Goal: Task Accomplishment & Management: Manage account settings

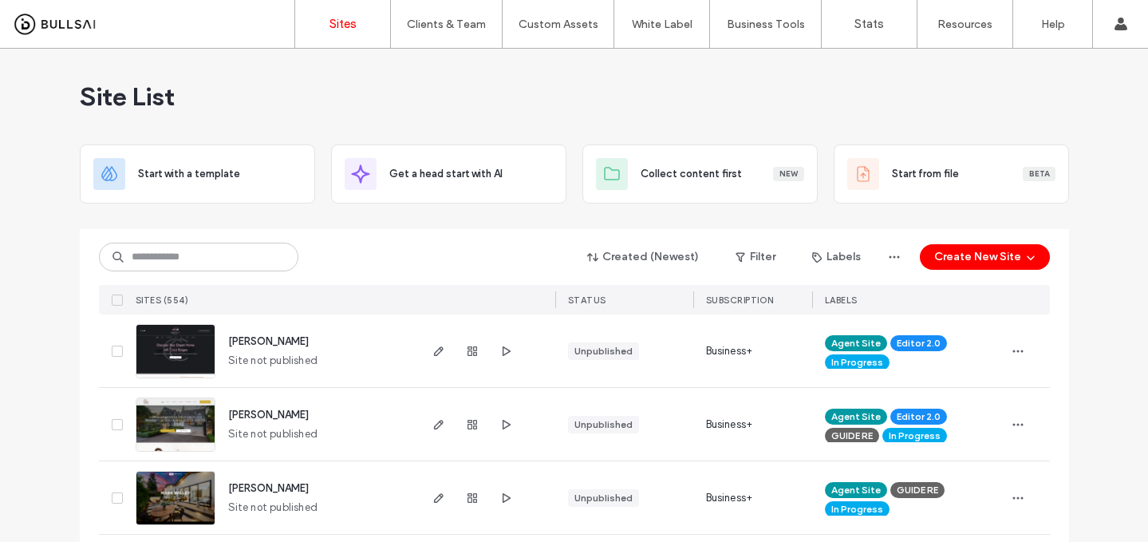
click at [471, 99] on div "Site List" at bounding box center [574, 97] width 989 height 96
click at [263, 255] on input at bounding box center [198, 257] width 199 height 29
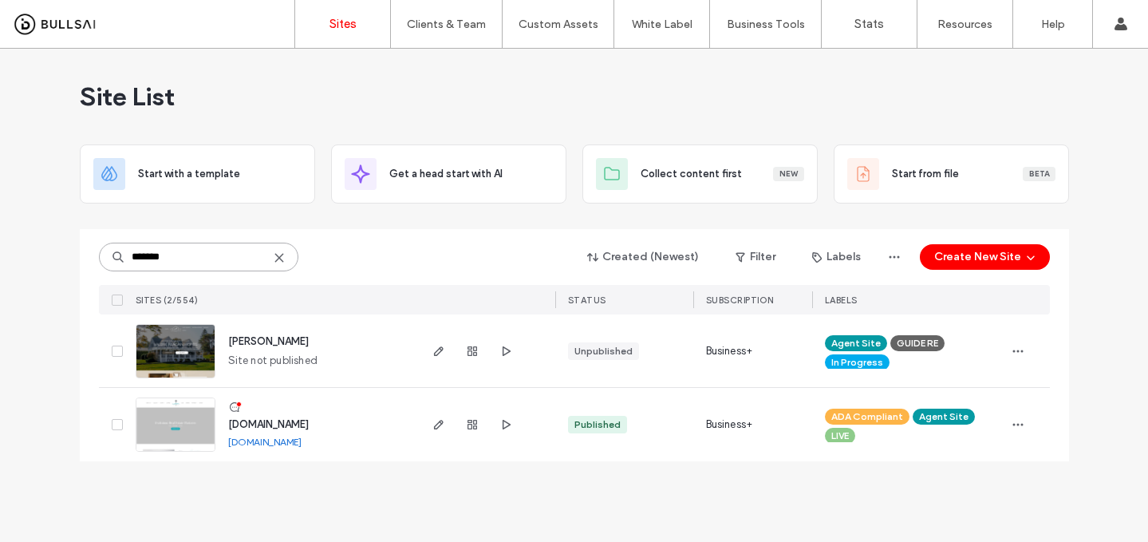
type input "*******"
click at [265, 353] on span "Site not published" at bounding box center [273, 361] width 90 height 16
click at [266, 342] on span "[PERSON_NAME]" at bounding box center [268, 341] width 81 height 12
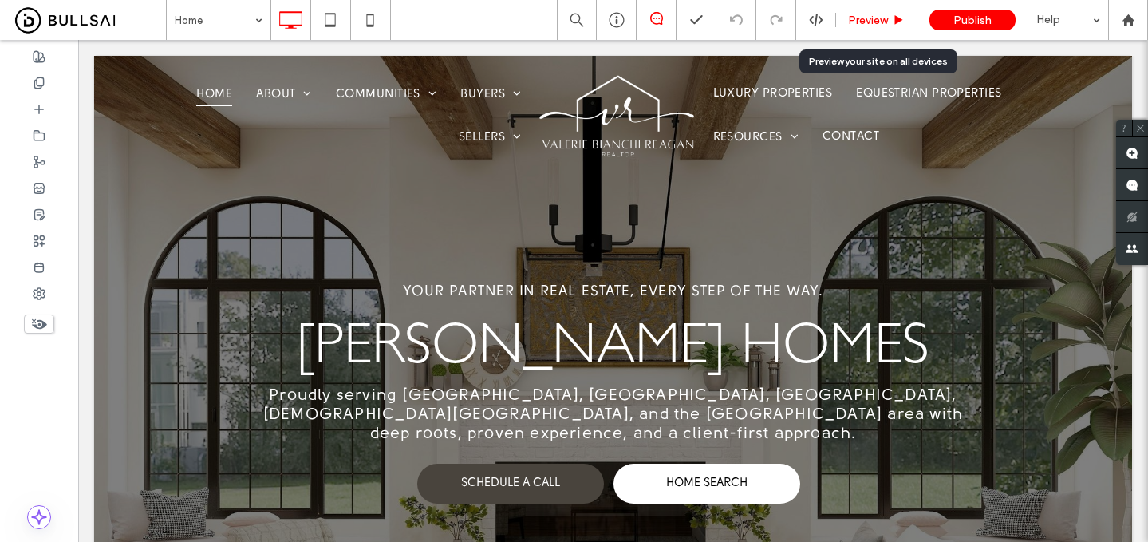
click at [882, 26] on span "Preview" at bounding box center [868, 21] width 40 height 14
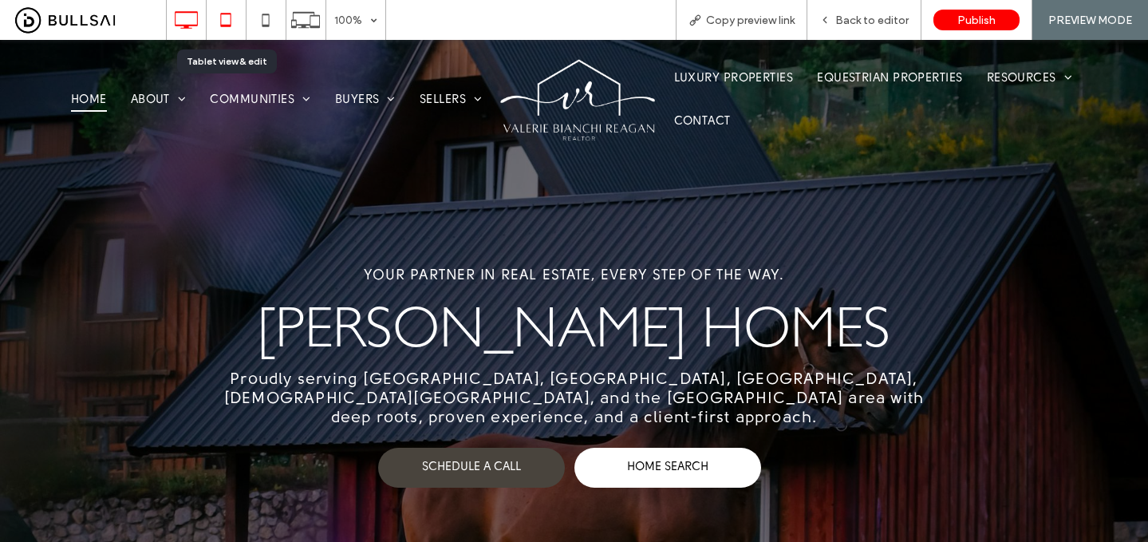
click at [228, 14] on icon at bounding box center [226, 20] width 32 height 32
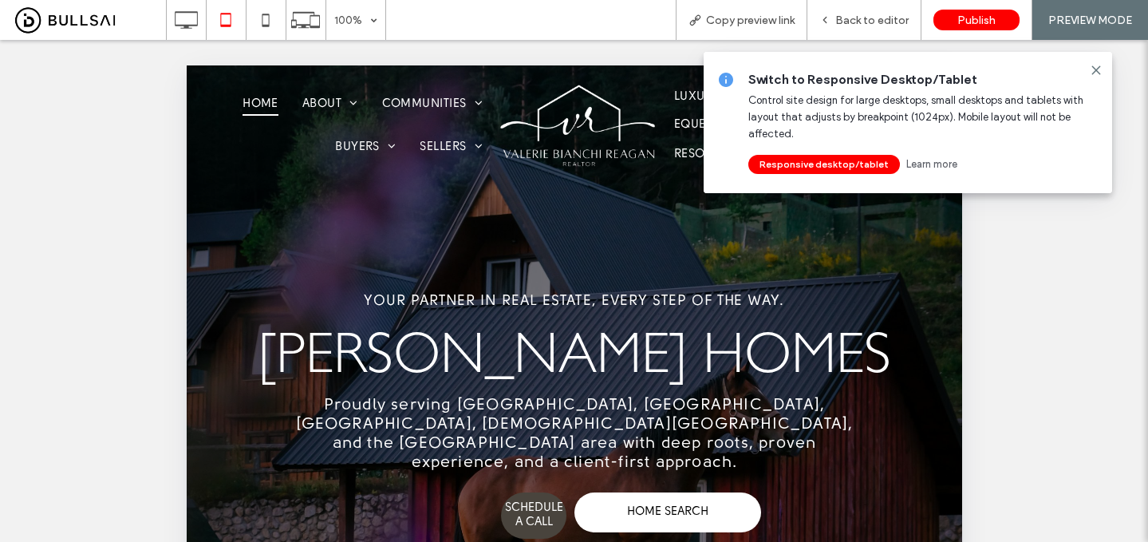
click at [1095, 77] on span "Switch to Responsive Desktop/Tablet" at bounding box center [923, 80] width 351 height 18
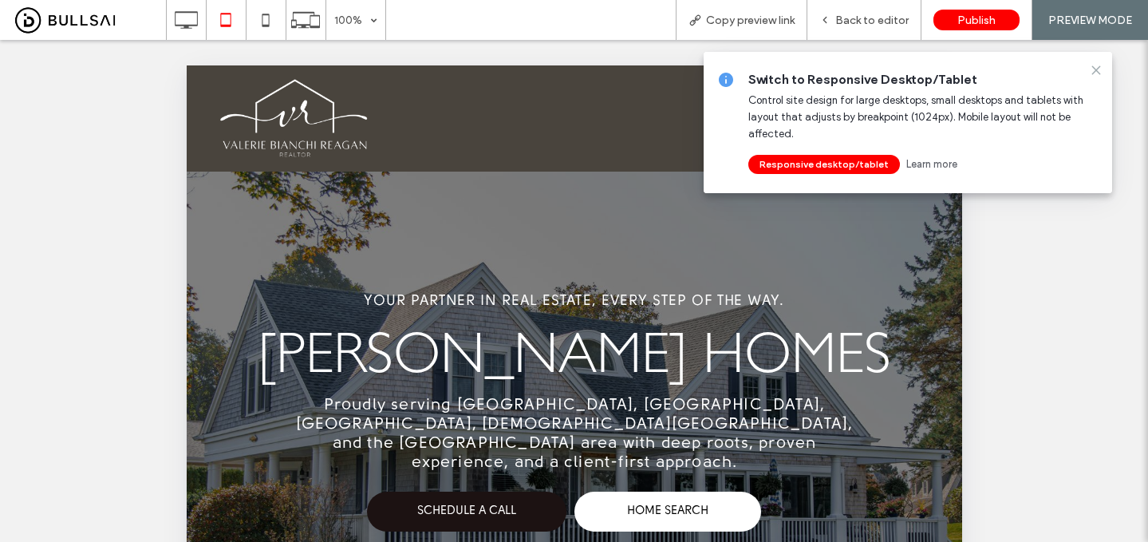
click at [1095, 65] on icon at bounding box center [1096, 70] width 13 height 13
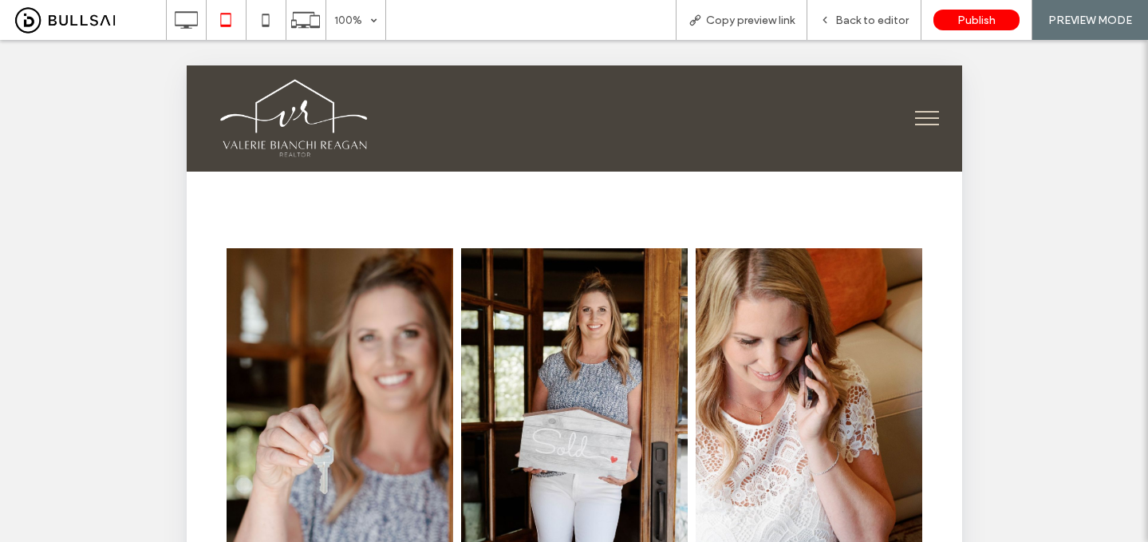
scroll to position [1597, 0]
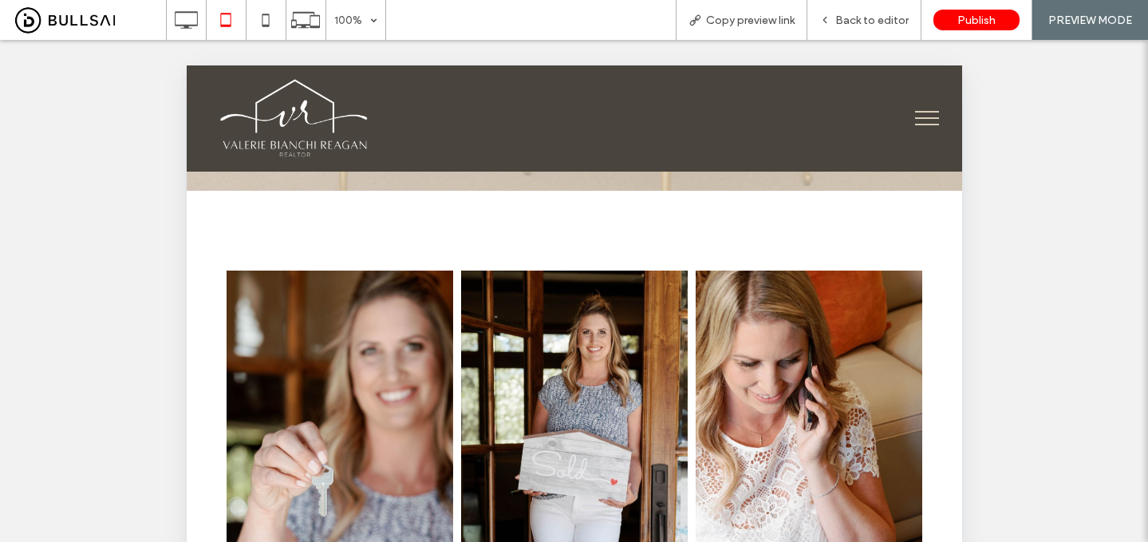
click at [382, 326] on link at bounding box center [339, 509] width 240 height 507
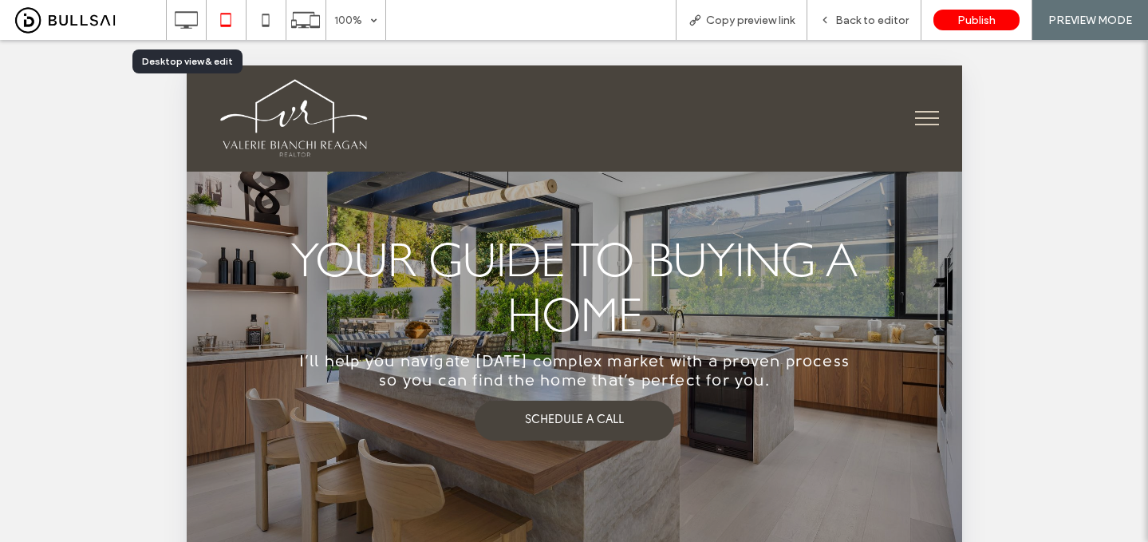
click at [186, 18] on icon at bounding box center [186, 20] width 32 height 32
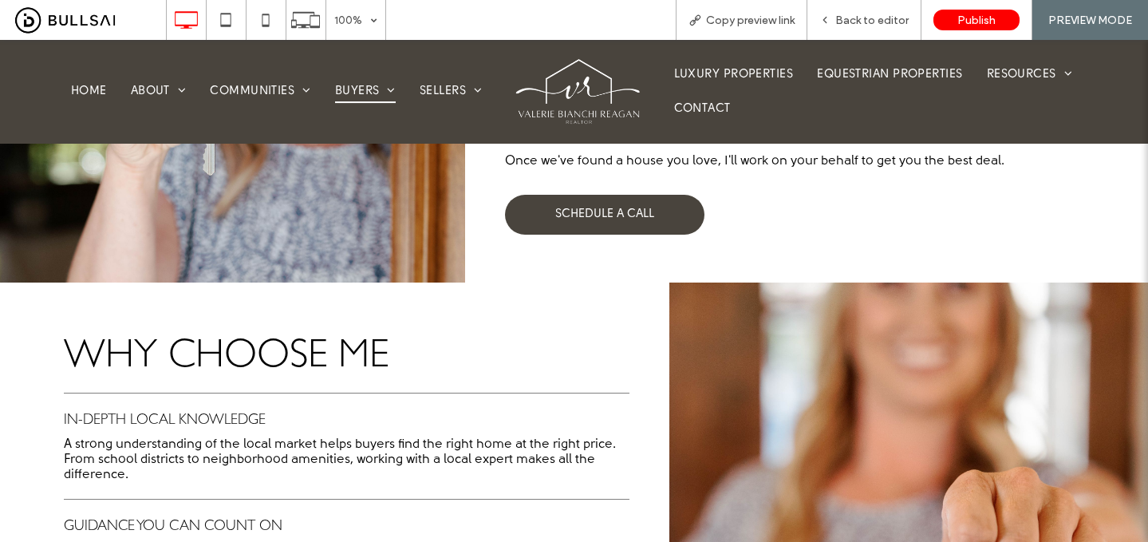
scroll to position [447, 0]
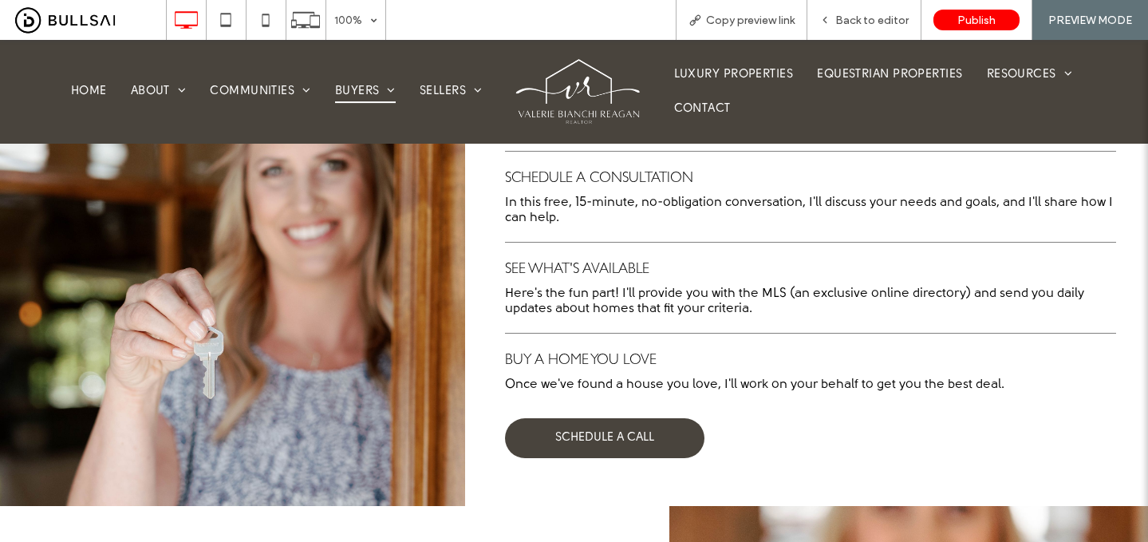
click at [578, 97] on img at bounding box center [579, 91] width 128 height 69
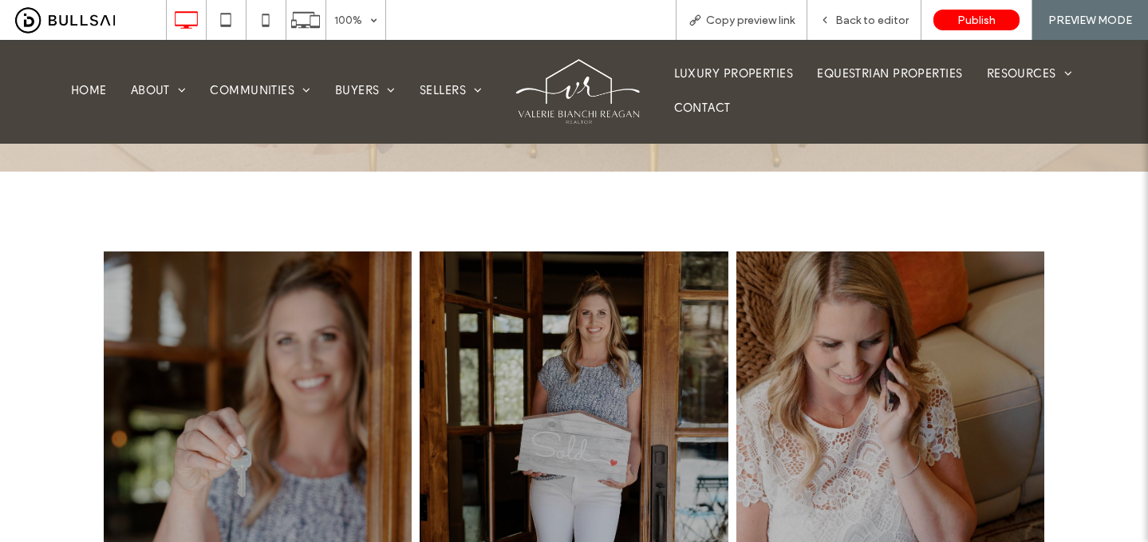
scroll to position [1442, 0]
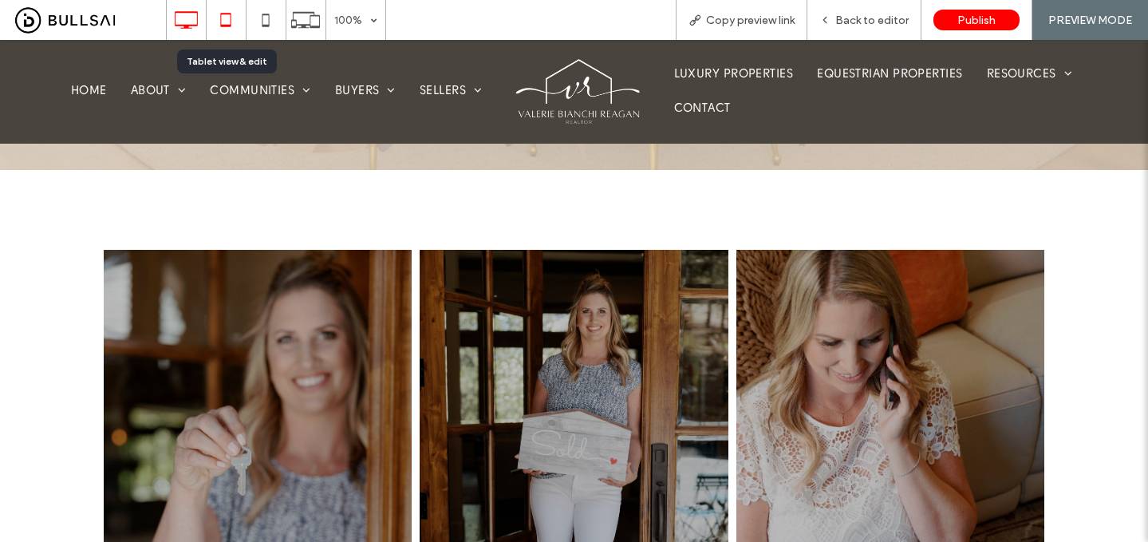
click at [230, 22] on icon at bounding box center [226, 20] width 32 height 32
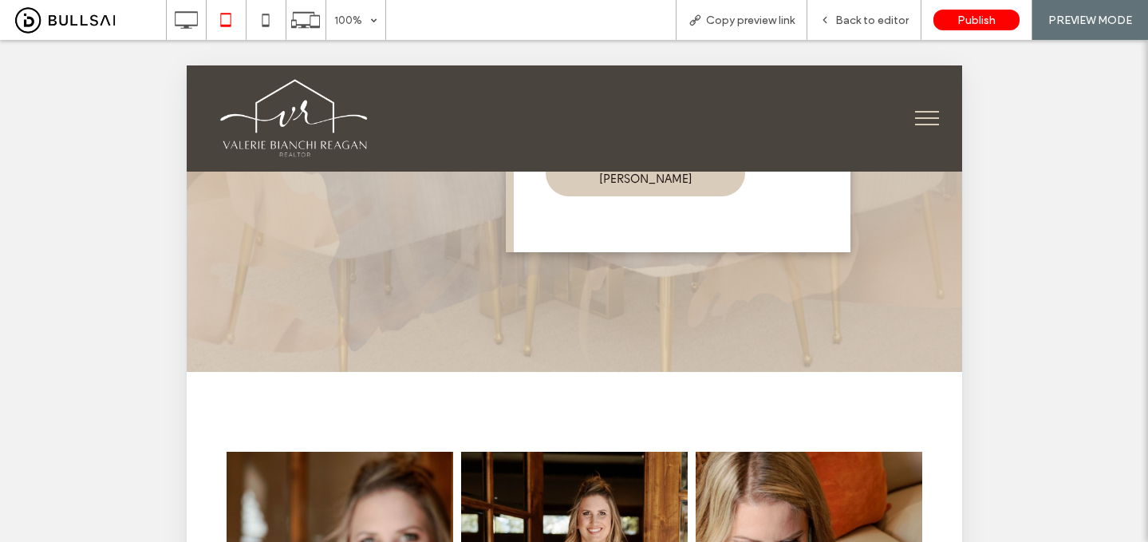
scroll to position [1485, 0]
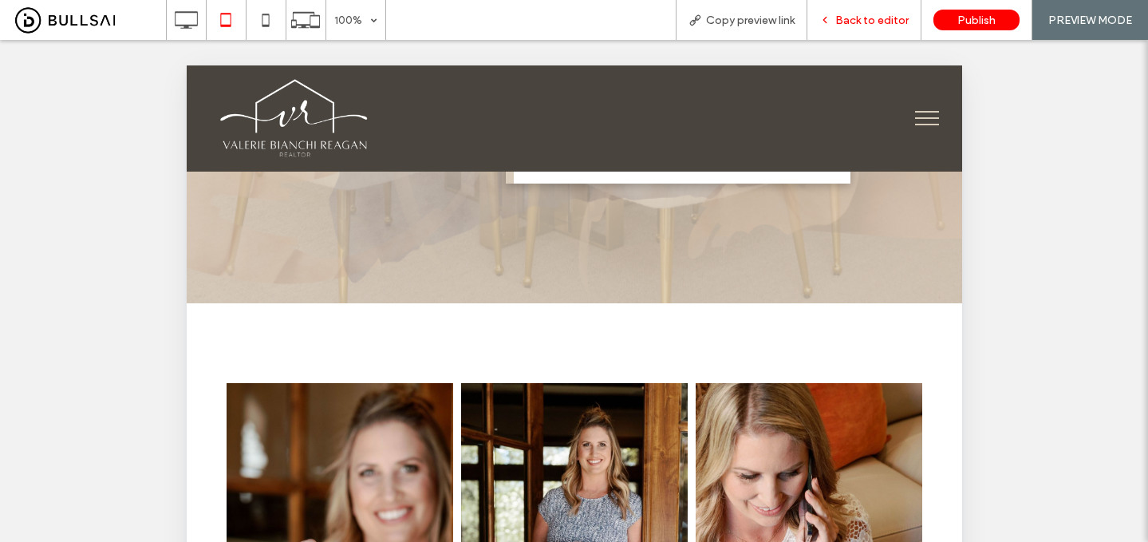
click at [877, 17] on span "Back to editor" at bounding box center [871, 21] width 73 height 14
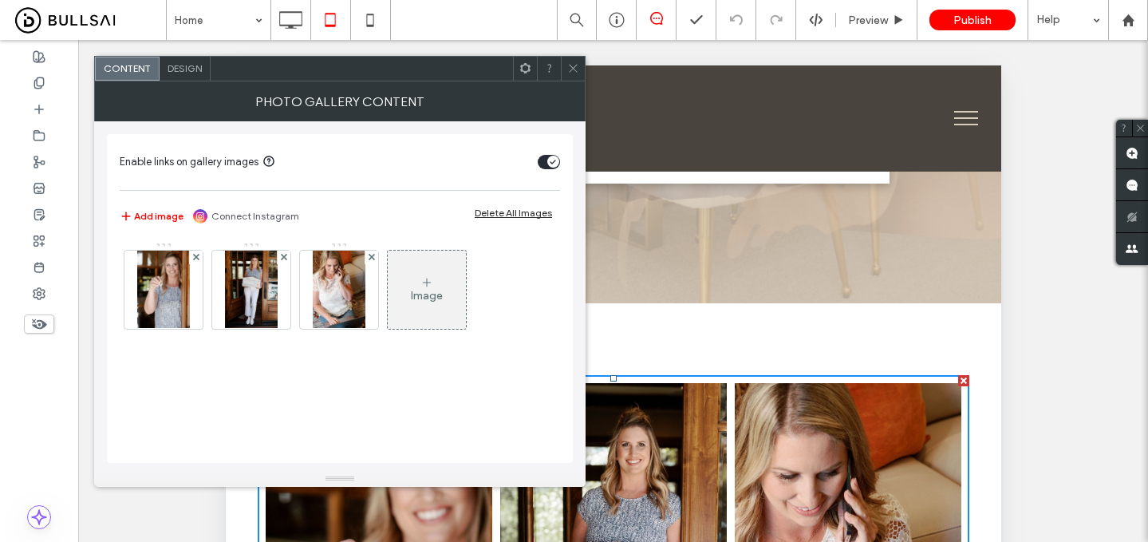
click at [184, 59] on div "Design" at bounding box center [185, 69] width 51 height 24
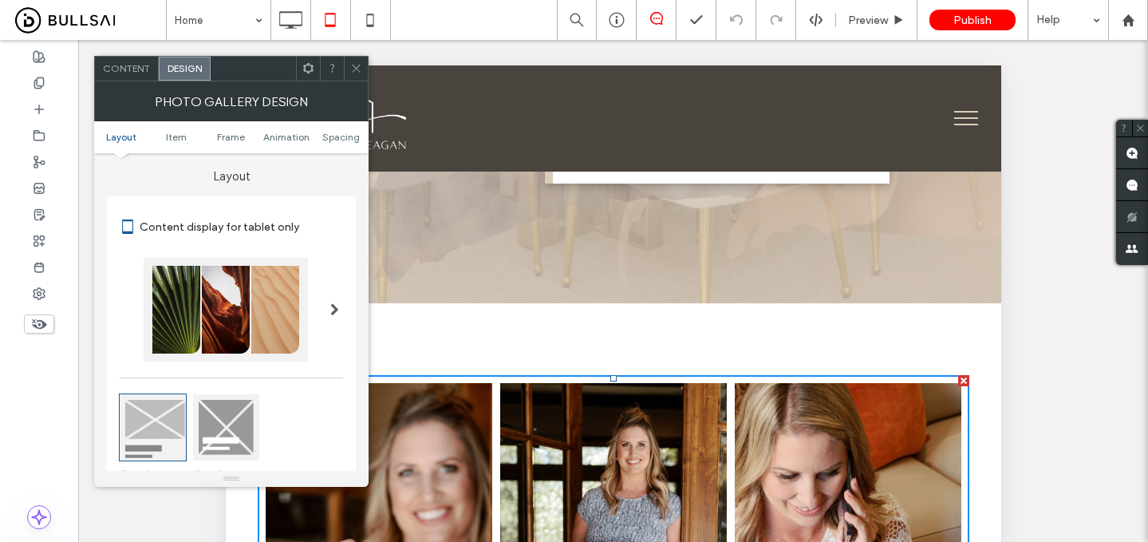
click at [216, 401] on div at bounding box center [226, 427] width 66 height 66
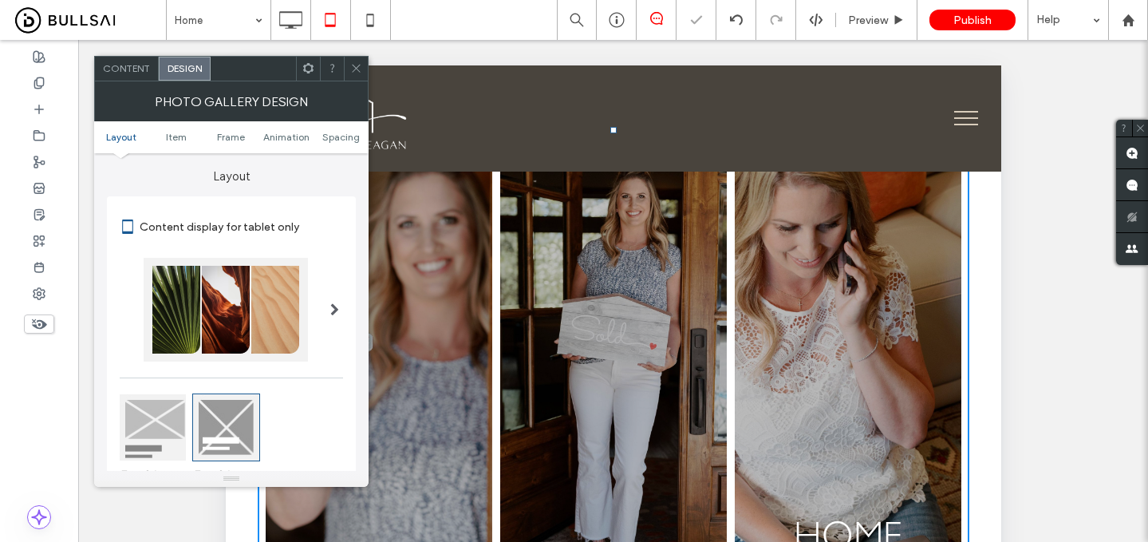
scroll to position [1734, 0]
click at [358, 70] on use at bounding box center [356, 69] width 8 height 8
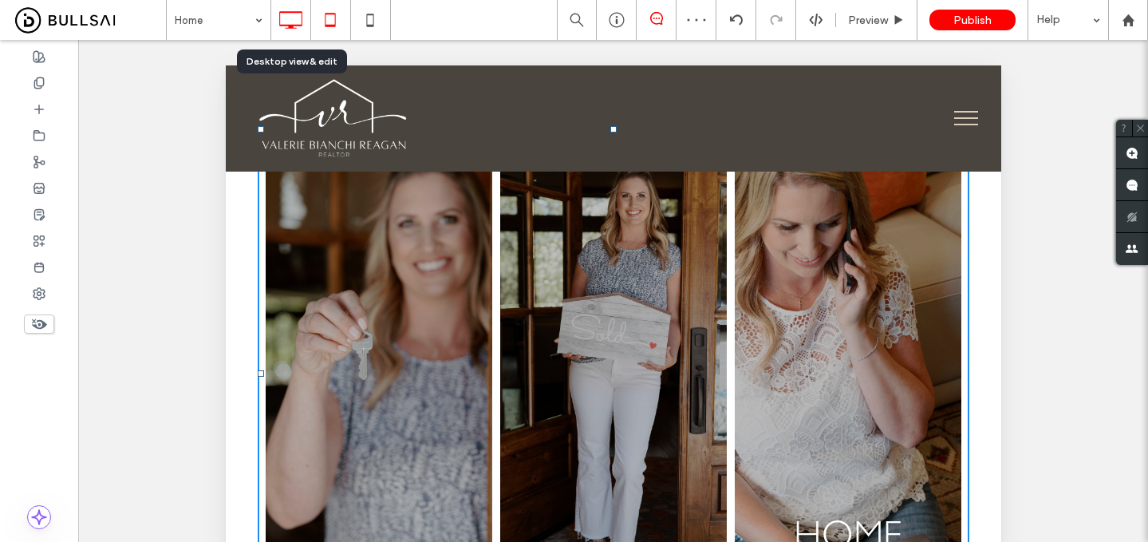
click at [290, 21] on icon at bounding box center [290, 20] width 32 height 32
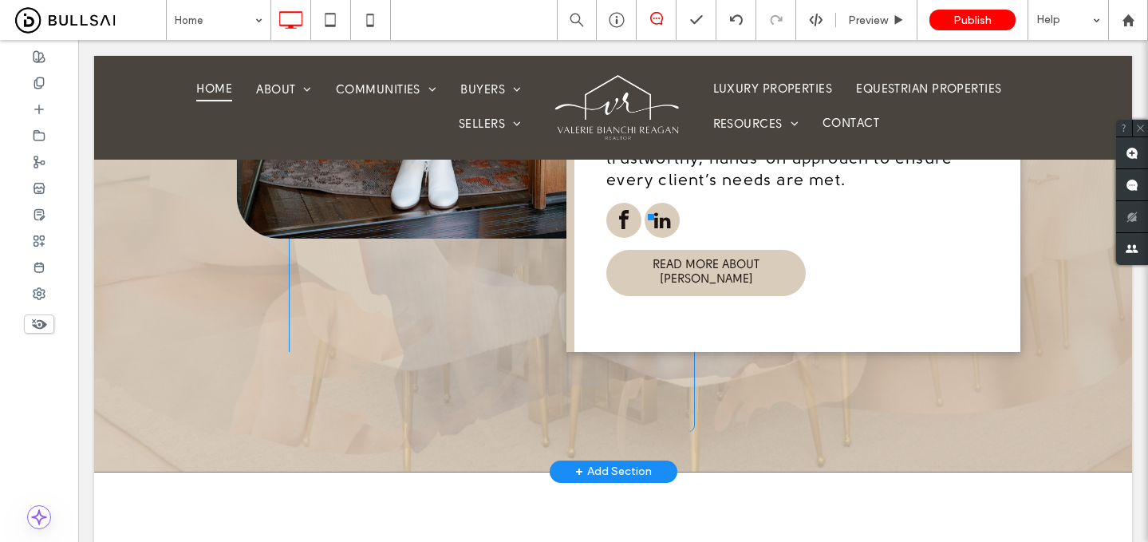
scroll to position [1182, 0]
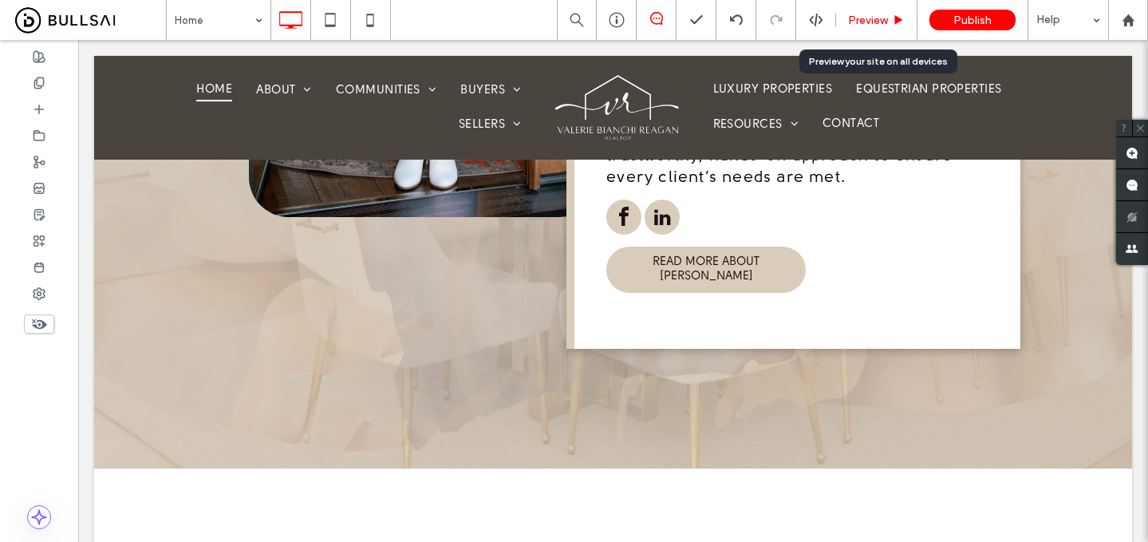
click at [875, 21] on span "Preview" at bounding box center [868, 21] width 40 height 14
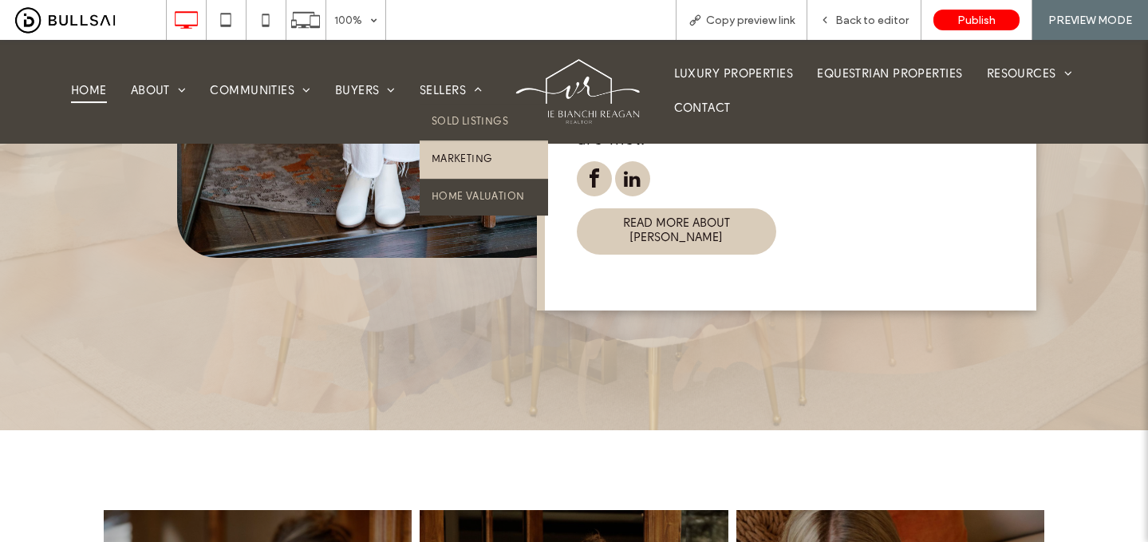
click at [464, 164] on span "Marketing" at bounding box center [462, 159] width 61 height 13
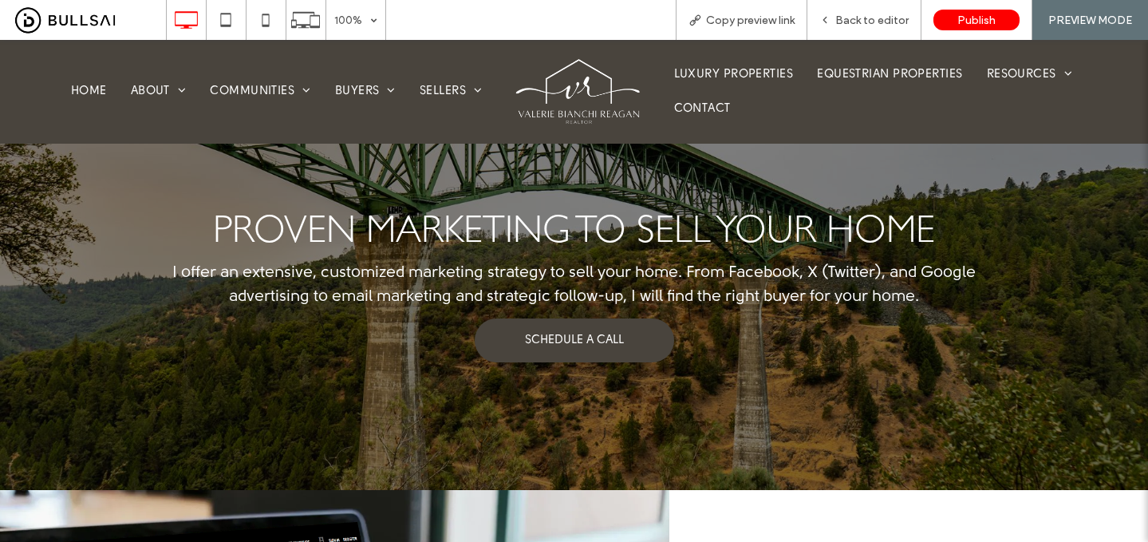
scroll to position [349, 0]
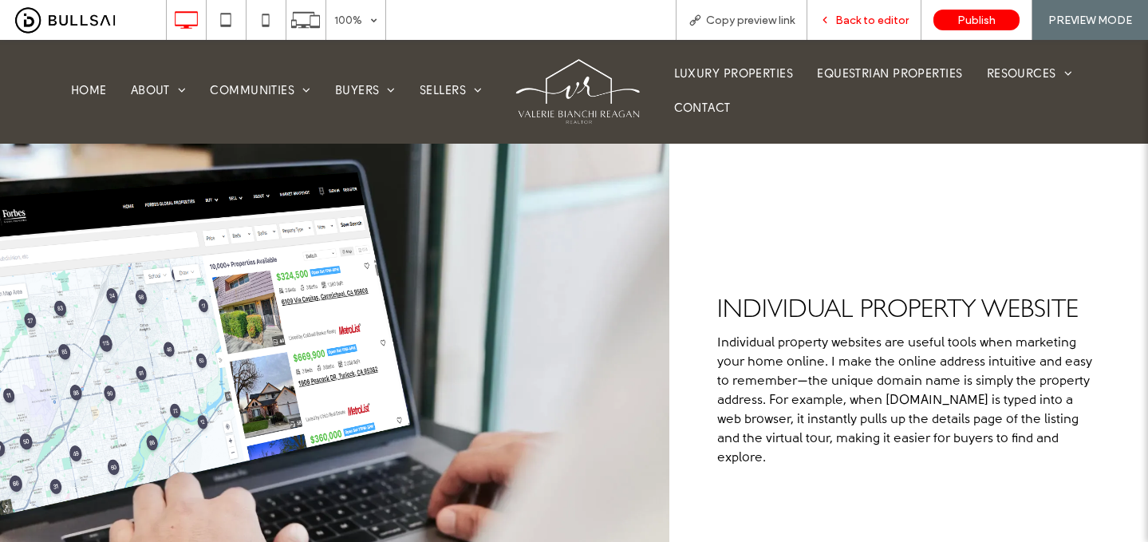
drag, startPoint x: 854, startPoint y: 15, endPoint x: 681, endPoint y: 115, distance: 199.8
click at [854, 15] on span "Back to editor" at bounding box center [871, 21] width 73 height 14
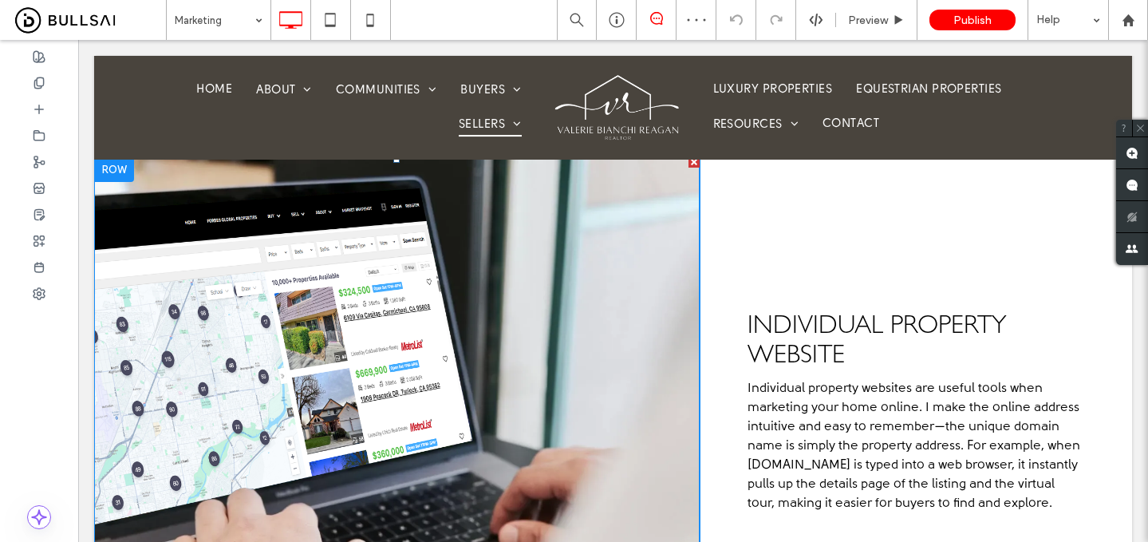
drag, startPoint x: 677, startPoint y: 240, endPoint x: 773, endPoint y: 77, distance: 188.8
click at [677, 240] on div at bounding box center [397, 435] width 606 height 558
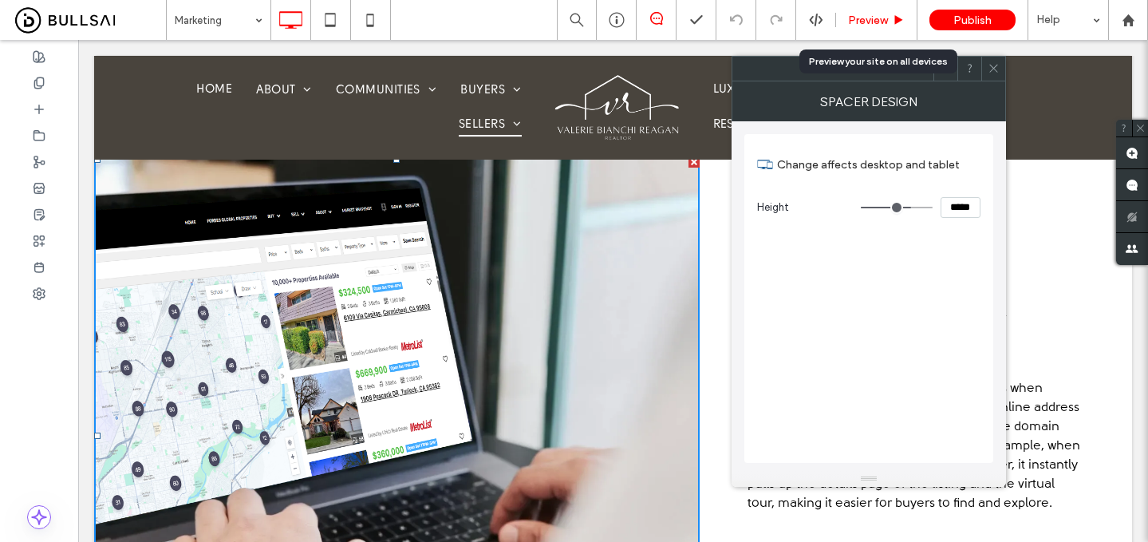
click at [873, 18] on span "Preview" at bounding box center [868, 21] width 40 height 14
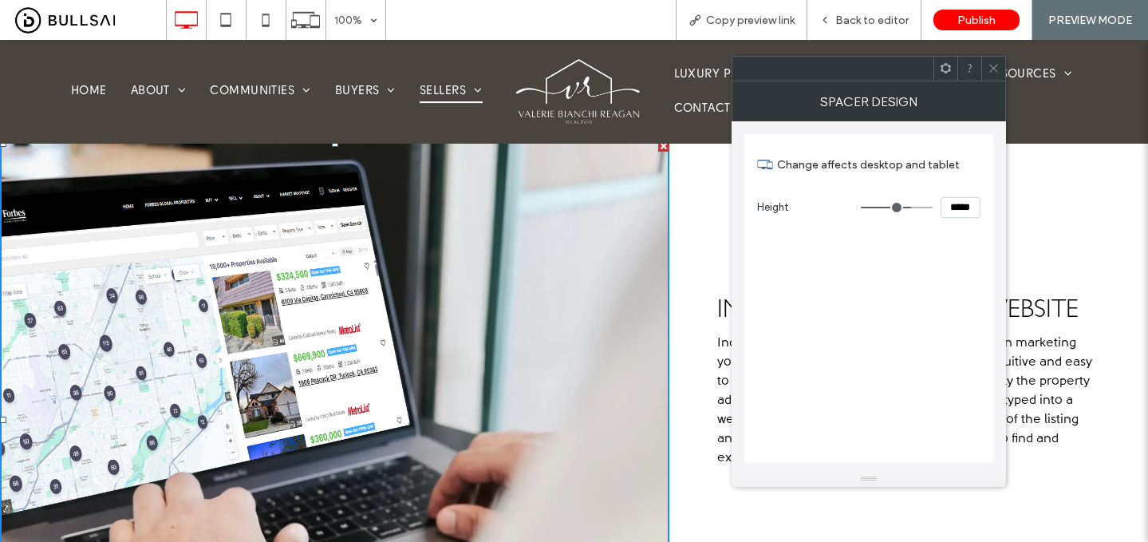
click at [1000, 69] on div at bounding box center [993, 69] width 24 height 24
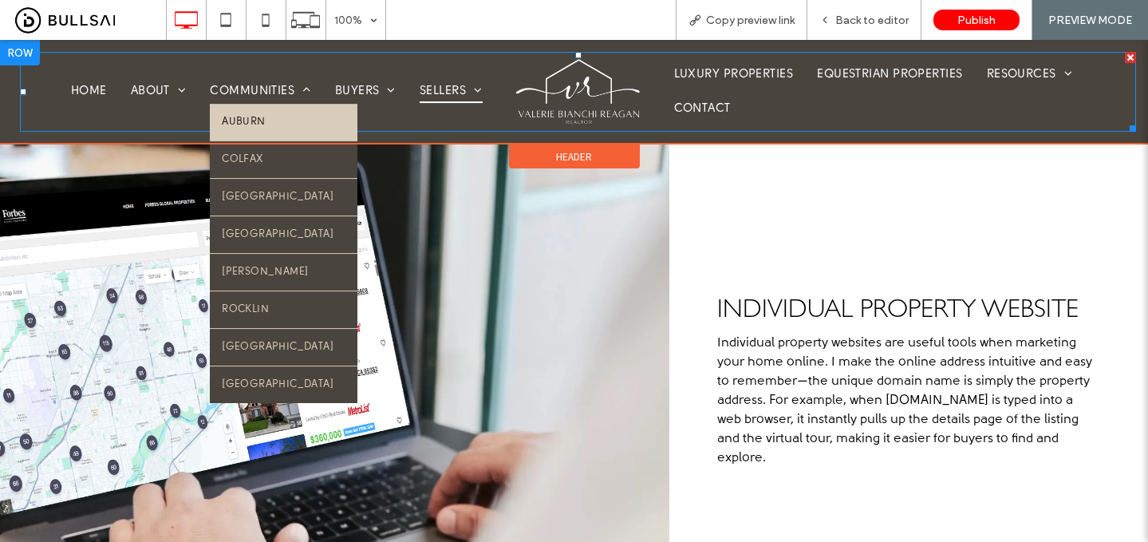
click at [269, 125] on link "Auburn" at bounding box center [284, 122] width 148 height 37
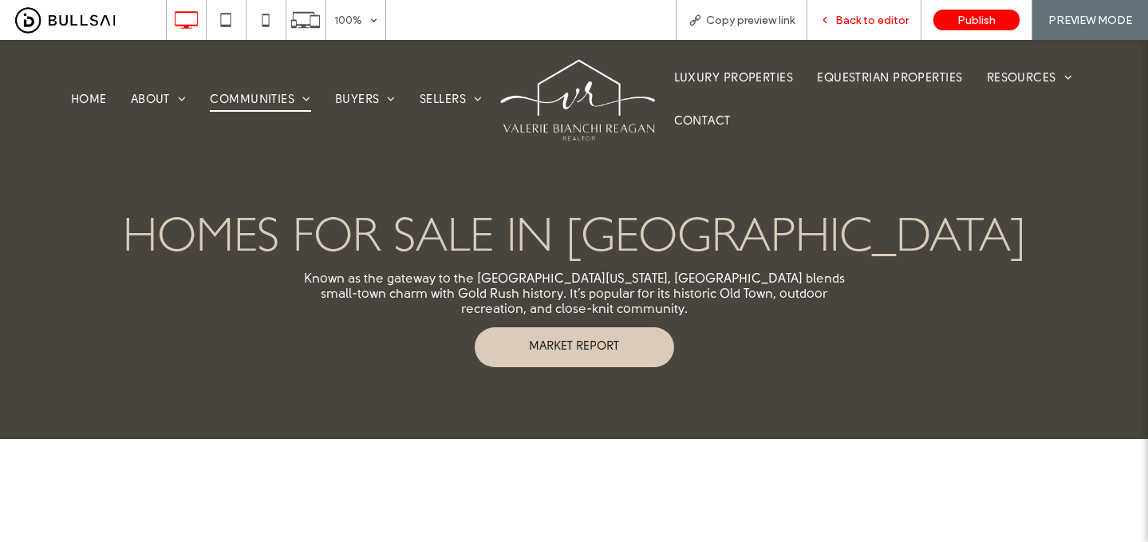
drag, startPoint x: 871, startPoint y: 14, endPoint x: 337, endPoint y: 69, distance: 536.6
click at [871, 14] on span "Back to editor" at bounding box center [871, 21] width 73 height 14
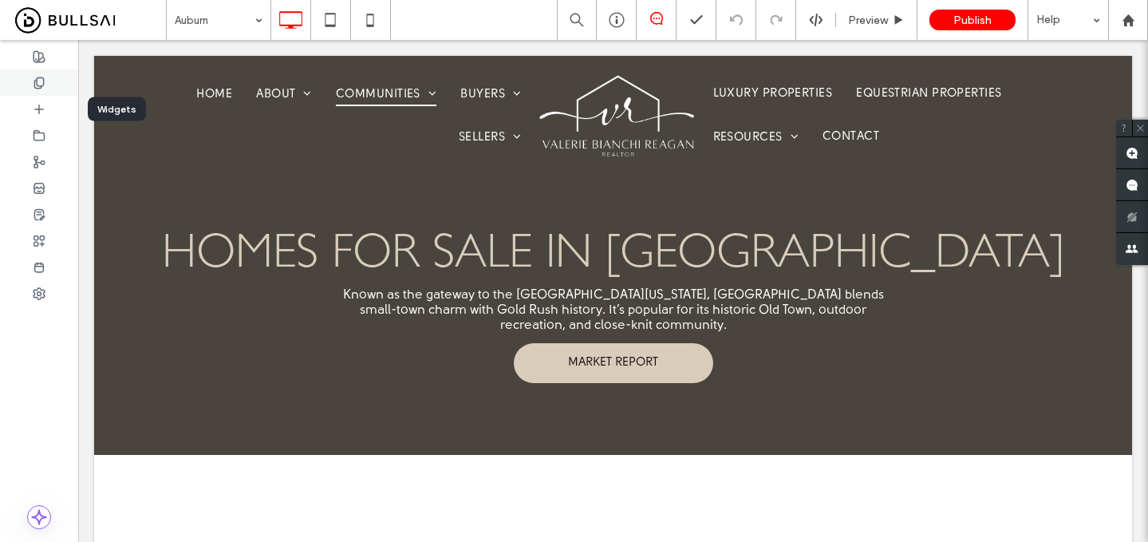
click at [43, 86] on icon at bounding box center [39, 83] width 13 height 13
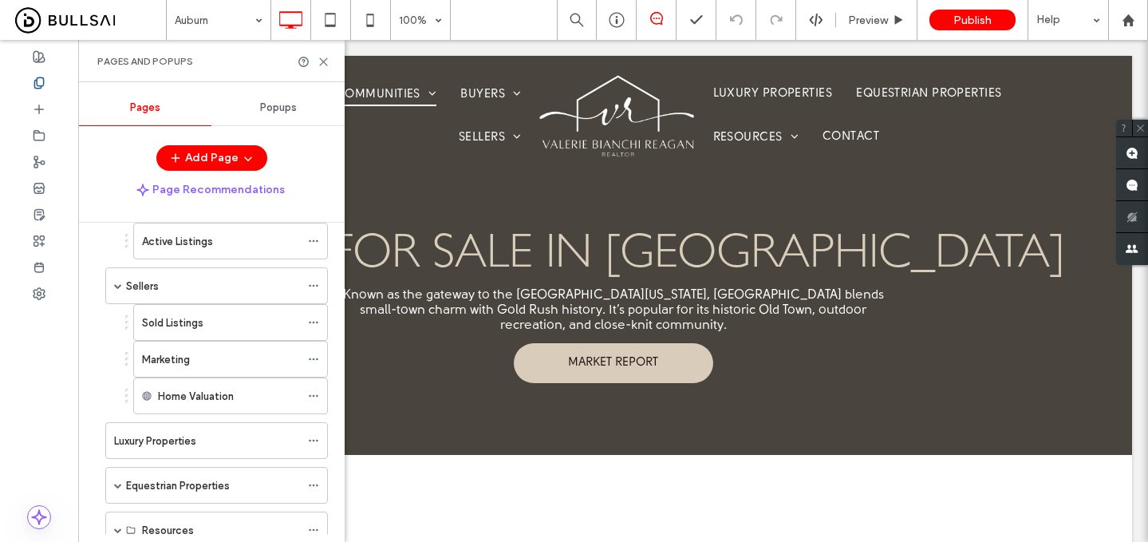
scroll to position [672, 0]
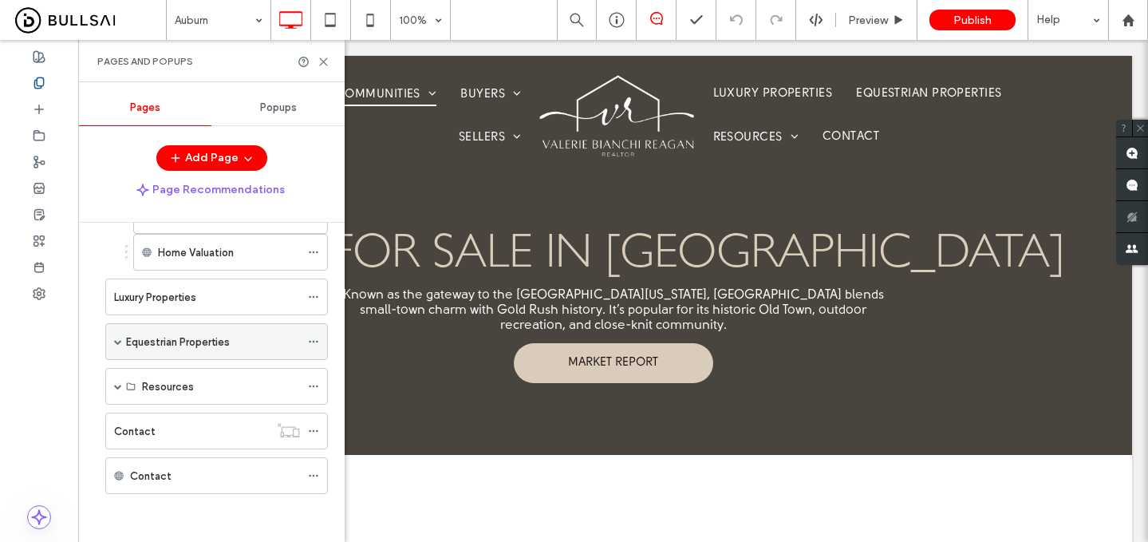
click at [120, 342] on span at bounding box center [118, 341] width 8 height 8
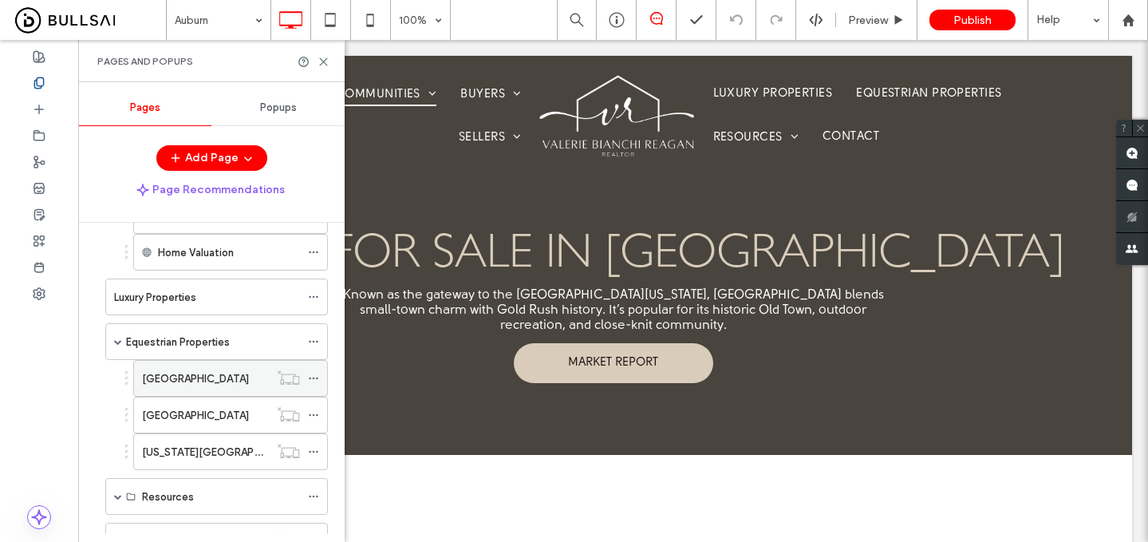
click at [185, 373] on label "Placer County" at bounding box center [195, 379] width 107 height 28
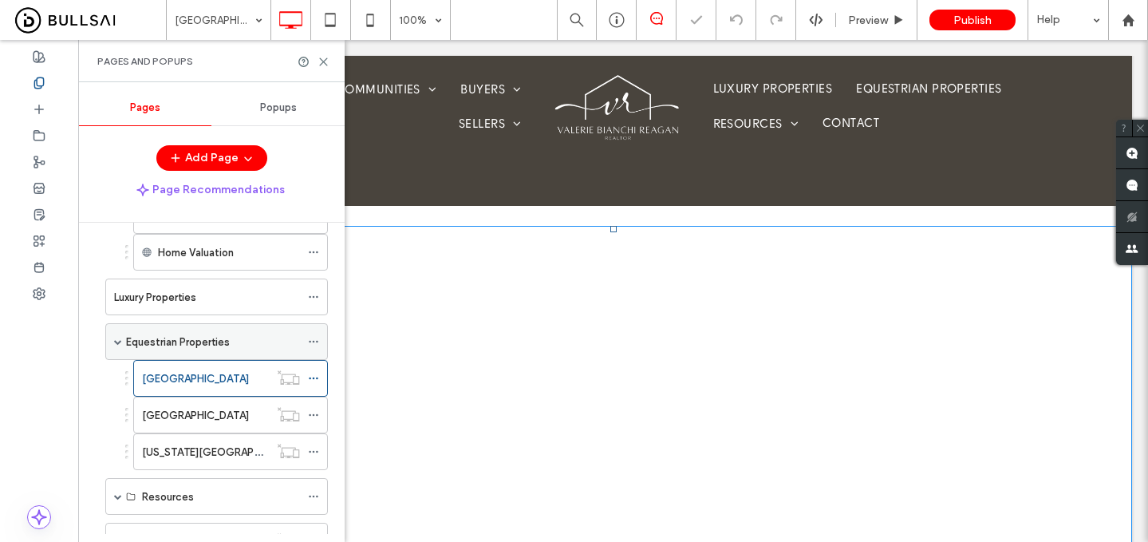
scroll to position [199, 0]
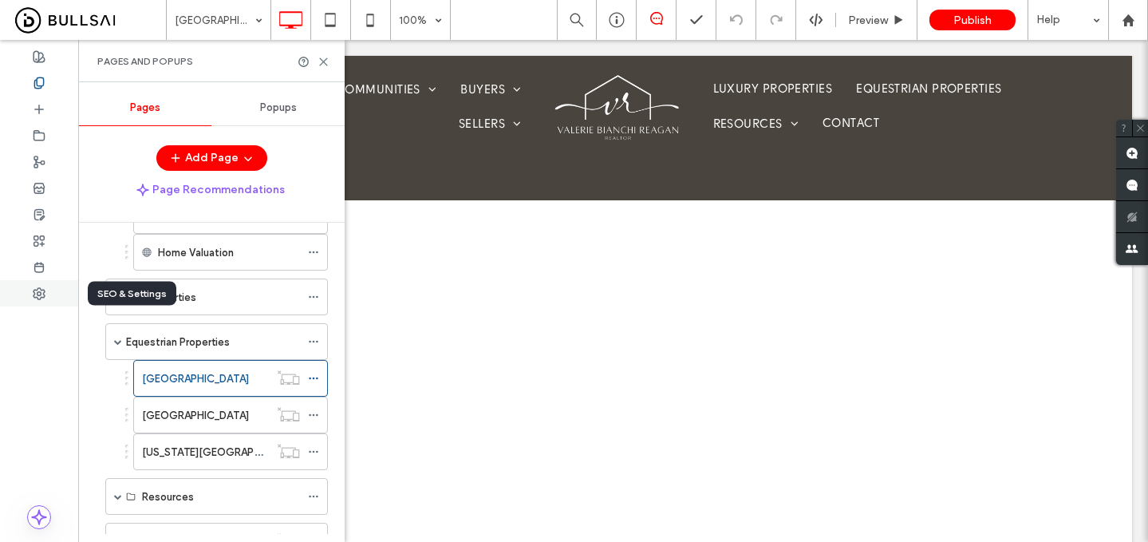
click at [44, 290] on use at bounding box center [39, 293] width 11 height 11
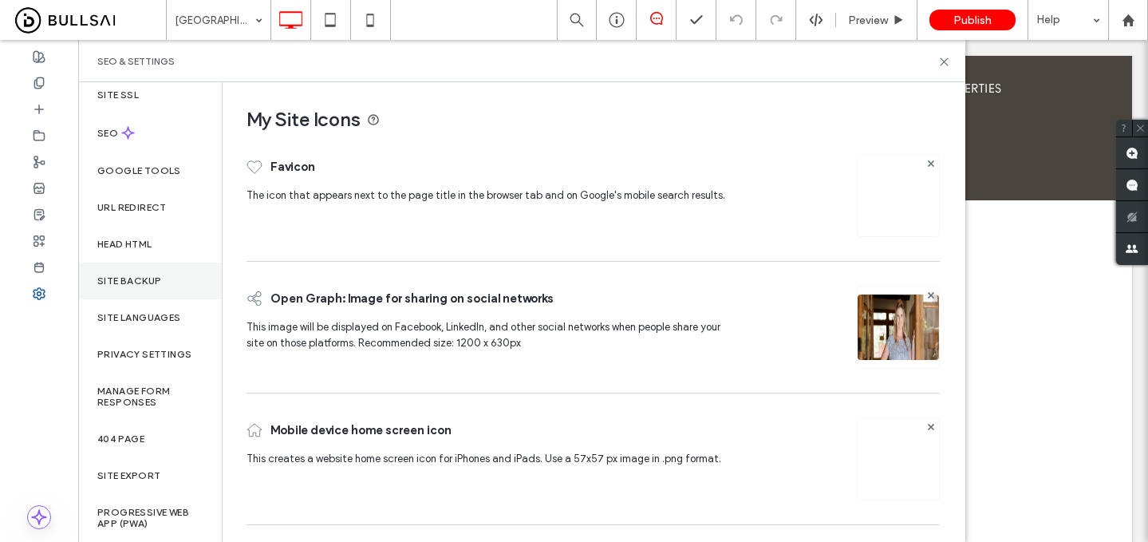
scroll to position [0, 0]
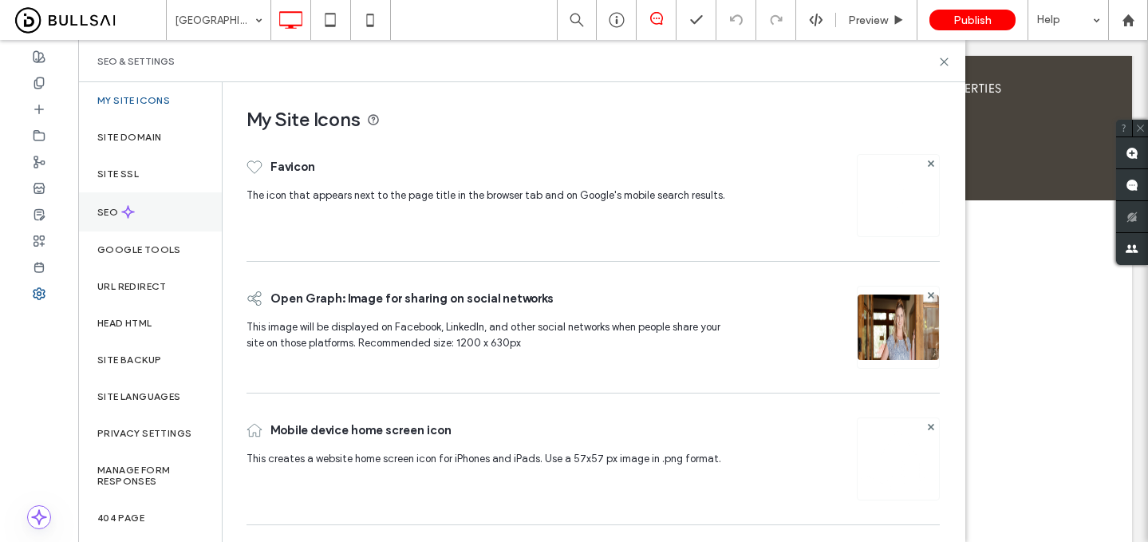
click at [182, 219] on div "SEO" at bounding box center [150, 211] width 144 height 39
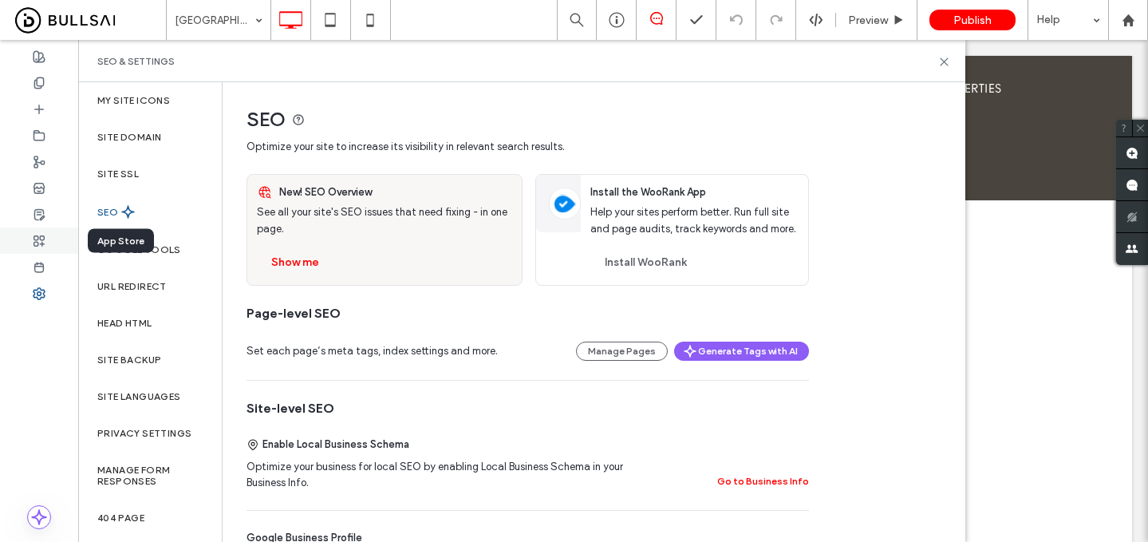
click at [37, 237] on icon at bounding box center [39, 241] width 13 height 13
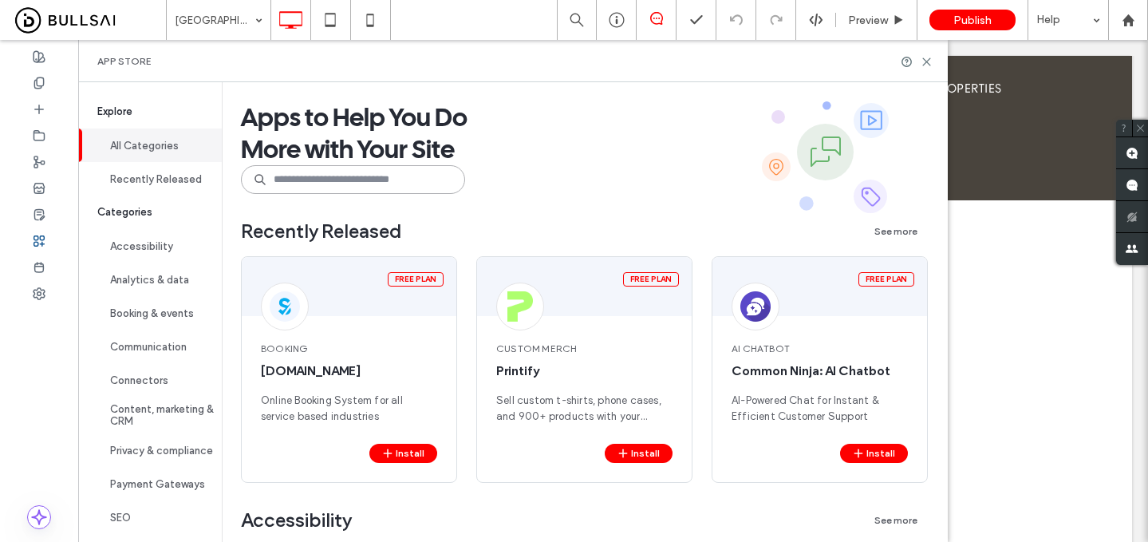
click at [363, 184] on input at bounding box center [353, 179] width 224 height 29
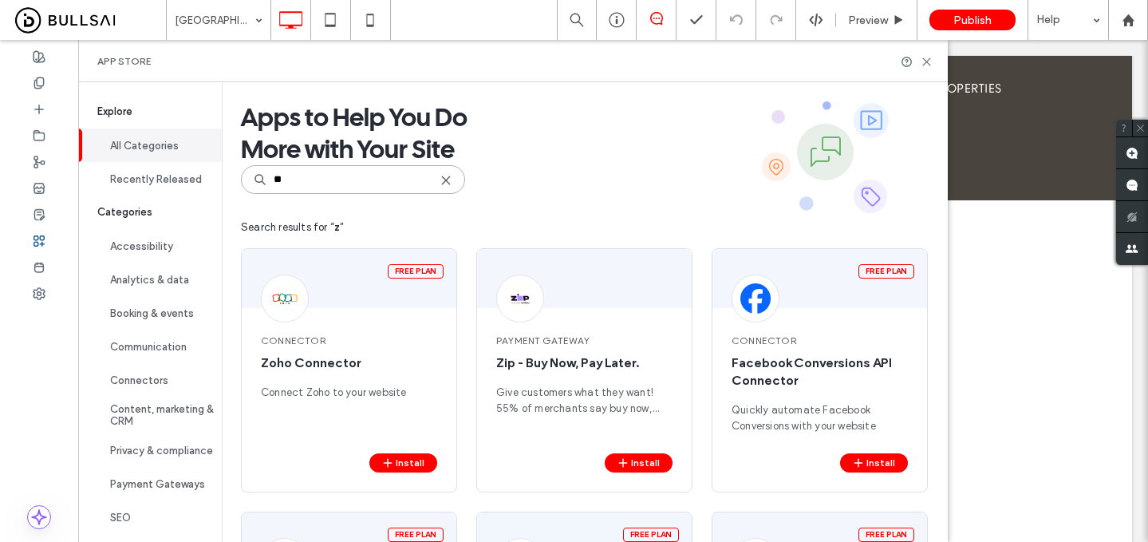
type input "*"
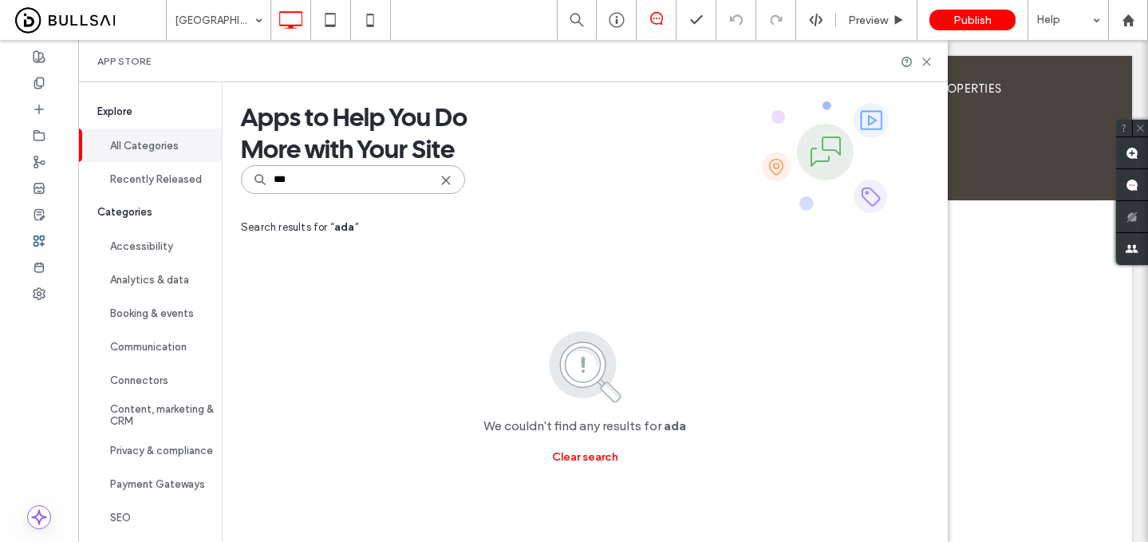
type input "***"
click at [447, 179] on use at bounding box center [445, 179] width 7 height 7
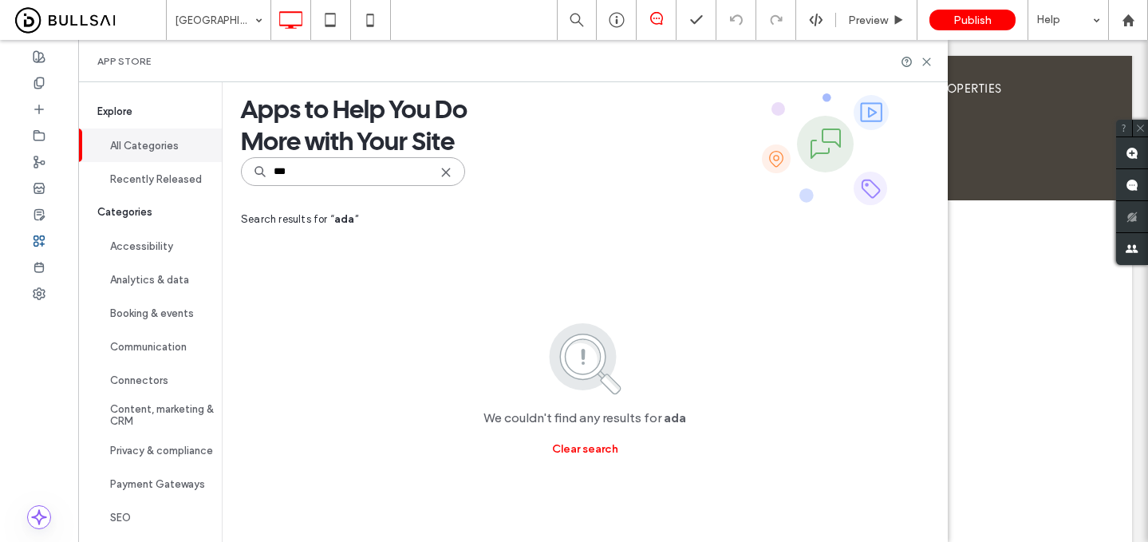
scroll to position [8, 0]
type input "*"
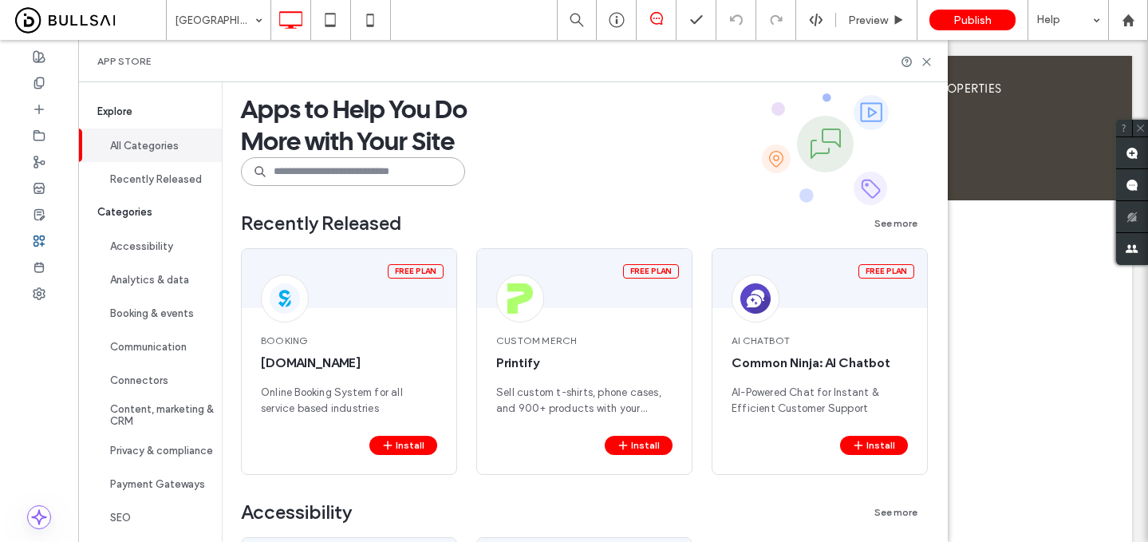
scroll to position [0, 0]
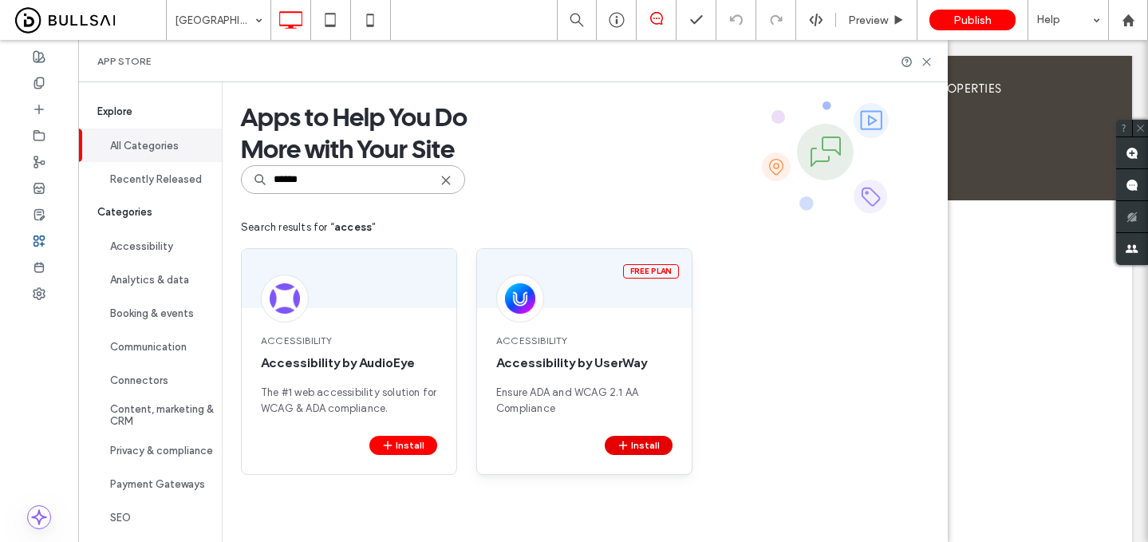
type input "******"
click at [634, 449] on button "Install" at bounding box center [639, 445] width 68 height 19
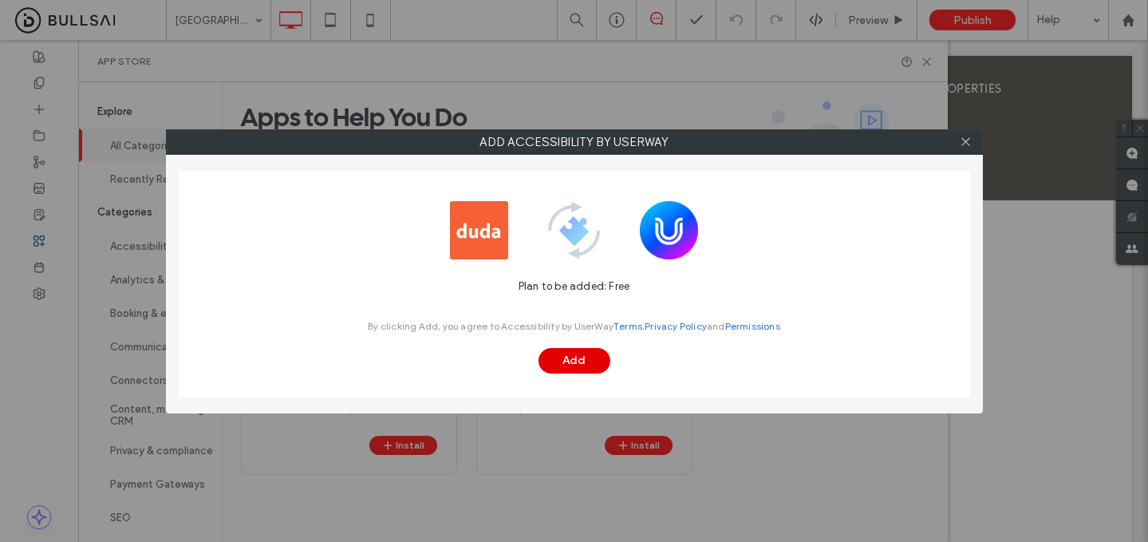
click at [593, 349] on button "Add" at bounding box center [575, 361] width 72 height 26
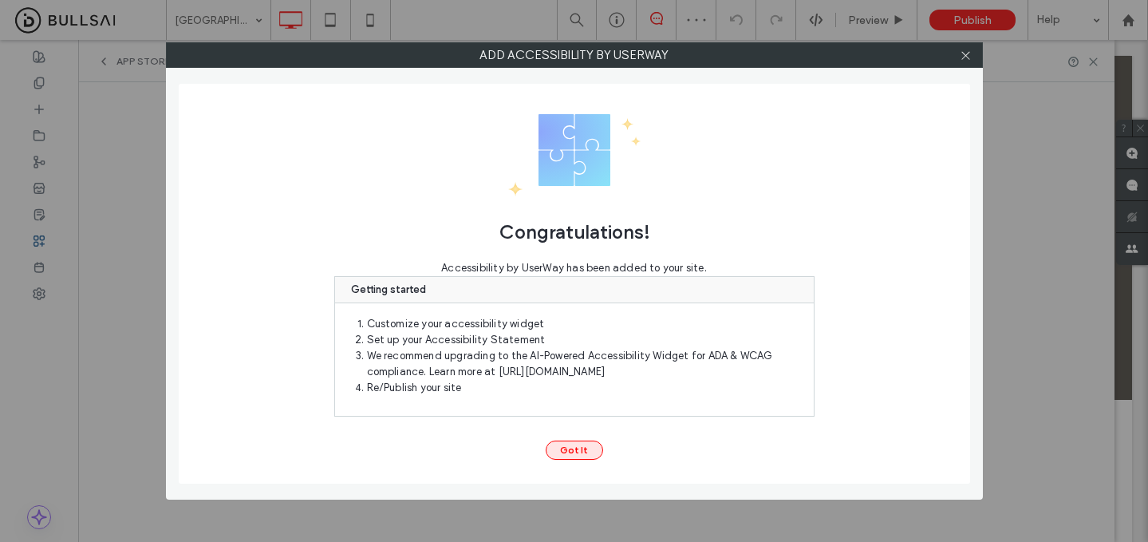
click at [582, 450] on button "Got It" at bounding box center [574, 449] width 57 height 19
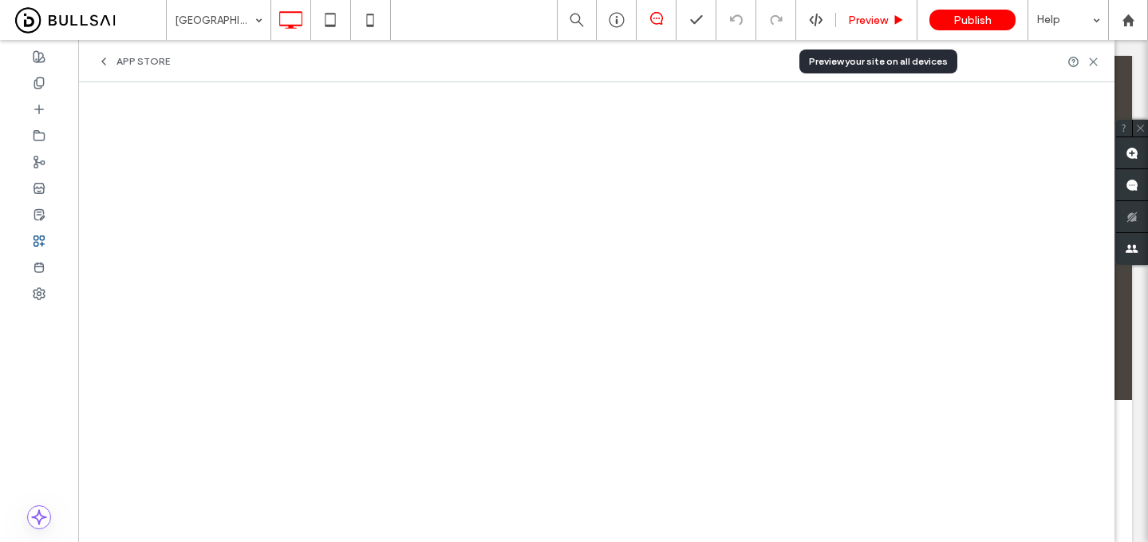
click at [870, 10] on div "Preview" at bounding box center [876, 20] width 81 height 40
click at [878, 23] on span "Preview" at bounding box center [868, 21] width 40 height 14
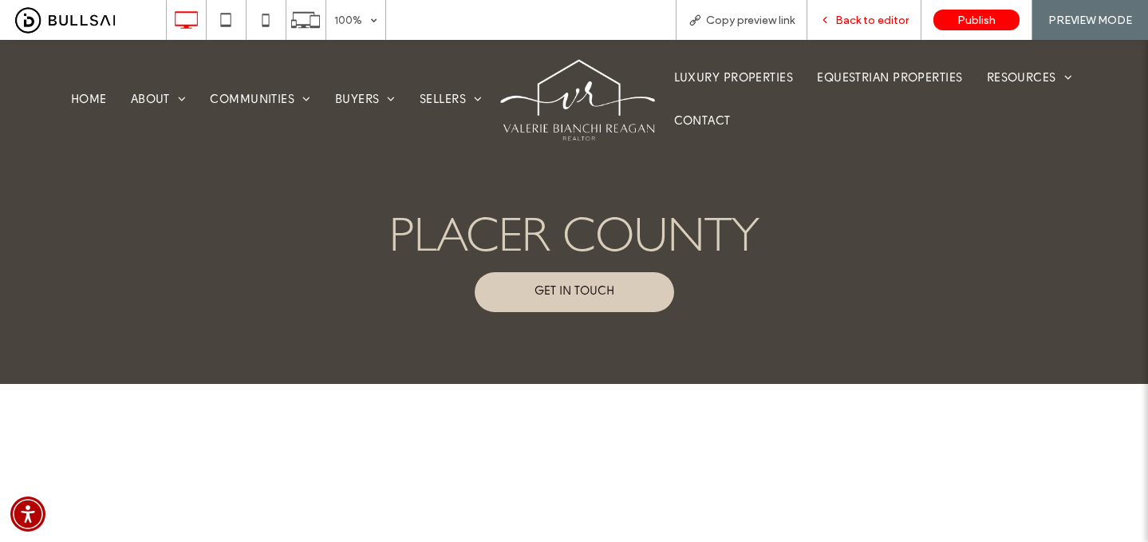
click at [880, 21] on span "Back to editor" at bounding box center [871, 21] width 73 height 14
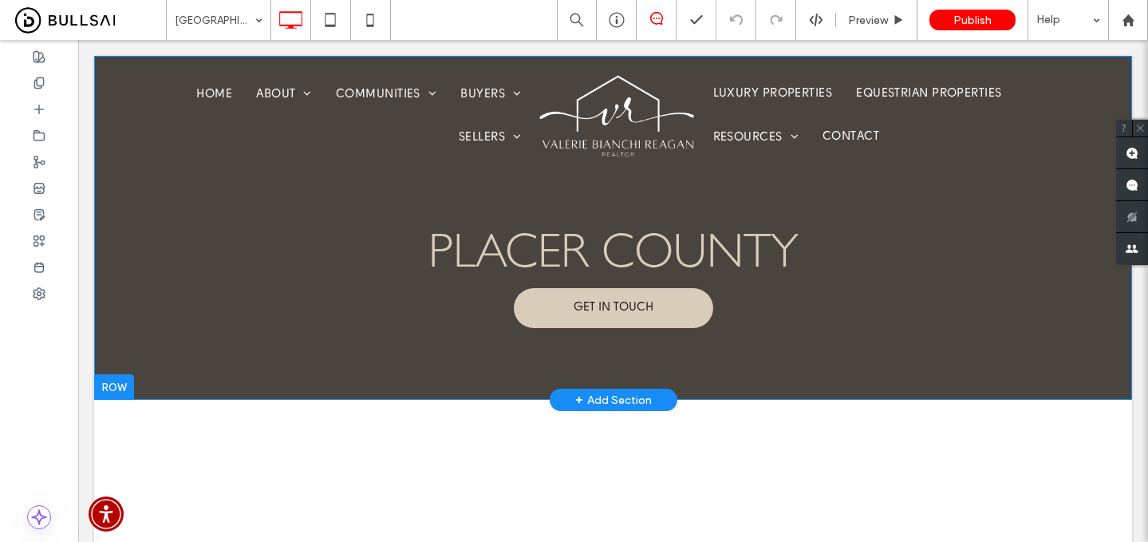
click at [895, 369] on div "placer county GET IN TOUCH Click To Paste Row + Add Section" at bounding box center [613, 228] width 1038 height 344
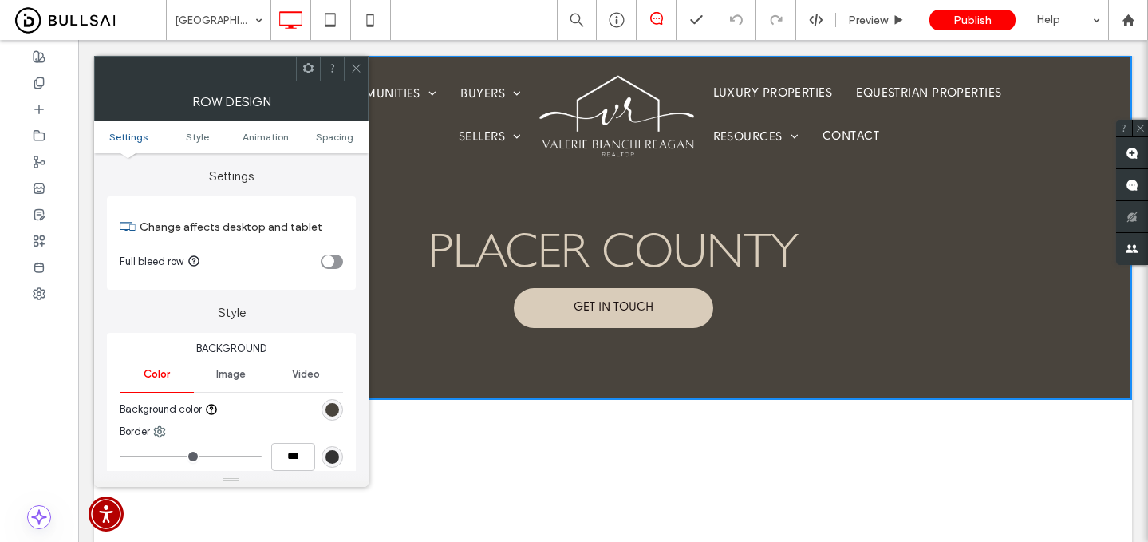
click at [333, 407] on div "rgb(73, 68, 61)" at bounding box center [333, 410] width 14 height 14
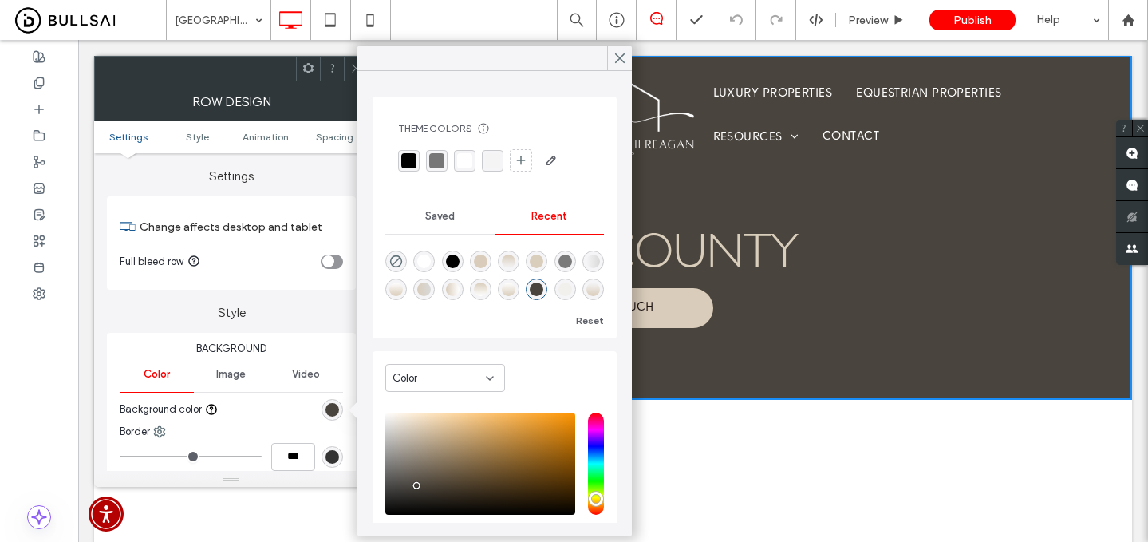
scroll to position [93, 0]
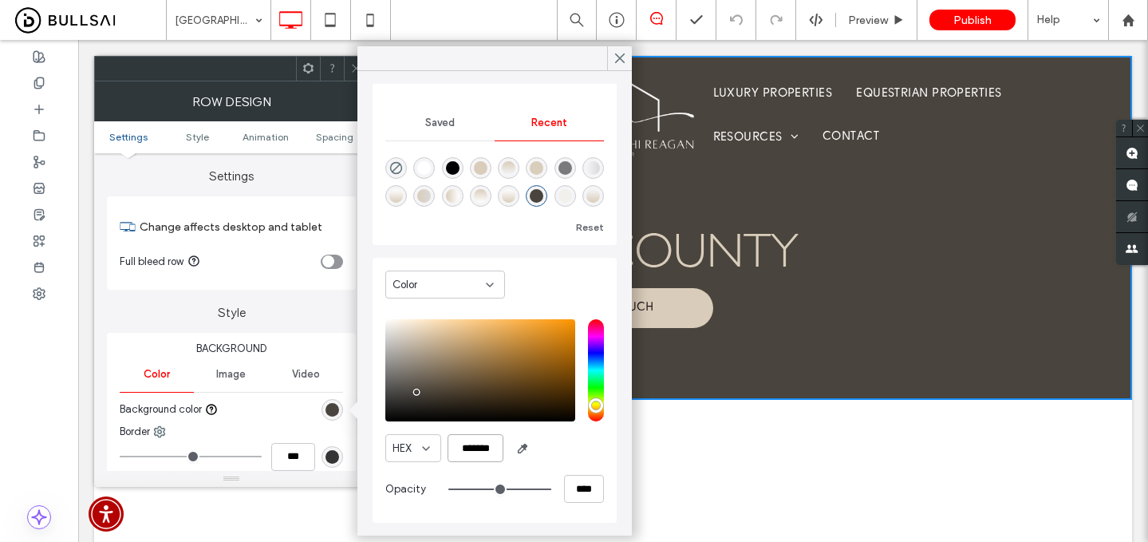
click at [479, 452] on input "*******" at bounding box center [476, 448] width 56 height 28
click at [44, 294] on use at bounding box center [39, 293] width 11 height 11
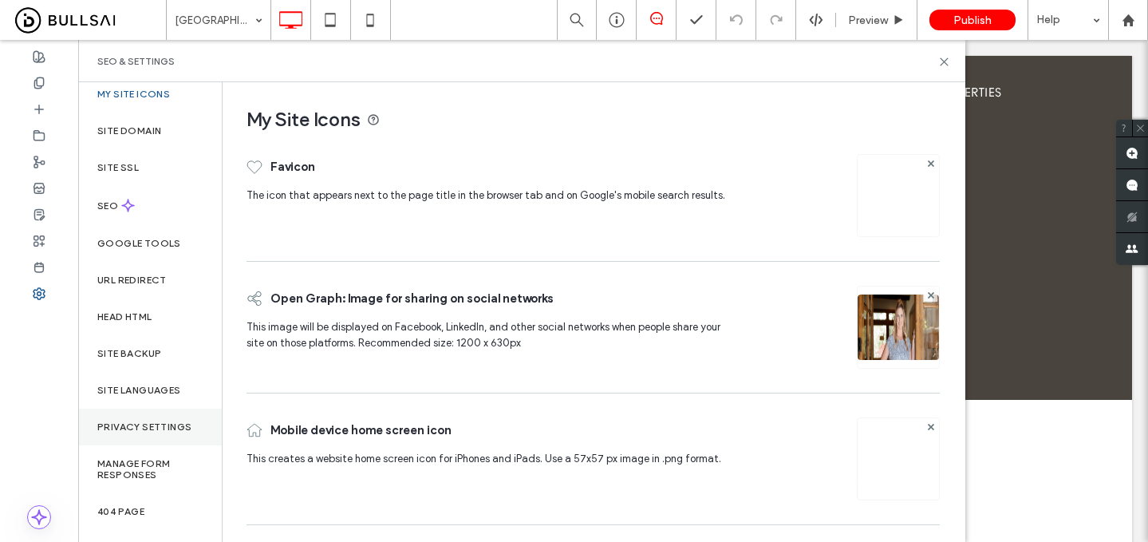
scroll to position [0, 0]
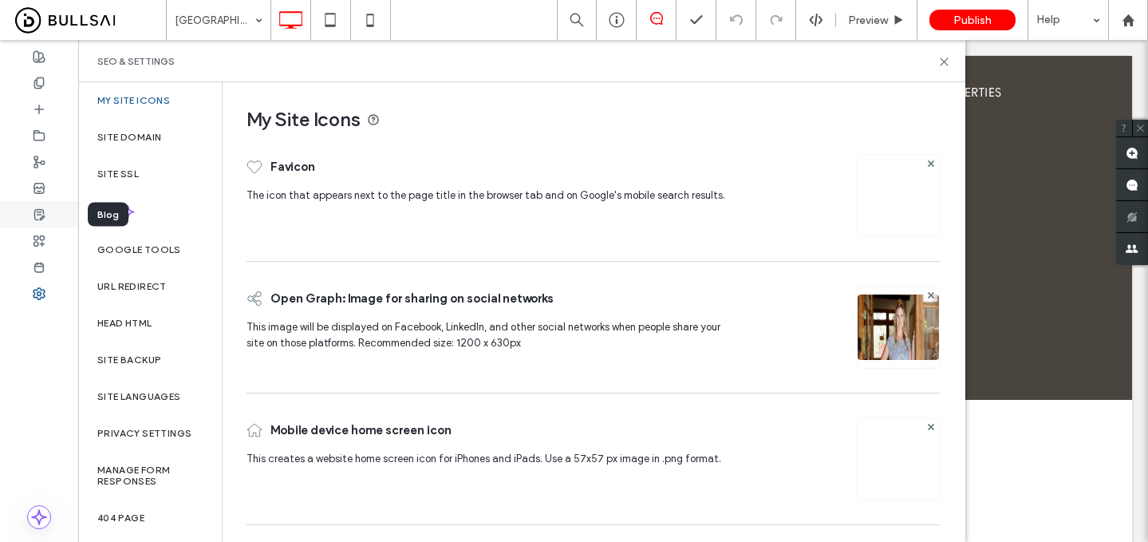
click at [41, 209] on use at bounding box center [39, 214] width 10 height 10
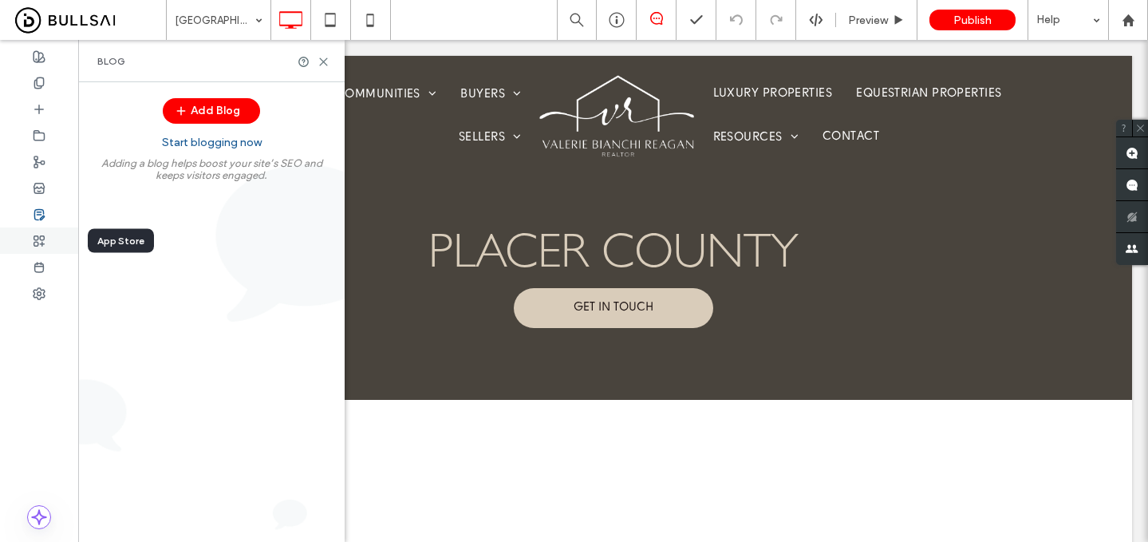
click at [35, 240] on icon at bounding box center [39, 241] width 13 height 13
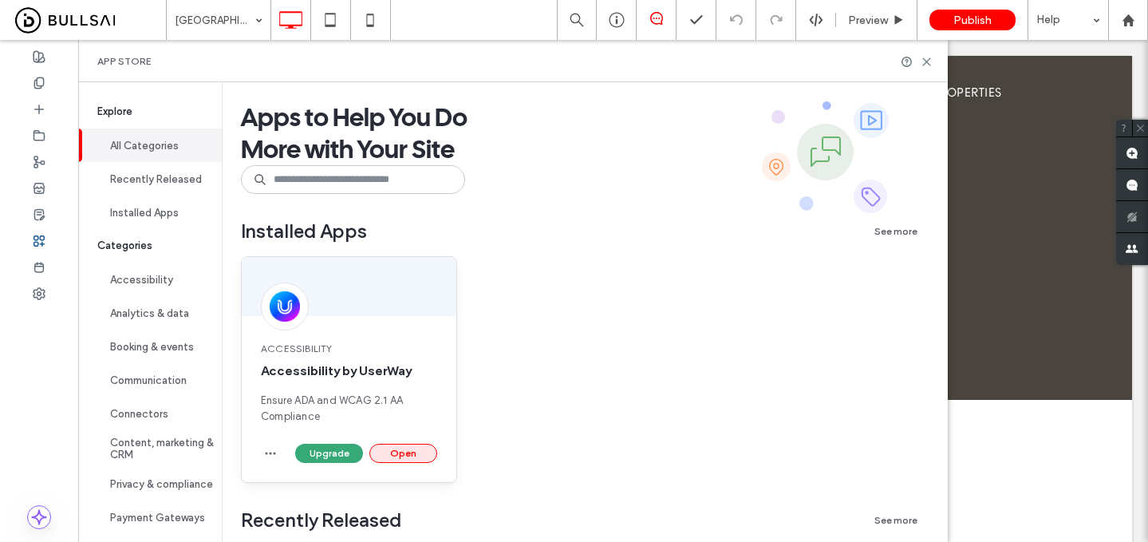
click at [418, 449] on button "Open" at bounding box center [403, 453] width 68 height 19
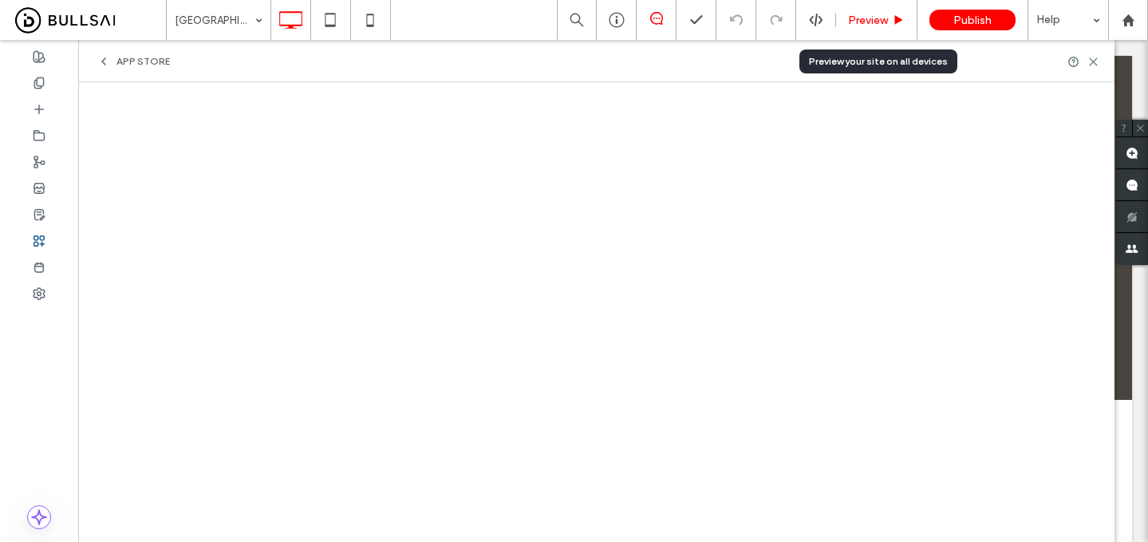
click at [862, 23] on span "Preview" at bounding box center [868, 21] width 40 height 14
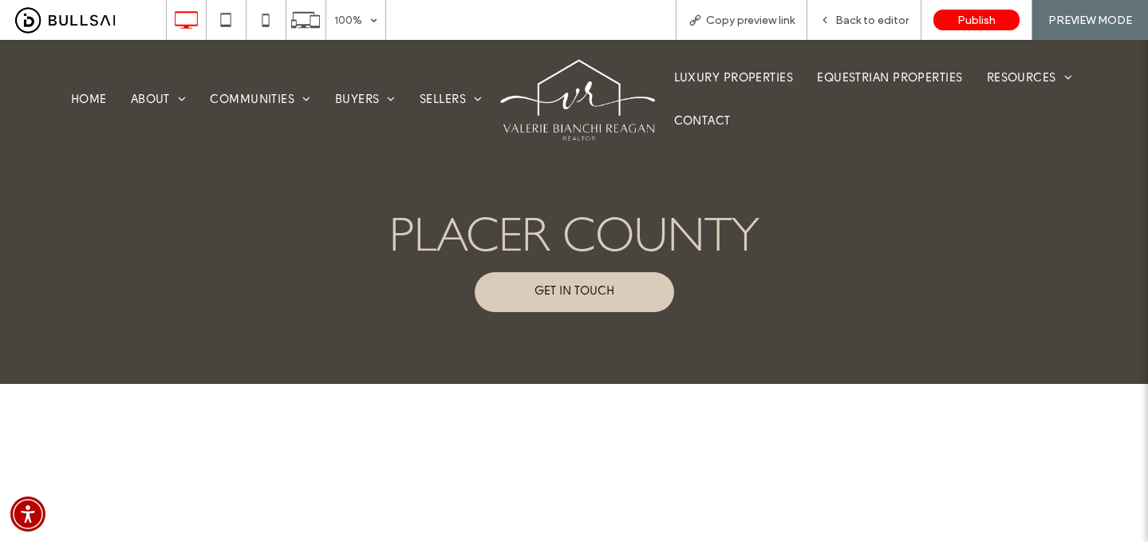
click at [596, 85] on img at bounding box center [579, 100] width 160 height 86
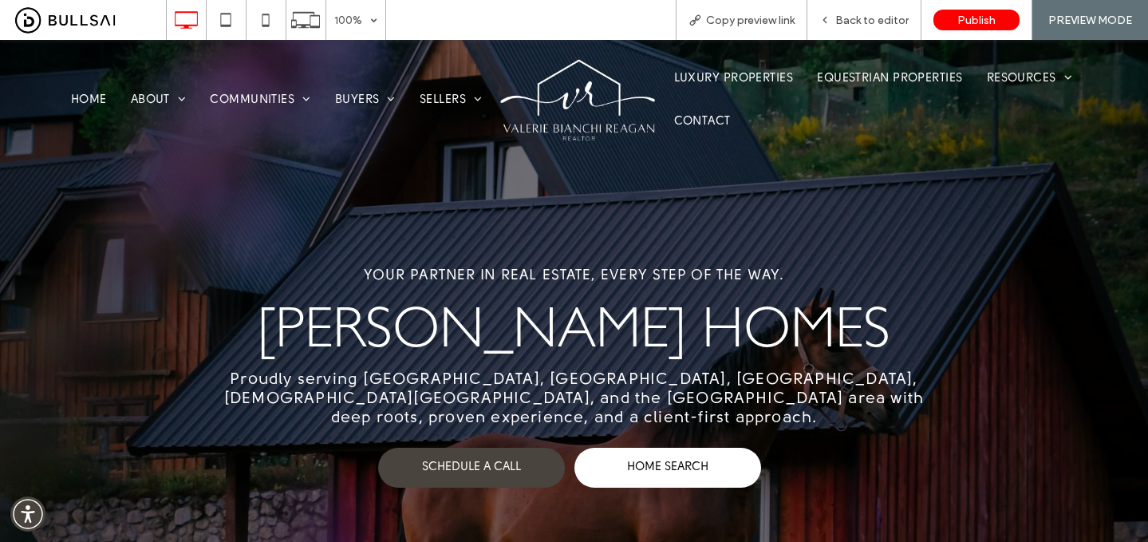
click at [592, 79] on img at bounding box center [579, 100] width 160 height 86
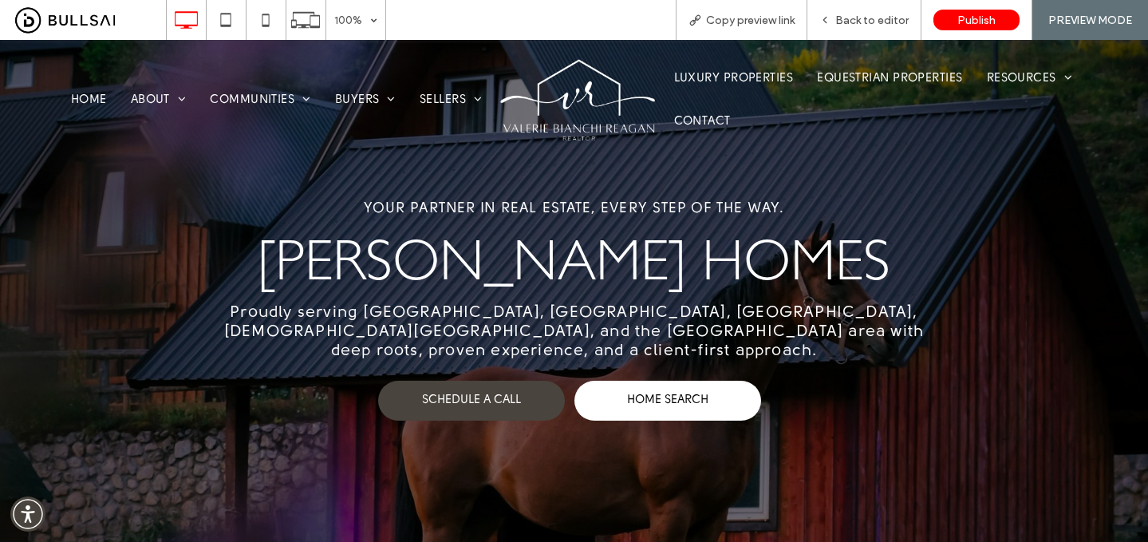
scroll to position [86, 0]
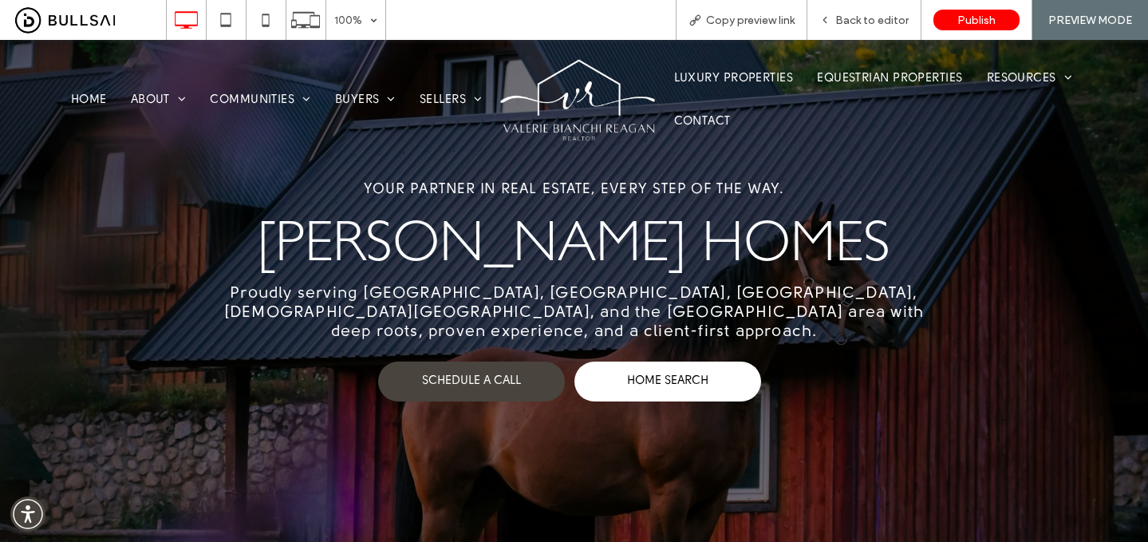
click at [599, 92] on img at bounding box center [579, 100] width 160 height 86
click at [856, 6] on div "Back to editor" at bounding box center [864, 20] width 114 height 40
click at [857, 10] on div "Back to editor" at bounding box center [864, 20] width 114 height 40
click at [860, 27] on div "Back to editor" at bounding box center [864, 20] width 114 height 40
click at [831, 21] on icon at bounding box center [824, 19] width 11 height 11
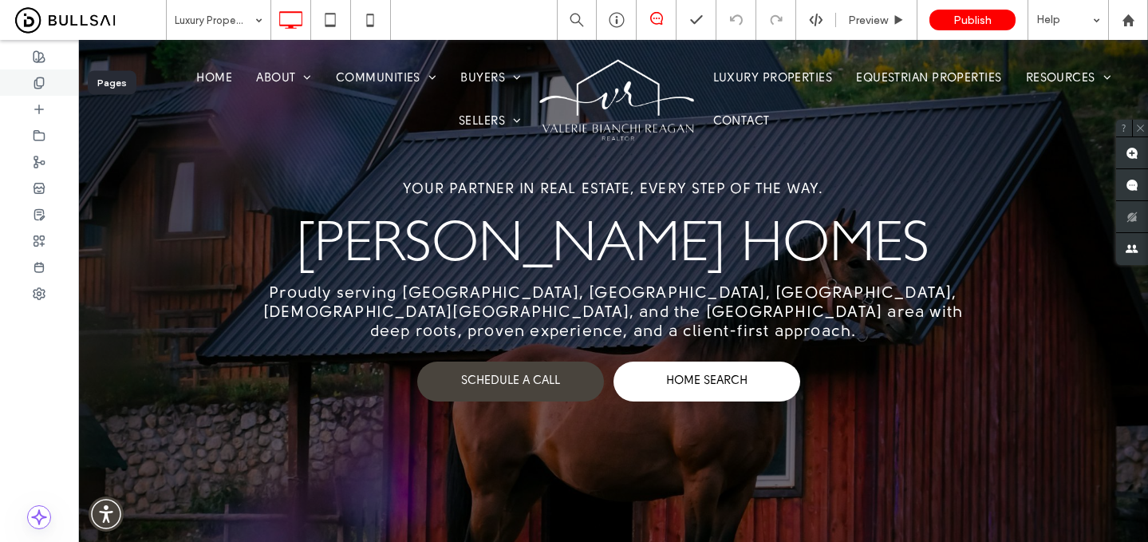
click at [30, 83] on div at bounding box center [39, 82] width 78 height 26
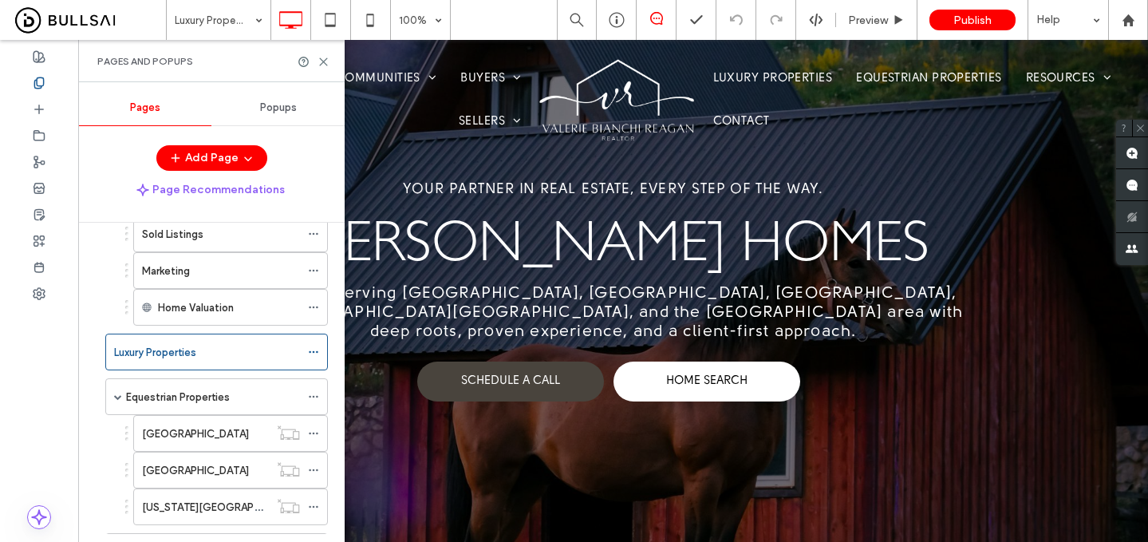
scroll to position [637, 0]
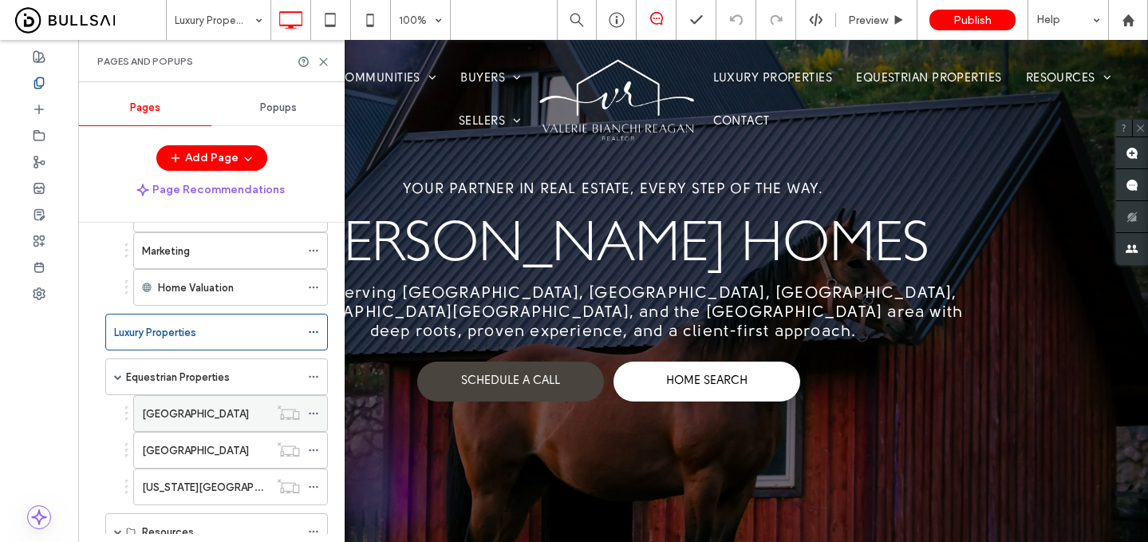
click at [314, 412] on icon at bounding box center [313, 413] width 11 height 11
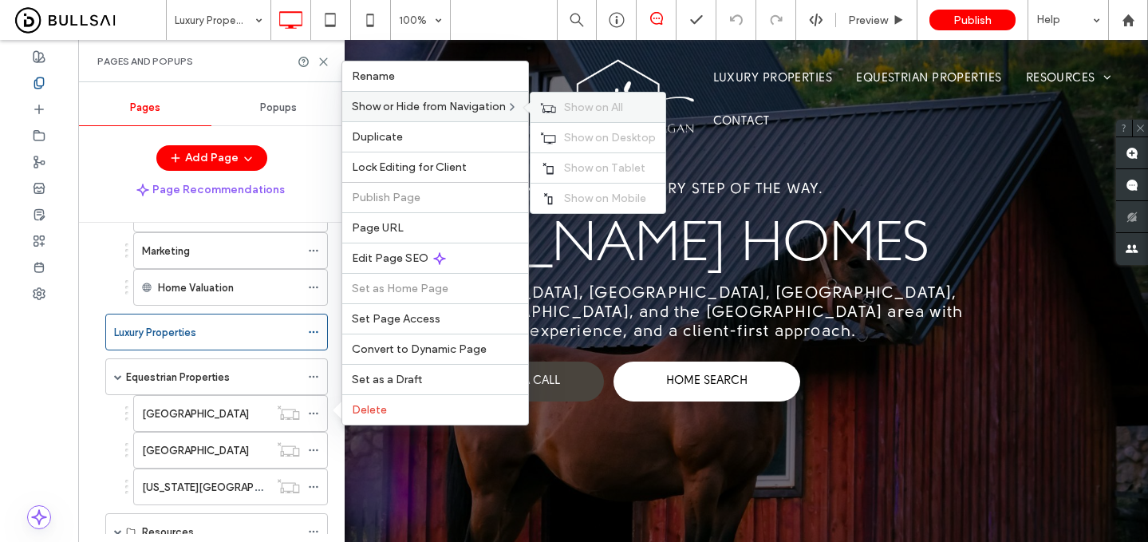
click at [554, 108] on use at bounding box center [548, 107] width 15 height 10
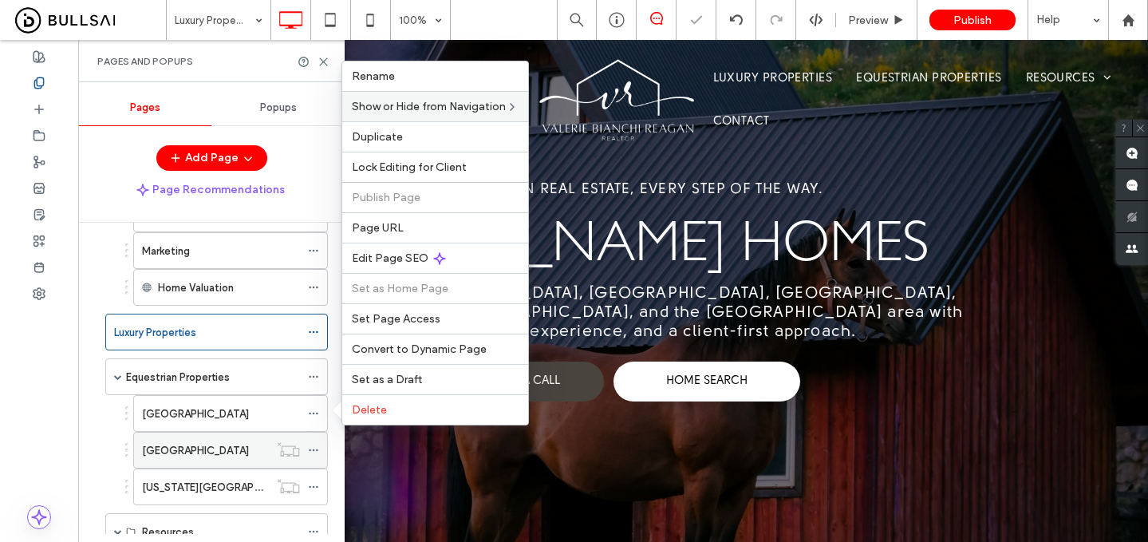
click at [314, 450] on use at bounding box center [313, 450] width 9 height 2
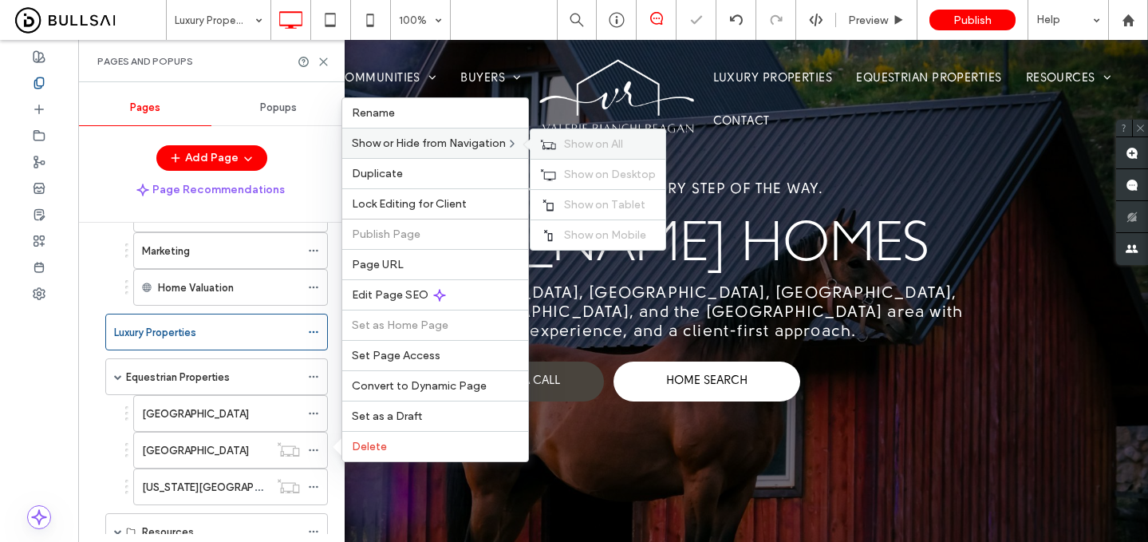
click at [565, 144] on div "Show on All" at bounding box center [598, 144] width 135 height 30
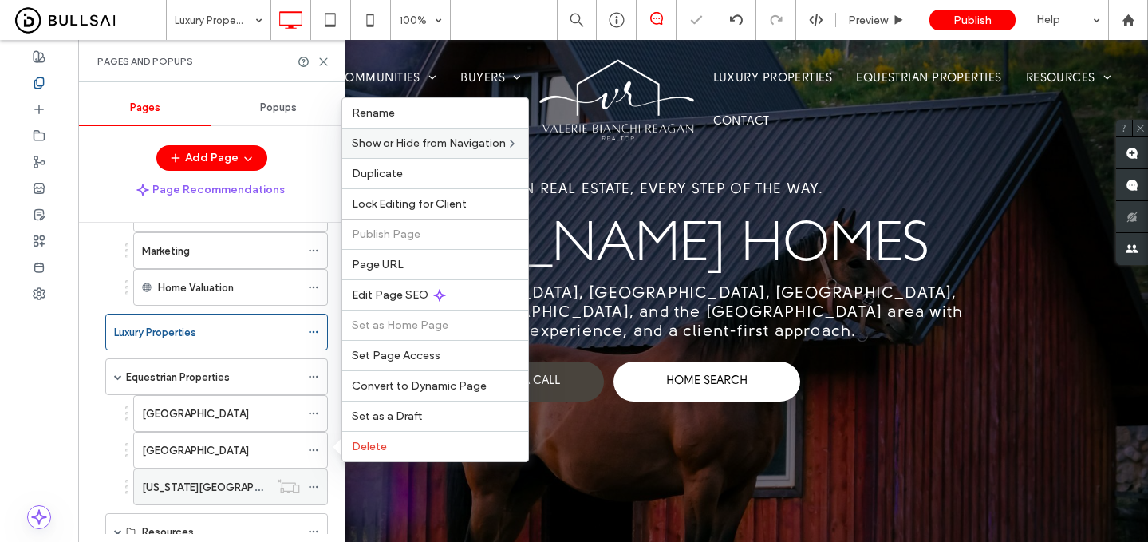
click at [312, 487] on icon at bounding box center [313, 486] width 11 height 11
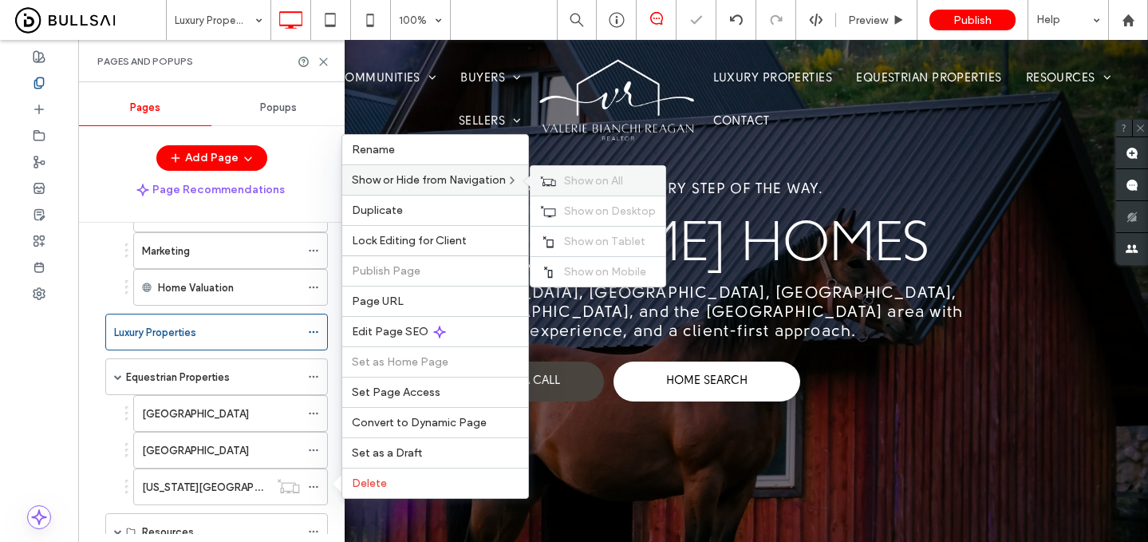
click at [568, 179] on span "Show on All" at bounding box center [593, 181] width 59 height 14
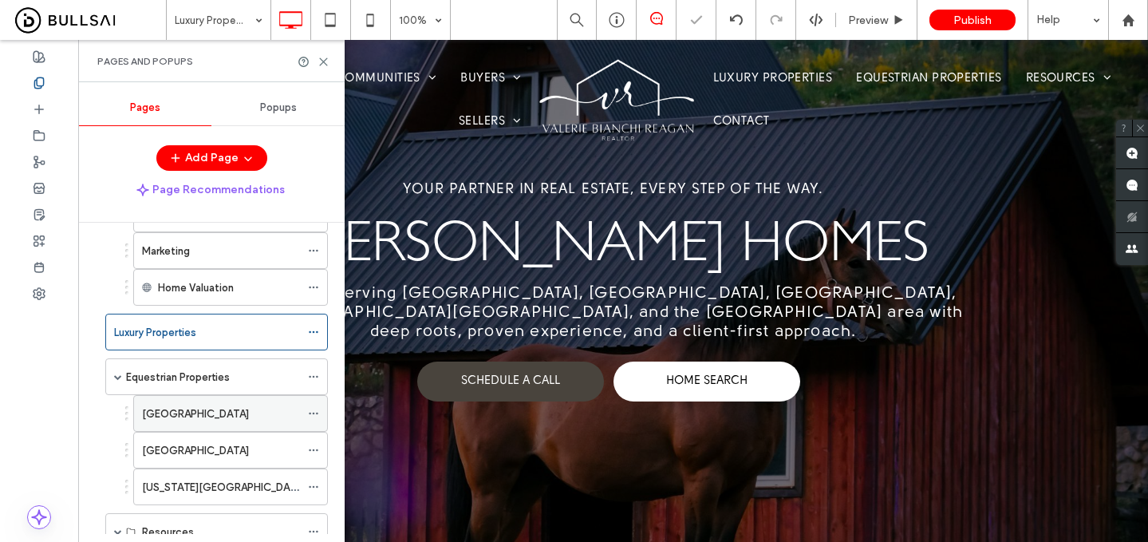
click at [247, 416] on div "Placer County" at bounding box center [221, 413] width 158 height 17
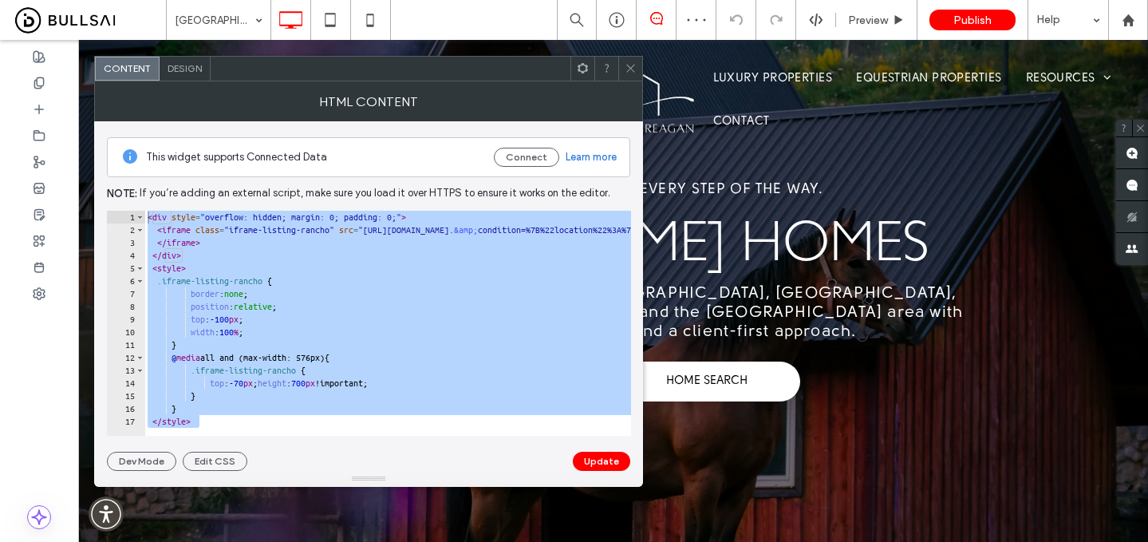
drag, startPoint x: 213, startPoint y: 422, endPoint x: 112, endPoint y: 159, distance: 282.1
click at [112, 159] on div "This widget supports Connected Data Connect Learn more Note: If you’re adding a…" at bounding box center [368, 295] width 523 height 349
type textarea "**********"
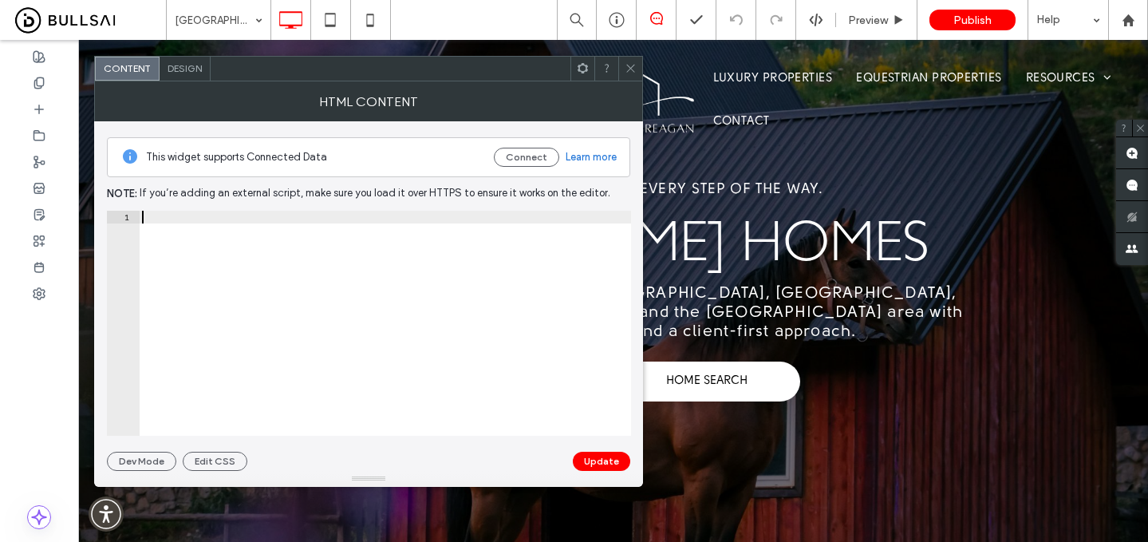
paste textarea "**********"
type textarea "**********"
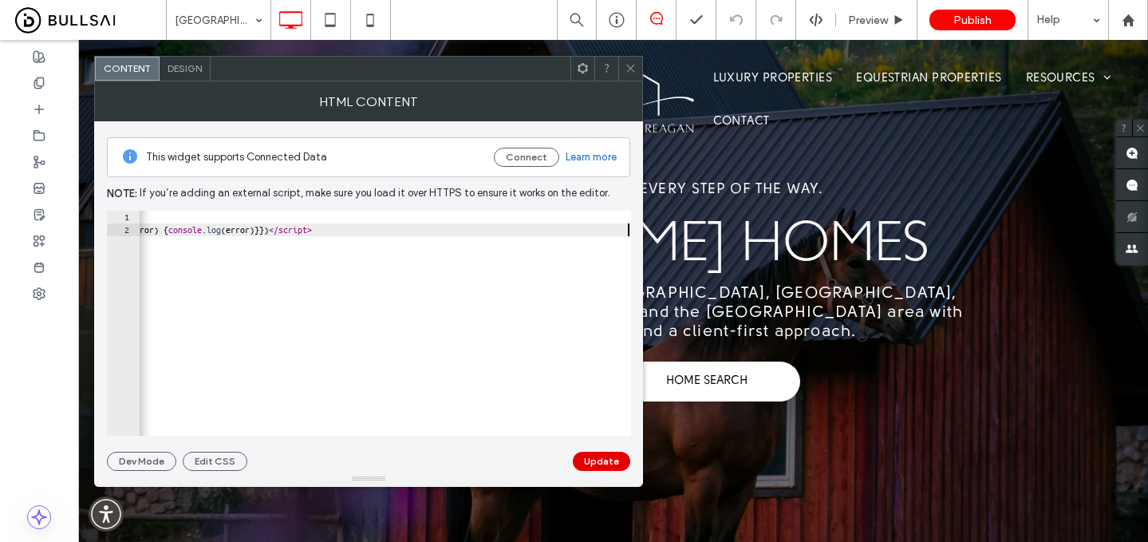
click at [595, 467] on button "Update" at bounding box center [601, 461] width 57 height 19
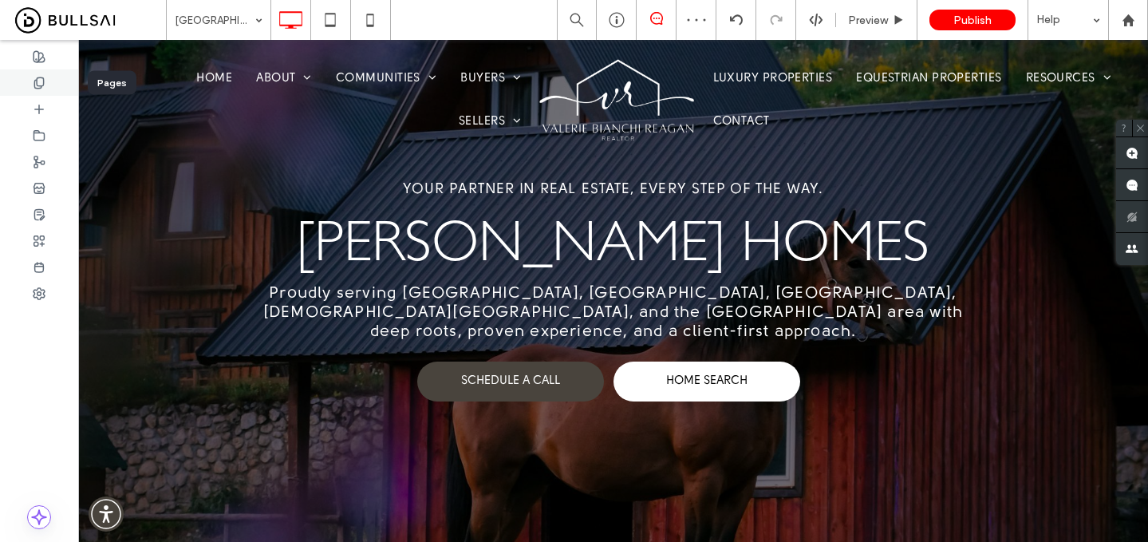
click at [52, 85] on div at bounding box center [39, 82] width 78 height 26
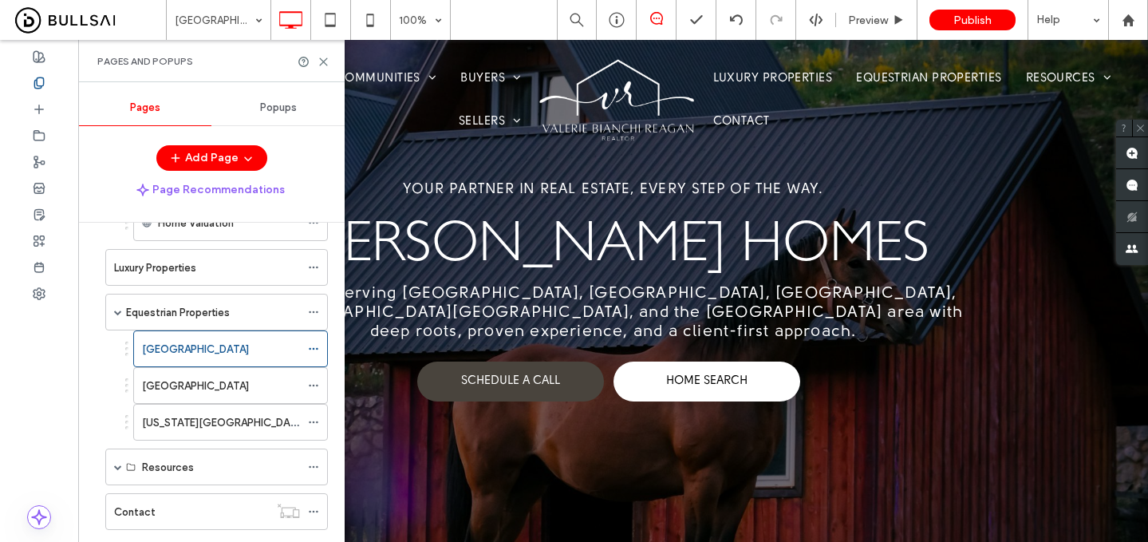
scroll to position [782, 0]
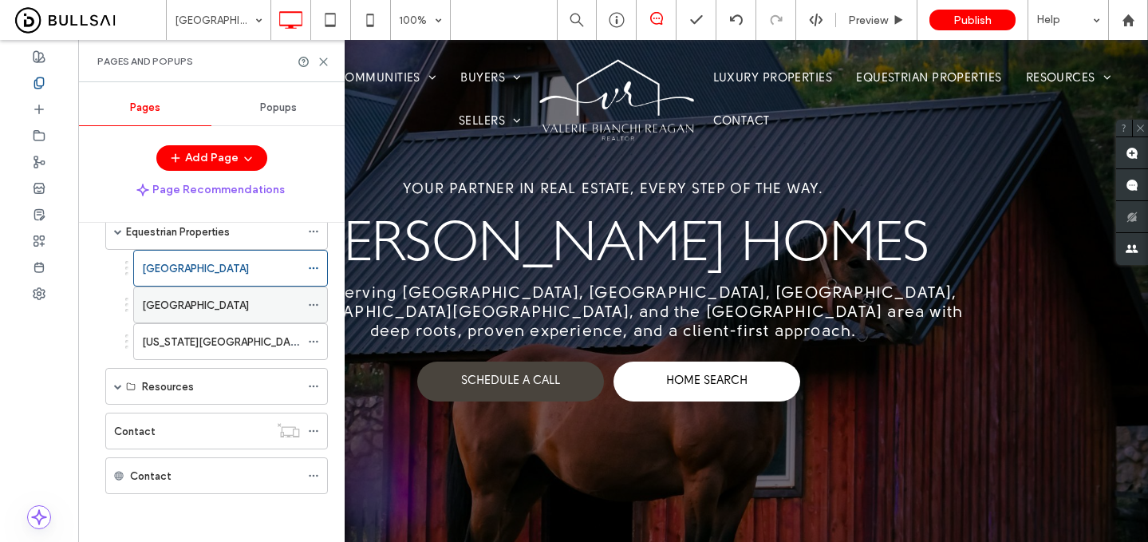
click at [224, 296] on label "El Dorado County" at bounding box center [195, 305] width 107 height 28
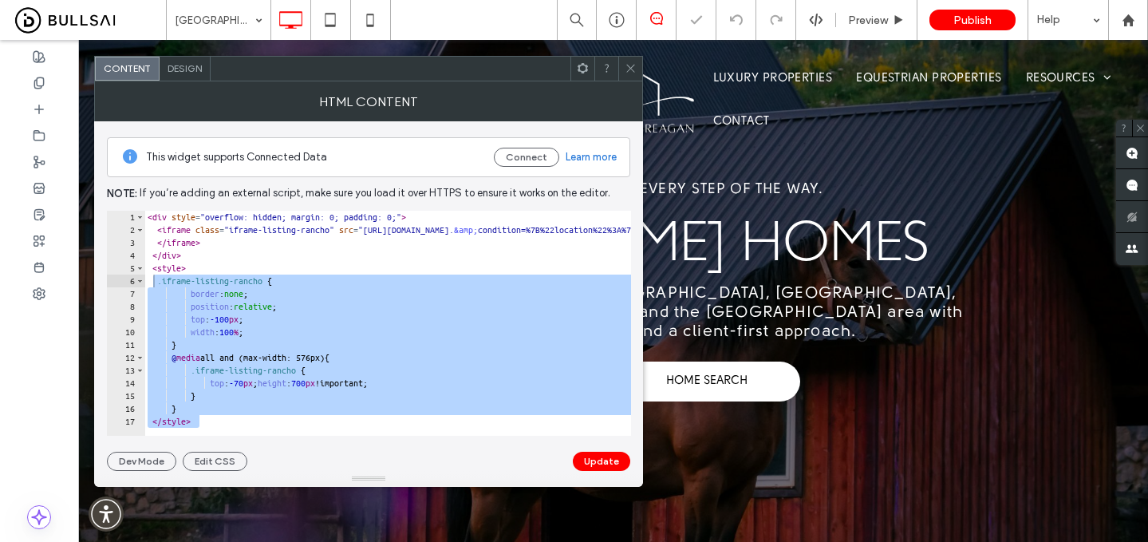
drag, startPoint x: 211, startPoint y: 424, endPoint x: 108, endPoint y: 197, distance: 248.9
click at [108, 197] on div "This widget supports Connected Data Connect Learn more Note: If you’re adding a…" at bounding box center [368, 295] width 523 height 349
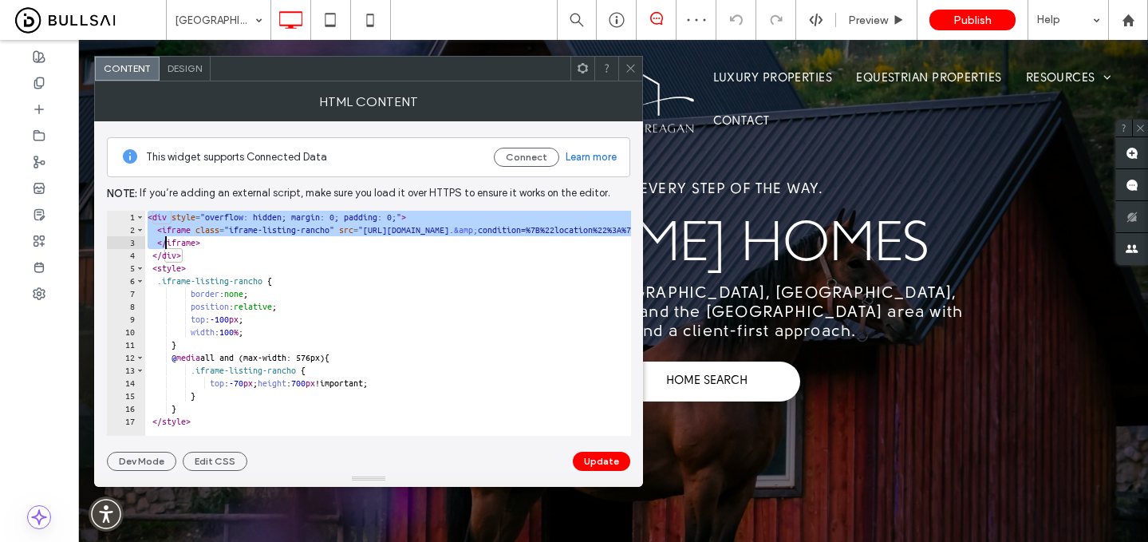
drag, startPoint x: 149, startPoint y: 219, endPoint x: 327, endPoint y: 543, distance: 370.3
click at [327, 541] on html ".wqwq-1{fill:#231f20;} .cls-1q, .cls-2q { fill-rule: evenodd; } .cls-2q { fill:…" at bounding box center [574, 271] width 1148 height 542
type textarea "* *********"
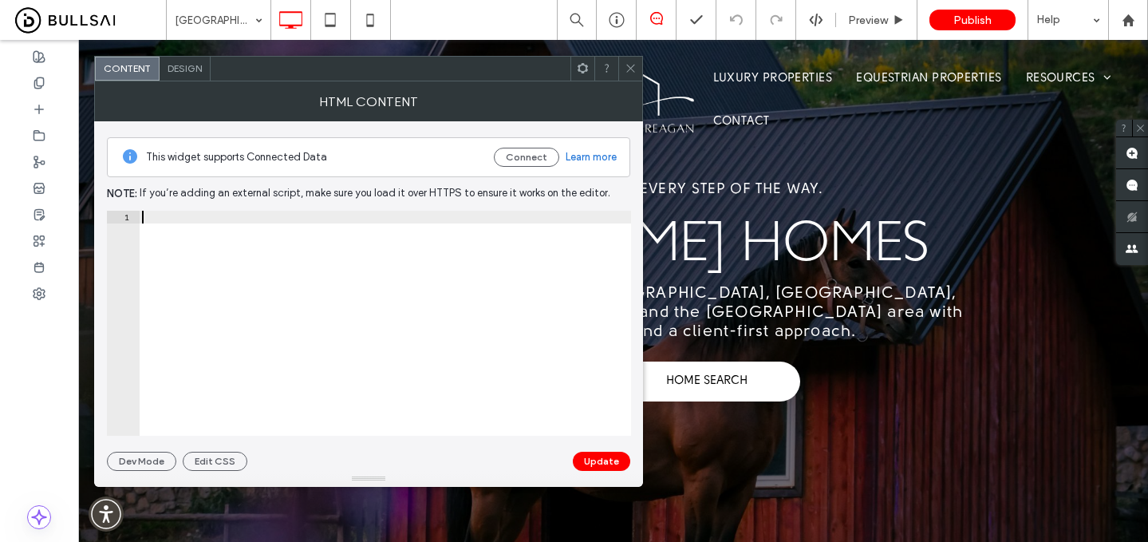
paste textarea "**********"
type textarea "**********"
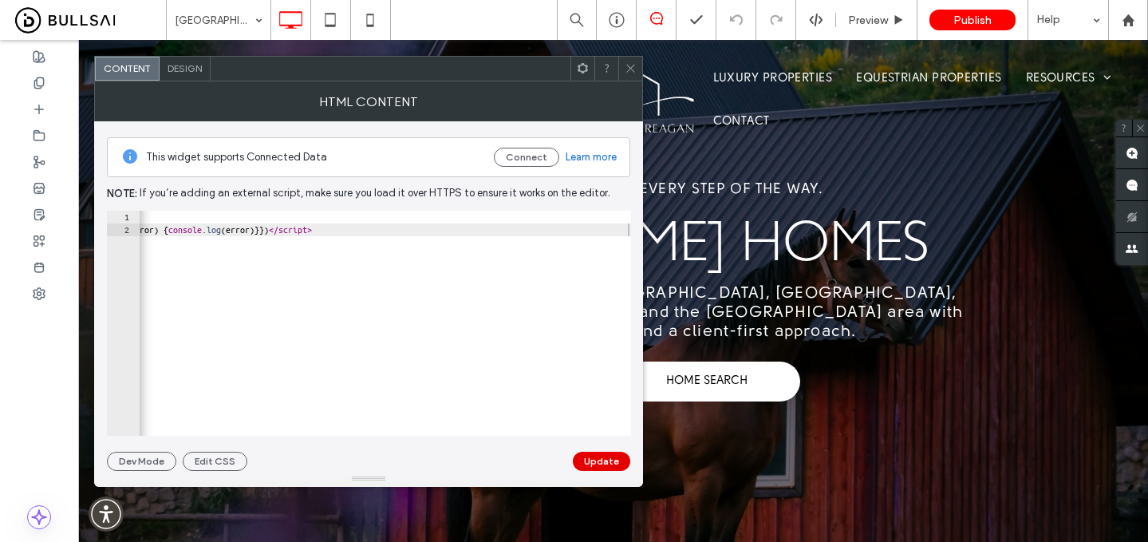
click at [590, 461] on button "Update" at bounding box center [601, 461] width 57 height 19
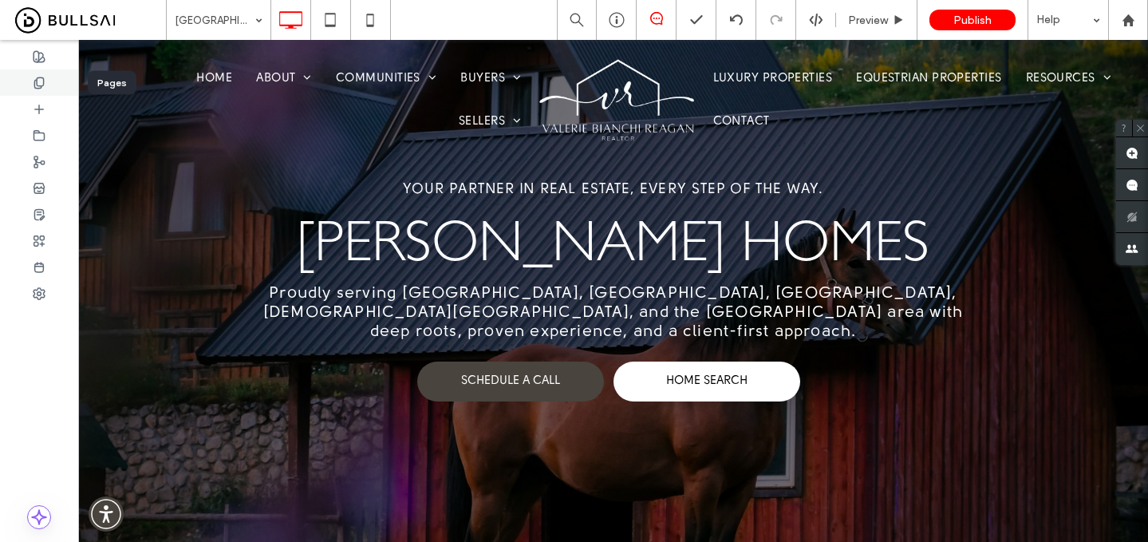
click at [41, 84] on icon at bounding box center [39, 83] width 13 height 13
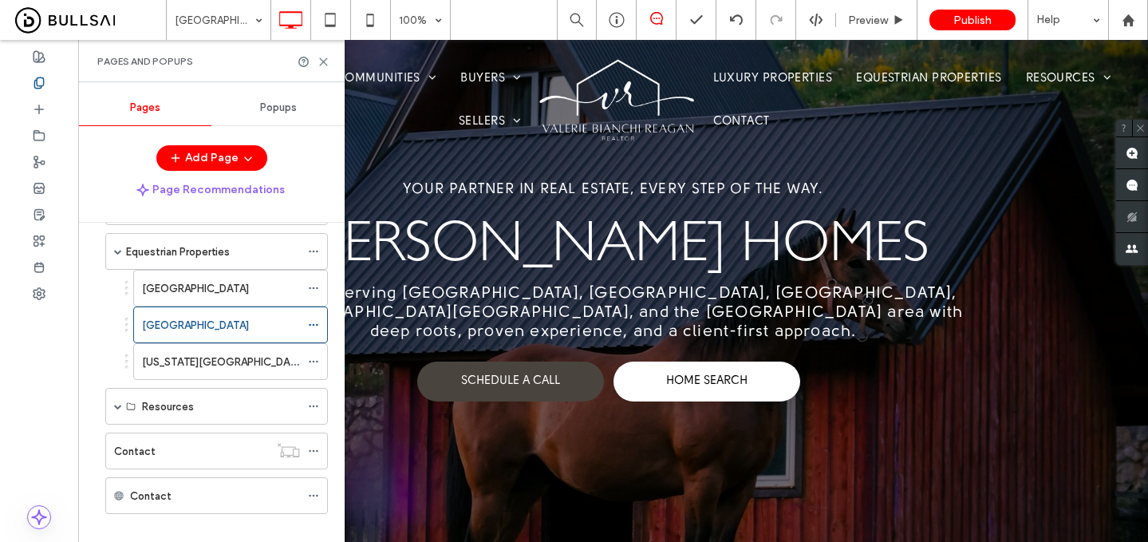
scroll to position [782, 0]
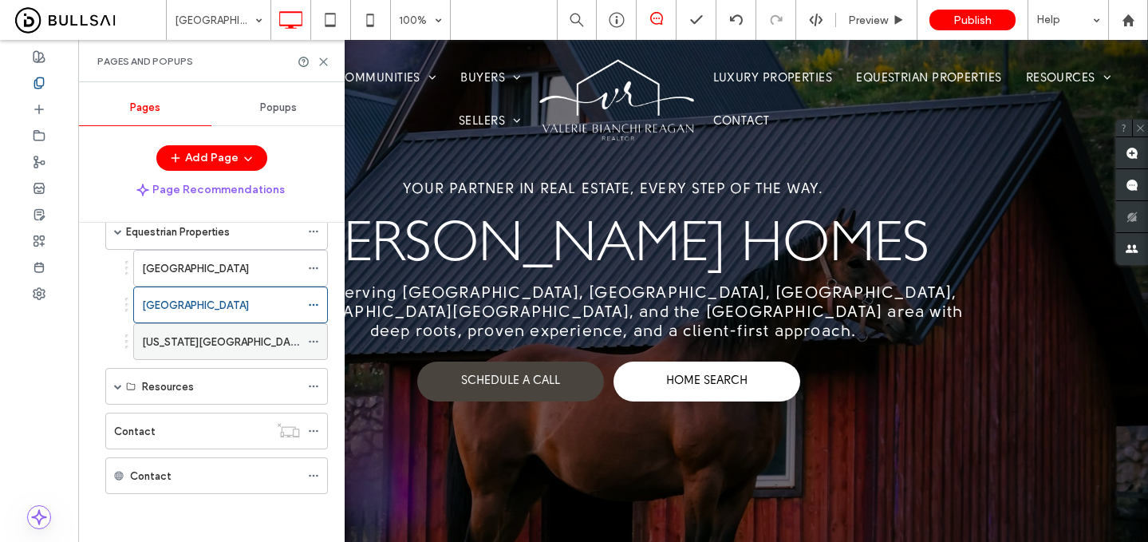
click at [207, 351] on div "Nevada County" at bounding box center [221, 341] width 158 height 35
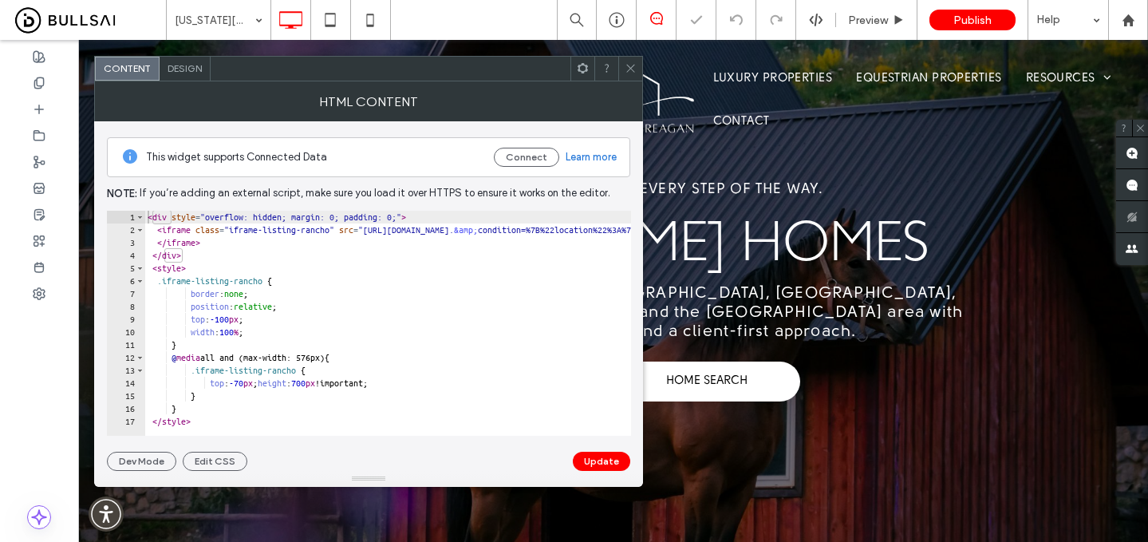
type textarea "********"
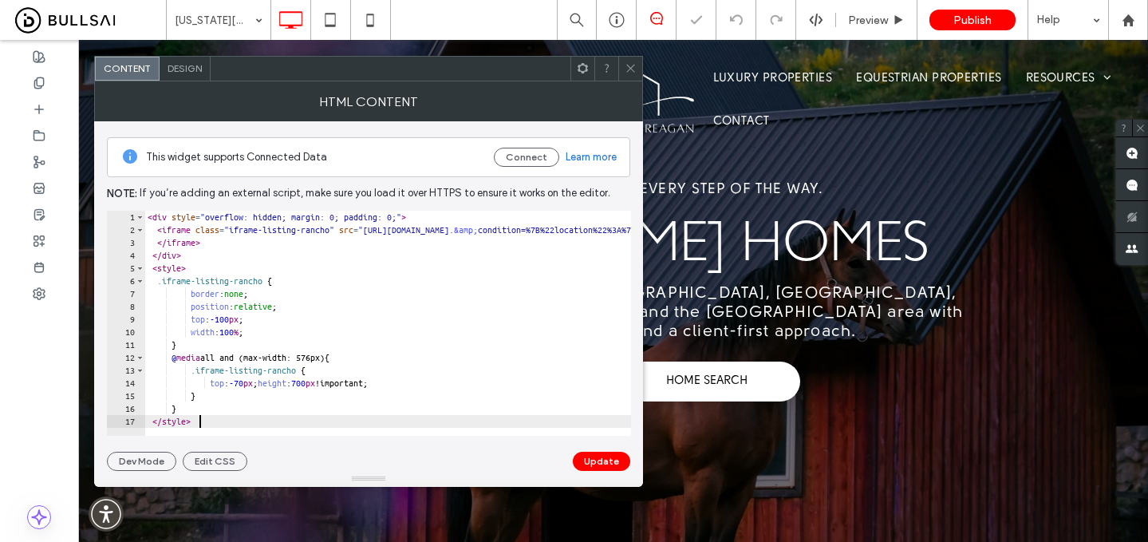
drag, startPoint x: 229, startPoint y: 418, endPoint x: 124, endPoint y: 225, distance: 219.9
click at [124, 226] on div "******** 1 2 3 4 5 6 7 8 9 10 11 12 13 14 15 16 17 < div style = "overflow: hid…" at bounding box center [369, 323] width 524 height 225
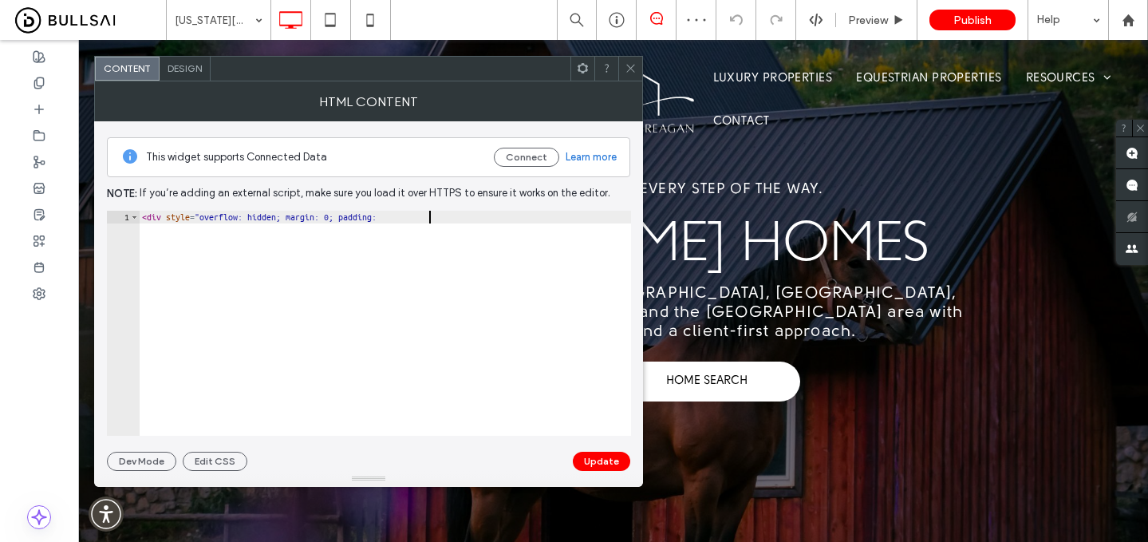
type textarea "**********"
click at [214, 215] on div "< div style = overflow: hidden ; margin: 0 ; padding" at bounding box center [385, 336] width 492 height 251
paste textarea "**********"
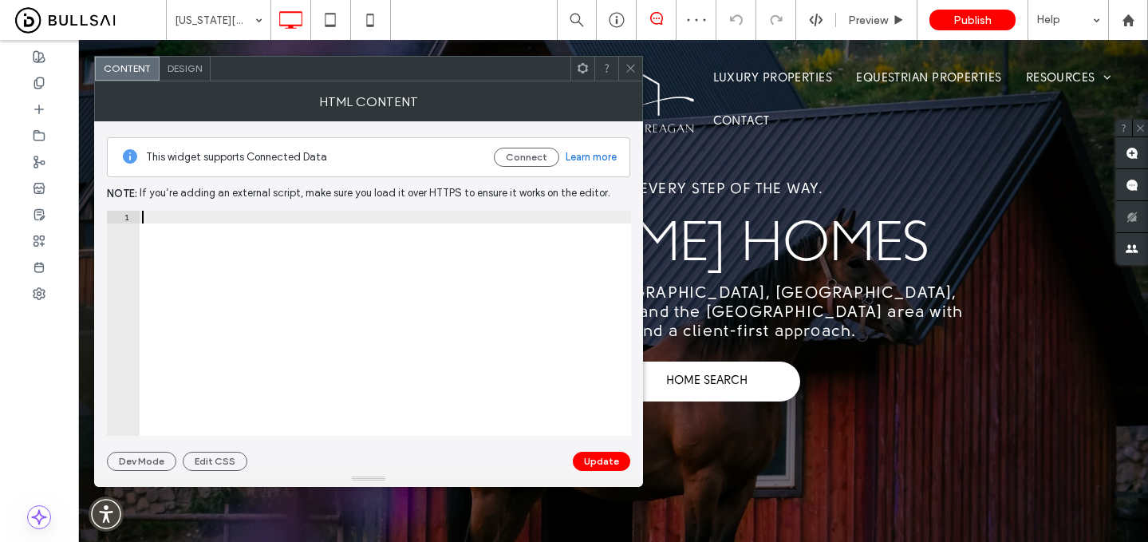
type textarea "**********"
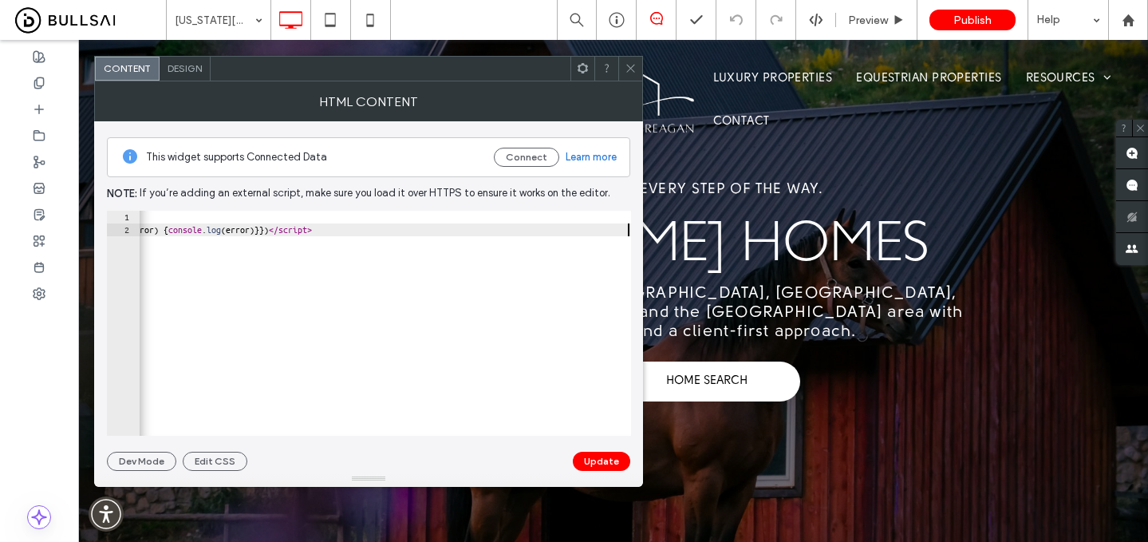
scroll to position [0, 1410]
click at [602, 466] on button "Update" at bounding box center [601, 461] width 57 height 19
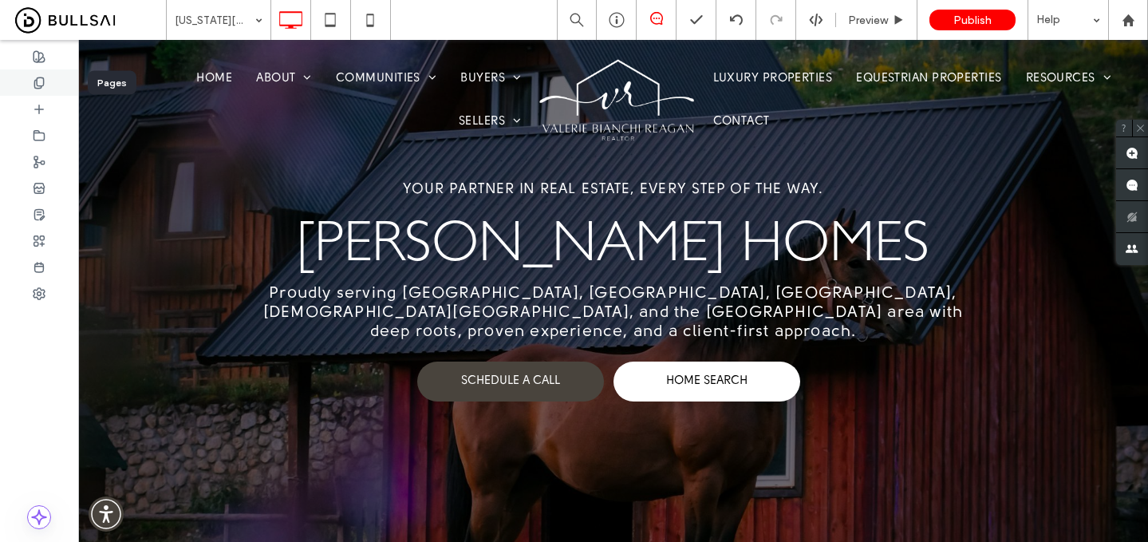
click at [35, 77] on icon at bounding box center [39, 83] width 13 height 13
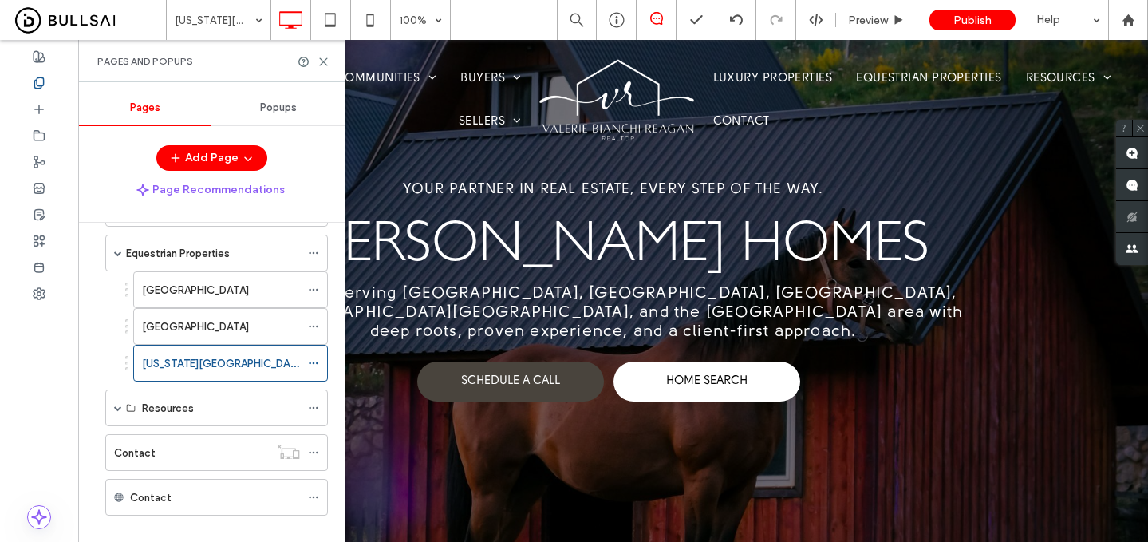
scroll to position [782, 0]
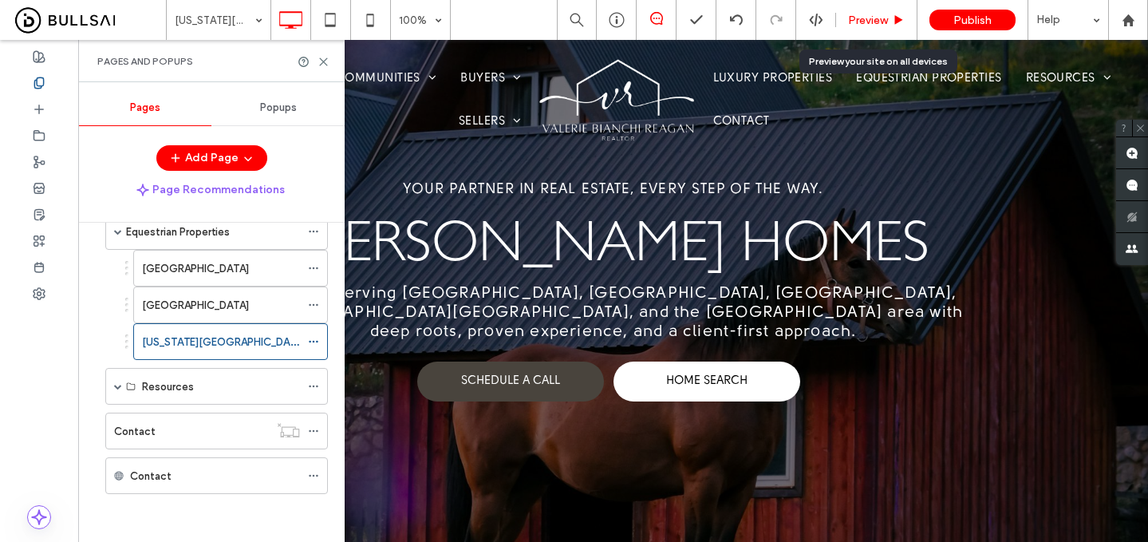
click at [894, 21] on icon at bounding box center [899, 20] width 12 height 12
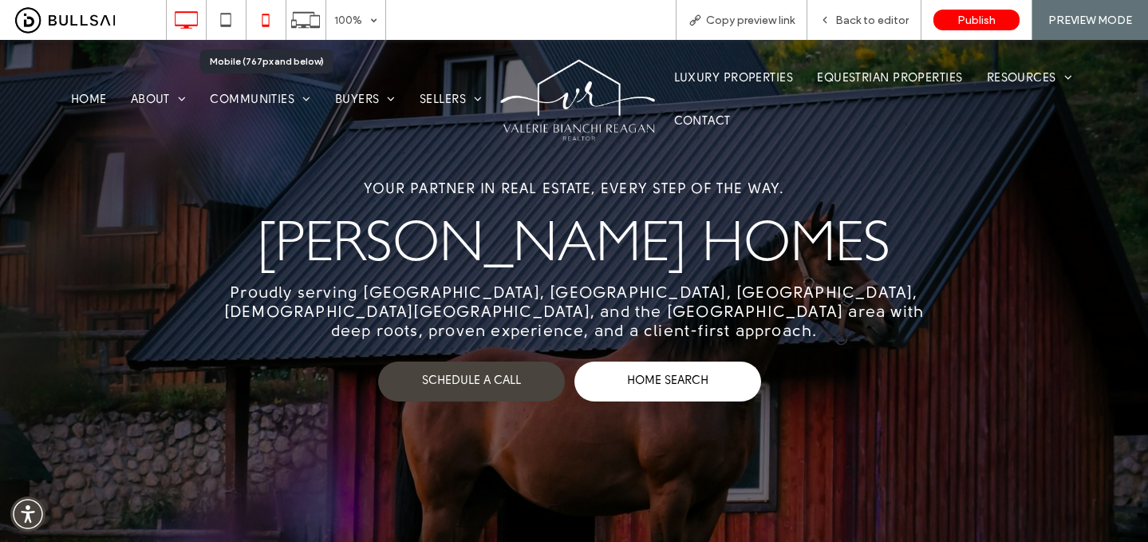
click at [269, 21] on use at bounding box center [265, 20] width 7 height 13
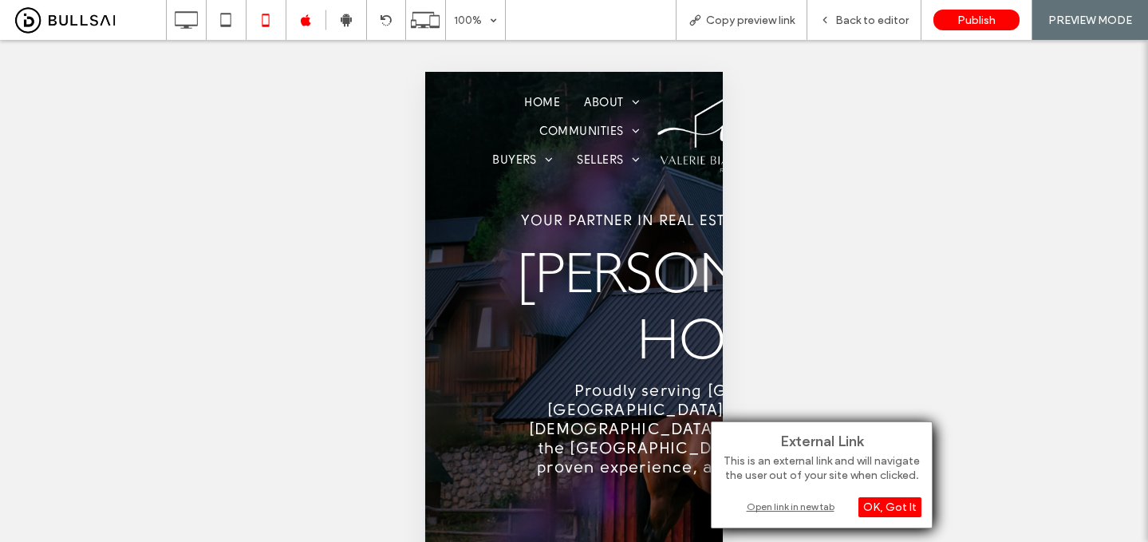
click at [782, 506] on div "Open link in new tab" at bounding box center [821, 506] width 199 height 17
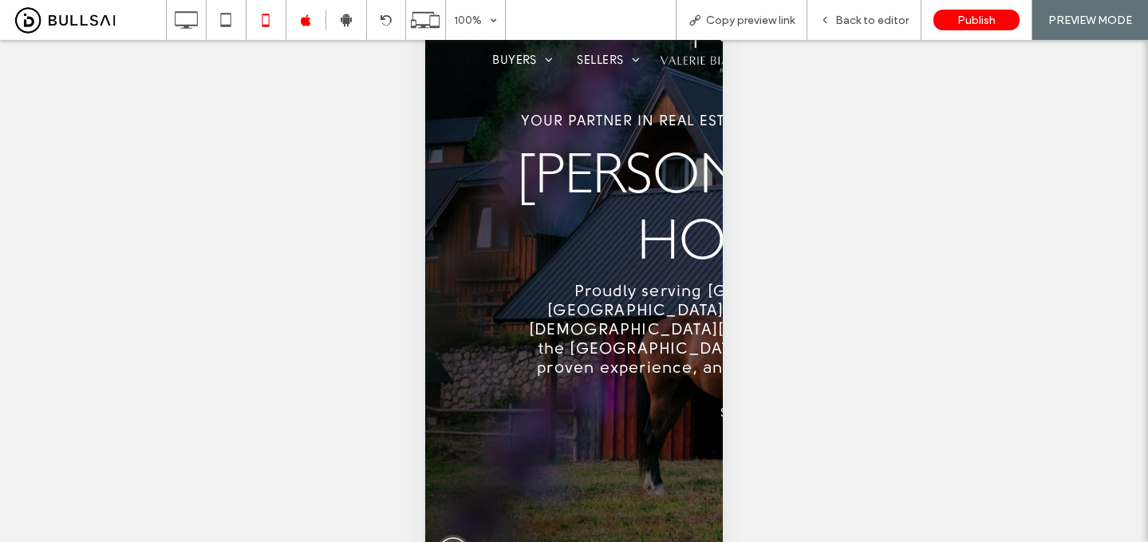
scroll to position [118, 0]
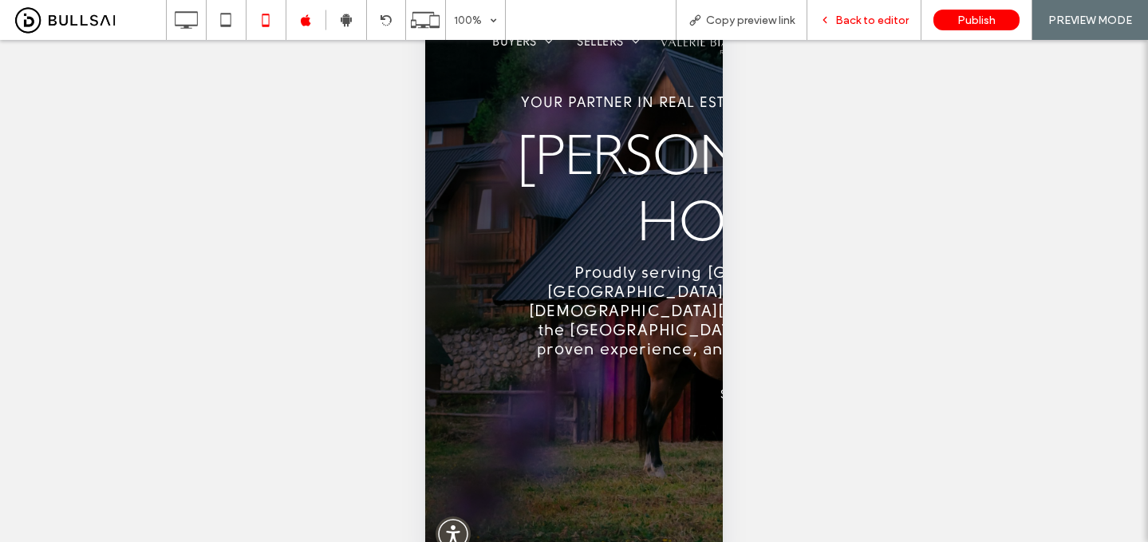
click at [882, 20] on span "Back to editor" at bounding box center [871, 21] width 73 height 14
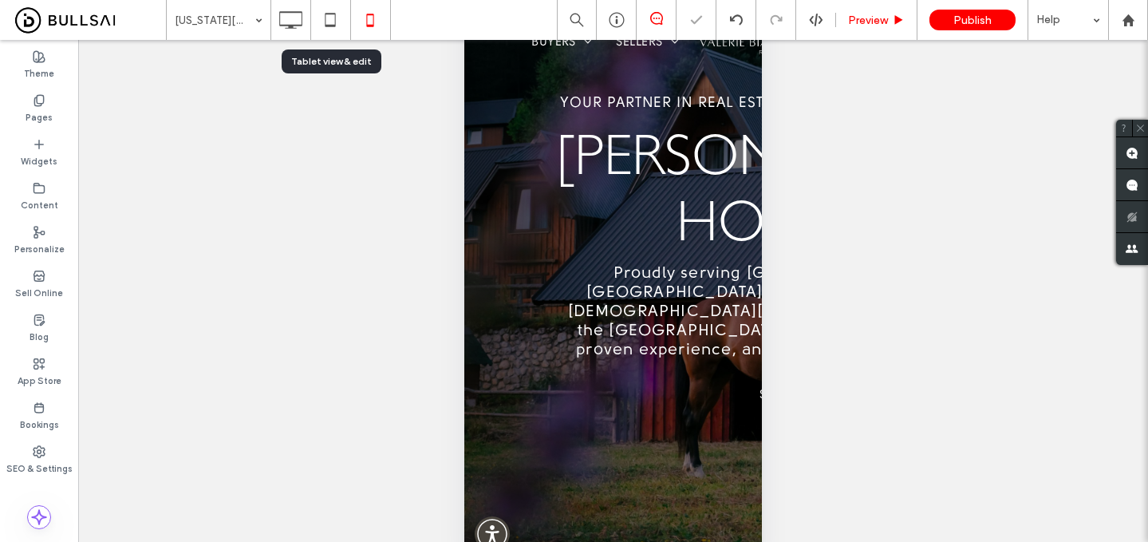
drag, startPoint x: 329, startPoint y: 15, endPoint x: 858, endPoint y: 31, distance: 529.2
click at [329, 15] on icon at bounding box center [330, 20] width 32 height 32
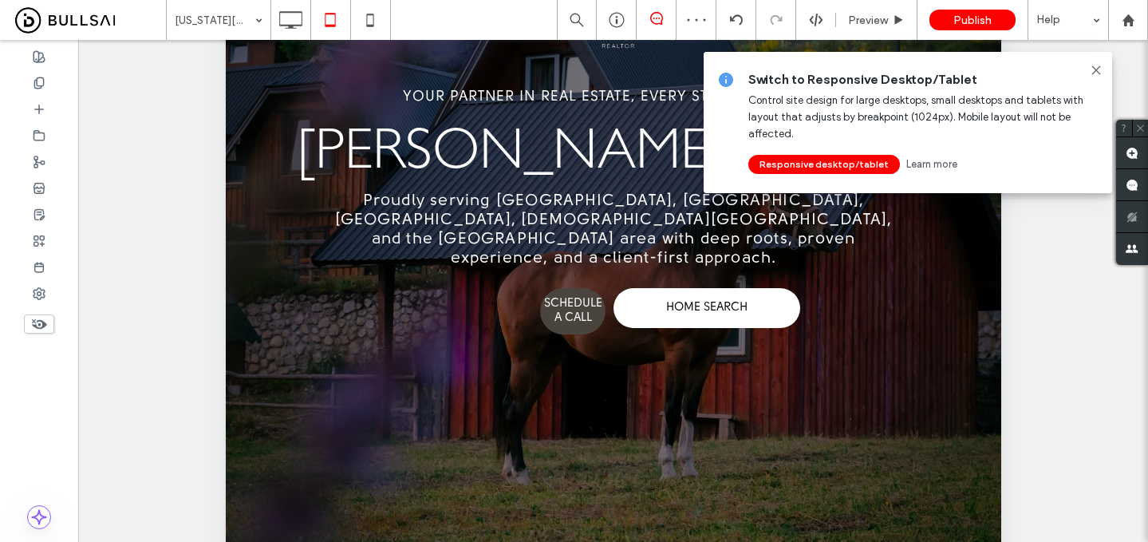
click at [1095, 69] on use at bounding box center [1095, 69] width 7 height 7
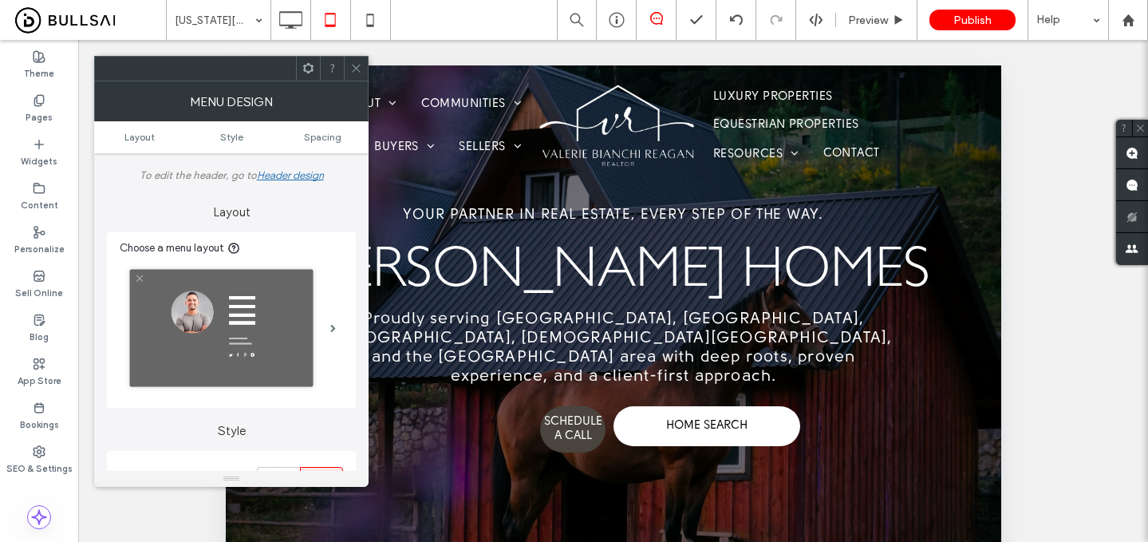
scroll to position [570, 0]
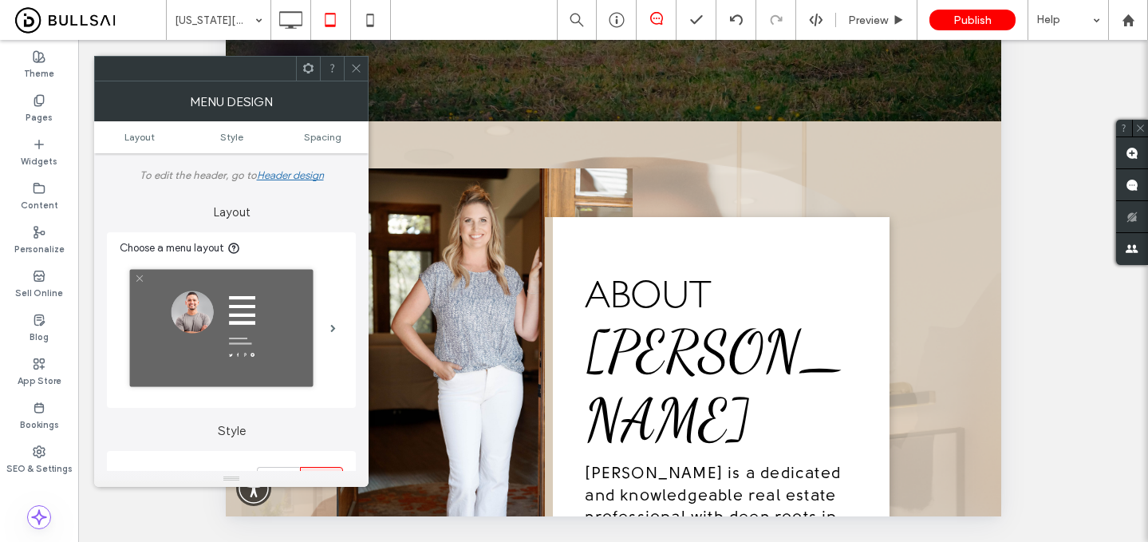
click at [357, 61] on span at bounding box center [356, 69] width 12 height 24
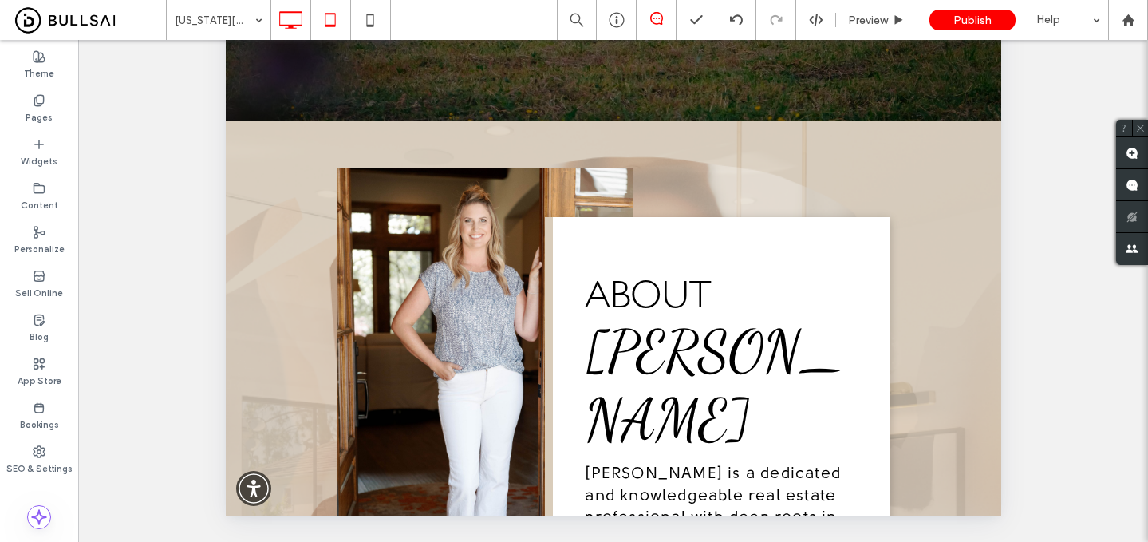
click at [287, 10] on icon at bounding box center [290, 20] width 32 height 32
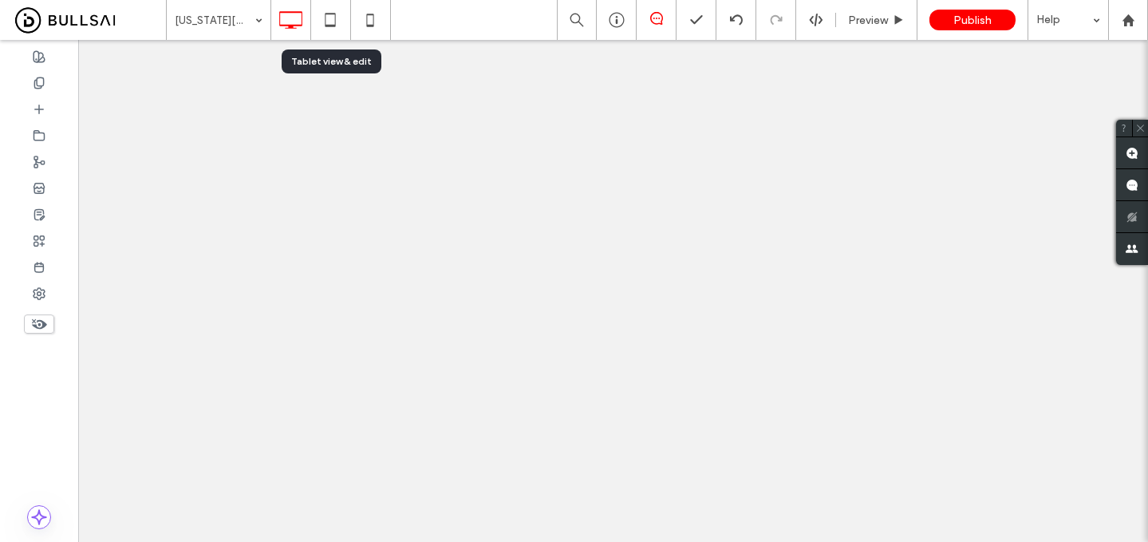
scroll to position [0, 0]
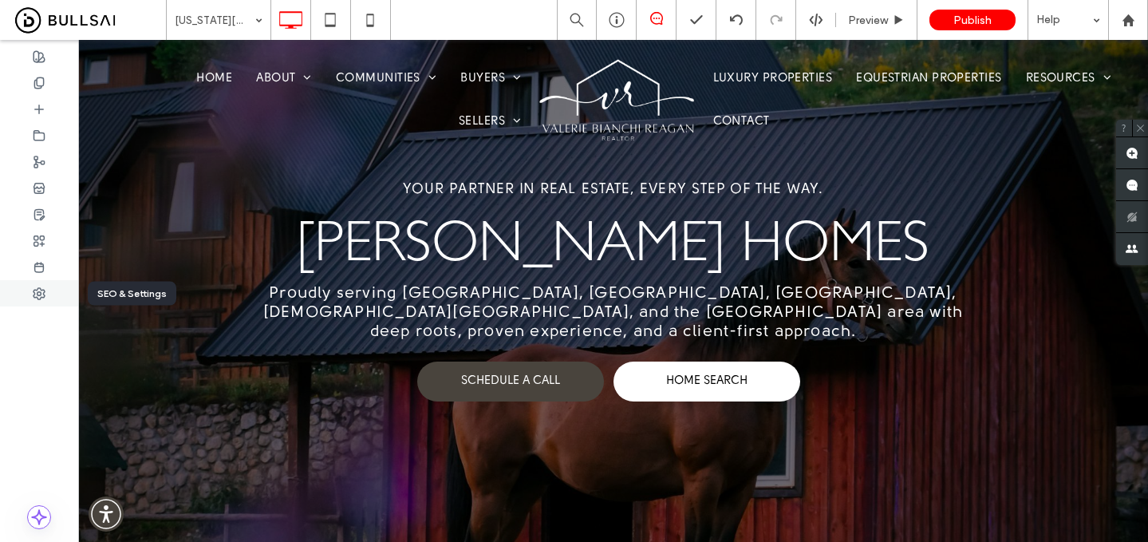
click at [43, 282] on div at bounding box center [39, 293] width 78 height 26
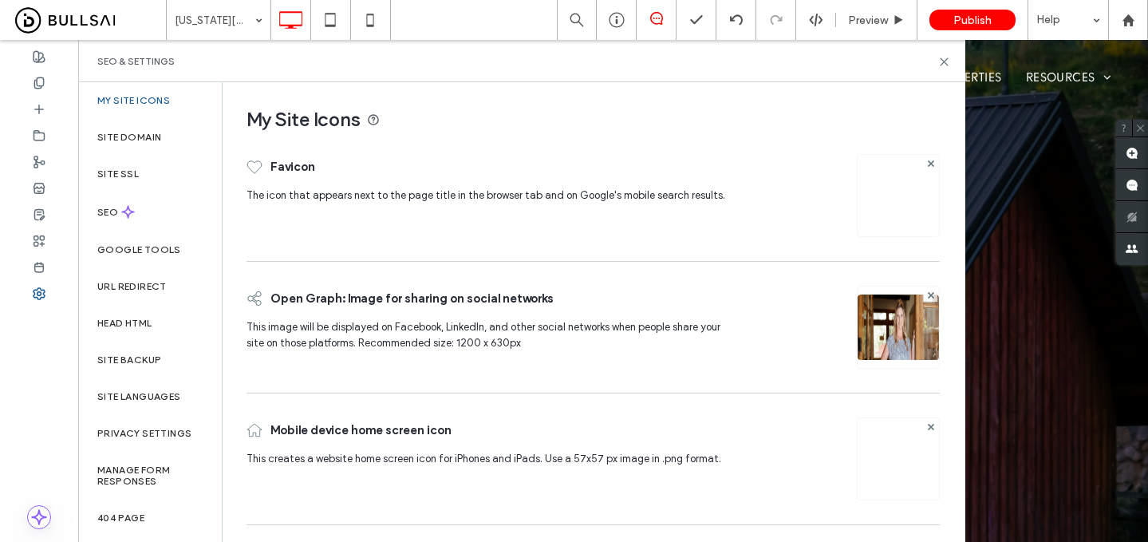
click at [902, 182] on div at bounding box center [898, 195] width 83 height 83
click at [932, 164] on icon at bounding box center [931, 163] width 6 height 6
click at [900, 189] on icon at bounding box center [899, 188] width 13 height 13
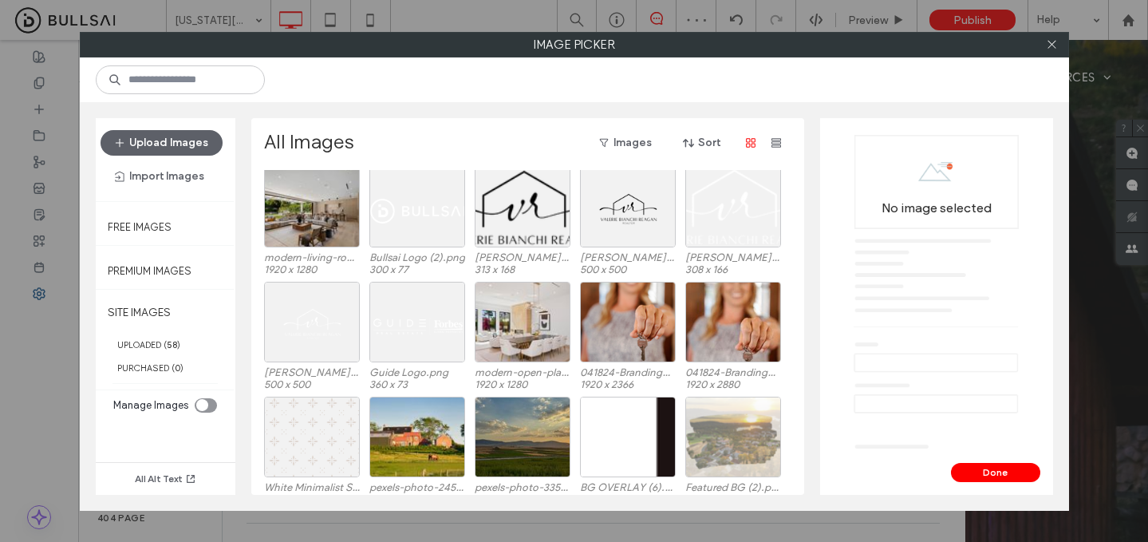
scroll to position [593, 0]
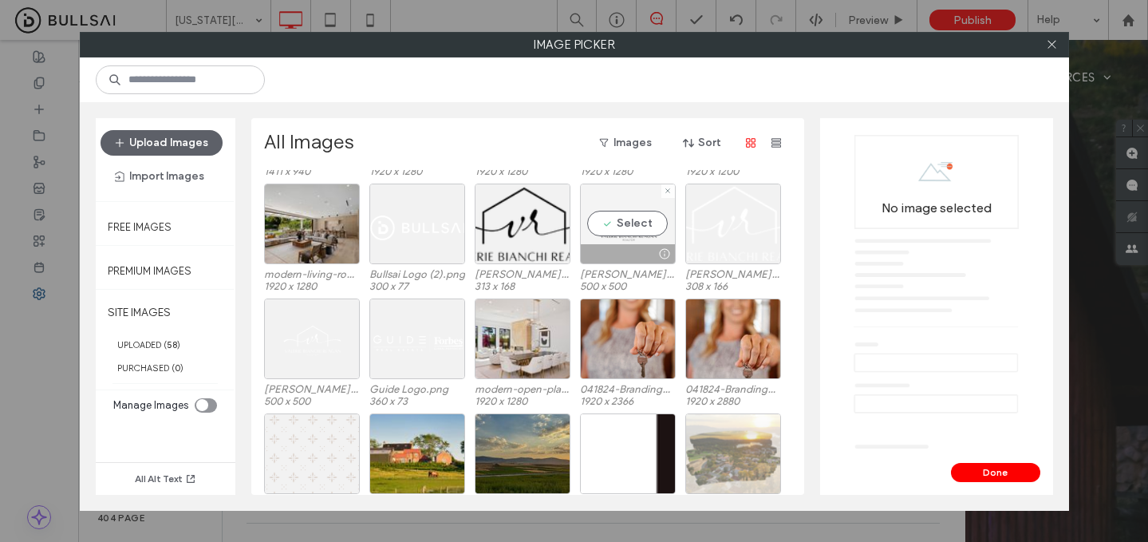
click at [639, 223] on div "Select" at bounding box center [628, 223] width 96 height 81
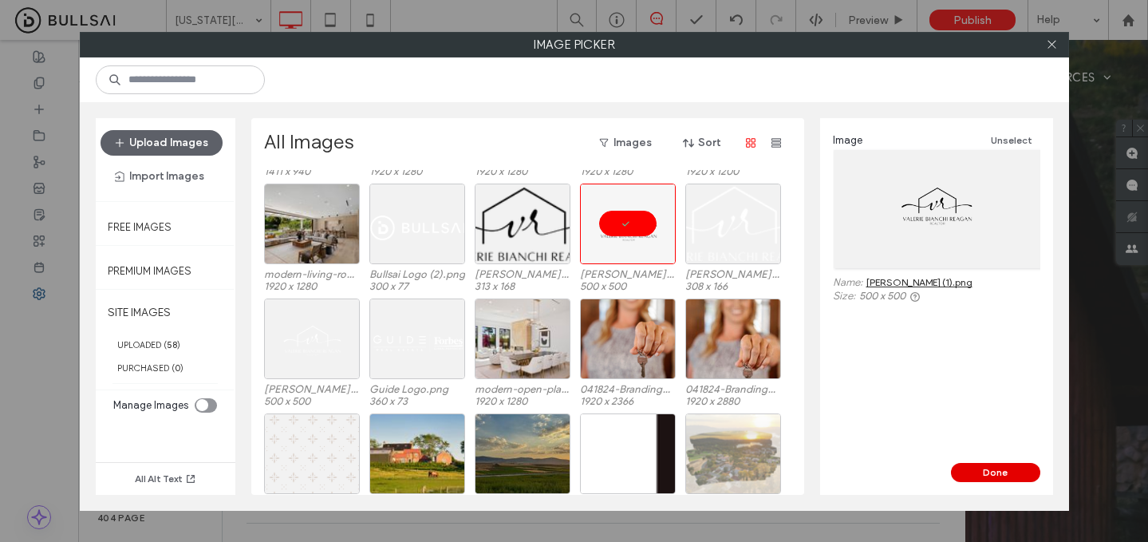
click at [979, 470] on button "Done" at bounding box center [995, 472] width 89 height 19
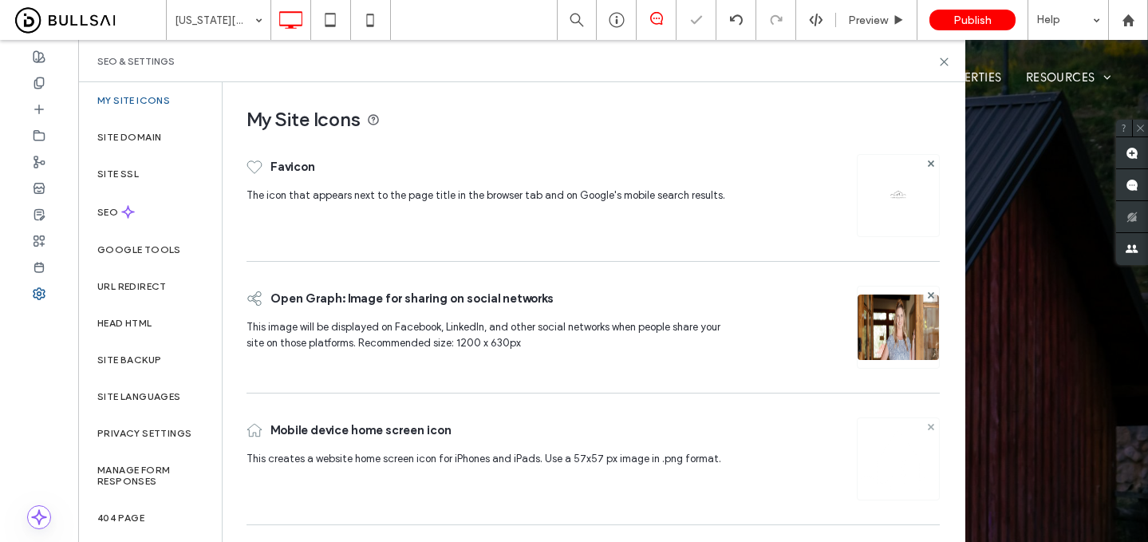
click at [929, 427] on use at bounding box center [930, 426] width 6 height 6
click at [914, 432] on div "Image" at bounding box center [899, 458] width 80 height 77
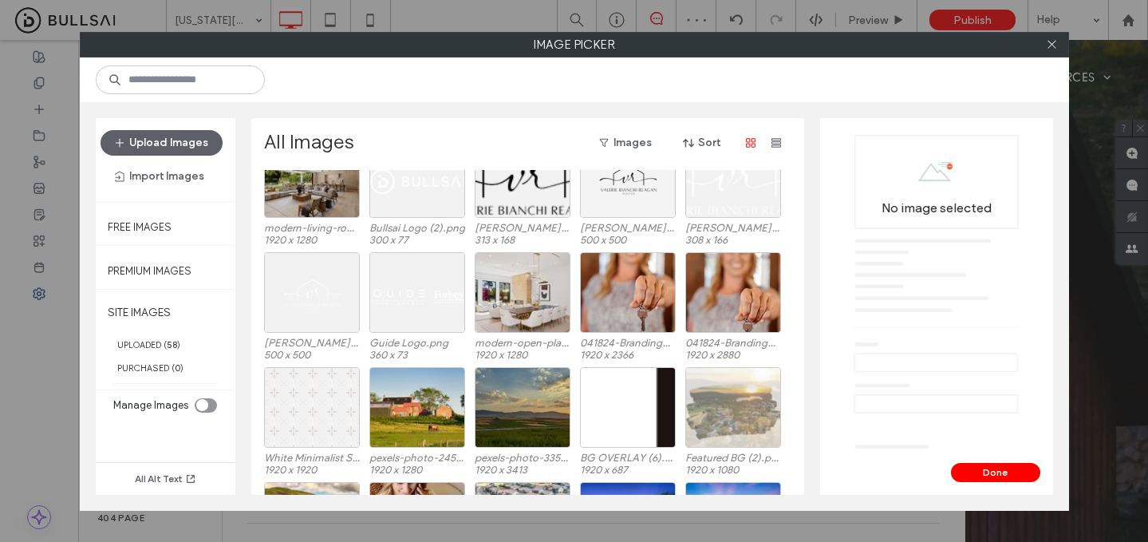
scroll to position [633, 0]
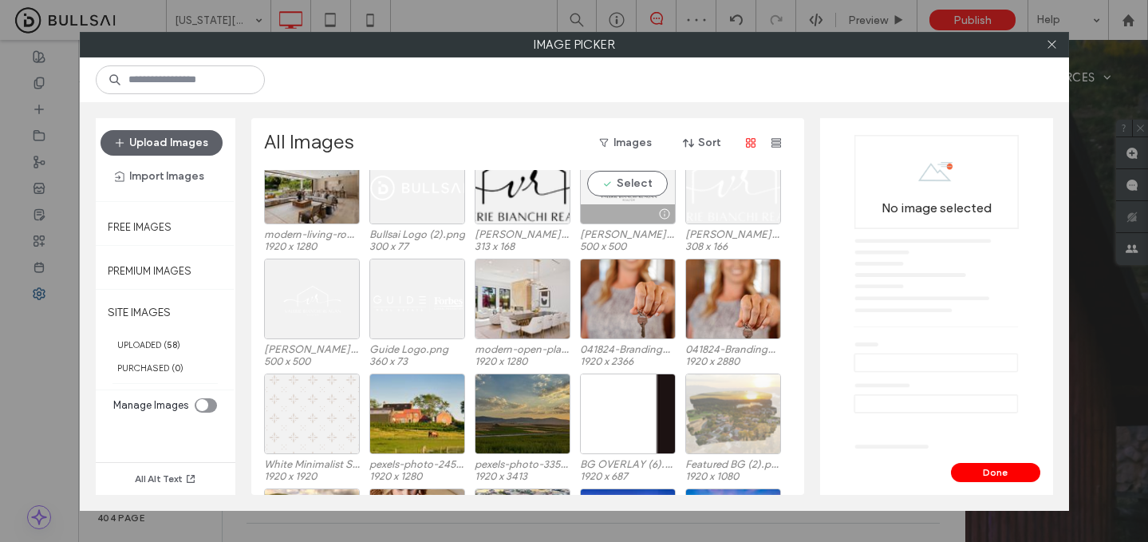
click at [638, 190] on div "Select" at bounding box center [628, 184] width 96 height 81
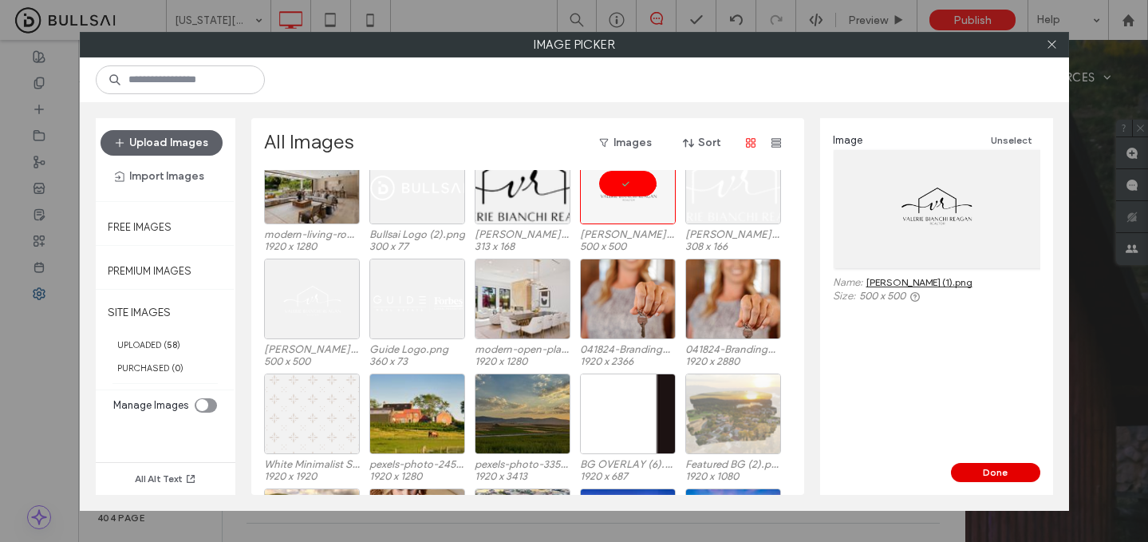
click at [987, 468] on button "Done" at bounding box center [995, 472] width 89 height 19
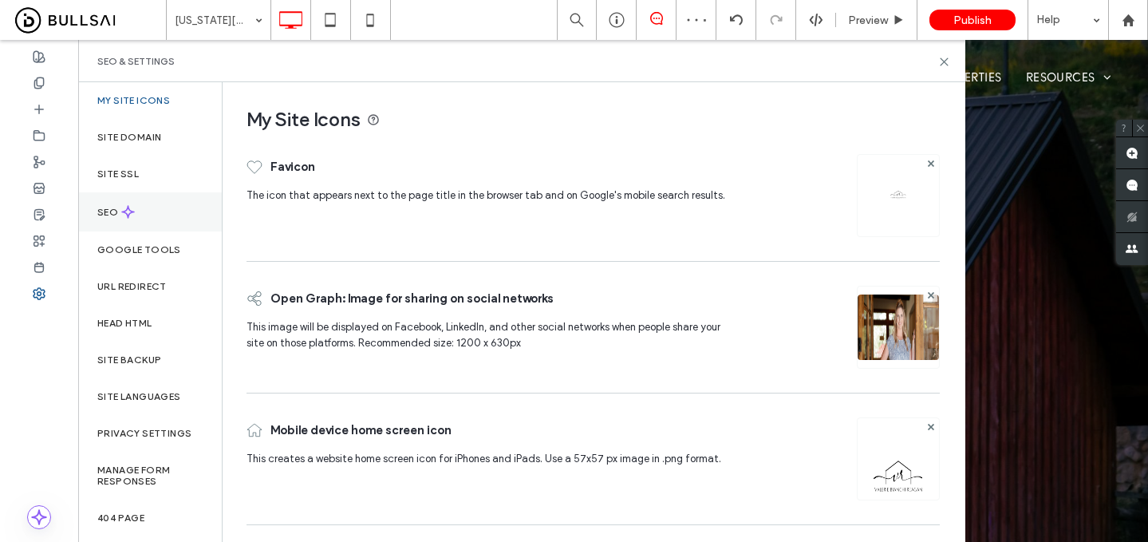
click at [160, 213] on div "SEO" at bounding box center [150, 211] width 144 height 39
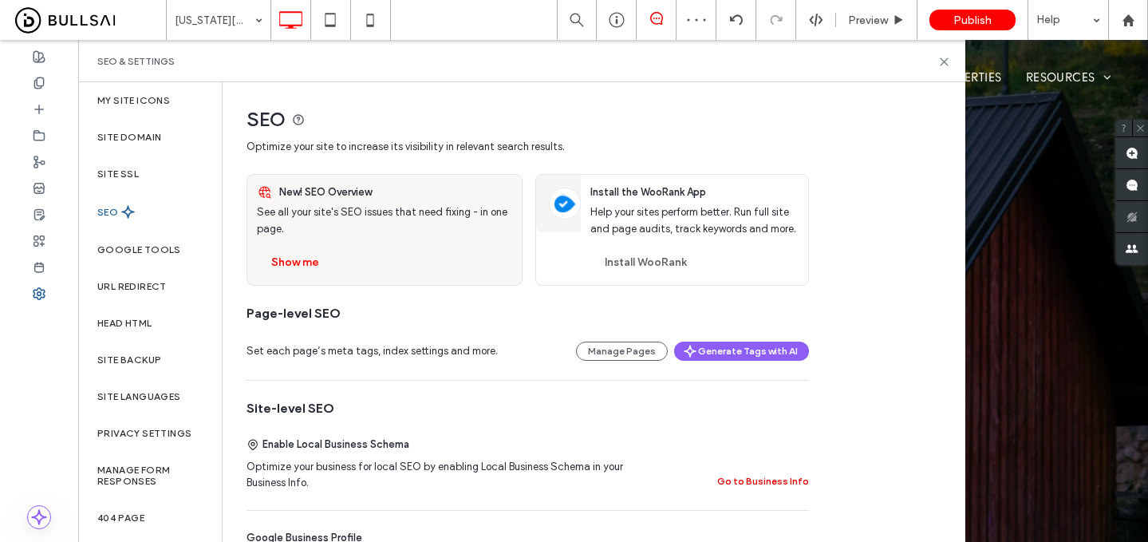
click at [778, 482] on button "Go to Business Info" at bounding box center [763, 481] width 92 height 19
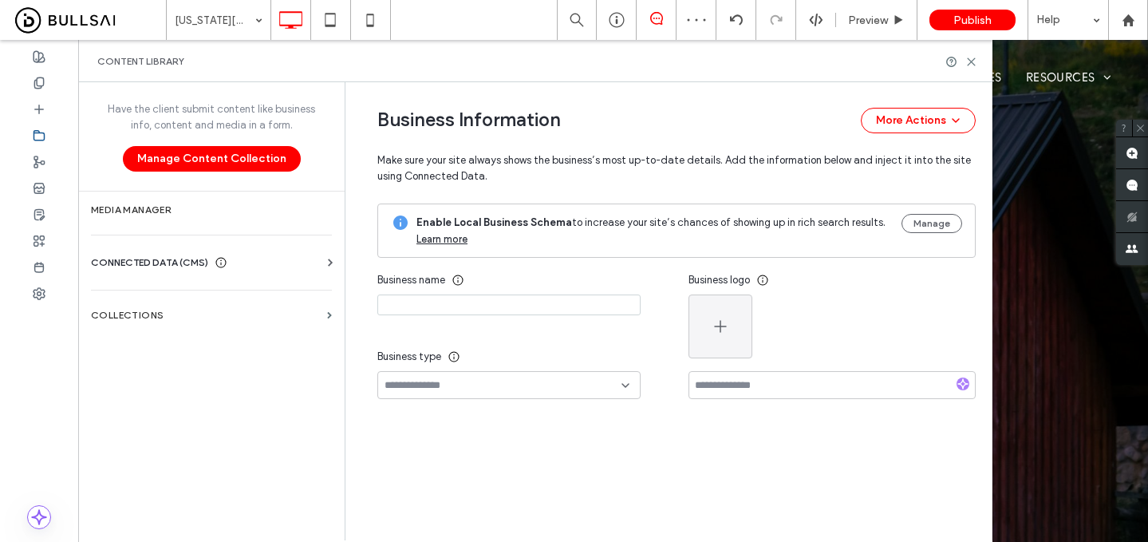
type input "**********"
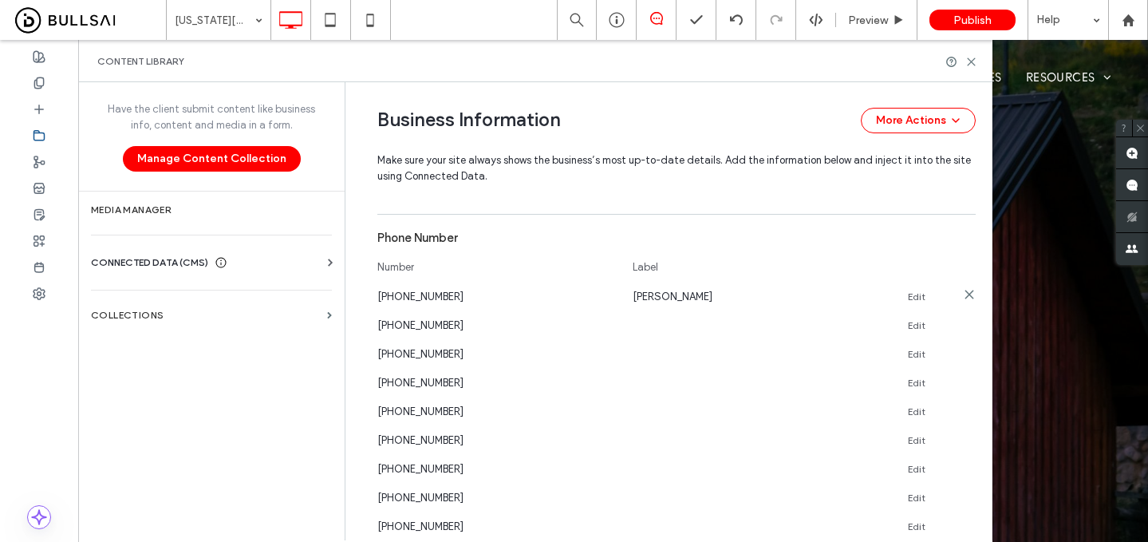
scroll to position [657, 0]
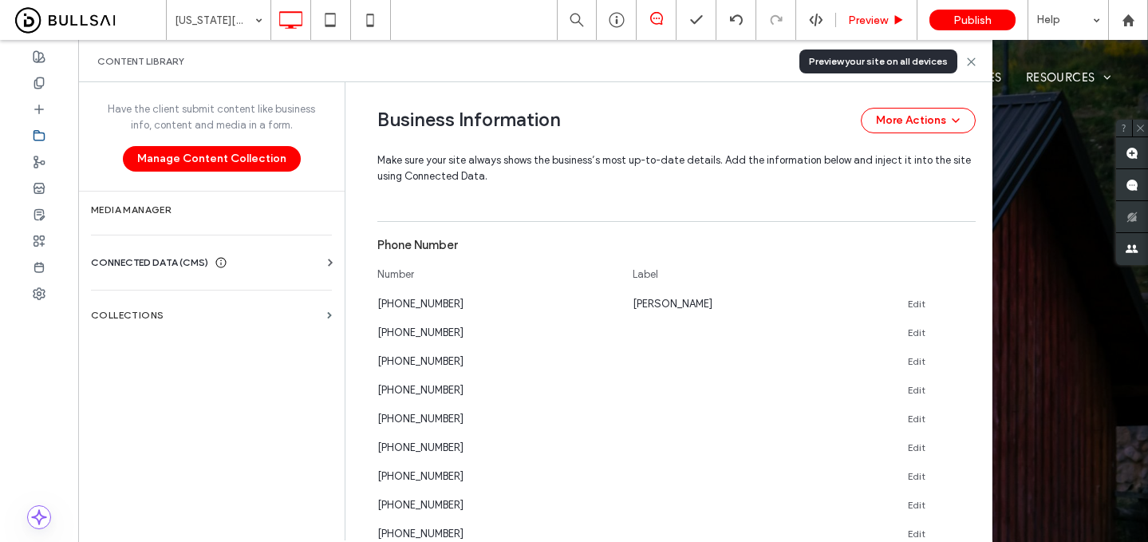
click at [871, 18] on span "Preview" at bounding box center [868, 21] width 40 height 14
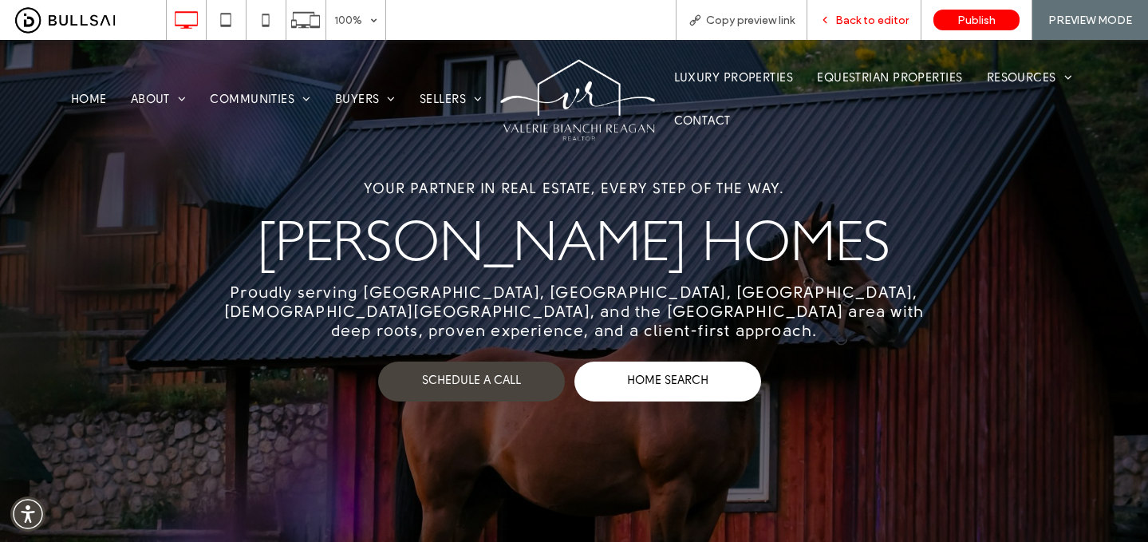
click at [853, 28] on div "Back to editor" at bounding box center [864, 20] width 114 height 40
click at [866, 21] on span "Back to editor" at bounding box center [871, 21] width 73 height 14
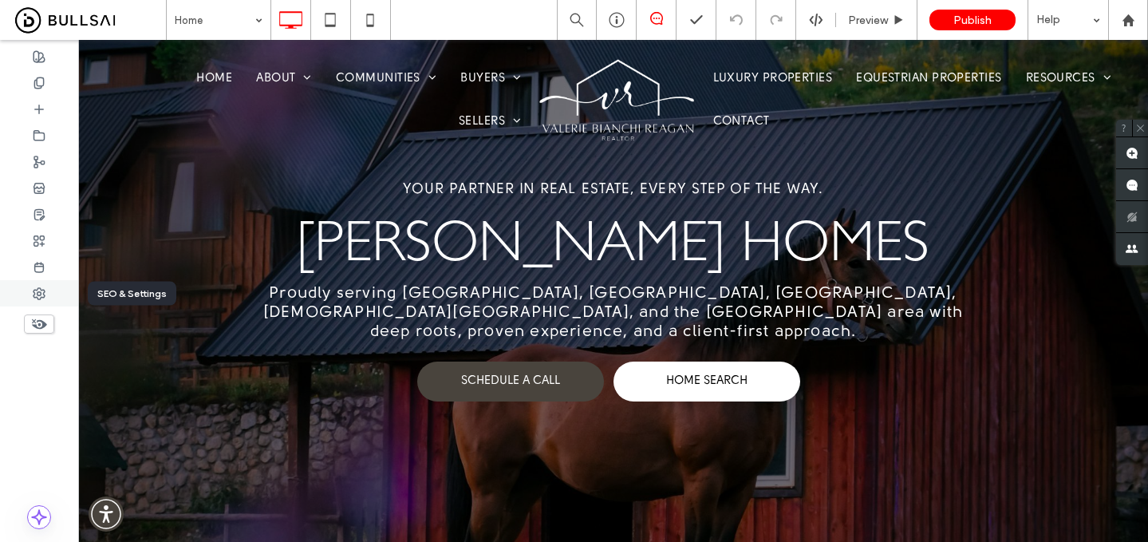
click at [38, 296] on icon at bounding box center [39, 293] width 13 height 13
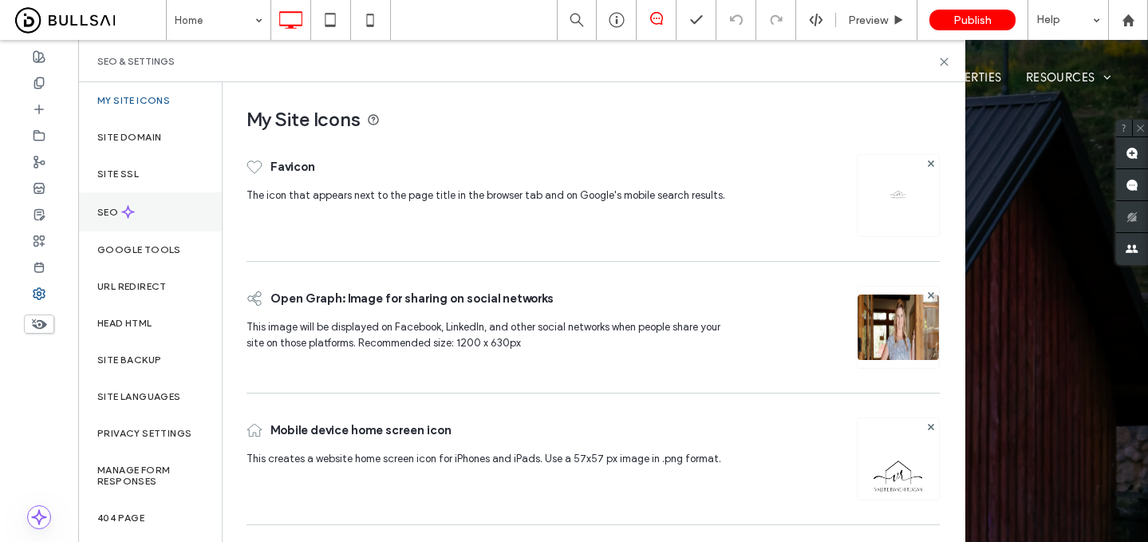
click at [151, 215] on div "SEO" at bounding box center [150, 211] width 144 height 39
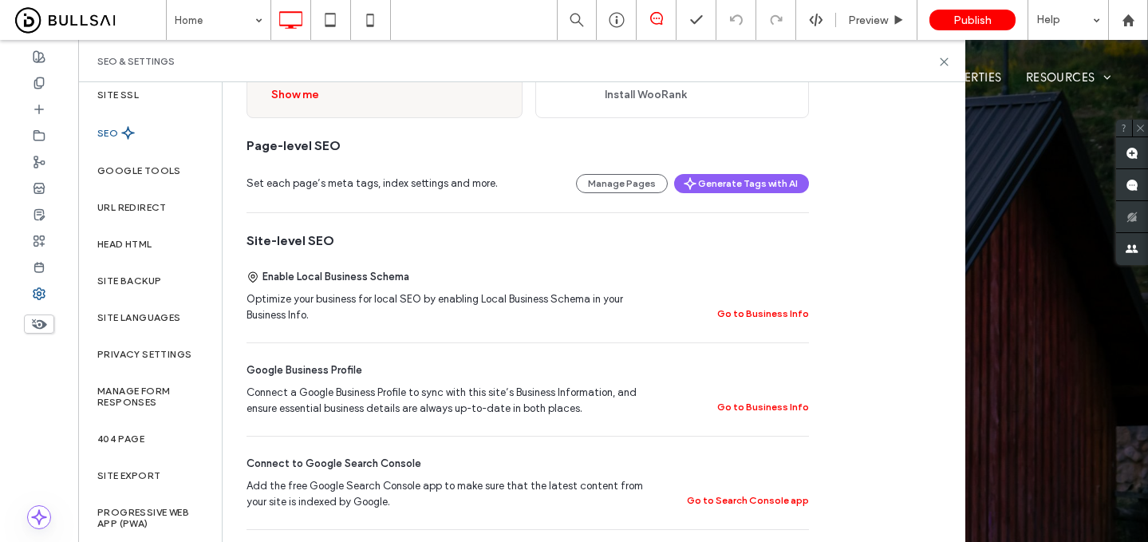
scroll to position [109, 0]
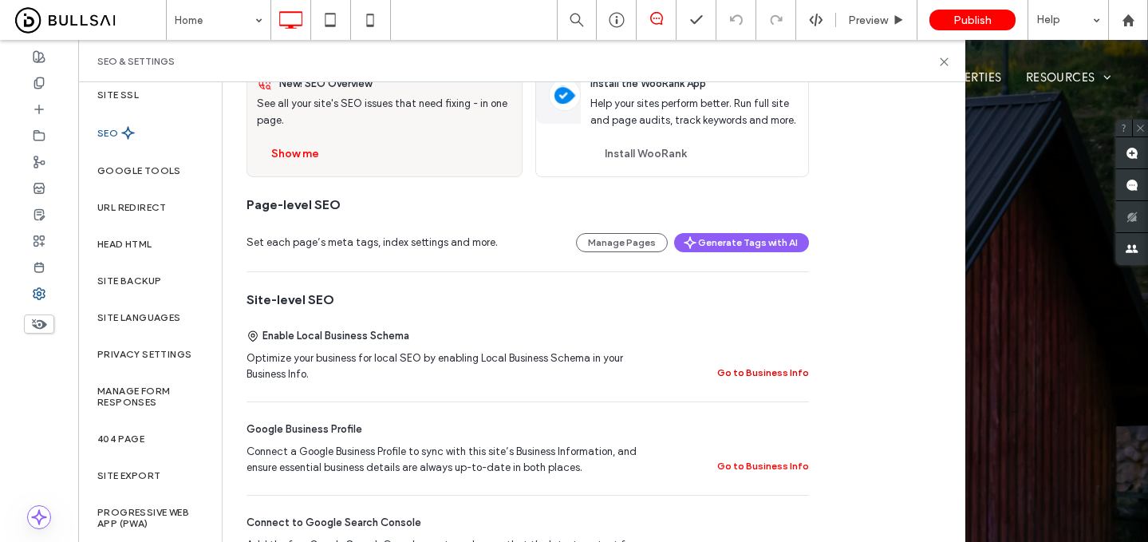
click at [791, 374] on button "Go to Business Info" at bounding box center [763, 372] width 92 height 19
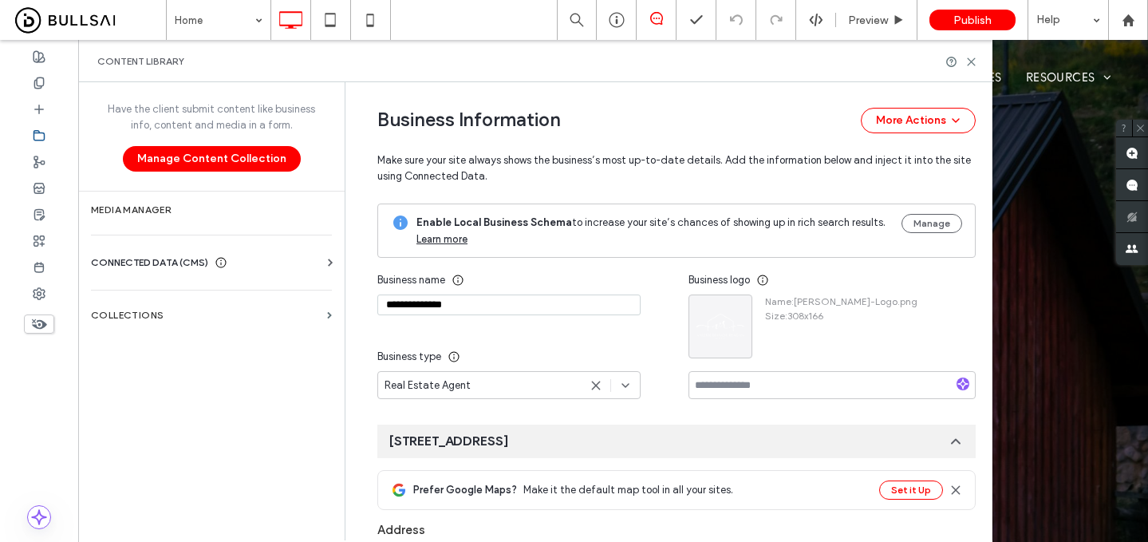
type input "**********"
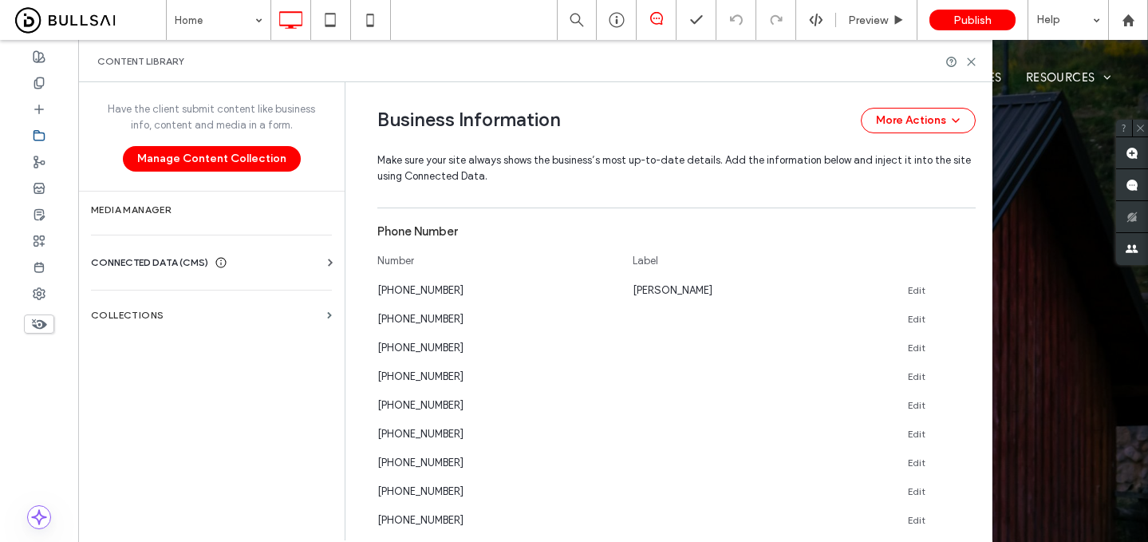
scroll to position [675, 0]
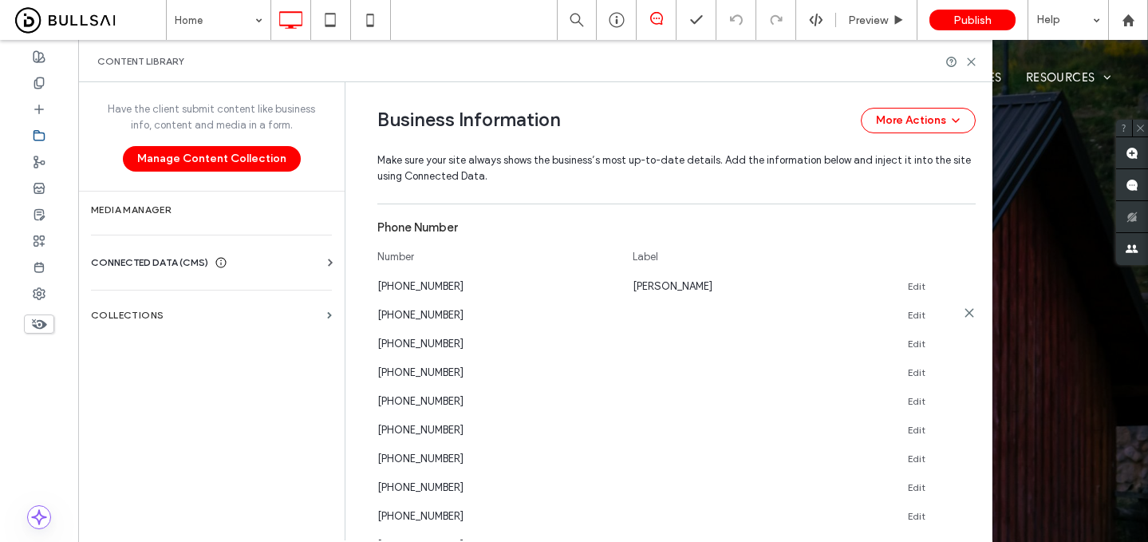
click at [966, 315] on icon at bounding box center [969, 312] width 13 height 13
click at [966, 315] on div "916-251-8907 Edit" at bounding box center [676, 314] width 598 height 17
click at [966, 315] on icon at bounding box center [969, 312] width 13 height 13
click at [966, 335] on div "916-997-6022 Edit" at bounding box center [676, 343] width 598 height 17
click at [966, 335] on icon at bounding box center [969, 341] width 13 height 13
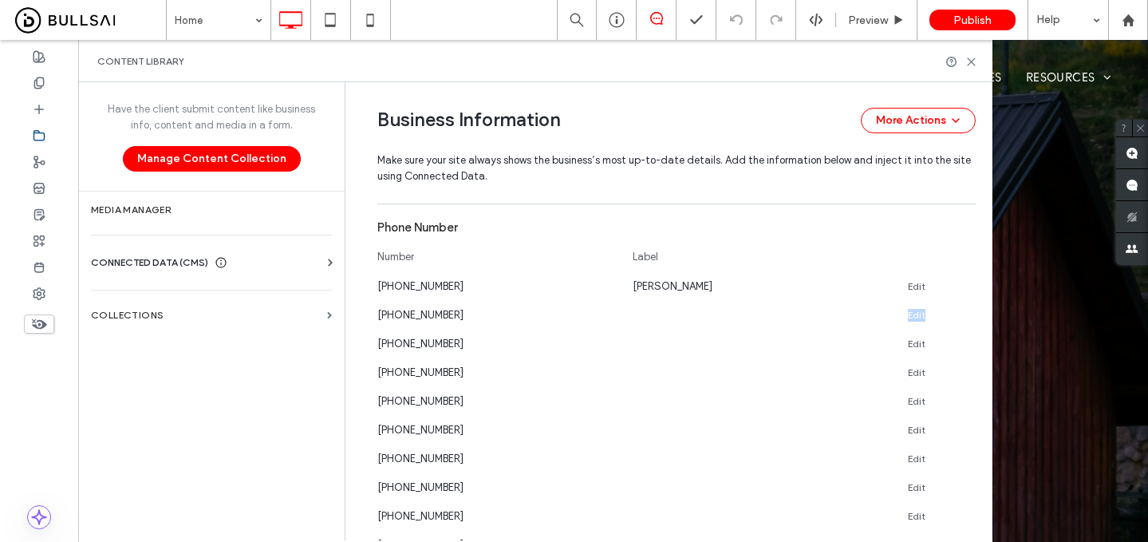
click at [966, 364] on div "530-823-9033 Edit" at bounding box center [676, 372] width 598 height 17
click at [965, 314] on use at bounding box center [968, 312] width 7 height 7
click at [961, 335] on div "916-884-6132 Edit" at bounding box center [676, 343] width 598 height 17
click at [965, 337] on use at bounding box center [968, 340] width 7 height 7
click at [961, 364] on div "916-442-4204 Edit" at bounding box center [676, 372] width 598 height 17
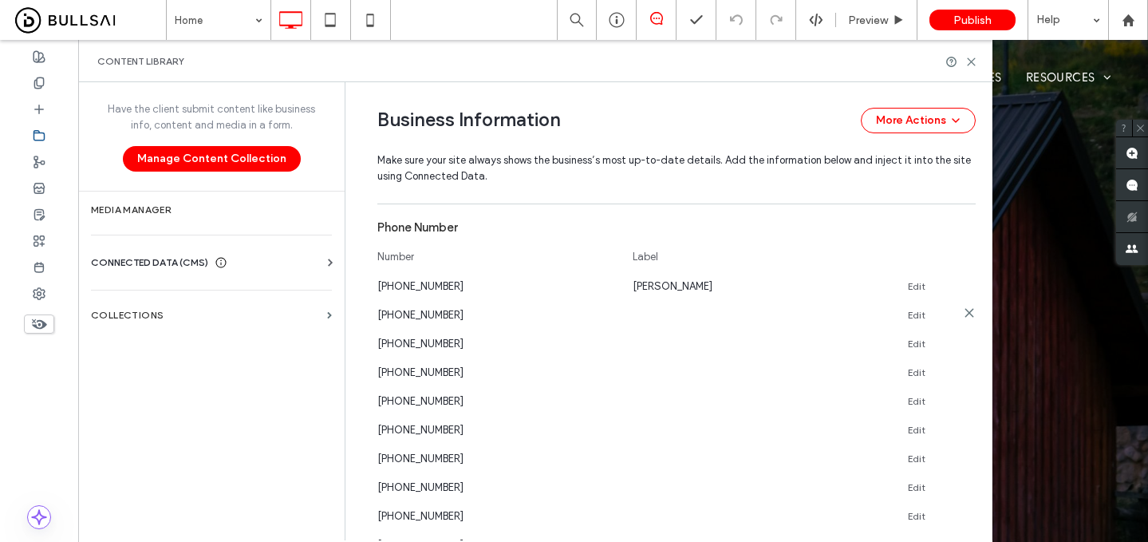
click at [965, 366] on use at bounding box center [968, 369] width 7 height 7
click at [961, 393] on div "530-885-7538 Edit" at bounding box center [676, 401] width 598 height 17
click at [965, 395] on use at bounding box center [968, 398] width 7 height 7
click at [961, 421] on div "916-894-8538 Edit" at bounding box center [676, 429] width 598 height 17
click at [965, 424] on use at bounding box center [968, 427] width 7 height 7
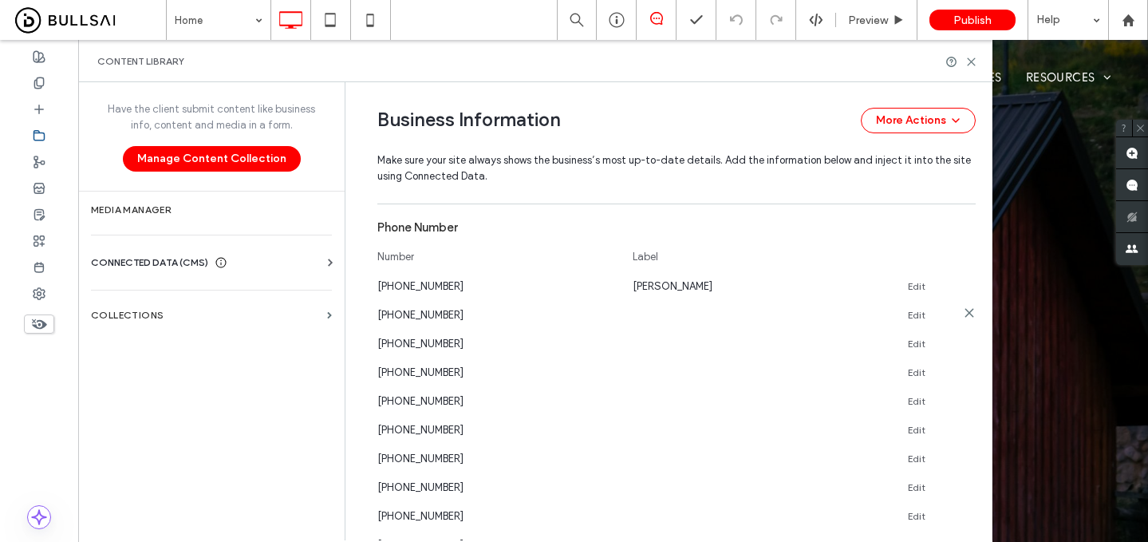
click at [961, 450] on div "530-331-8687 Edit" at bounding box center [676, 458] width 598 height 17
click at [965, 314] on use at bounding box center [968, 312] width 7 height 7
click at [961, 335] on div "916-713-5635 Edit" at bounding box center [676, 343] width 598 height 17
click at [965, 337] on use at bounding box center [968, 340] width 7 height 7
click at [961, 364] on div "530-878-8786 Edit" at bounding box center [676, 372] width 598 height 17
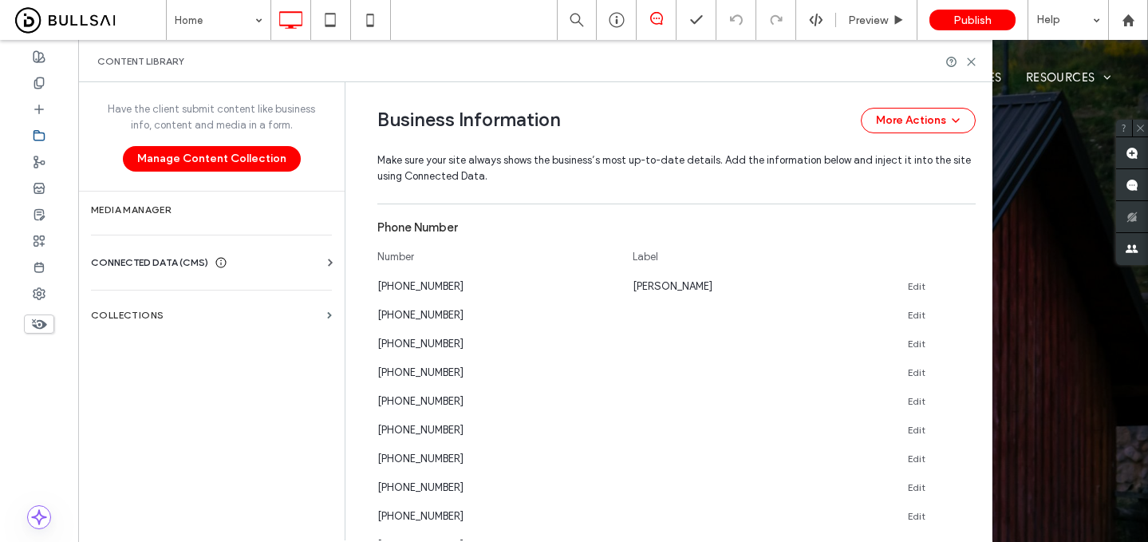
click at [965, 366] on use at bounding box center [968, 369] width 7 height 7
click at [961, 393] on div "916-884-6114 Edit" at bounding box center [676, 401] width 598 height 17
click at [965, 395] on use at bounding box center [968, 398] width 7 height 7
click at [961, 314] on div "530-889-8254 Edit" at bounding box center [676, 314] width 598 height 17
click at [965, 314] on use at bounding box center [968, 312] width 7 height 7
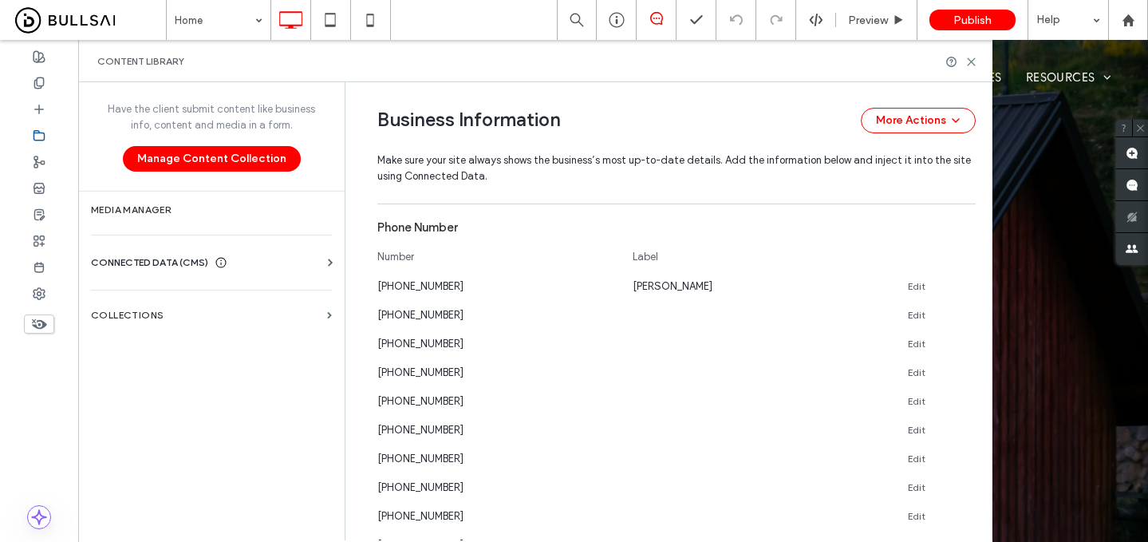
click at [961, 335] on div "916-783-5080 Edit" at bounding box center [676, 343] width 598 height 17
click at [965, 314] on use at bounding box center [968, 312] width 7 height 7
click at [961, 335] on div "530-887-1228 Edit" at bounding box center [676, 343] width 598 height 17
click at [965, 314] on use at bounding box center [968, 312] width 7 height 7
click at [961, 335] on div "530-302-7661 Edit" at bounding box center [676, 343] width 598 height 17
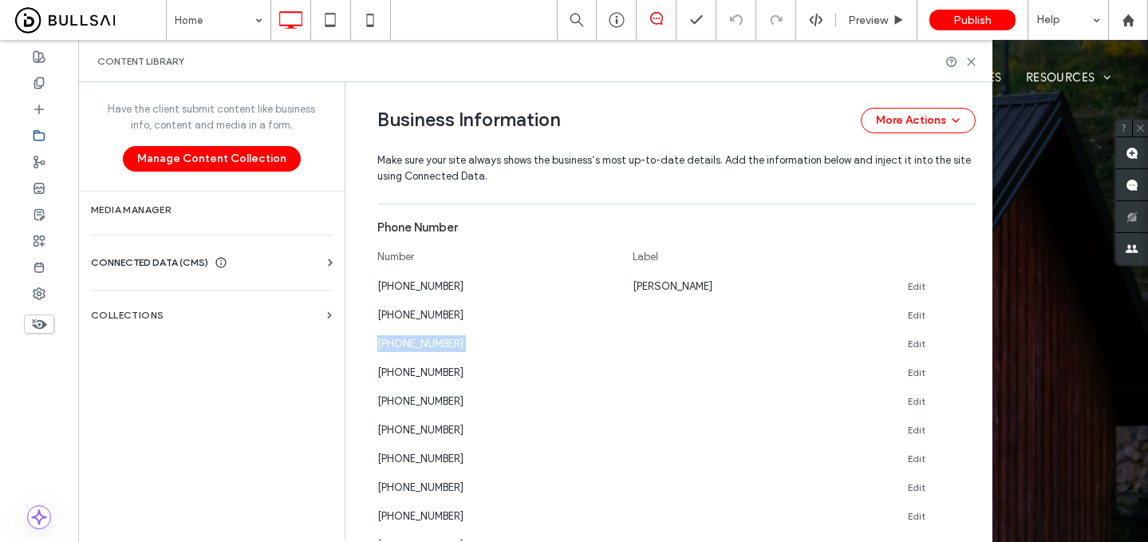
click at [965, 314] on use at bounding box center [968, 312] width 7 height 7
click at [961, 335] on div "916-502-6037 Edit" at bounding box center [676, 343] width 598 height 17
click at [965, 314] on use at bounding box center [968, 312] width 7 height 7
click at [961, 335] on div "530-823-3812 Edit" at bounding box center [676, 343] width 598 height 17
click at [965, 314] on use at bounding box center [968, 312] width 7 height 7
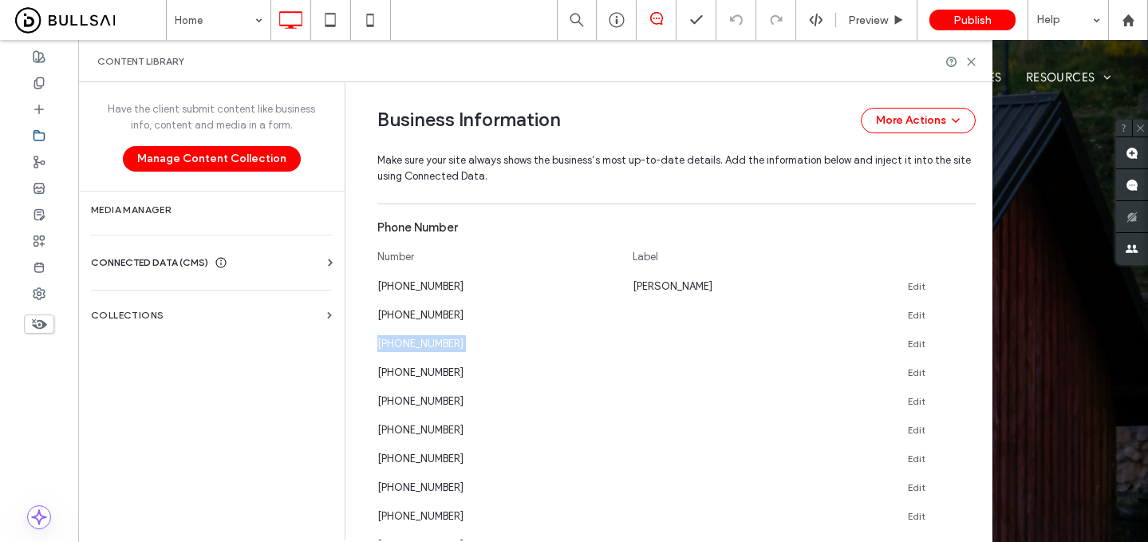
click at [961, 335] on div "530-823-9900 Edit" at bounding box center [676, 343] width 598 height 17
click at [965, 314] on use at bounding box center [968, 312] width 7 height 7
click at [961, 335] on div "916-571-6448 Edit" at bounding box center [676, 343] width 598 height 17
click at [965, 314] on use at bounding box center [968, 312] width 7 height 7
click at [961, 314] on div "916-398-2768 Edit" at bounding box center [676, 314] width 598 height 17
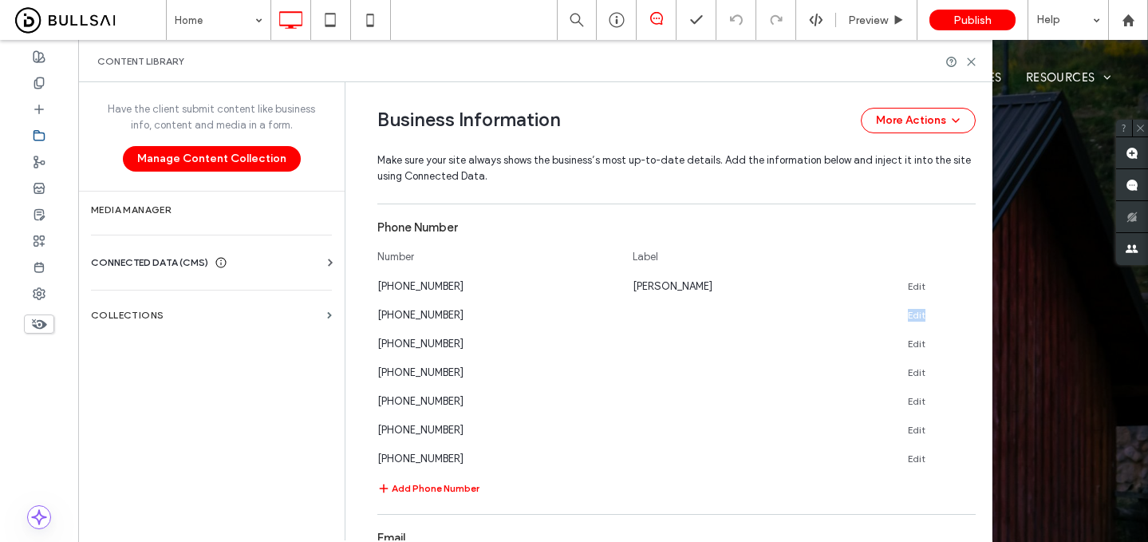
click at [965, 314] on use at bounding box center [968, 312] width 7 height 7
click at [961, 335] on div "530-718-1831 Edit" at bounding box center [676, 343] width 598 height 17
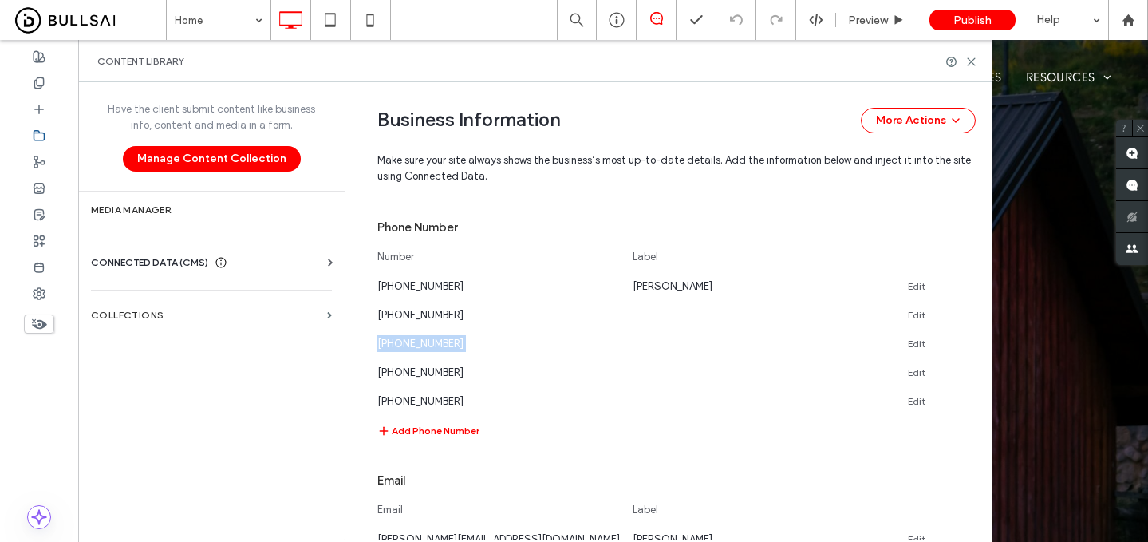
click at [965, 314] on use at bounding box center [968, 312] width 7 height 7
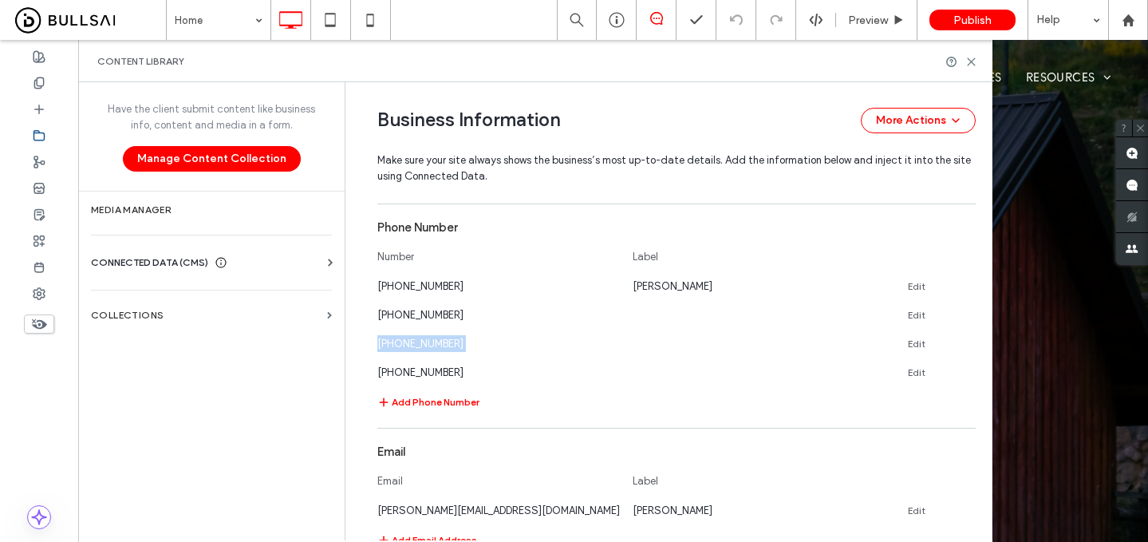
click at [965, 314] on use at bounding box center [968, 312] width 7 height 7
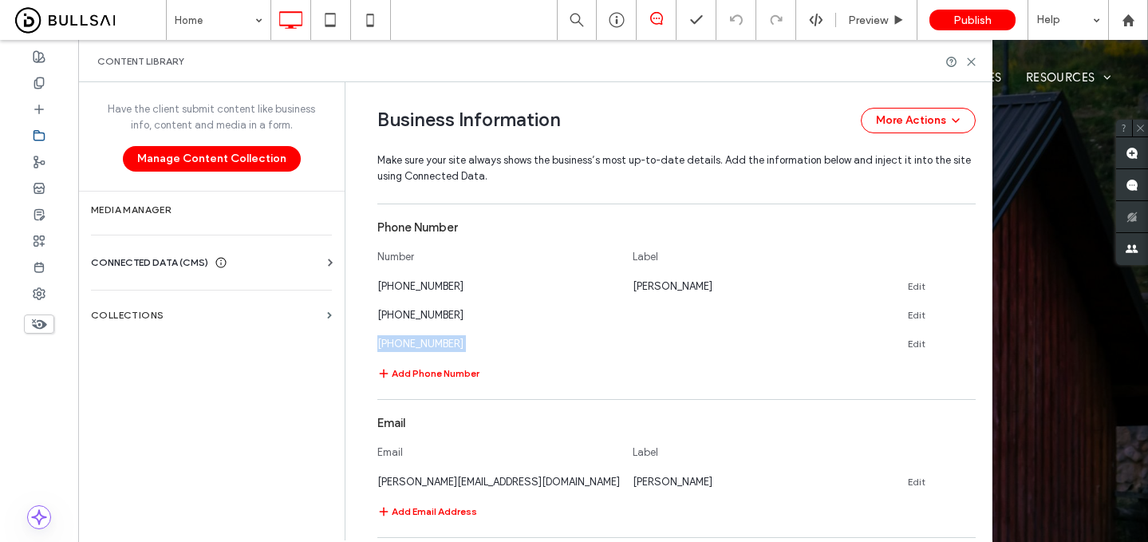
click at [965, 314] on use at bounding box center [968, 312] width 7 height 7
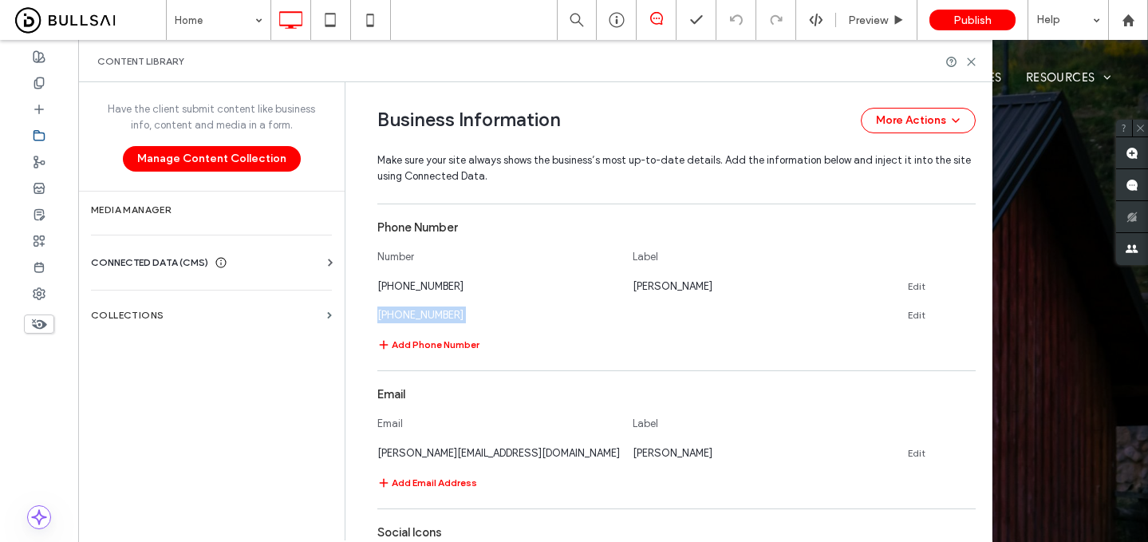
click at [965, 314] on use at bounding box center [968, 312] width 7 height 7
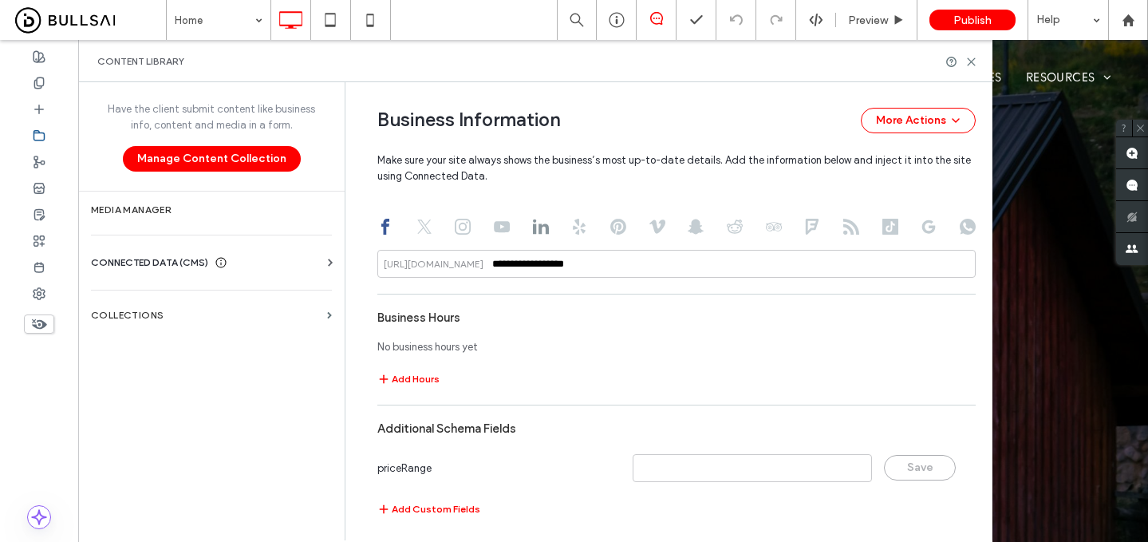
scroll to position [992, 0]
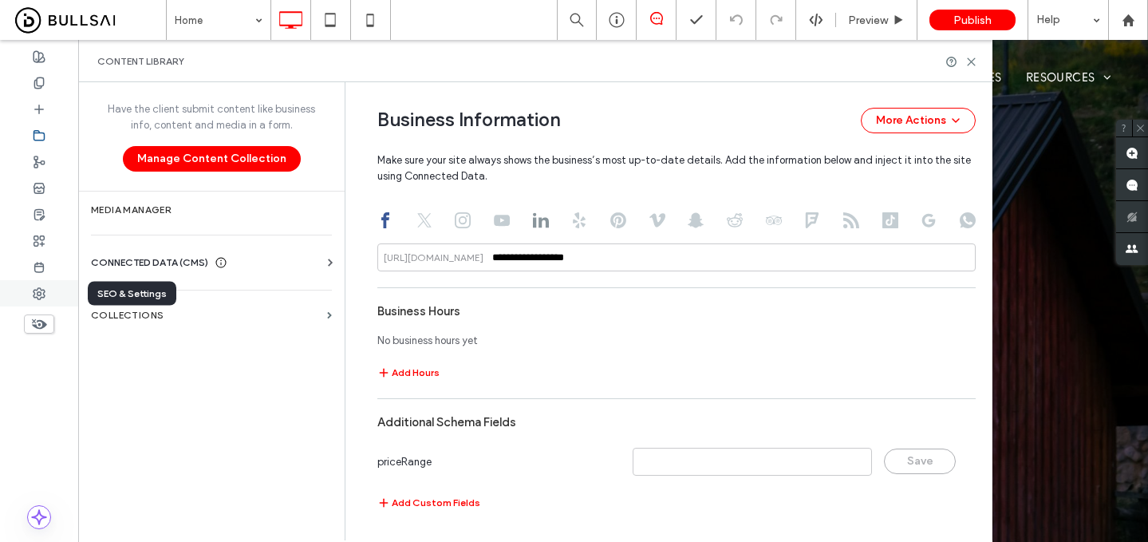
click at [42, 297] on icon at bounding box center [39, 293] width 13 height 13
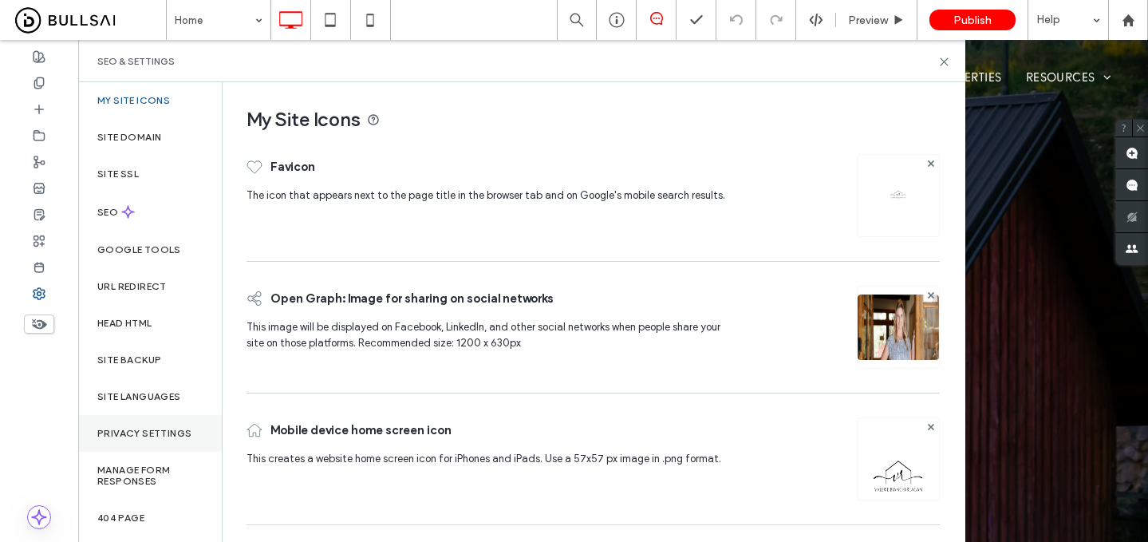
click at [162, 433] on label "Privacy Settings" at bounding box center [144, 433] width 94 height 11
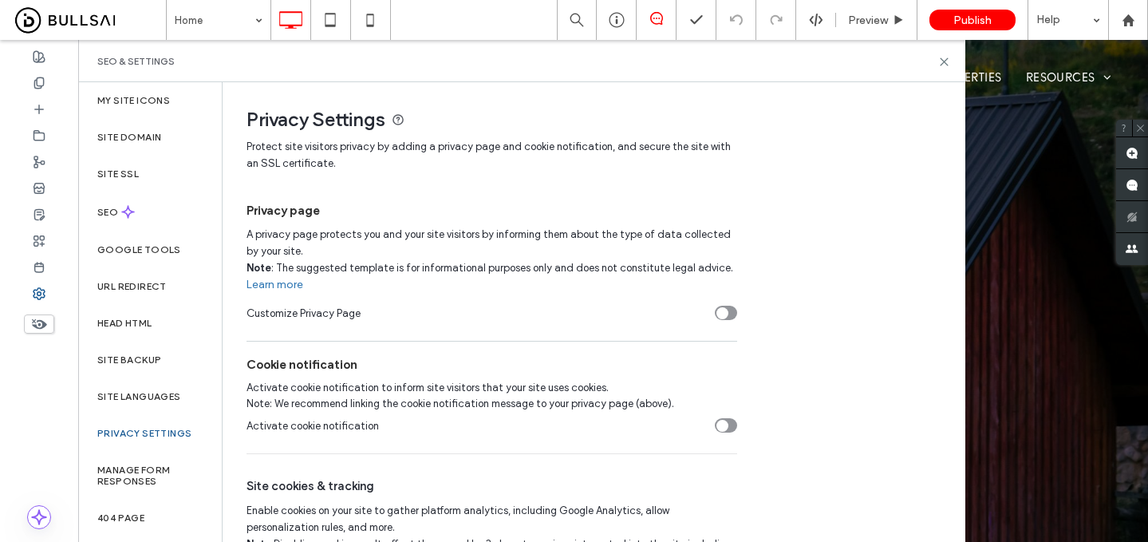
click at [723, 309] on div "toggle" at bounding box center [722, 313] width 12 height 12
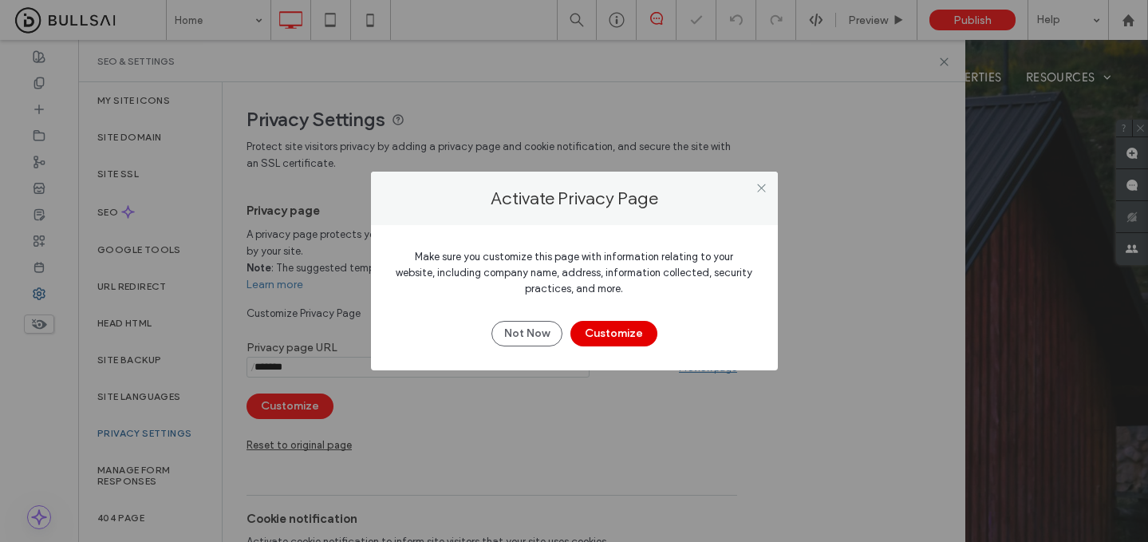
click at [598, 330] on button "Customize" at bounding box center [613, 334] width 87 height 26
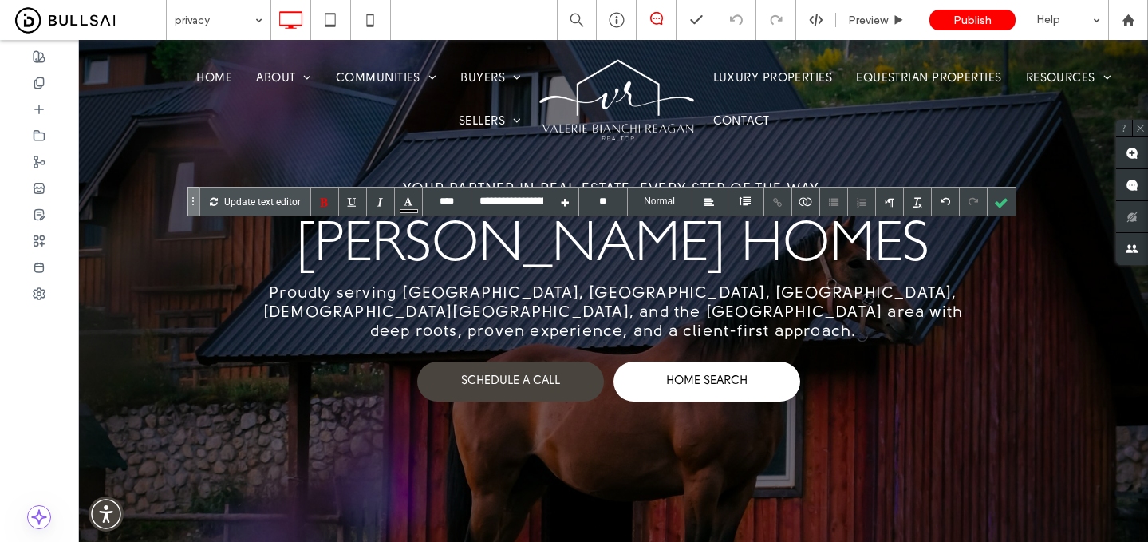
type input "****"
click at [454, 198] on input "****" at bounding box center [447, 201] width 48 height 28
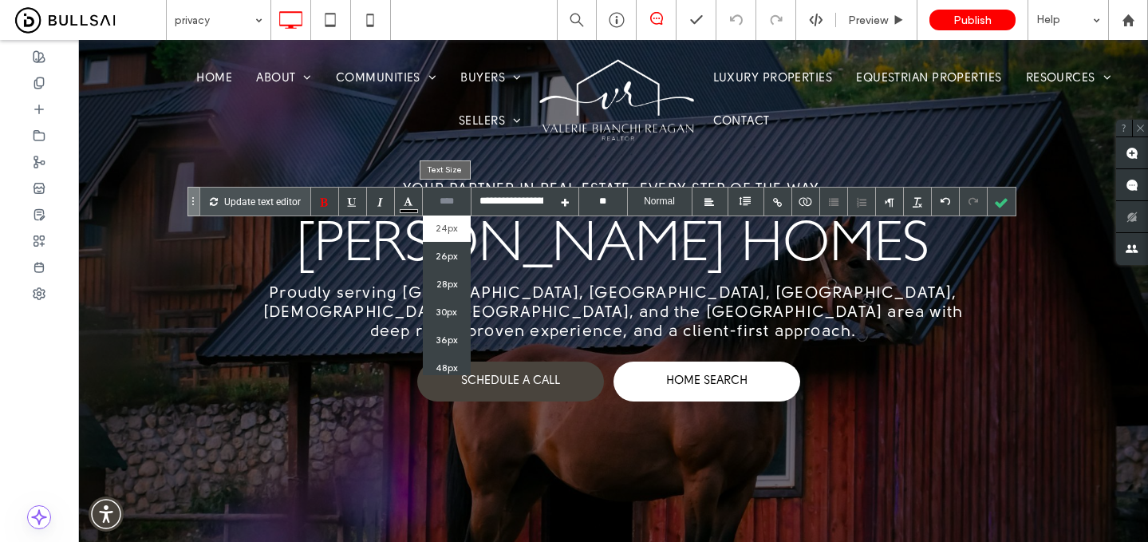
scroll to position [303, 0]
click at [452, 312] on li "36px" at bounding box center [447, 317] width 48 height 28
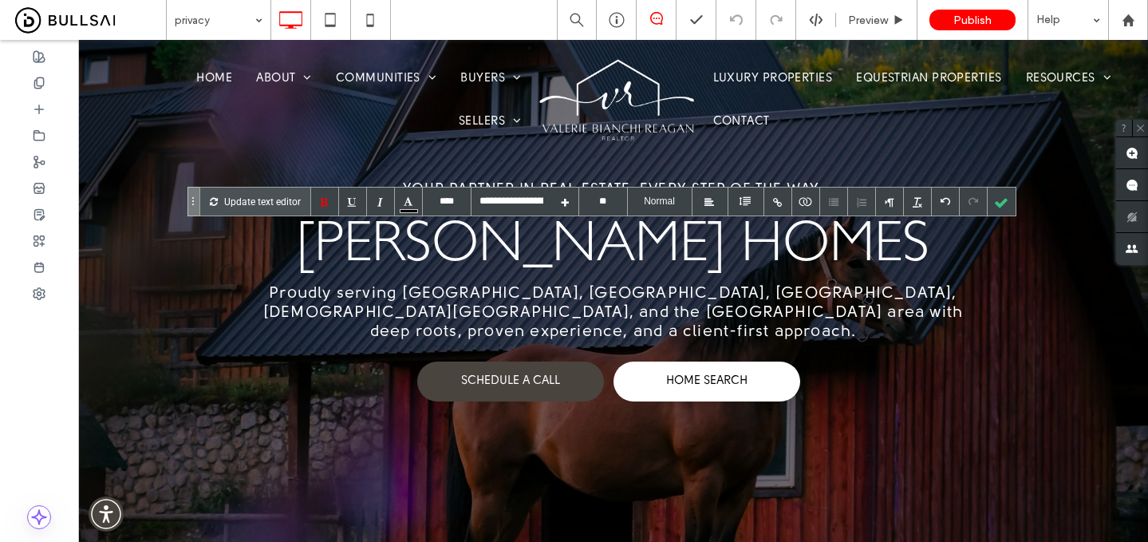
type input "****"
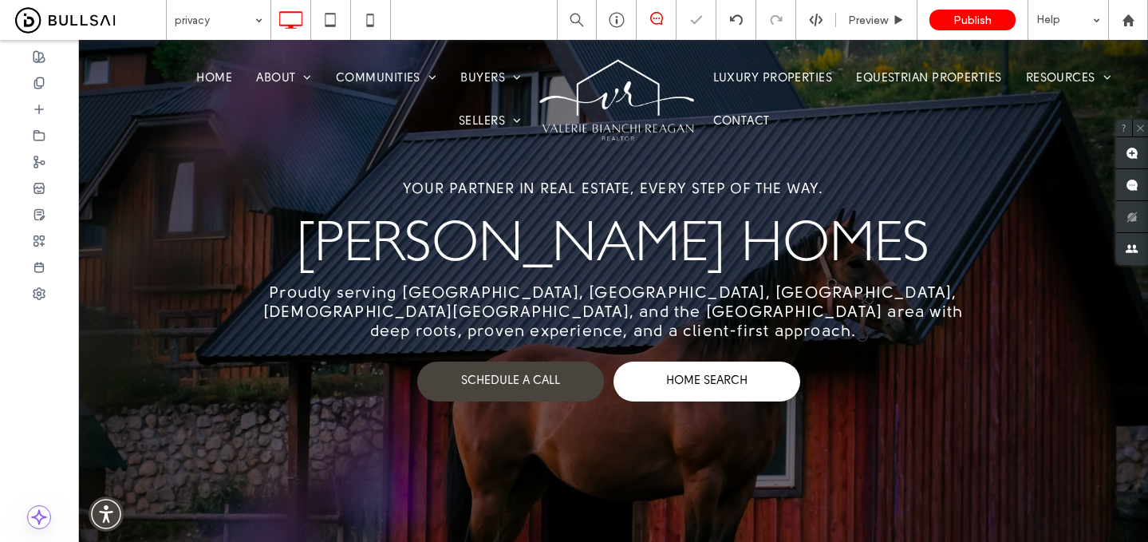
type input "**"
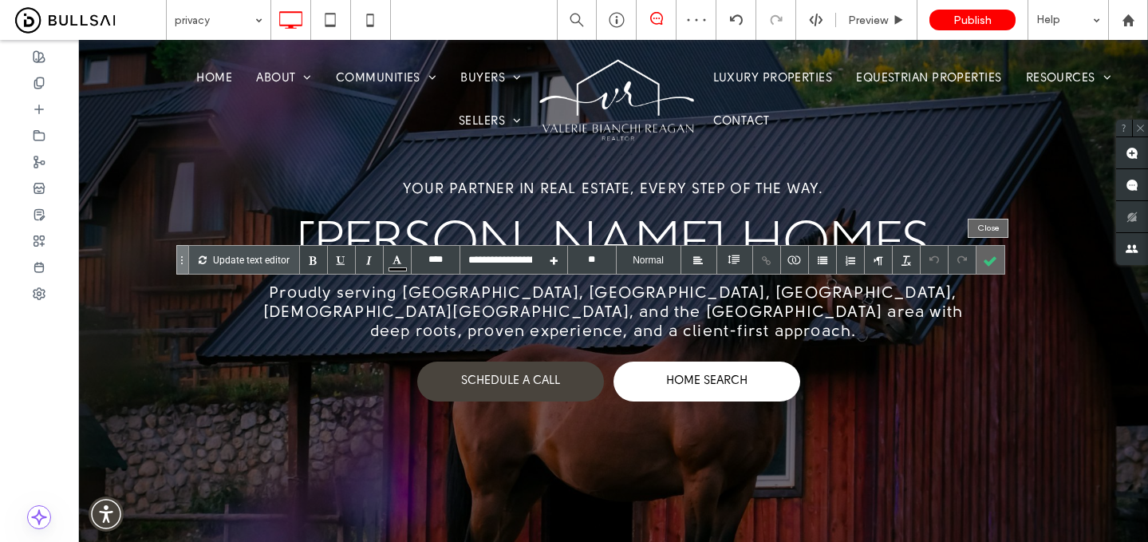
click at [984, 262] on div at bounding box center [991, 260] width 28 height 28
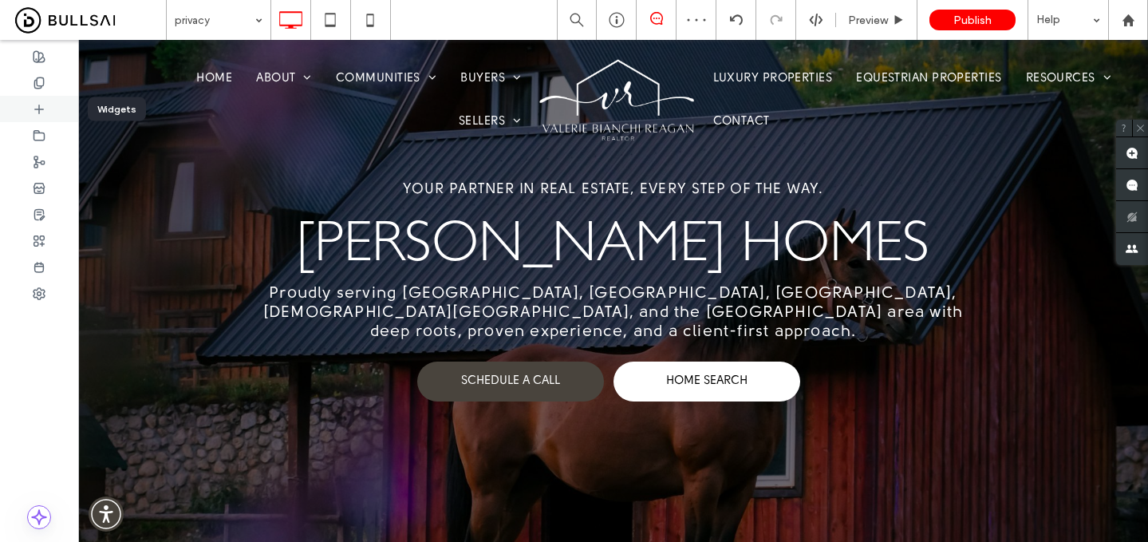
click at [48, 106] on div at bounding box center [39, 109] width 78 height 26
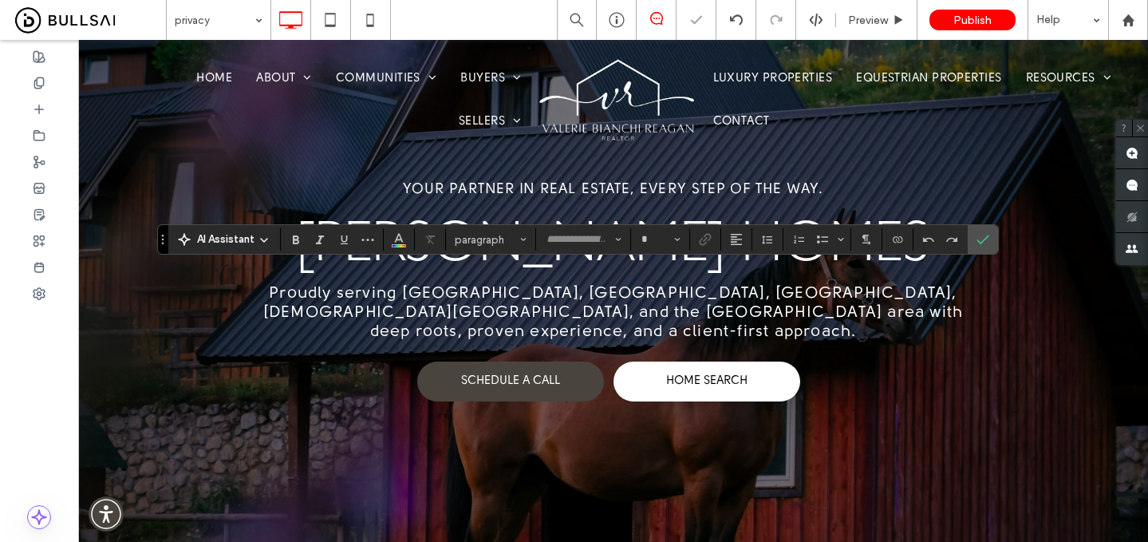
type input "**********"
type input "**"
click at [987, 239] on icon "Confirm" at bounding box center [983, 239] width 13 height 13
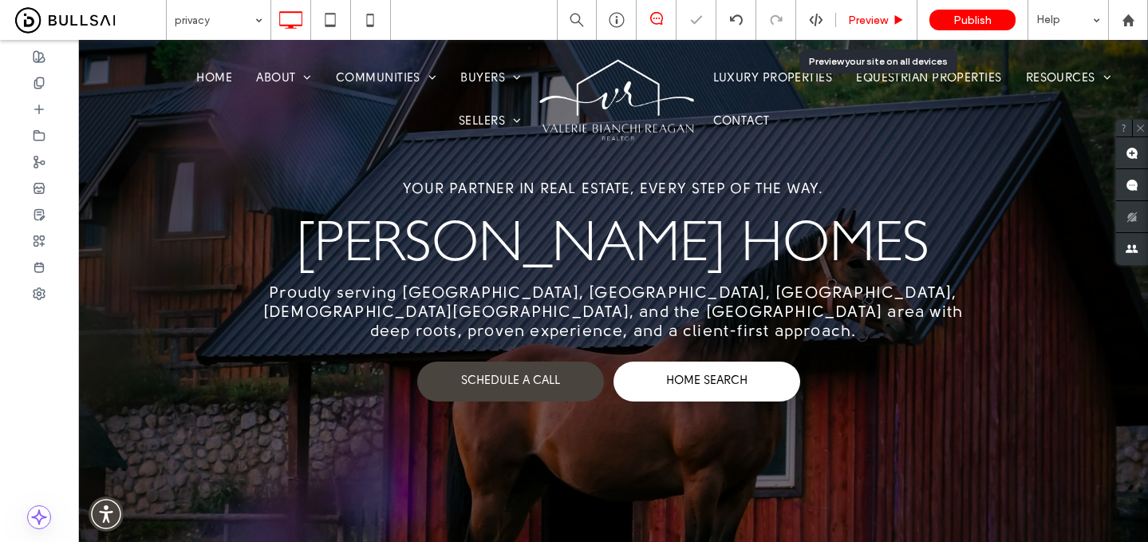
click at [875, 21] on span "Preview" at bounding box center [868, 21] width 40 height 14
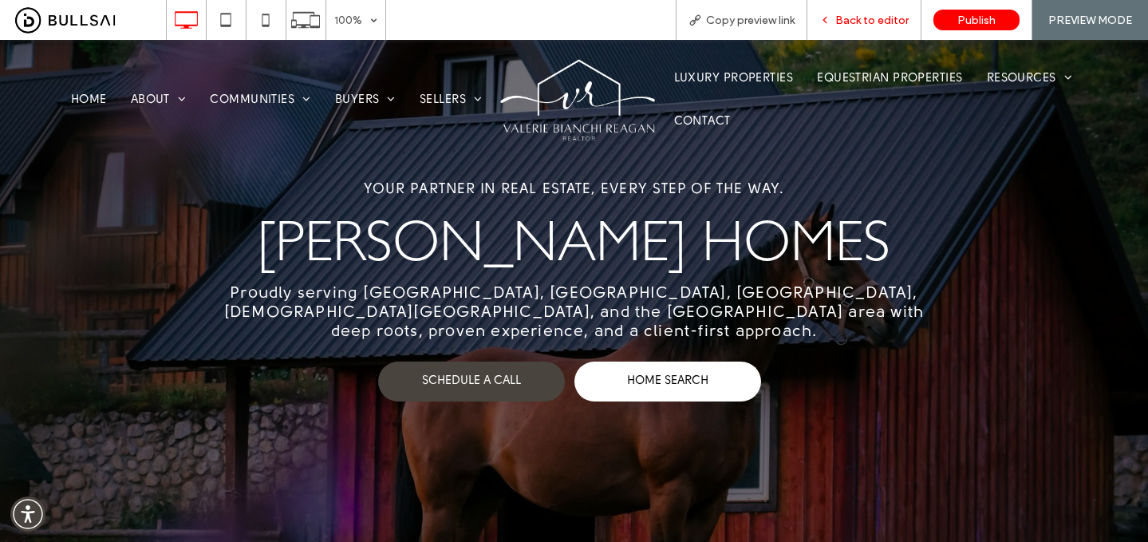
click at [865, 22] on span "Back to editor" at bounding box center [871, 21] width 73 height 14
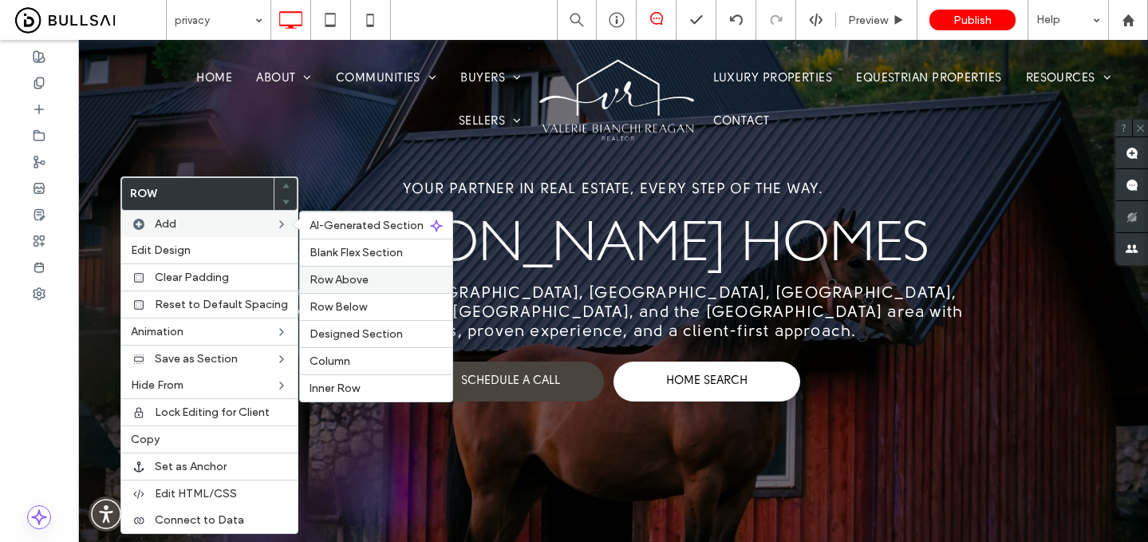
click at [355, 282] on span "Row Above" at bounding box center [339, 280] width 59 height 14
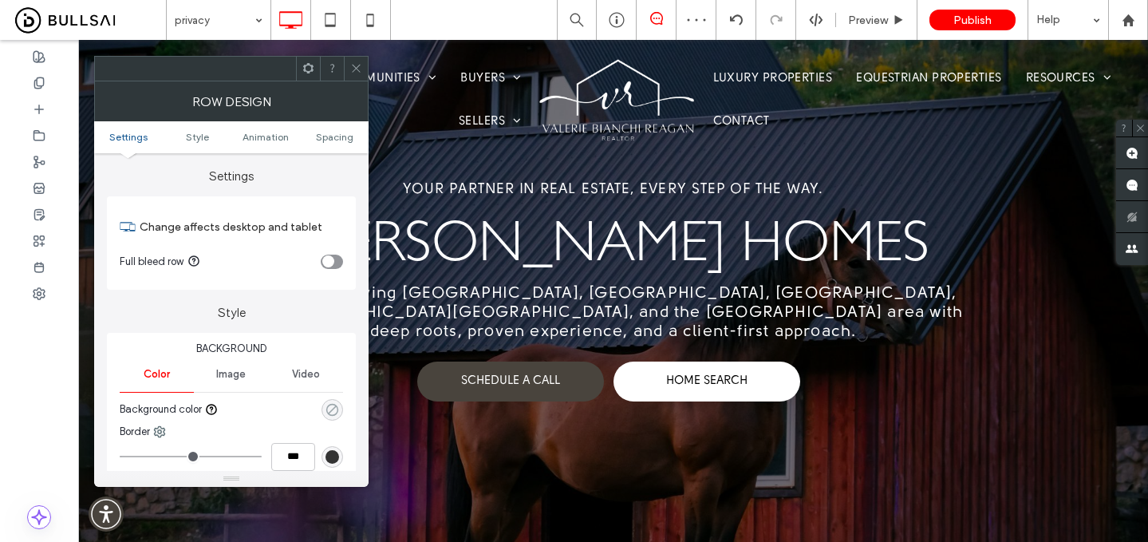
click at [330, 411] on use "rgba(0, 0, 0, 0)" at bounding box center [332, 409] width 12 height 12
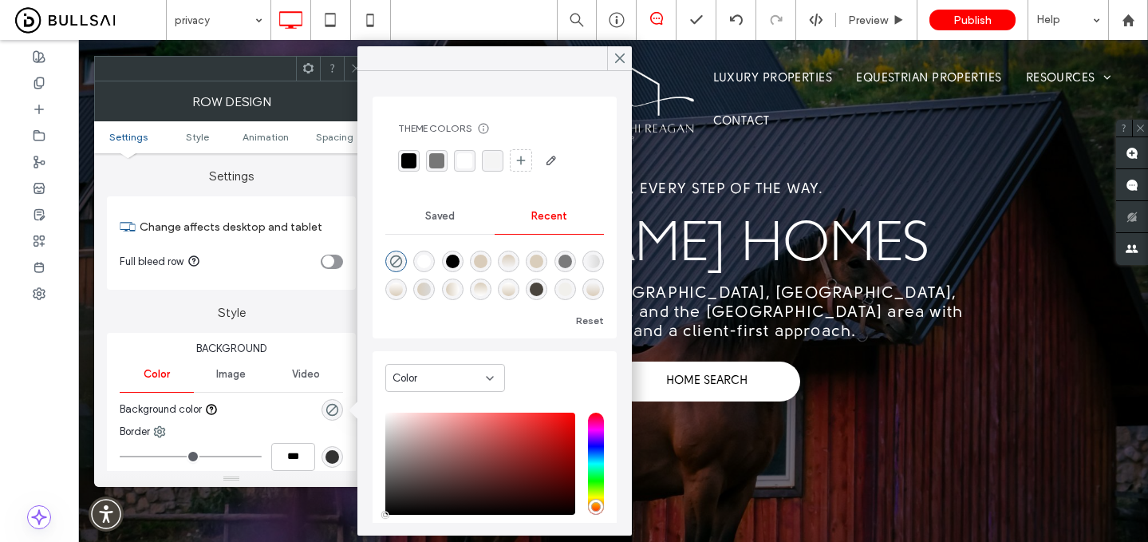
click at [535, 293] on div "rgba(73, 68, 61, 1)" at bounding box center [537, 289] width 14 height 14
type input "*******"
type input "***"
type input "****"
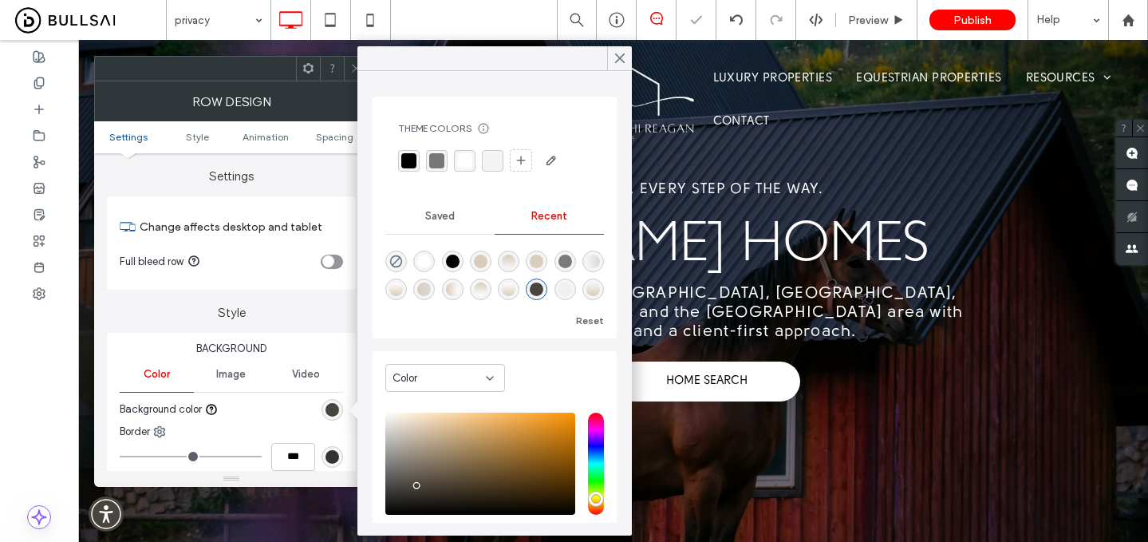
click at [348, 66] on div at bounding box center [356, 69] width 24 height 24
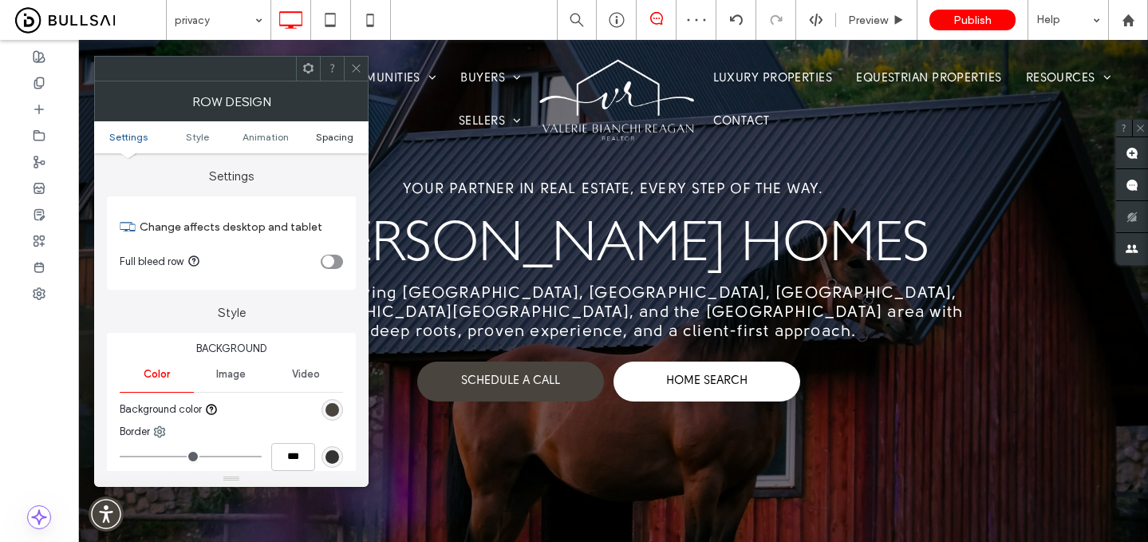
click at [327, 135] on span "Spacing" at bounding box center [334, 137] width 37 height 12
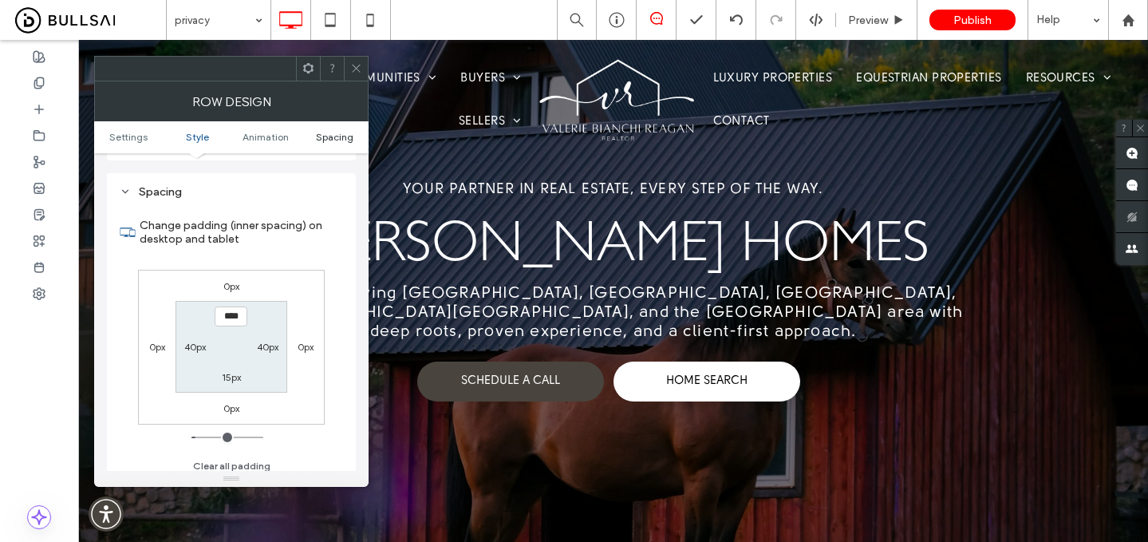
scroll to position [440, 0]
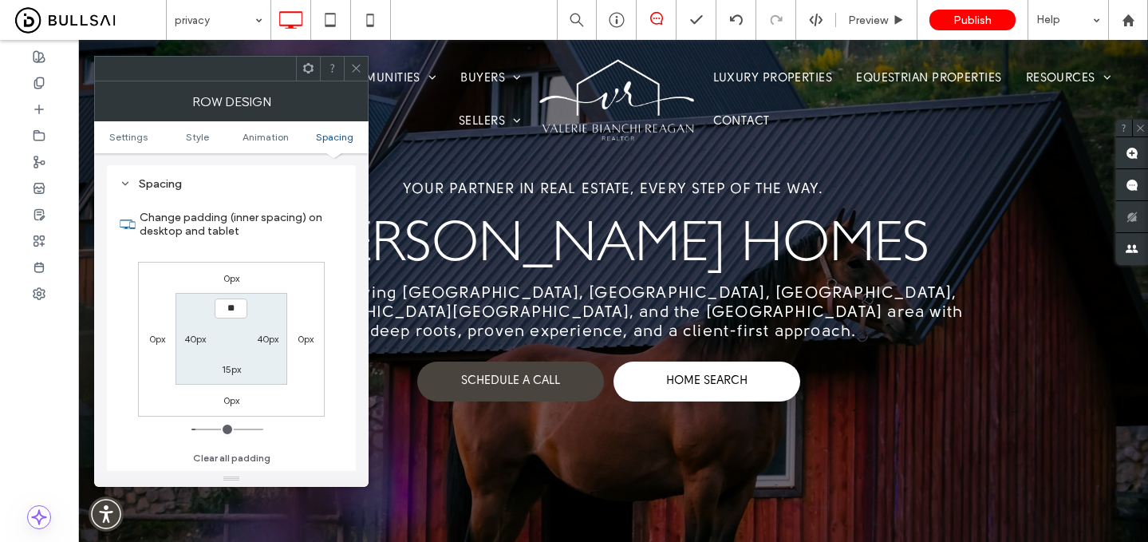
type input "****"
click at [231, 373] on label "15px" at bounding box center [231, 369] width 19 height 12
type input "**"
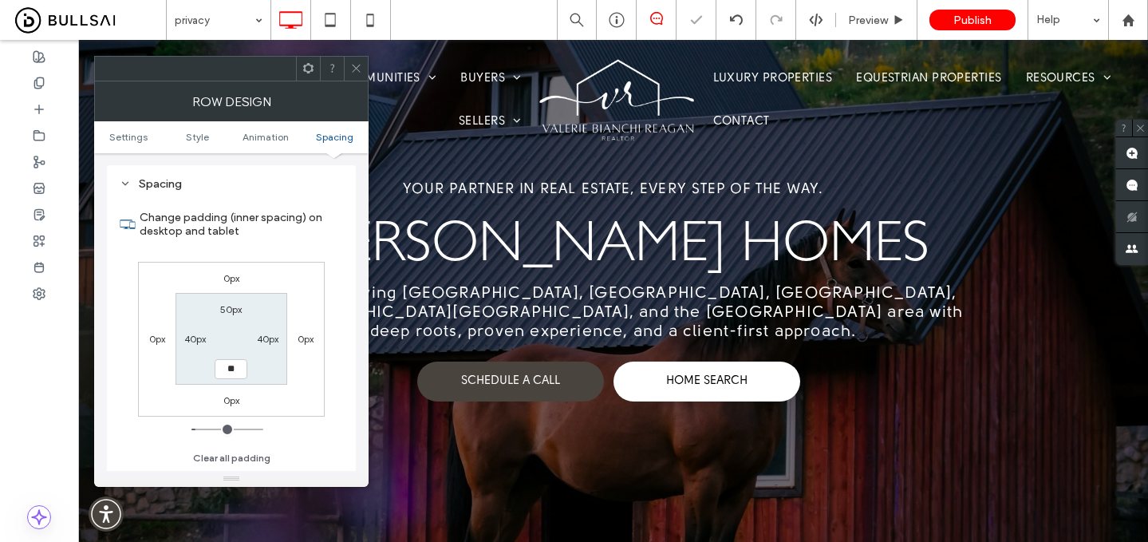
type input "****"
click at [356, 68] on use at bounding box center [356, 69] width 8 height 8
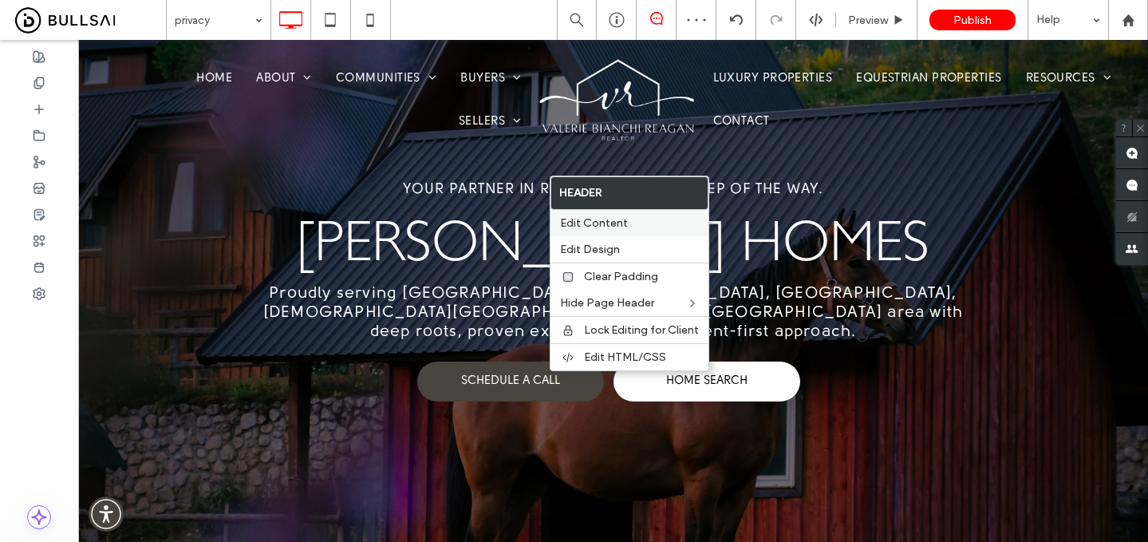
click at [616, 226] on span "Edit Content" at bounding box center [594, 223] width 68 height 14
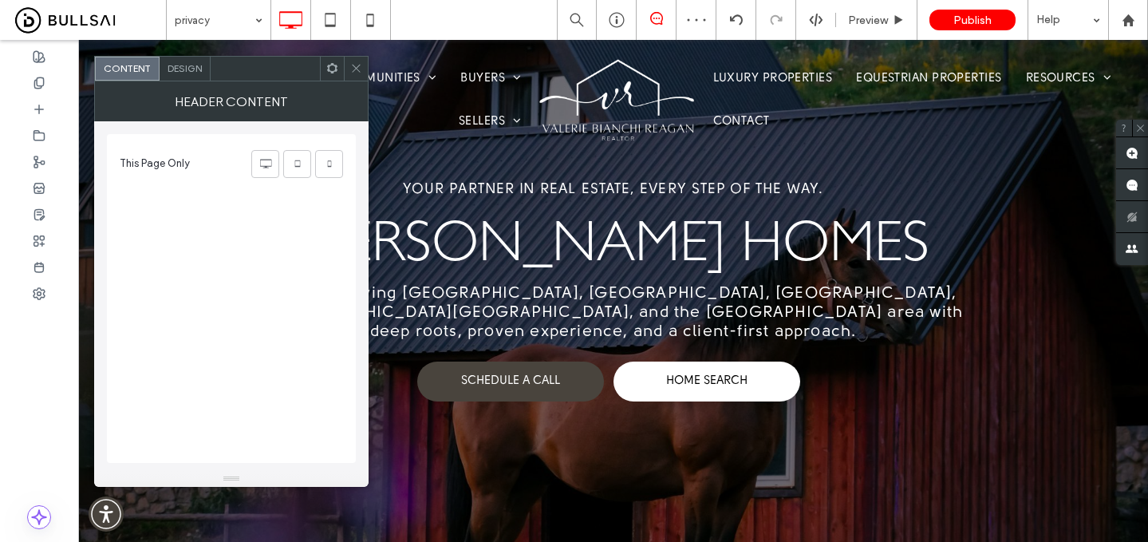
click at [180, 70] on span "Design" at bounding box center [185, 68] width 34 height 12
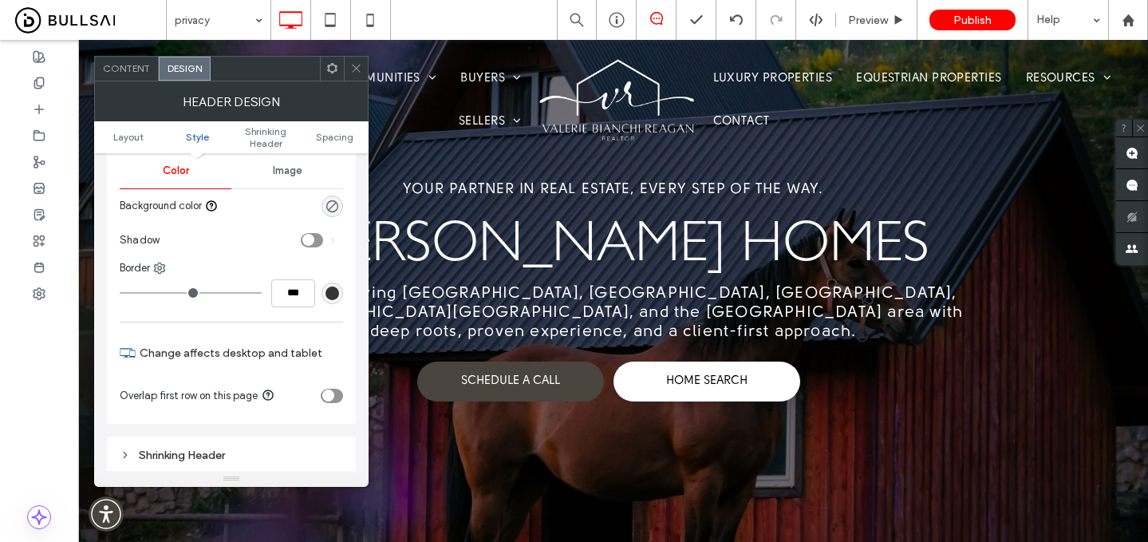
scroll to position [215, 0]
click at [330, 16] on icon at bounding box center [330, 20] width 32 height 32
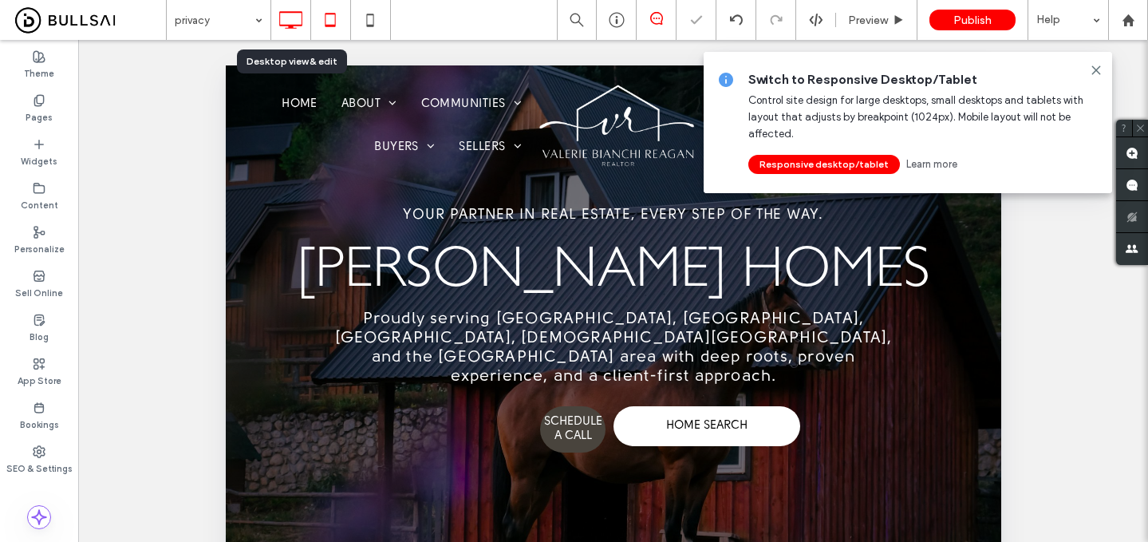
click at [298, 26] on icon at bounding box center [290, 20] width 32 height 32
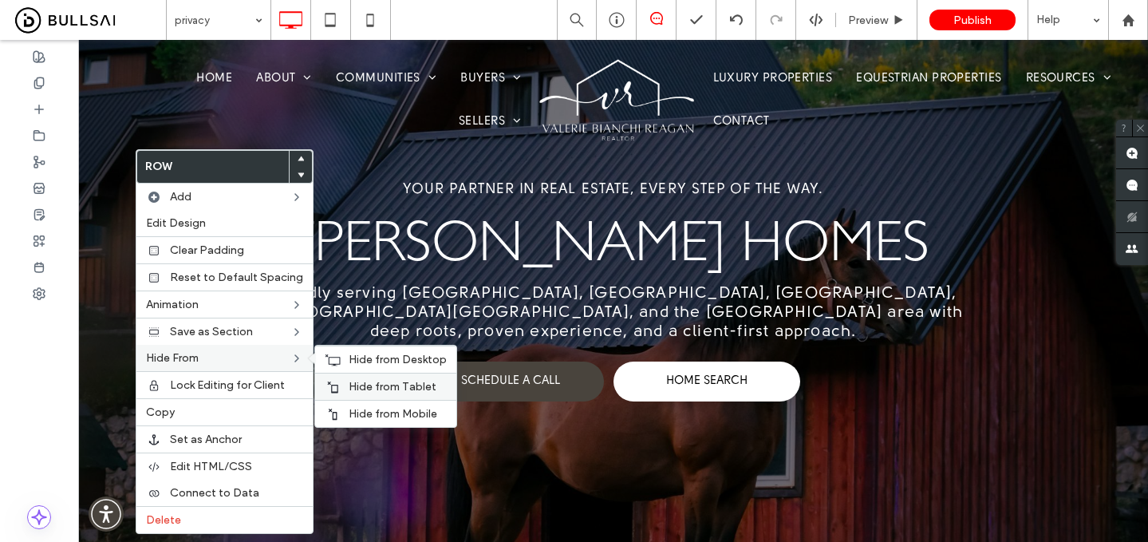
click at [357, 381] on span "Hide from Tablet" at bounding box center [393, 387] width 88 height 14
click at [356, 404] on div "Hide from Mobile" at bounding box center [385, 413] width 141 height 27
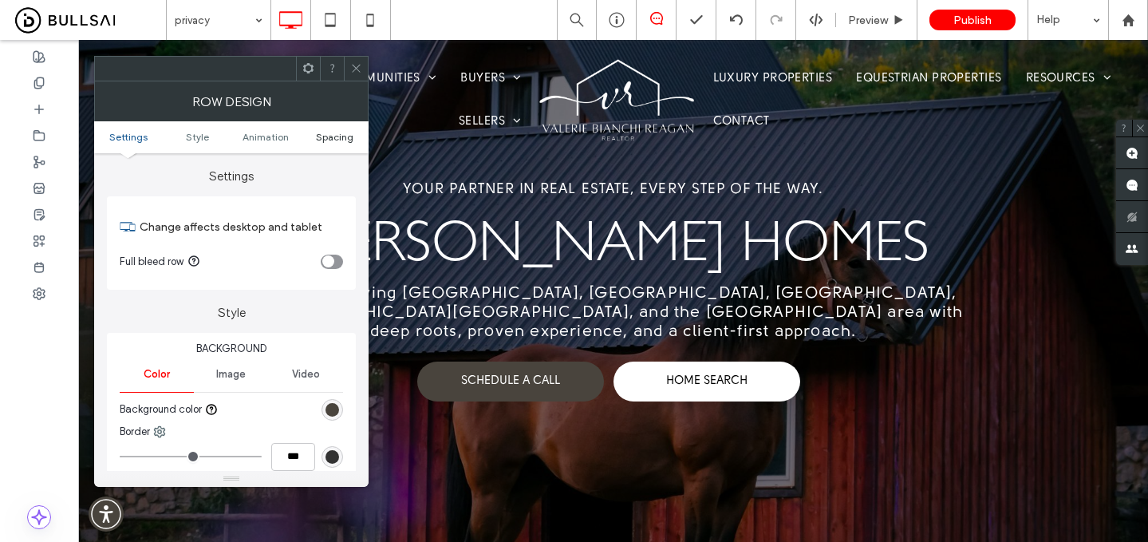
click at [348, 136] on span "Spacing" at bounding box center [334, 137] width 37 height 12
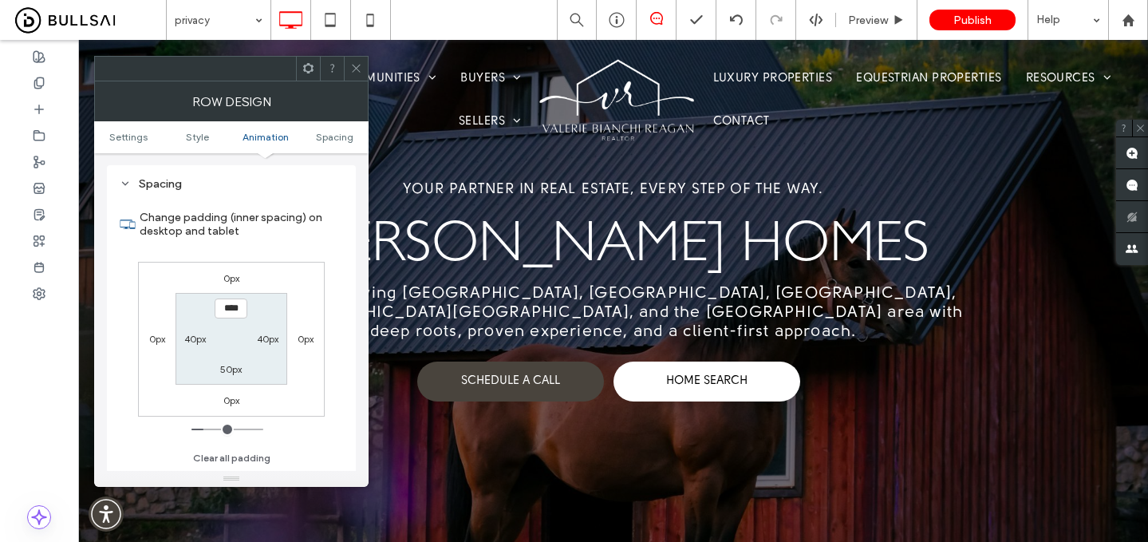
scroll to position [440, 0]
click at [233, 363] on div "50px" at bounding box center [231, 369] width 22 height 16
click at [234, 370] on label "50px" at bounding box center [231, 369] width 22 height 12
type input "**"
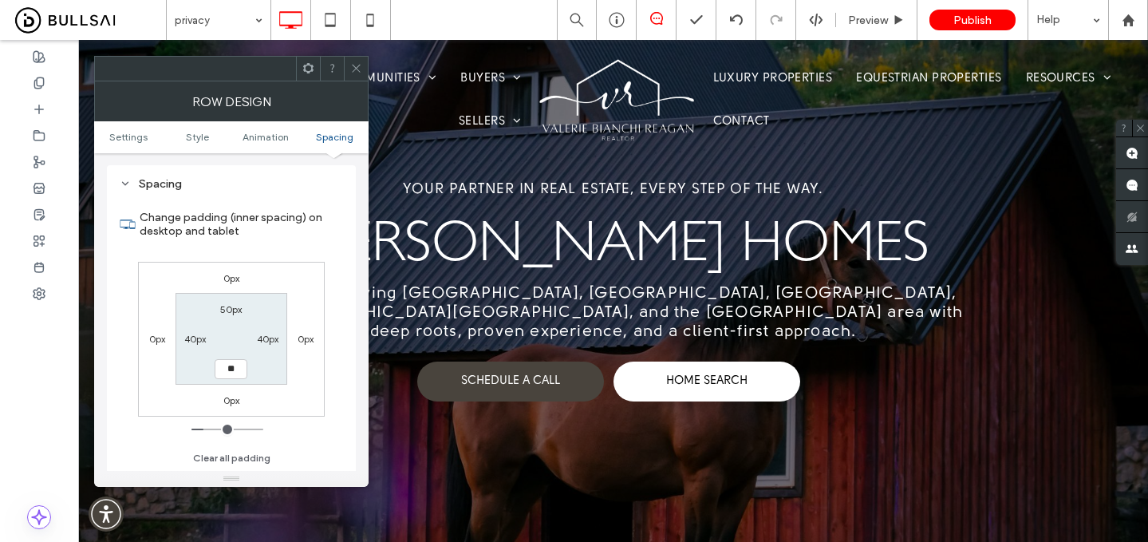
type input "****"
click at [357, 65] on icon at bounding box center [356, 68] width 12 height 12
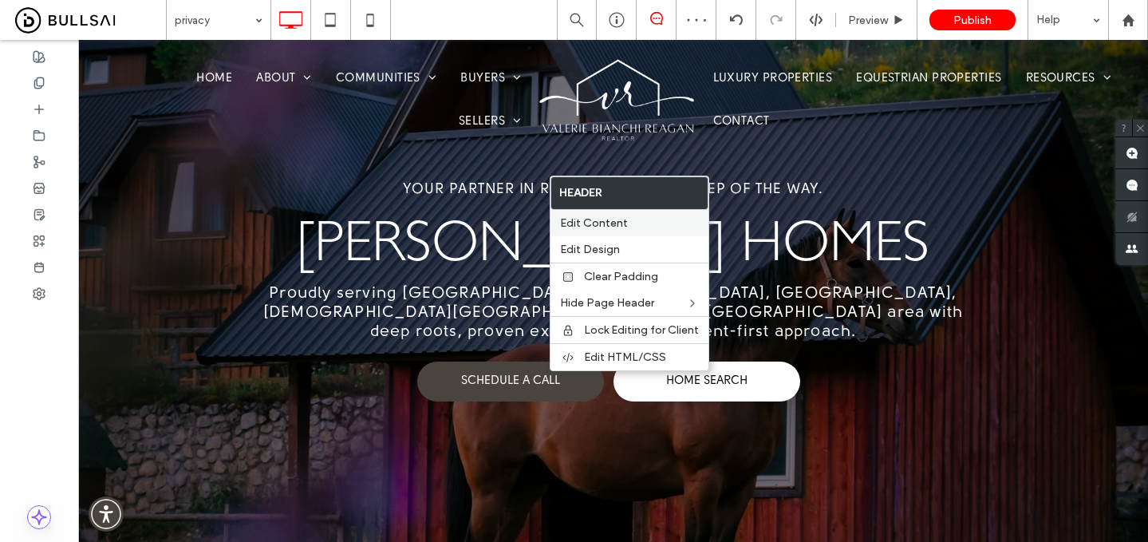
click at [626, 221] on label "Edit Content" at bounding box center [629, 223] width 139 height 14
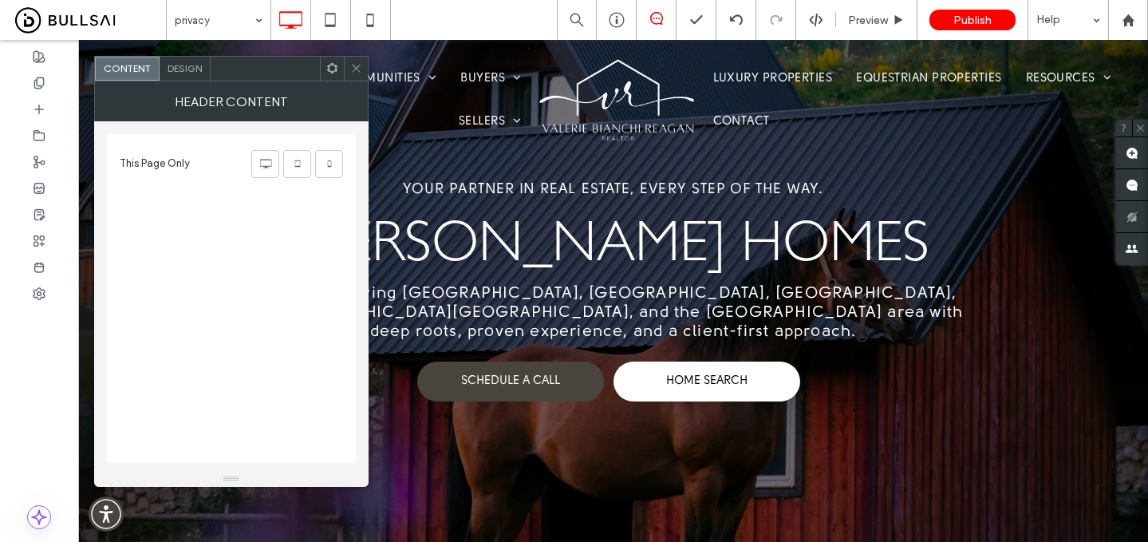
click at [191, 65] on span "Design" at bounding box center [185, 68] width 34 height 12
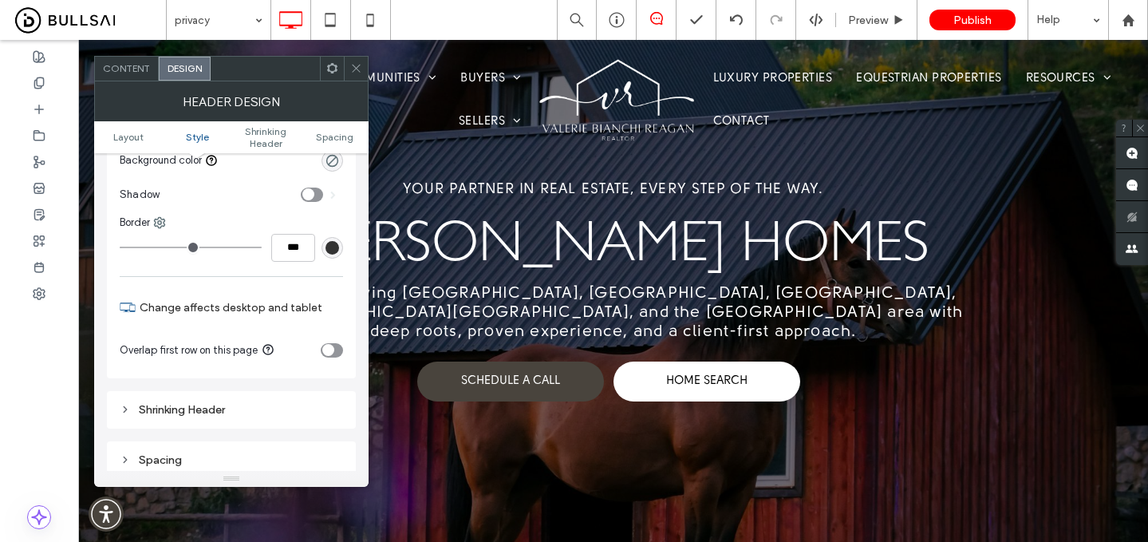
scroll to position [298, 0]
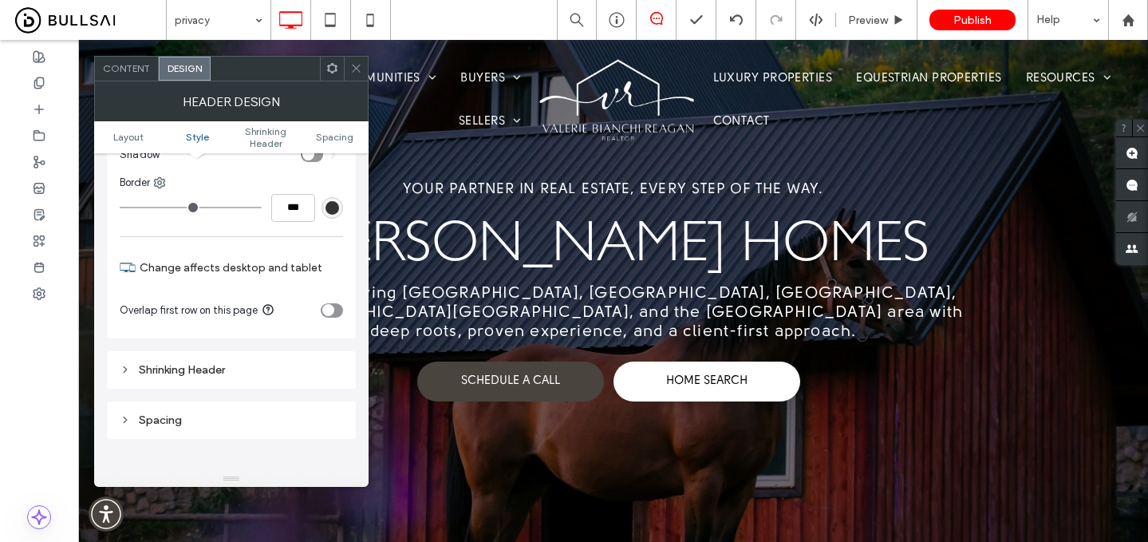
click at [327, 306] on div "toggle" at bounding box center [328, 310] width 12 height 12
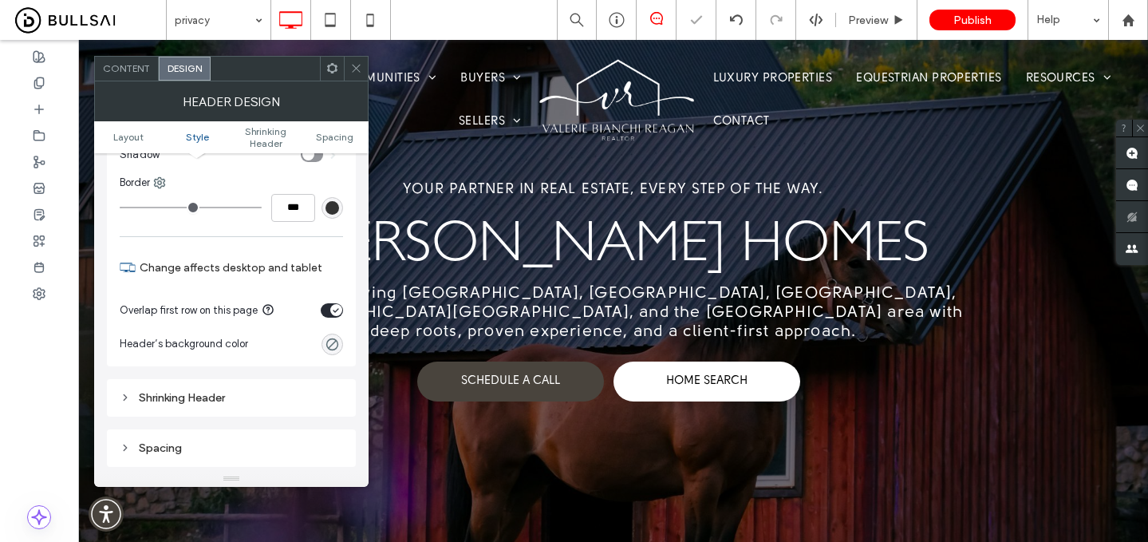
click at [354, 73] on icon at bounding box center [356, 68] width 12 height 12
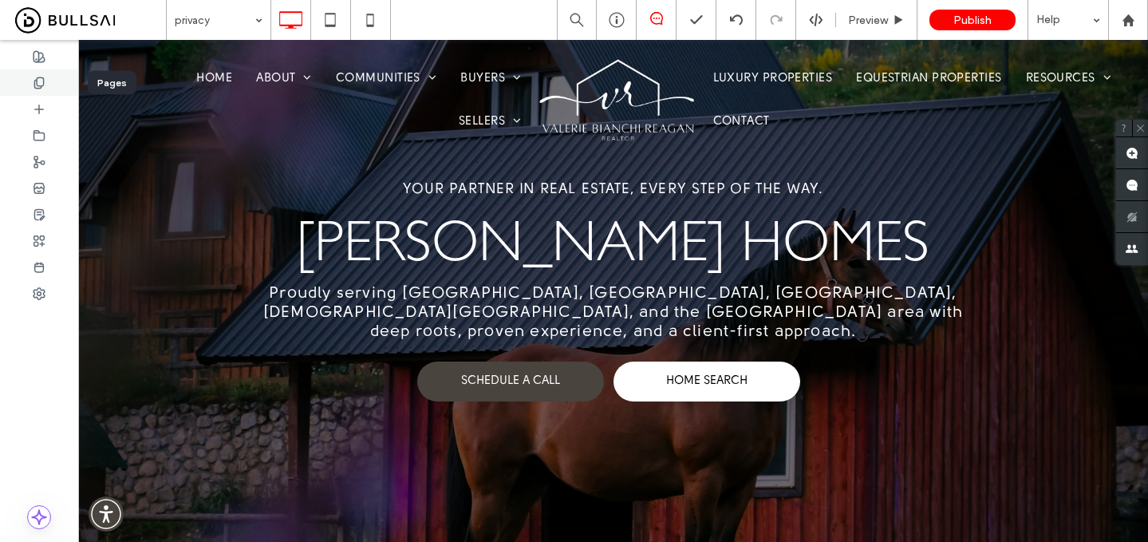
click at [45, 80] on icon at bounding box center [39, 83] width 13 height 13
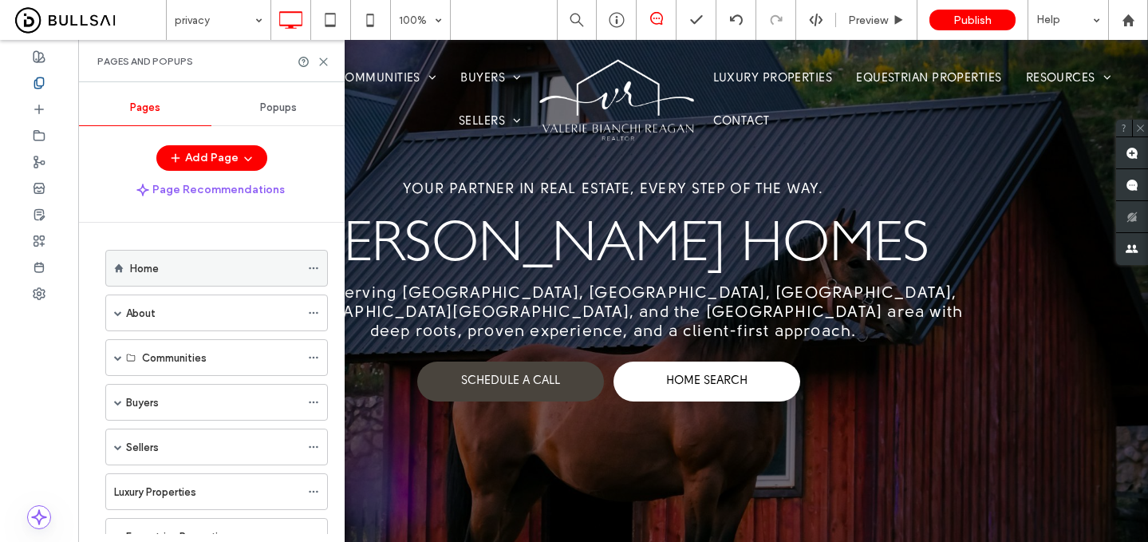
click at [160, 262] on div "Home" at bounding box center [215, 268] width 170 height 17
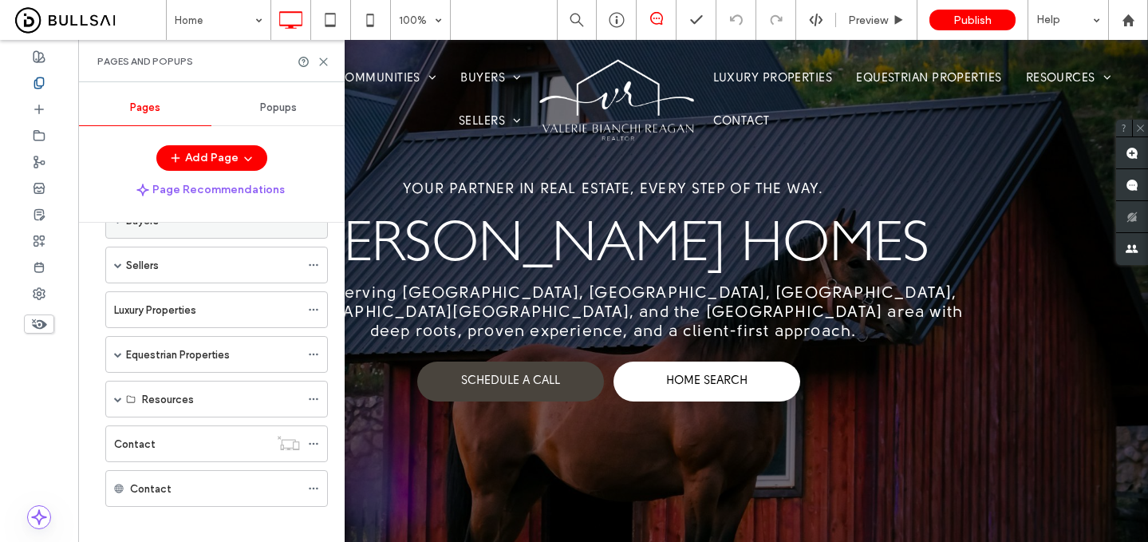
scroll to position [195, 0]
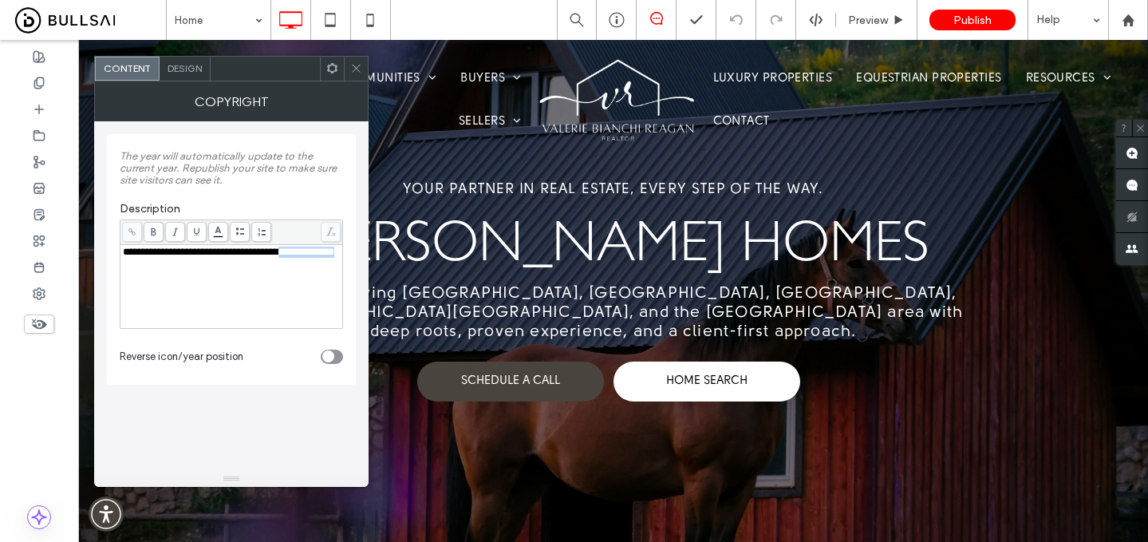
drag, startPoint x: 306, startPoint y: 266, endPoint x: 301, endPoint y: 257, distance: 11.1
click at [301, 257] on div "**********" at bounding box center [232, 252] width 218 height 11
click at [132, 234] on use at bounding box center [131, 231] width 7 height 7
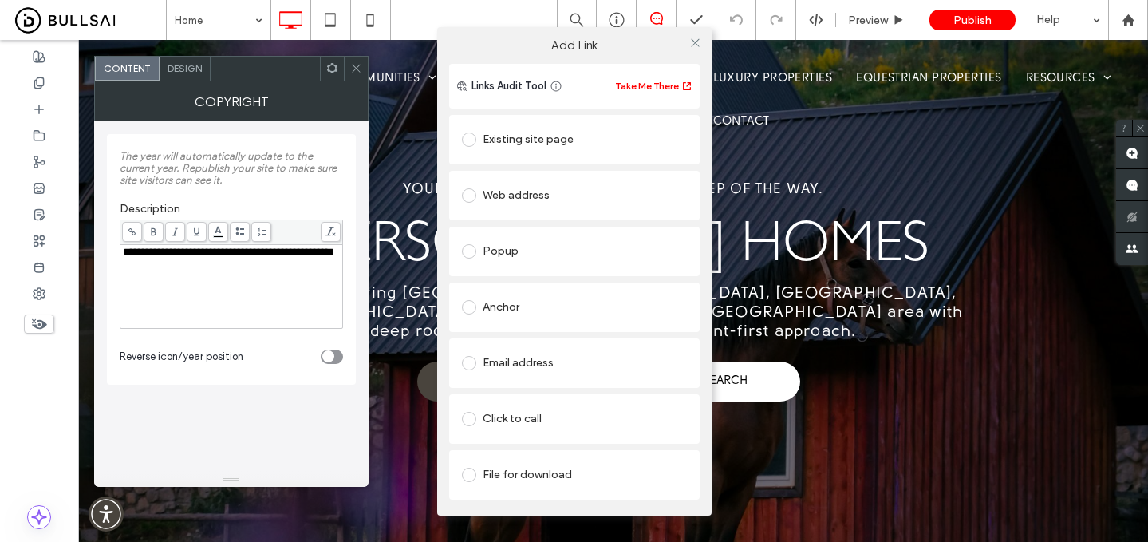
click at [530, 141] on div "Existing site page" at bounding box center [574, 140] width 225 height 26
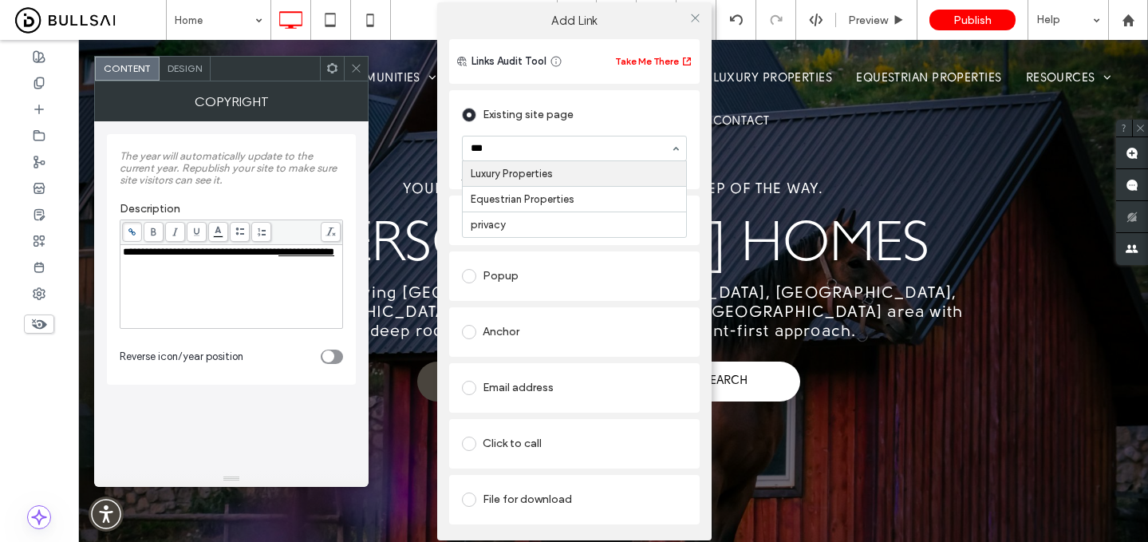
type input "****"
click at [351, 65] on div "Add Link Links Audit Tool Take Me There Existing site page privacy Create new p…" at bounding box center [574, 271] width 1148 height 542
click at [694, 13] on icon at bounding box center [695, 18] width 12 height 12
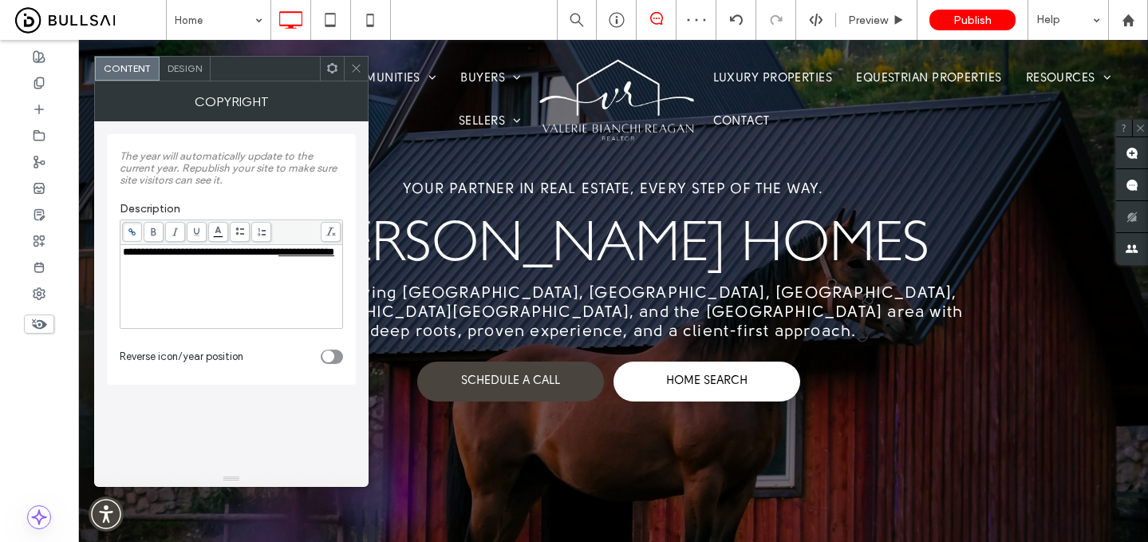
click at [357, 65] on icon at bounding box center [356, 68] width 12 height 12
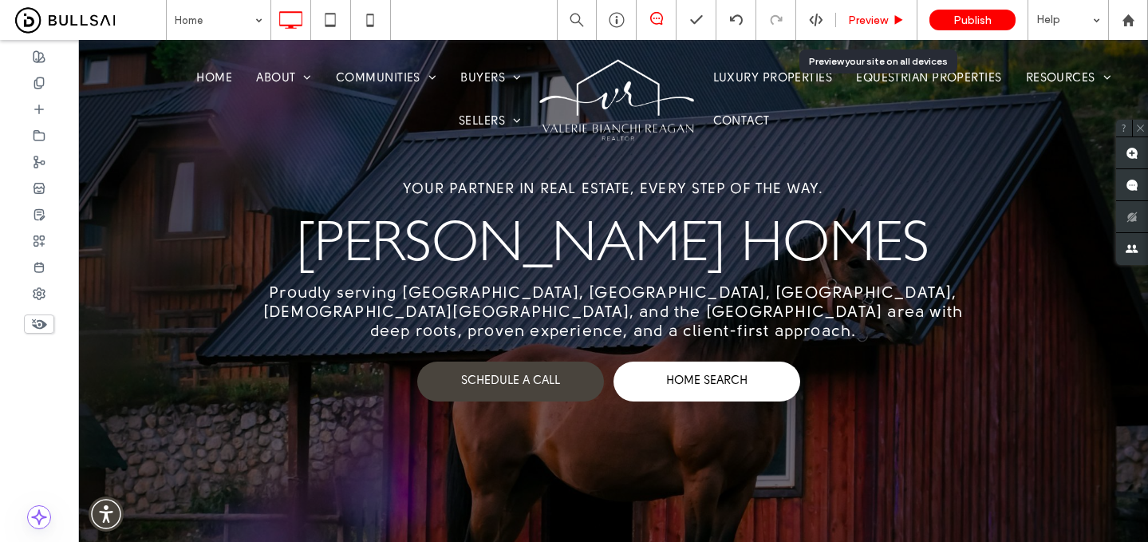
click at [856, 23] on span "Preview" at bounding box center [868, 21] width 40 height 14
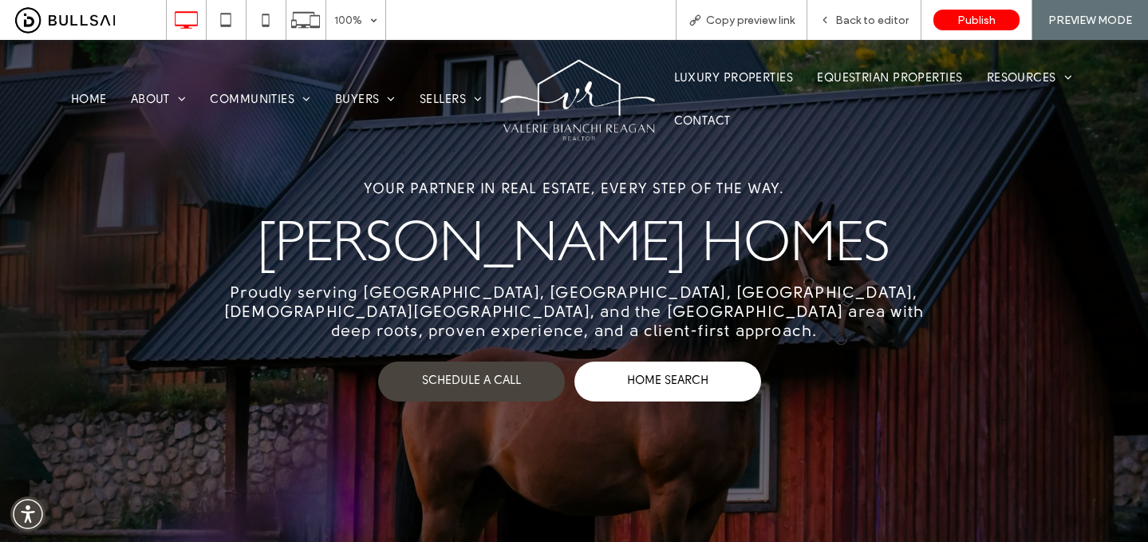
click at [866, 22] on div at bounding box center [574, 271] width 1148 height 542
click at [851, 23] on span "Back to editor" at bounding box center [871, 21] width 73 height 14
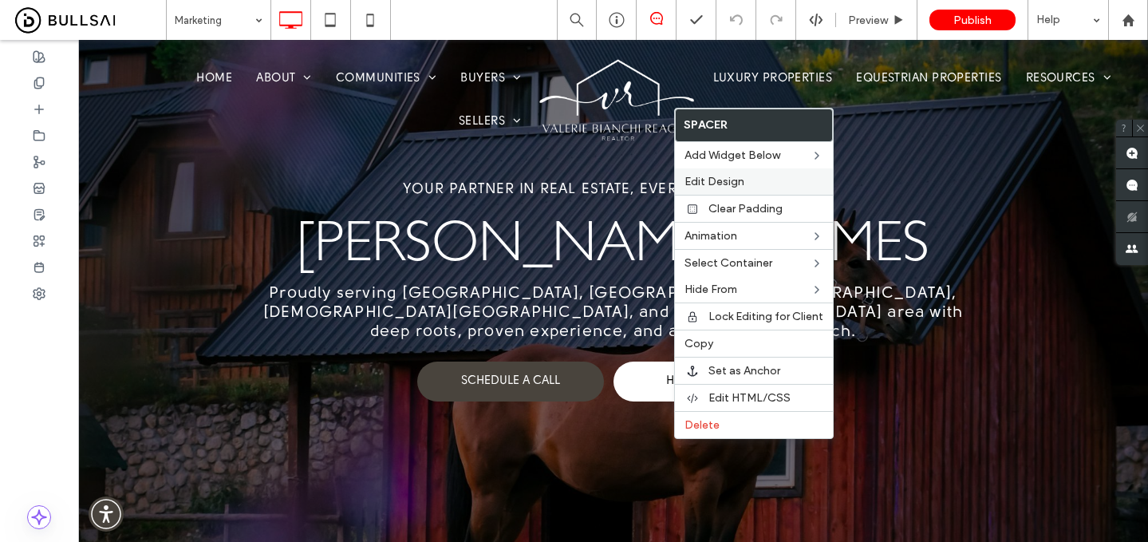
click at [748, 183] on label "Edit Design" at bounding box center [754, 182] width 139 height 14
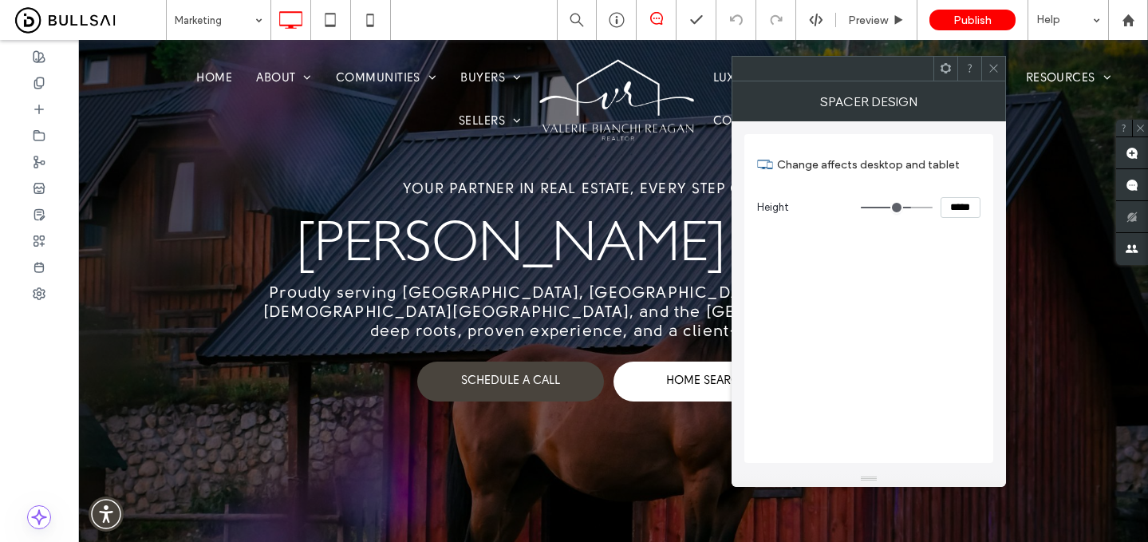
click at [996, 69] on use at bounding box center [993, 69] width 8 height 8
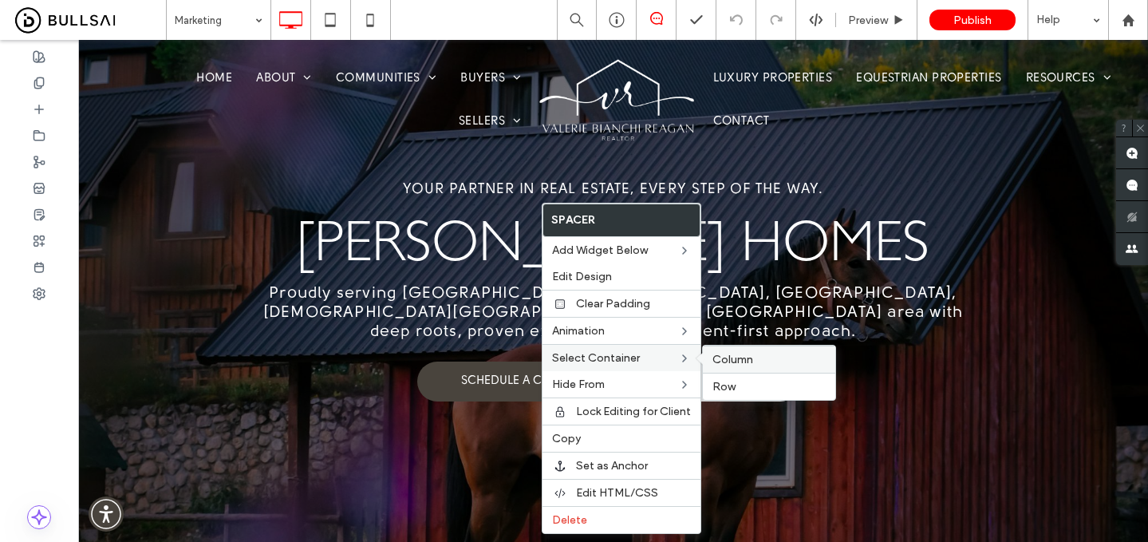
click at [735, 361] on span "Column" at bounding box center [732, 360] width 41 height 14
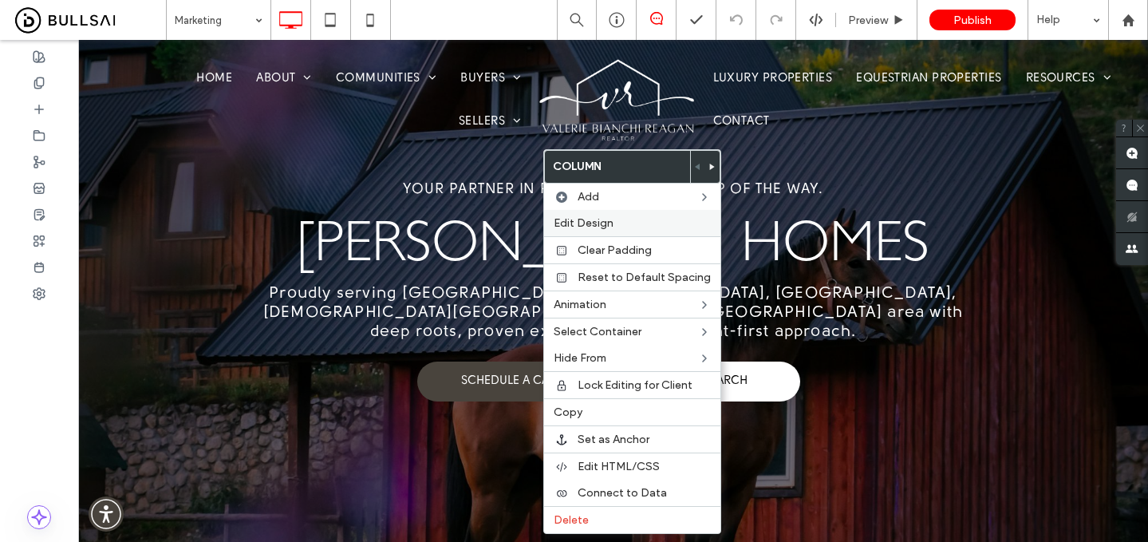
click at [635, 220] on label "Edit Design" at bounding box center [632, 223] width 157 height 14
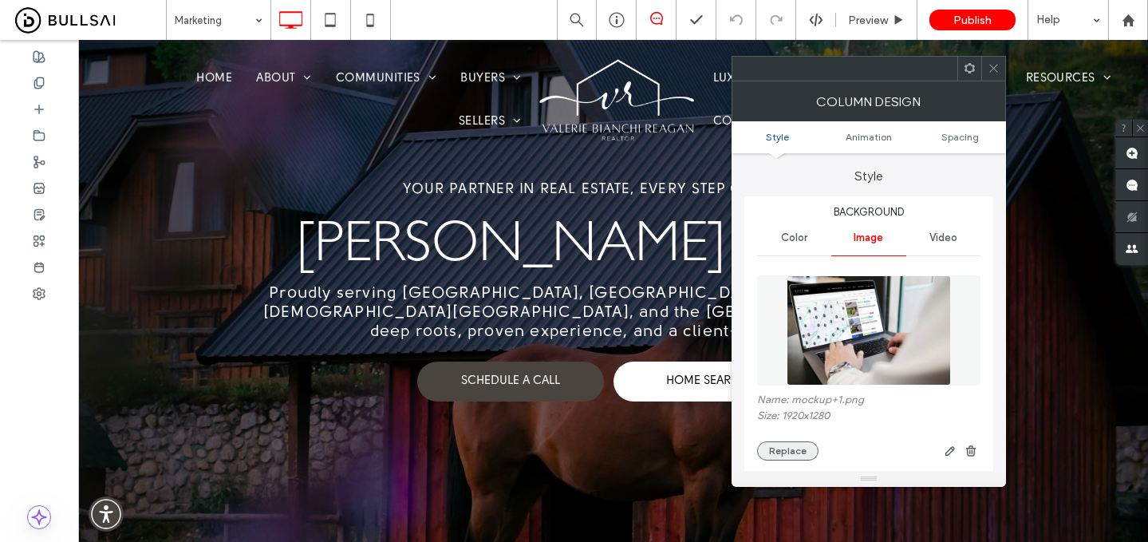
click at [799, 446] on button "Replace" at bounding box center [787, 450] width 61 height 19
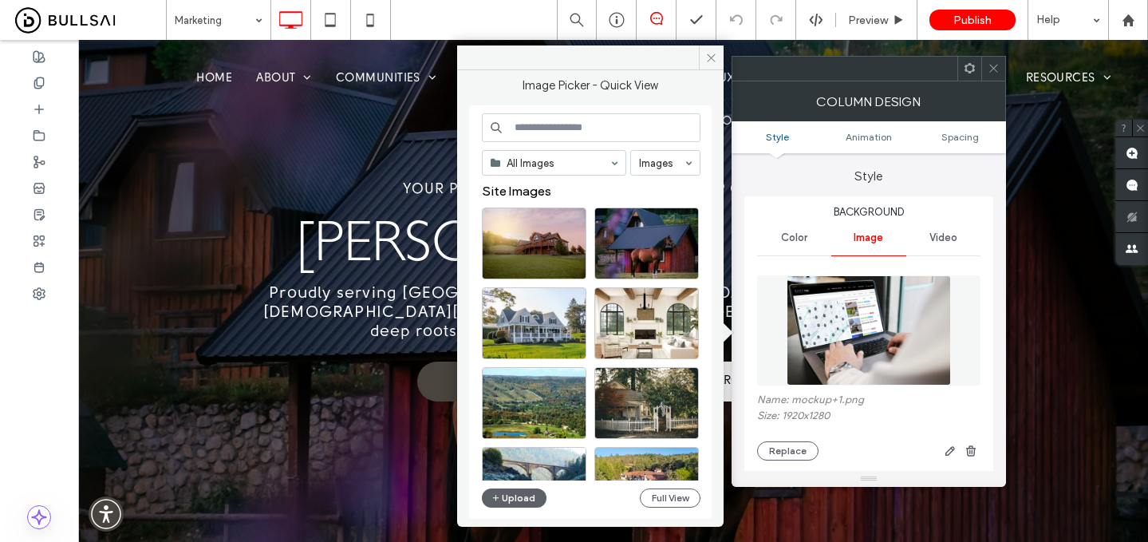
click at [644, 136] on input at bounding box center [591, 127] width 219 height 29
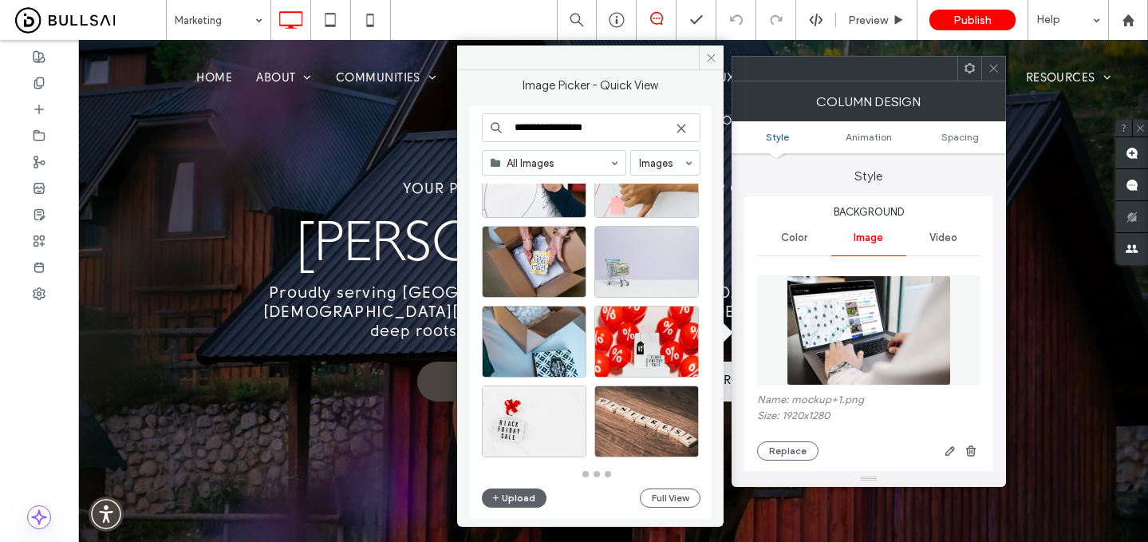
scroll to position [700, 0]
click at [602, 124] on input "**********" at bounding box center [591, 127] width 219 height 29
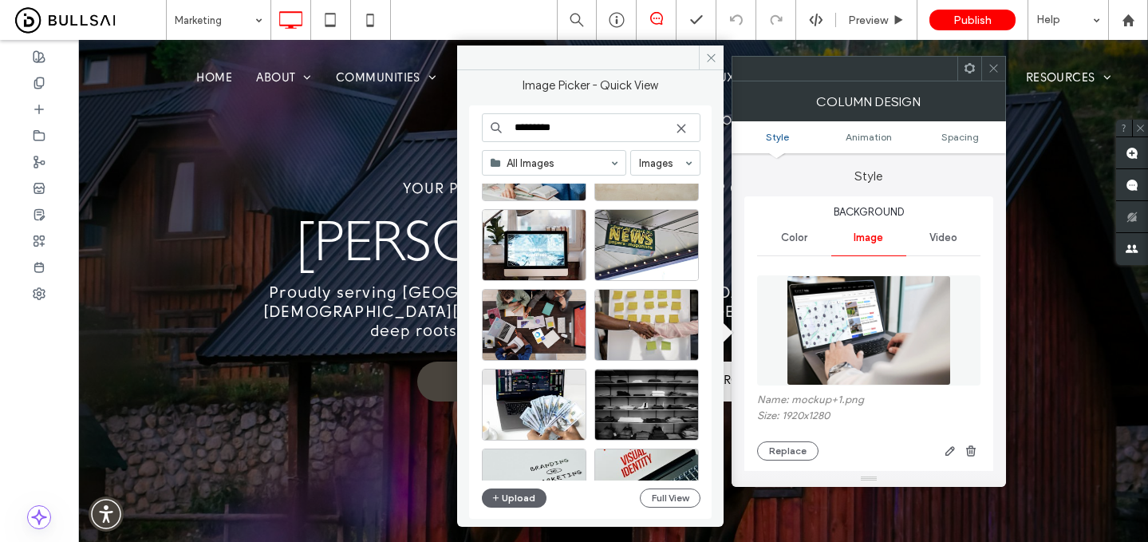
scroll to position [3035, 0]
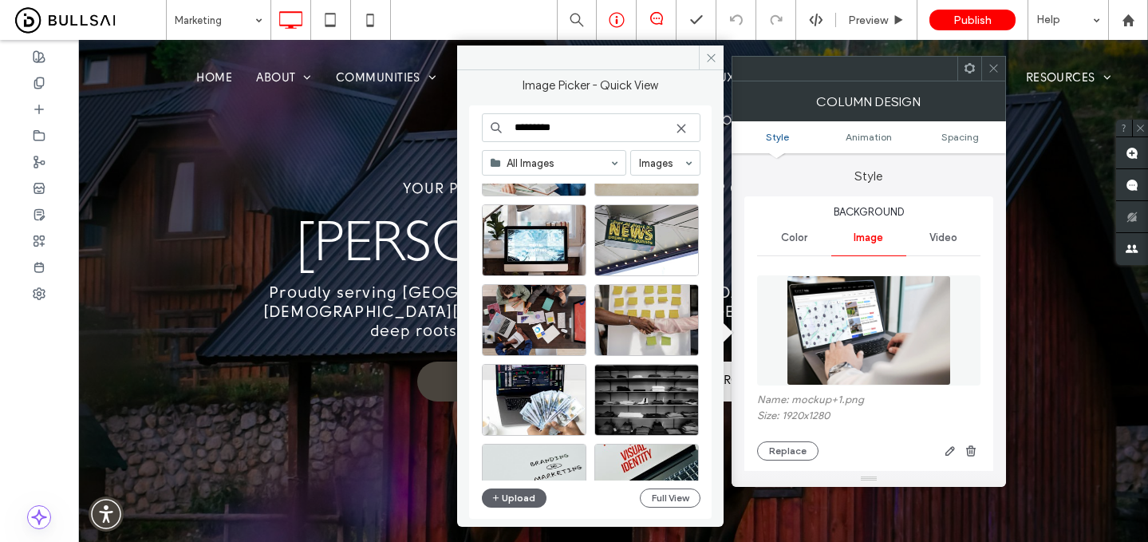
type input "*********"
click at [489, 497] on button "Upload" at bounding box center [514, 497] width 65 height 19
click at [487, 492] on button "Upload" at bounding box center [514, 497] width 65 height 19
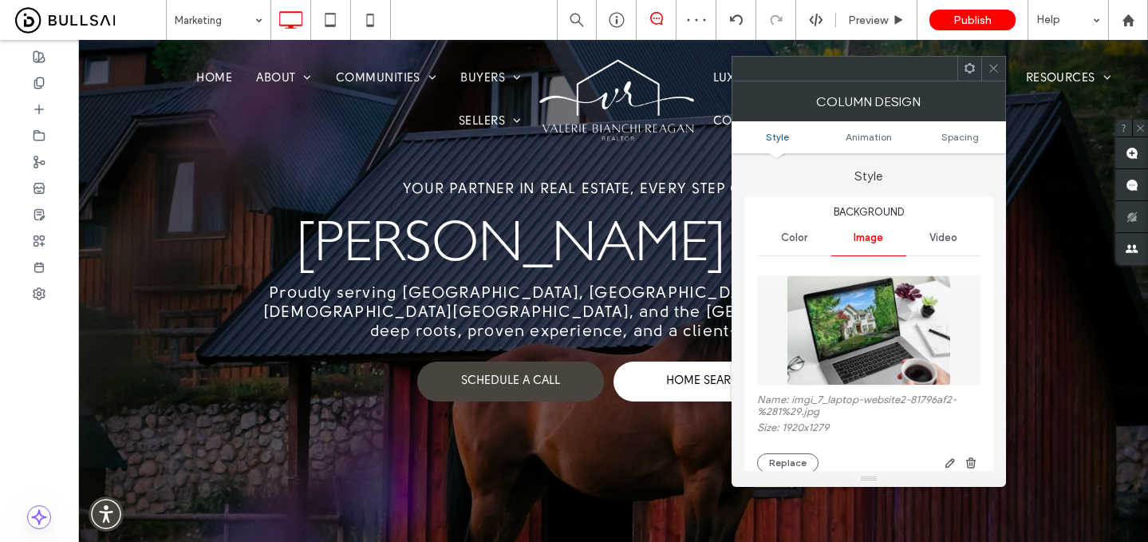
click at [998, 64] on icon at bounding box center [994, 68] width 12 height 12
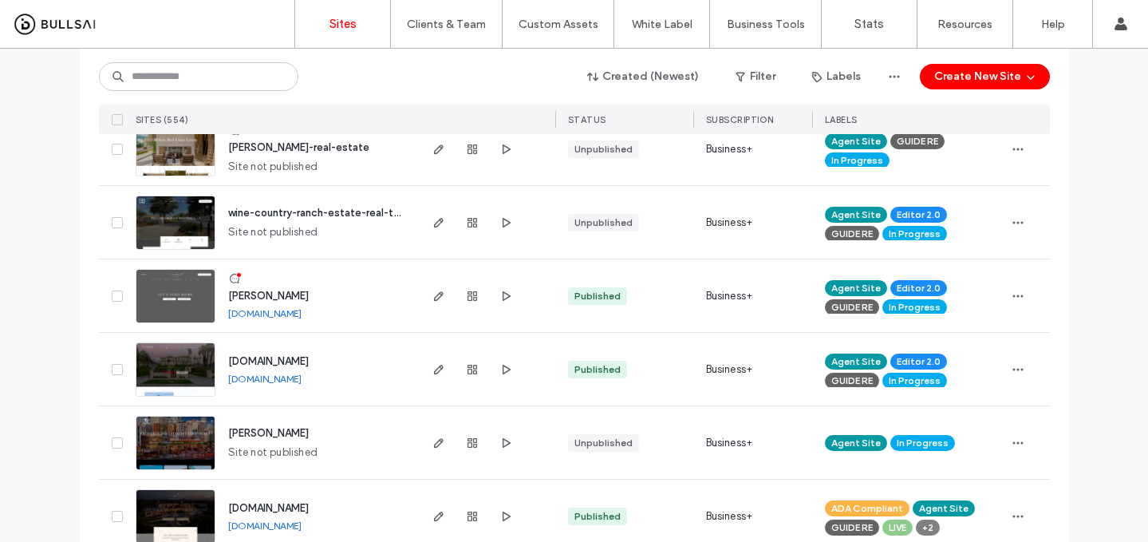
scroll to position [511, 0]
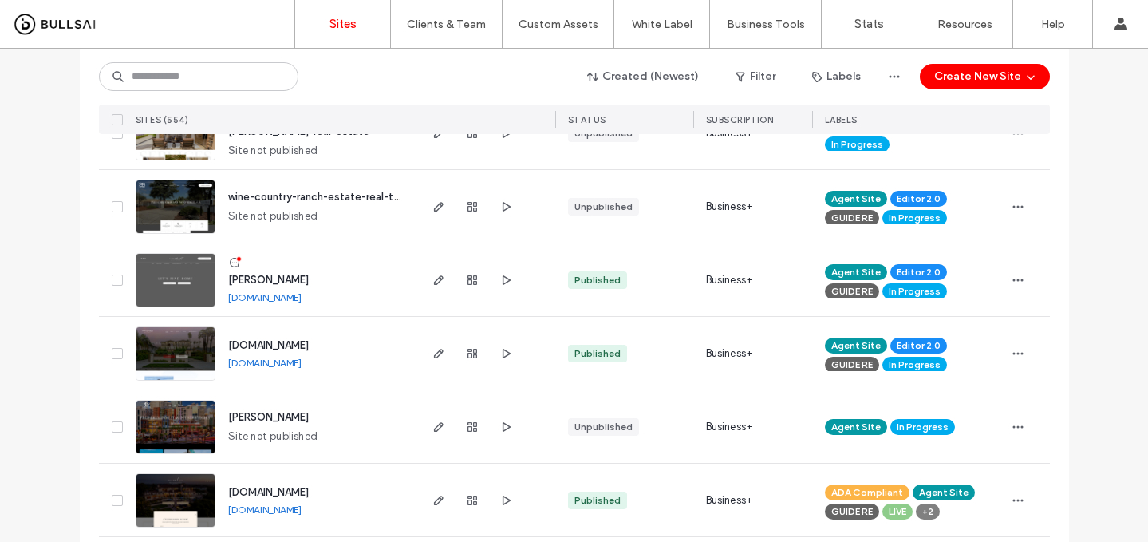
click at [290, 347] on span "www.debbiewoodruff.com" at bounding box center [268, 345] width 81 height 12
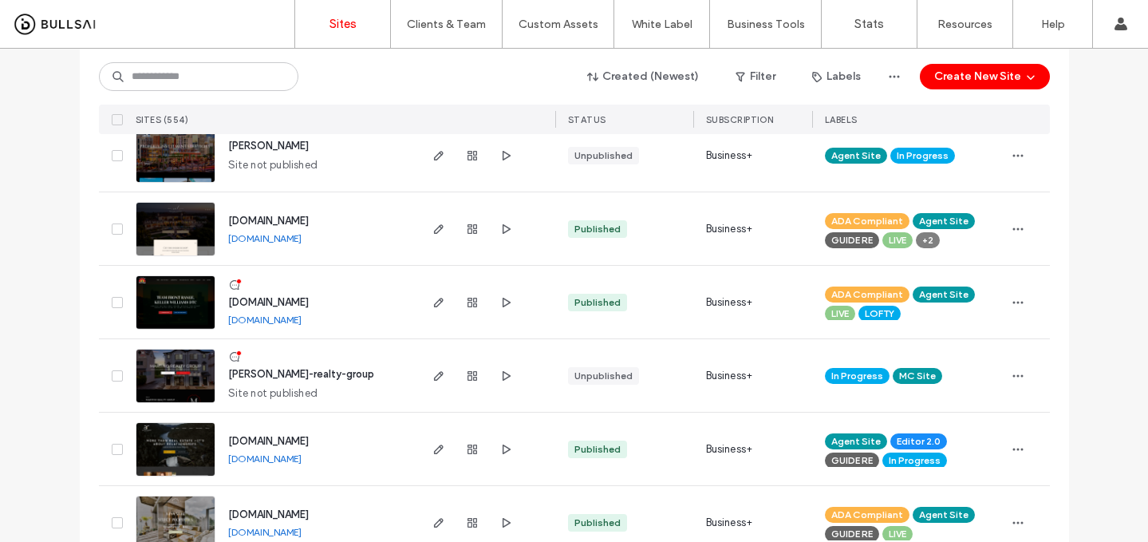
scroll to position [895, 0]
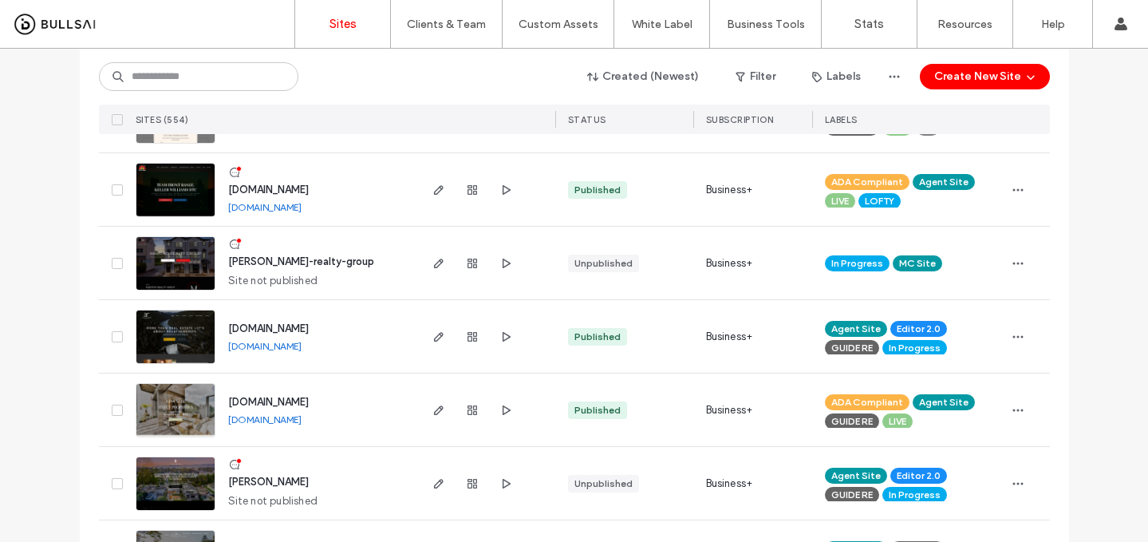
click at [308, 326] on span "[DOMAIN_NAME]" at bounding box center [268, 328] width 81 height 12
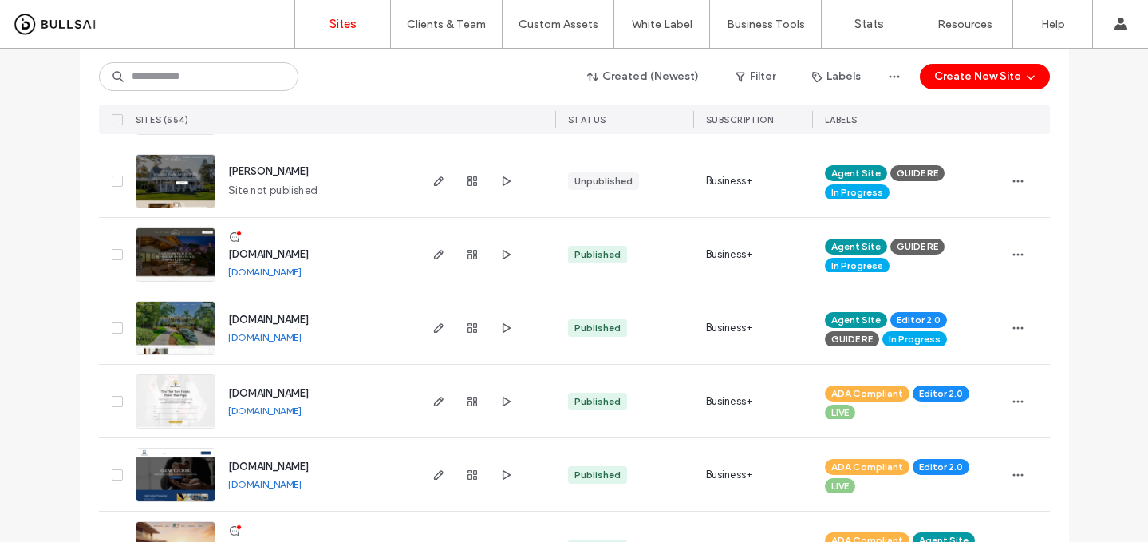
scroll to position [1263, 0]
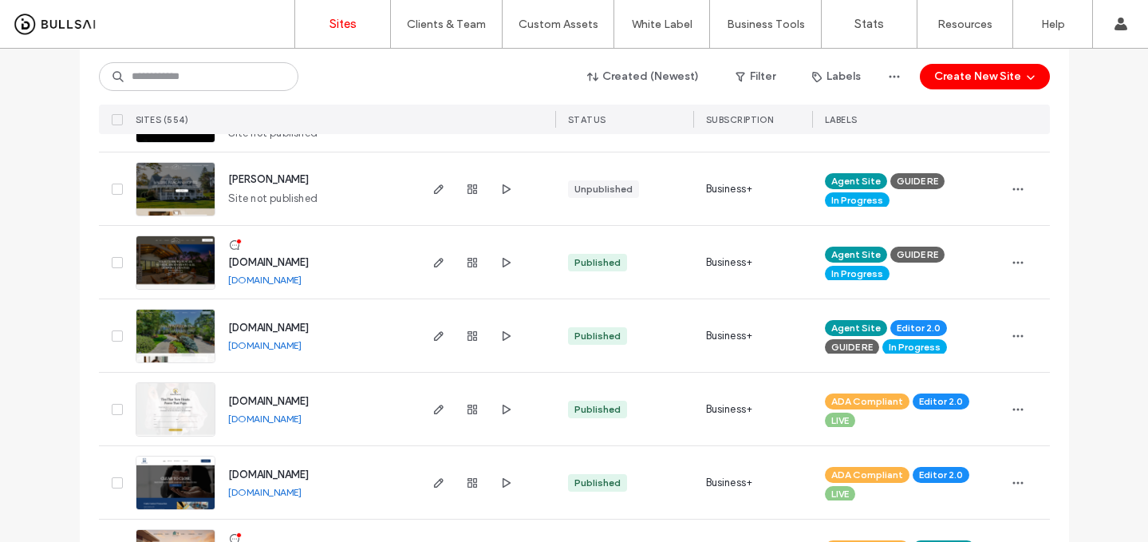
click at [267, 341] on link "www.suzanneowen.com" at bounding box center [264, 345] width 73 height 12
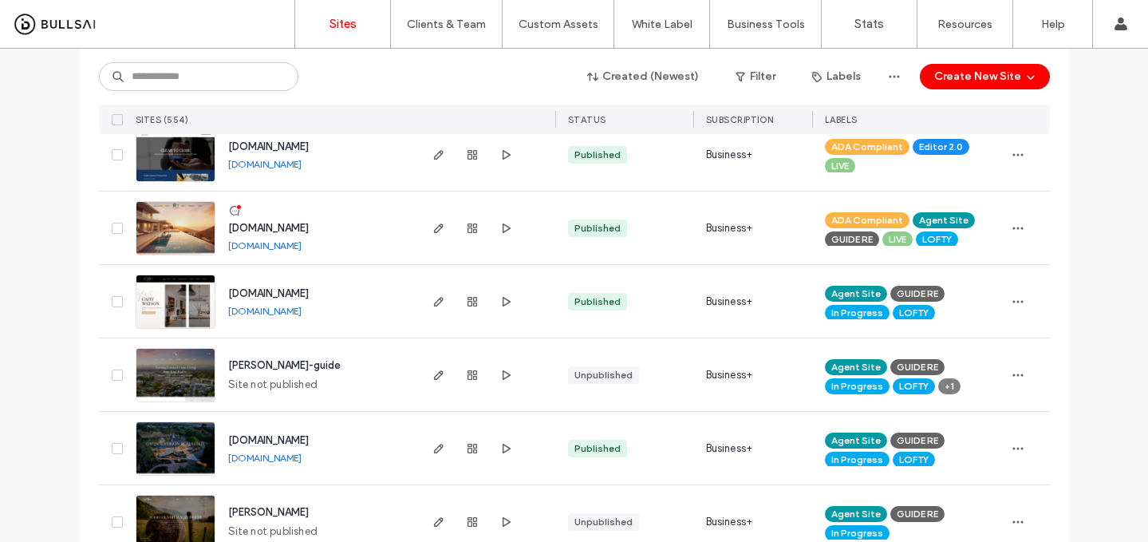
scroll to position [1596, 0]
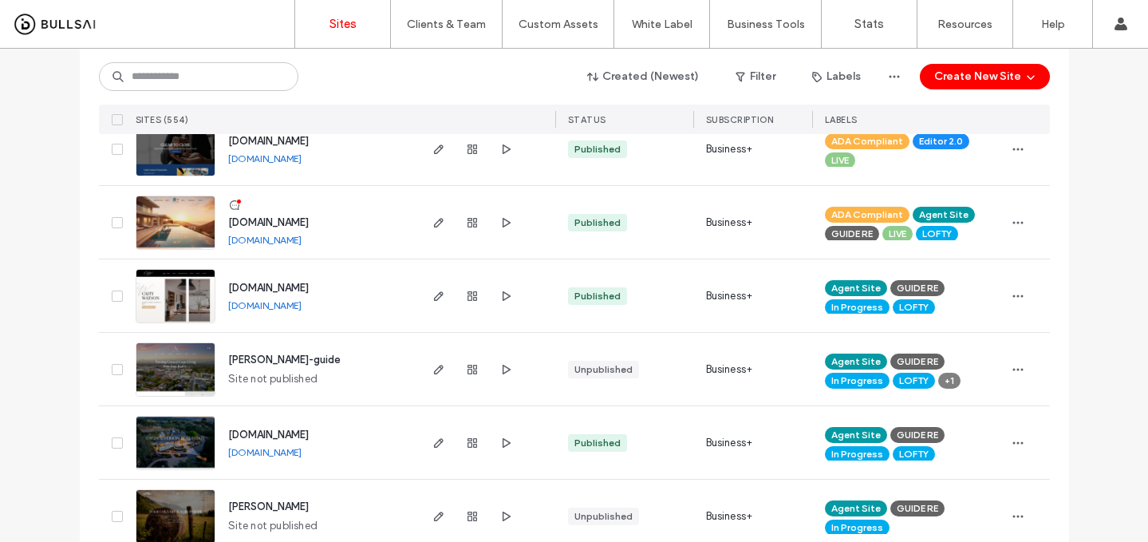
click at [247, 452] on link "www.gwenseverson.com" at bounding box center [264, 452] width 73 height 12
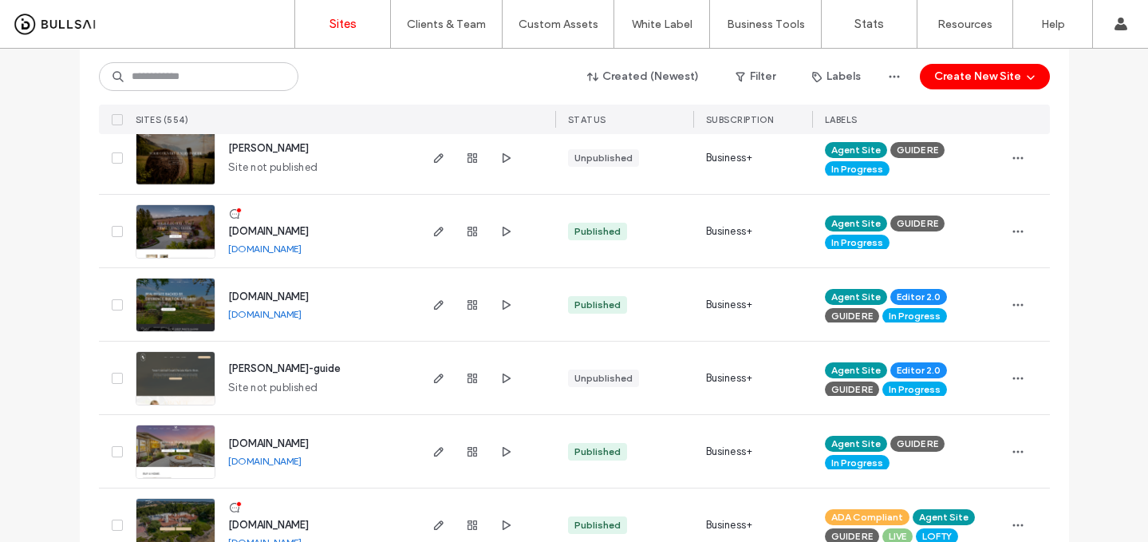
scroll to position [1960, 0]
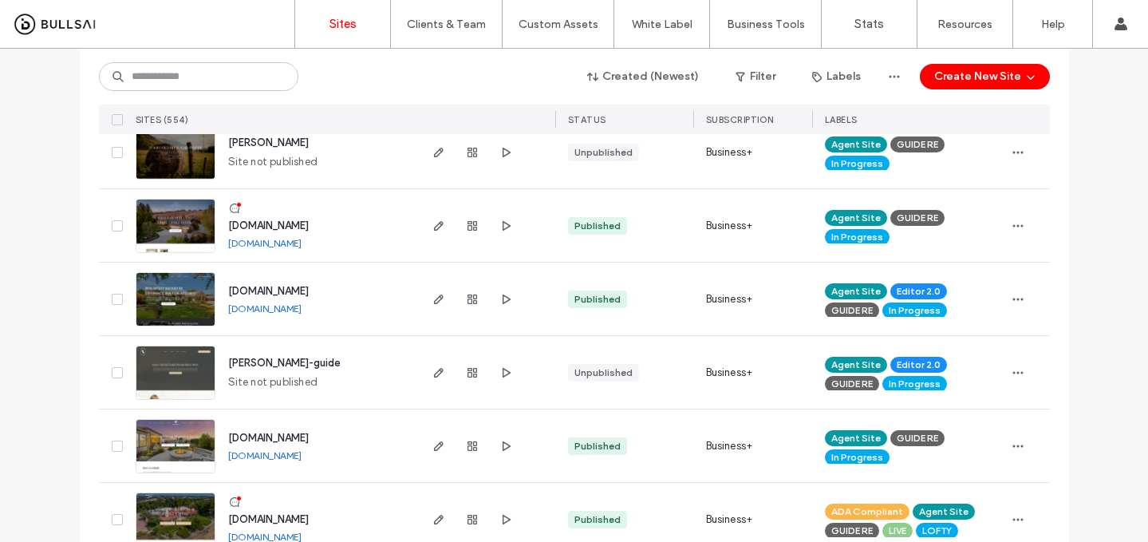
click at [289, 240] on link "www.colbysantos.com" at bounding box center [264, 243] width 73 height 12
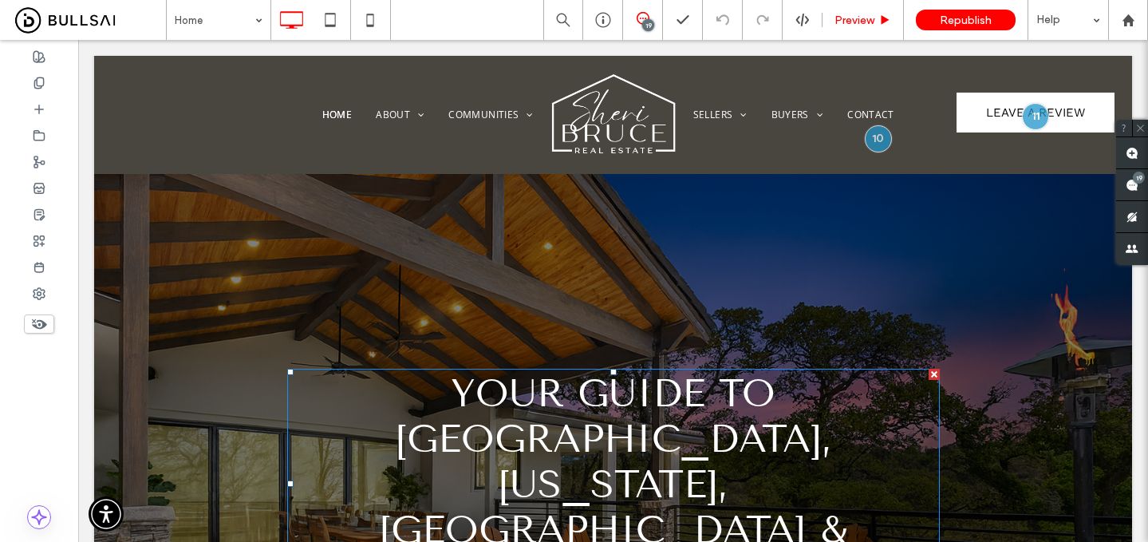
scroll to position [43, 0]
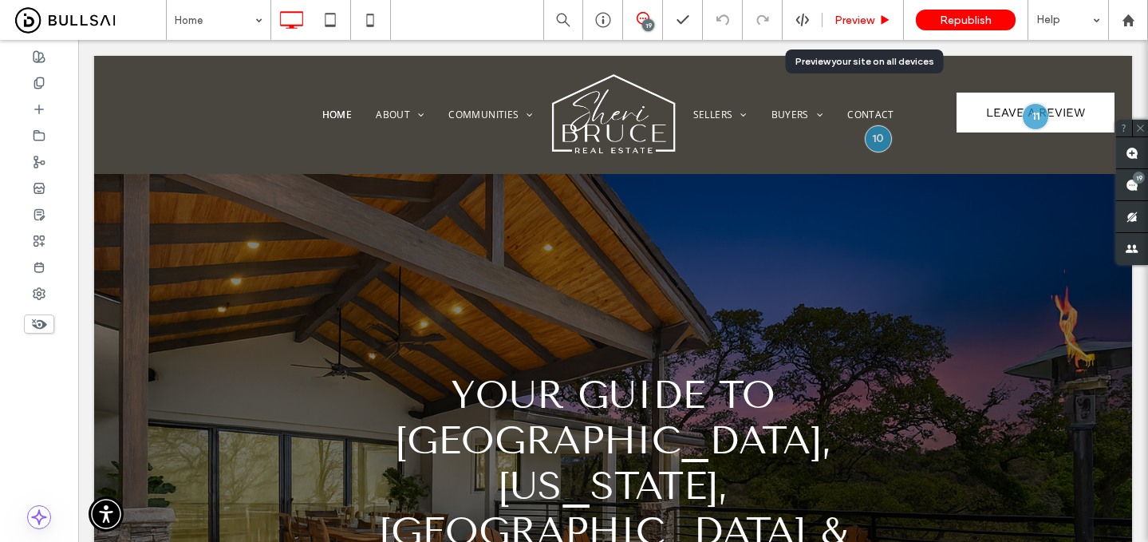
drag, startPoint x: 874, startPoint y: 13, endPoint x: 402, endPoint y: 89, distance: 478.4
click at [874, 14] on div "Preview" at bounding box center [863, 21] width 81 height 14
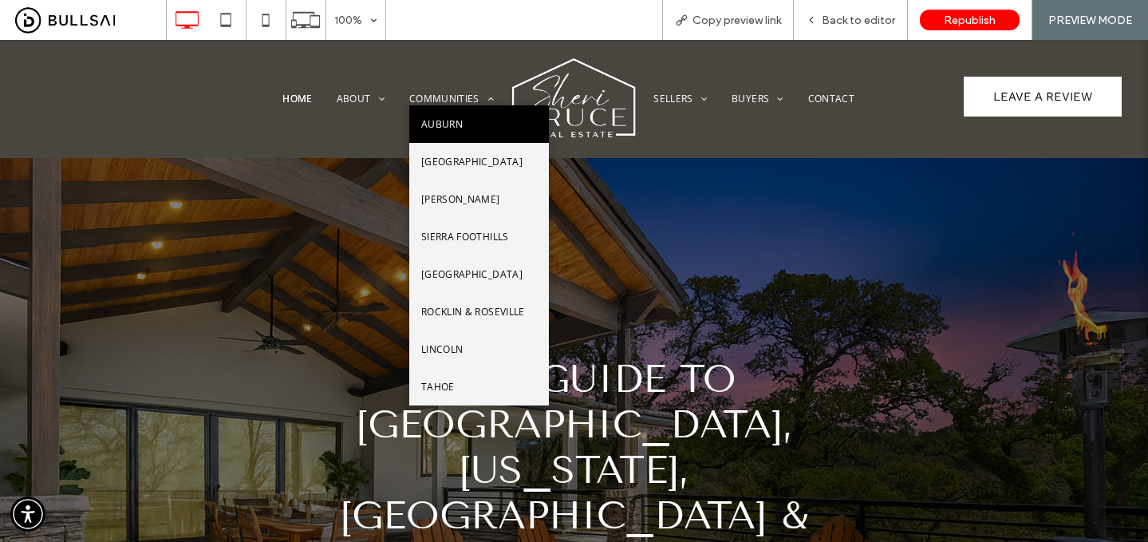
click at [455, 129] on span "Auburn" at bounding box center [441, 124] width 41 height 14
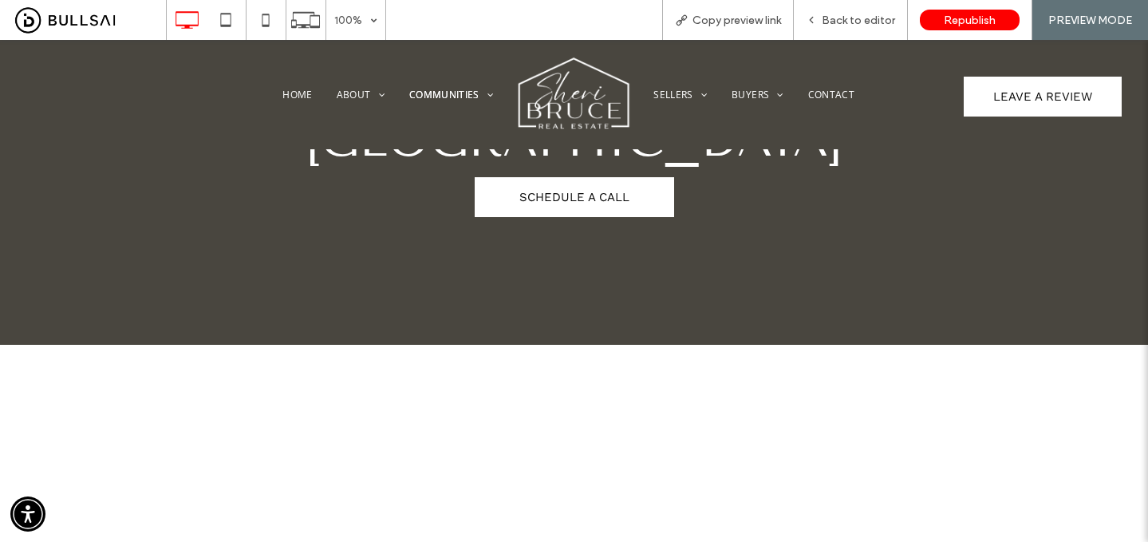
scroll to position [290, 0]
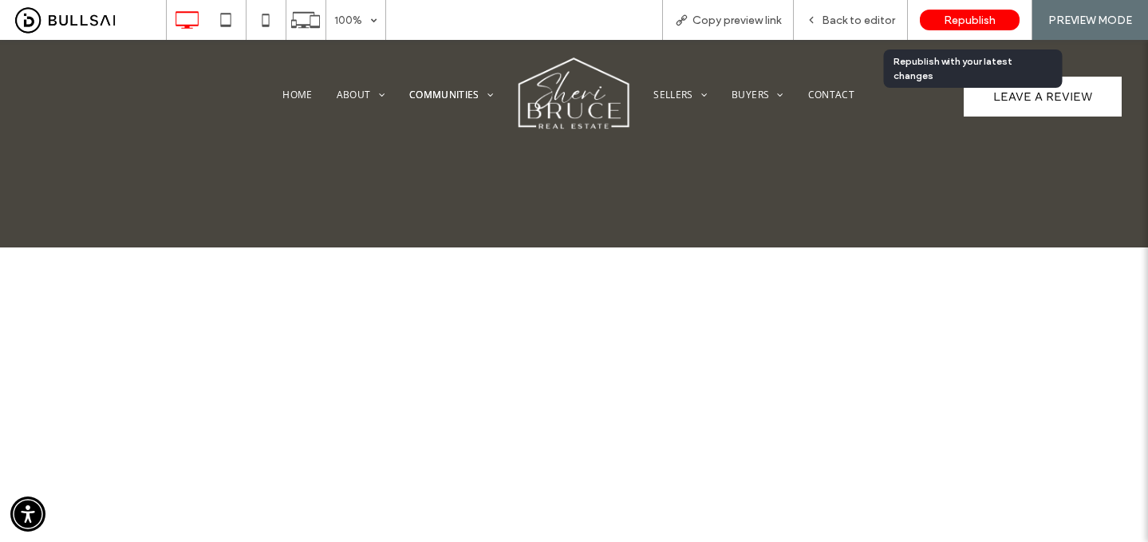
click at [973, 33] on div "Republish" at bounding box center [970, 20] width 100 height 40
click at [964, 23] on span "Republish" at bounding box center [970, 21] width 52 height 14
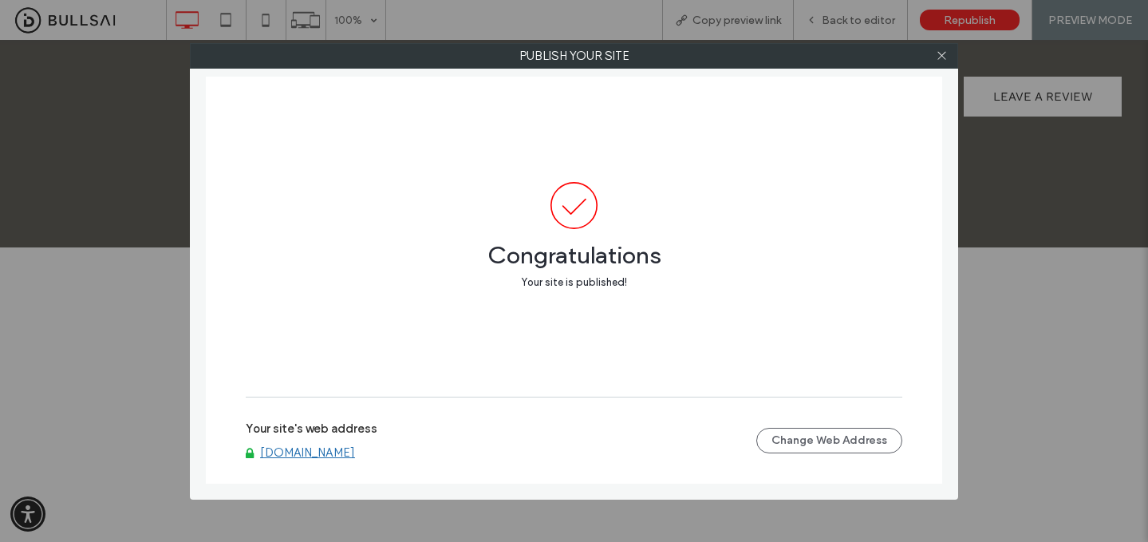
click at [302, 447] on link "www.sheribruce.com" at bounding box center [307, 452] width 95 height 14
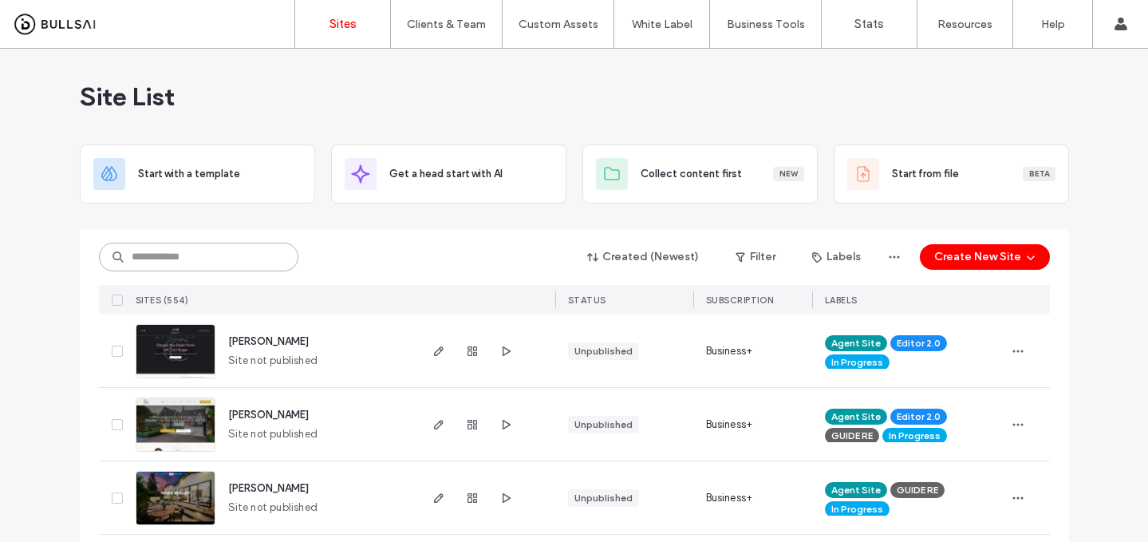
click at [244, 251] on input at bounding box center [198, 257] width 199 height 29
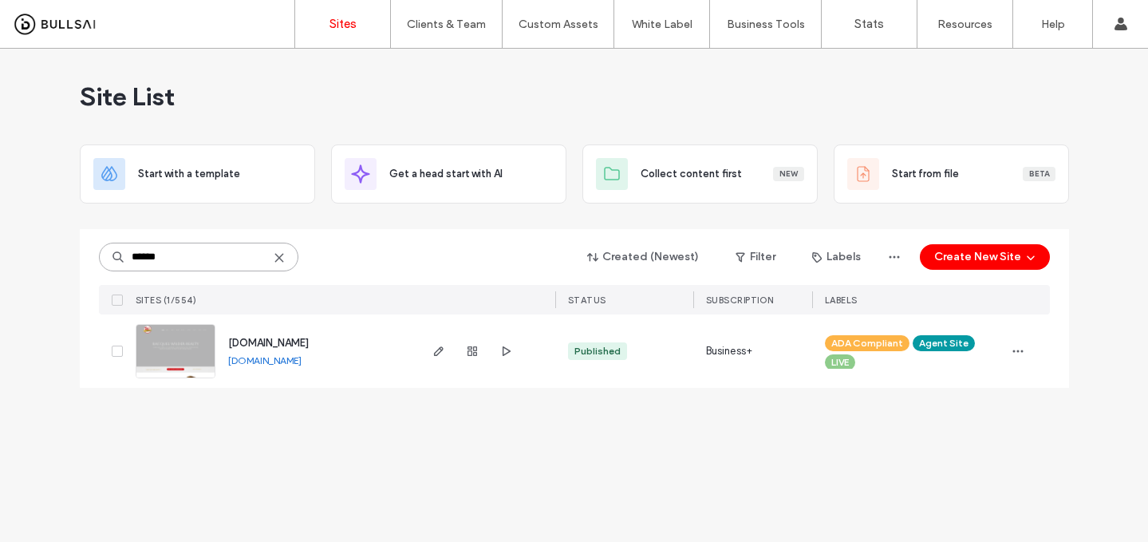
type input "******"
click at [278, 338] on span "[DOMAIN_NAME]" at bounding box center [268, 343] width 81 height 12
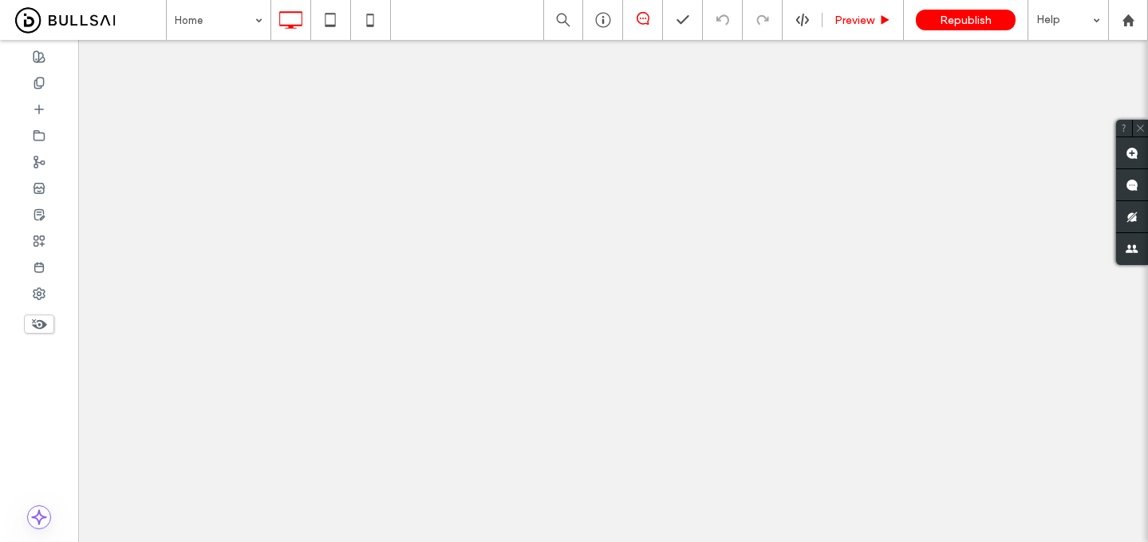
click at [857, 17] on span "Preview" at bounding box center [855, 21] width 40 height 14
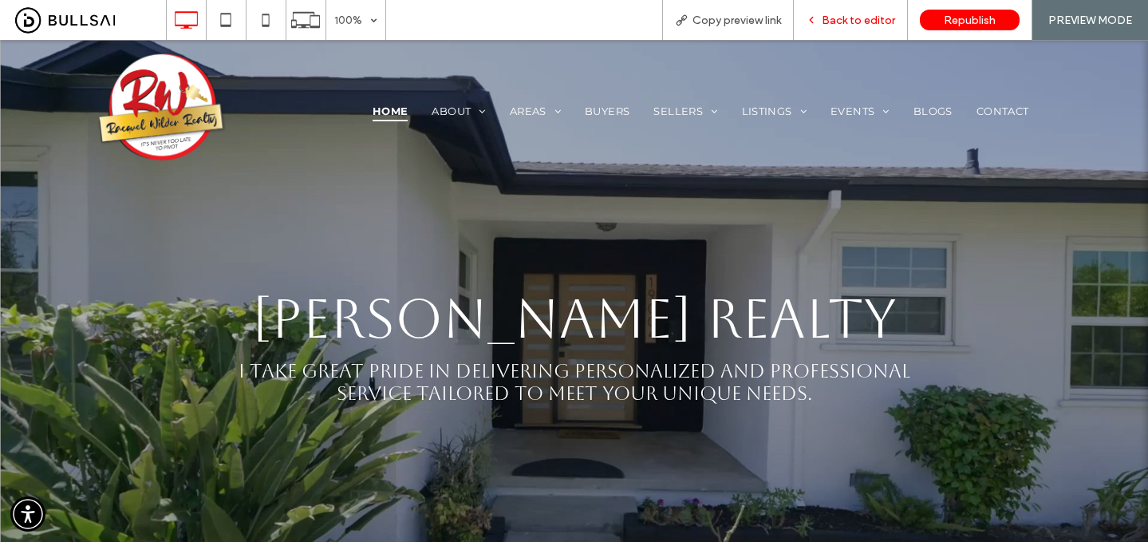
click at [856, 17] on span "Back to editor" at bounding box center [858, 21] width 73 height 14
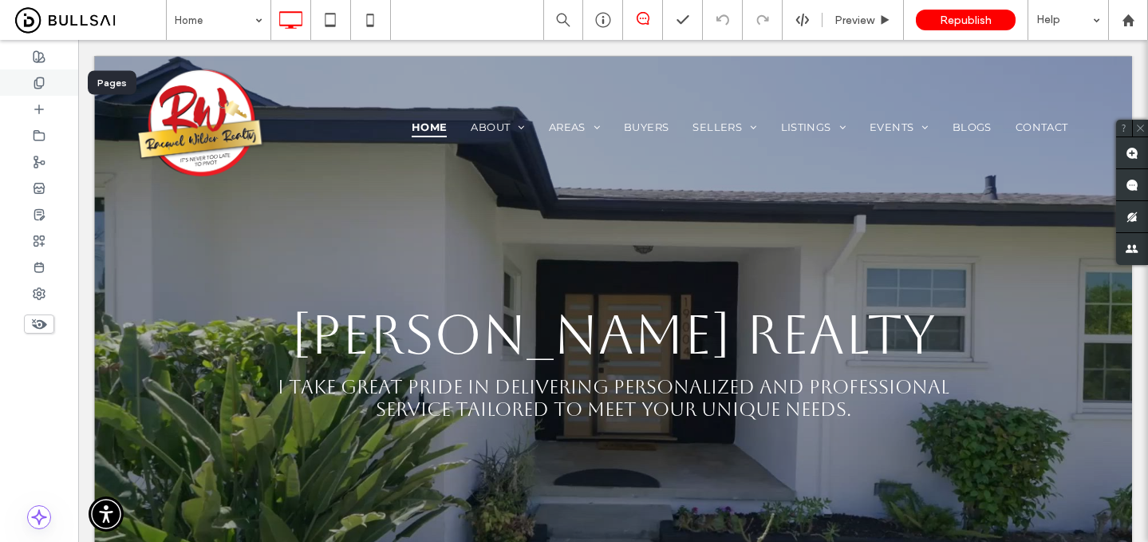
click at [37, 92] on div at bounding box center [39, 82] width 78 height 26
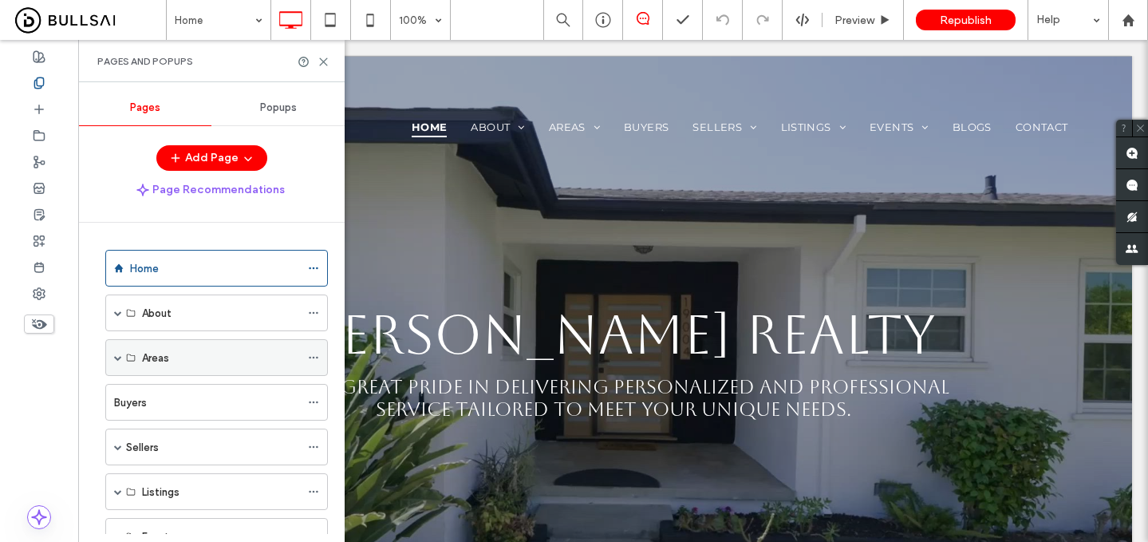
click at [183, 361] on div "Areas" at bounding box center [221, 357] width 158 height 17
click at [118, 357] on span at bounding box center [118, 357] width 8 height 8
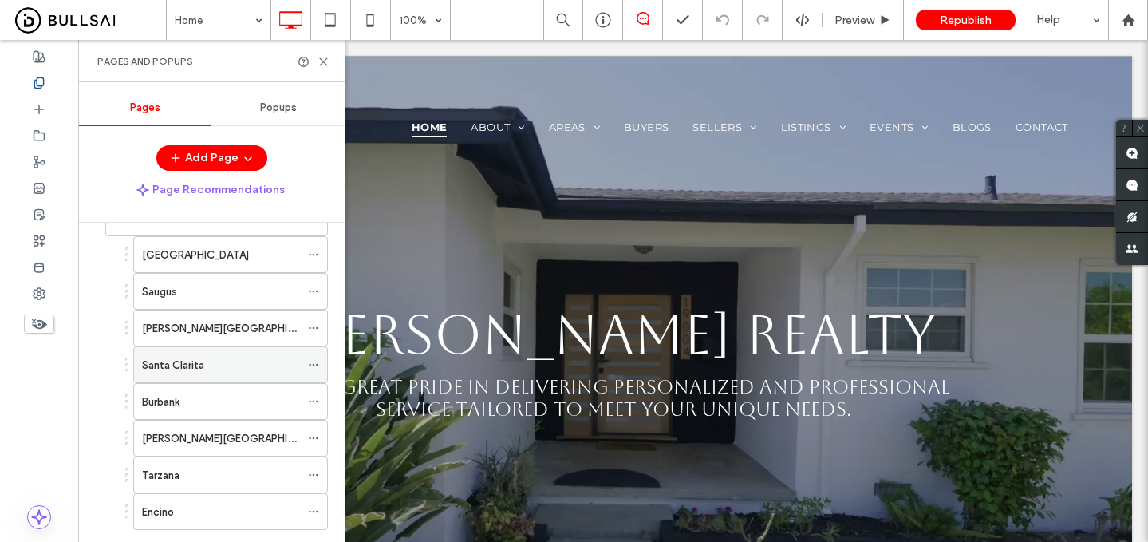
scroll to position [136, 0]
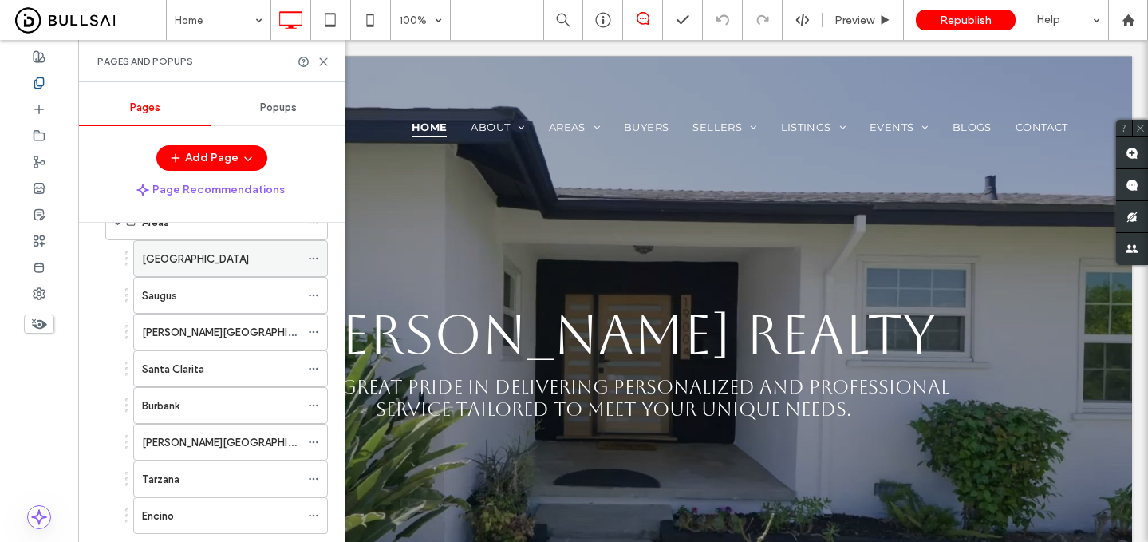
click at [262, 251] on div "Valencia" at bounding box center [221, 259] width 158 height 17
click at [41, 319] on icon at bounding box center [39, 324] width 18 height 18
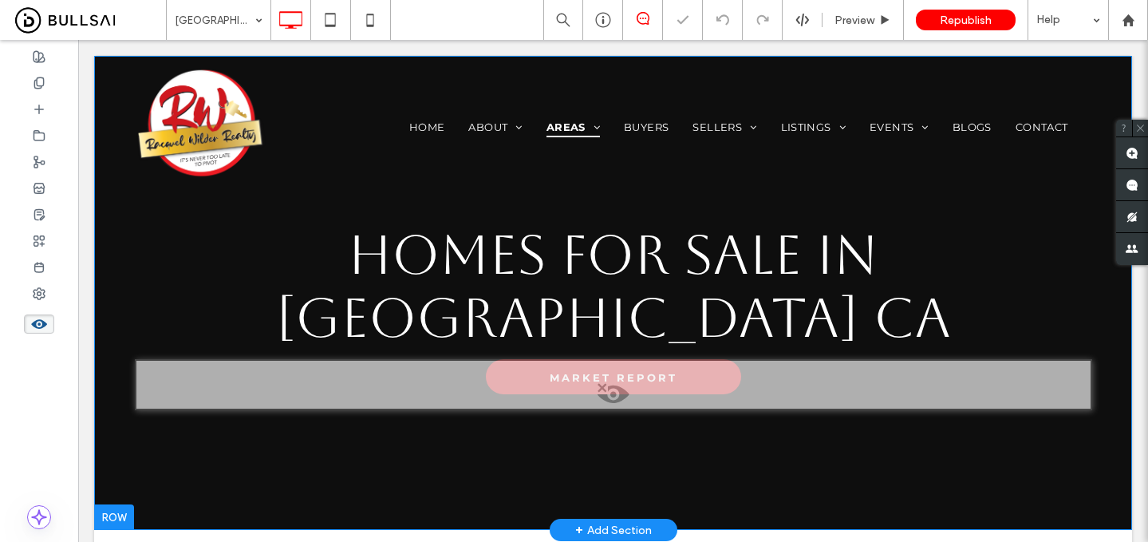
click at [535, 359] on div at bounding box center [613, 384] width 957 height 51
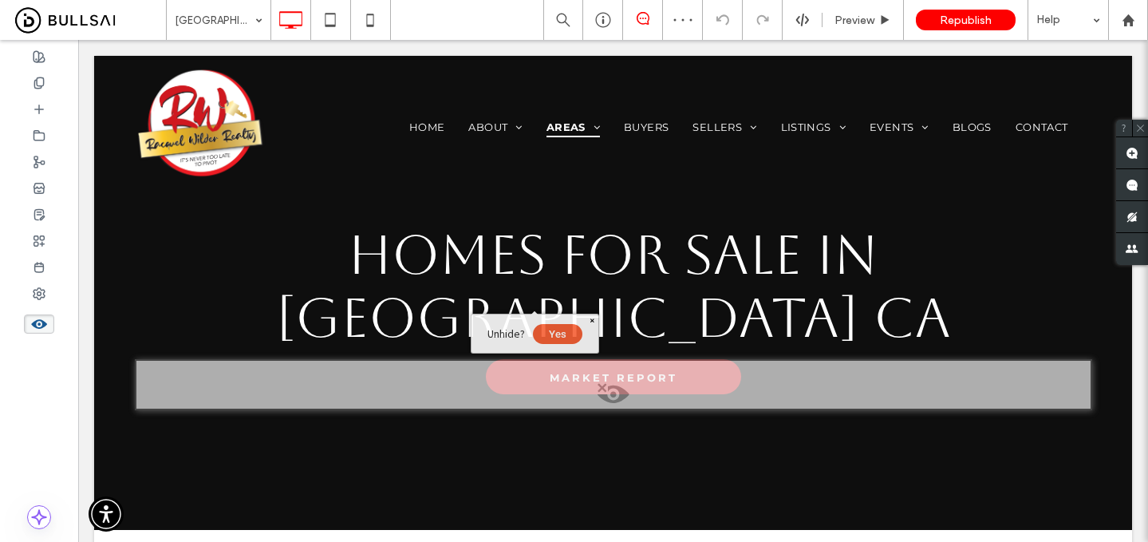
click at [550, 334] on button "Yes" at bounding box center [557, 334] width 49 height 20
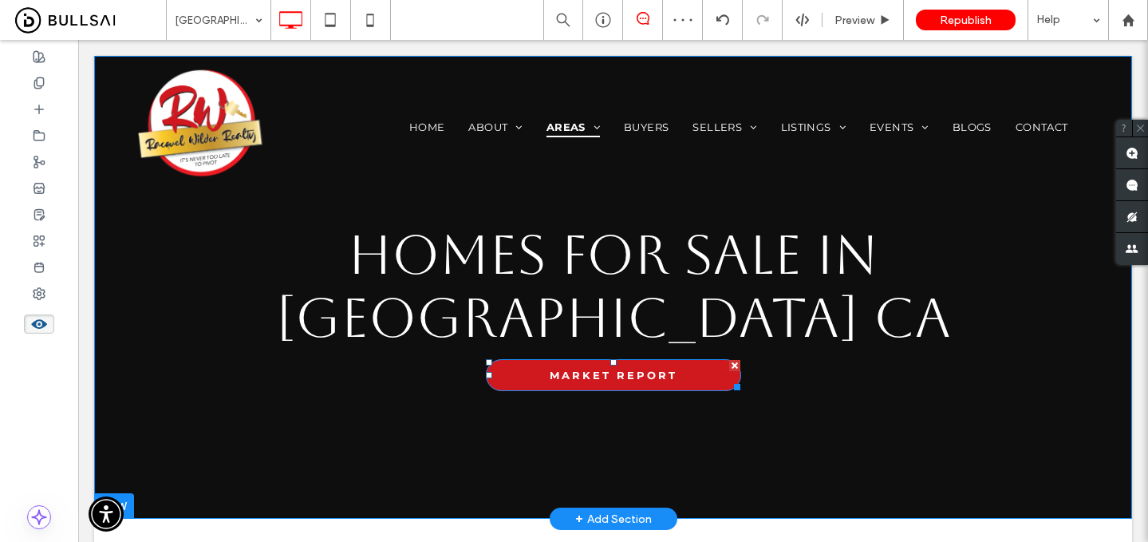
click at [568, 369] on span "MARKET REPORT" at bounding box center [614, 375] width 128 height 13
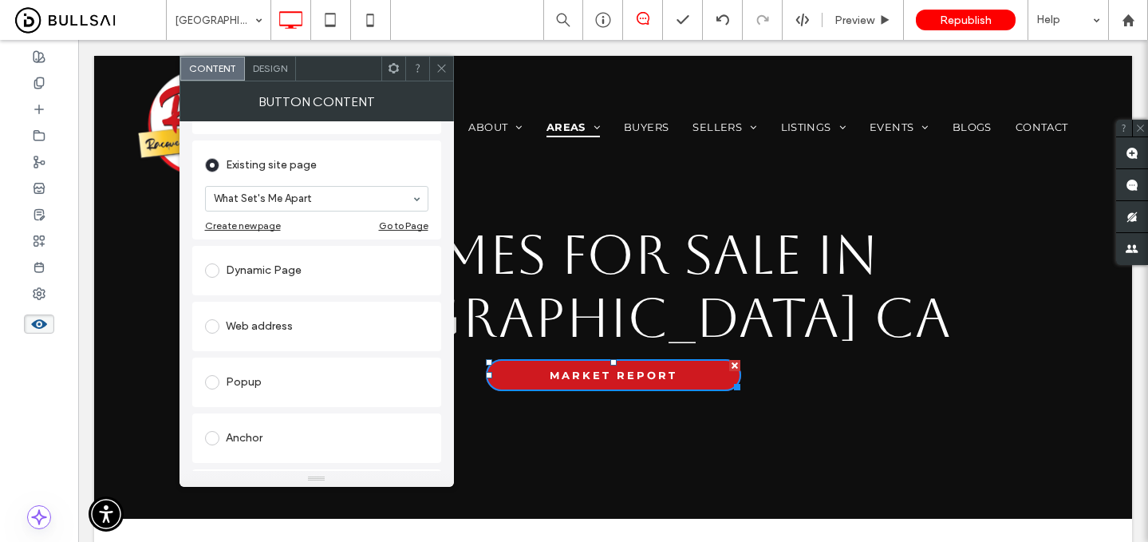
scroll to position [157, 0]
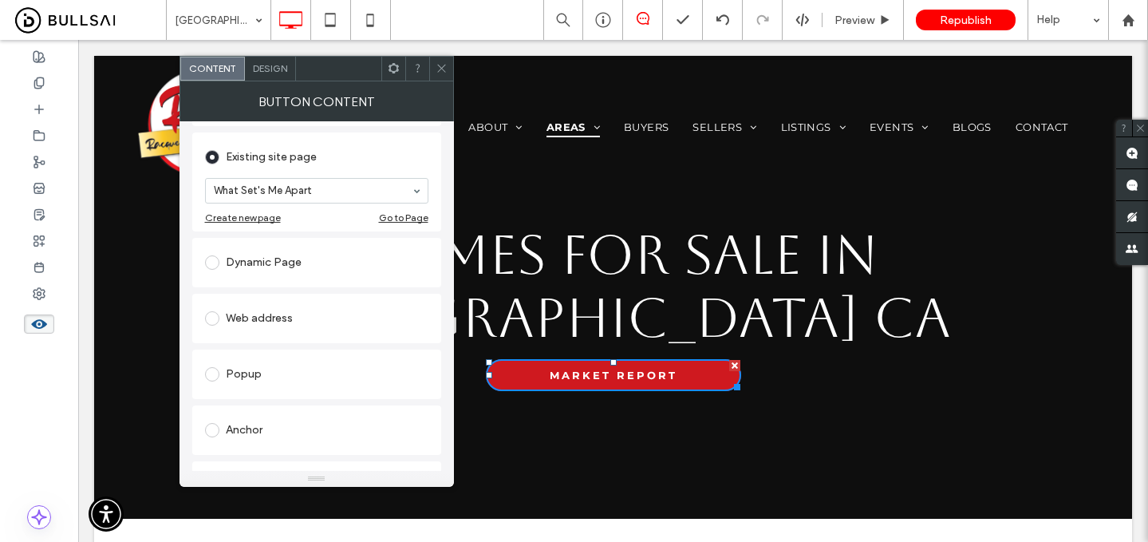
click at [289, 319] on div "Web address" at bounding box center [316, 319] width 223 height 26
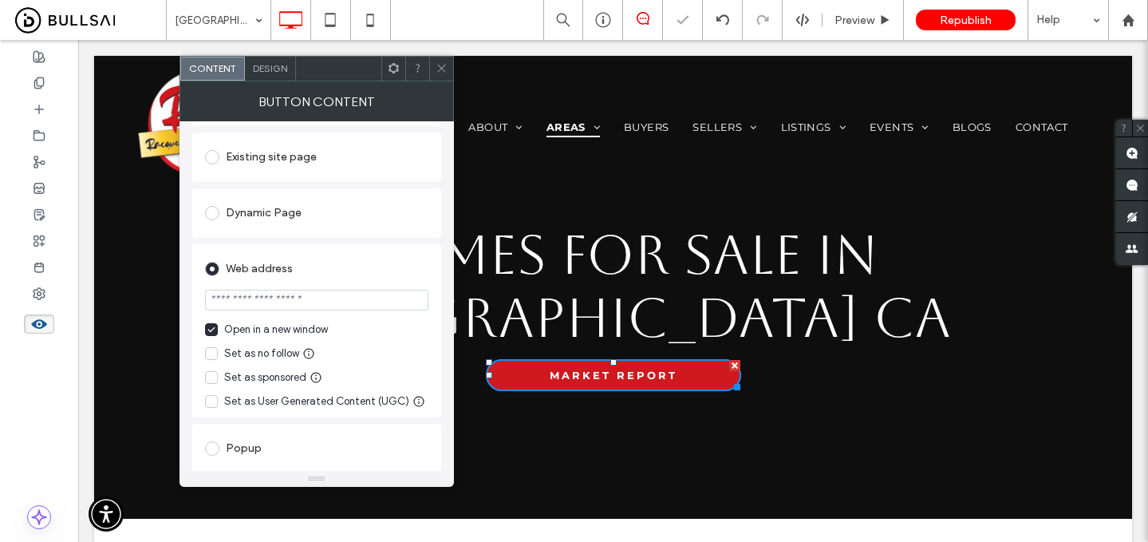
click at [317, 303] on input "url" at bounding box center [316, 300] width 223 height 21
paste input "**********"
type input "**********"
click at [443, 71] on icon at bounding box center [442, 68] width 12 height 12
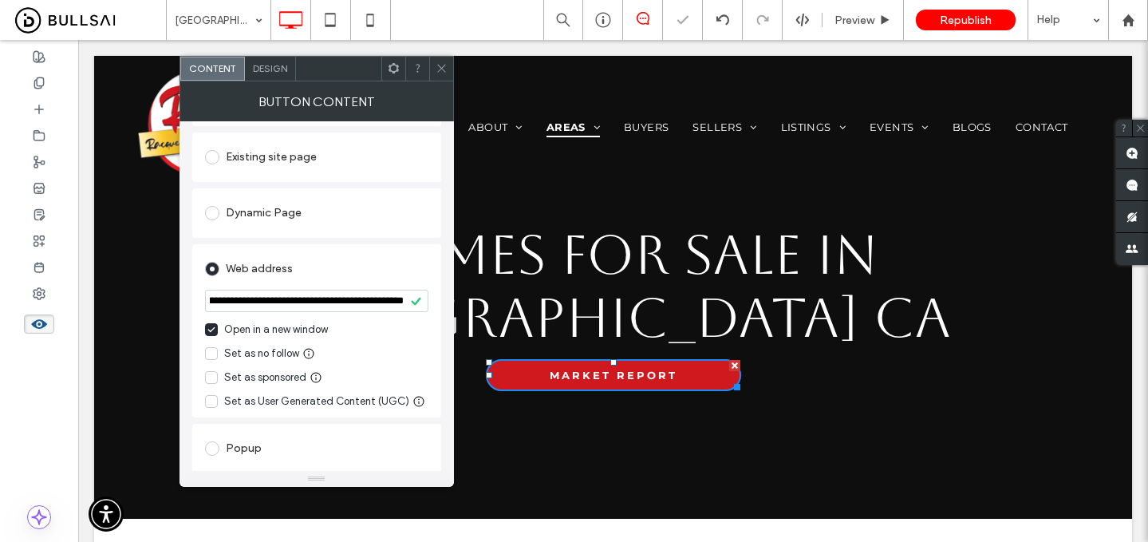
scroll to position [0, 0]
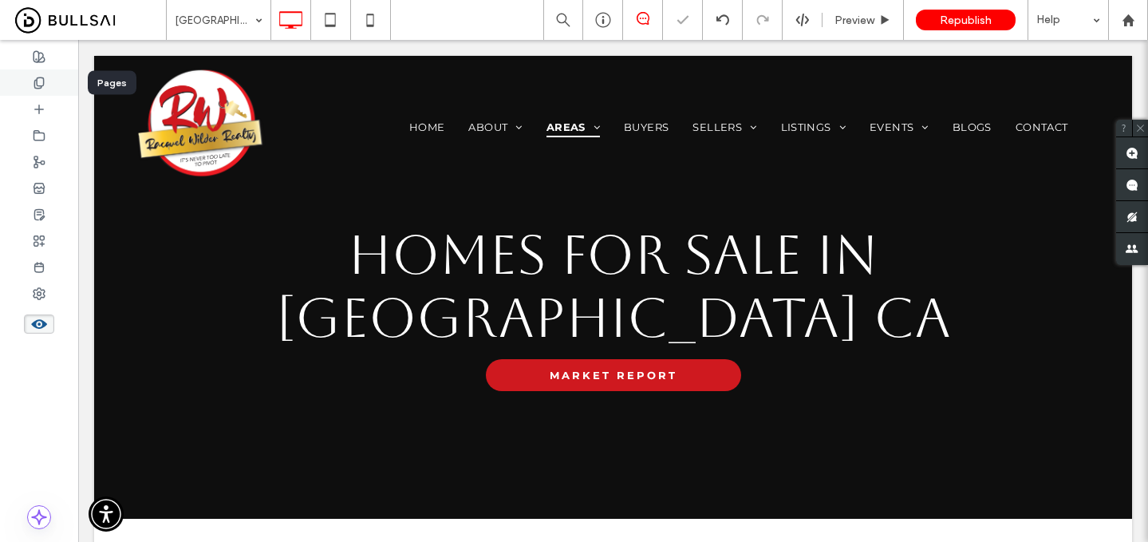
click at [42, 86] on icon at bounding box center [39, 83] width 13 height 13
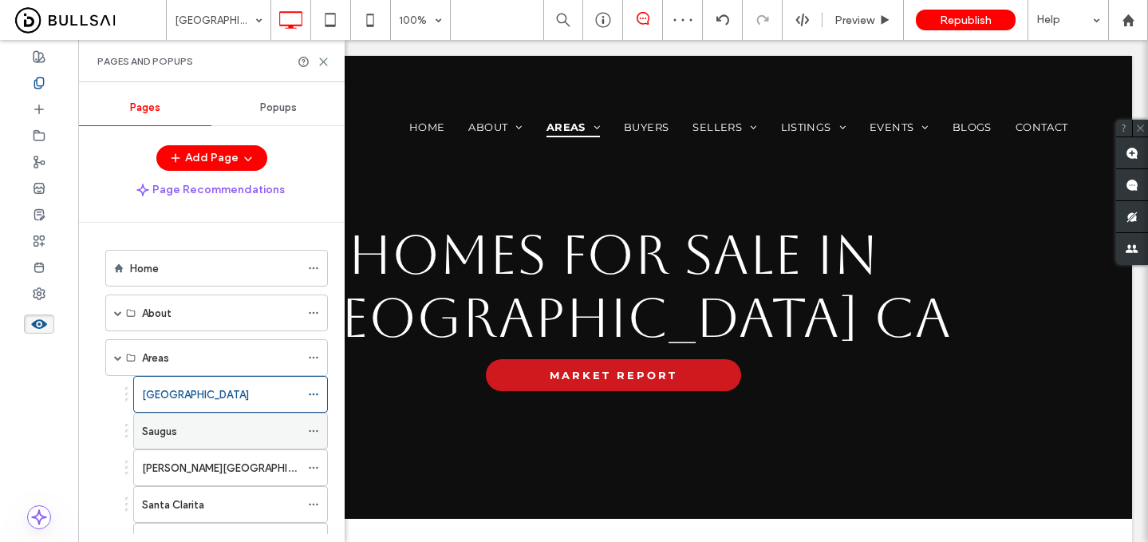
click at [194, 430] on div "Saugus" at bounding box center [221, 431] width 158 height 17
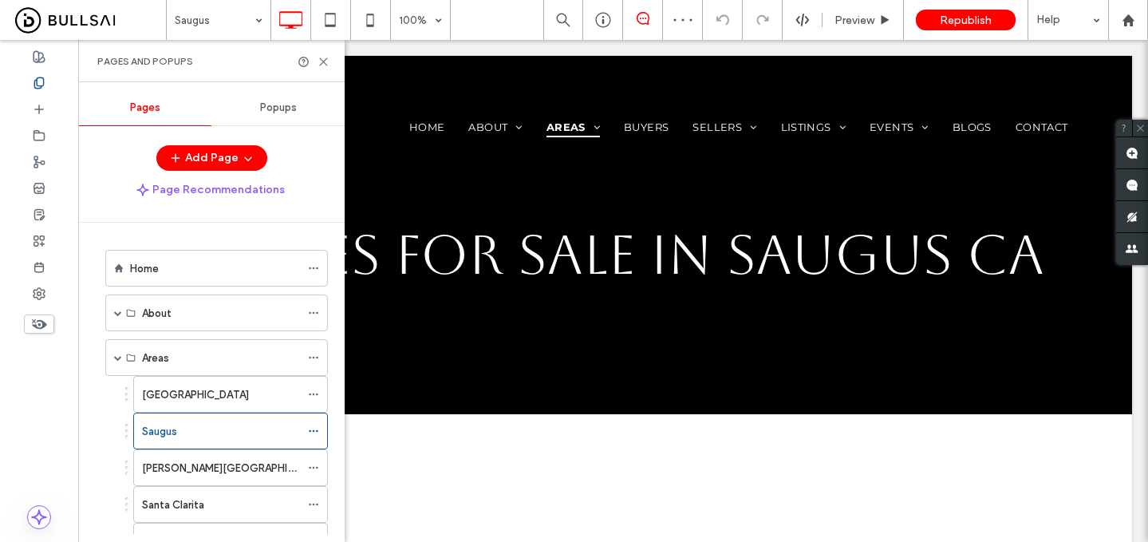
click at [37, 319] on icon at bounding box center [39, 324] width 18 height 18
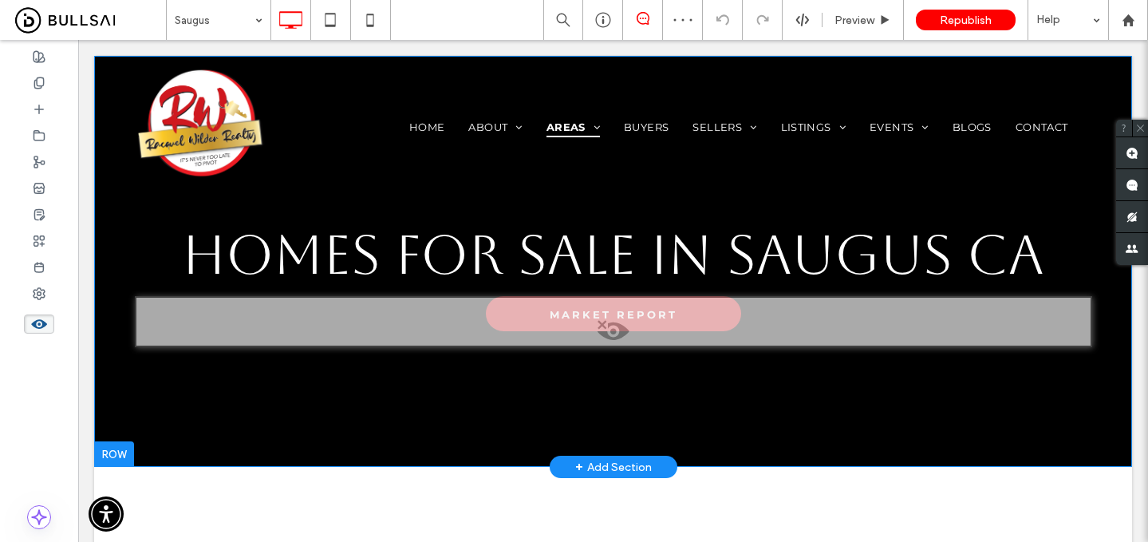
click at [578, 312] on div at bounding box center [613, 321] width 957 height 51
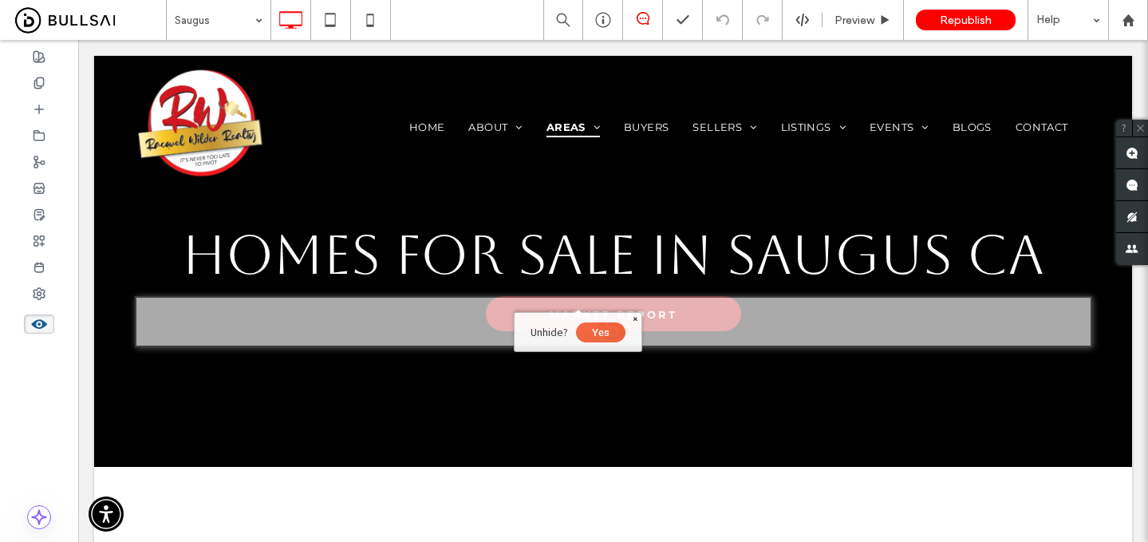
click at [606, 329] on button "Yes" at bounding box center [600, 332] width 49 height 20
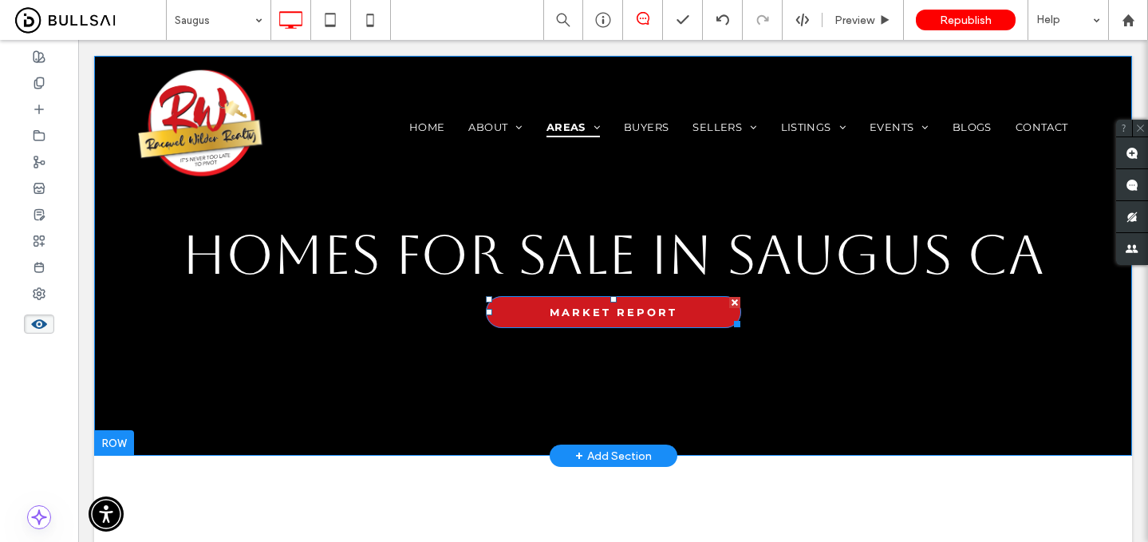
click at [581, 318] on link "MARKET REPORT" at bounding box center [613, 312] width 255 height 32
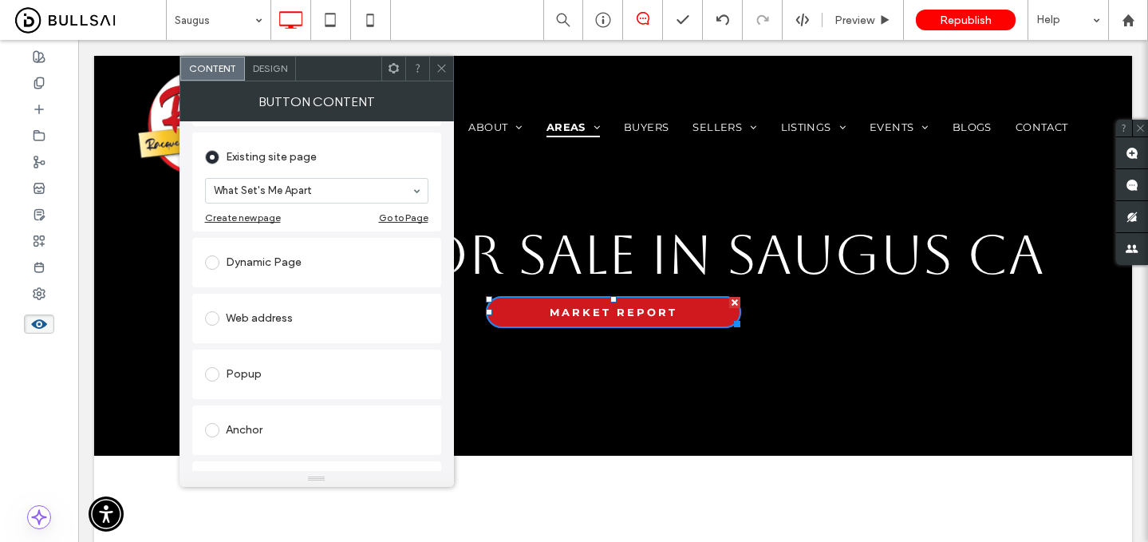
scroll to position [172, 0]
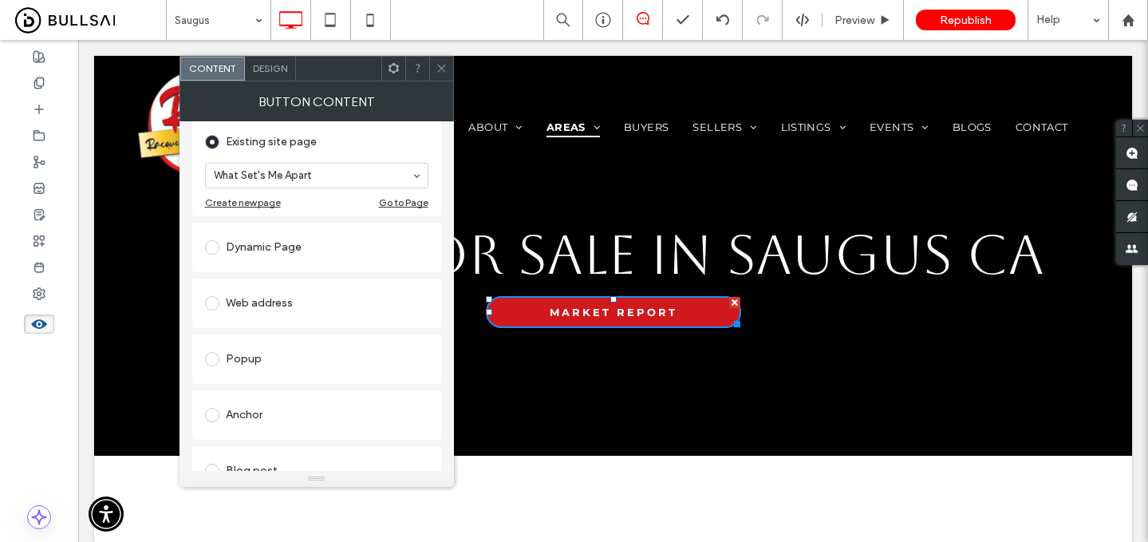
click at [279, 299] on div "Web address" at bounding box center [316, 303] width 223 height 26
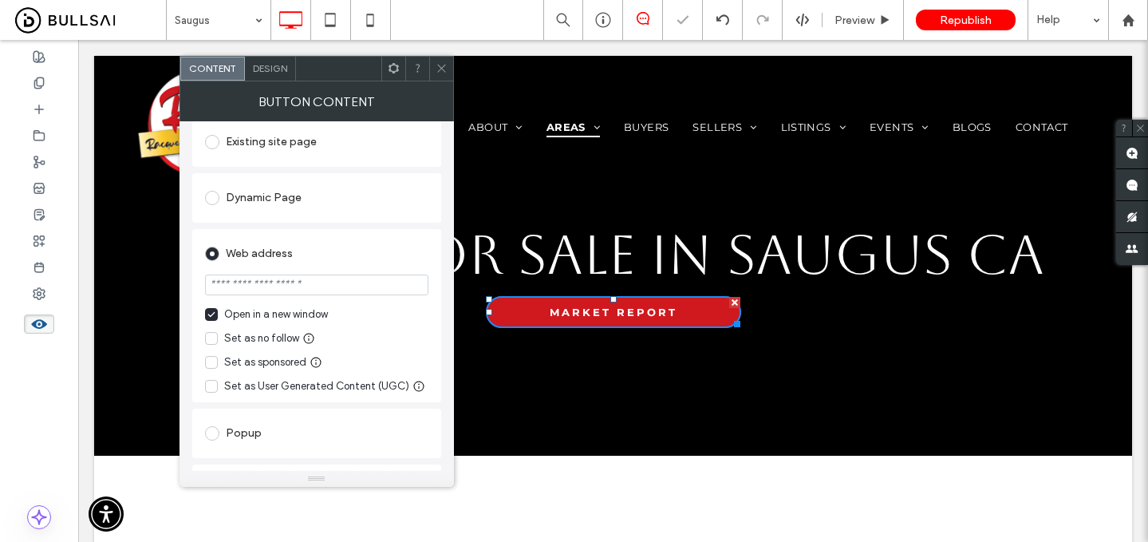
click at [309, 288] on input "url" at bounding box center [316, 284] width 223 height 21
paste input "**********"
type input "**********"
click at [440, 58] on span at bounding box center [442, 69] width 12 height 24
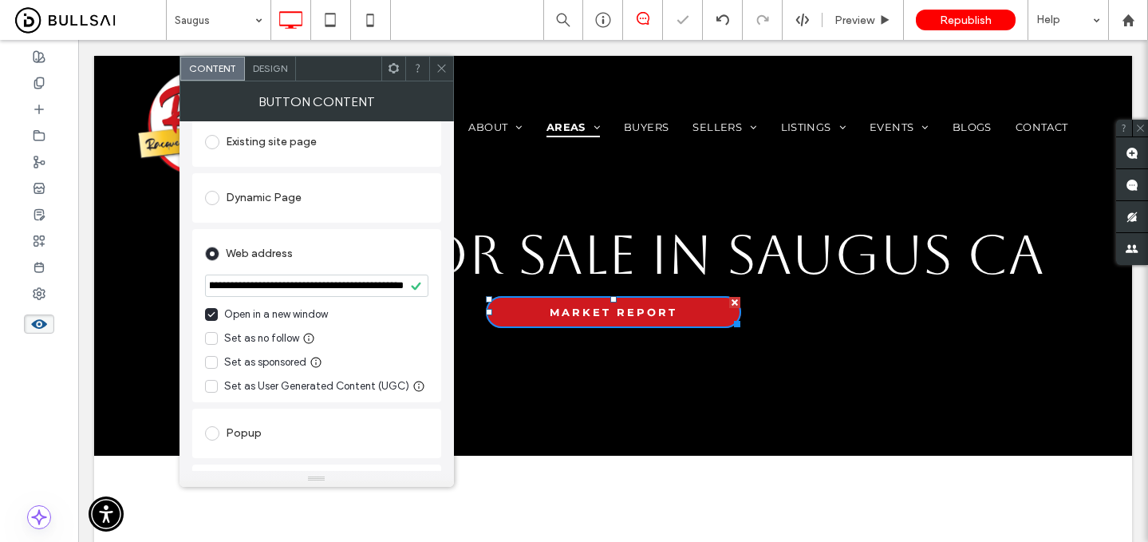
scroll to position [0, 0]
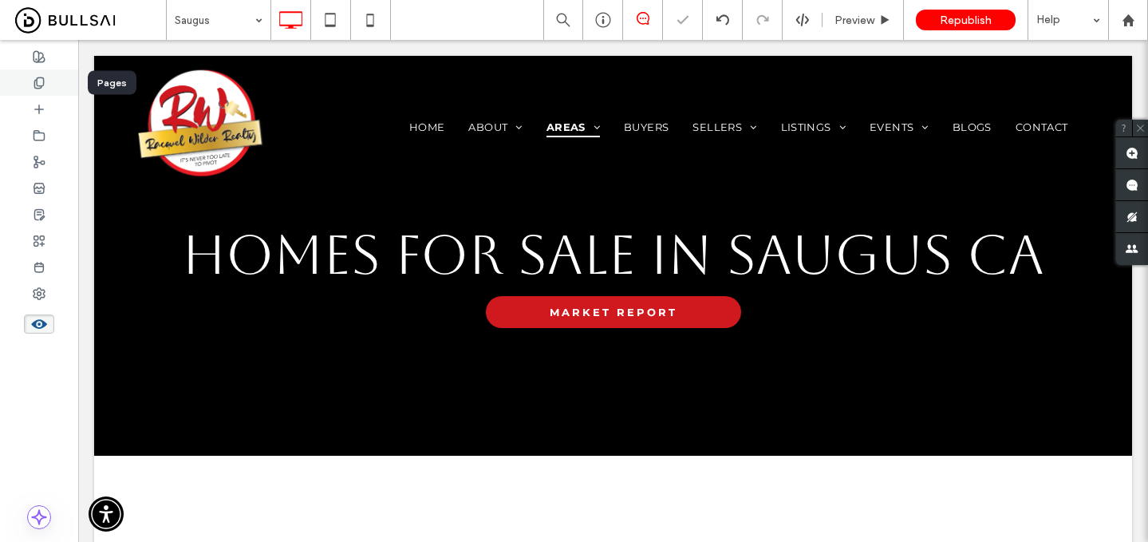
click at [55, 81] on div at bounding box center [39, 82] width 78 height 26
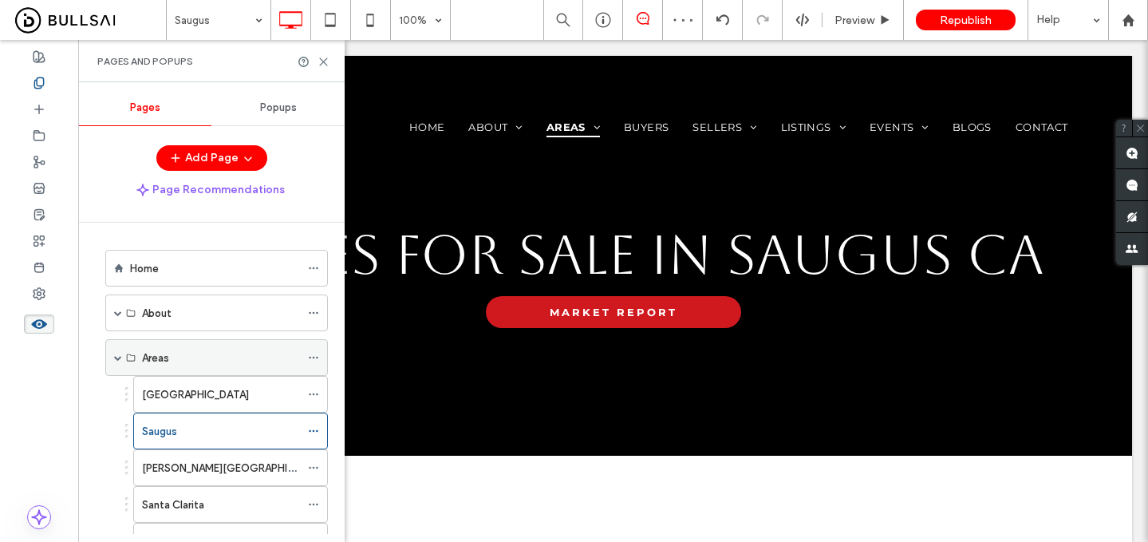
scroll to position [73, 0]
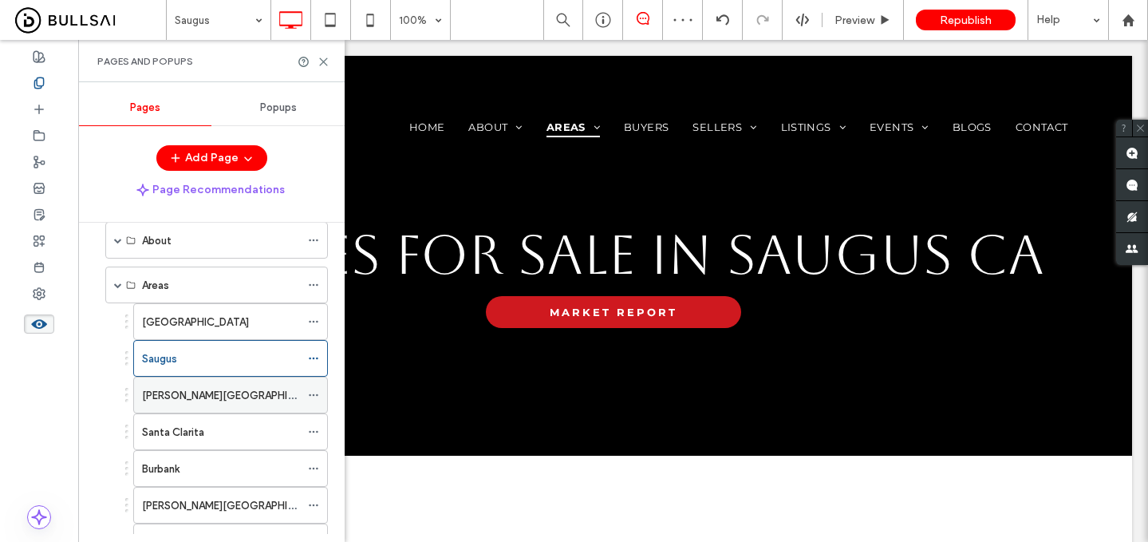
click at [192, 393] on label "Stevenson Ranch" at bounding box center [235, 395] width 187 height 28
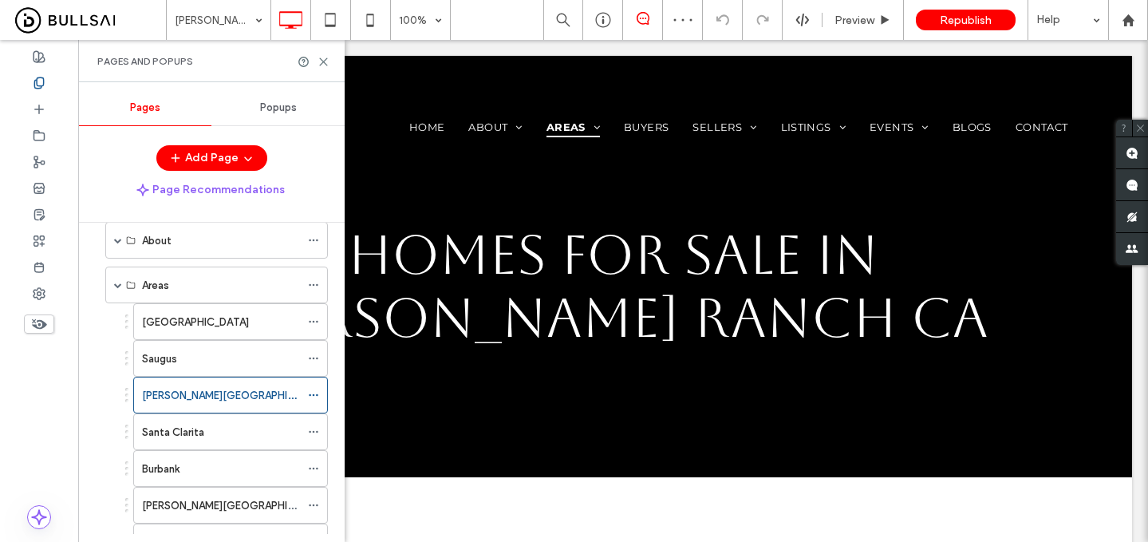
click at [48, 321] on span at bounding box center [39, 323] width 30 height 19
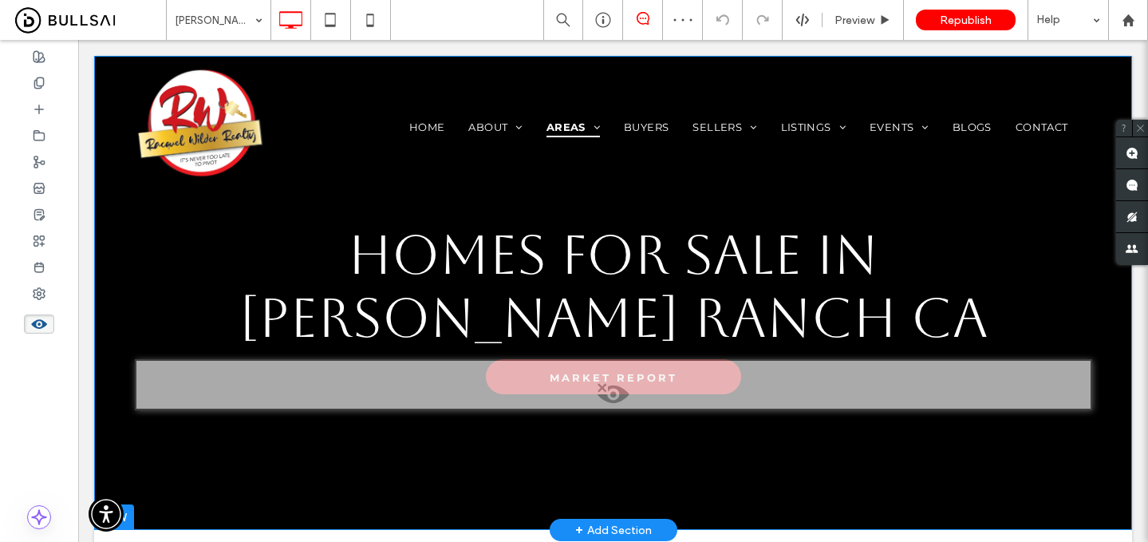
click at [614, 363] on div at bounding box center [613, 384] width 957 height 51
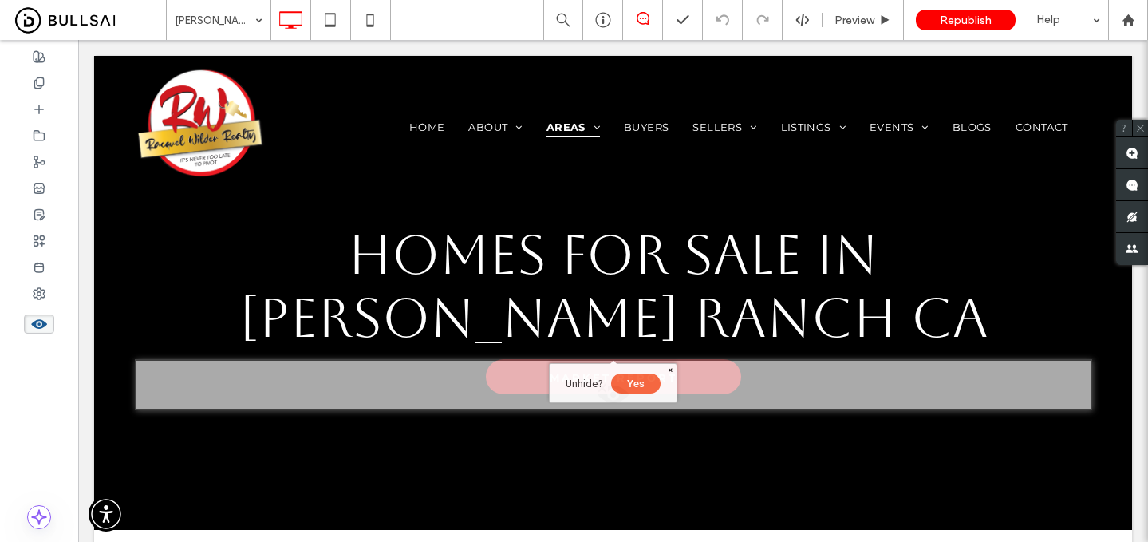
click at [643, 388] on button "Yes" at bounding box center [635, 383] width 49 height 20
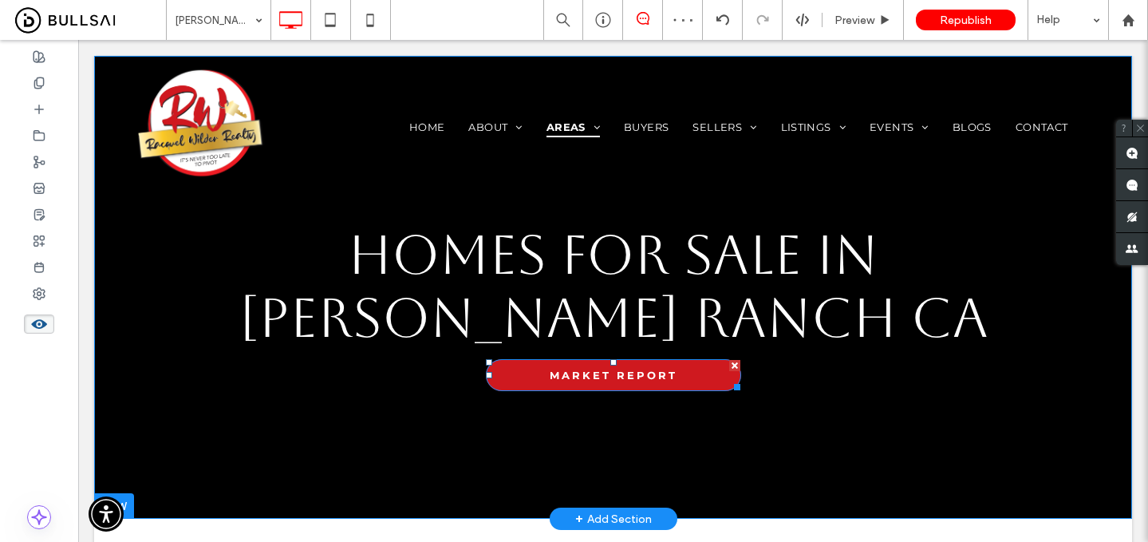
click at [526, 377] on link "MARKET REPORT" at bounding box center [613, 375] width 255 height 32
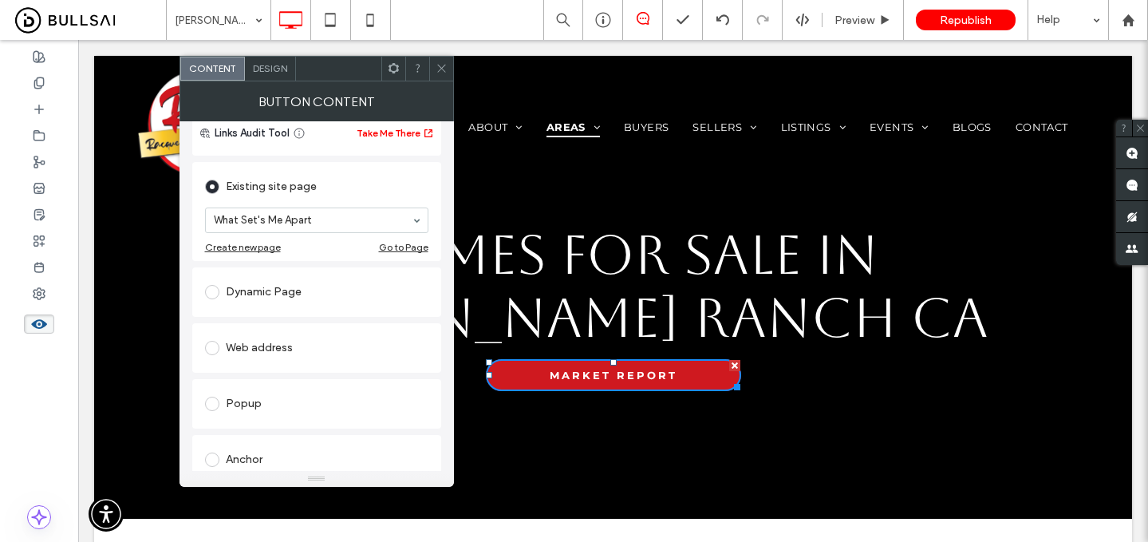
scroll to position [178, 0]
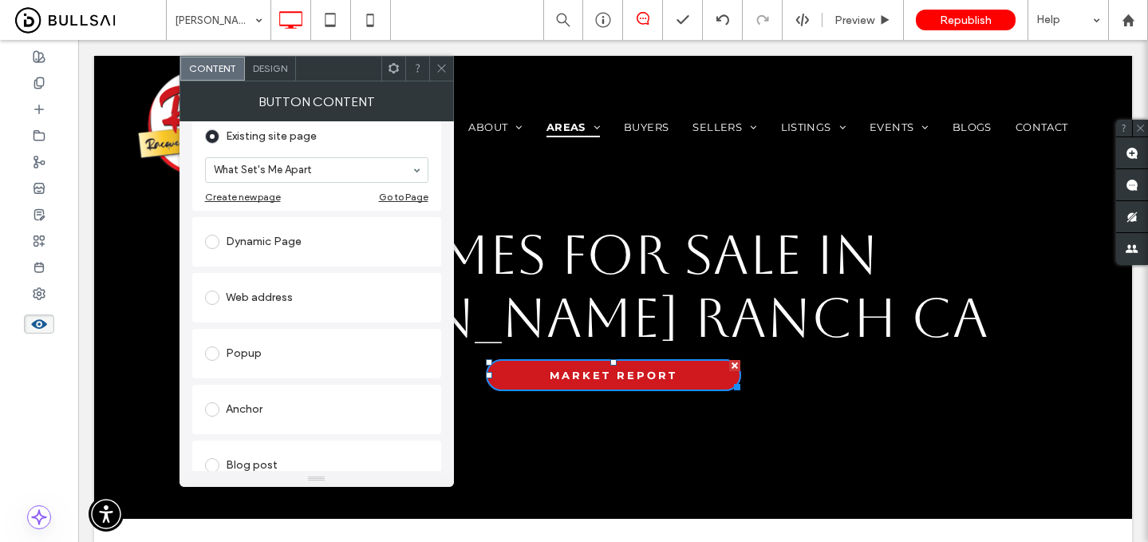
click at [309, 285] on div "Web address" at bounding box center [316, 298] width 223 height 34
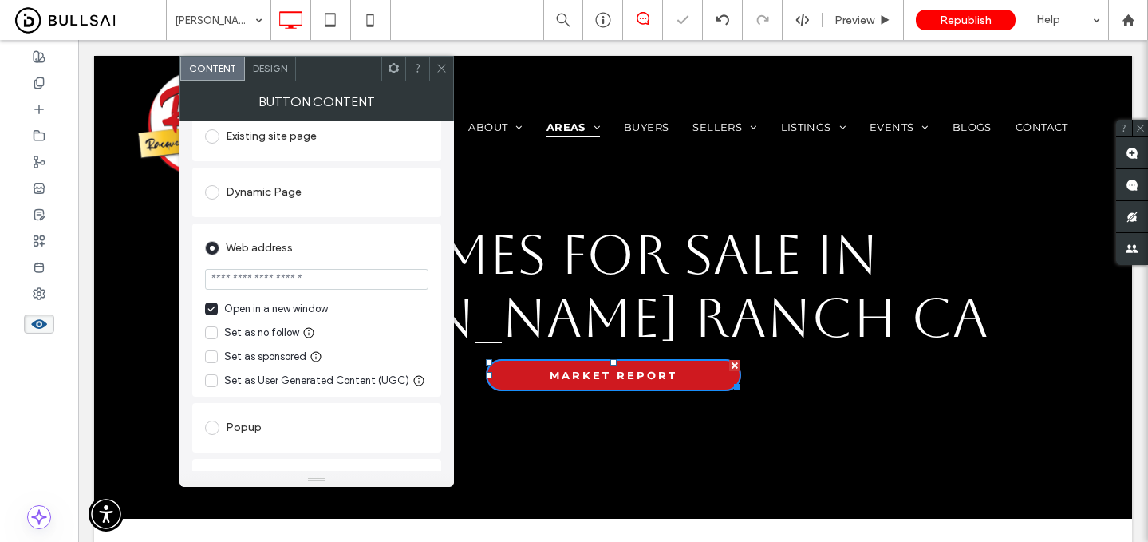
click at [307, 290] on input "url" at bounding box center [316, 279] width 223 height 21
paste input "**********"
type input "**********"
click at [440, 60] on span at bounding box center [442, 69] width 12 height 24
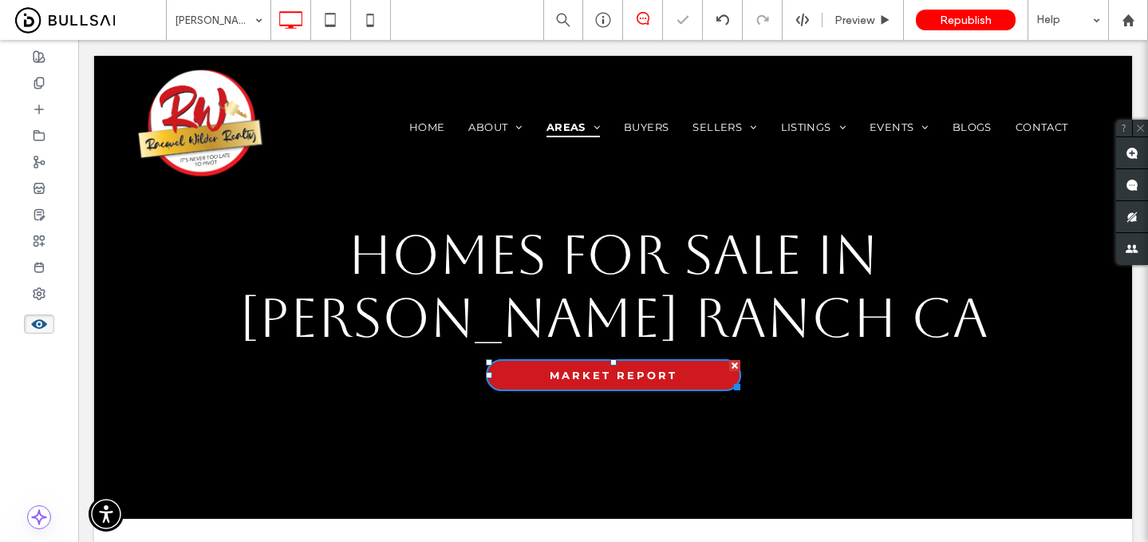
scroll to position [0, 0]
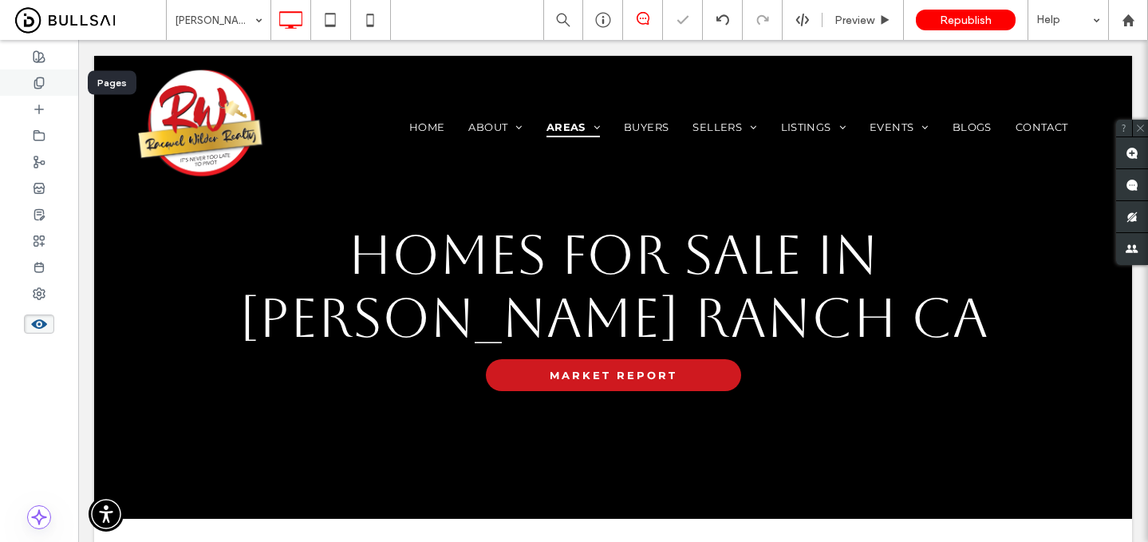
click at [55, 83] on div at bounding box center [39, 82] width 78 height 26
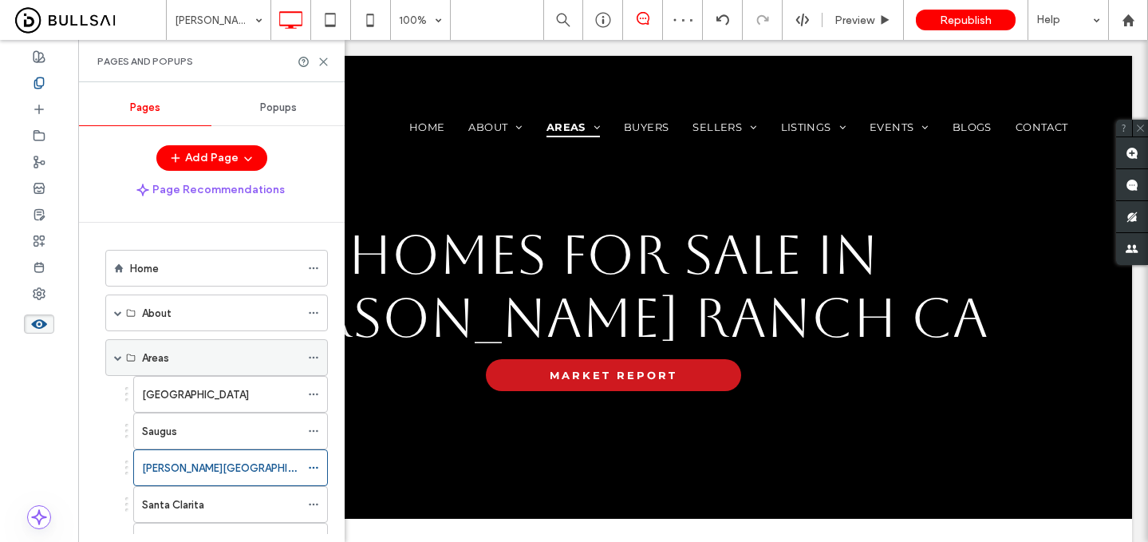
scroll to position [112, 0]
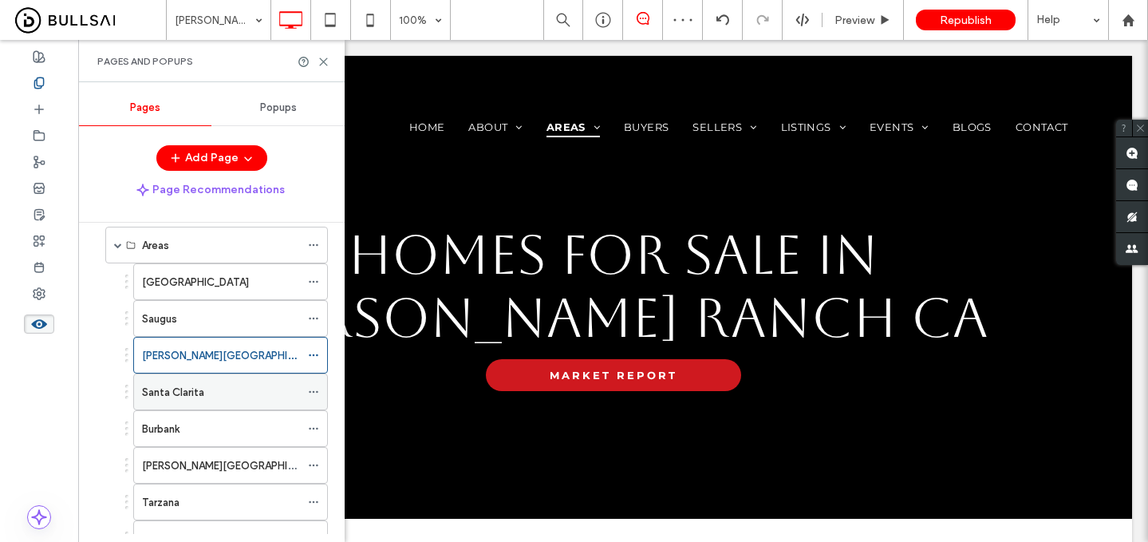
click at [180, 391] on label "Santa Clarita" at bounding box center [173, 392] width 62 height 28
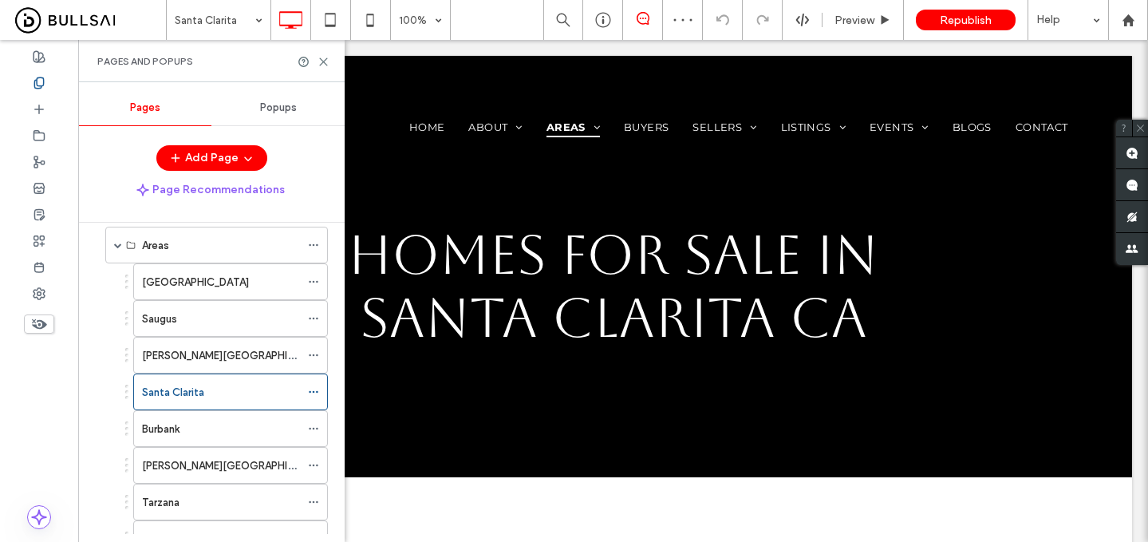
click at [36, 318] on icon at bounding box center [39, 324] width 18 height 18
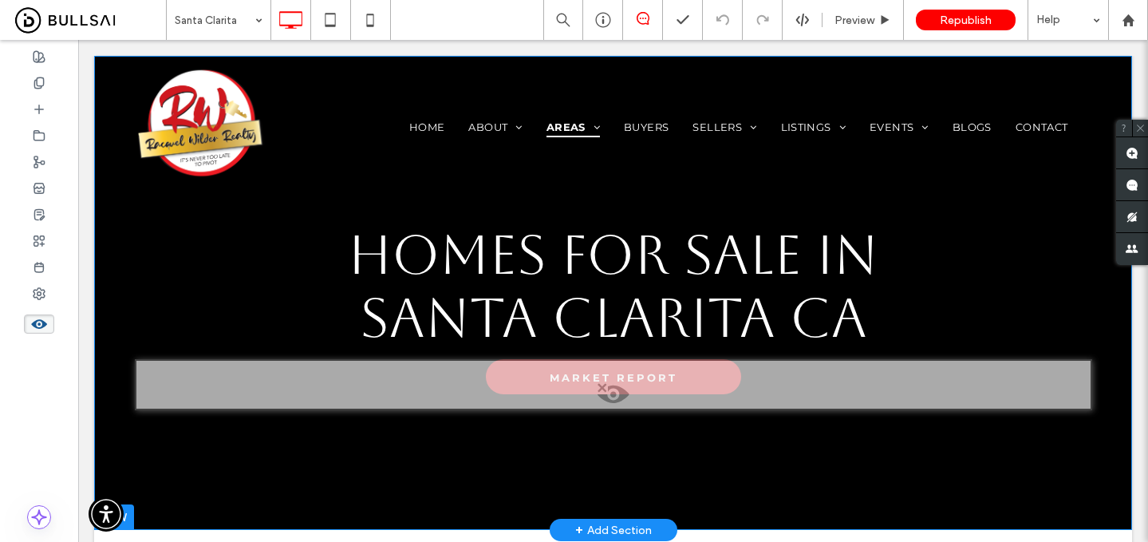
click at [620, 393] on span at bounding box center [613, 398] width 954 height 32
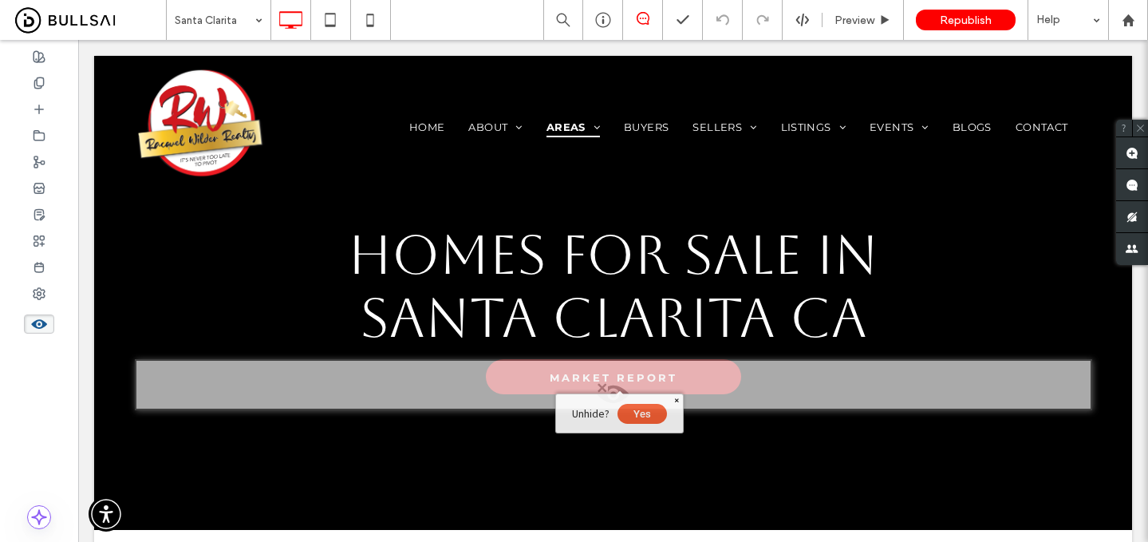
click at [657, 417] on button "Yes" at bounding box center [642, 414] width 49 height 20
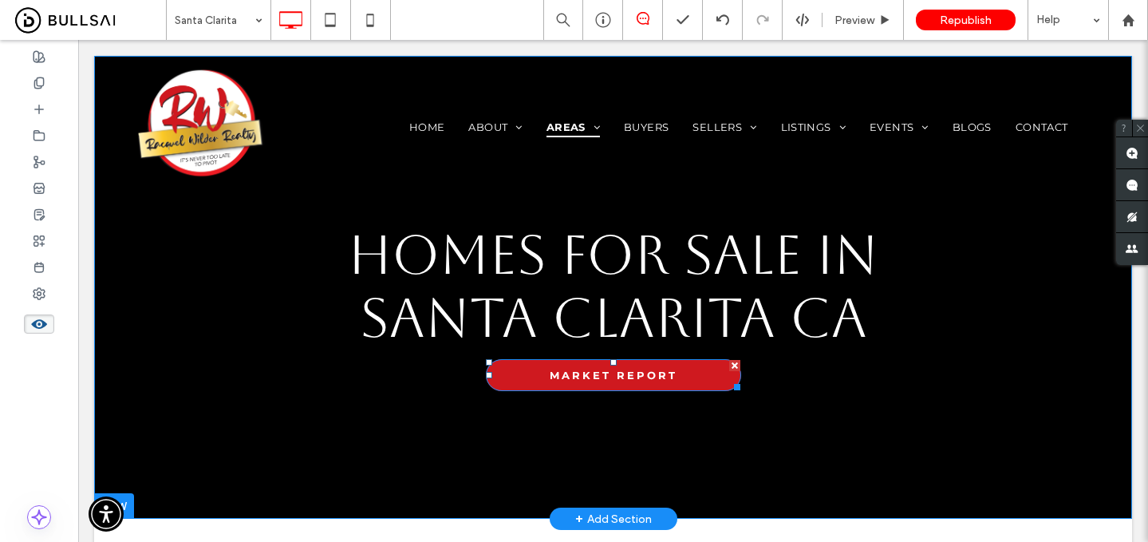
click at [602, 378] on span "MARKET REPORT" at bounding box center [614, 375] width 128 height 13
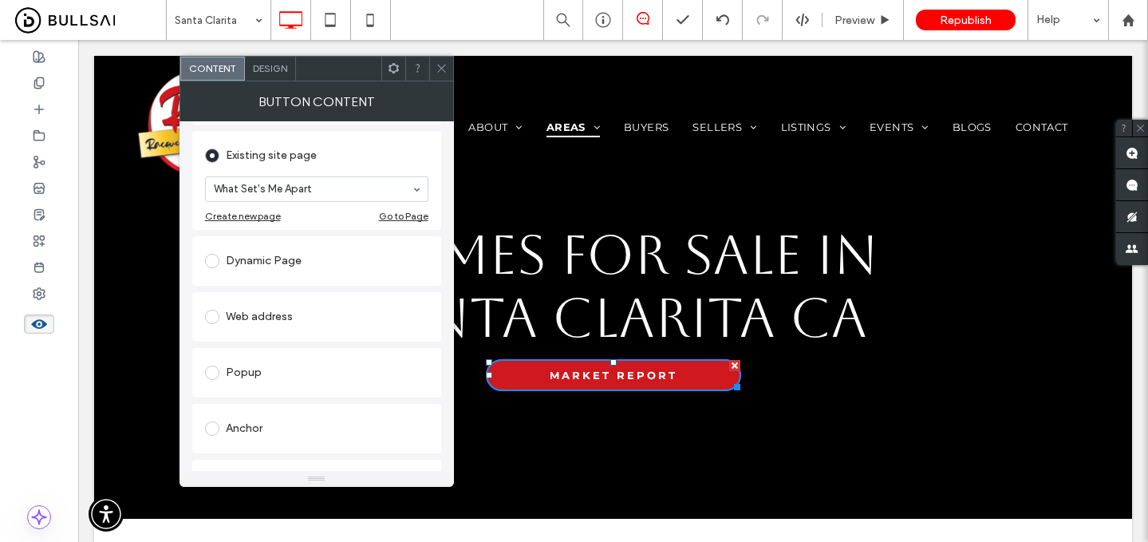
scroll to position [191, 0]
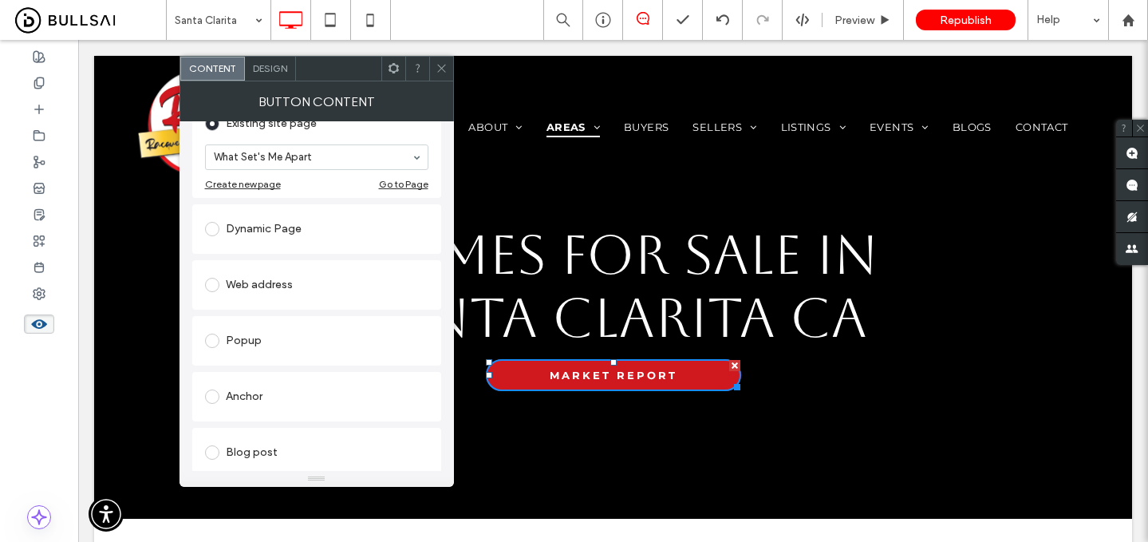
click at [325, 265] on div "Web address" at bounding box center [316, 284] width 249 height 49
click at [318, 276] on div "Web address" at bounding box center [316, 285] width 223 height 26
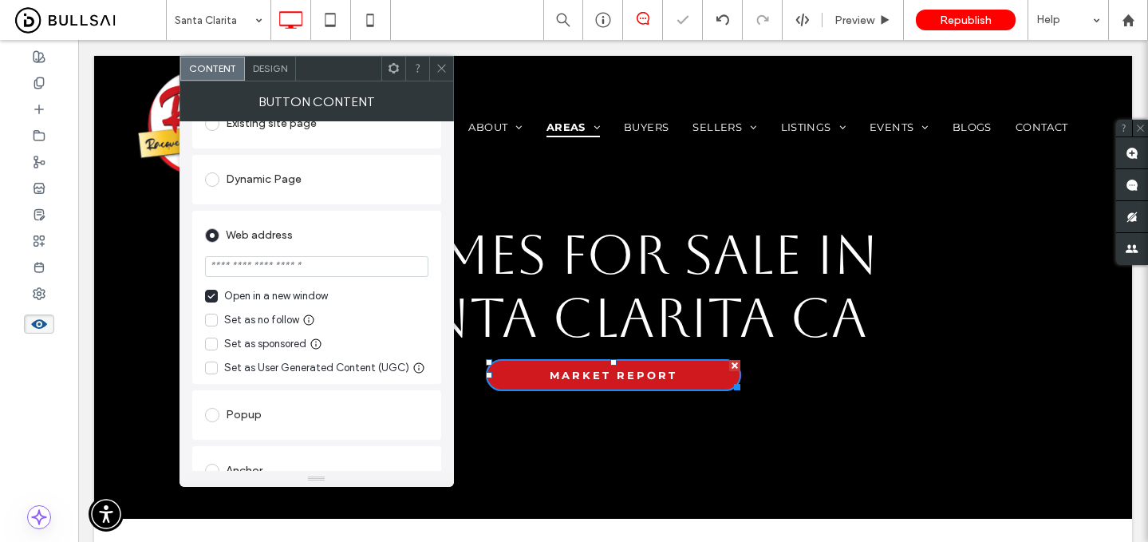
click at [329, 275] on input "url" at bounding box center [316, 266] width 223 height 21
paste input "**********"
type input "**********"
click at [441, 68] on use at bounding box center [441, 69] width 8 height 8
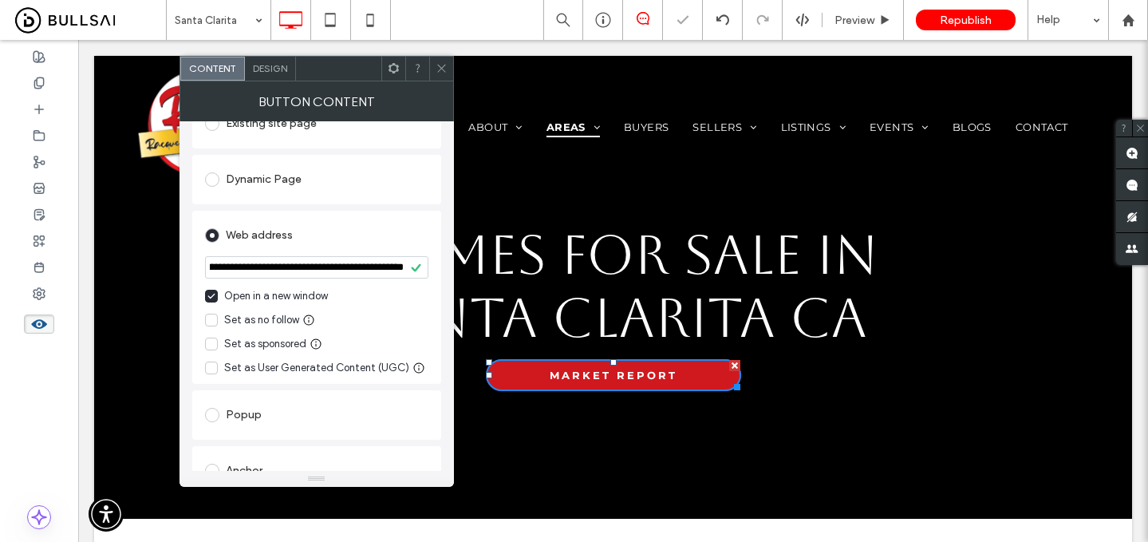
scroll to position [0, 0]
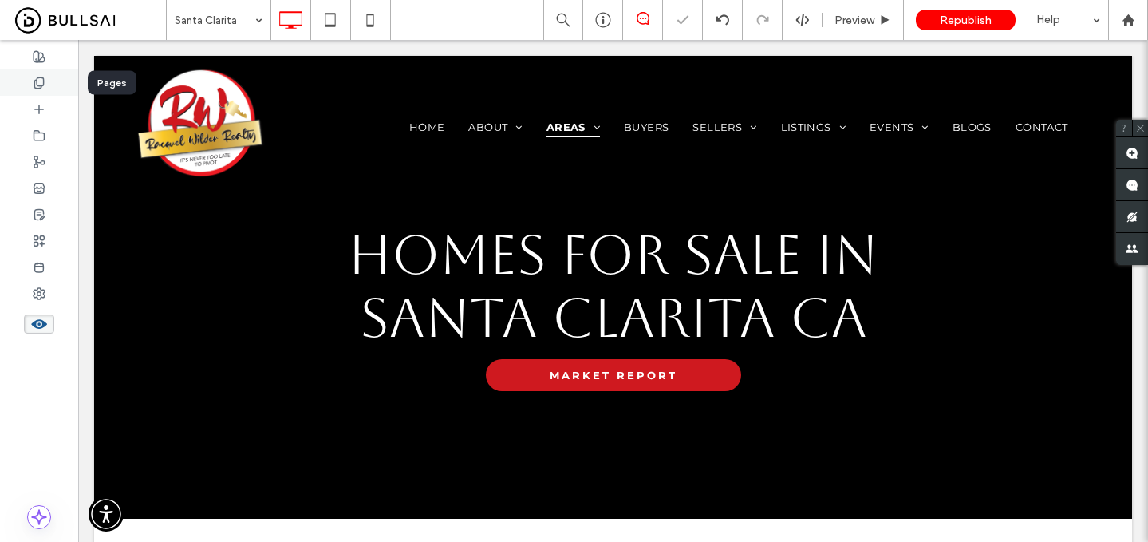
click at [54, 83] on div at bounding box center [39, 82] width 78 height 26
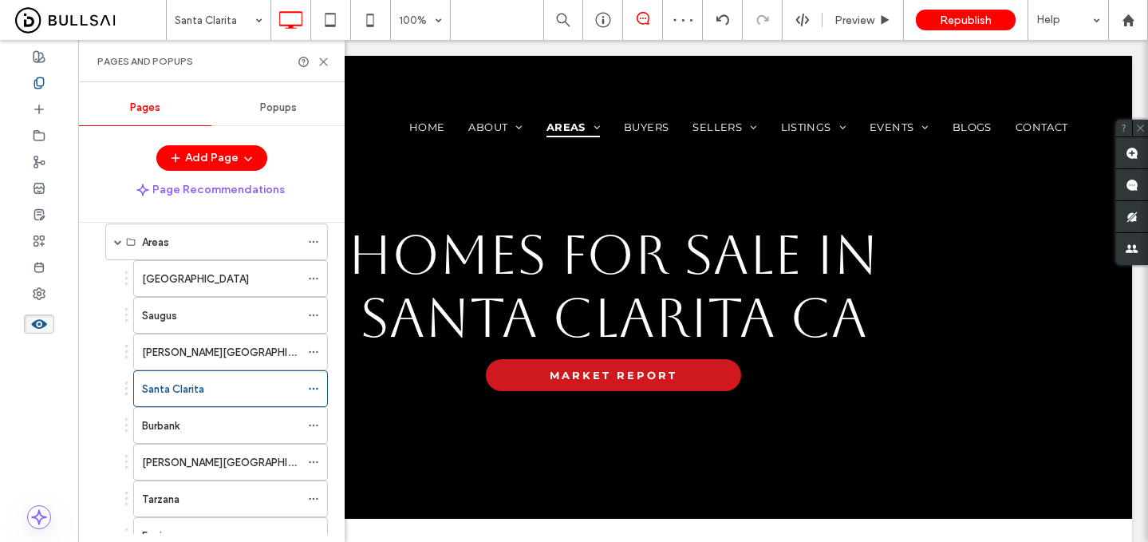
scroll to position [227, 0]
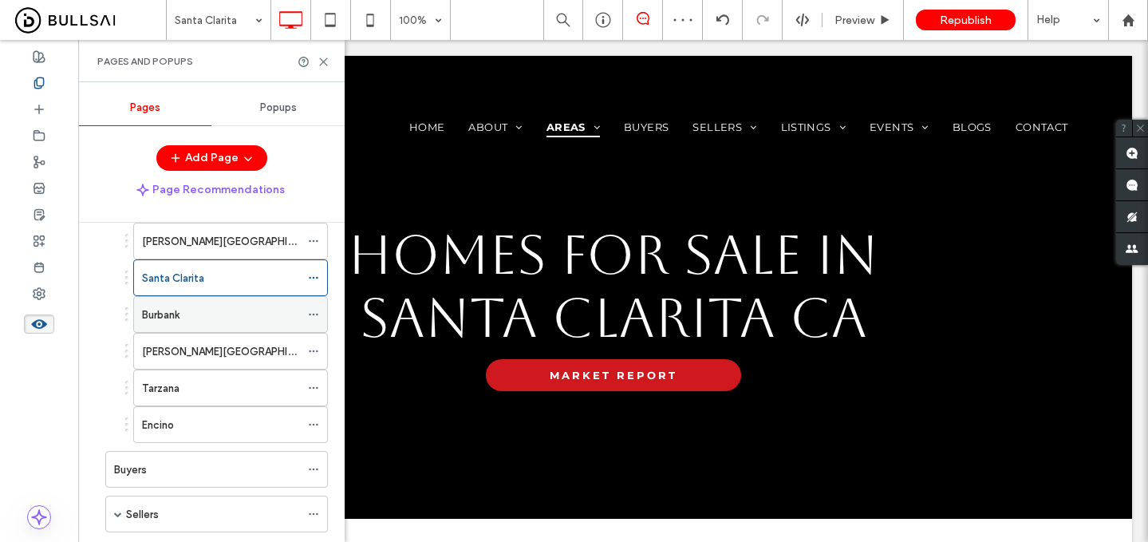
click at [215, 318] on div "Burbank" at bounding box center [221, 314] width 158 height 17
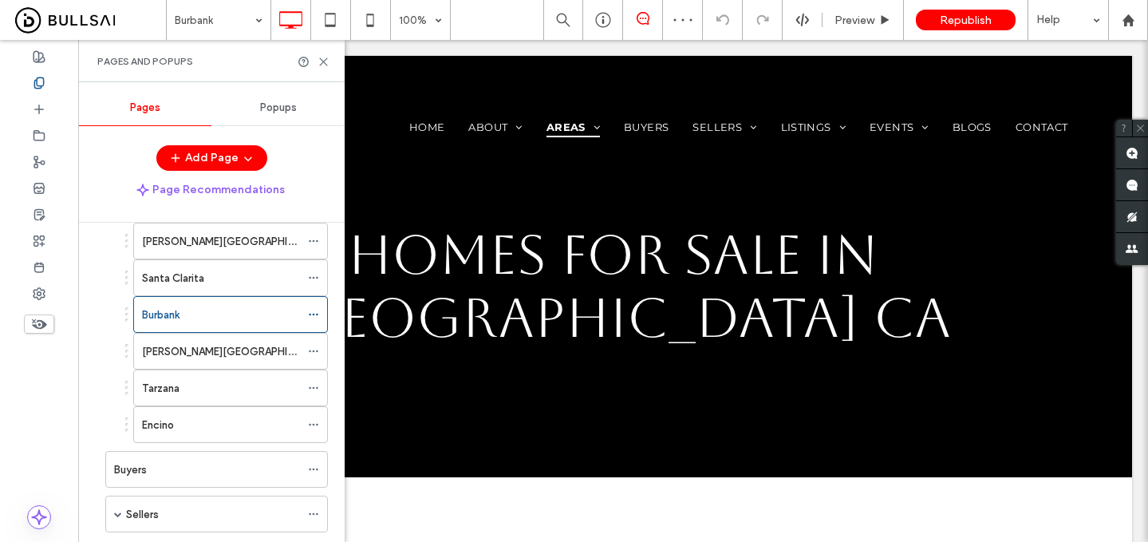
click at [41, 324] on icon at bounding box center [39, 324] width 18 height 18
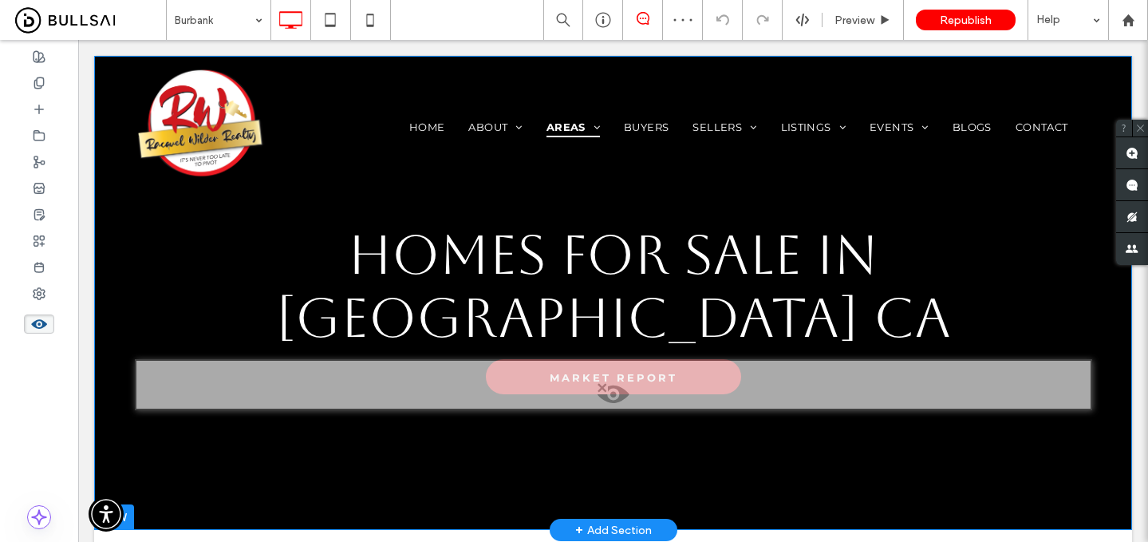
click at [595, 382] on span at bounding box center [613, 398] width 954 height 32
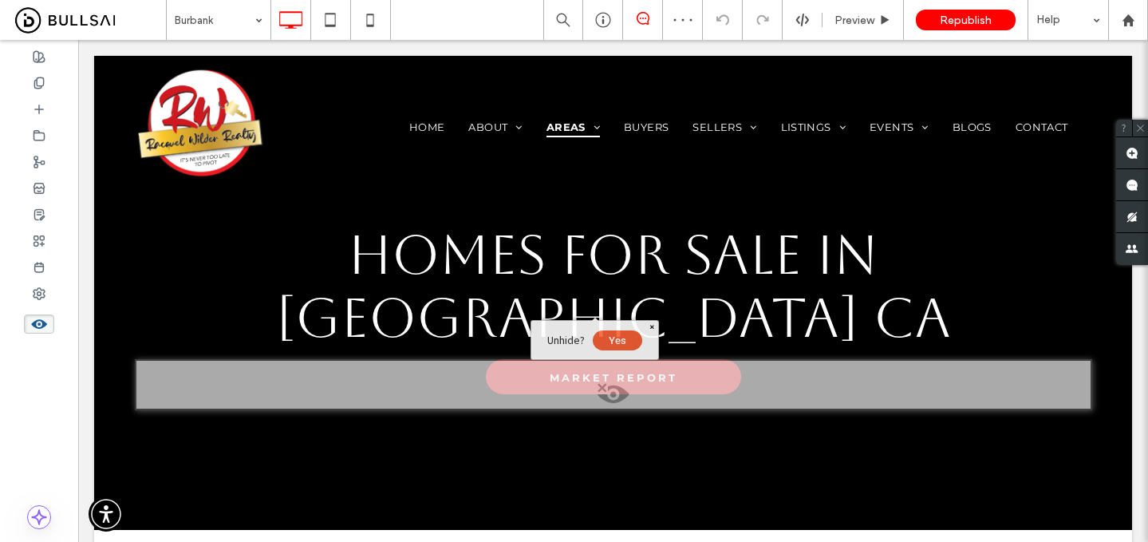
click at [622, 335] on button "Yes" at bounding box center [617, 340] width 49 height 20
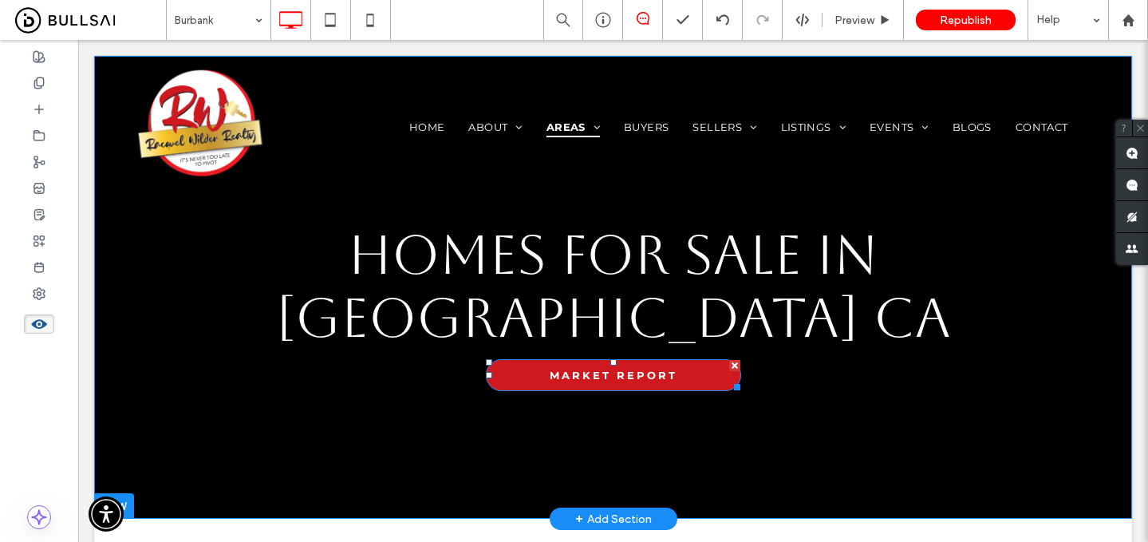
click at [602, 369] on span "MARKET REPORT" at bounding box center [614, 375] width 128 height 13
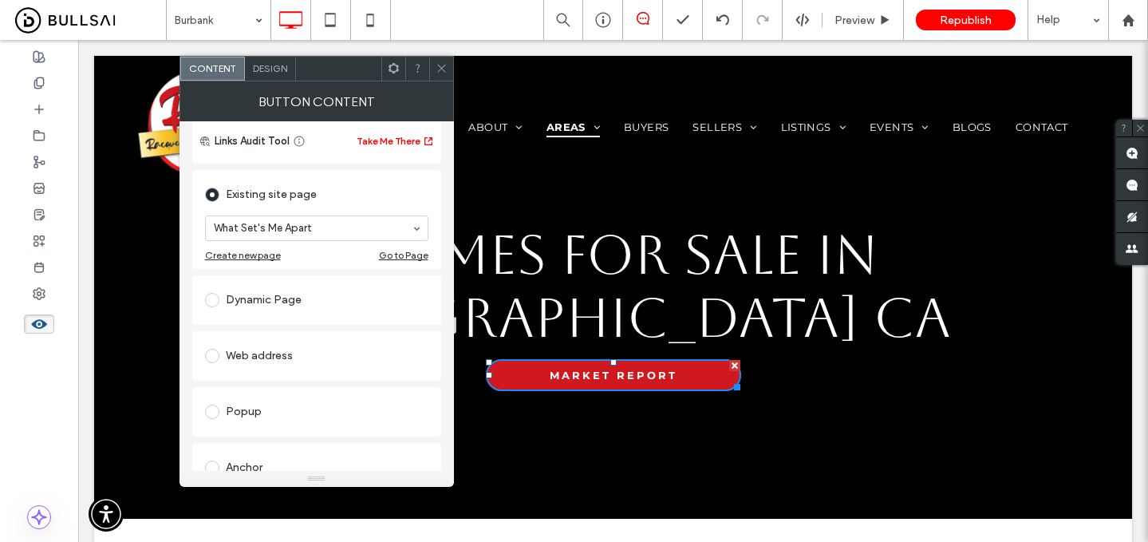
scroll to position [129, 0]
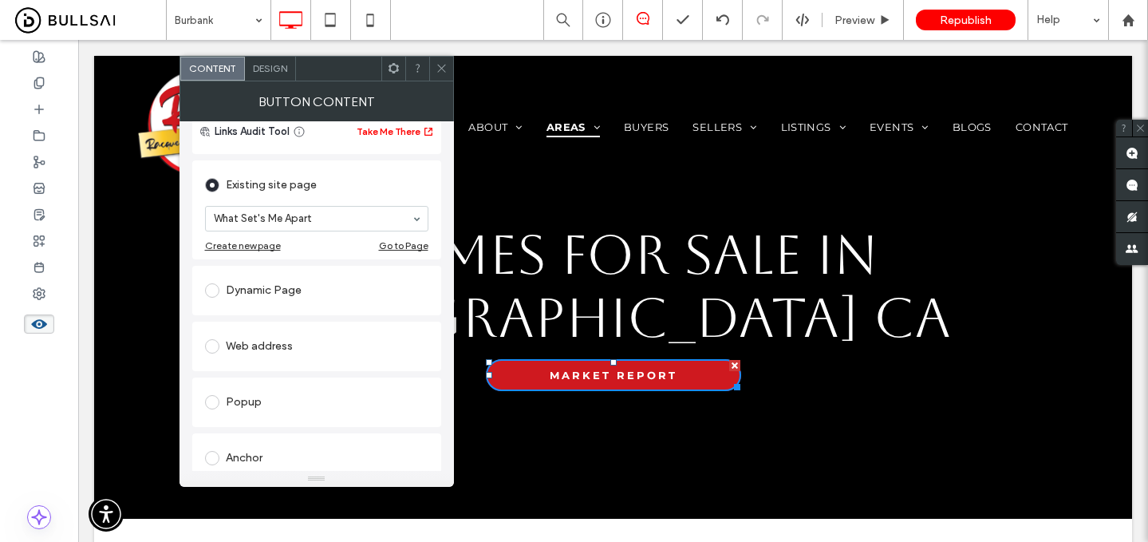
click at [282, 340] on div "Web address" at bounding box center [316, 346] width 223 height 26
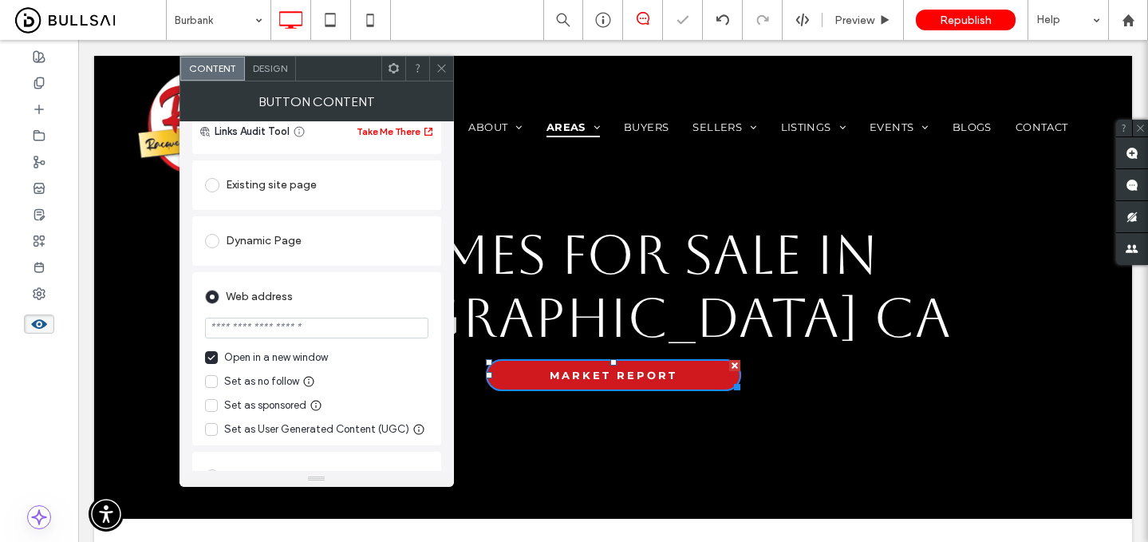
click at [304, 332] on input "url" at bounding box center [316, 328] width 223 height 21
paste input "**********"
type input "**********"
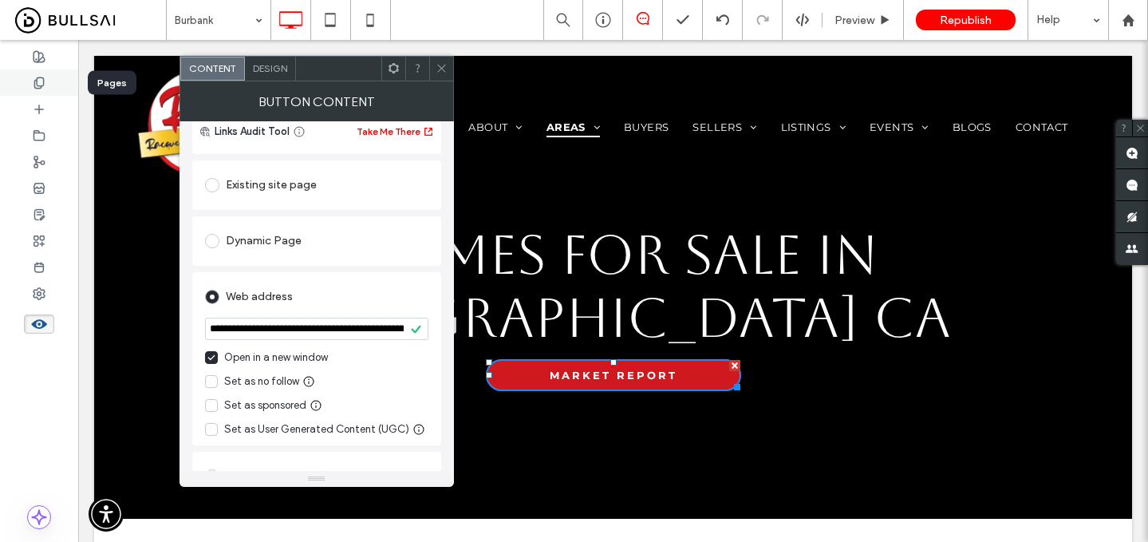
click at [44, 79] on icon at bounding box center [39, 83] width 13 height 13
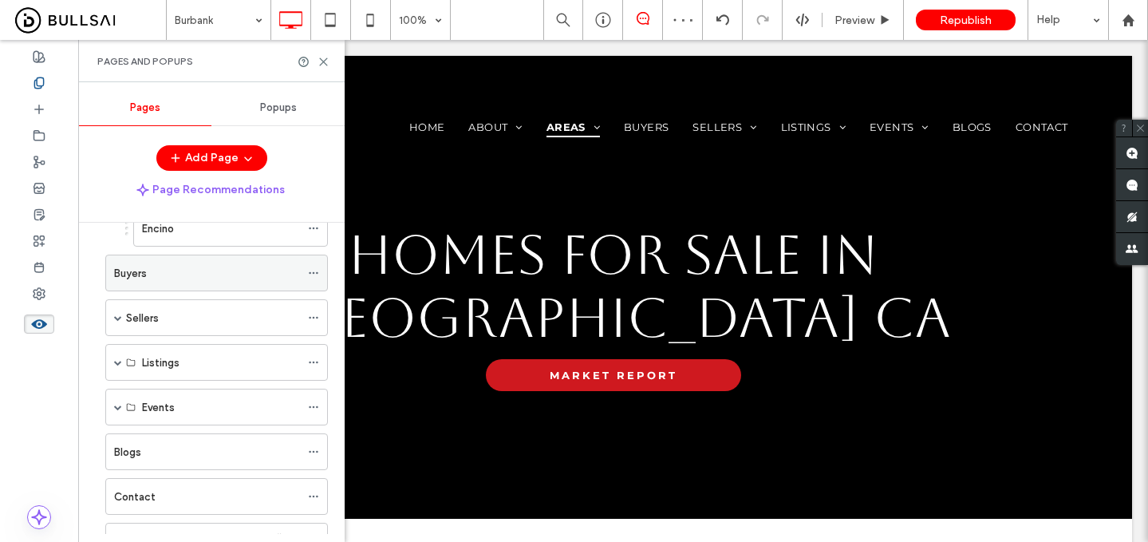
scroll to position [352, 0]
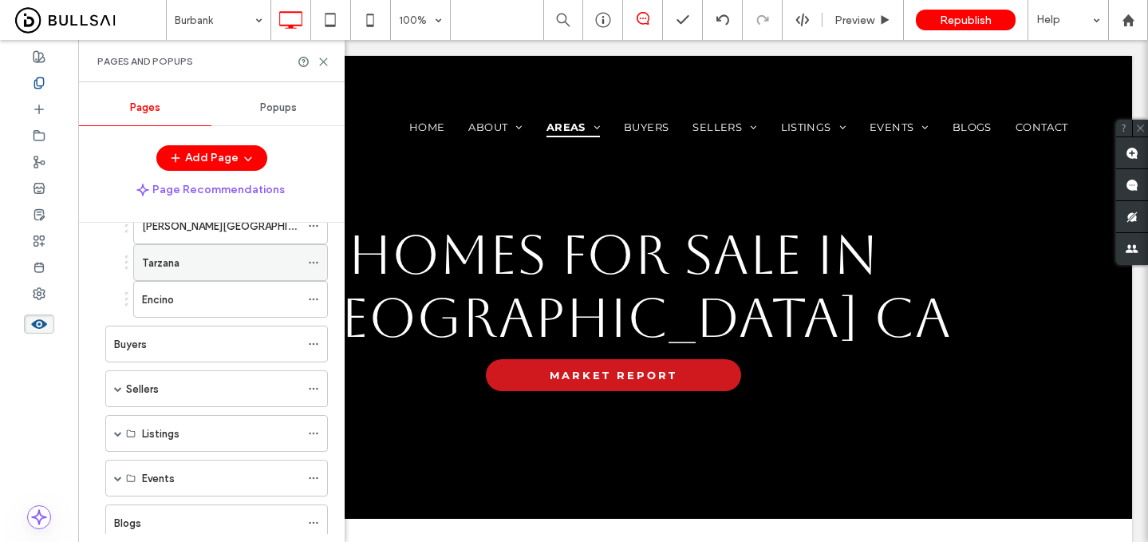
click at [195, 265] on div "Tarzana" at bounding box center [221, 263] width 158 height 17
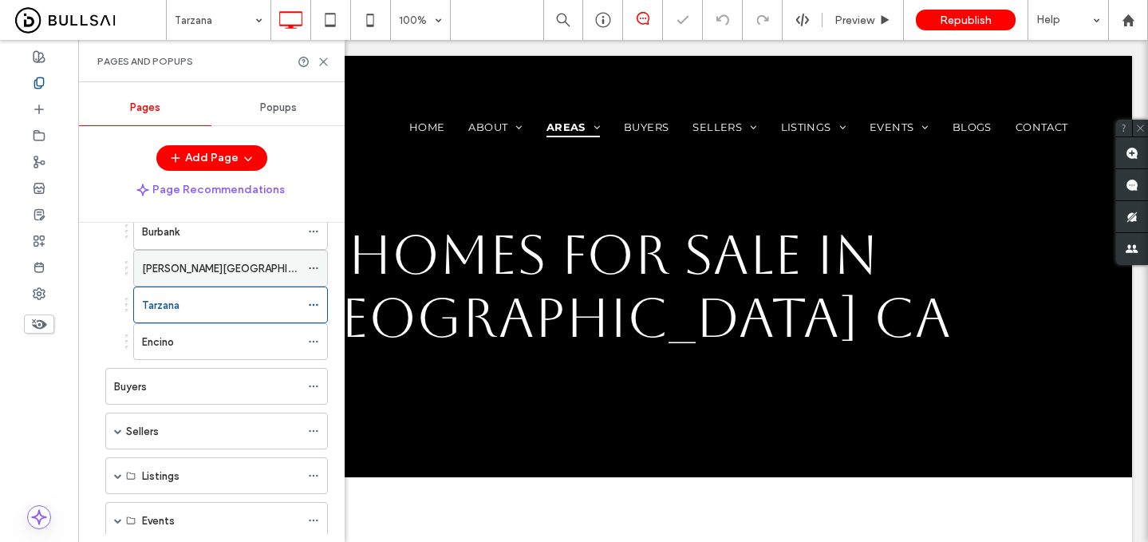
click at [207, 265] on div "Porter Ranch" at bounding box center [221, 268] width 158 height 17
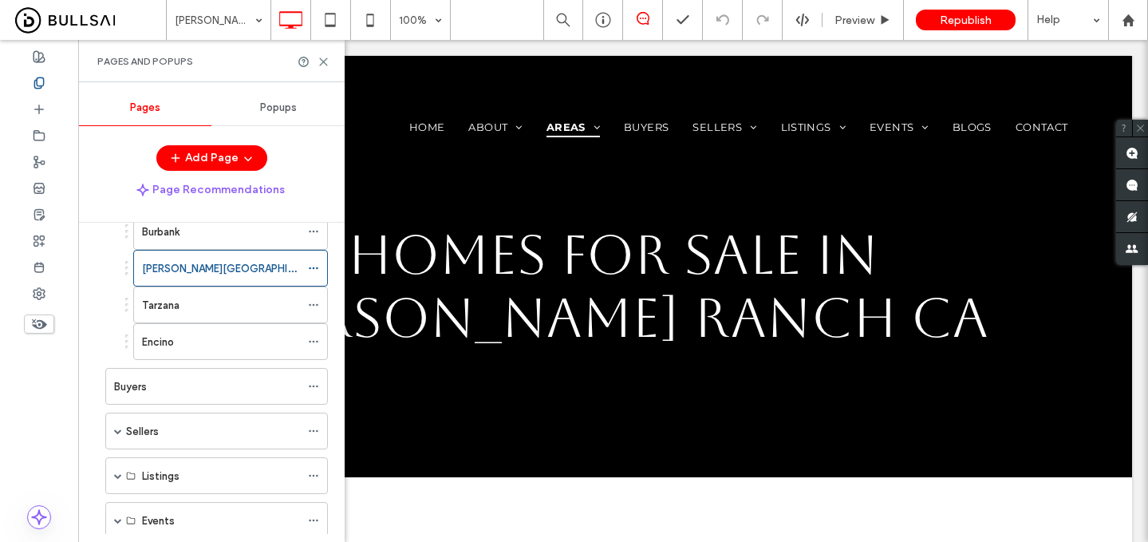
click at [33, 321] on icon at bounding box center [39, 324] width 18 height 18
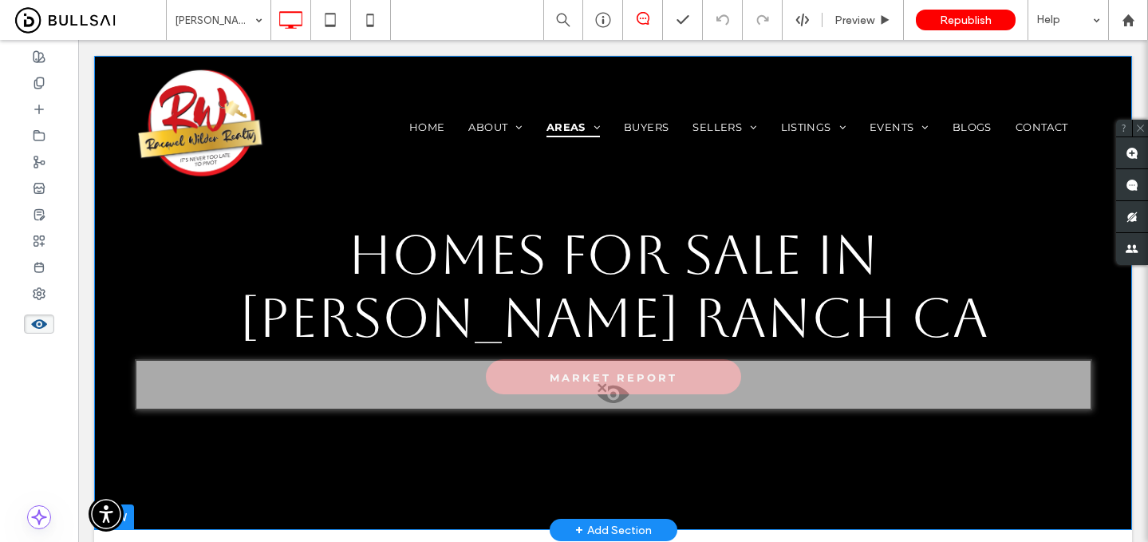
click at [598, 389] on span at bounding box center [613, 398] width 954 height 32
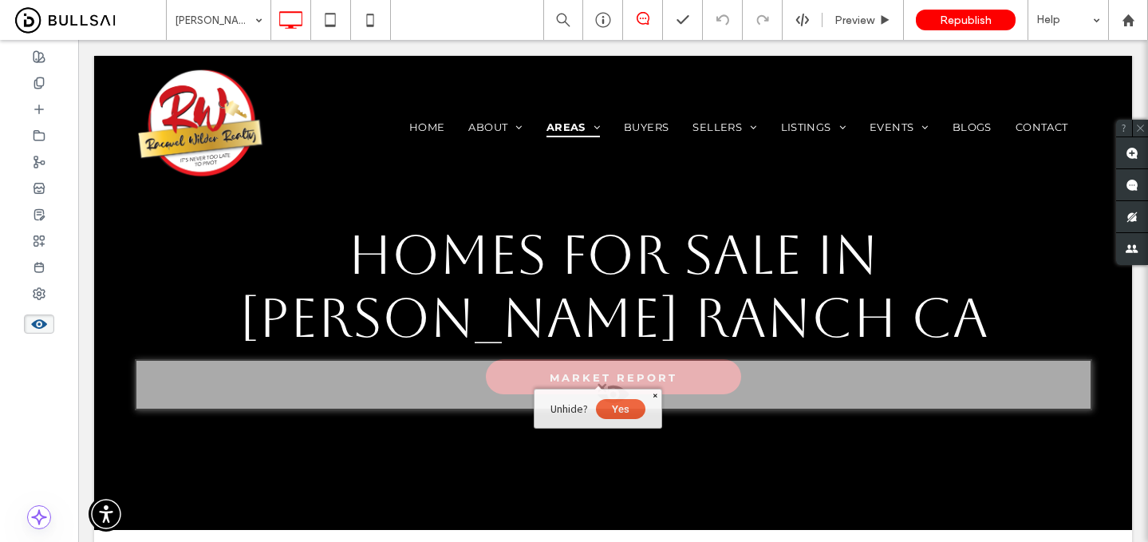
click at [633, 417] on button "Yes" at bounding box center [620, 409] width 49 height 20
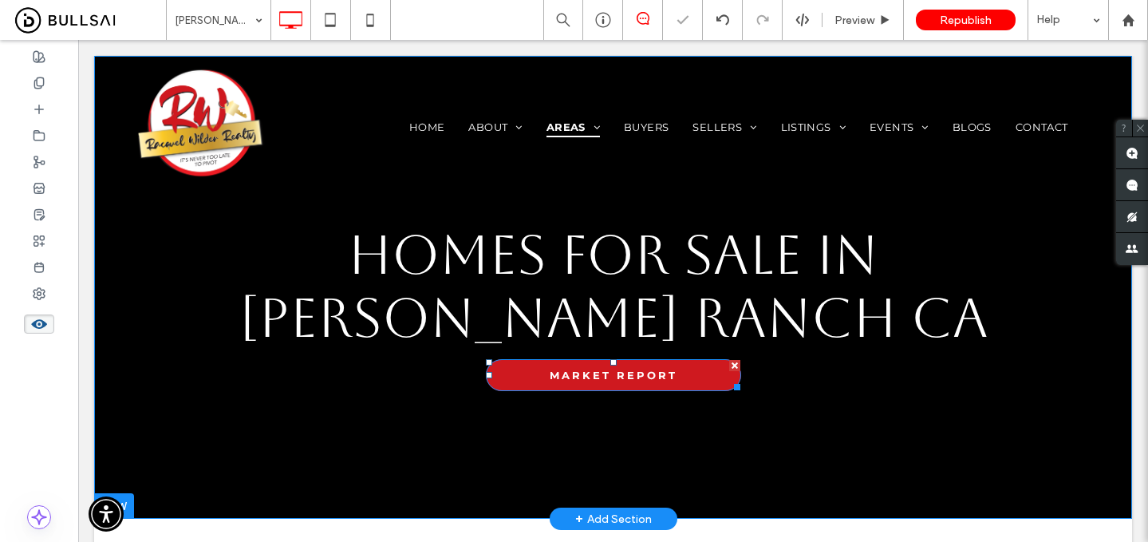
click at [587, 369] on span "MARKET REPORT" at bounding box center [614, 375] width 128 height 13
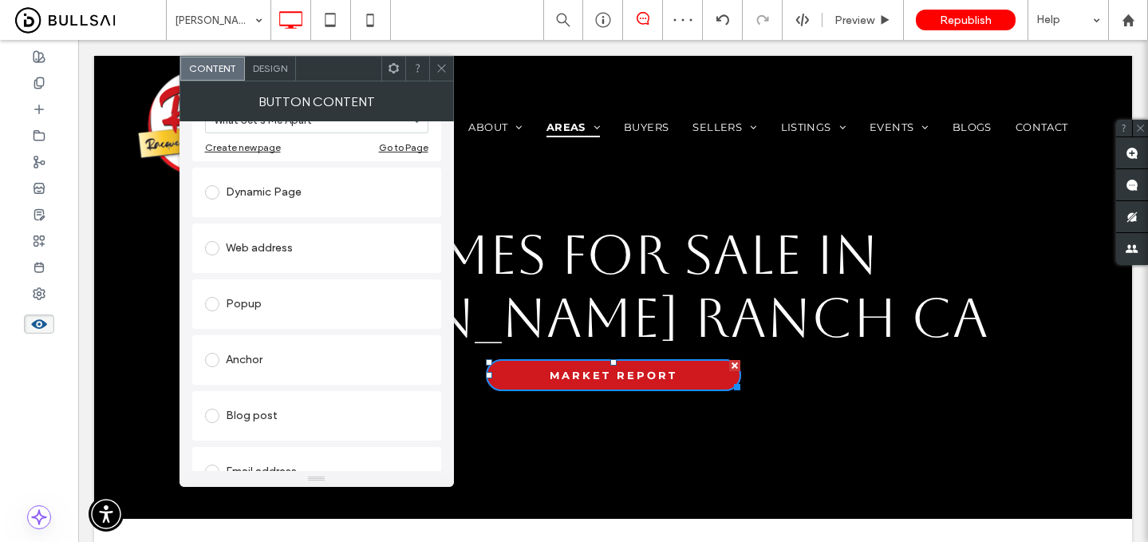
scroll to position [247, 0]
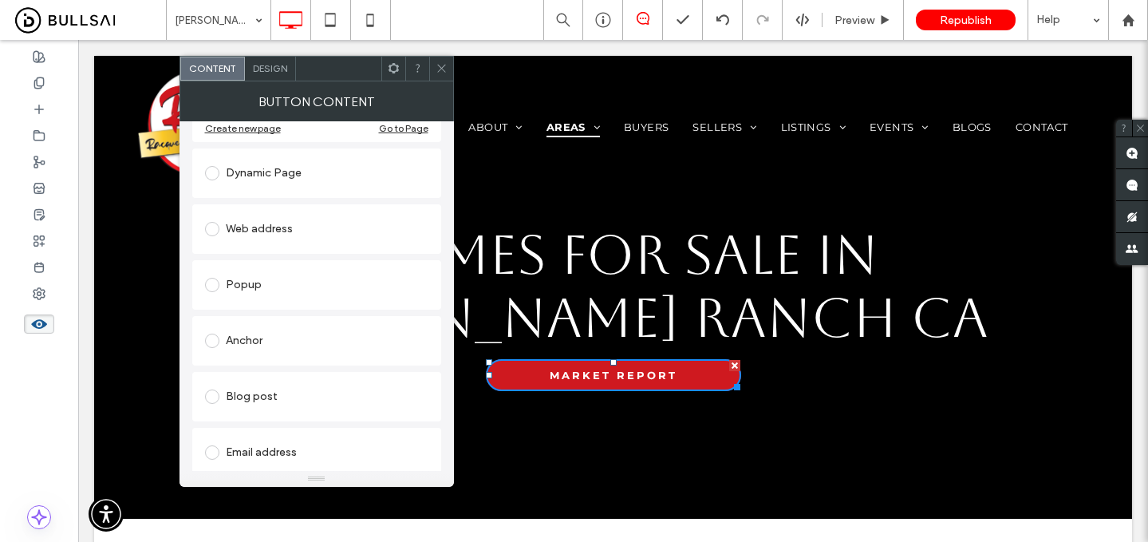
click at [315, 240] on div "Web address" at bounding box center [316, 229] width 223 height 26
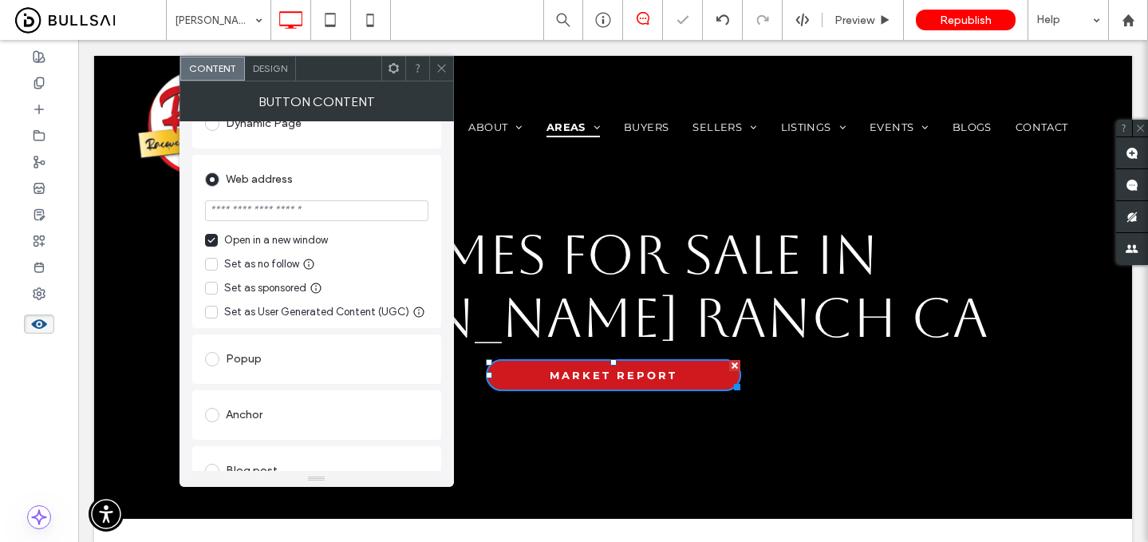
click at [311, 221] on input "url" at bounding box center [316, 210] width 223 height 21
paste input "**********"
type input "**********"
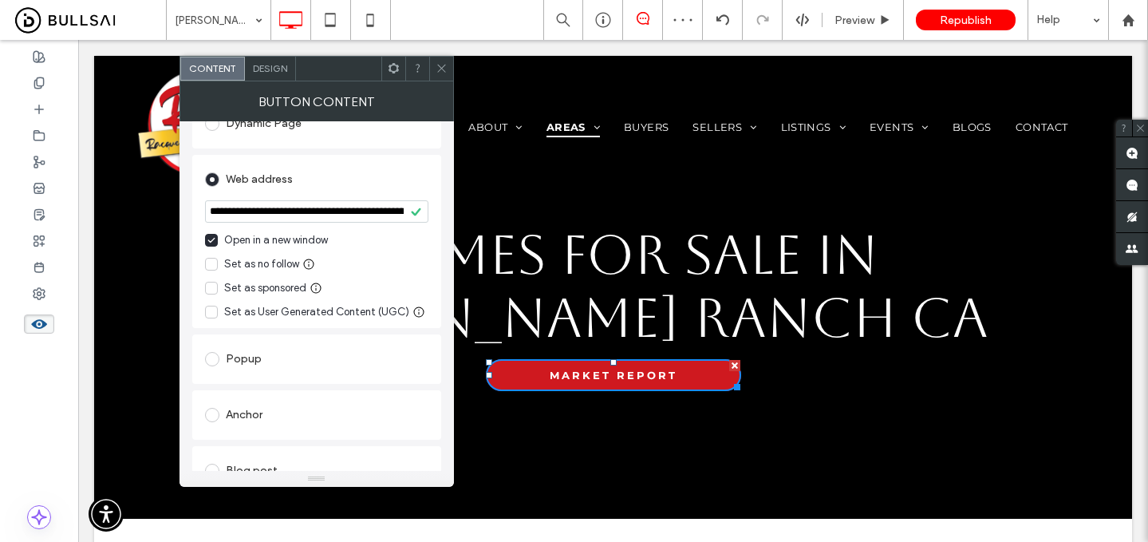
click at [444, 60] on span at bounding box center [442, 69] width 12 height 24
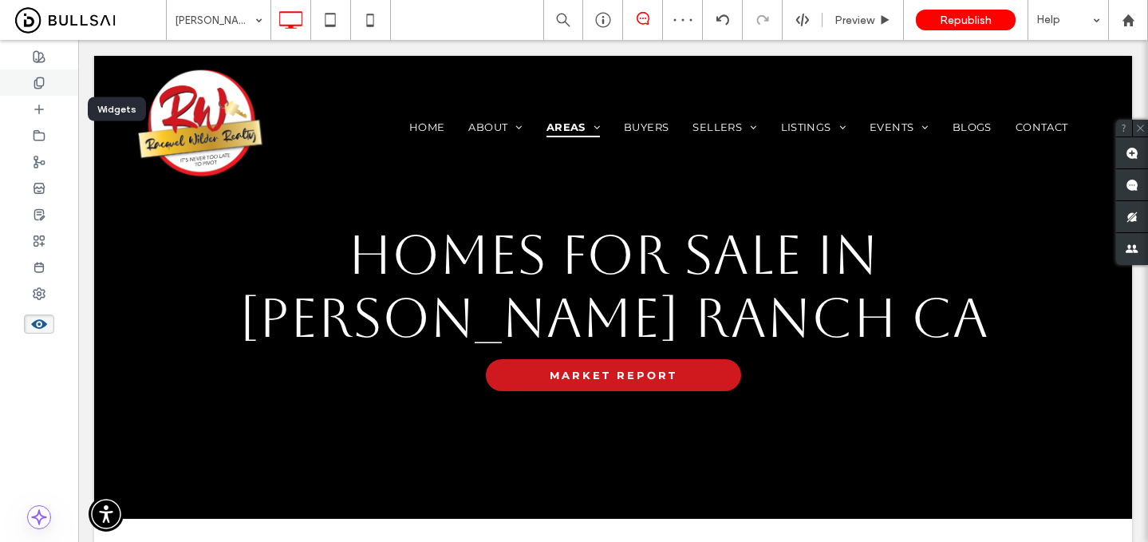
click at [41, 93] on div at bounding box center [39, 82] width 78 height 26
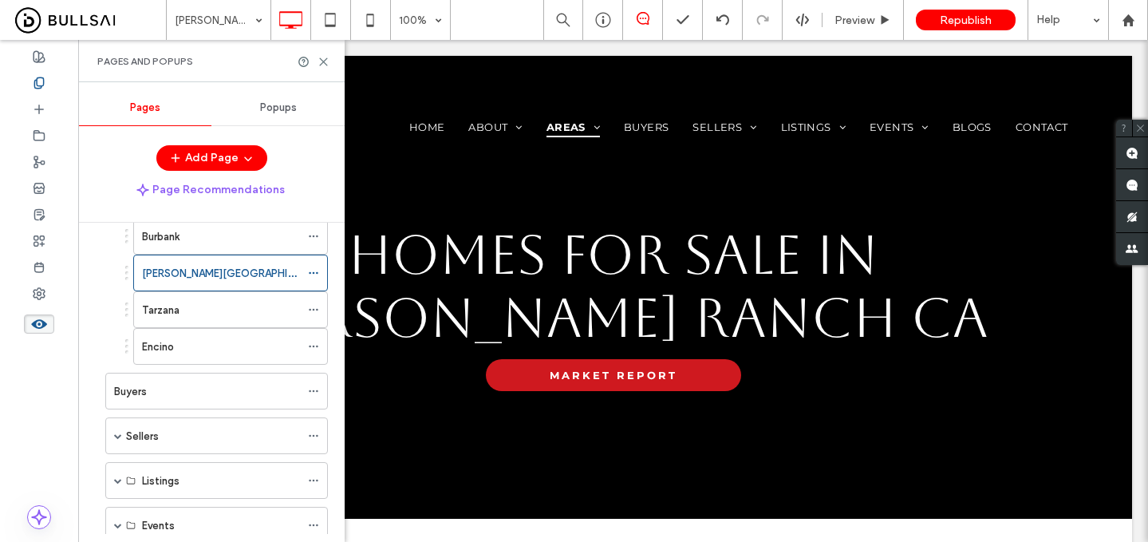
scroll to position [298, 0]
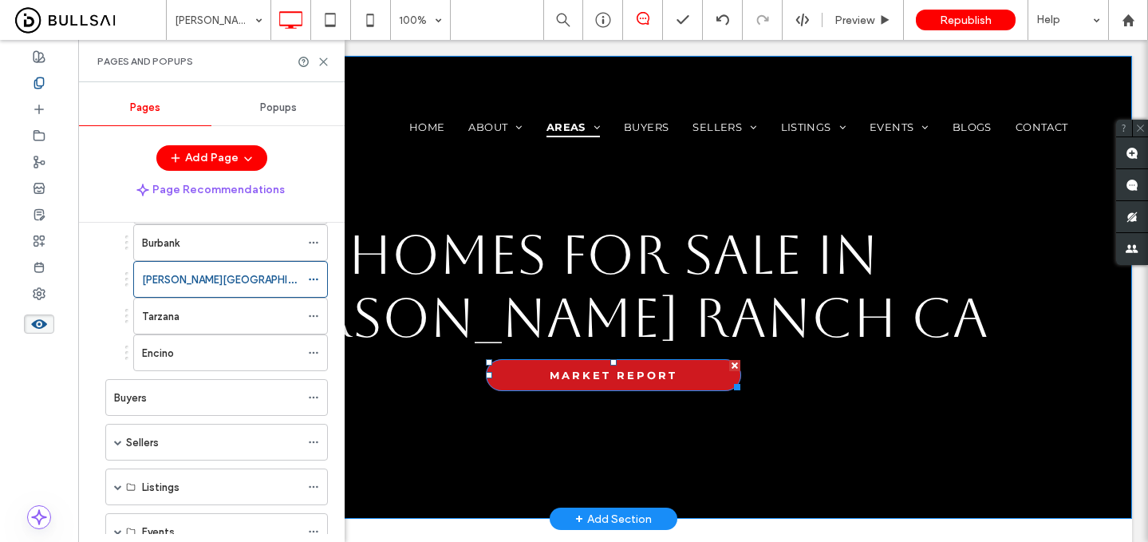
click at [611, 379] on span "MARKET REPORT" at bounding box center [614, 375] width 128 height 13
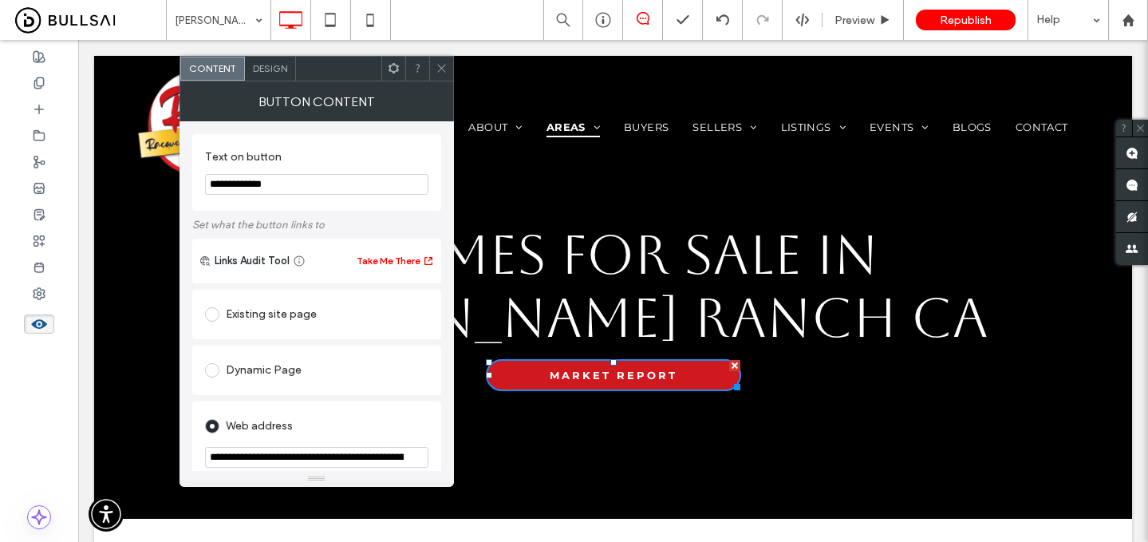
click at [323, 451] on input "**********" at bounding box center [316, 457] width 223 height 21
paste input "****"
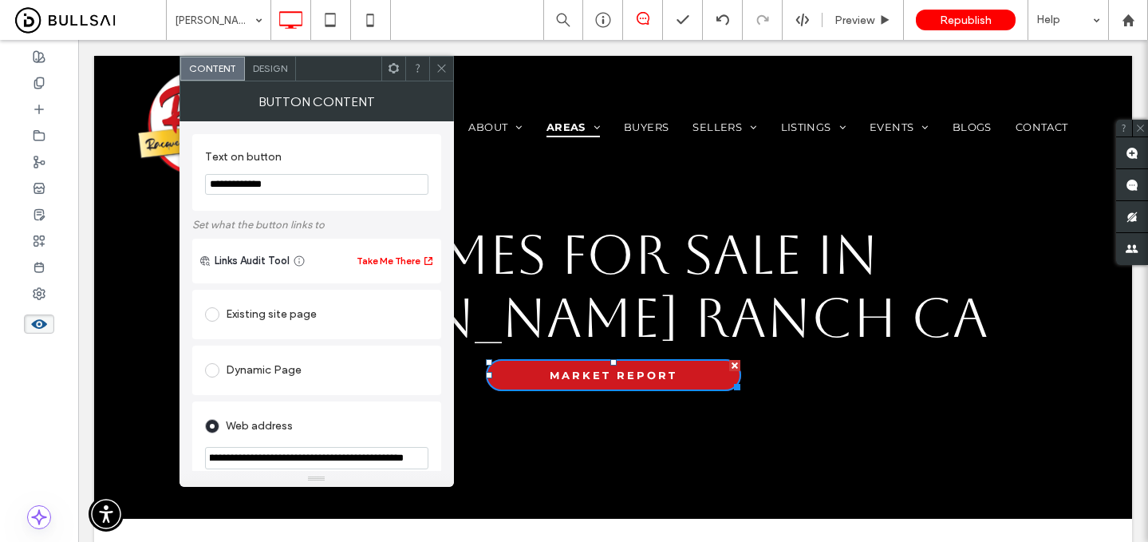
type input "**********"
click at [437, 68] on icon at bounding box center [442, 68] width 12 height 12
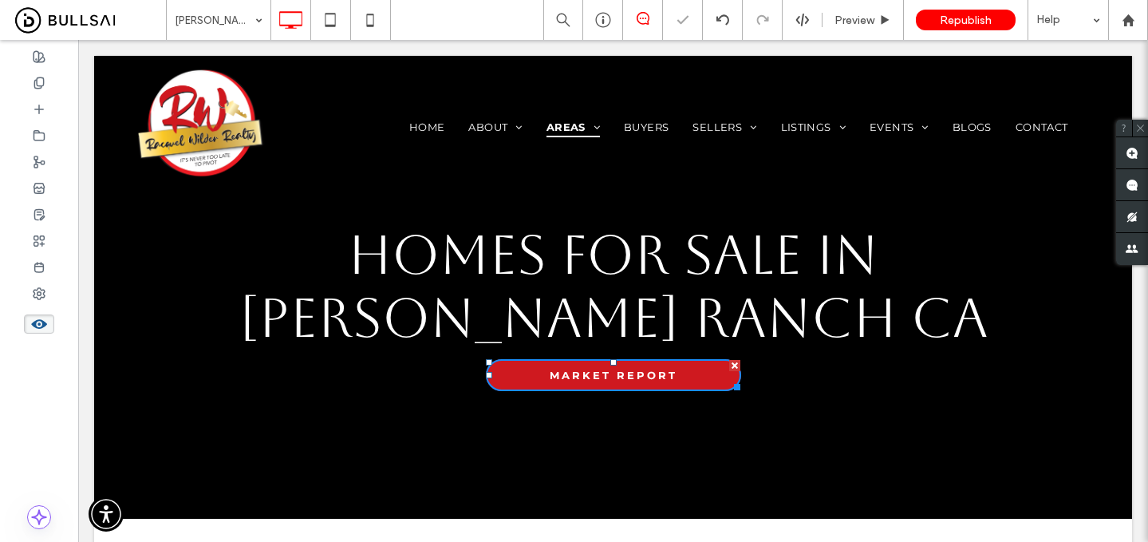
scroll to position [0, 0]
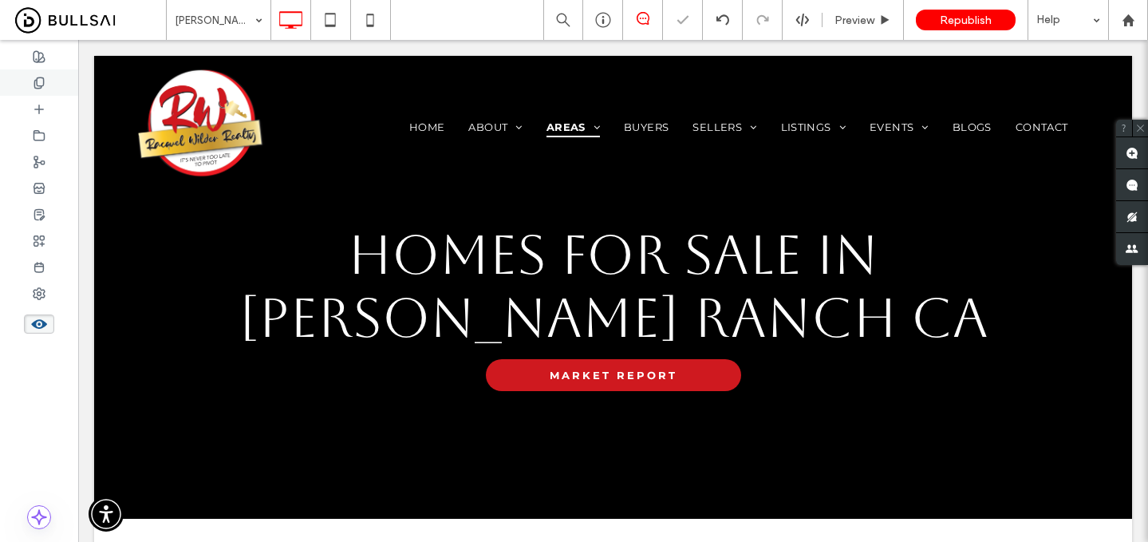
click at [34, 85] on use at bounding box center [38, 82] width 9 height 10
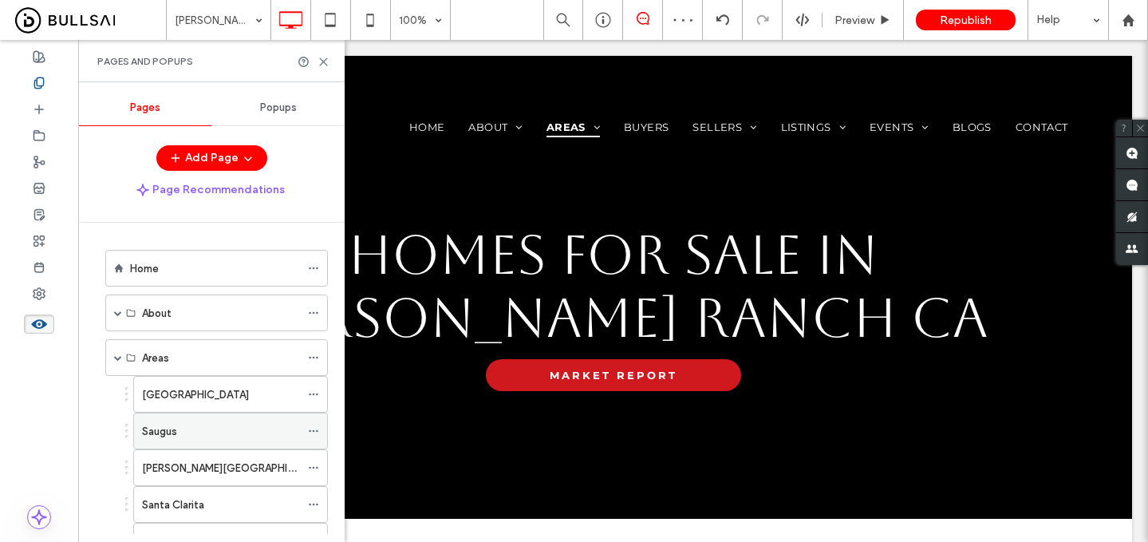
scroll to position [277, 0]
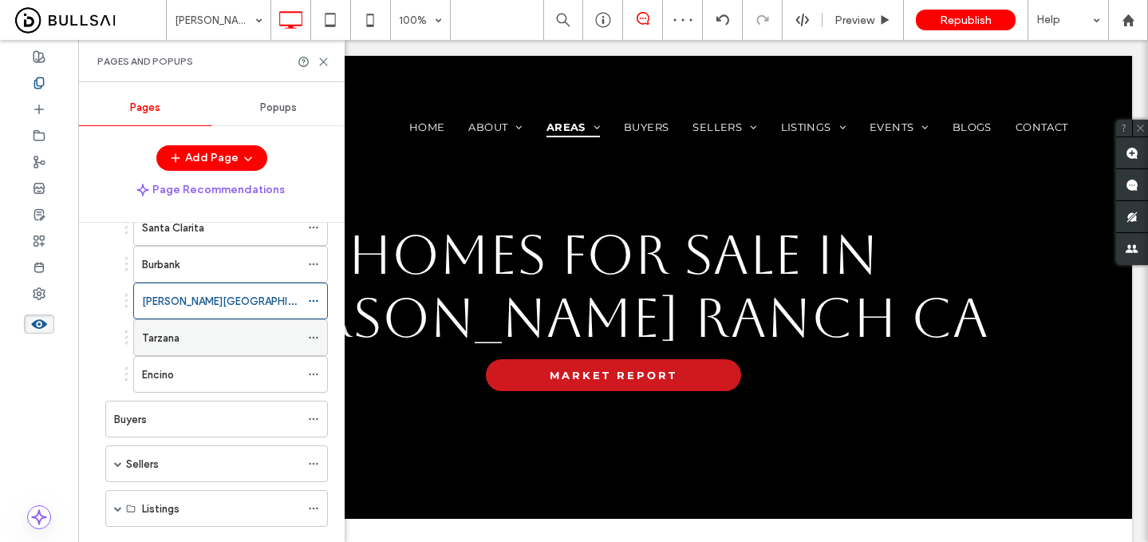
click at [233, 330] on div "Tarzana" at bounding box center [221, 337] width 158 height 17
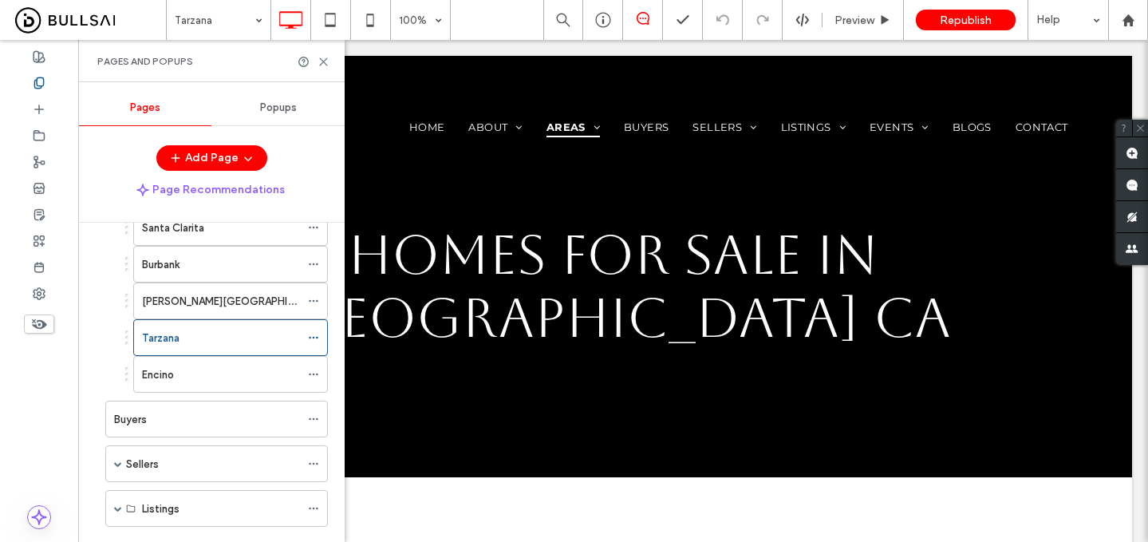
click at [34, 323] on icon at bounding box center [39, 324] width 18 height 18
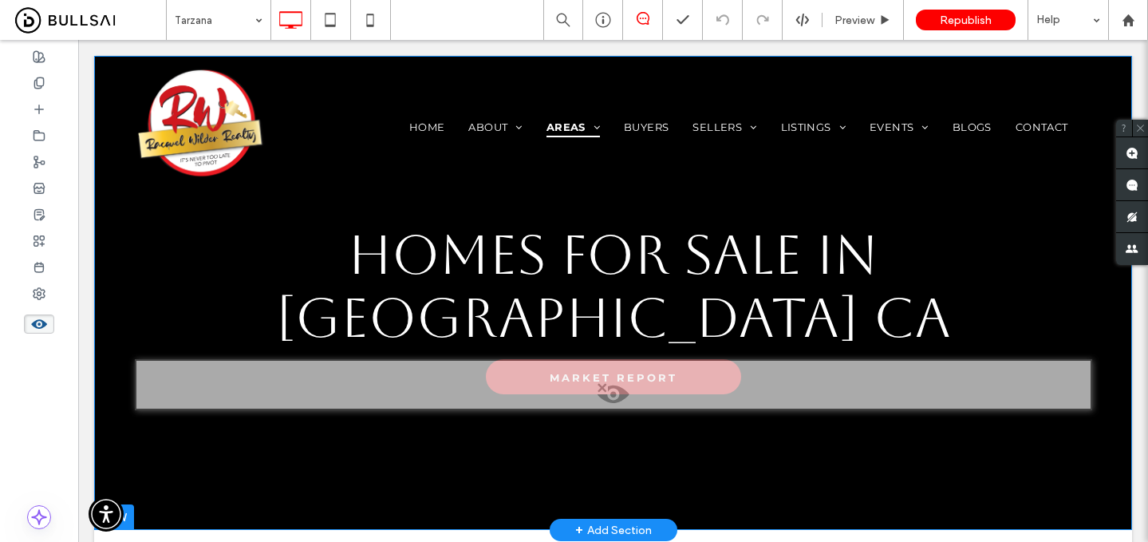
click at [531, 359] on div at bounding box center [613, 384] width 957 height 51
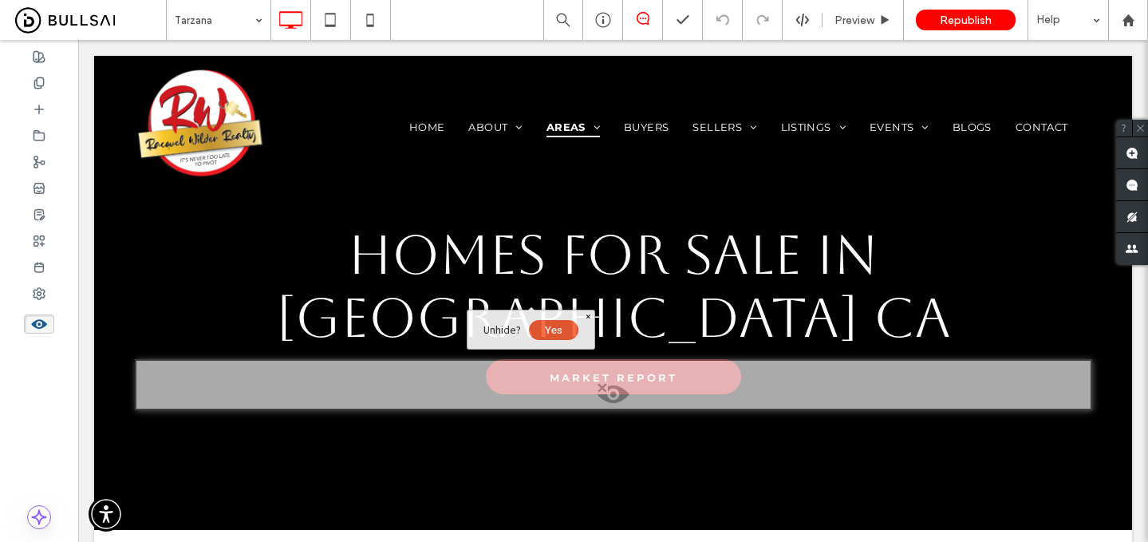
click at [550, 335] on button "Yes" at bounding box center [553, 330] width 49 height 20
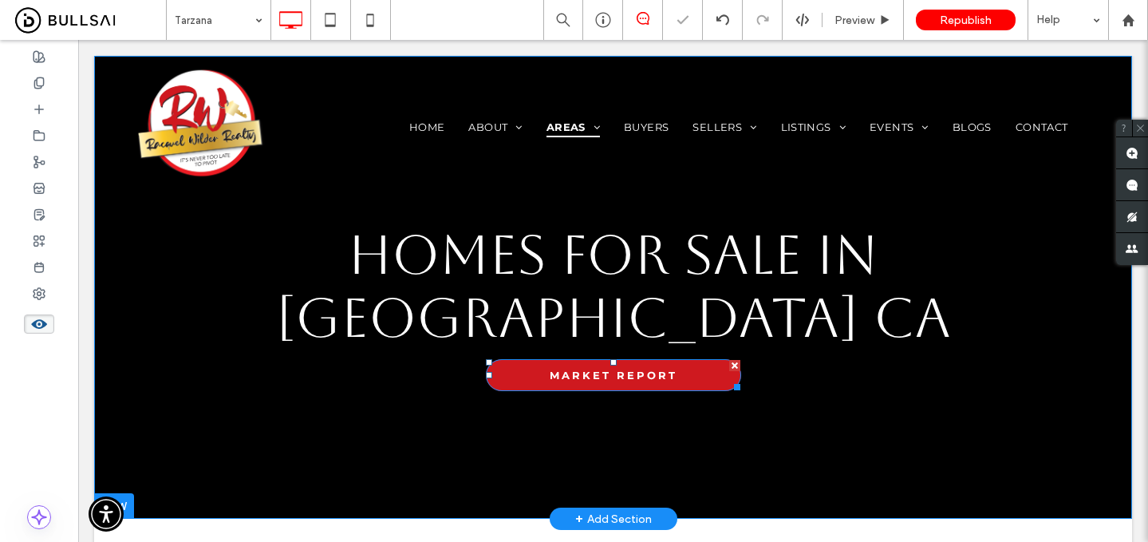
click at [589, 369] on span "MARKET REPORT" at bounding box center [614, 375] width 128 height 13
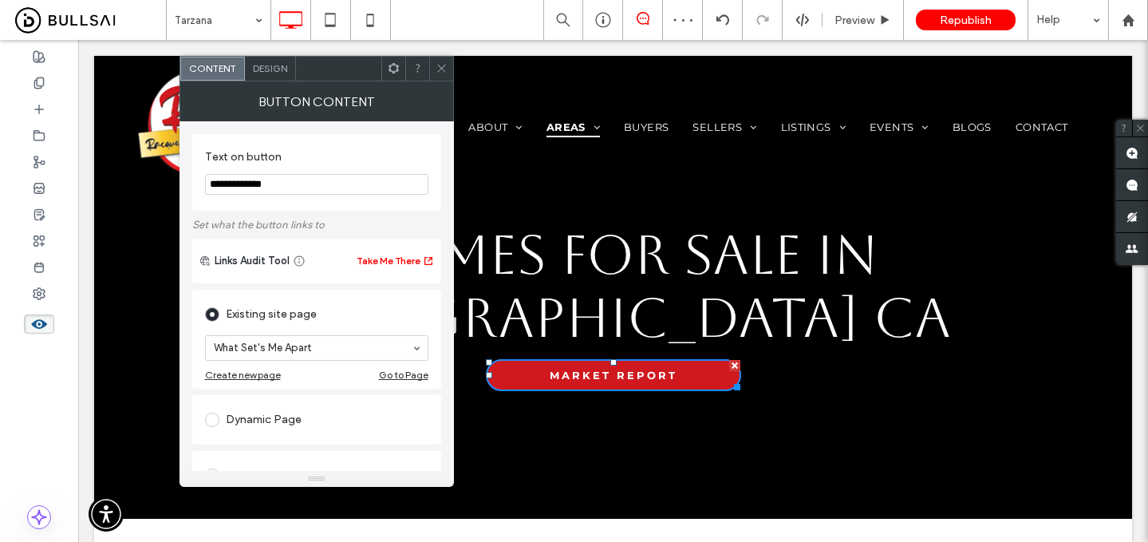
scroll to position [177, 0]
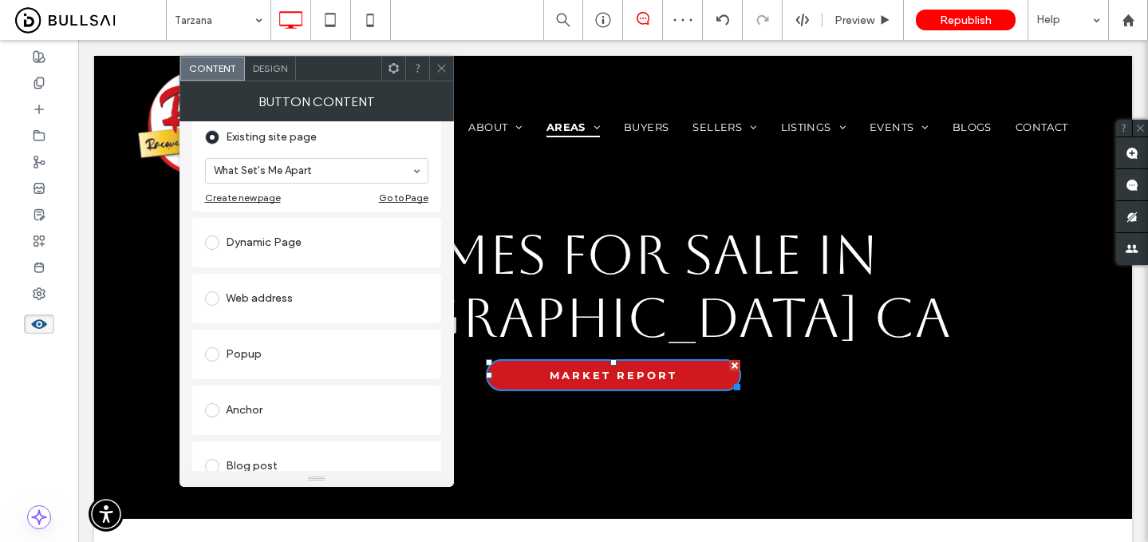
click at [293, 282] on div "Web address" at bounding box center [316, 298] width 249 height 49
click at [283, 298] on div "Web address" at bounding box center [316, 299] width 223 height 26
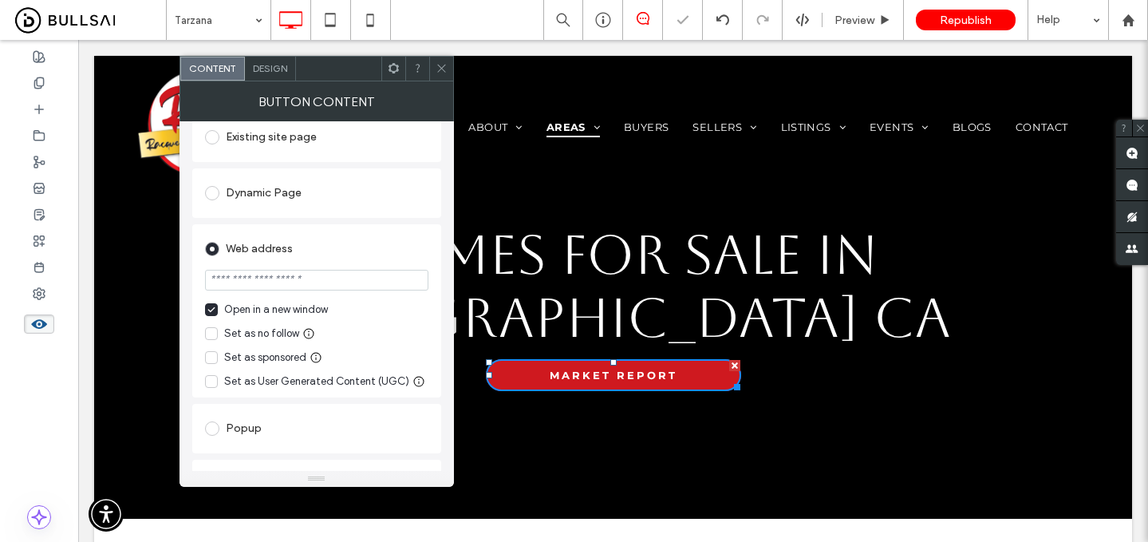
click at [287, 290] on input "url" at bounding box center [316, 280] width 223 height 21
paste input "**********"
type input "**********"
click at [30, 85] on div at bounding box center [39, 82] width 78 height 26
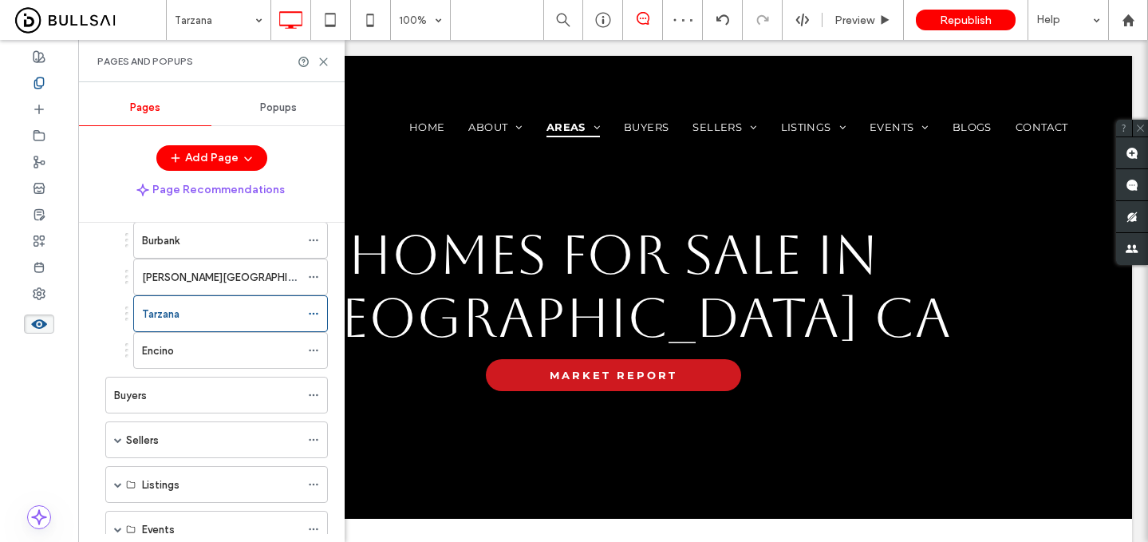
scroll to position [295, 0]
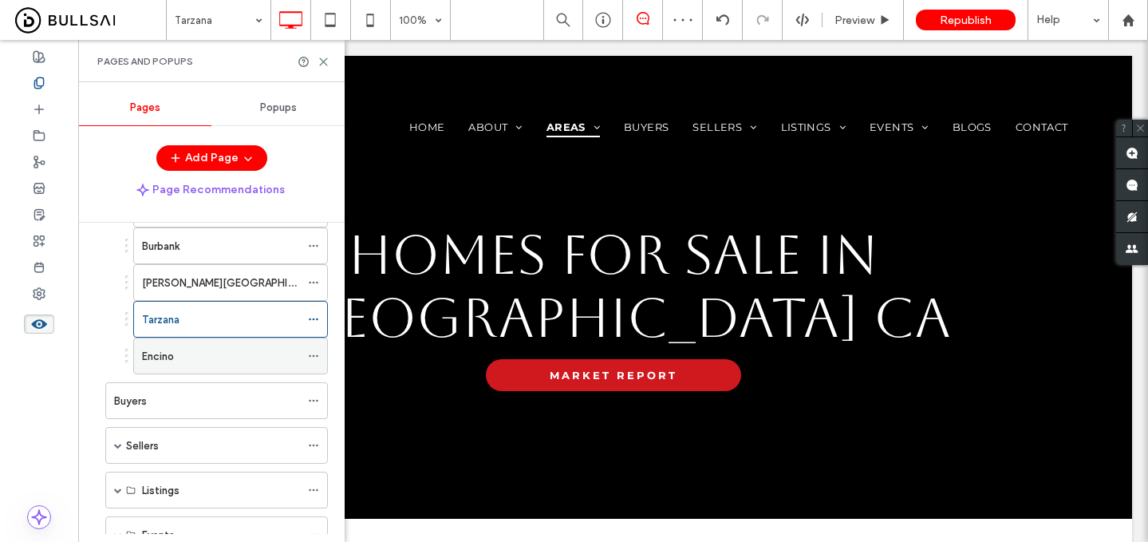
click at [185, 362] on div "Encino" at bounding box center [221, 356] width 158 height 17
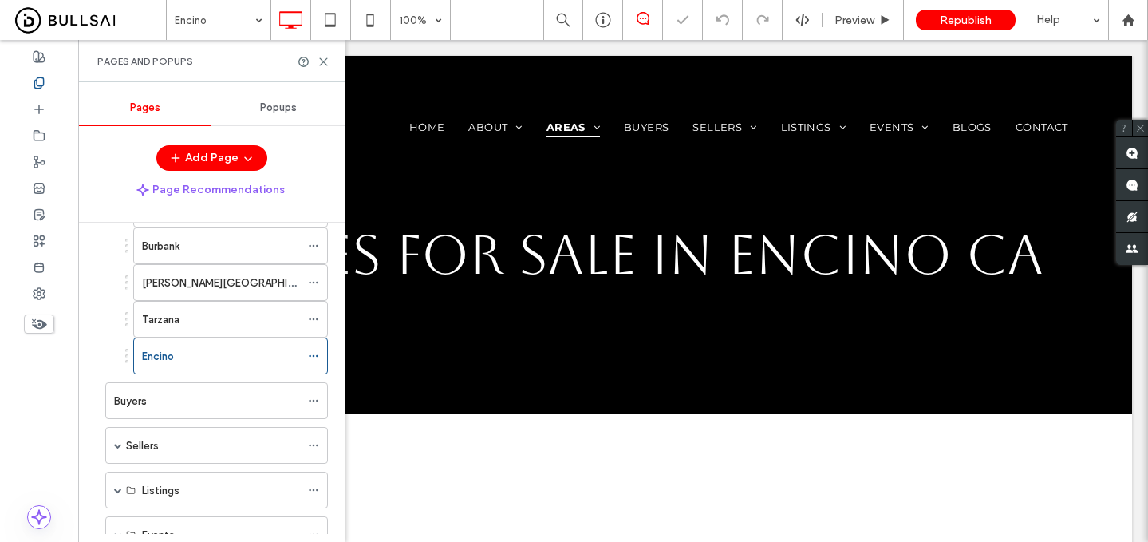
drag, startPoint x: 41, startPoint y: 324, endPoint x: 14, endPoint y: 273, distance: 57.8
click at [41, 324] on use at bounding box center [39, 324] width 15 height 10
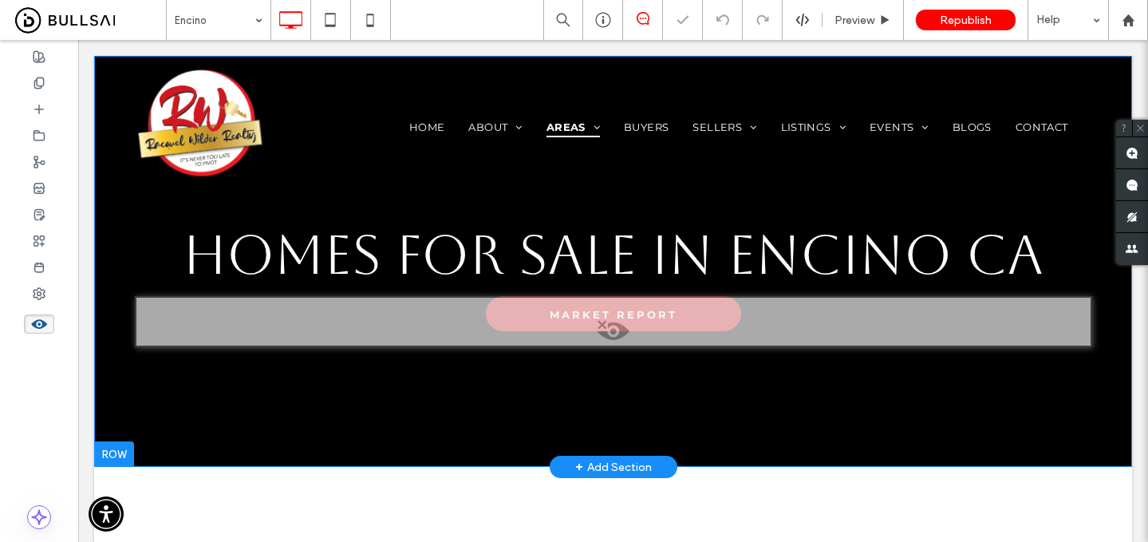
click at [558, 329] on span at bounding box center [613, 335] width 954 height 32
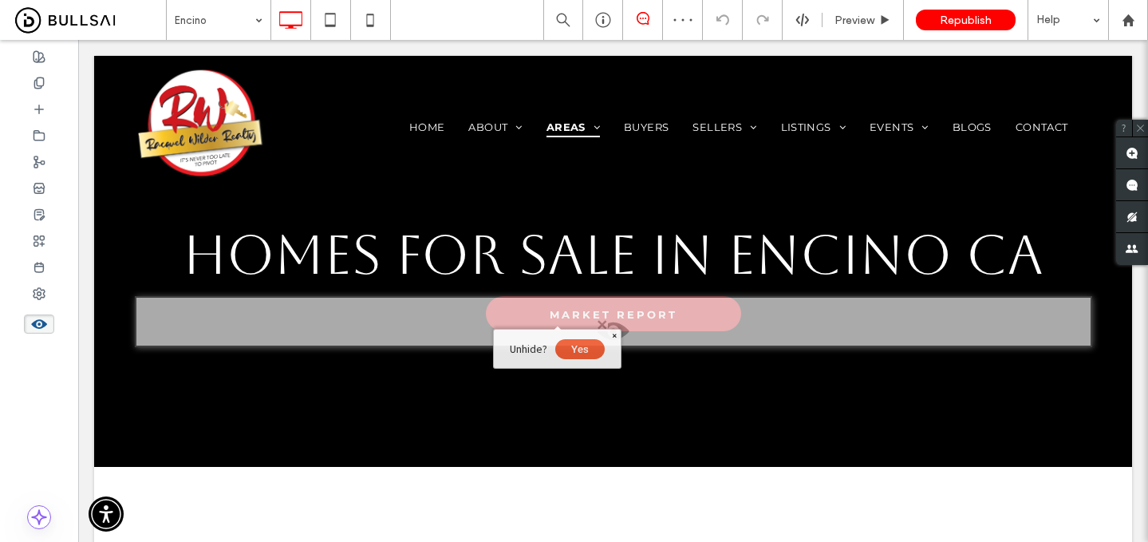
drag, startPoint x: 581, startPoint y: 353, endPoint x: 555, endPoint y: 61, distance: 293.9
click at [581, 353] on button "Yes" at bounding box center [579, 349] width 49 height 20
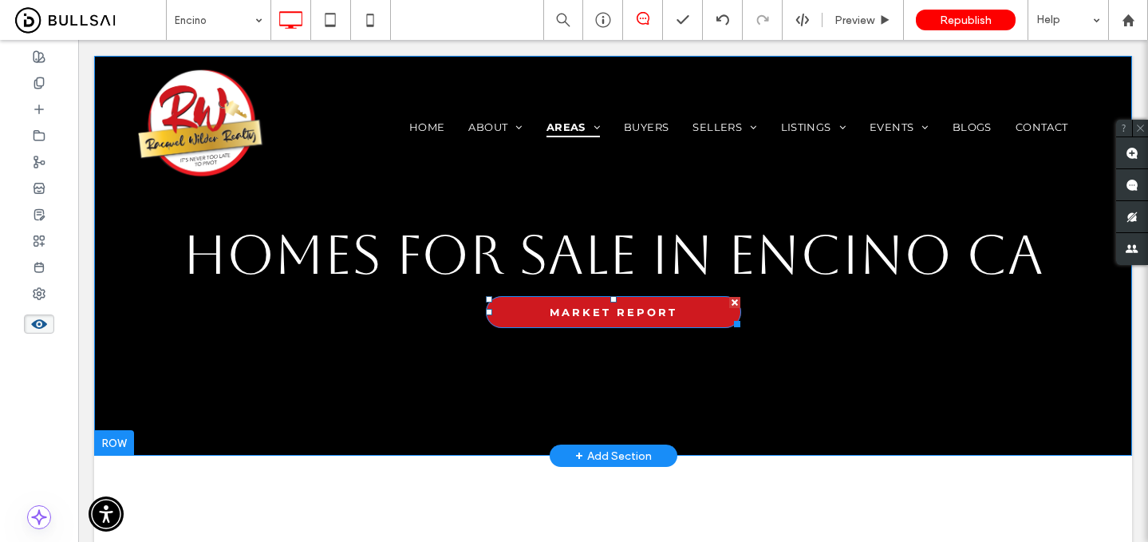
click at [527, 312] on link "MARKET REPORT" at bounding box center [613, 312] width 255 height 32
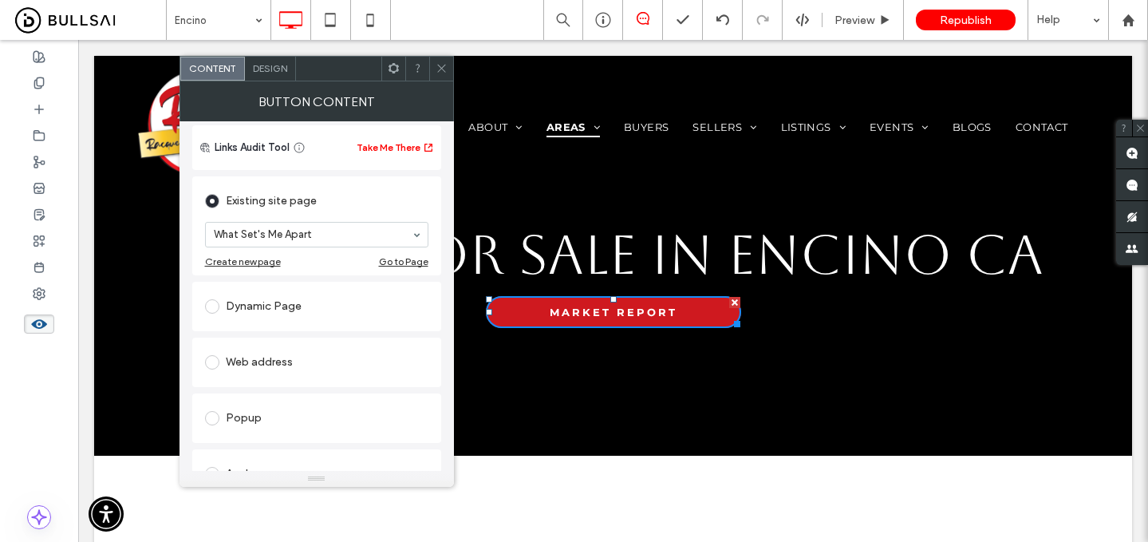
scroll to position [120, 0]
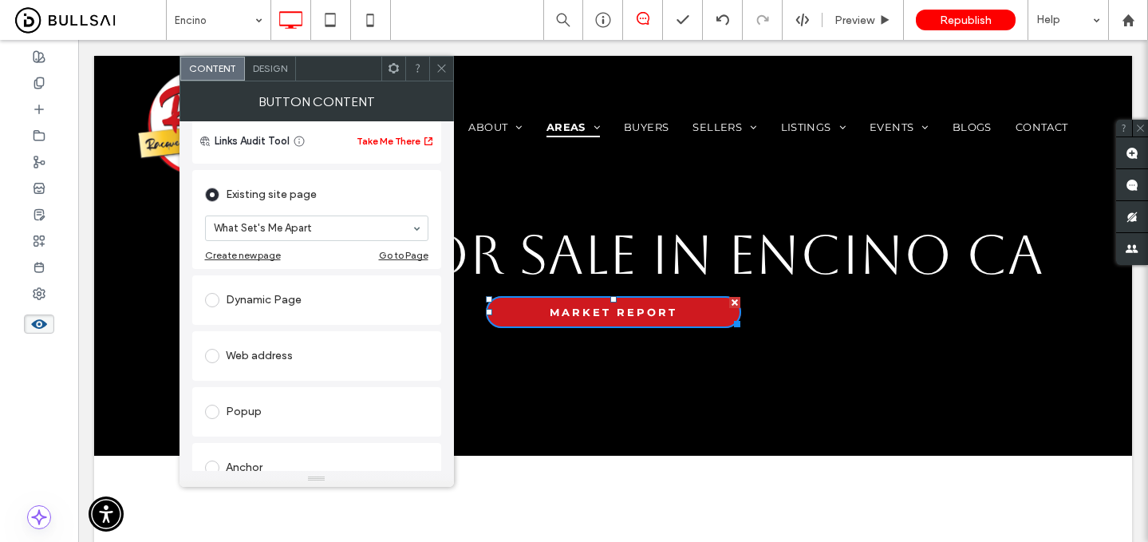
click at [316, 354] on div "Web address" at bounding box center [316, 356] width 223 height 26
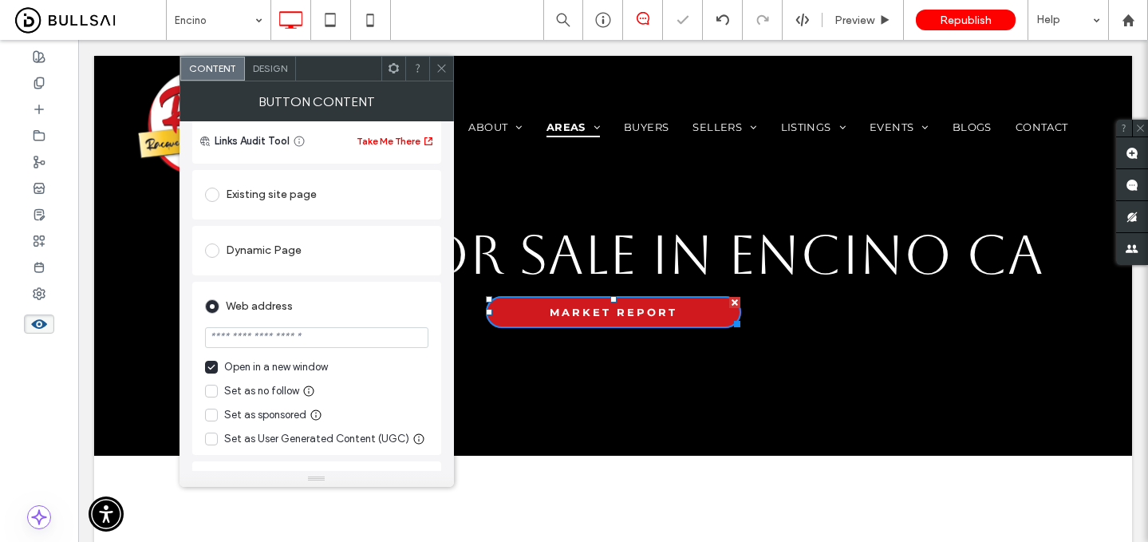
click at [317, 341] on input "url" at bounding box center [316, 337] width 223 height 21
paste input "**********"
type input "**********"
click at [437, 64] on icon at bounding box center [442, 68] width 12 height 12
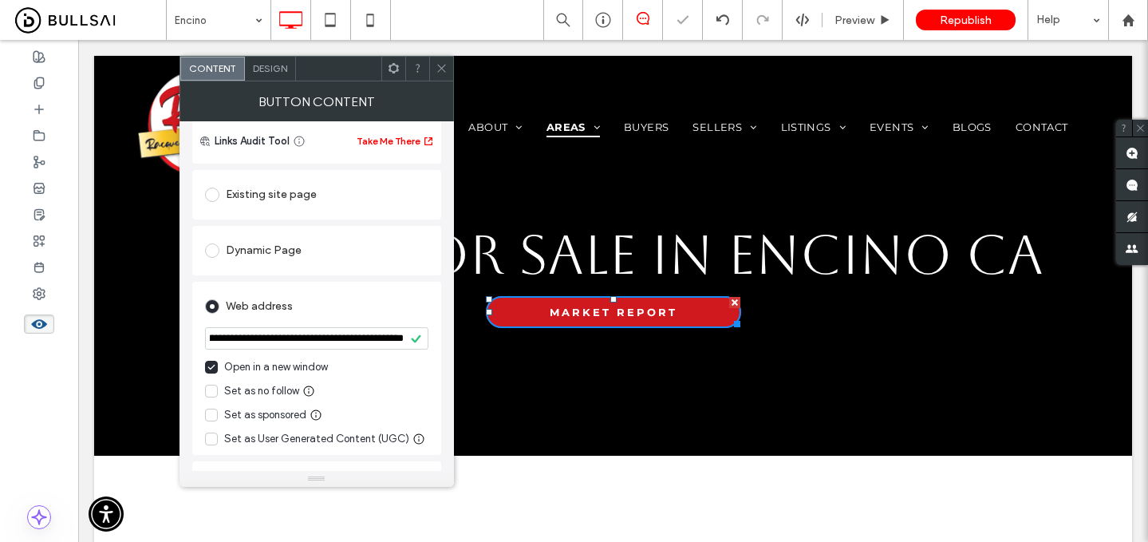
scroll to position [0, 0]
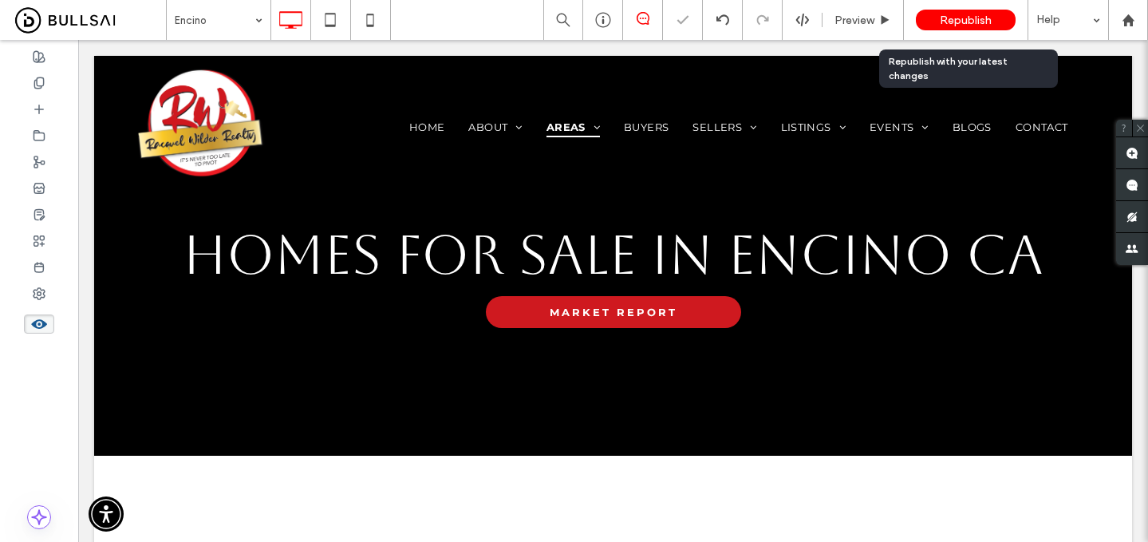
click at [963, 18] on span "Republish" at bounding box center [966, 21] width 52 height 14
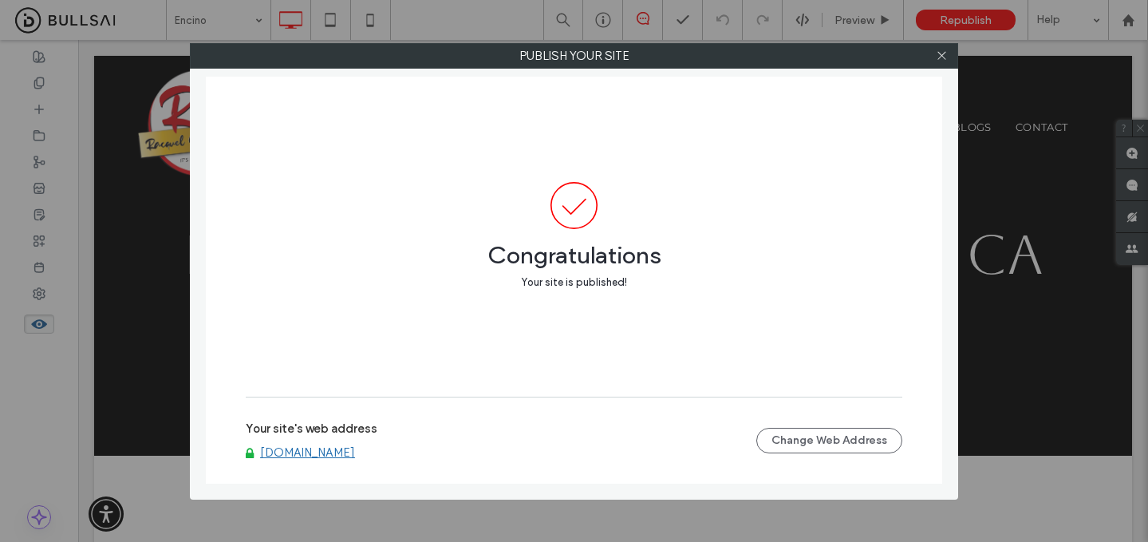
click at [346, 456] on link "www.racquelwilderrealty.com" at bounding box center [307, 452] width 95 height 14
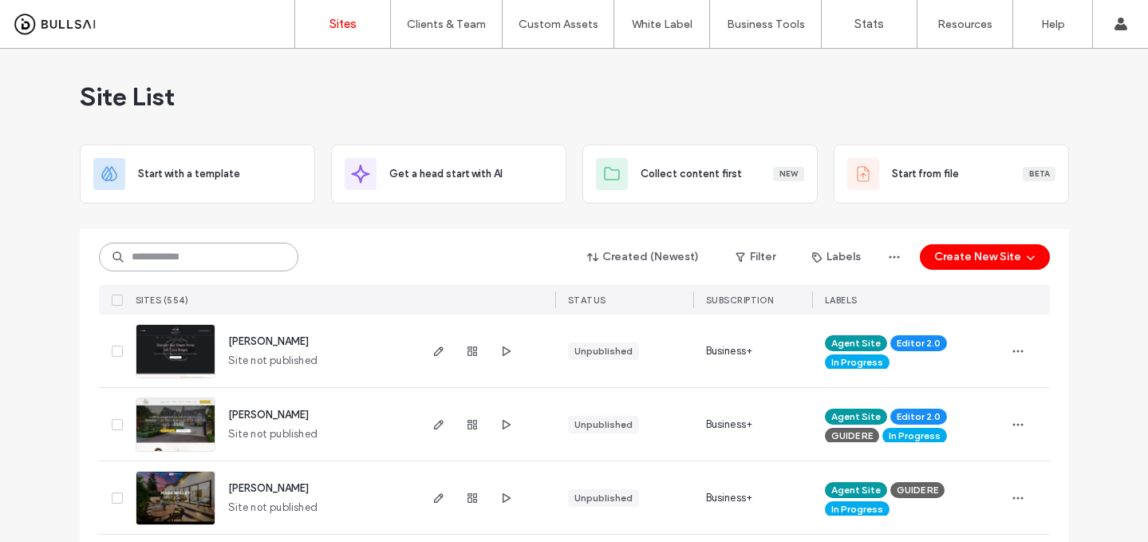
click at [239, 270] on input at bounding box center [198, 257] width 199 height 29
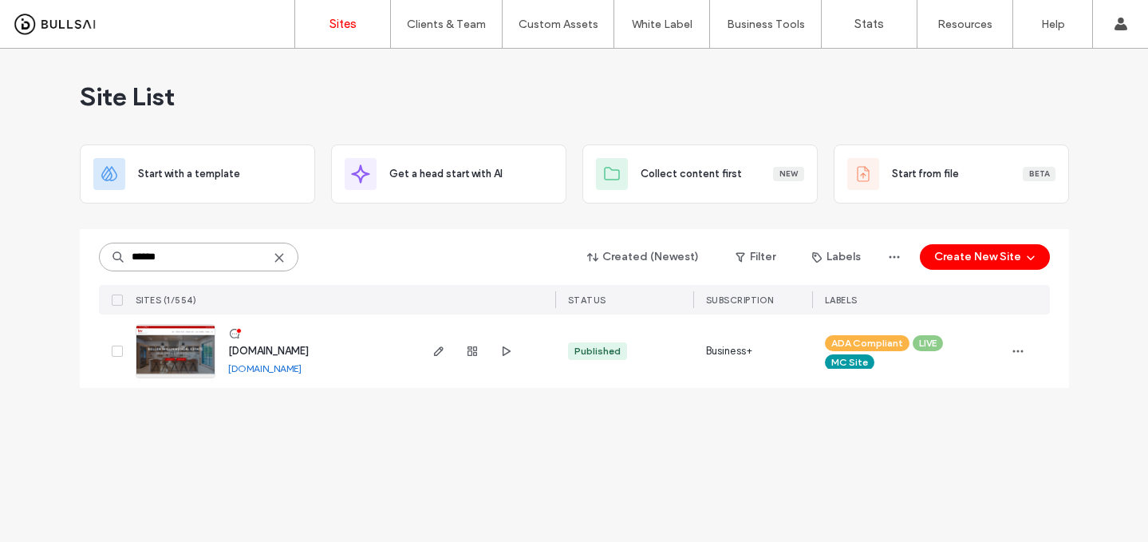
type input "******"
click at [260, 347] on span "[DOMAIN_NAME]" at bounding box center [268, 351] width 81 height 12
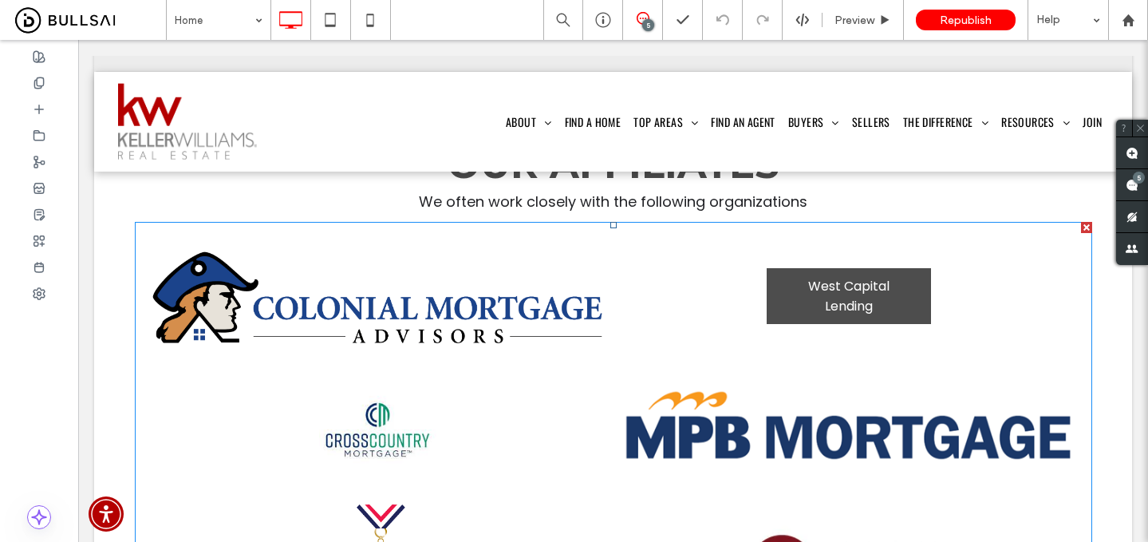
scroll to position [1533, 0]
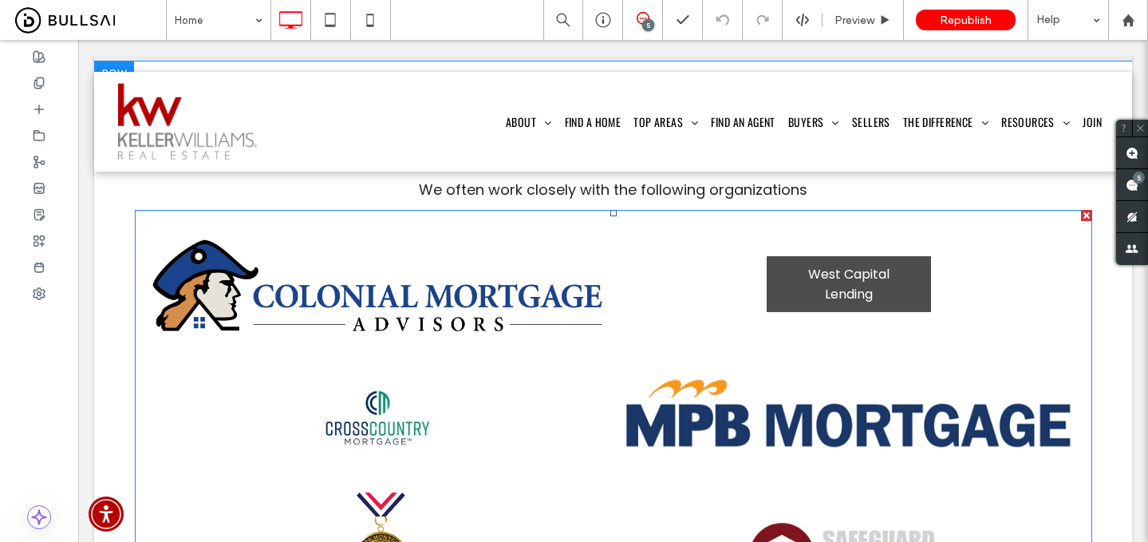
click at [811, 256] on span "West Capital Lending" at bounding box center [848, 284] width 161 height 56
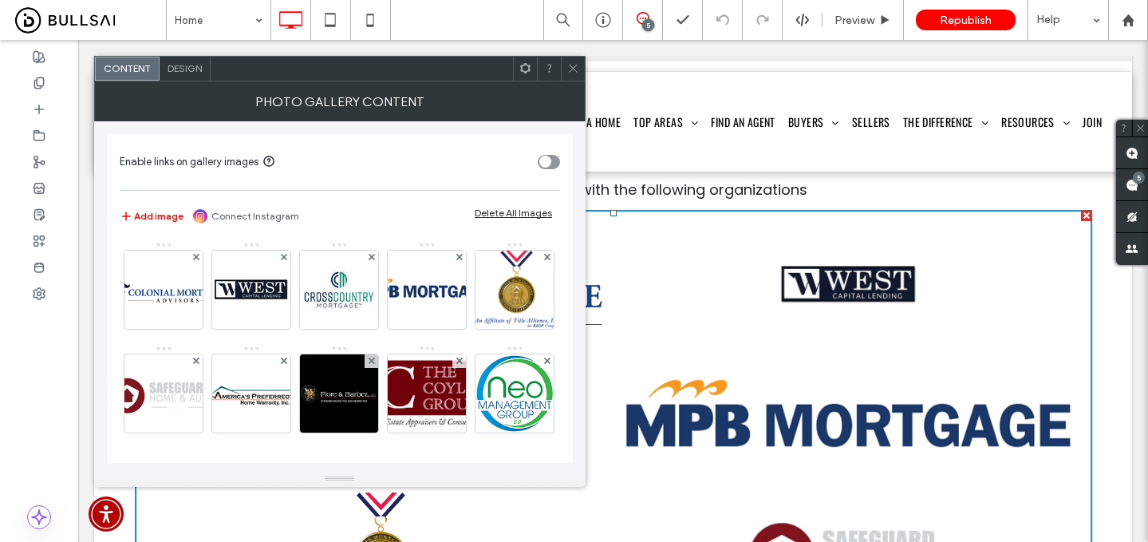
click at [187, 71] on span "Design" at bounding box center [185, 68] width 34 height 12
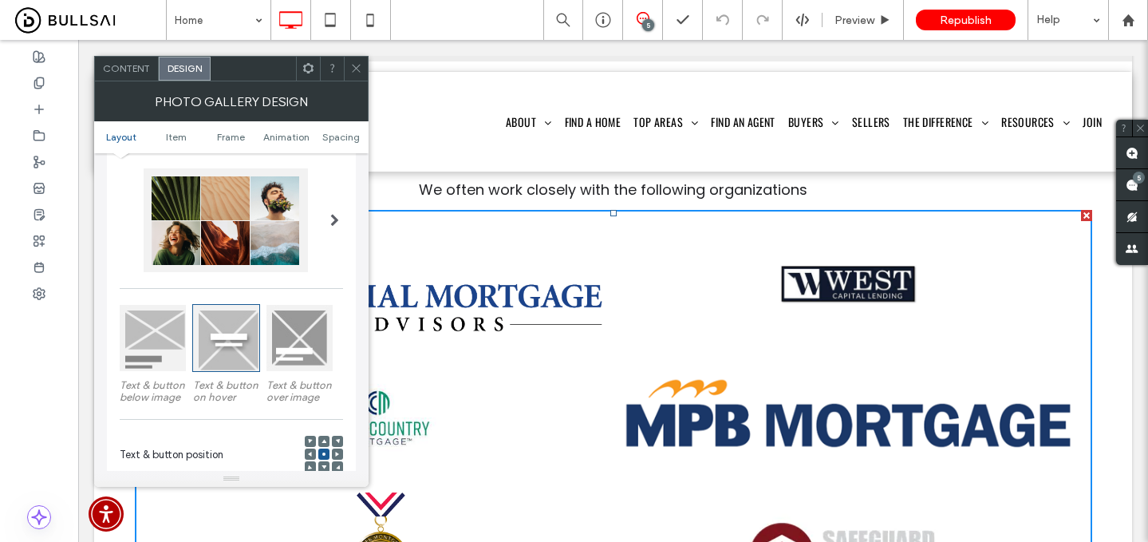
scroll to position [92, 0]
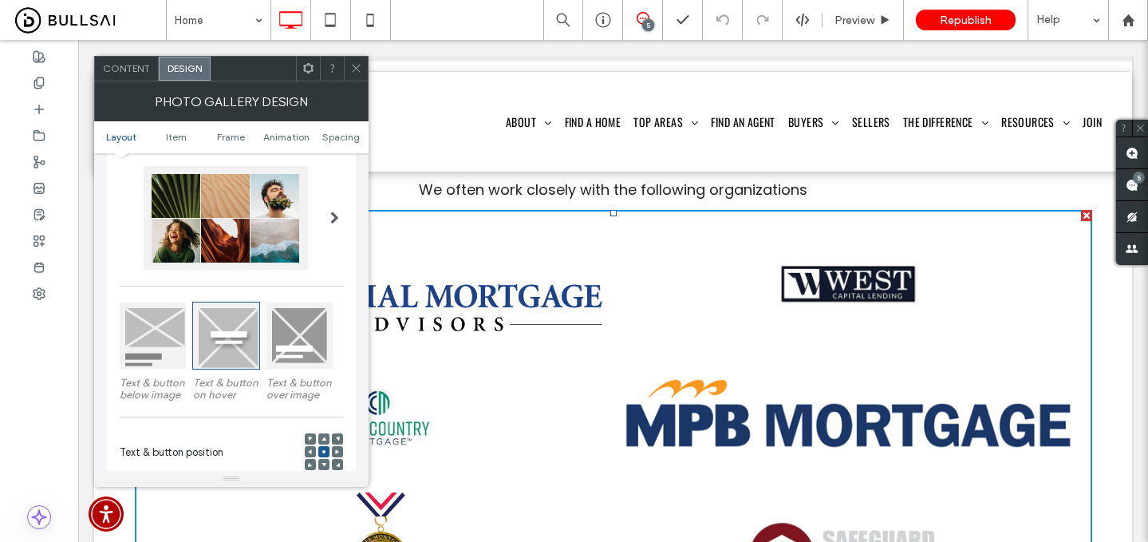
click at [126, 64] on span "Content" at bounding box center [126, 68] width 47 height 12
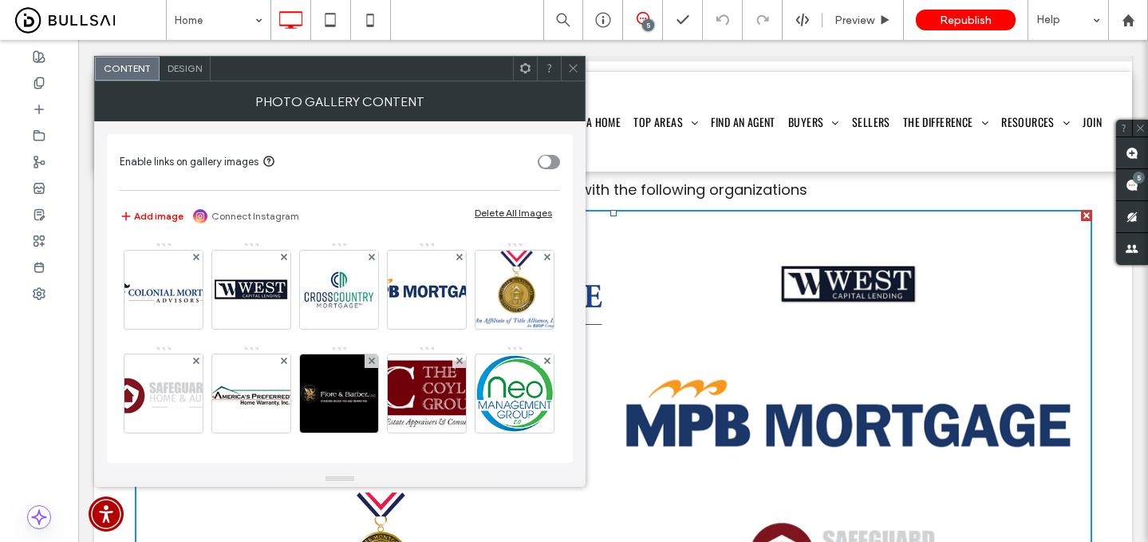
click at [571, 62] on icon at bounding box center [573, 68] width 12 height 12
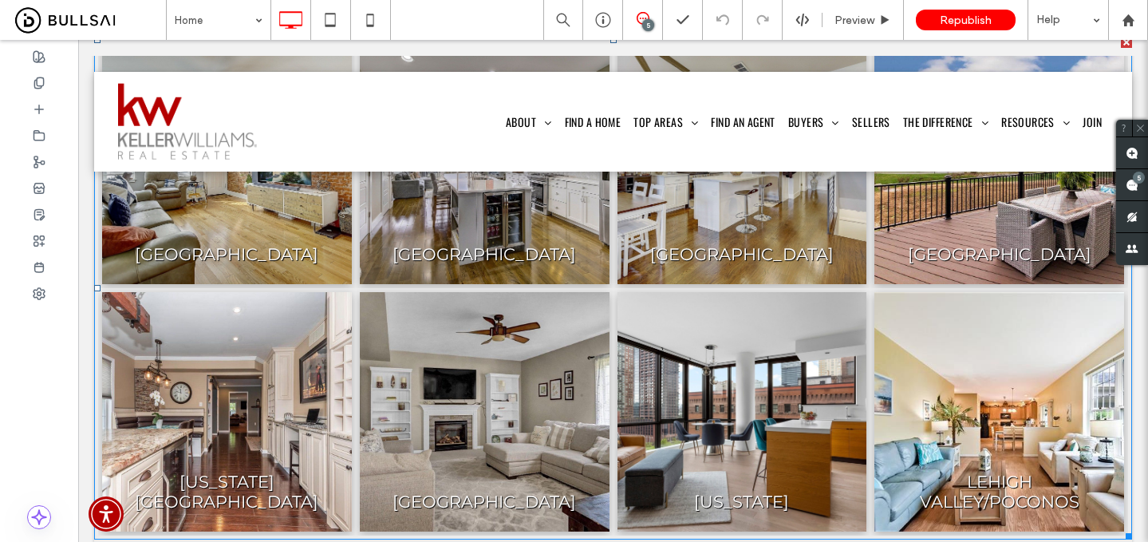
scroll to position [970, 0]
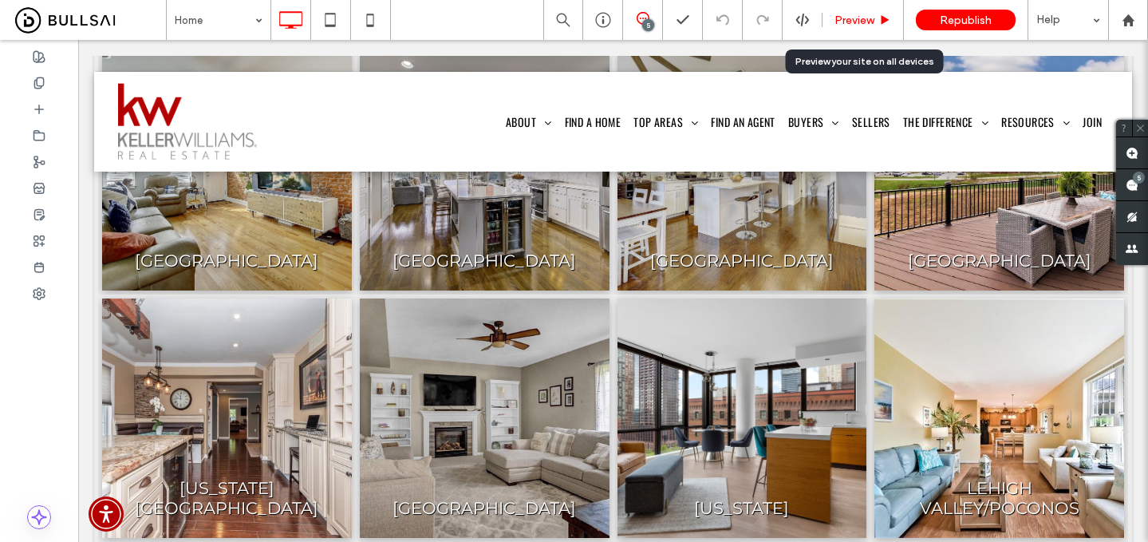
drag, startPoint x: 859, startPoint y: 23, endPoint x: 626, endPoint y: 33, distance: 233.2
click at [859, 23] on span "Preview" at bounding box center [855, 21] width 40 height 14
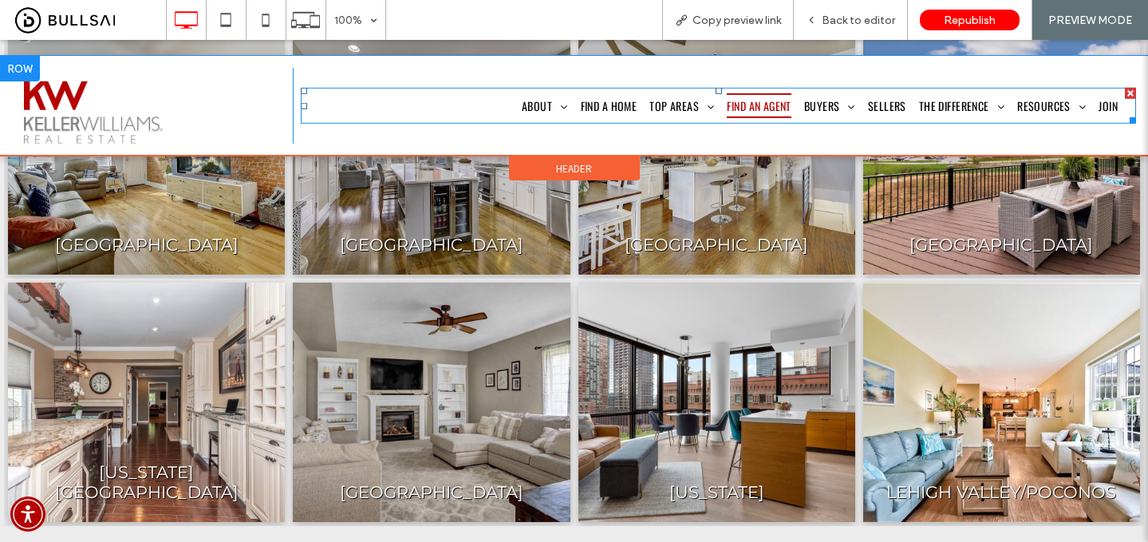
click at [750, 93] on span "Find An Agent" at bounding box center [759, 105] width 64 height 25
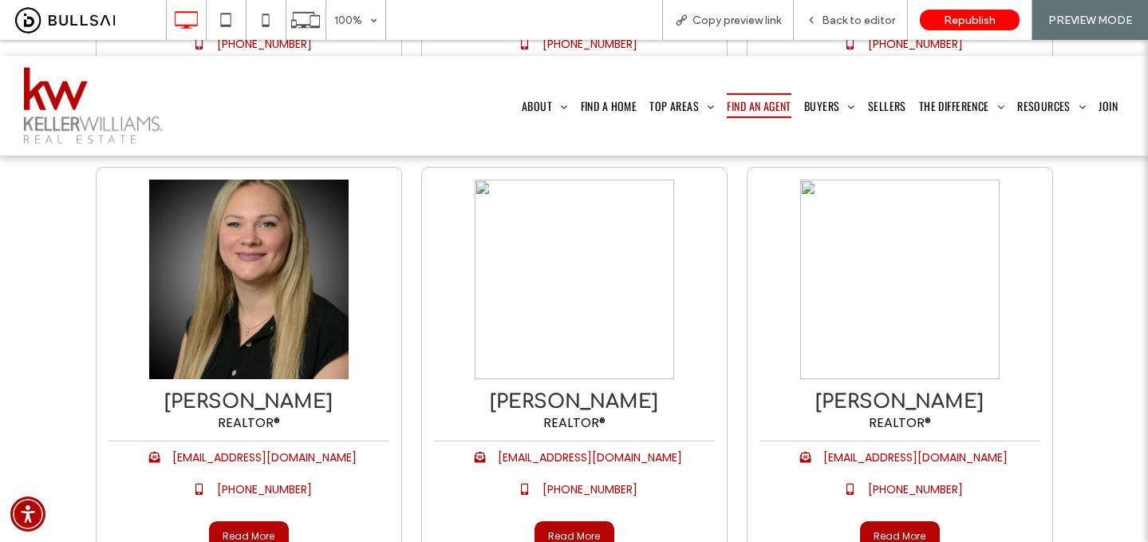
scroll to position [740, 0]
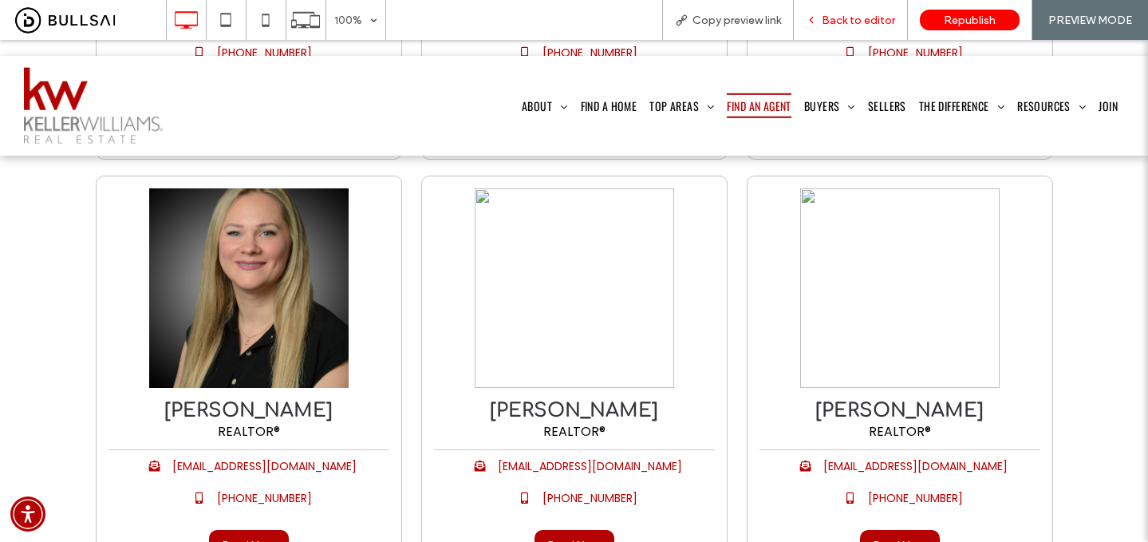
click at [880, 20] on span "Back to editor" at bounding box center [858, 21] width 73 height 14
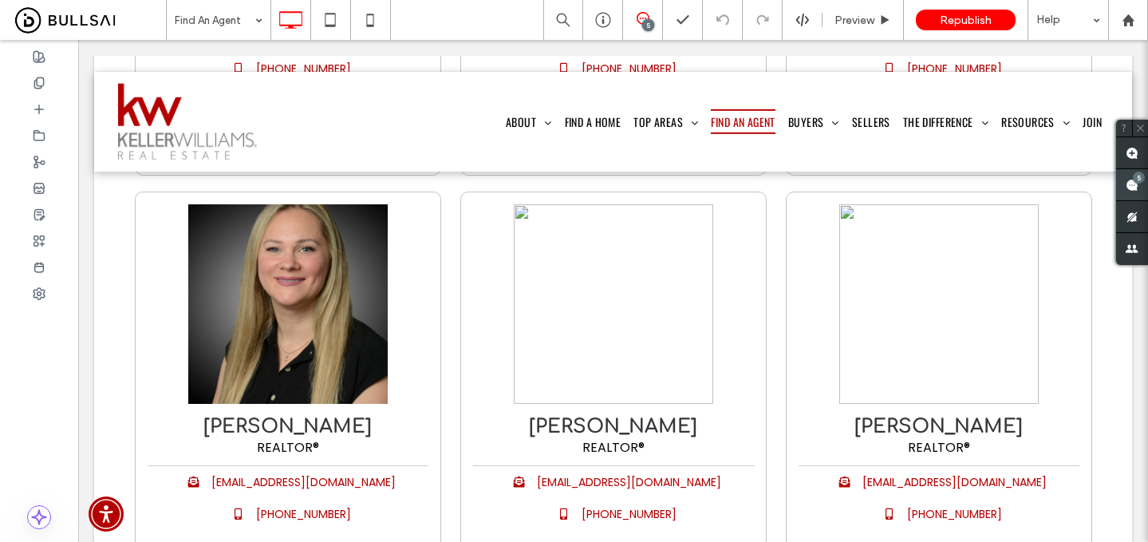
click at [1131, 185] on use at bounding box center [1132, 185] width 13 height 13
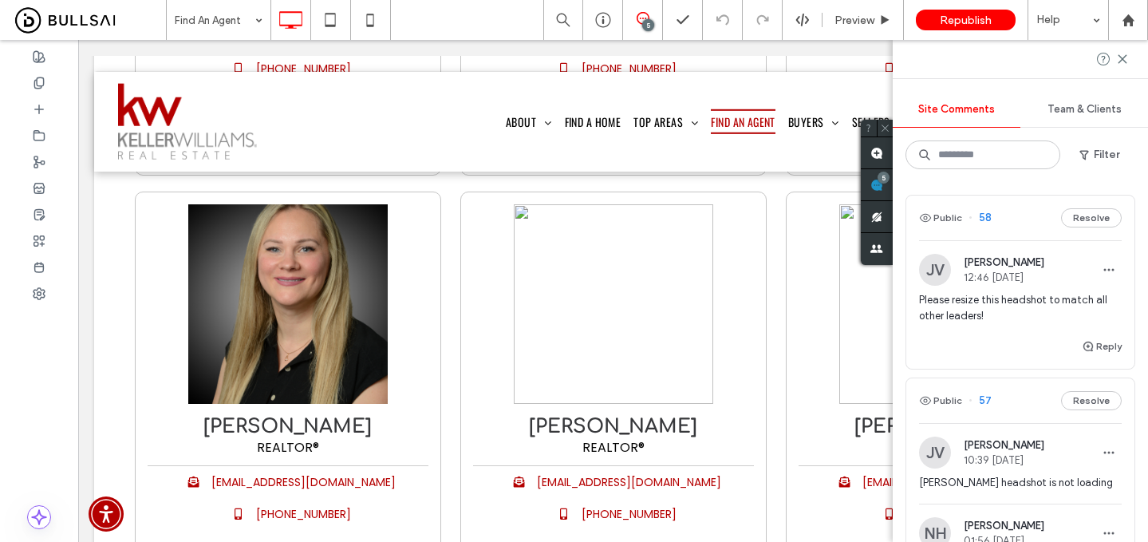
click at [1029, 305] on span "Please resize this headshot to match all other leaders!" at bounding box center [1020, 308] width 203 height 32
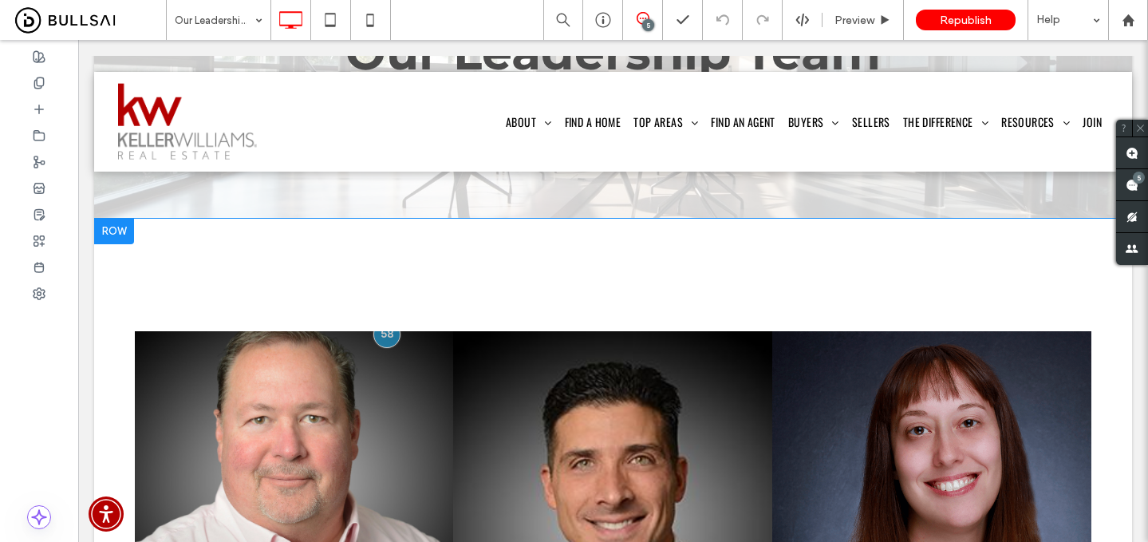
scroll to position [289, 0]
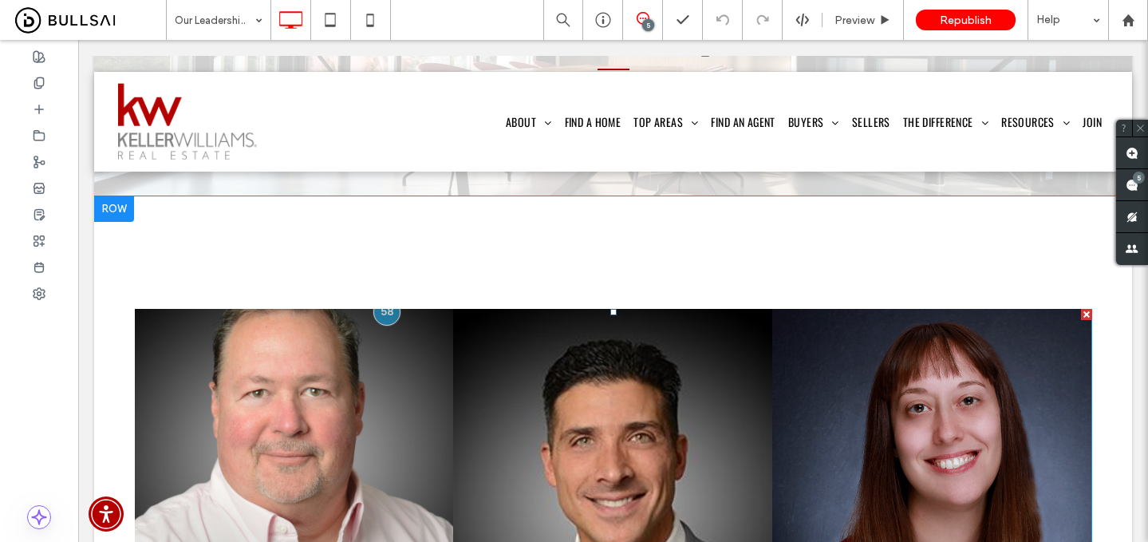
click at [373, 328] on link at bounding box center [294, 468] width 338 height 338
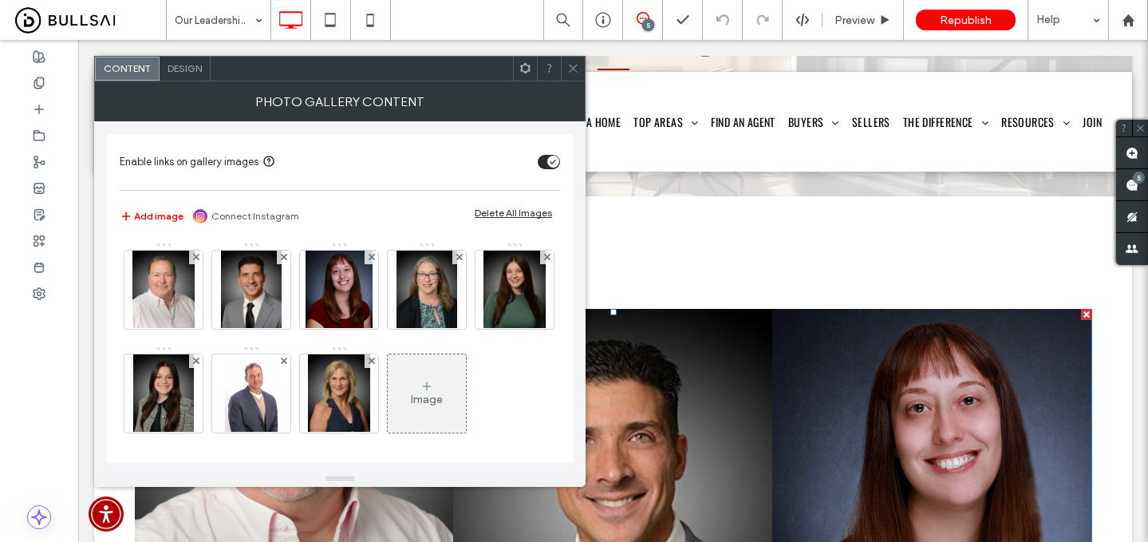
click at [194, 70] on span "Design" at bounding box center [185, 68] width 34 height 12
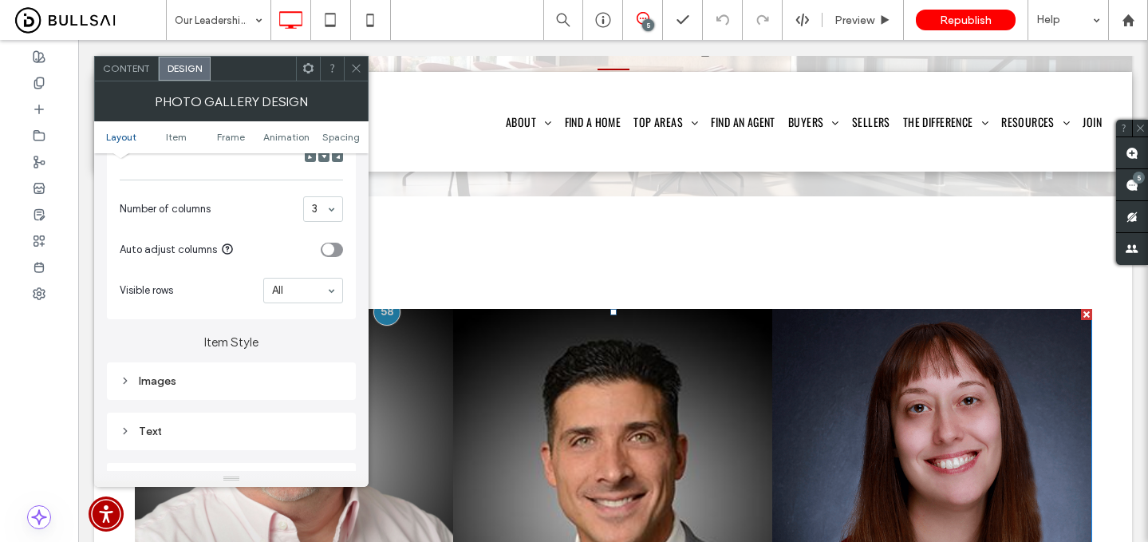
scroll to position [401, 0]
click at [223, 381] on div "Images" at bounding box center [231, 380] width 223 height 14
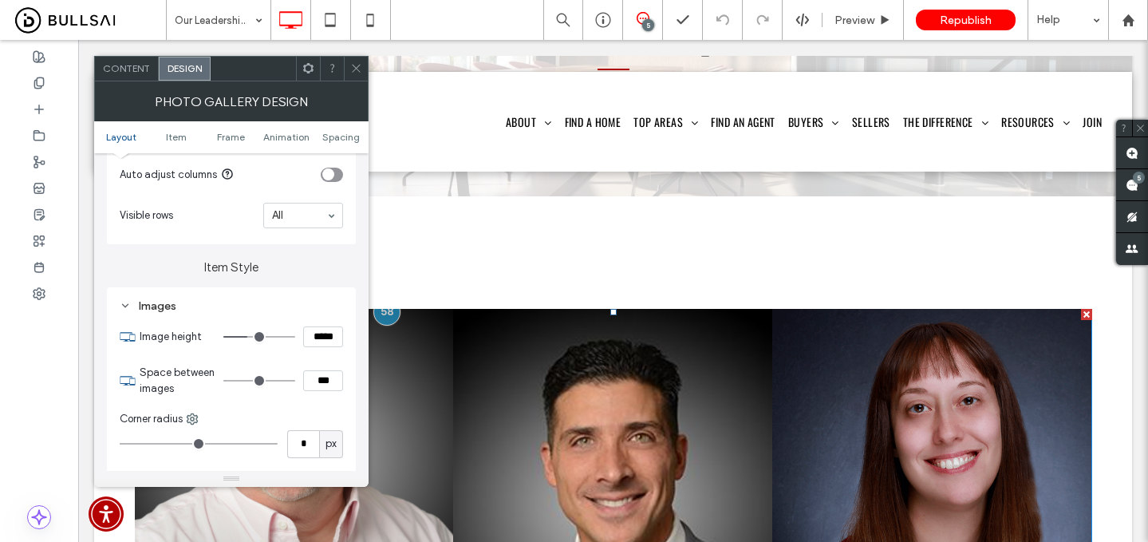
scroll to position [476, 0]
click at [320, 336] on input "*****" at bounding box center [323, 335] width 40 height 21
type input "*****"
type input "***"
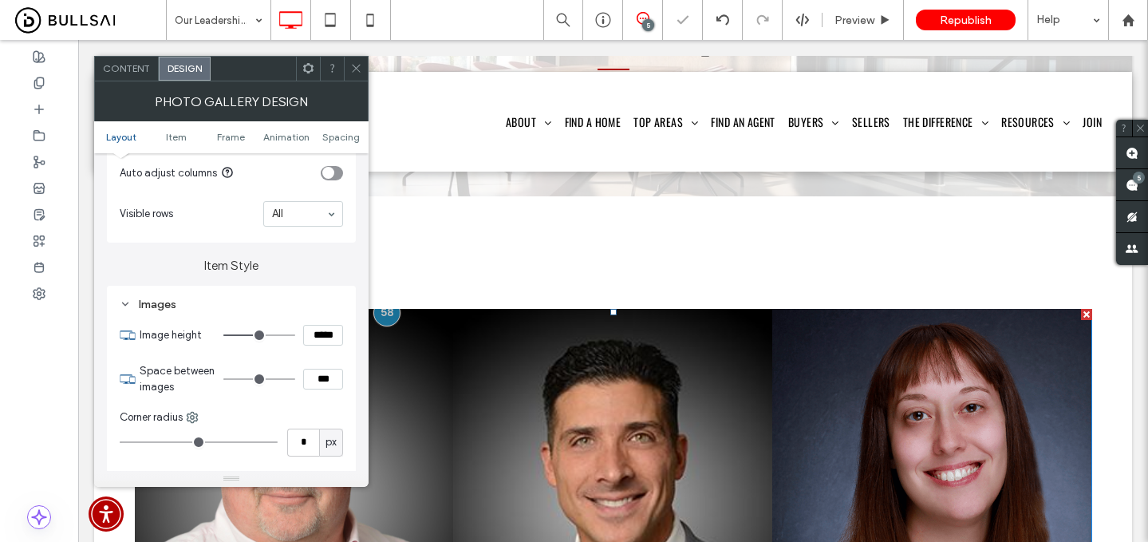
click at [353, 65] on use at bounding box center [356, 69] width 8 height 8
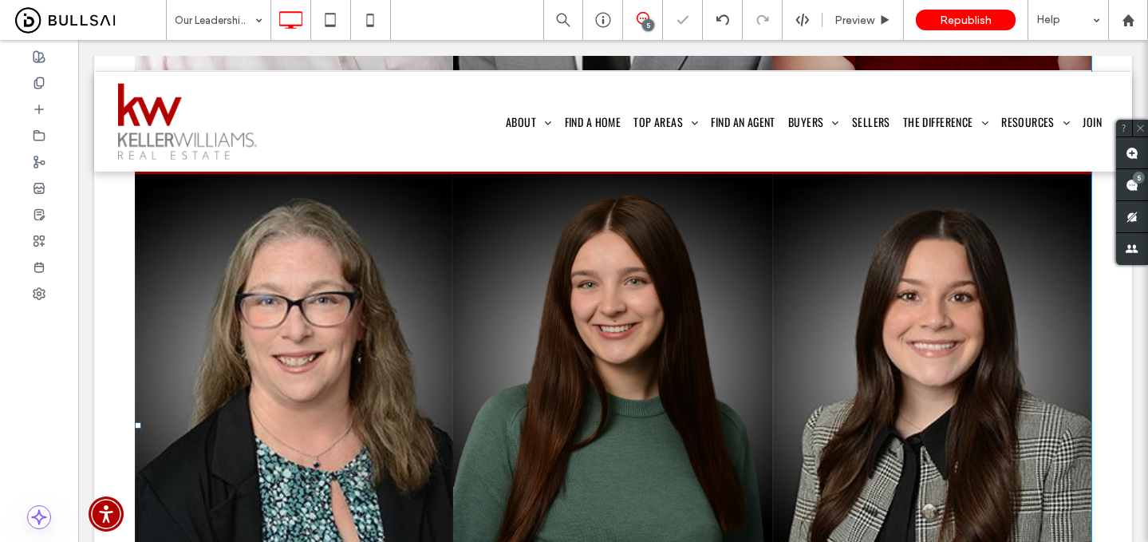
scroll to position [938, 0]
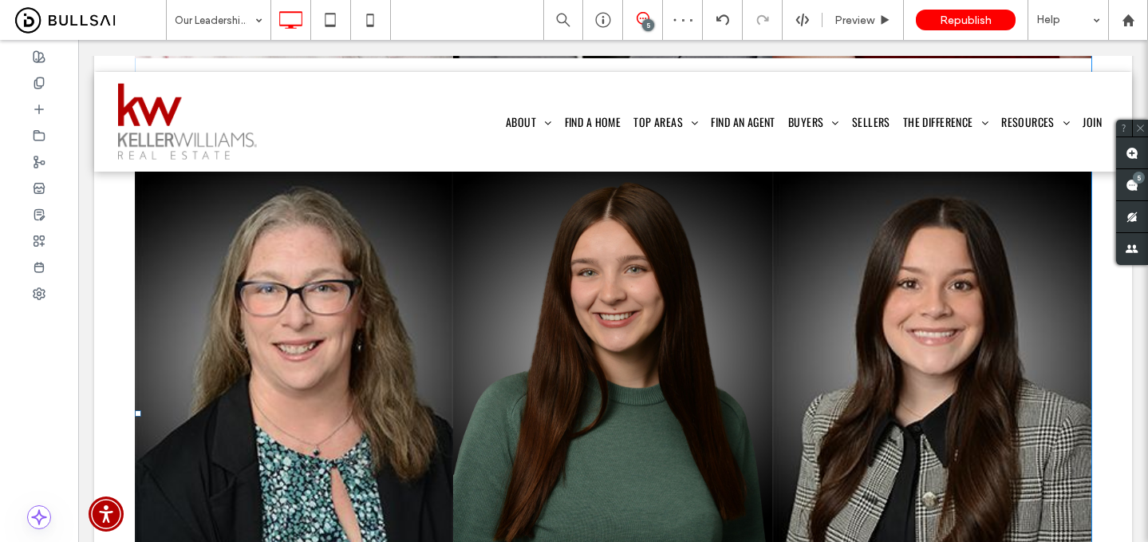
click at [338, 314] on link at bounding box center [294, 361] width 319 height 399
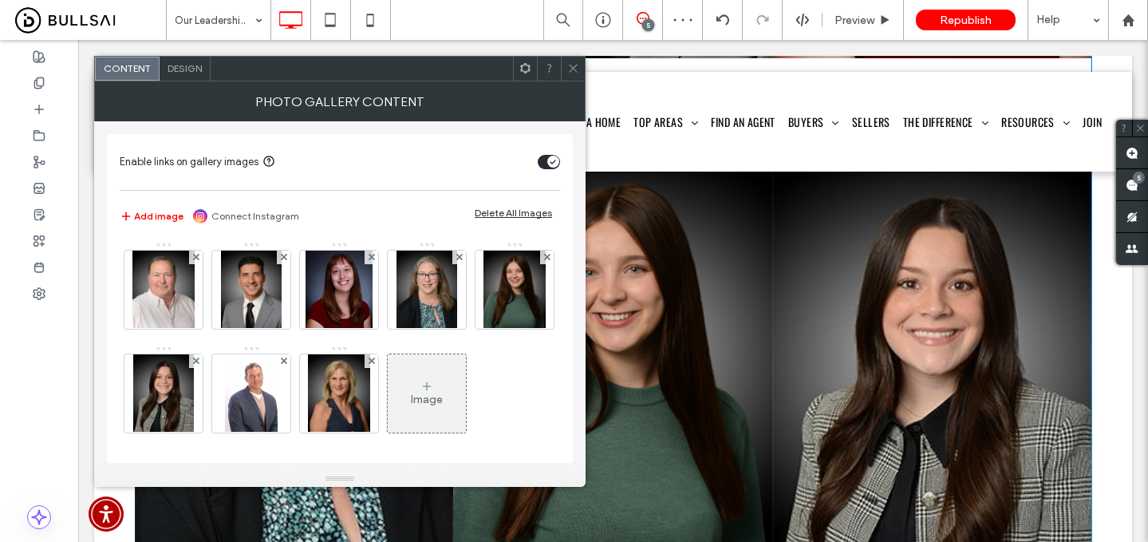
click at [198, 60] on div "Design" at bounding box center [185, 69] width 51 height 24
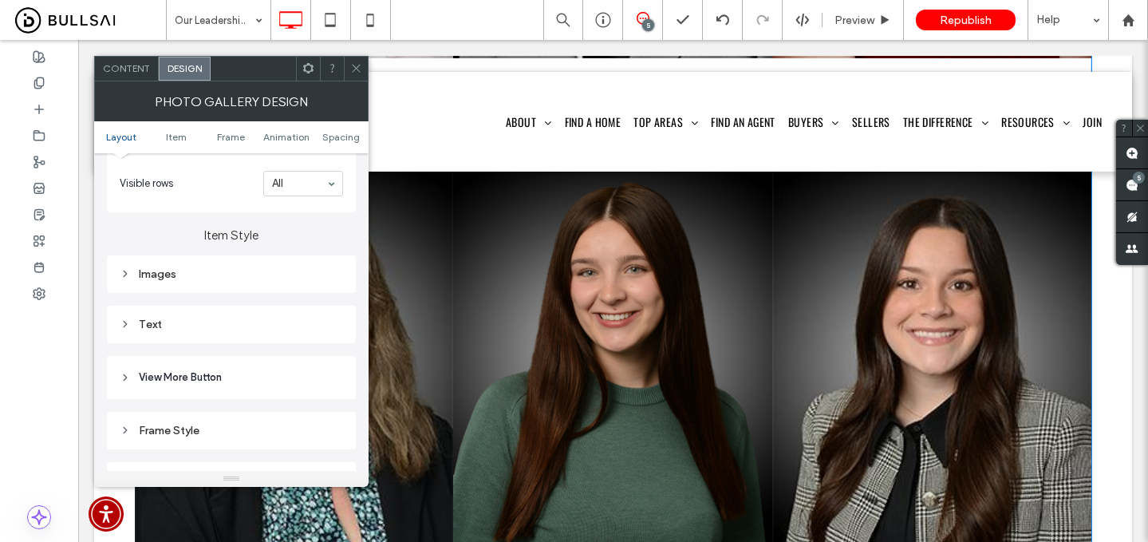
scroll to position [508, 0]
click at [267, 274] on div "Images" at bounding box center [231, 273] width 223 height 14
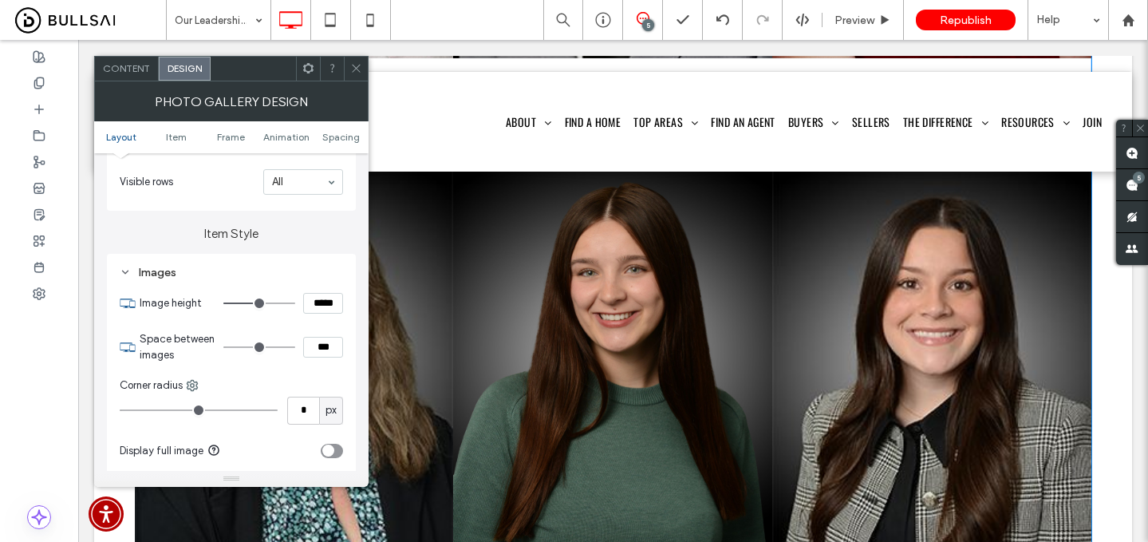
click at [357, 75] on span at bounding box center [356, 69] width 12 height 24
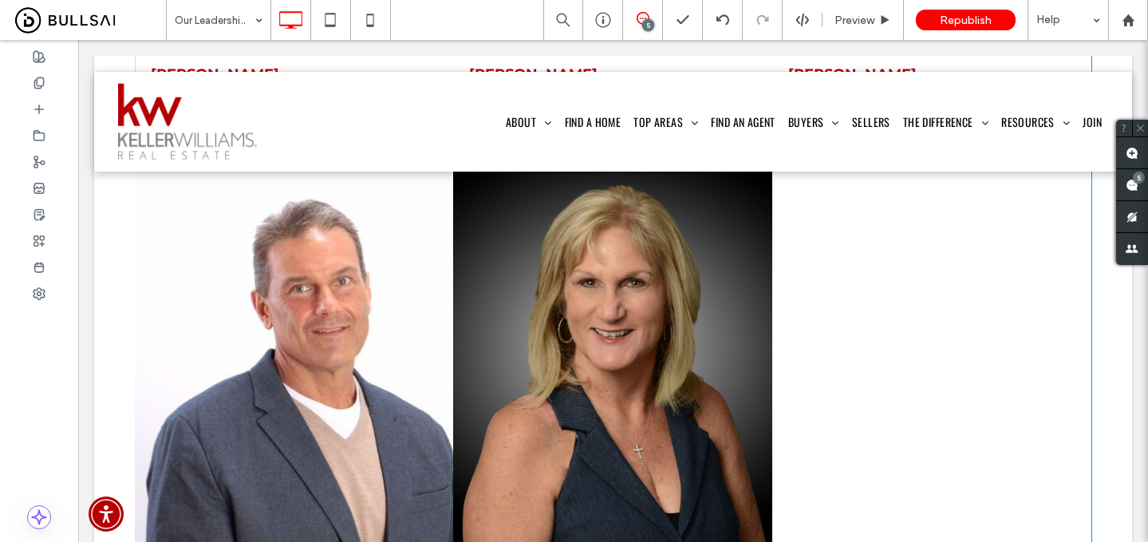
scroll to position [1452, 0]
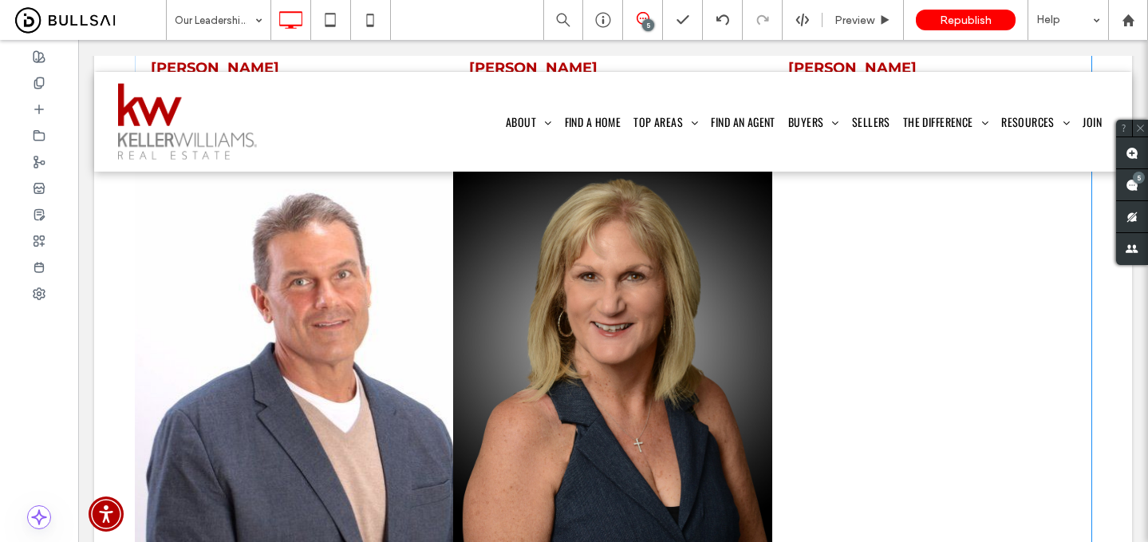
click at [423, 401] on link at bounding box center [294, 350] width 338 height 423
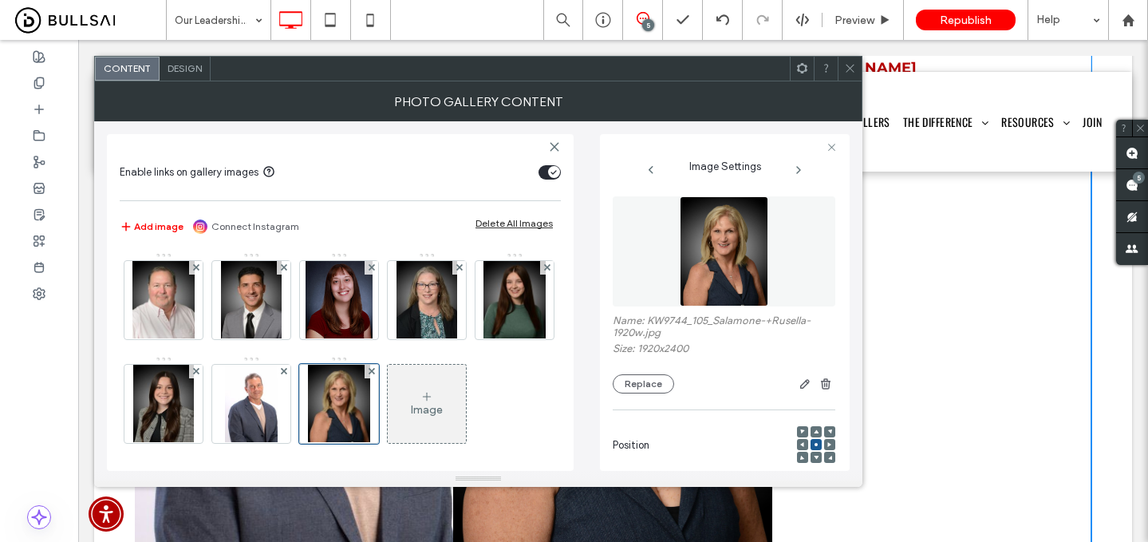
scroll to position [248, 0]
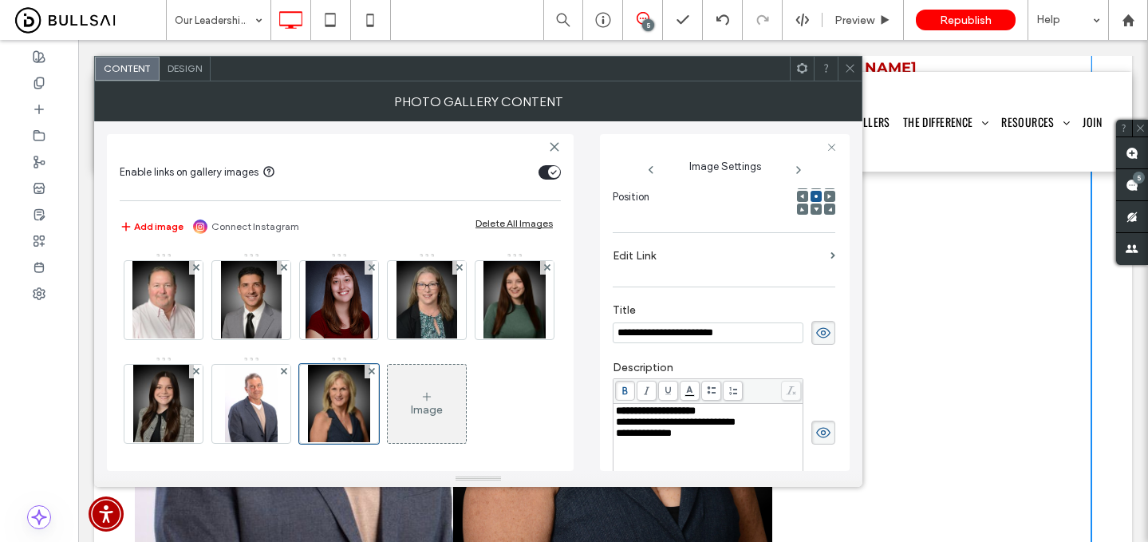
click at [186, 58] on div "Design" at bounding box center [185, 69] width 51 height 24
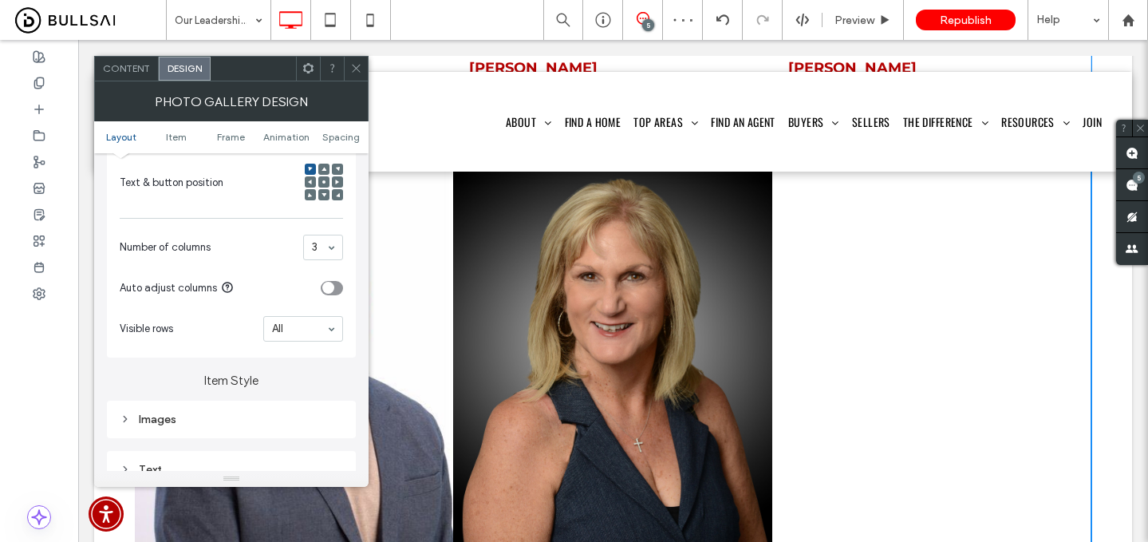
scroll to position [383, 0]
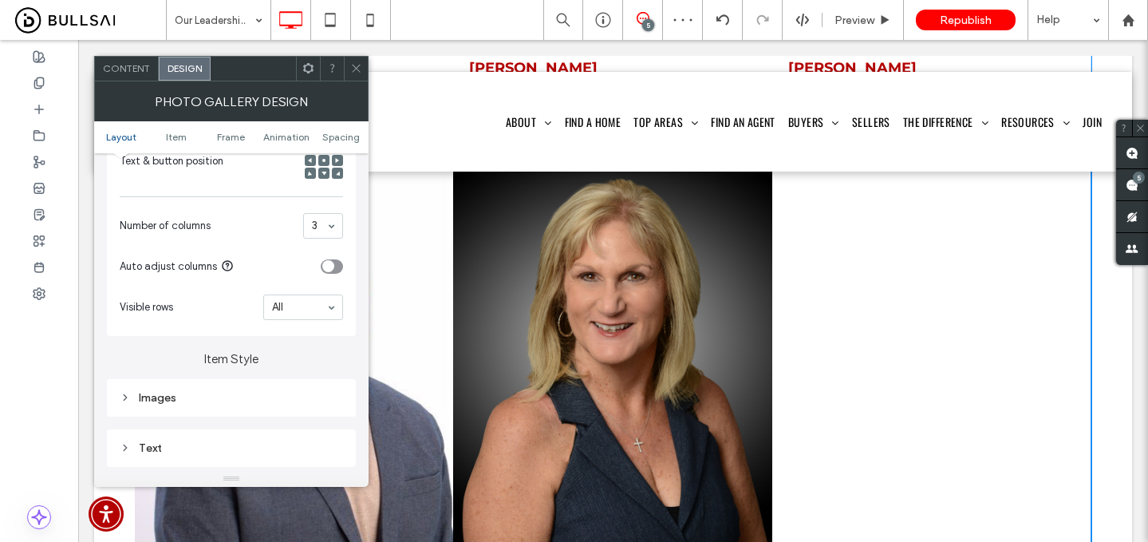
click at [291, 404] on div "Images" at bounding box center [231, 398] width 223 height 14
click at [314, 427] on input "*****" at bounding box center [323, 428] width 40 height 21
type input "*****"
type input "***"
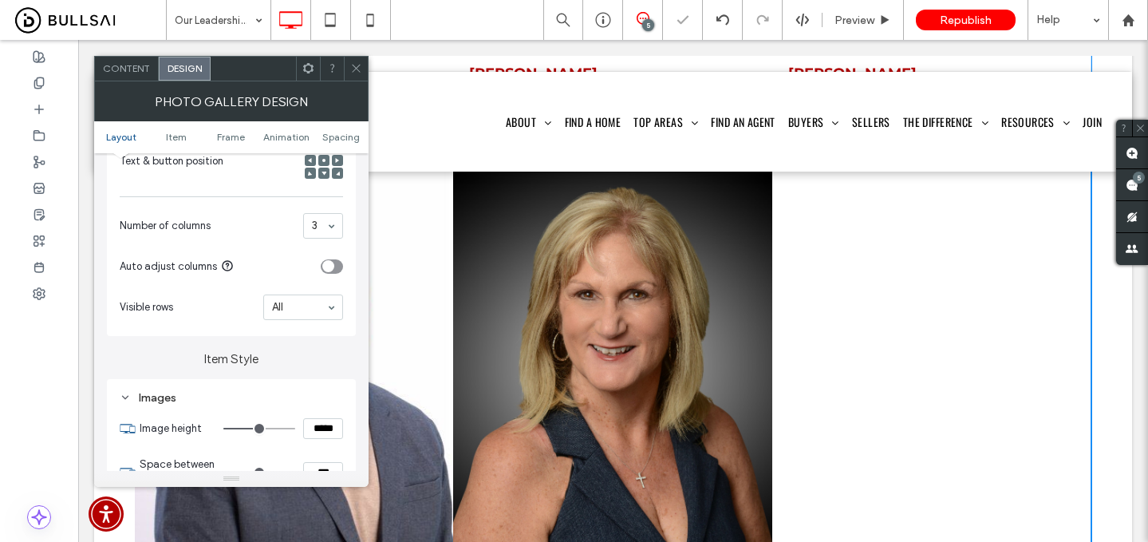
scroll to position [1532, 0]
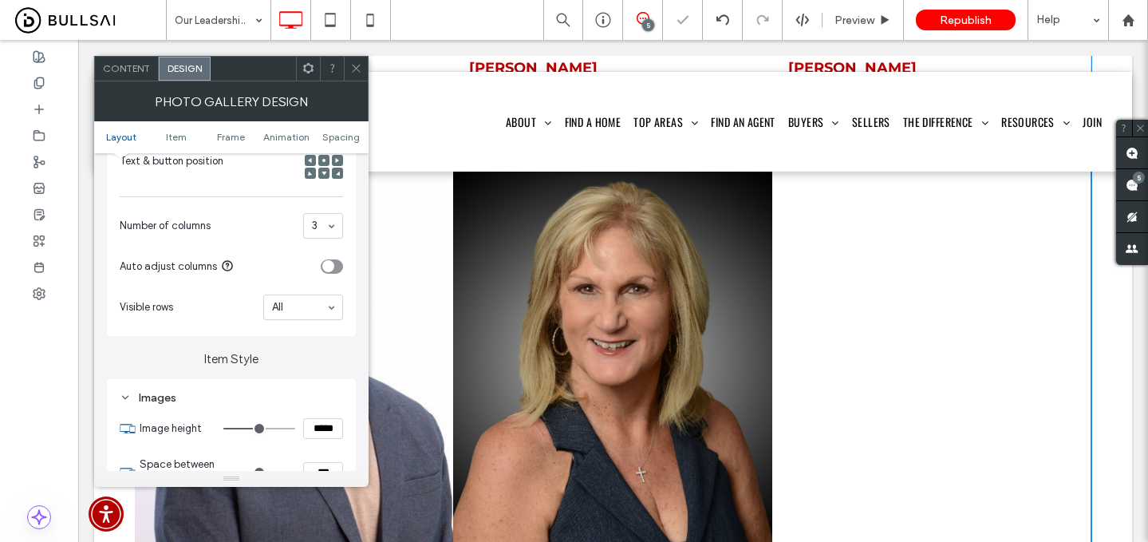
click at [316, 431] on input "*****" at bounding box center [323, 428] width 40 height 21
type input "*****"
type input "***"
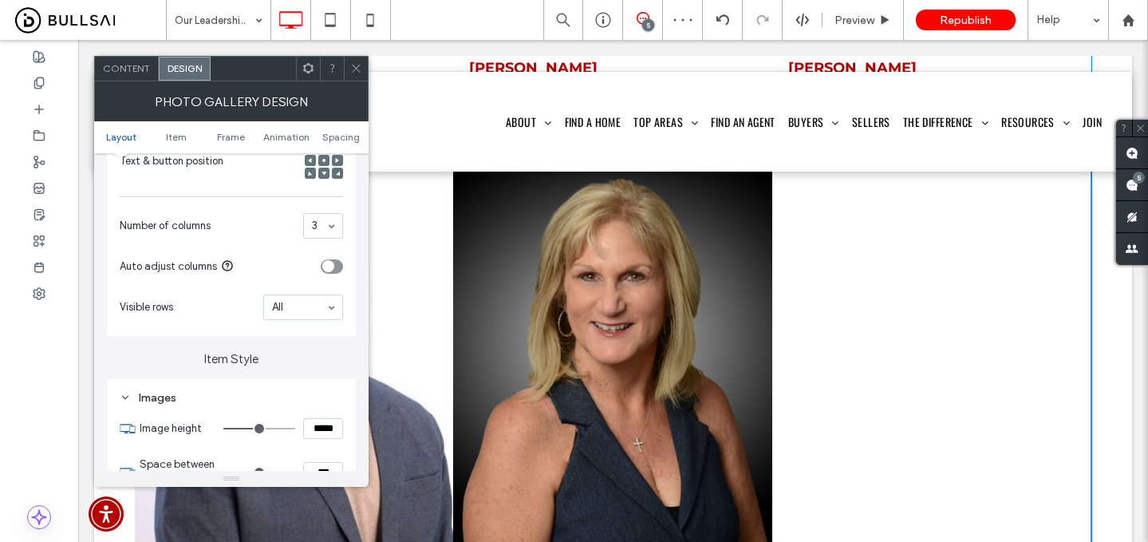
scroll to position [412, 0]
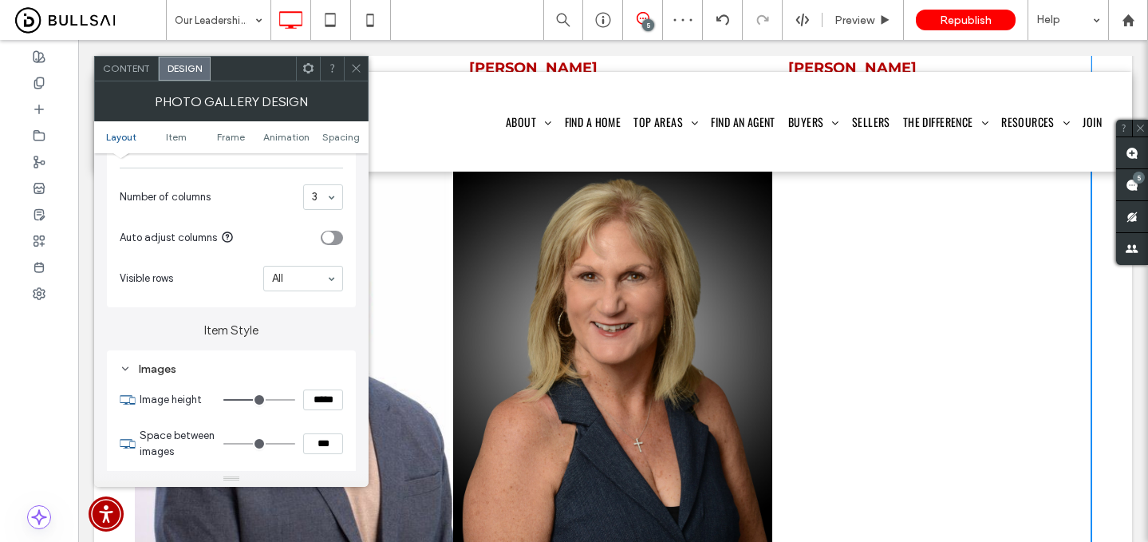
click at [327, 437] on input "***" at bounding box center [323, 443] width 40 height 21
type input "****"
type input "**"
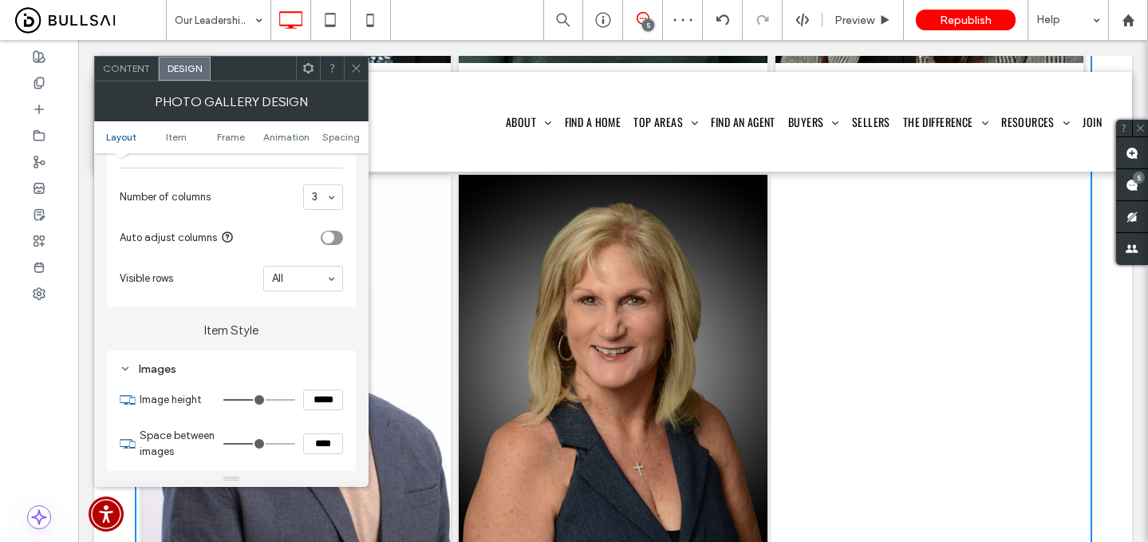
click at [352, 60] on span at bounding box center [356, 69] width 12 height 24
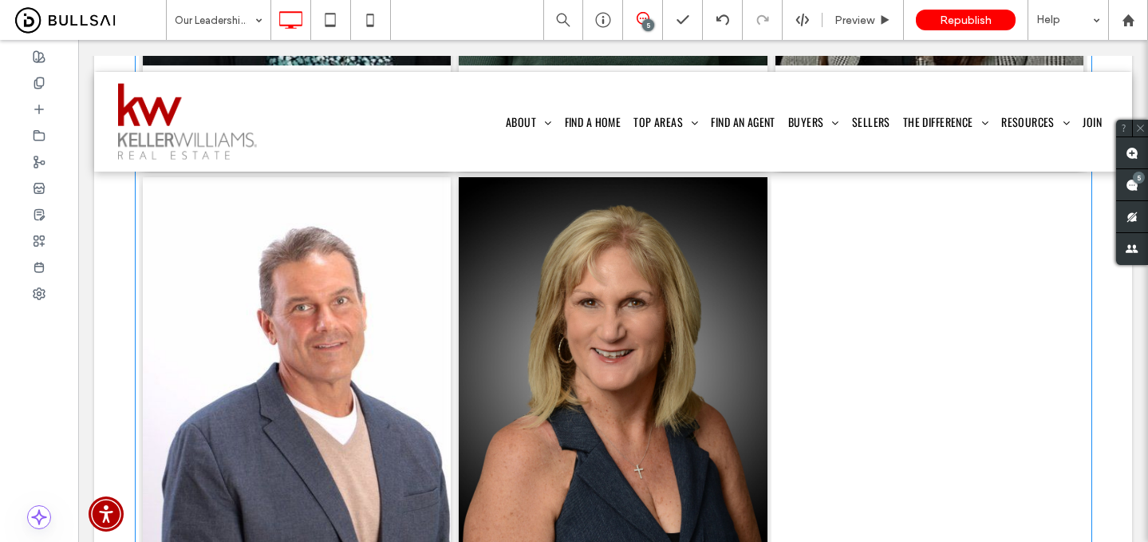
scroll to position [1474, 0]
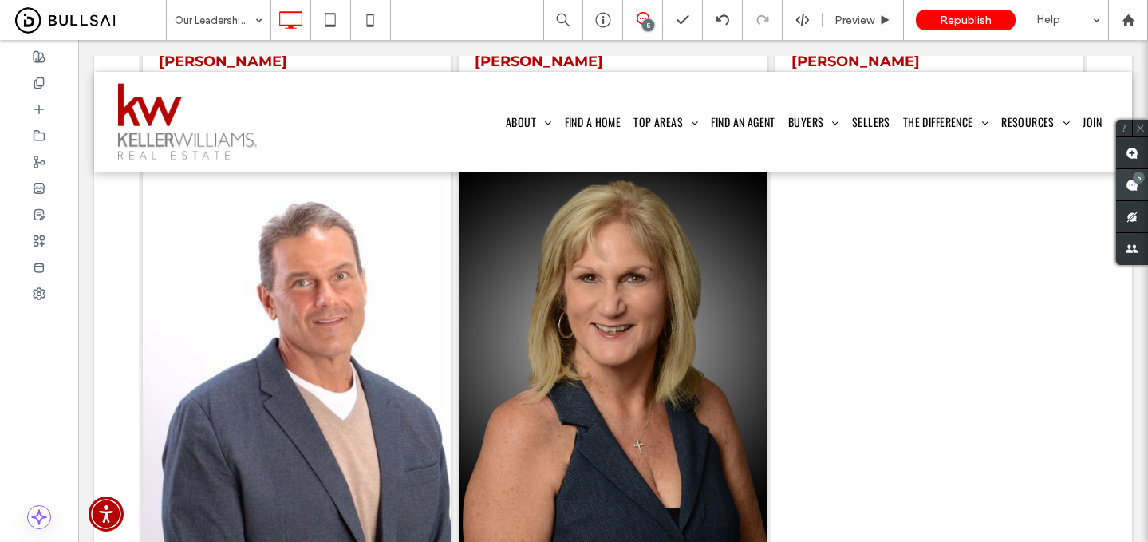
click at [1136, 184] on use at bounding box center [1132, 185] width 13 height 13
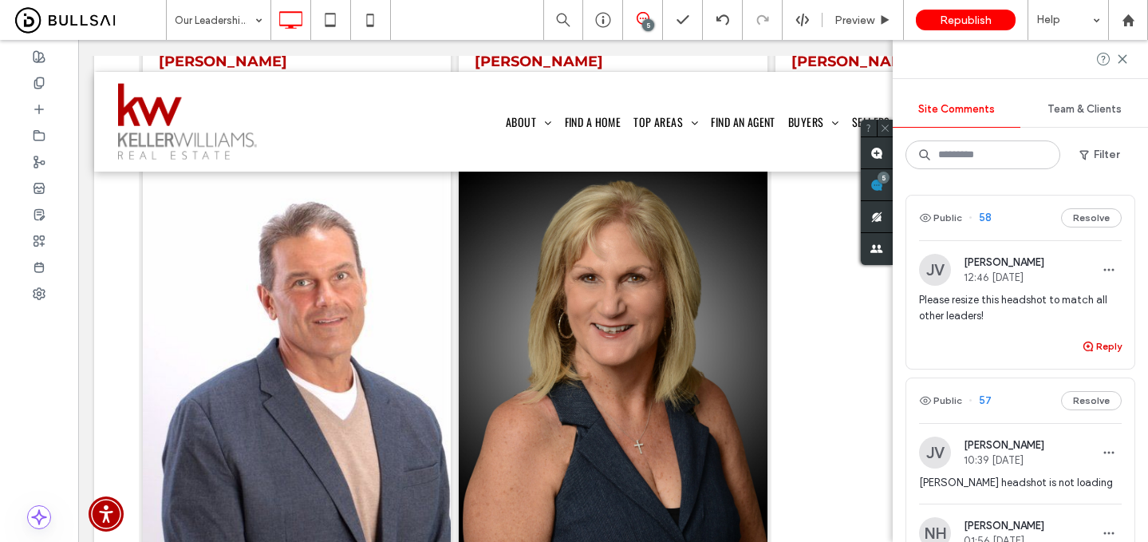
click at [1090, 349] on use "button" at bounding box center [1088, 346] width 10 height 10
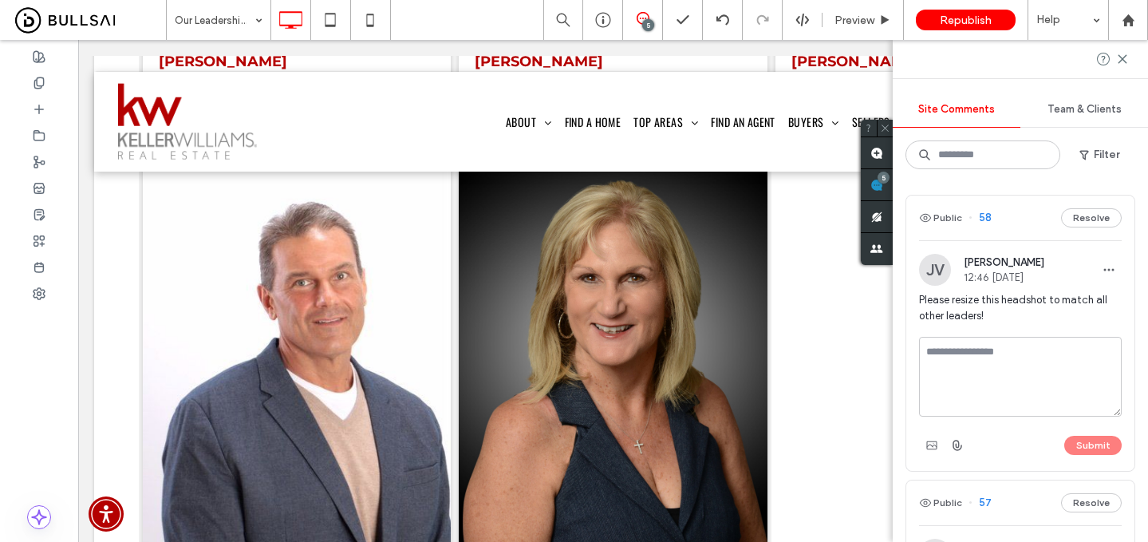
click at [1020, 369] on textarea at bounding box center [1020, 377] width 203 height 80
type textarea "*****"
click at [1085, 431] on div "***** Submit" at bounding box center [1020, 397] width 203 height 121
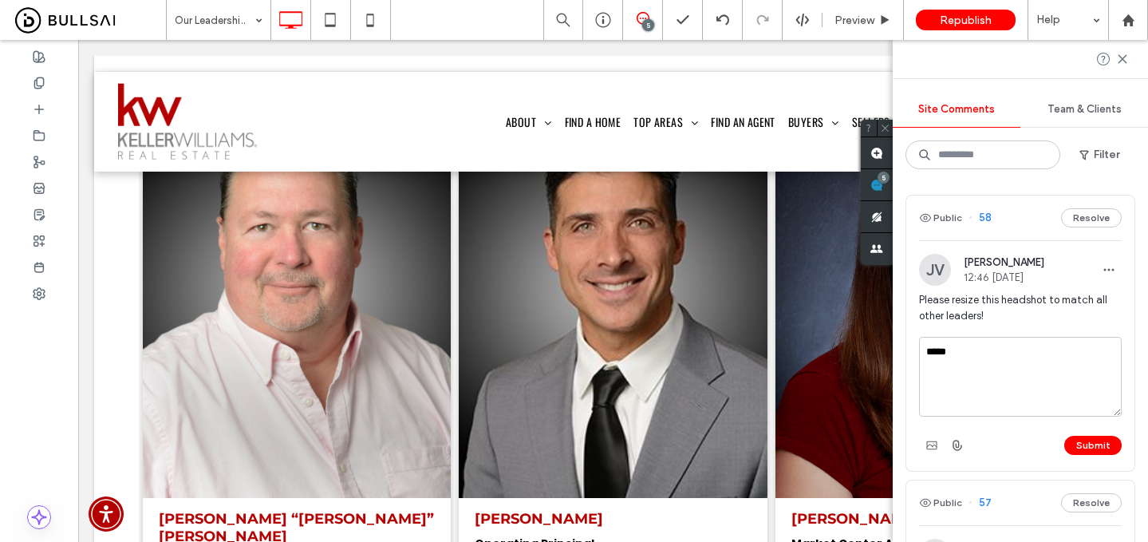
scroll to position [502, 0]
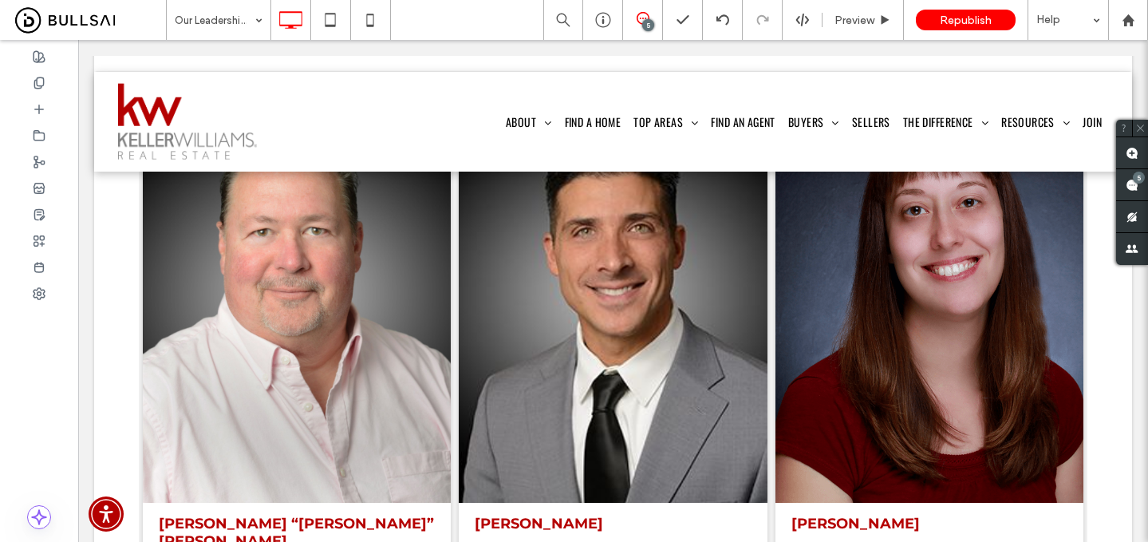
click at [1130, 176] on span at bounding box center [1132, 184] width 32 height 31
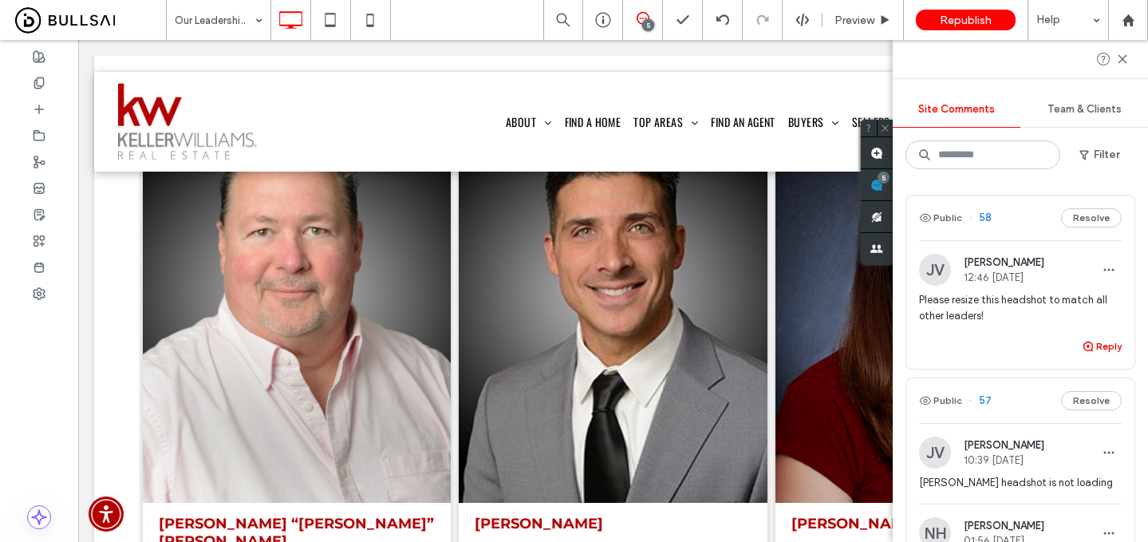
click at [1087, 346] on use "button" at bounding box center [1088, 346] width 10 height 10
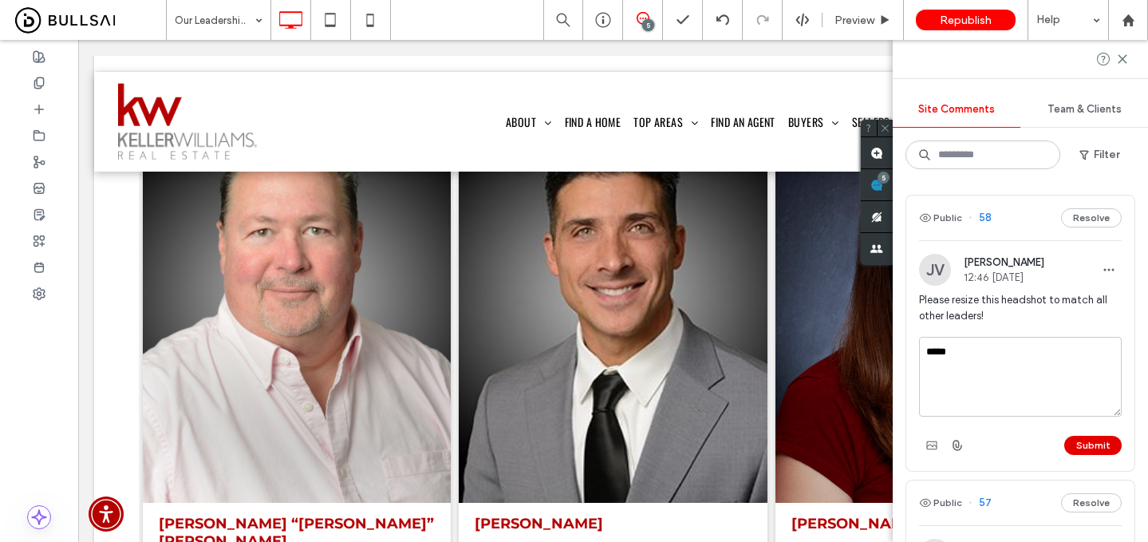
click at [1097, 445] on button "Submit" at bounding box center [1092, 445] width 57 height 19
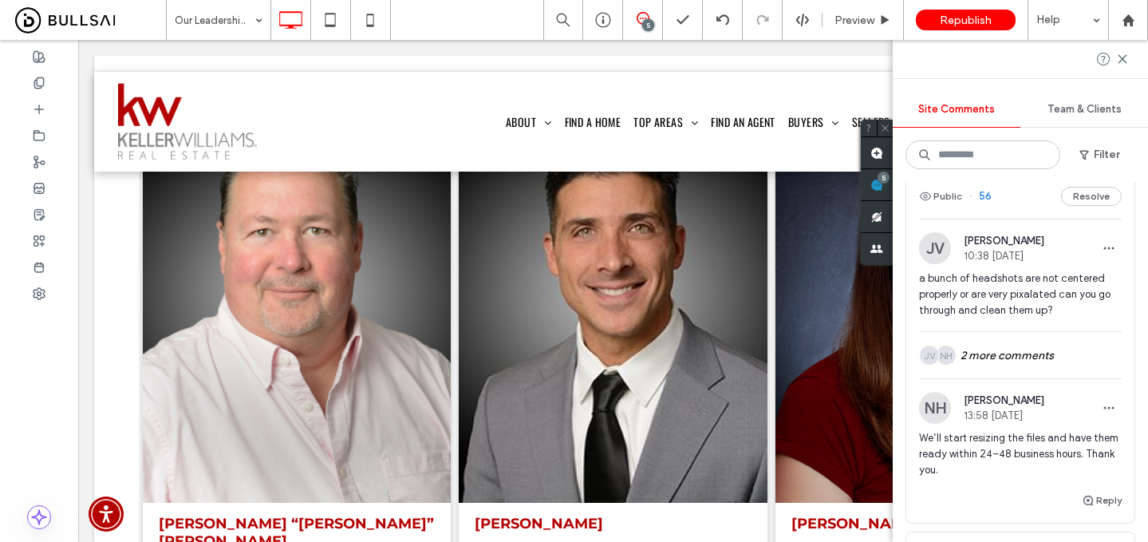
scroll to position [537, 0]
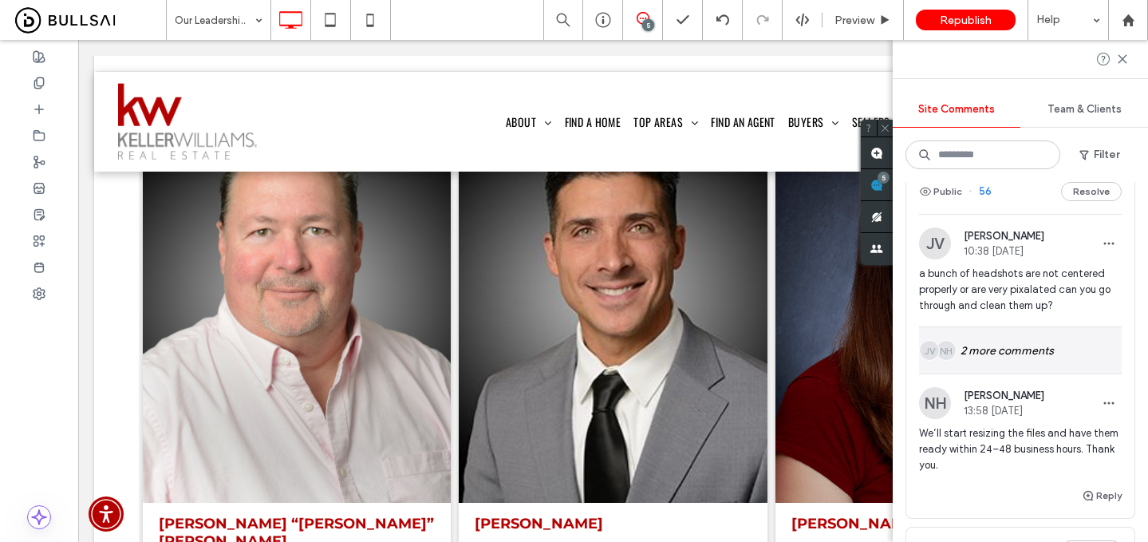
click at [997, 349] on div "NH JV 2 more comments" at bounding box center [1020, 350] width 203 height 46
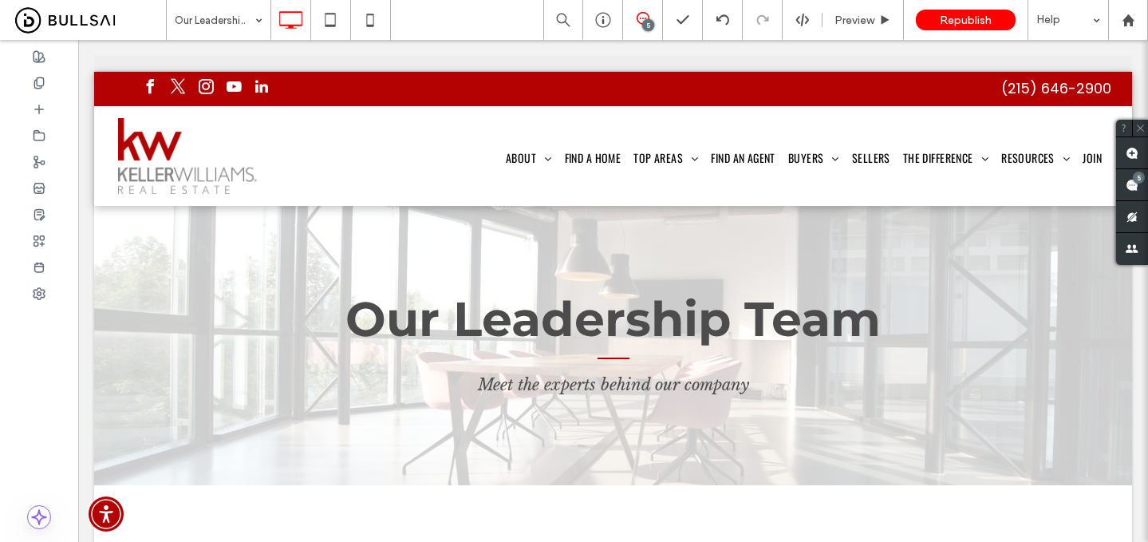
scroll to position [0, 0]
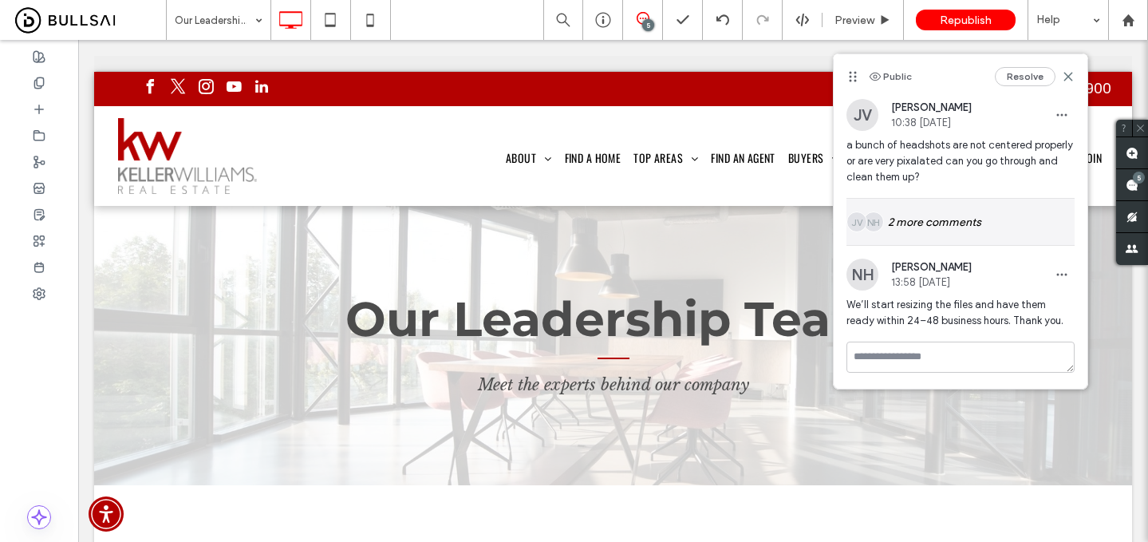
click at [921, 204] on div "NH JV 2 more comments" at bounding box center [960, 222] width 228 height 46
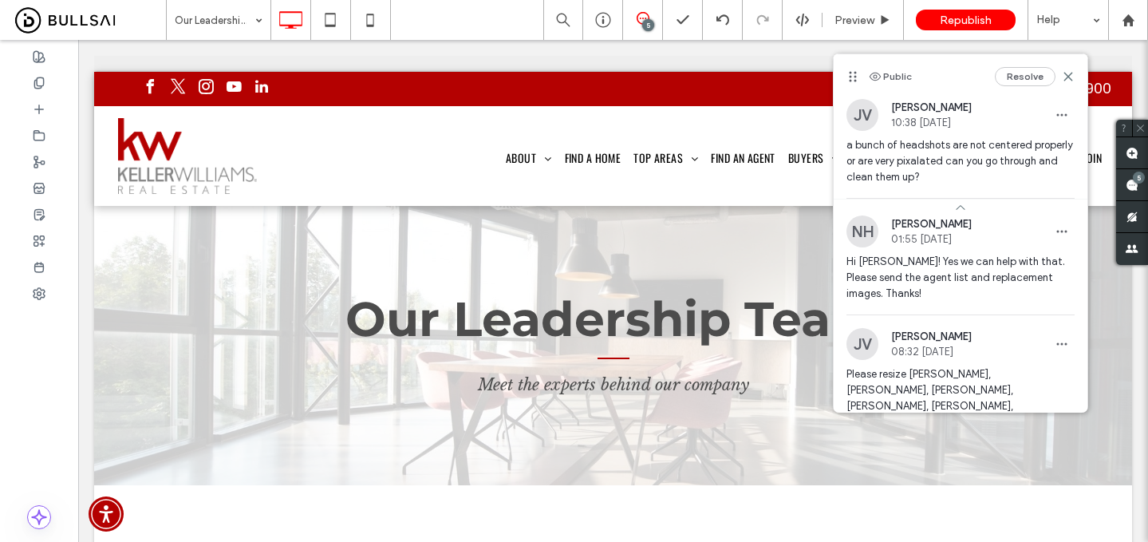
click at [923, 389] on span "Please resize [PERSON_NAME], [PERSON_NAME], [PERSON_NAME], [PERSON_NAME], [PERS…" at bounding box center [960, 509] width 228 height 287
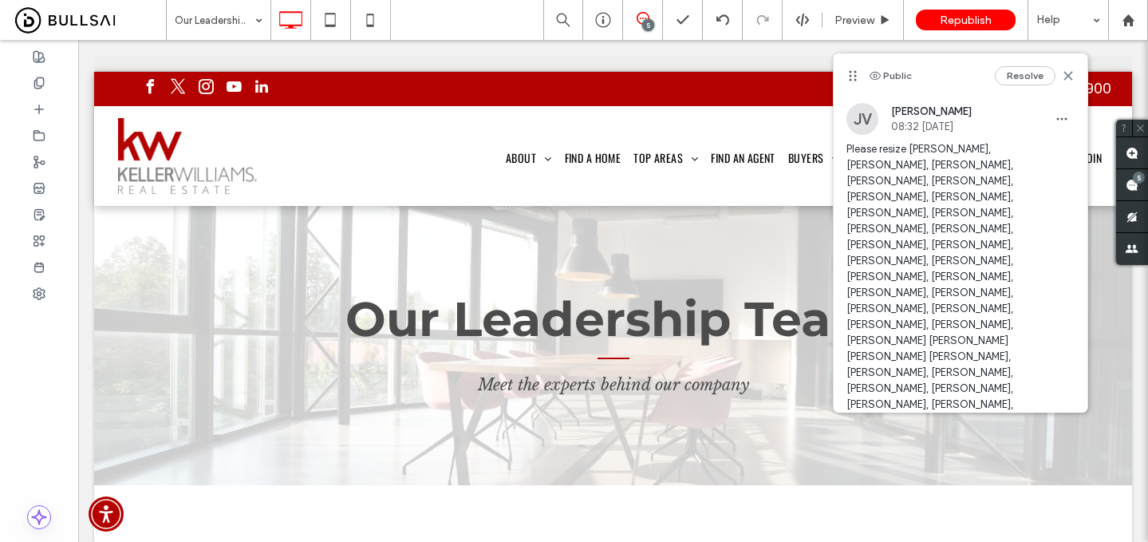
scroll to position [215, 0]
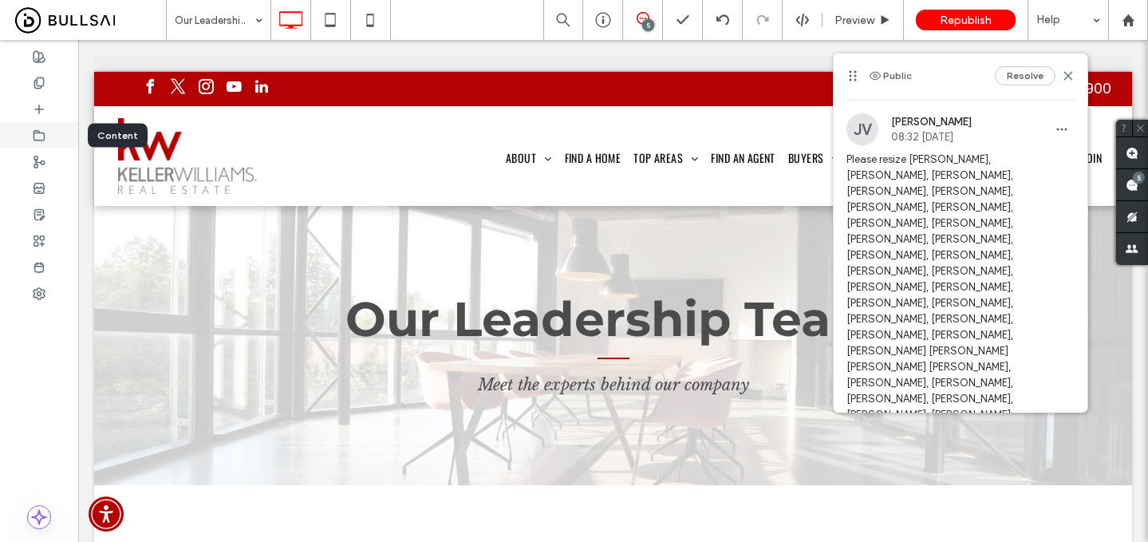
click at [48, 134] on div at bounding box center [39, 135] width 78 height 26
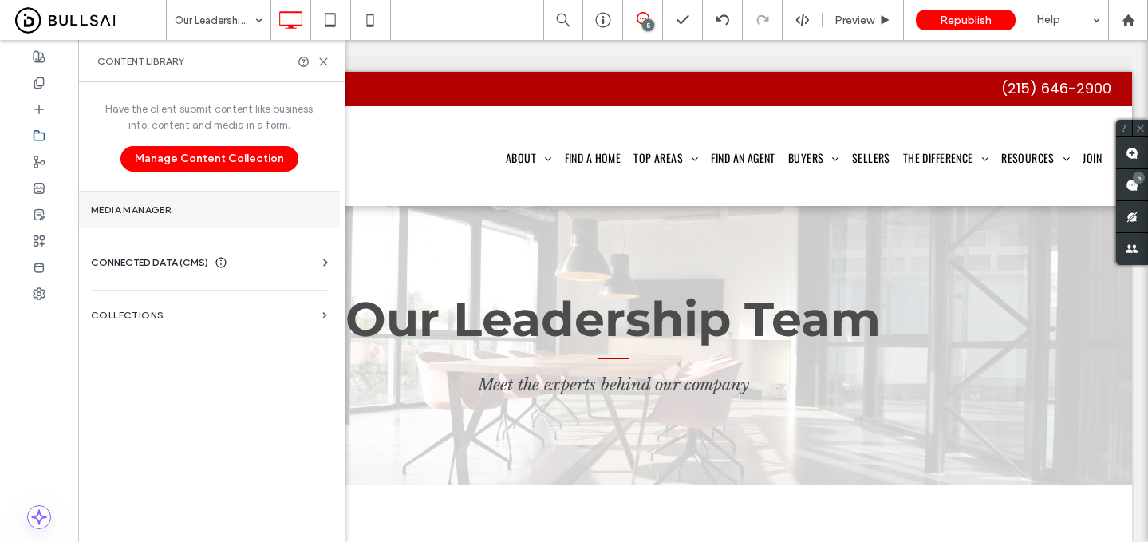
click at [229, 222] on section "Media Manager" at bounding box center [209, 209] width 262 height 37
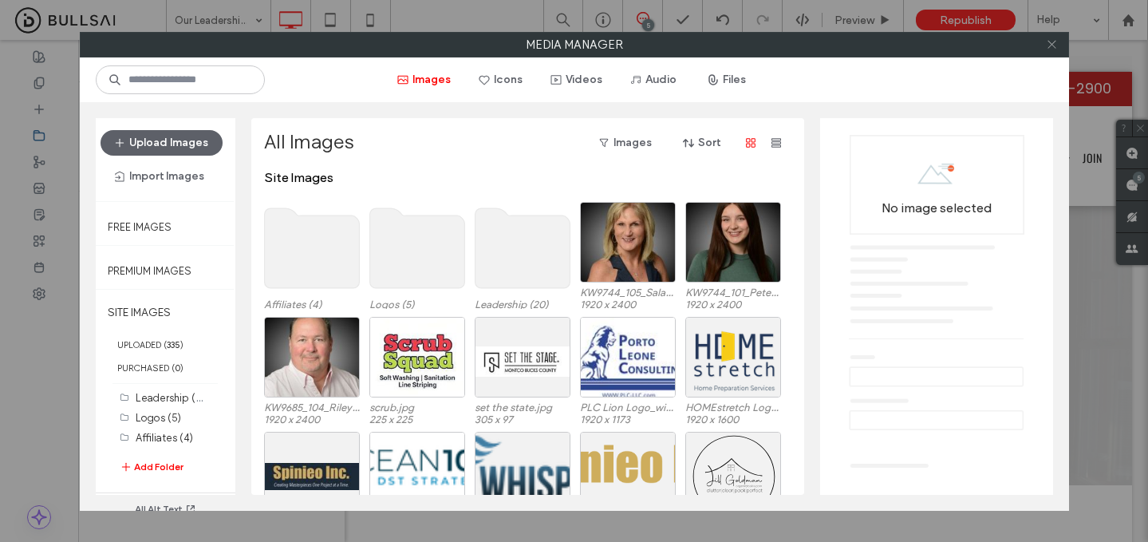
click at [1053, 43] on icon at bounding box center [1052, 44] width 12 height 12
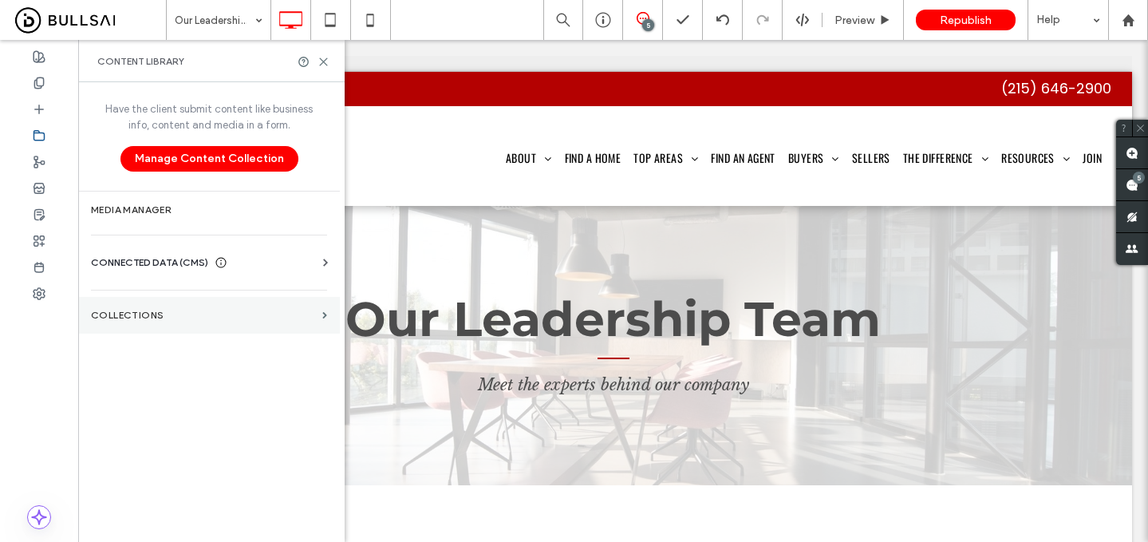
click at [211, 321] on section "Collections" at bounding box center [209, 315] width 262 height 37
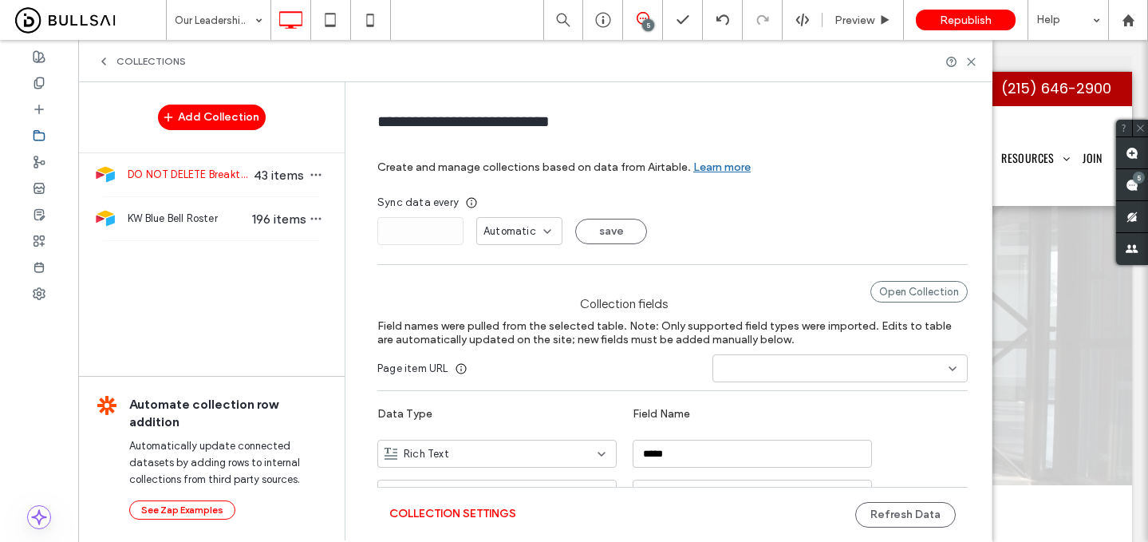
drag, startPoint x: 229, startPoint y: 223, endPoint x: 705, endPoint y: 263, distance: 478.0
click at [229, 223] on span "KW Blue Bell Roster" at bounding box center [189, 219] width 123 height 16
type input "**********"
click at [887, 290] on div "Open Collection" at bounding box center [918, 292] width 97 height 22
click at [973, 60] on icon at bounding box center [971, 62] width 12 height 12
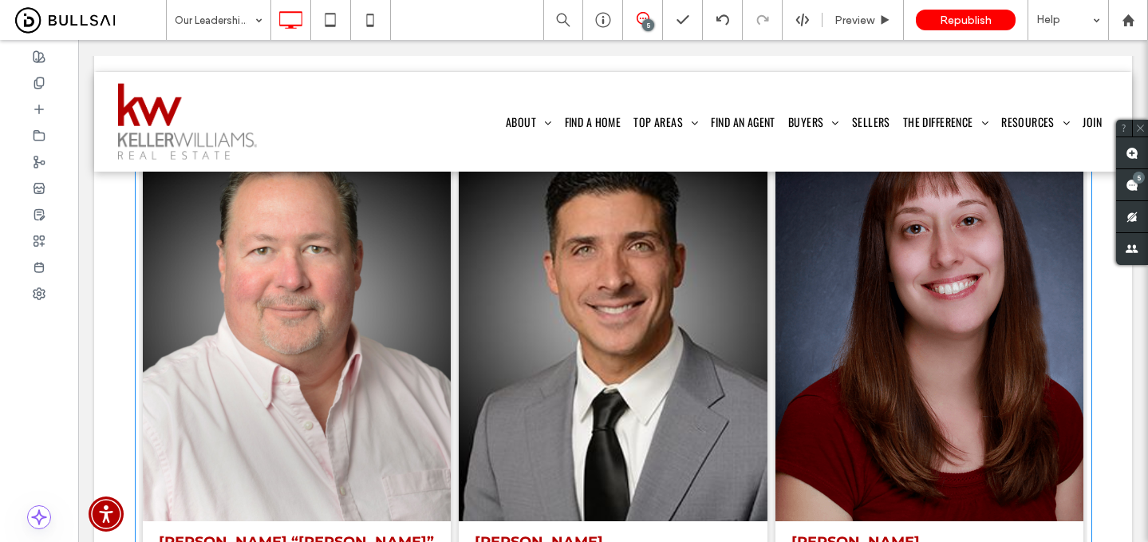
scroll to position [626, 0]
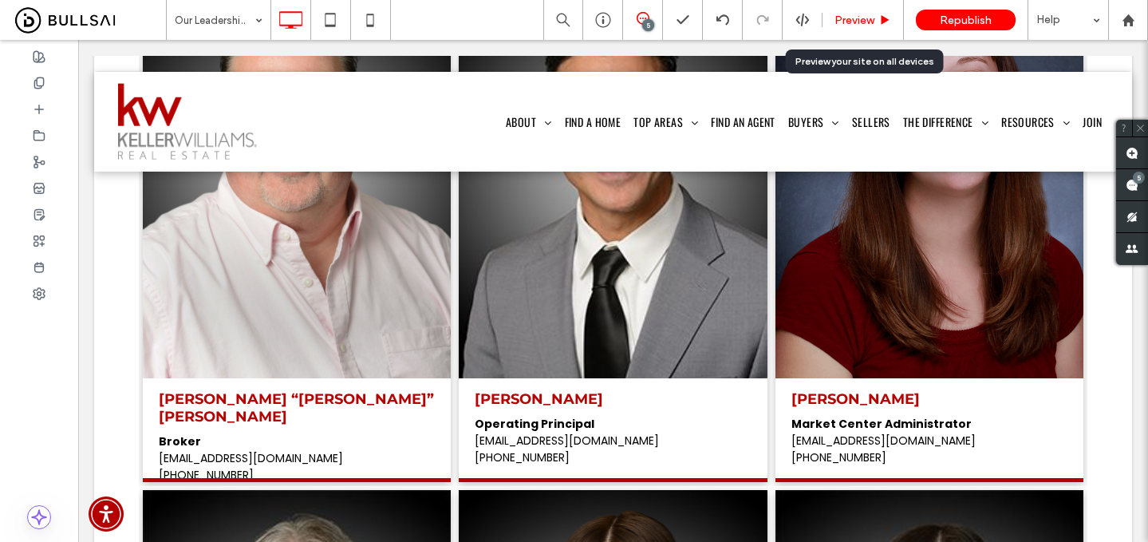
drag, startPoint x: 856, startPoint y: 22, endPoint x: 665, endPoint y: 69, distance: 196.4
click at [856, 22] on span "Preview" at bounding box center [855, 21] width 40 height 14
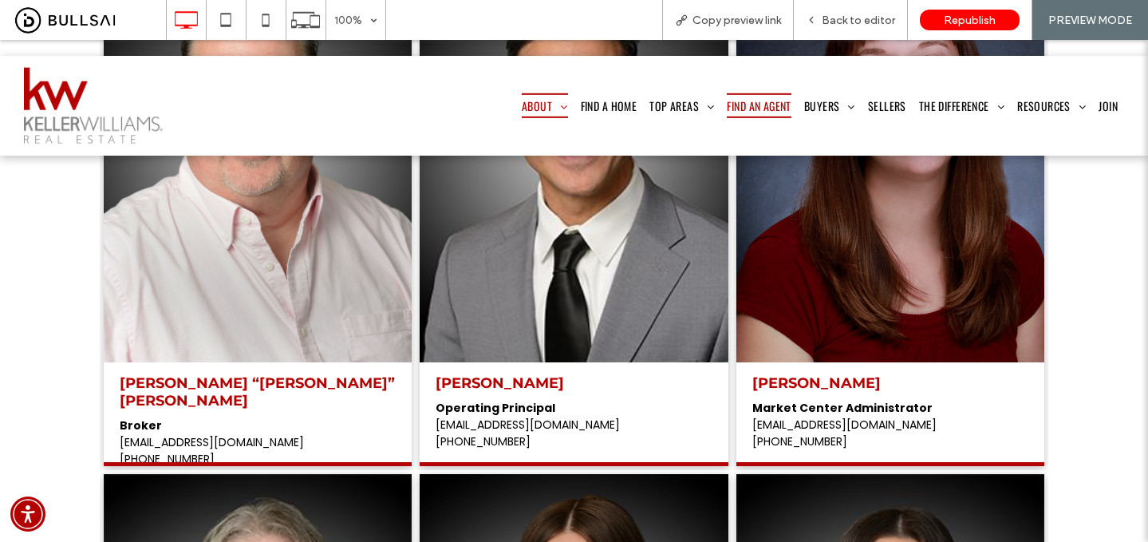
click at [742, 95] on span "Find An Agent" at bounding box center [759, 105] width 64 height 25
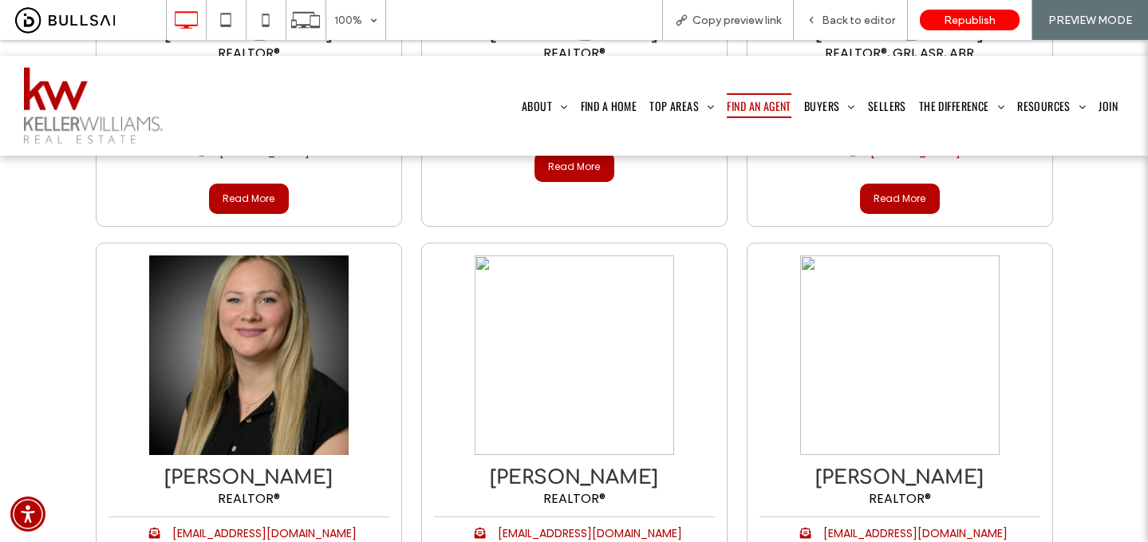
scroll to position [684, 0]
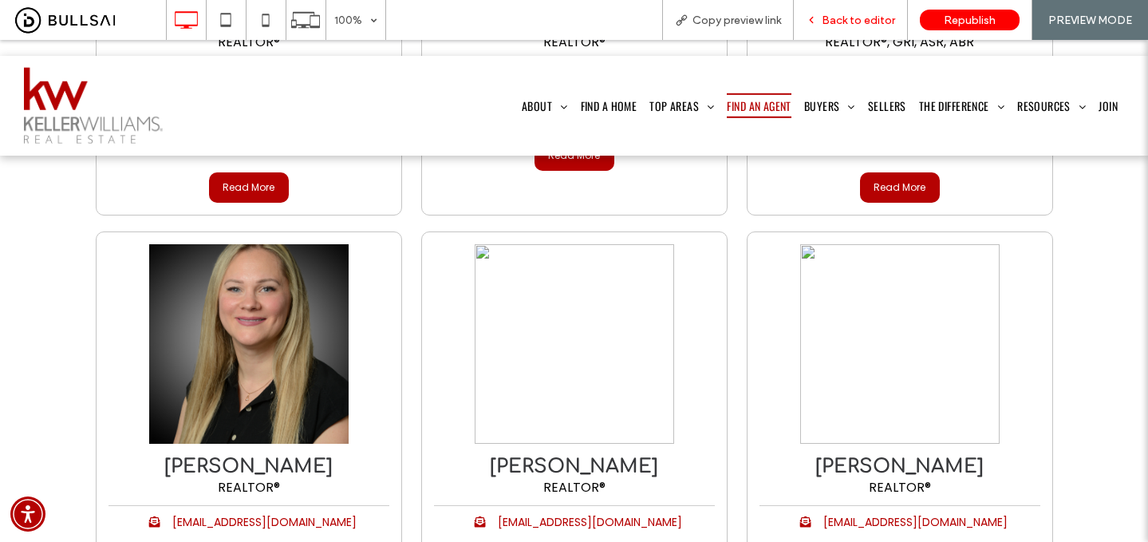
drag, startPoint x: 836, startPoint y: 13, endPoint x: 153, endPoint y: 100, distance: 688.4
click at [836, 14] on span "Back to editor" at bounding box center [858, 21] width 73 height 14
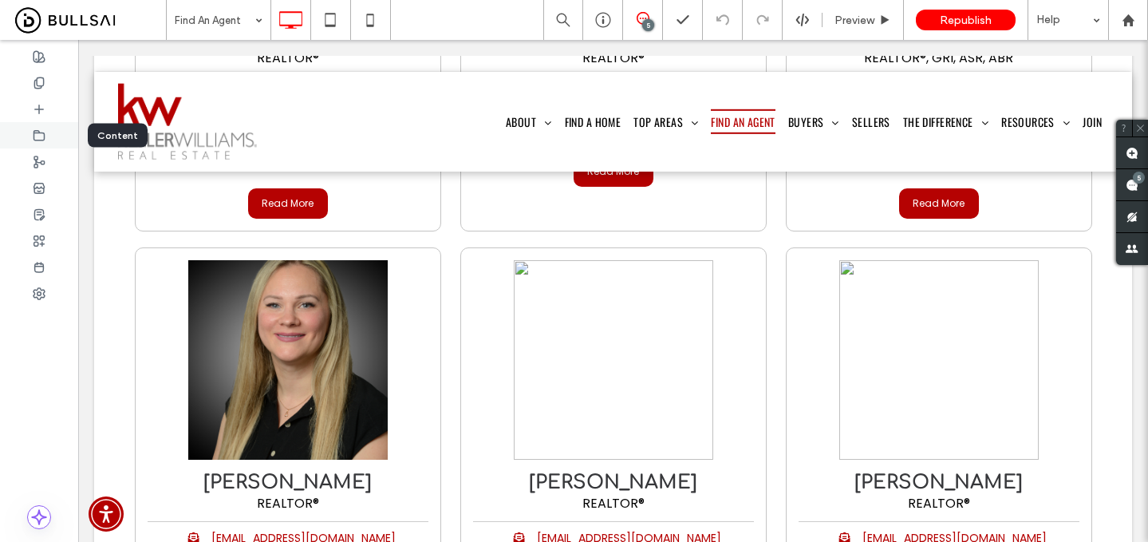
click at [39, 131] on use at bounding box center [39, 135] width 10 height 10
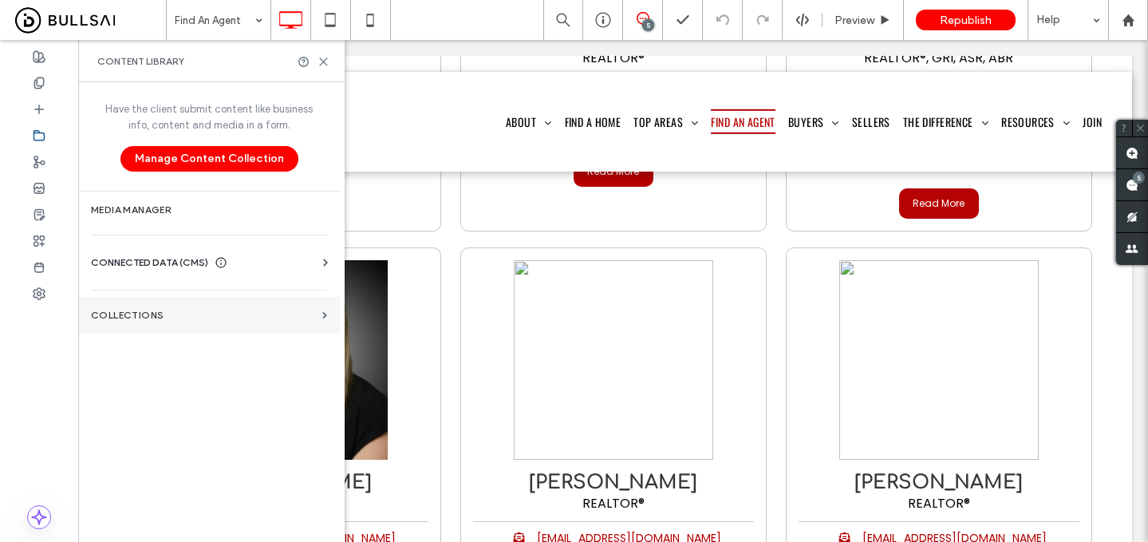
click at [253, 306] on section "Collections" at bounding box center [209, 315] width 262 height 37
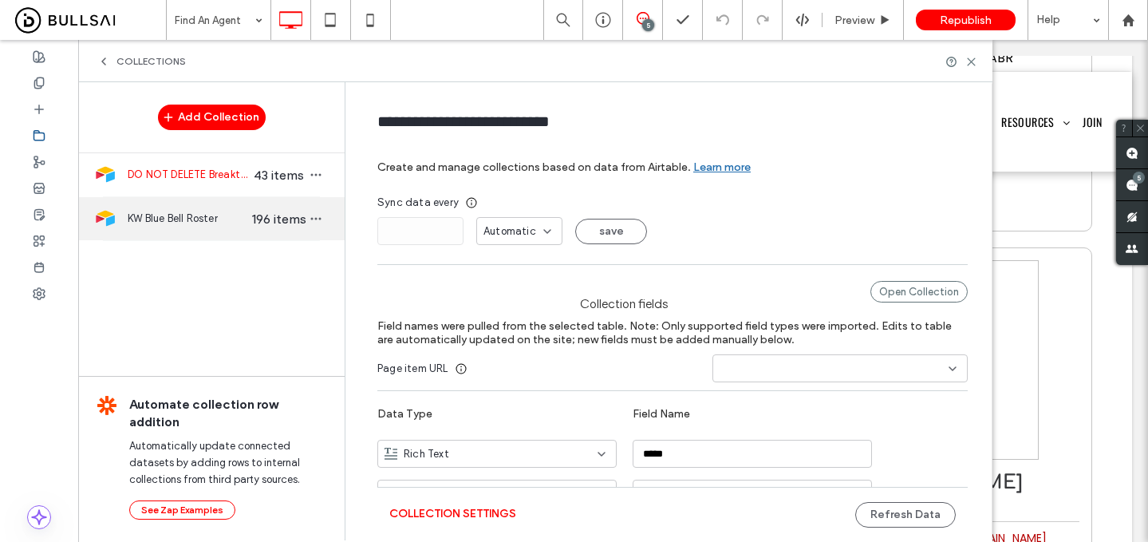
click at [228, 217] on span "KW Blue Bell Roster" at bounding box center [189, 219] width 123 height 16
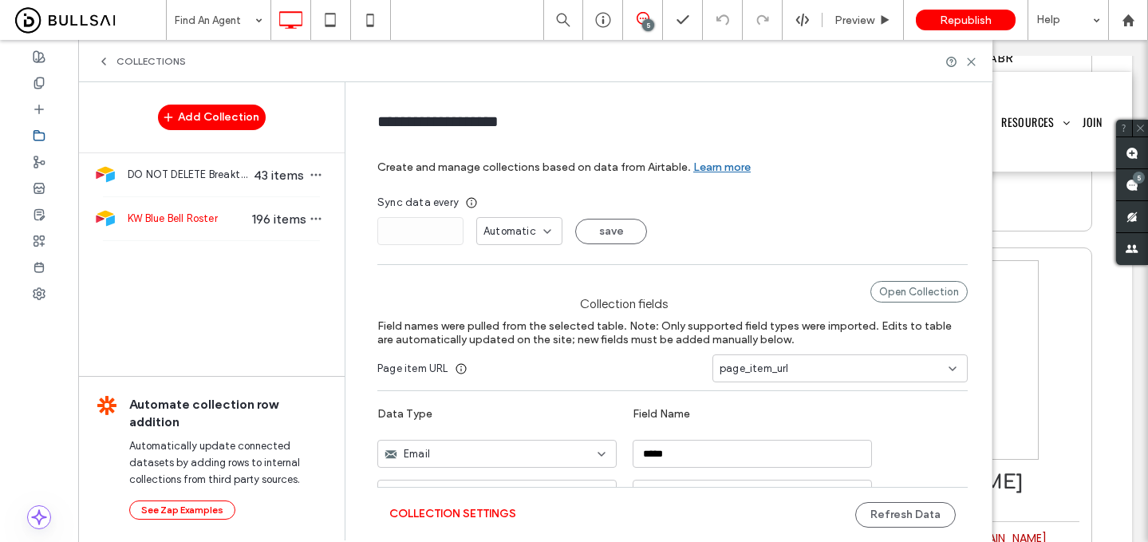
type input "**********"
click at [911, 520] on button "Refresh Data" at bounding box center [905, 515] width 101 height 26
drag, startPoint x: 864, startPoint y: 18, endPoint x: 728, endPoint y: 0, distance: 136.9
click at [864, 18] on span "Preview" at bounding box center [855, 21] width 40 height 14
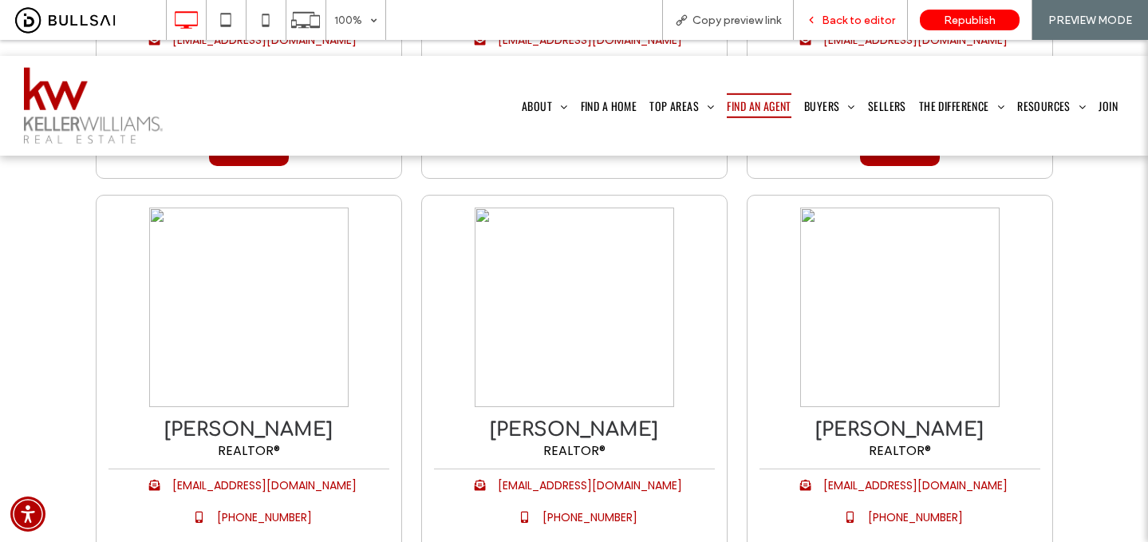
scroll to position [720, 0]
click at [854, 21] on span "Back to editor" at bounding box center [858, 21] width 73 height 14
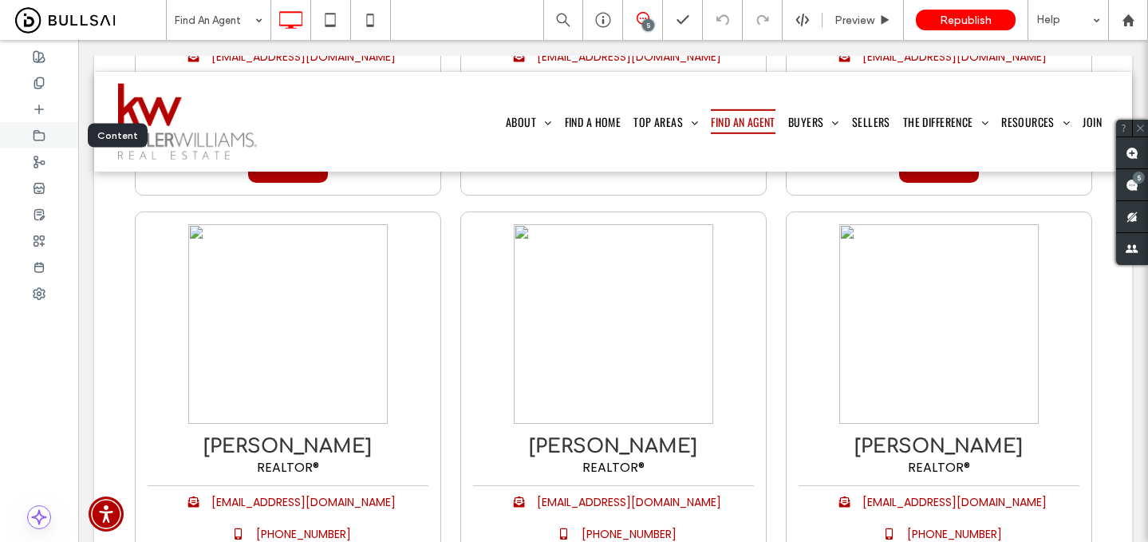
click at [42, 134] on icon at bounding box center [39, 135] width 13 height 13
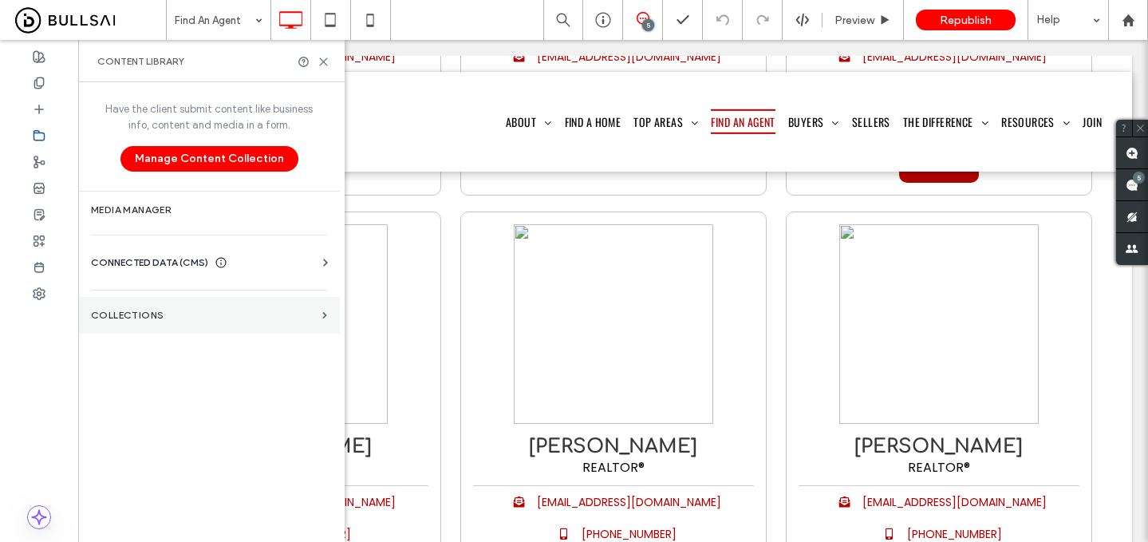
click at [181, 318] on label "Collections" at bounding box center [203, 315] width 225 height 11
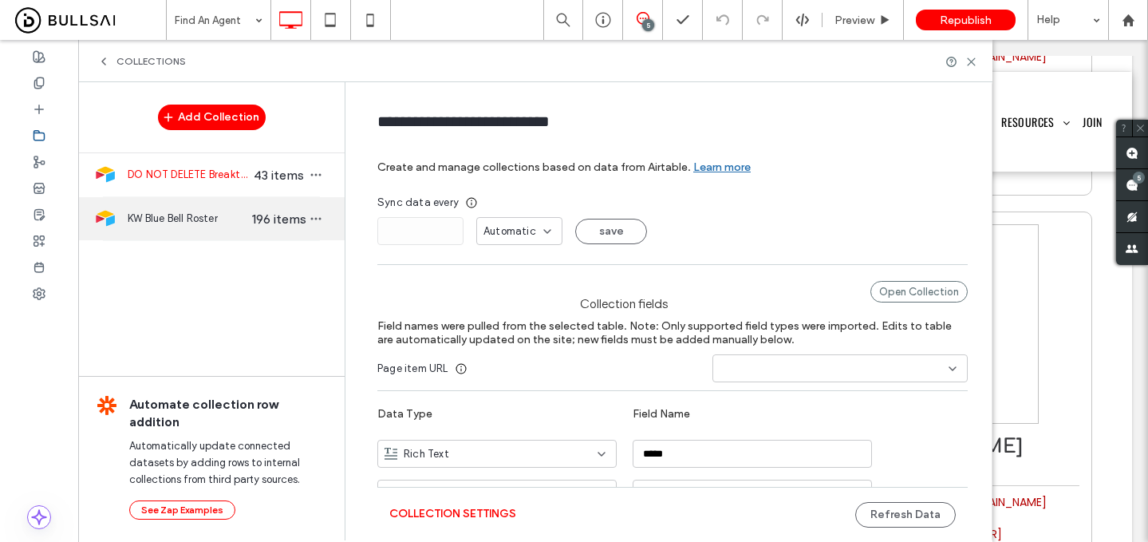
click at [233, 217] on span "KW Blue Bell Roster" at bounding box center [189, 219] width 123 height 16
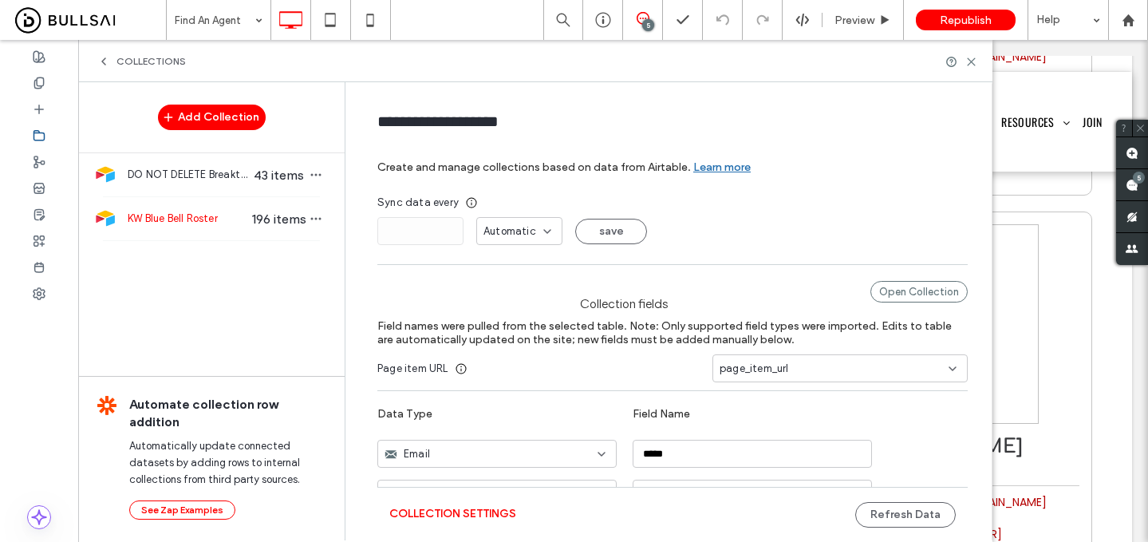
type input "**********"
click at [900, 516] on button "Refresh Data" at bounding box center [905, 515] width 101 height 26
click at [858, 17] on span "Preview" at bounding box center [855, 21] width 40 height 14
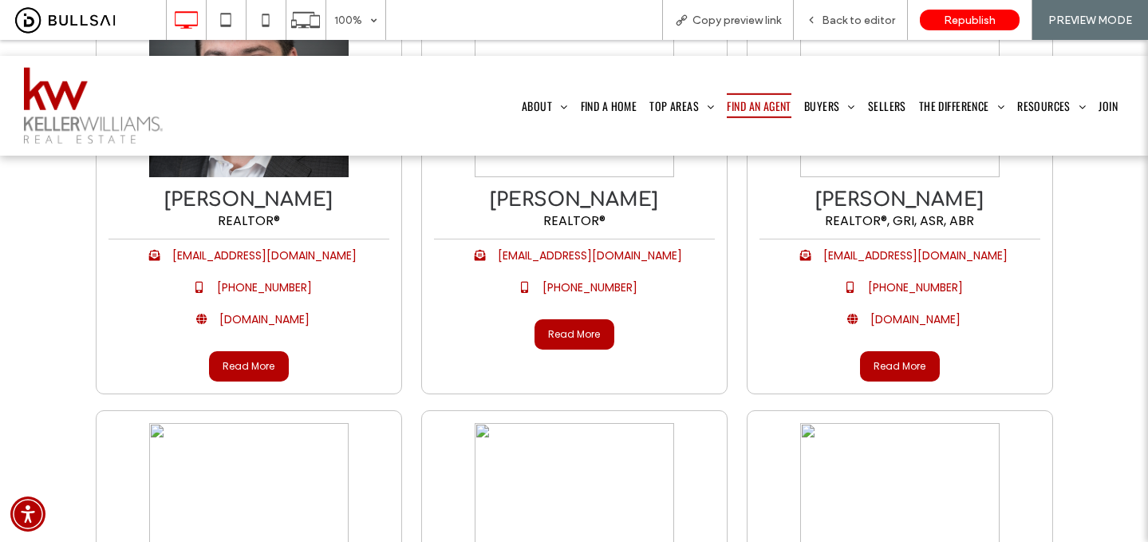
scroll to position [599, 0]
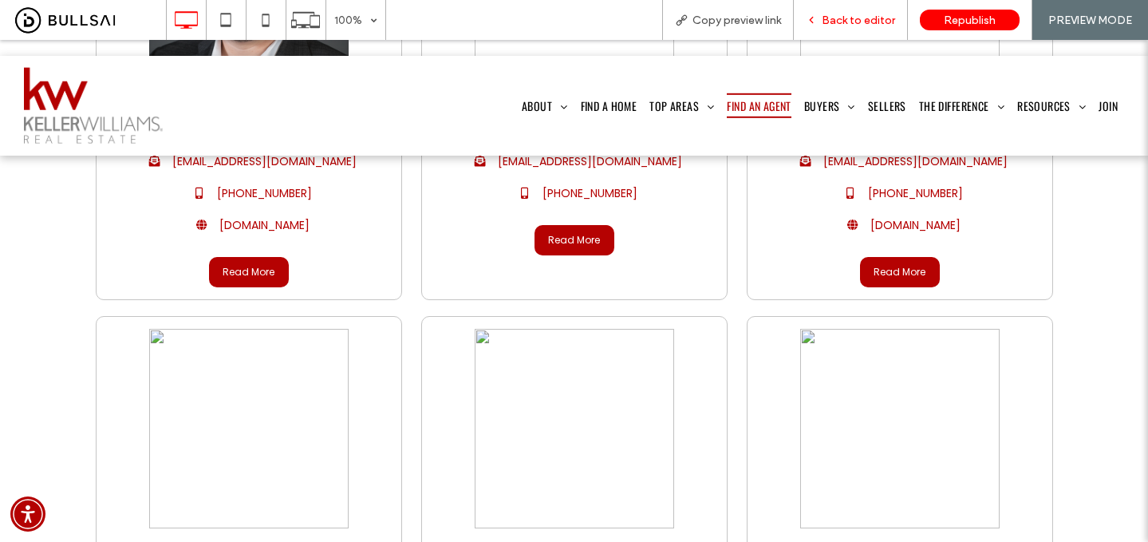
click at [859, 20] on span "Back to editor" at bounding box center [858, 21] width 73 height 14
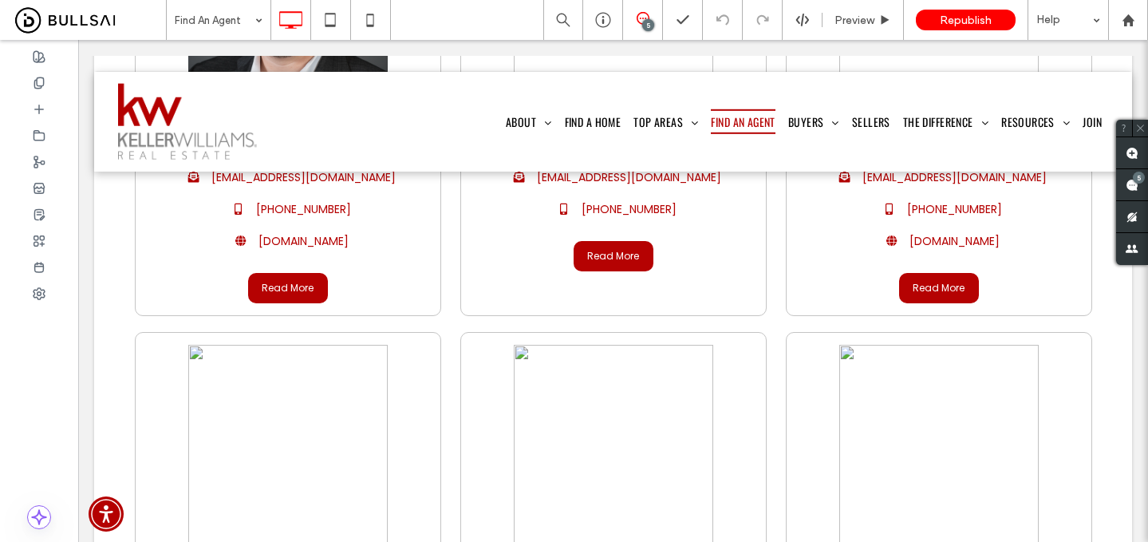
drag, startPoint x: 41, startPoint y: 270, endPoint x: 46, endPoint y: 309, distance: 38.7
click at [46, 309] on div at bounding box center [39, 291] width 78 height 502
click at [45, 131] on icon at bounding box center [39, 135] width 13 height 13
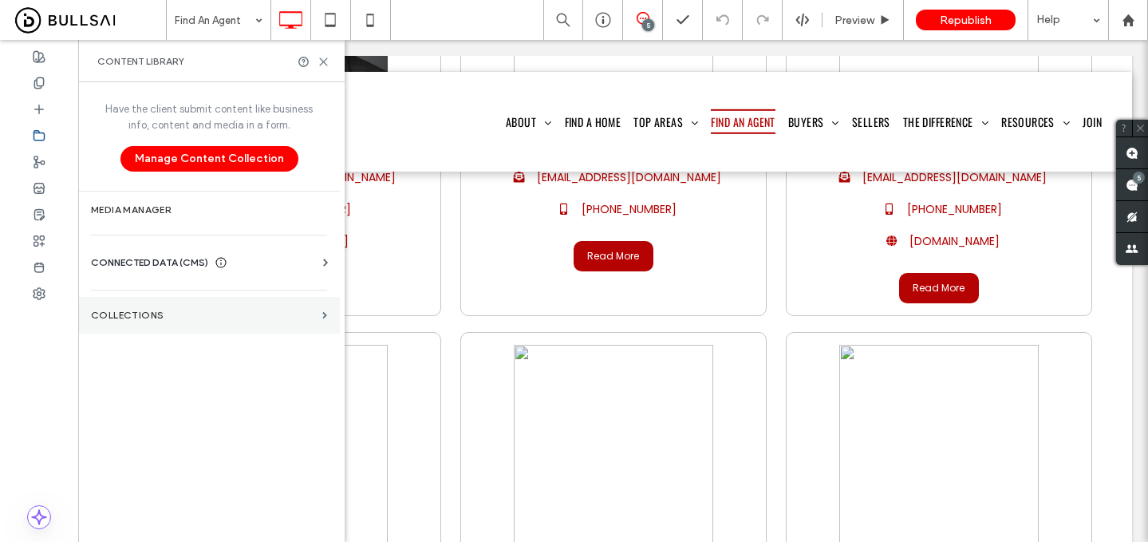
click at [247, 310] on label "Collections" at bounding box center [203, 315] width 225 height 11
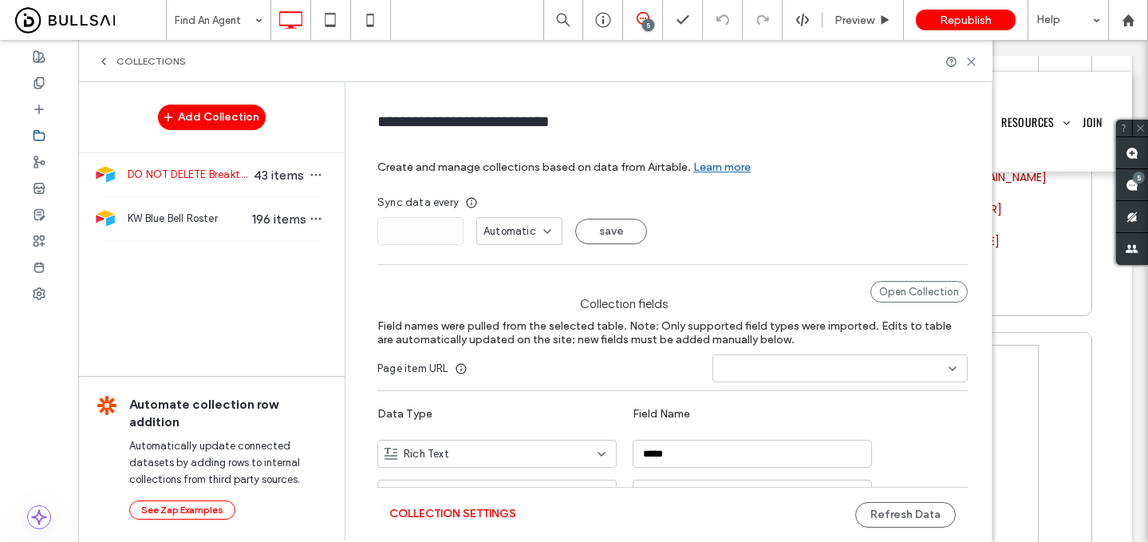
click at [210, 209] on div "KW Blue Bell Roster 196 items" at bounding box center [211, 218] width 266 height 43
type input "**********"
click at [879, 510] on button "Refresh Data" at bounding box center [905, 515] width 101 height 26
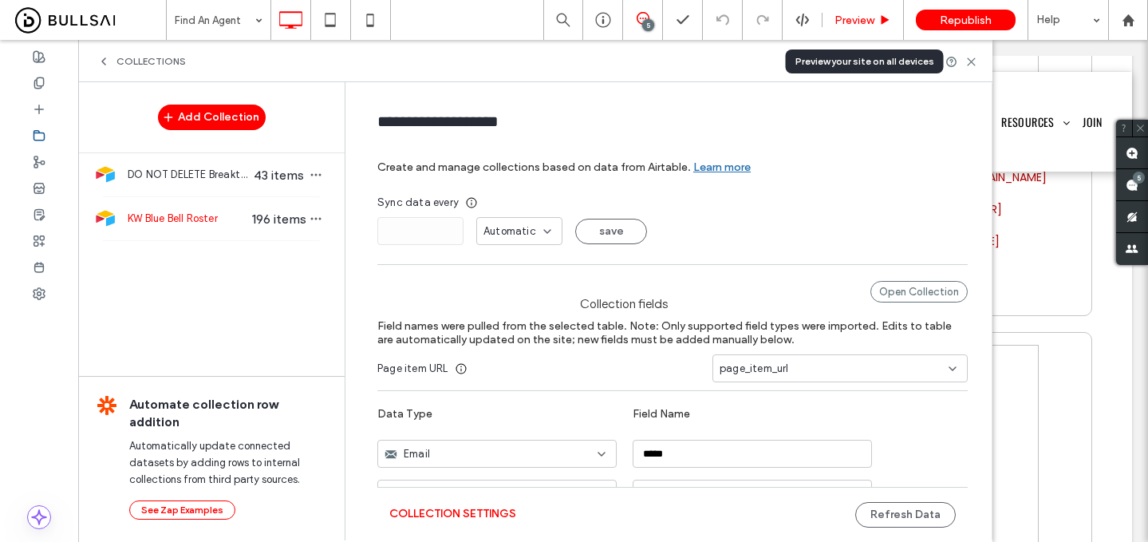
click at [858, 18] on span "Preview" at bounding box center [855, 21] width 40 height 14
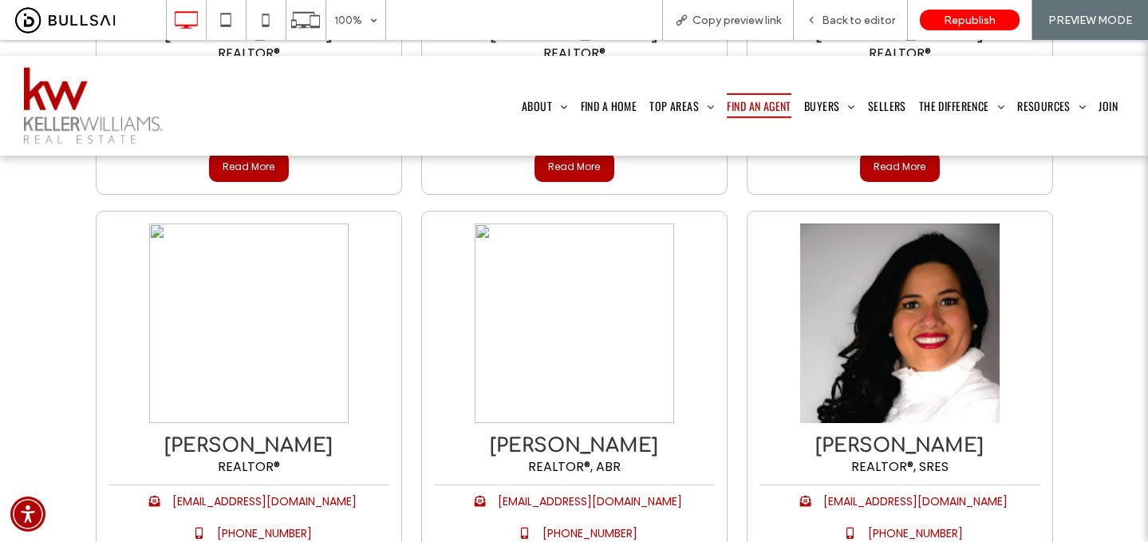
scroll to position [1126, 0]
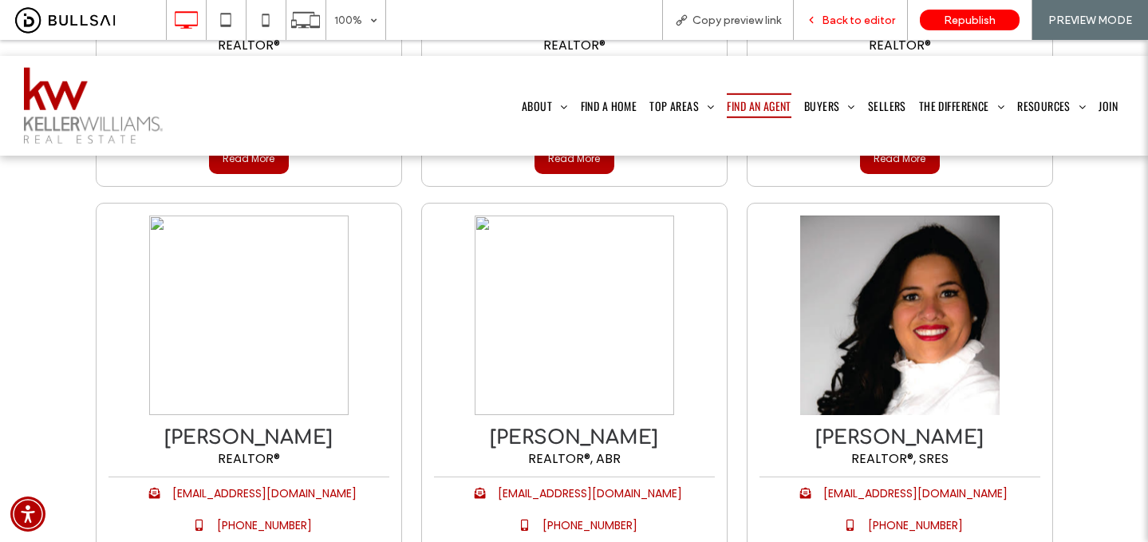
click at [844, 21] on span "Back to editor" at bounding box center [858, 21] width 73 height 14
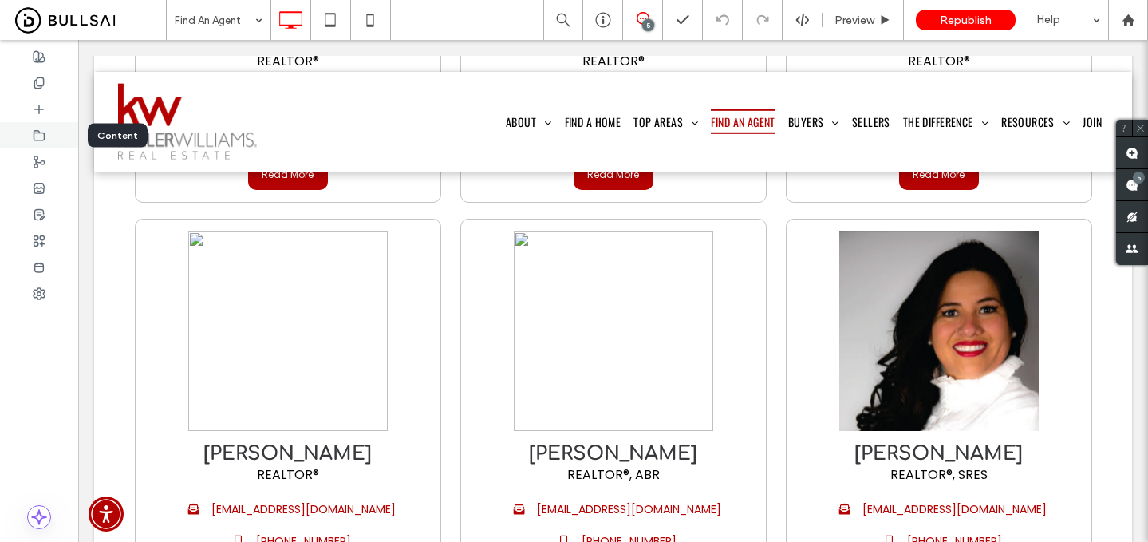
click at [42, 130] on icon at bounding box center [39, 135] width 13 height 13
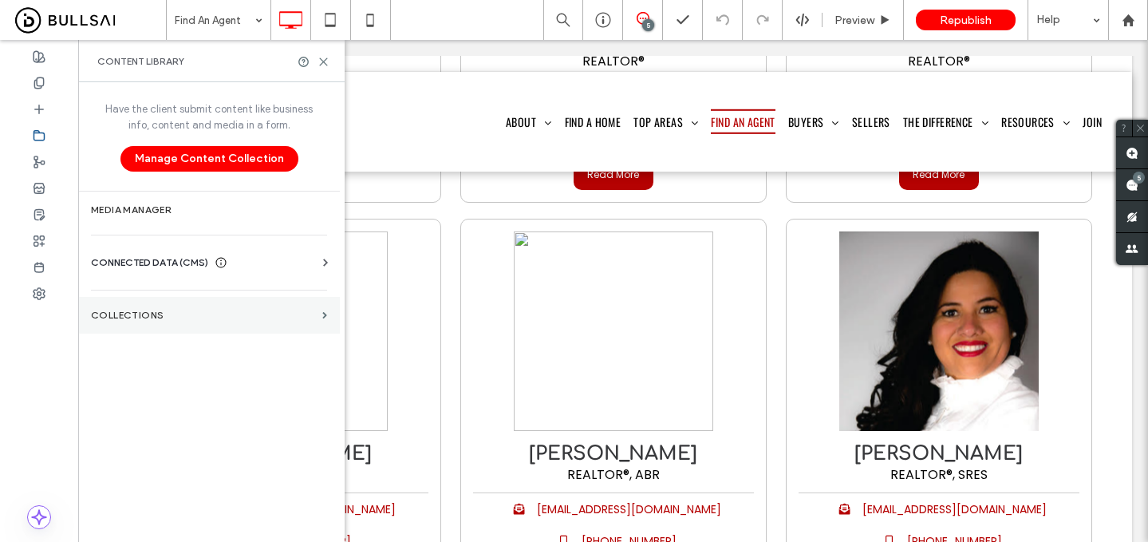
click at [207, 312] on label "Collections" at bounding box center [203, 315] width 225 height 11
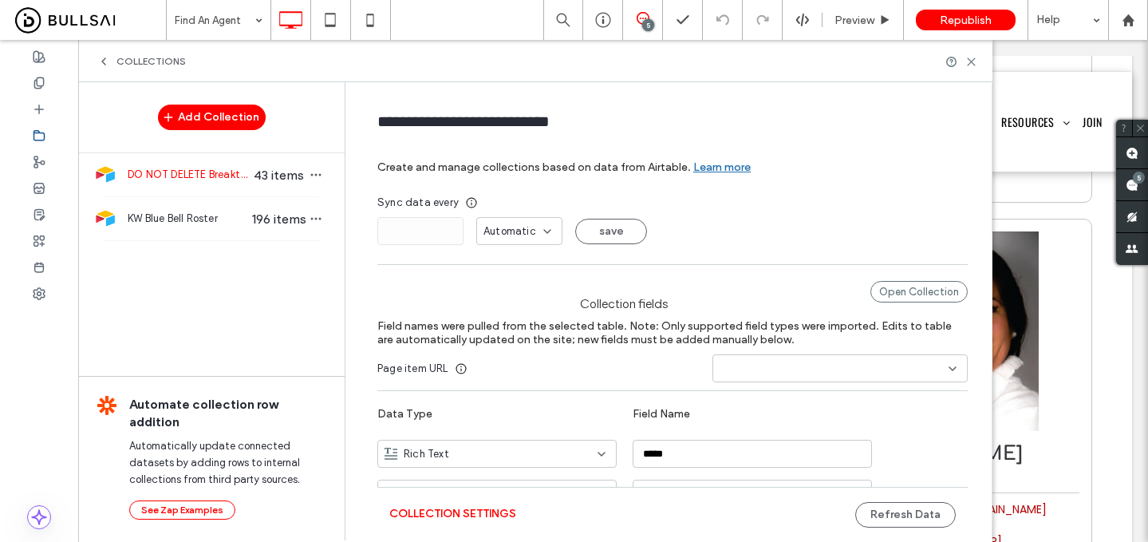
click at [193, 219] on span "KW Blue Bell Roster" at bounding box center [189, 219] width 123 height 16
type input "**********"
click at [894, 511] on button "Refresh Data" at bounding box center [905, 515] width 101 height 26
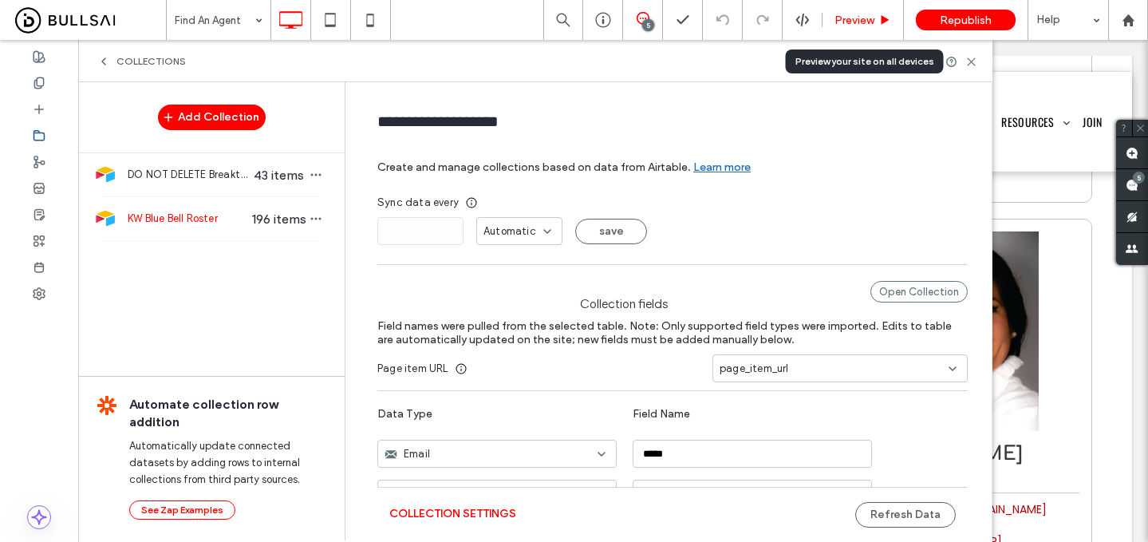
drag, startPoint x: 862, startPoint y: 14, endPoint x: 621, endPoint y: 120, distance: 263.3
click at [862, 14] on span "Preview" at bounding box center [855, 21] width 40 height 14
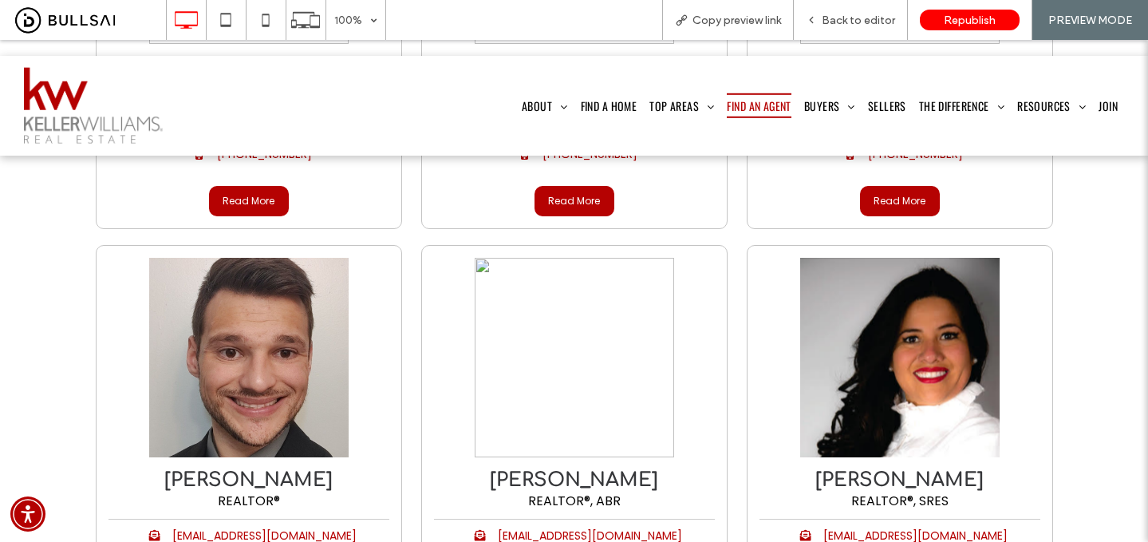
scroll to position [1086, 0]
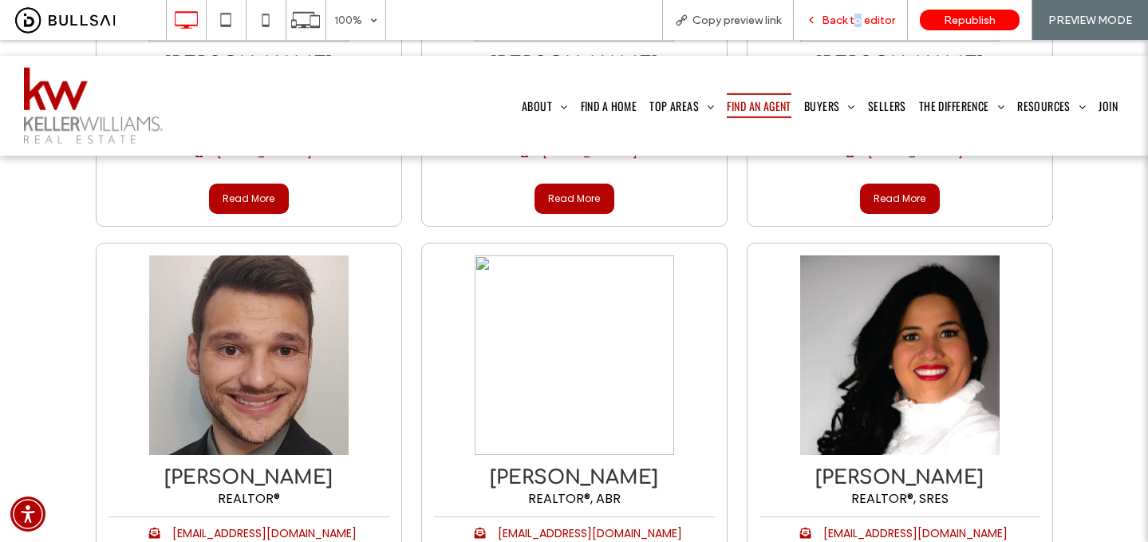
drag, startPoint x: 859, startPoint y: 21, endPoint x: 183, endPoint y: 40, distance: 676.0
click at [859, 21] on span "Back to editor" at bounding box center [858, 21] width 73 height 14
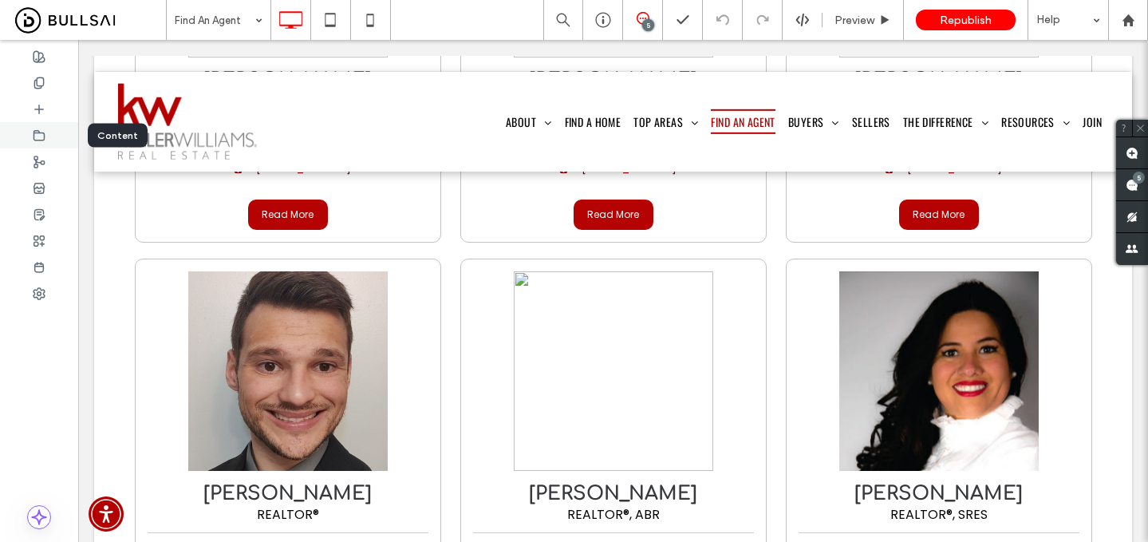
click at [46, 135] on div at bounding box center [39, 135] width 78 height 26
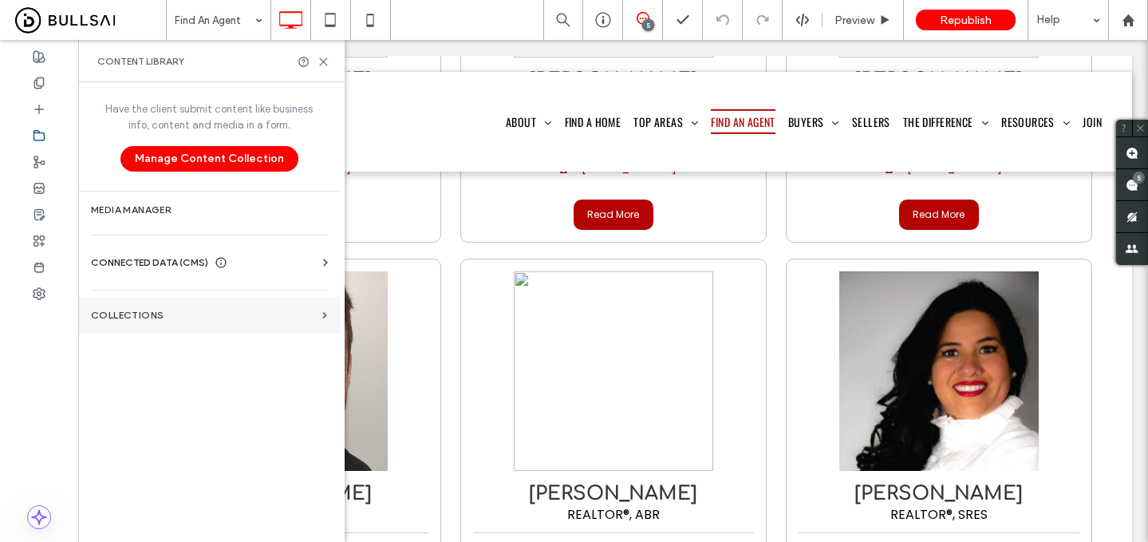
click at [197, 310] on label "Collections" at bounding box center [203, 315] width 225 height 11
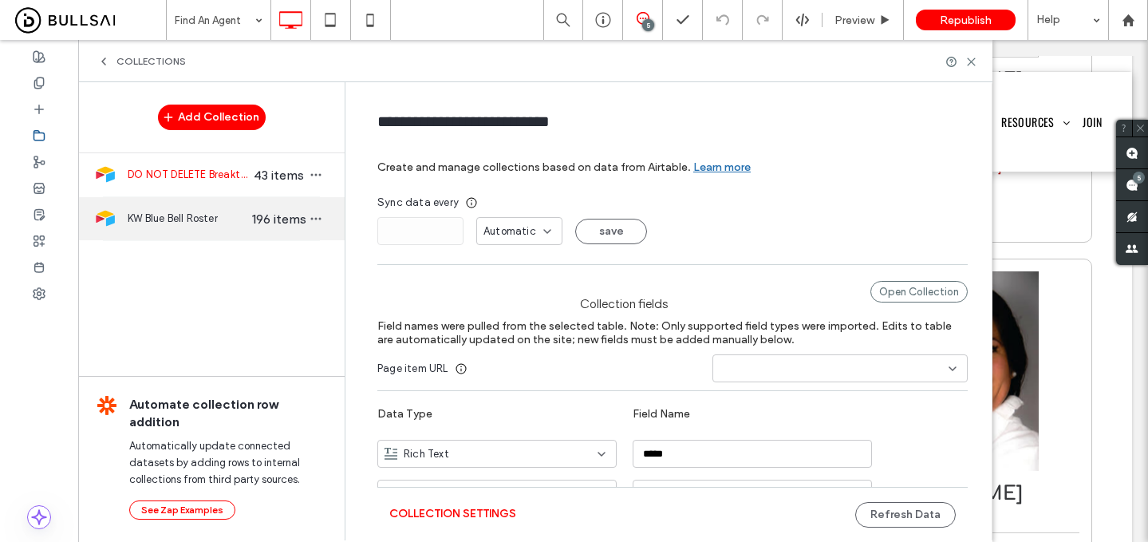
click at [207, 211] on span "KW Blue Bell Roster" at bounding box center [189, 219] width 123 height 16
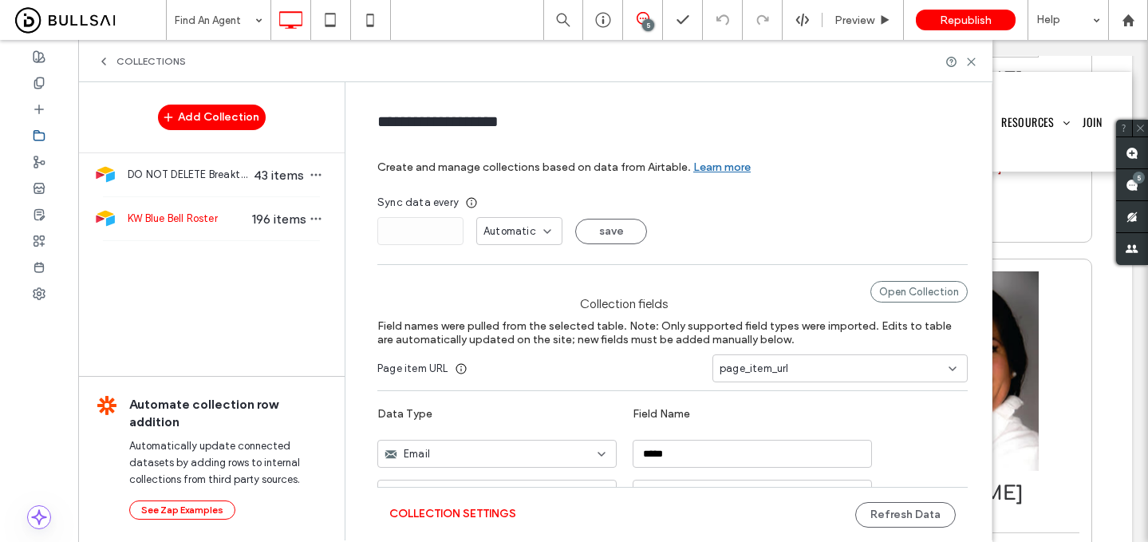
type input "**********"
click at [892, 513] on button "Refresh Data" at bounding box center [905, 515] width 101 height 26
click at [846, 7] on div "Preview" at bounding box center [863, 20] width 81 height 40
click at [868, 16] on span "Preview" at bounding box center [855, 21] width 40 height 14
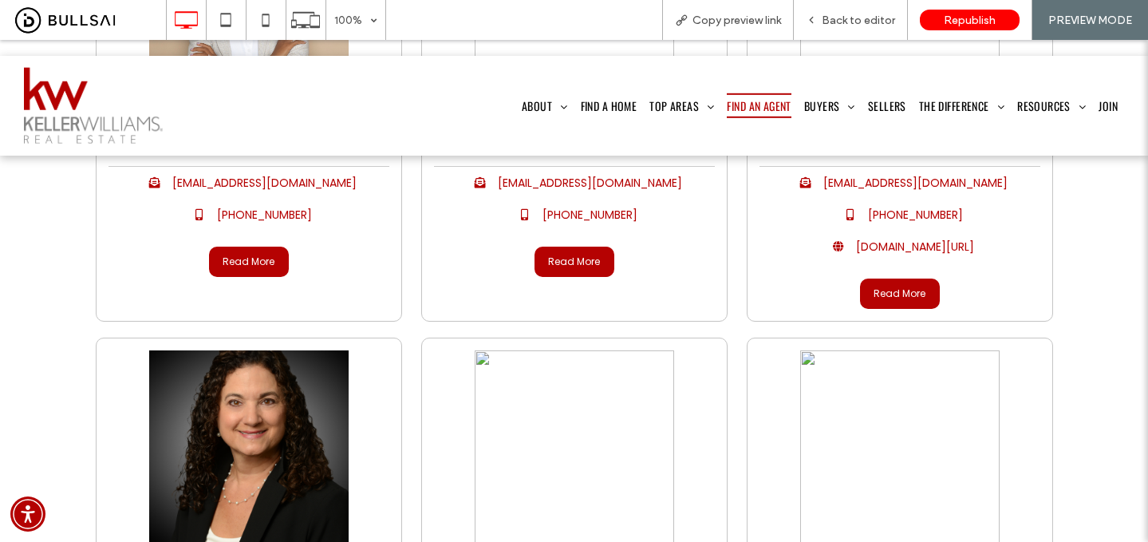
scroll to position [2339, 0]
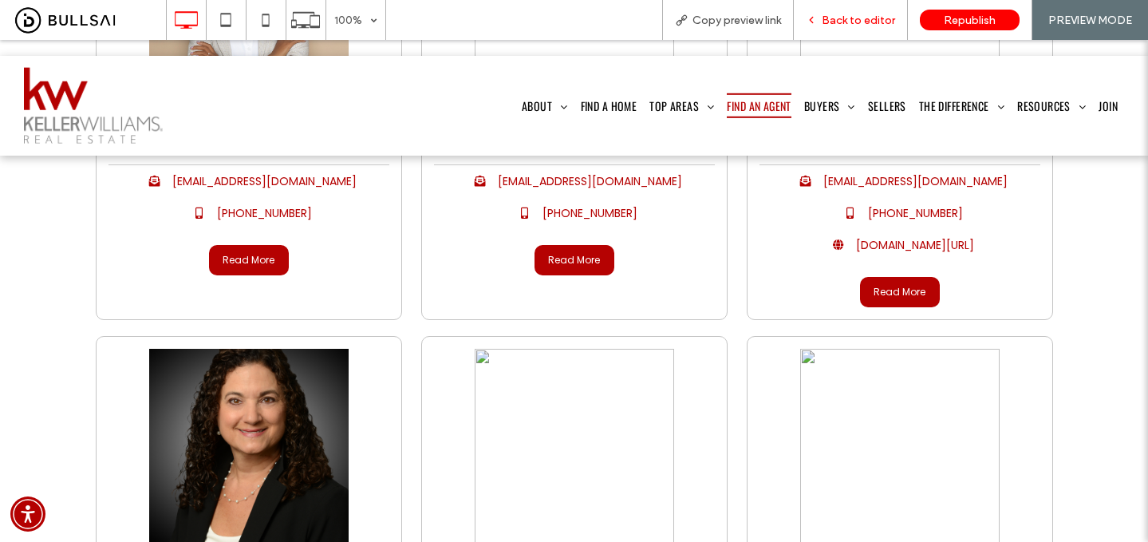
click at [869, 10] on div "Back to editor" at bounding box center [851, 20] width 114 height 40
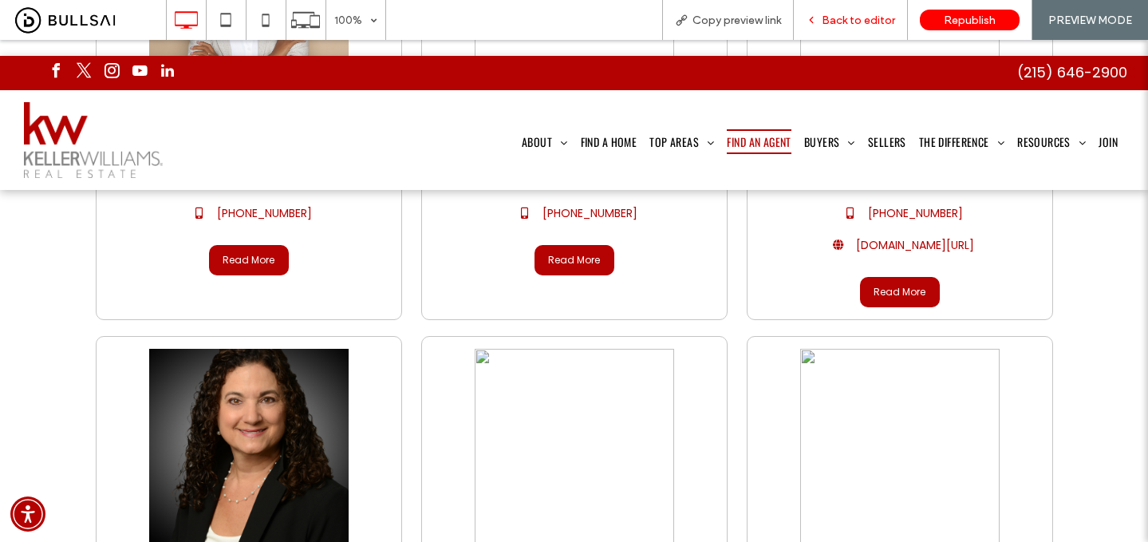
click at [859, 22] on span "Back to editor" at bounding box center [858, 21] width 73 height 14
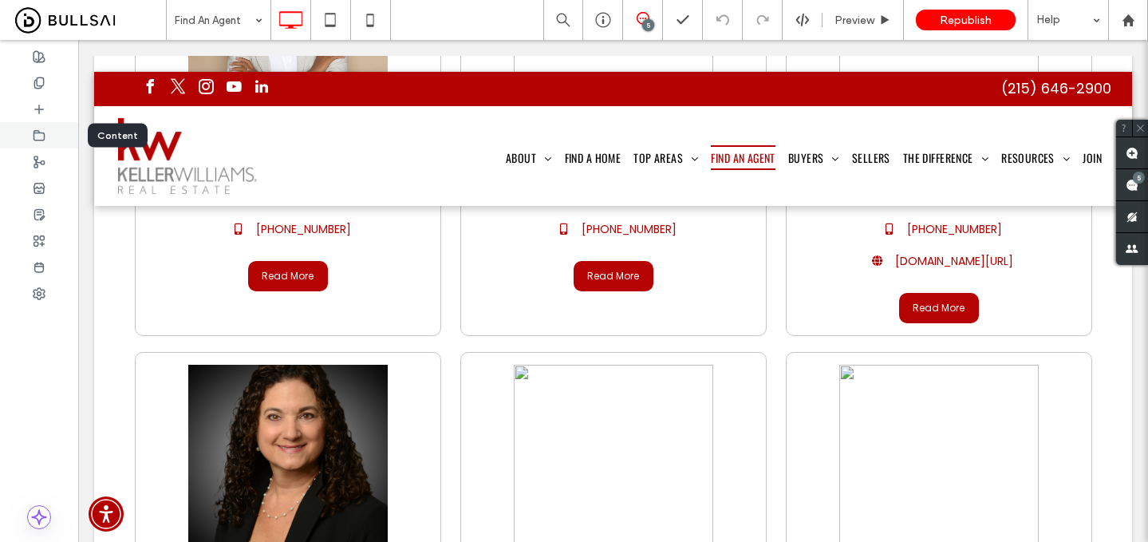
click at [42, 137] on icon at bounding box center [39, 135] width 13 height 13
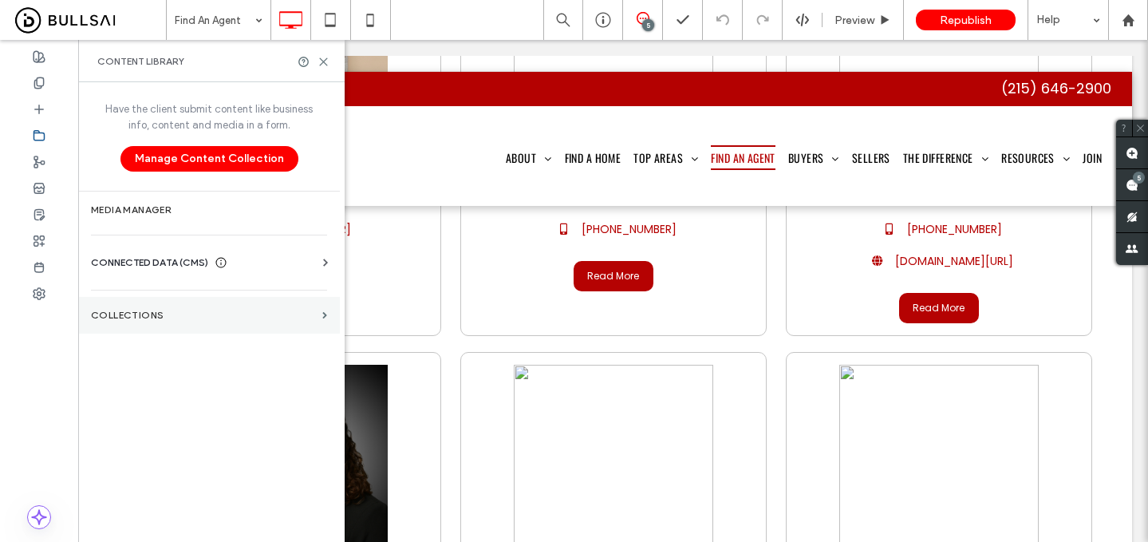
click at [186, 302] on section "Collections" at bounding box center [209, 315] width 262 height 37
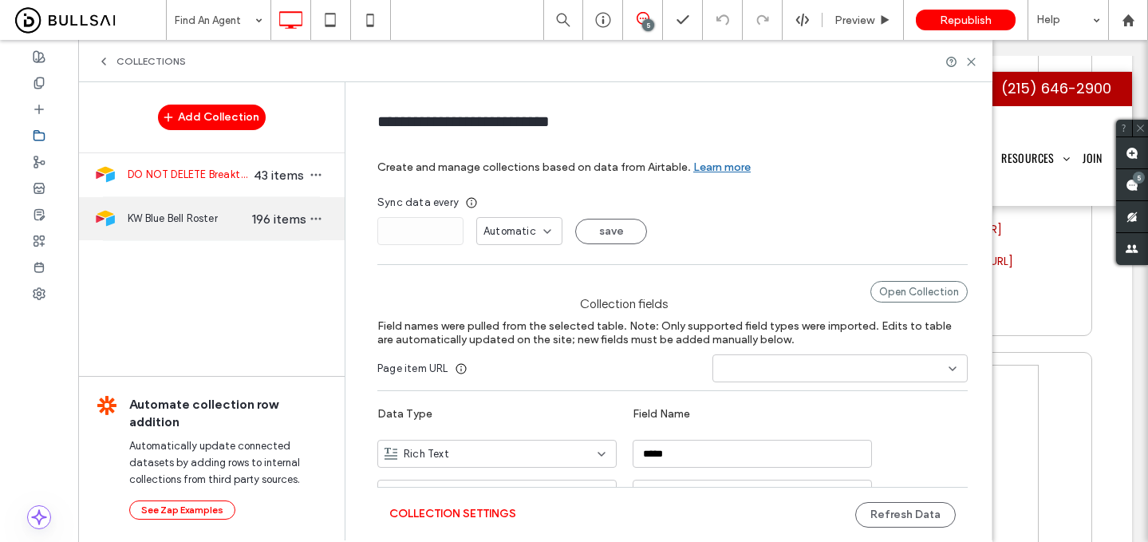
click at [229, 214] on span "KW Blue Bell Roster" at bounding box center [189, 219] width 123 height 16
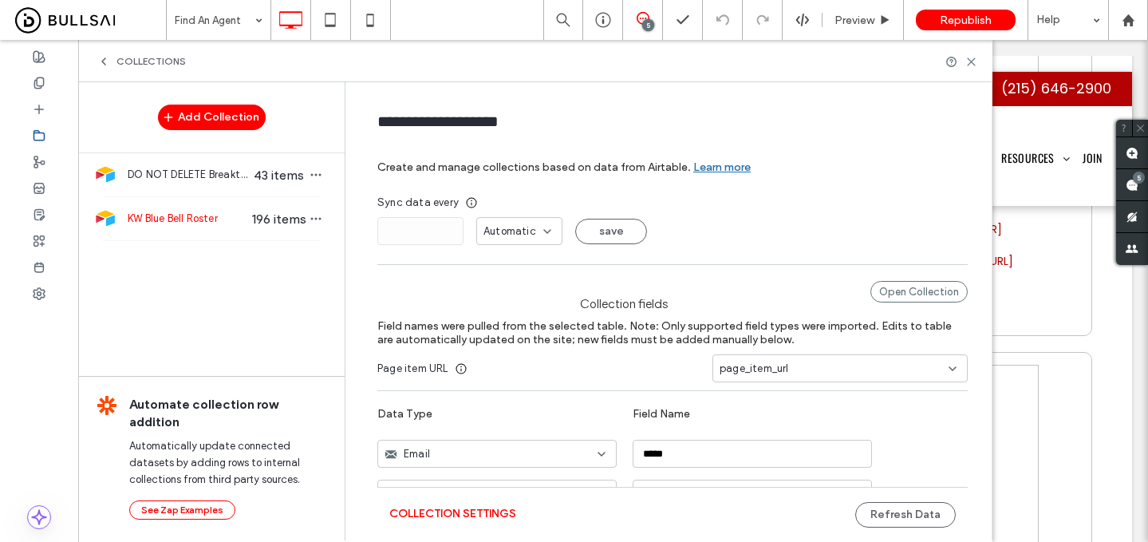
type input "**********"
click at [910, 286] on div "Open Collection" at bounding box center [918, 292] width 97 height 22
click at [887, 506] on button "Refresh Data" at bounding box center [905, 515] width 101 height 26
click at [854, 20] on span "Preview" at bounding box center [855, 21] width 40 height 14
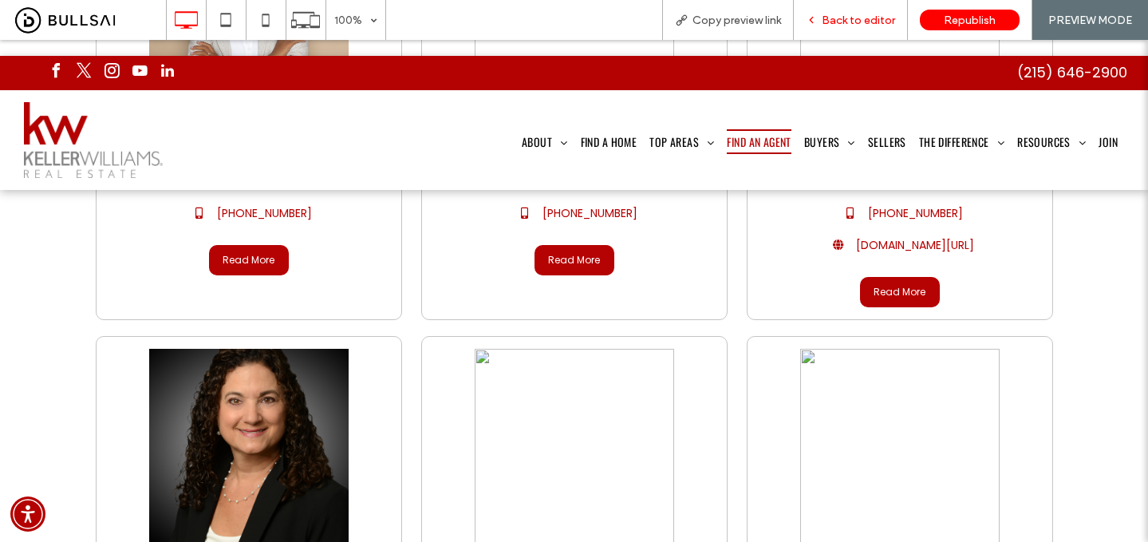
click at [882, 19] on span "Back to editor" at bounding box center [858, 21] width 73 height 14
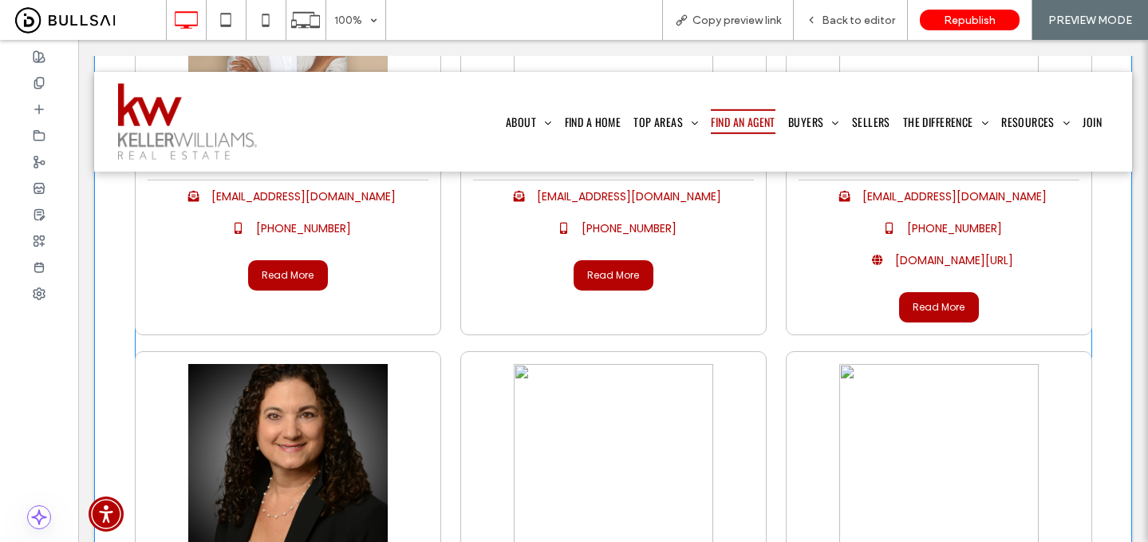
scroll to position [2343, 0]
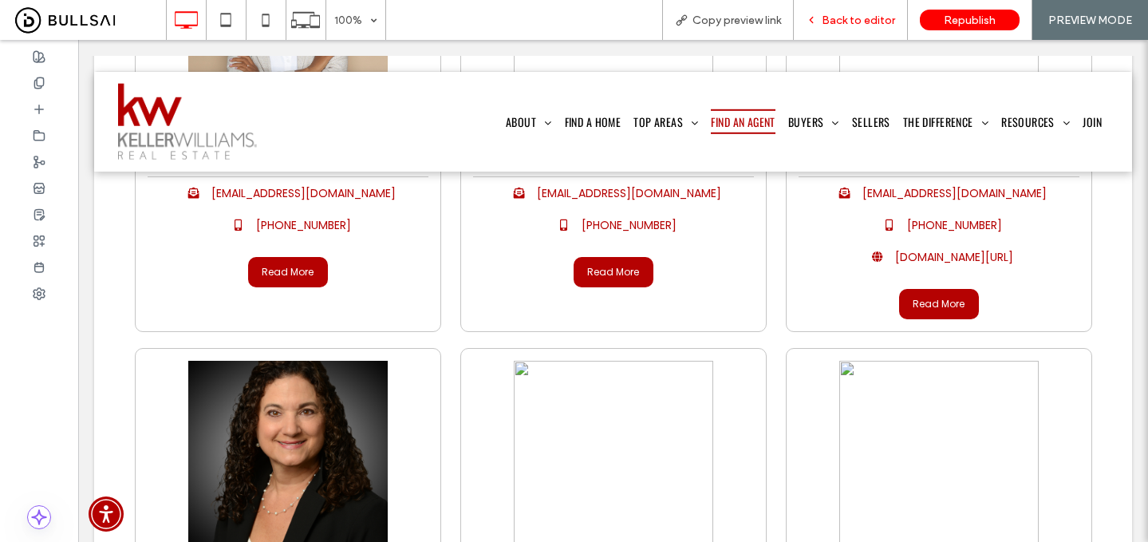
click at [878, 19] on span "Back to editor" at bounding box center [858, 21] width 73 height 14
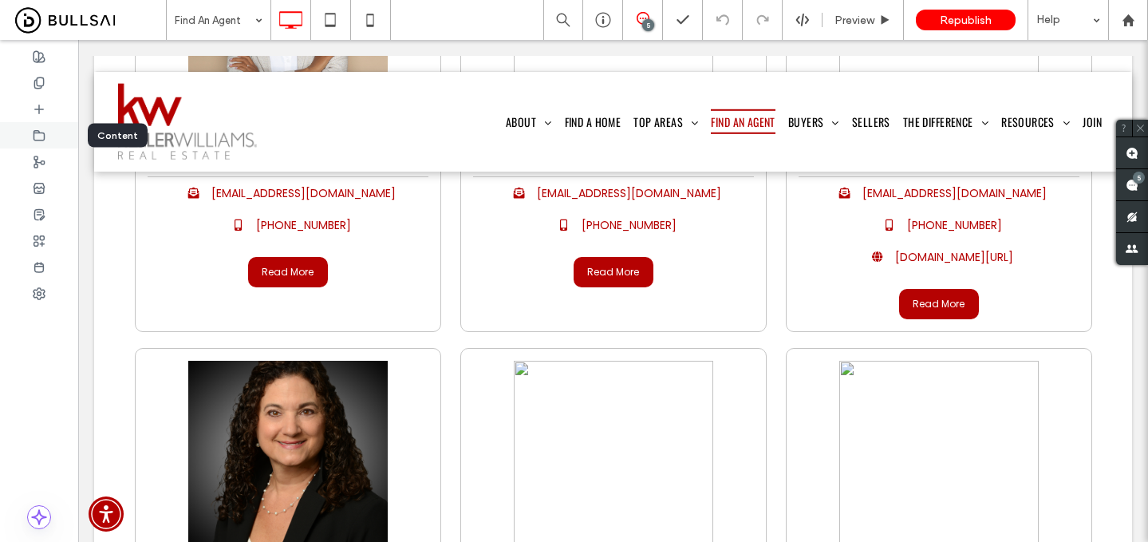
click at [44, 136] on use at bounding box center [39, 135] width 10 height 10
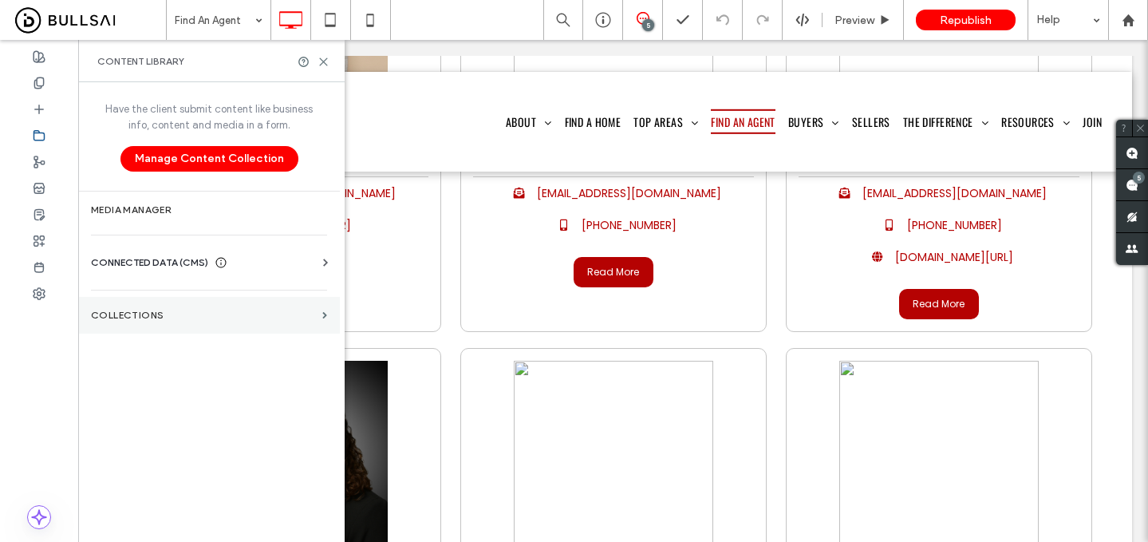
click at [172, 314] on label "Collections" at bounding box center [203, 315] width 225 height 11
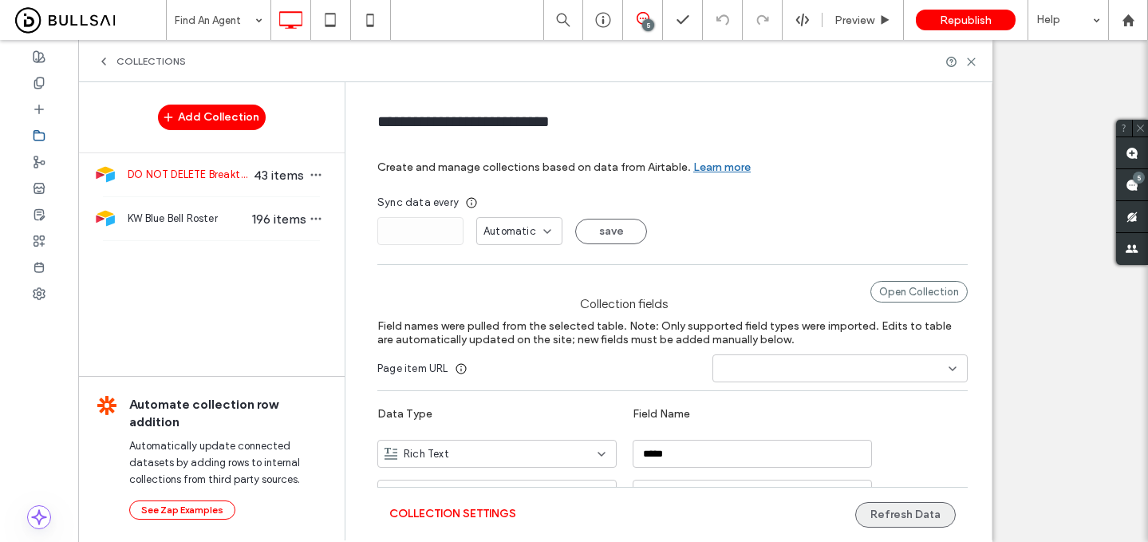
click at [229, 226] on span "KW Blue Bell Roster" at bounding box center [189, 219] width 123 height 16
type input "**********"
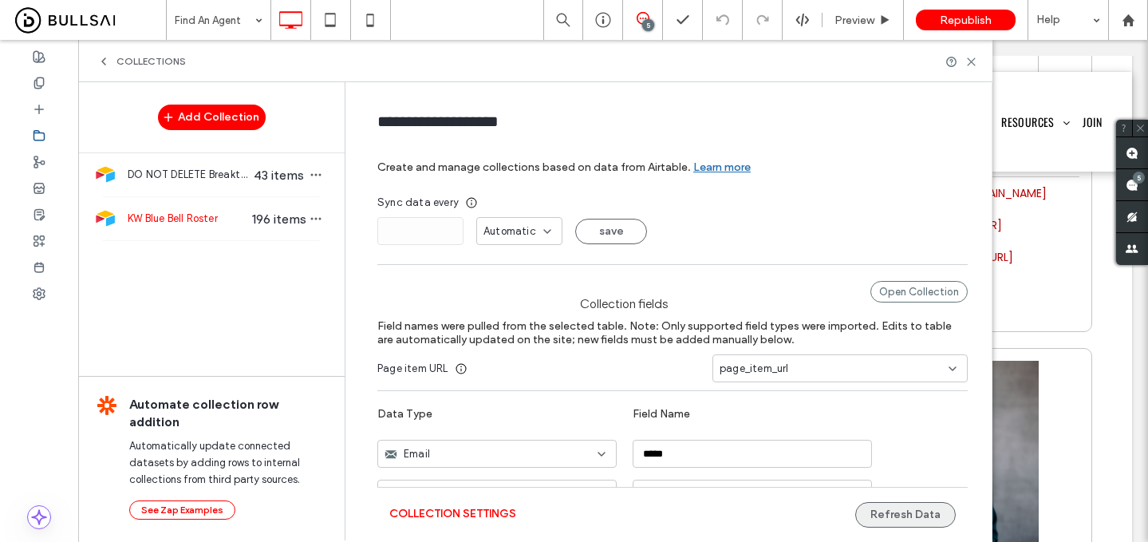
click at [901, 513] on button "Refresh Data" at bounding box center [905, 515] width 101 height 26
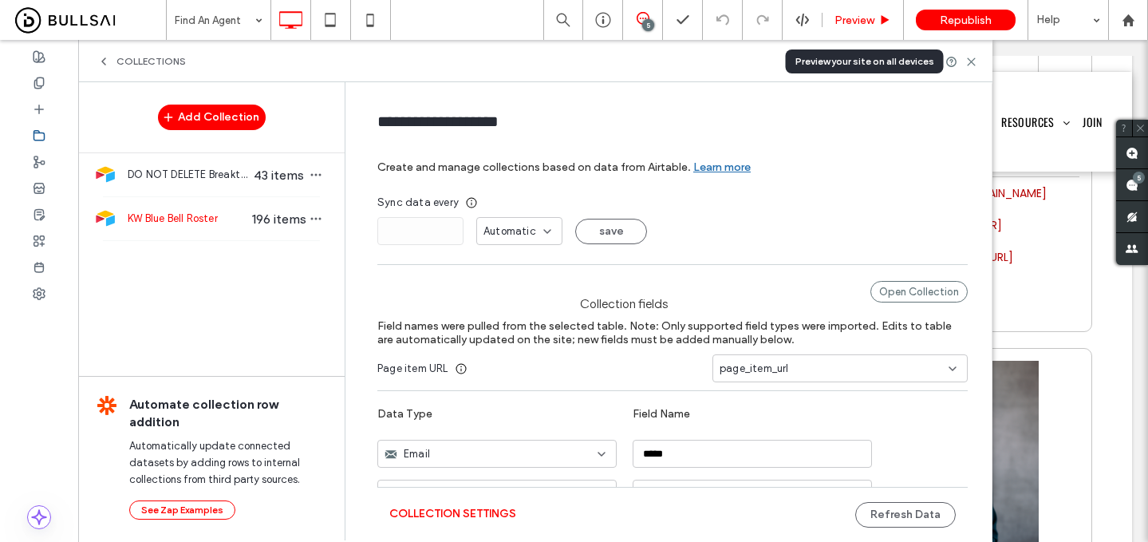
click at [858, 10] on div "Preview" at bounding box center [863, 20] width 81 height 40
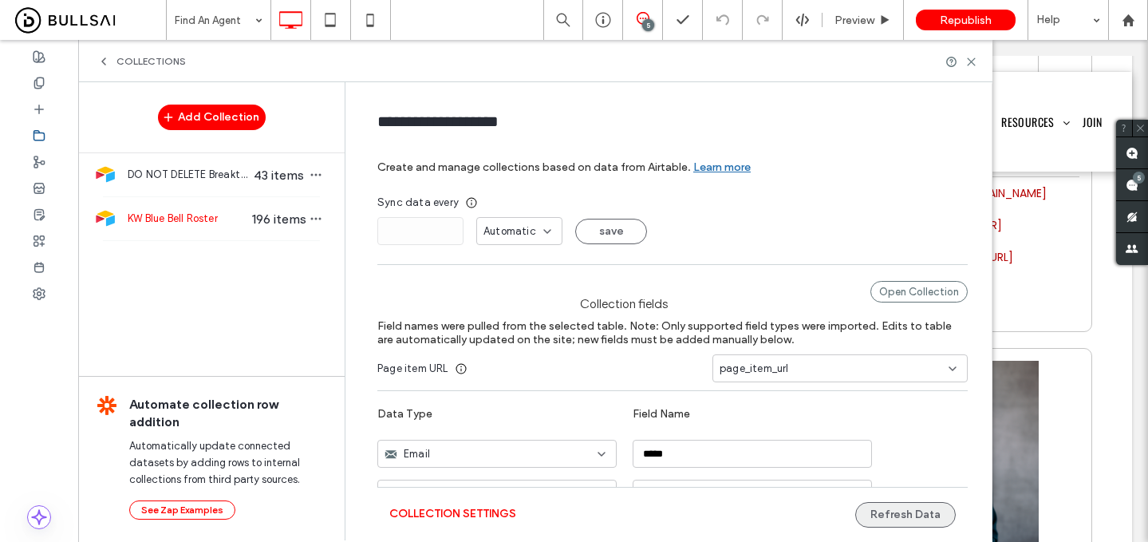
click at [896, 508] on button "Refresh Data" at bounding box center [905, 515] width 101 height 26
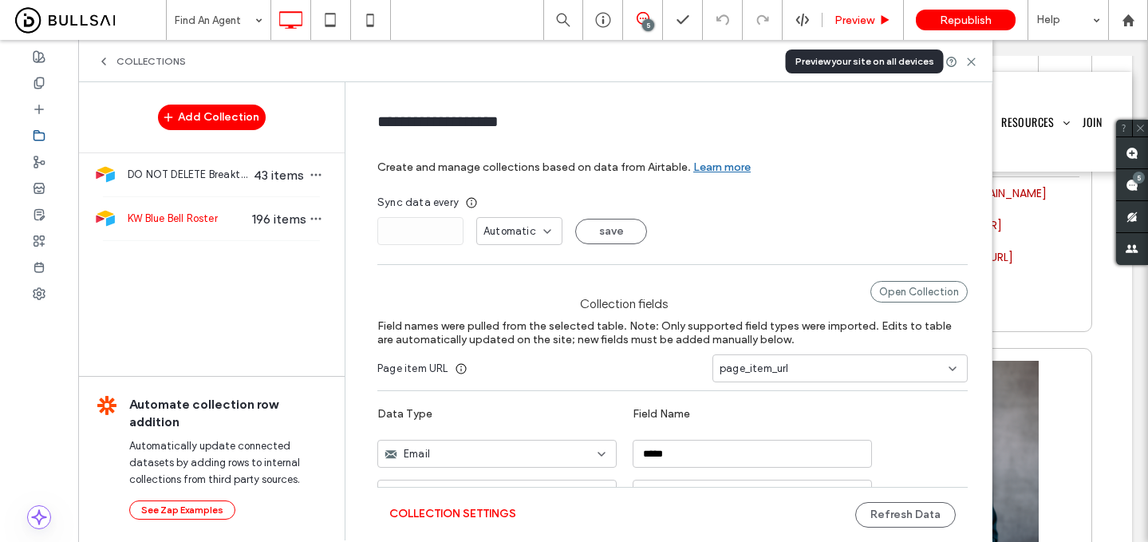
click at [849, 20] on span "Preview" at bounding box center [855, 21] width 40 height 14
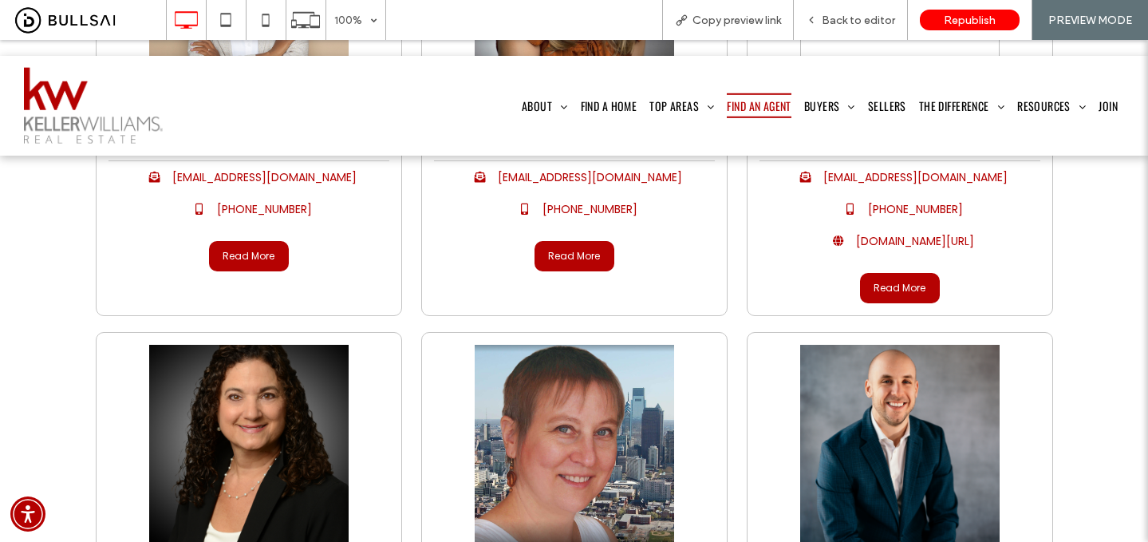
click at [123, 1] on link at bounding box center [89, 20] width 154 height 40
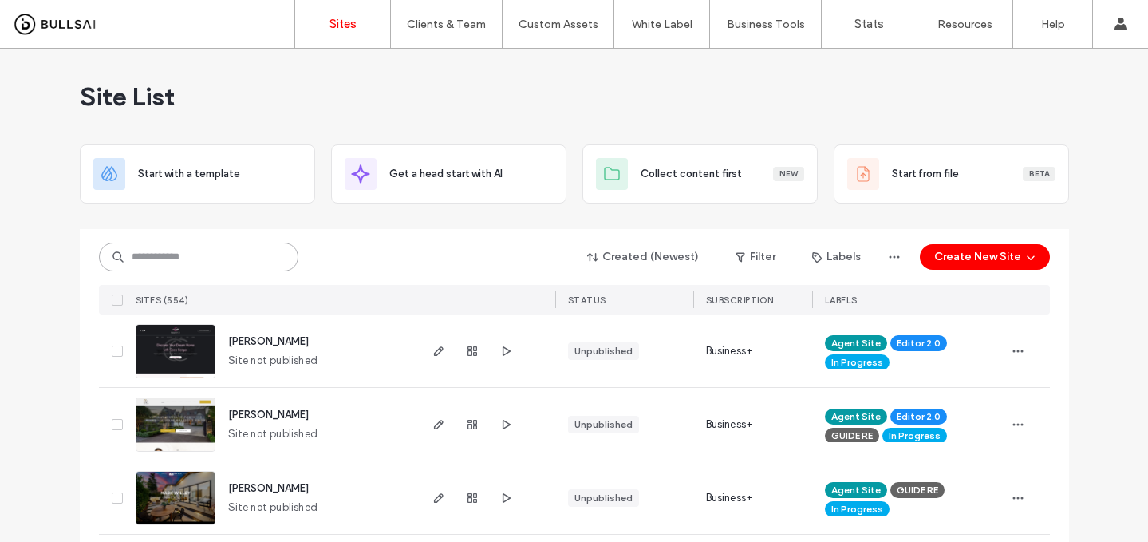
click at [249, 266] on input at bounding box center [198, 257] width 199 height 29
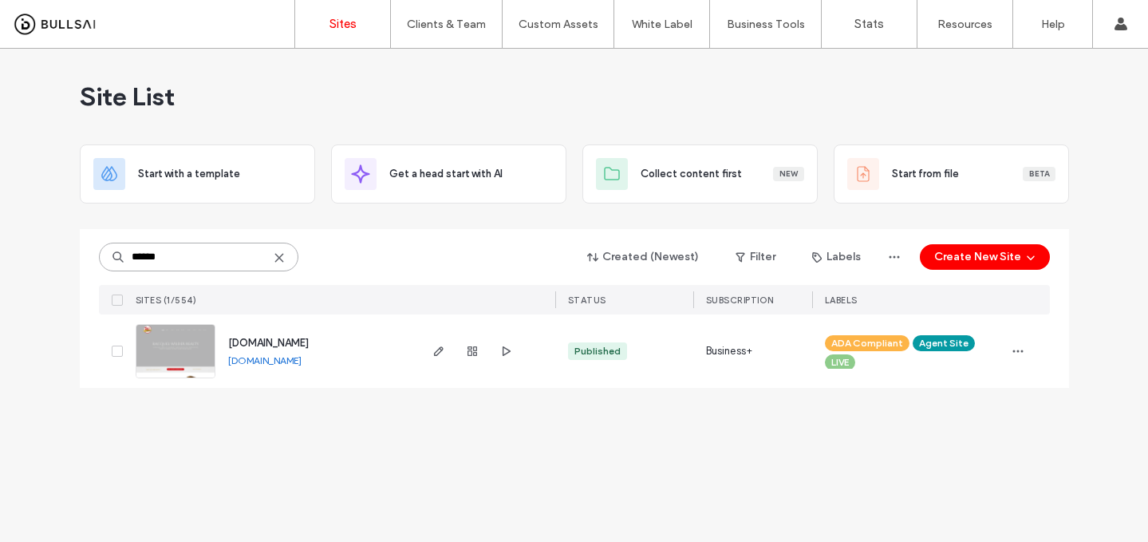
type input "******"
click at [288, 349] on span "[DOMAIN_NAME]" at bounding box center [268, 343] width 81 height 12
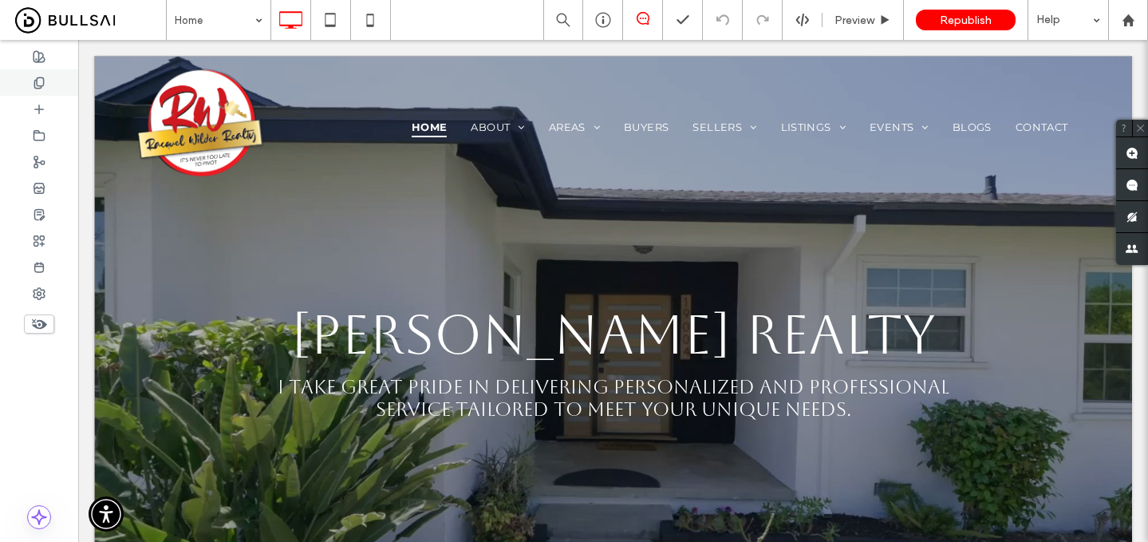
click at [37, 77] on icon at bounding box center [39, 83] width 13 height 13
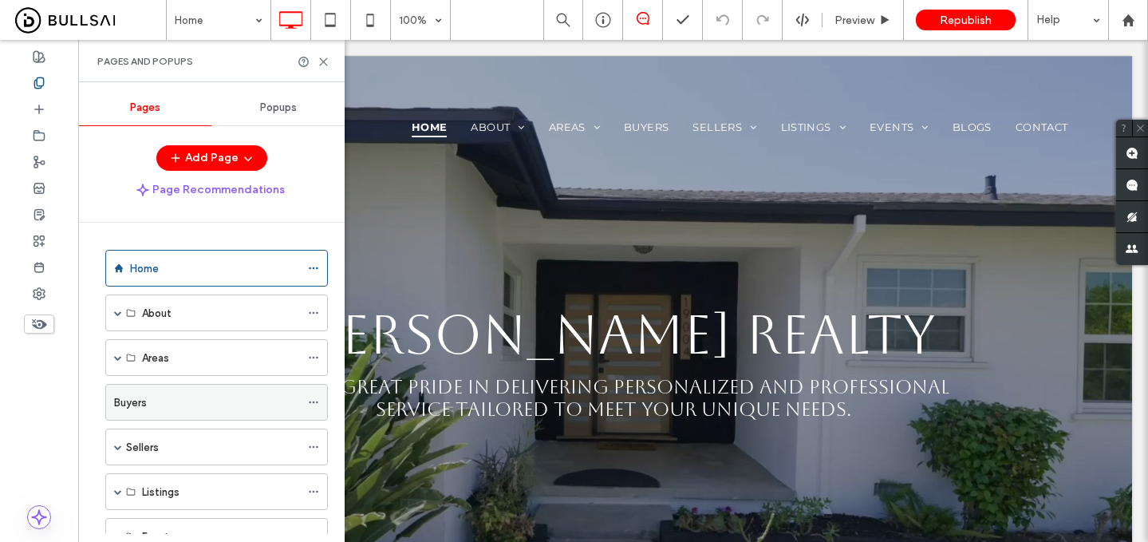
scroll to position [57, 0]
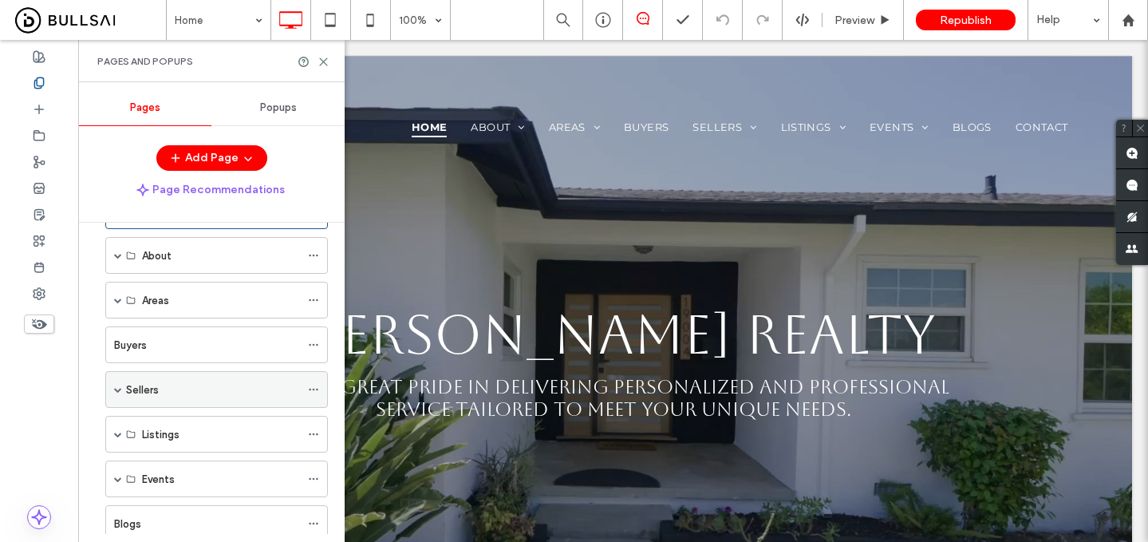
click at [116, 388] on span at bounding box center [118, 389] width 8 height 8
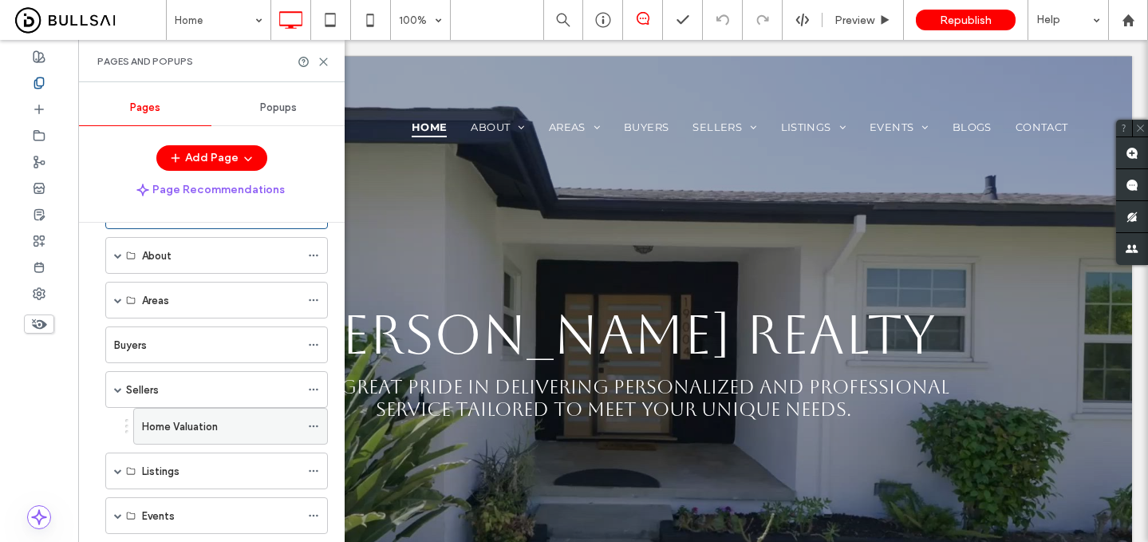
click at [311, 429] on icon at bounding box center [313, 425] width 11 height 11
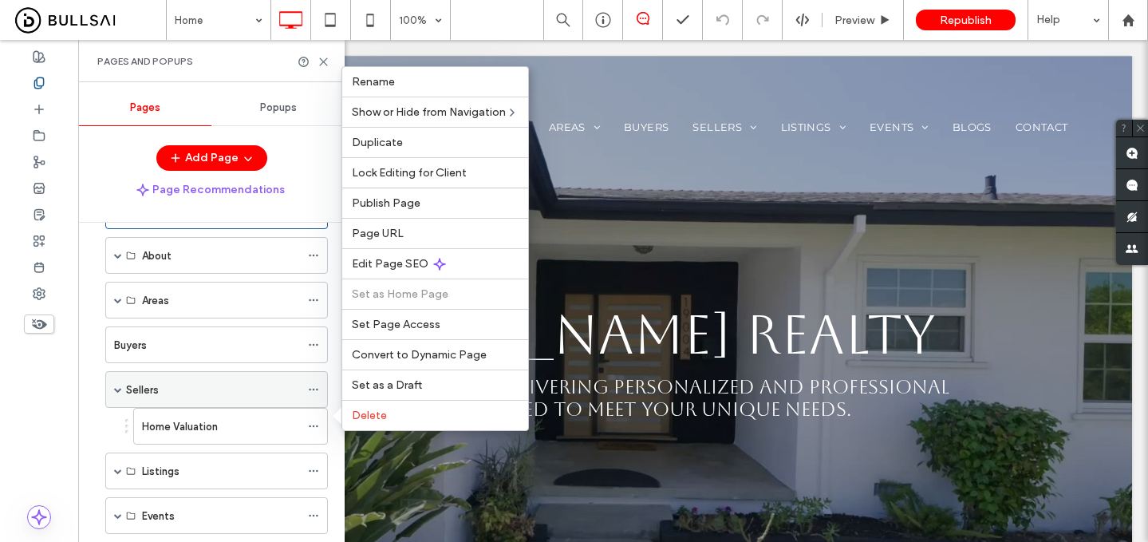
scroll to position [93, 0]
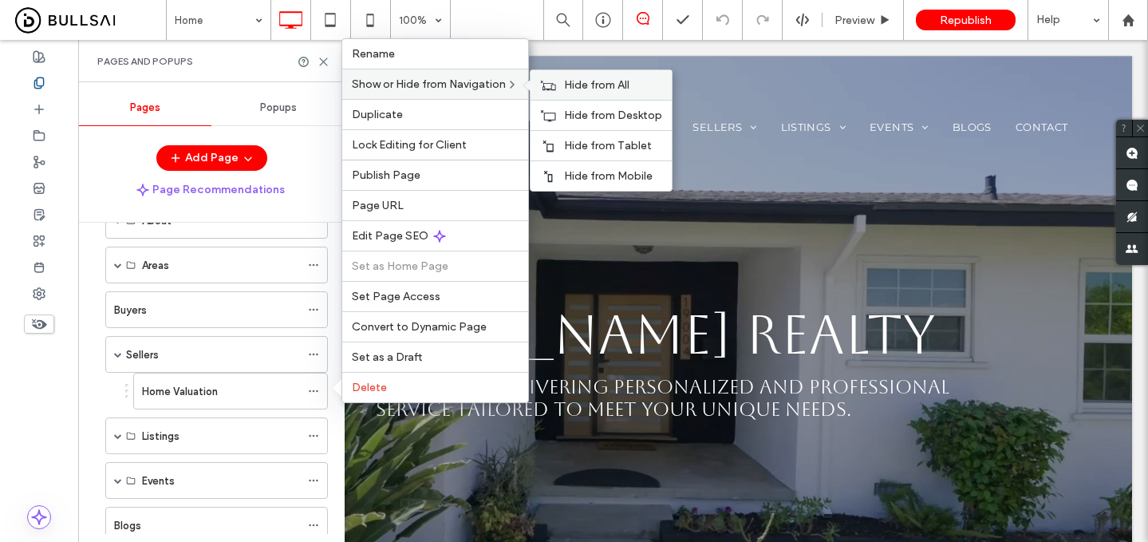
click at [574, 78] on span "Hide from All" at bounding box center [596, 85] width 65 height 14
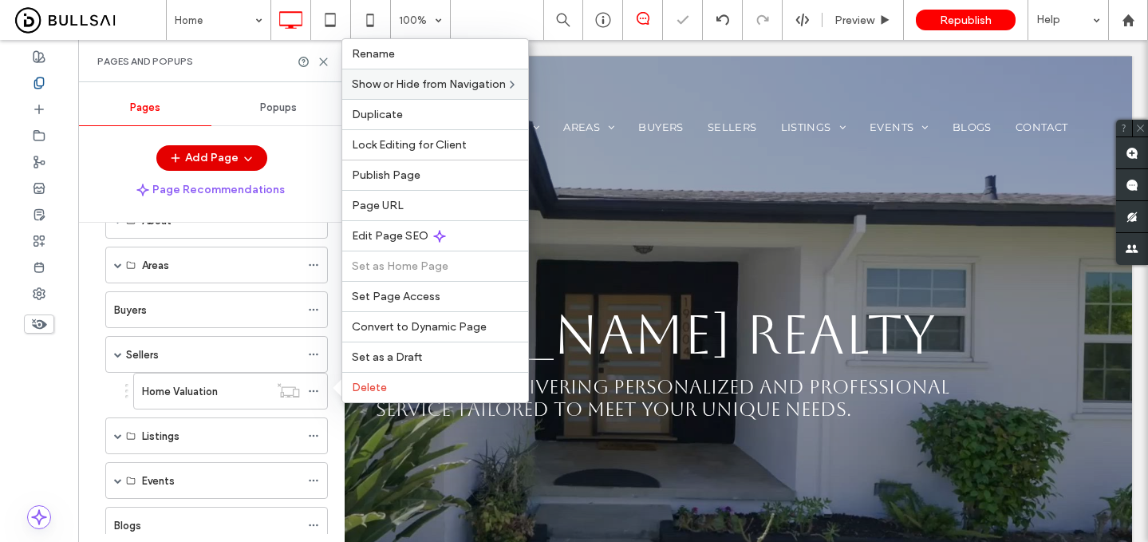
click at [239, 162] on span "button" at bounding box center [247, 158] width 16 height 24
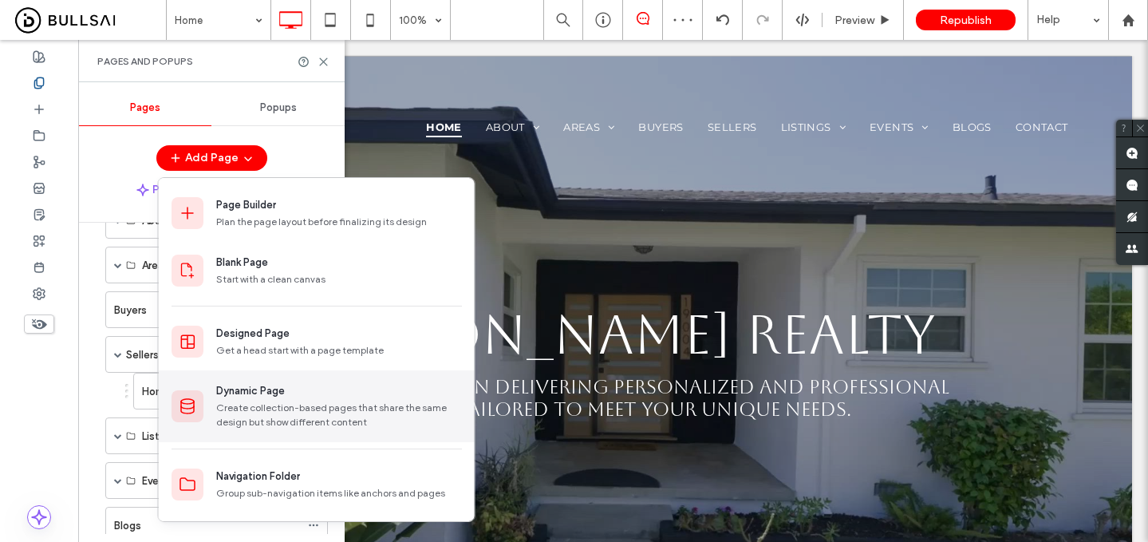
scroll to position [56, 0]
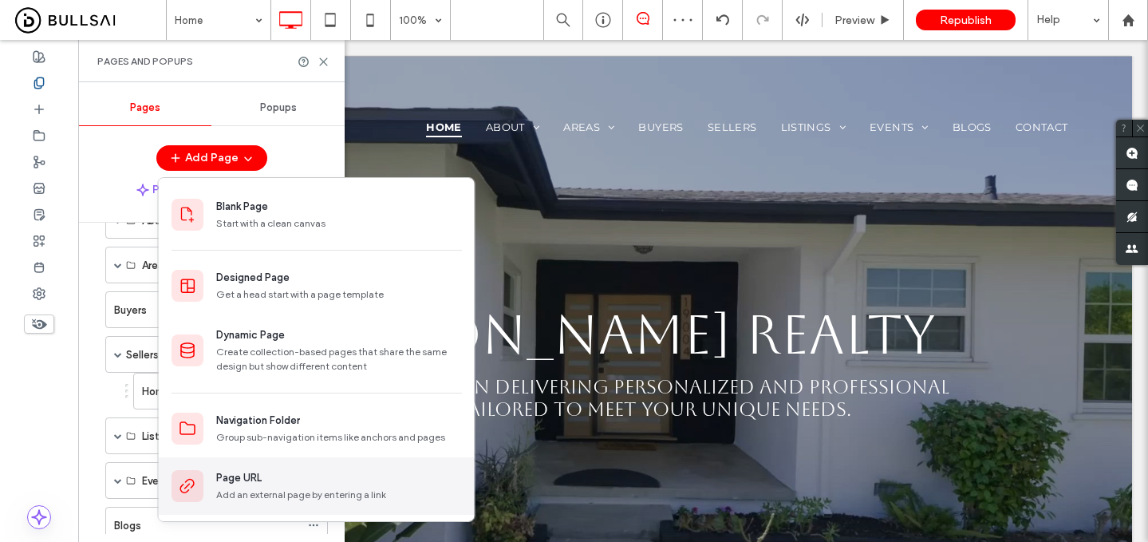
click at [310, 479] on div "Page URL" at bounding box center [339, 478] width 246 height 16
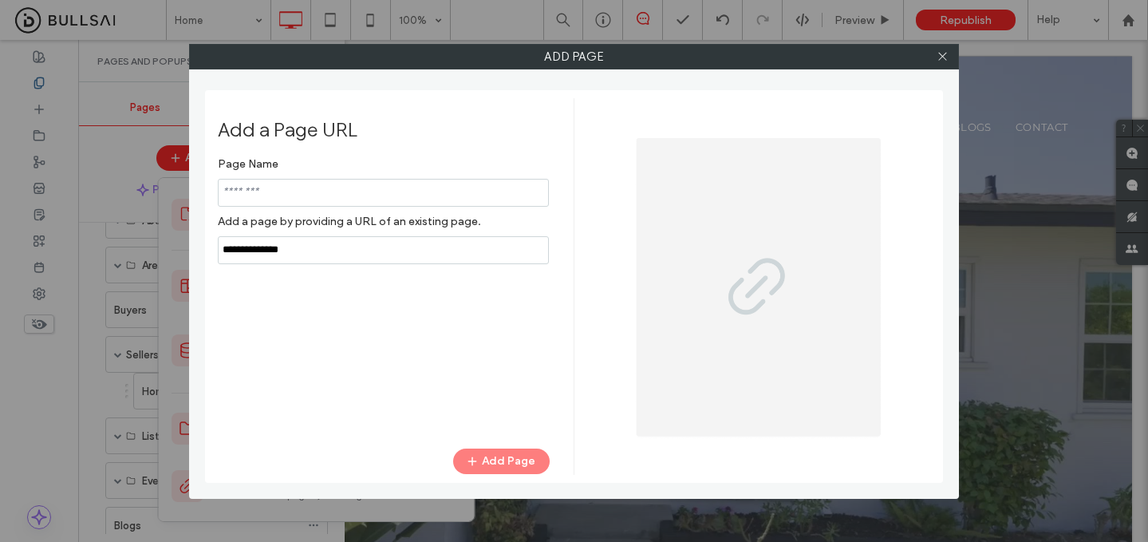
click at [427, 253] on input "notEmpty,url" at bounding box center [383, 250] width 331 height 28
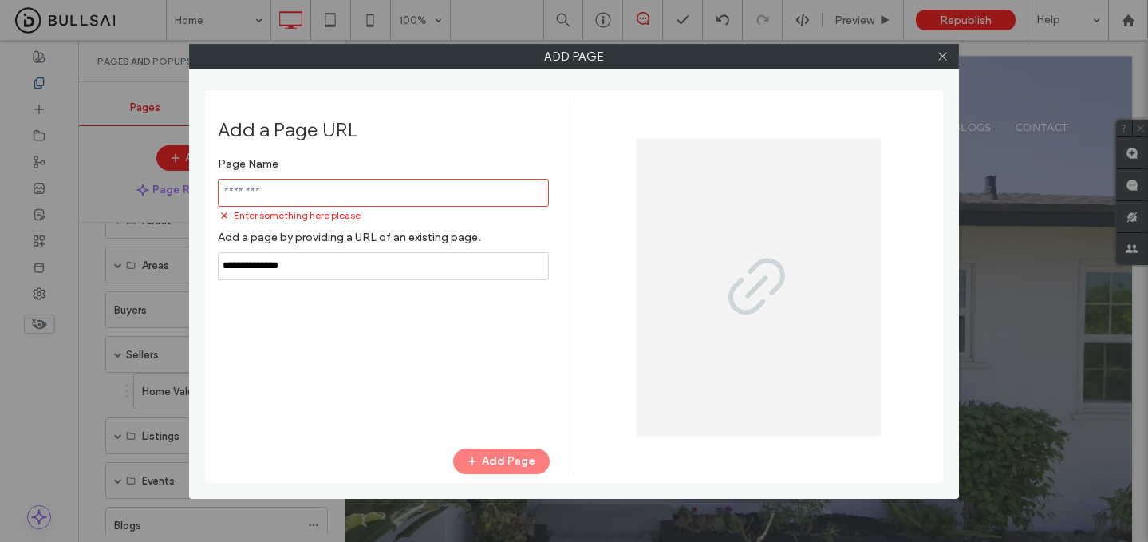
paste input "**********"
type input "**********"
click at [410, 190] on input "notEmpty" at bounding box center [383, 193] width 331 height 28
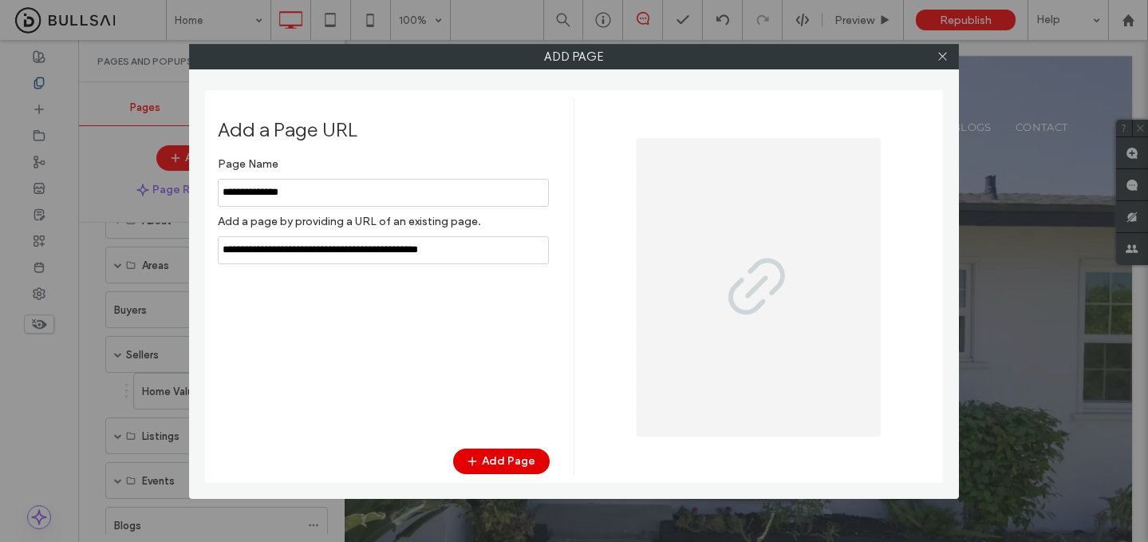
type input "**********"
click at [477, 457] on icon "button" at bounding box center [472, 461] width 13 height 13
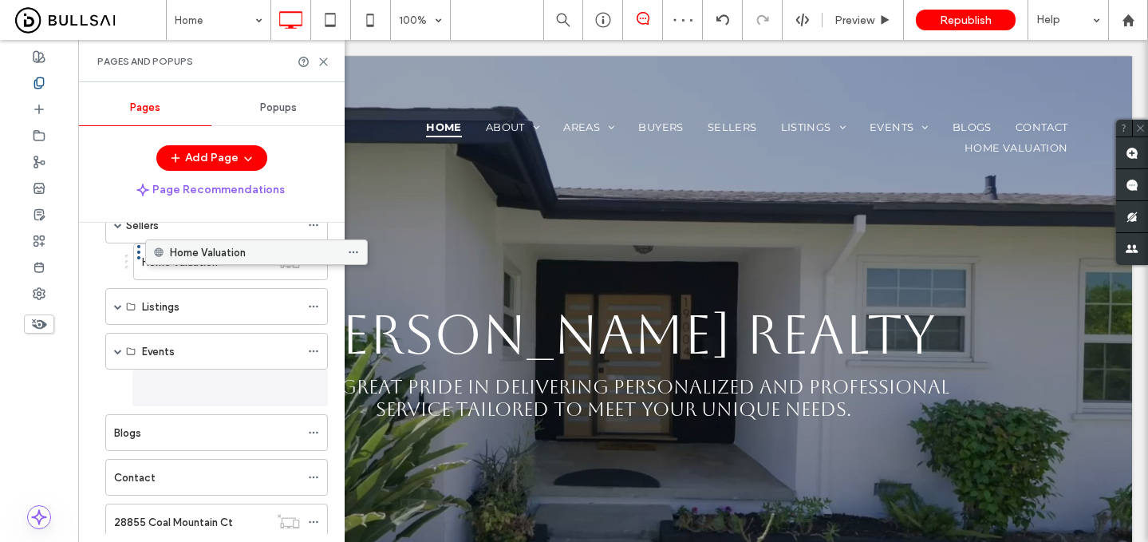
scroll to position [174, 0]
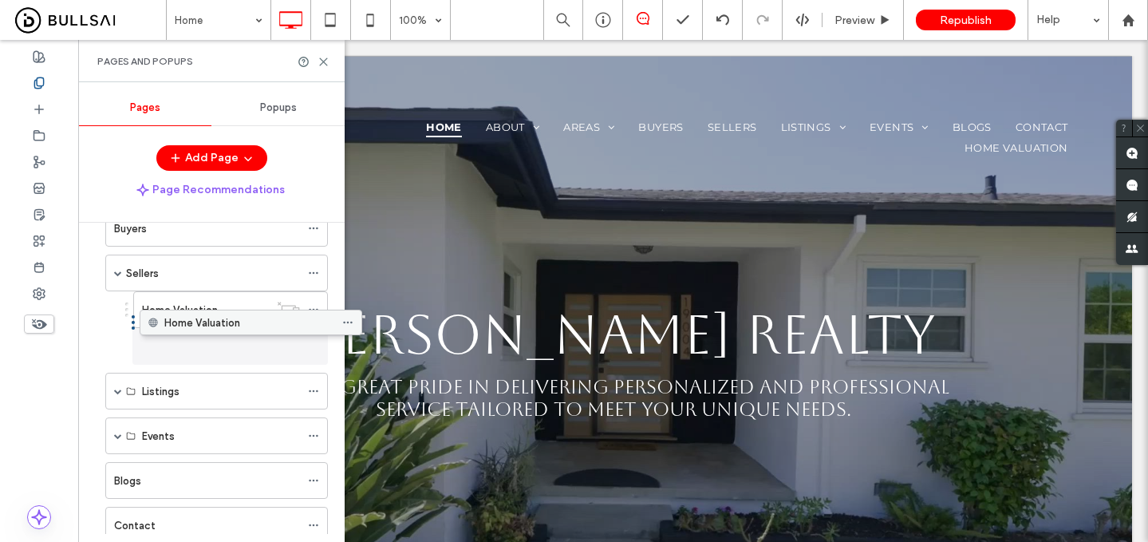
drag, startPoint x: 158, startPoint y: 458, endPoint x: 191, endPoint y: 318, distance: 144.2
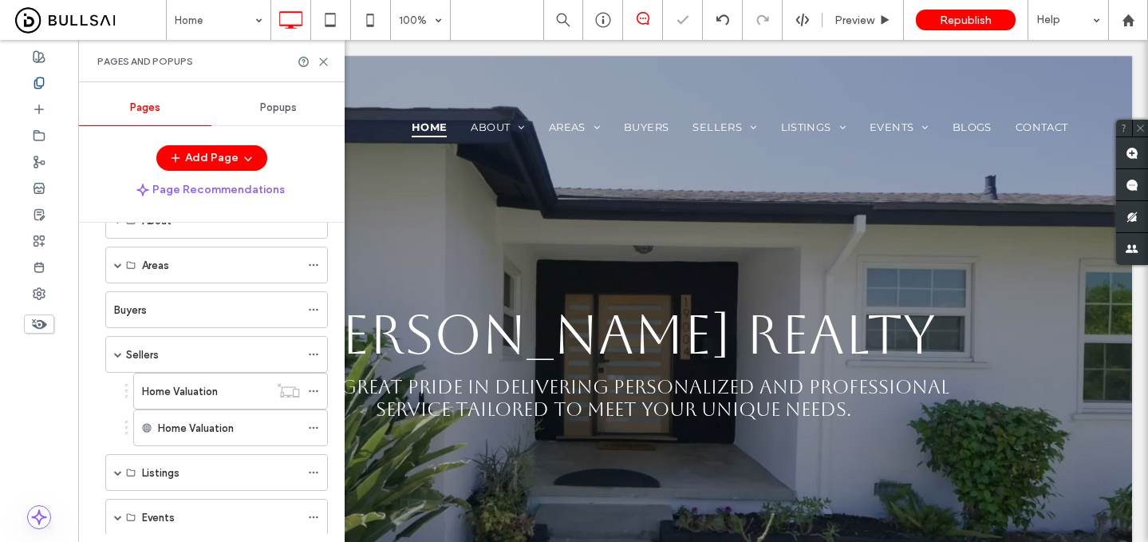
scroll to position [0, 0]
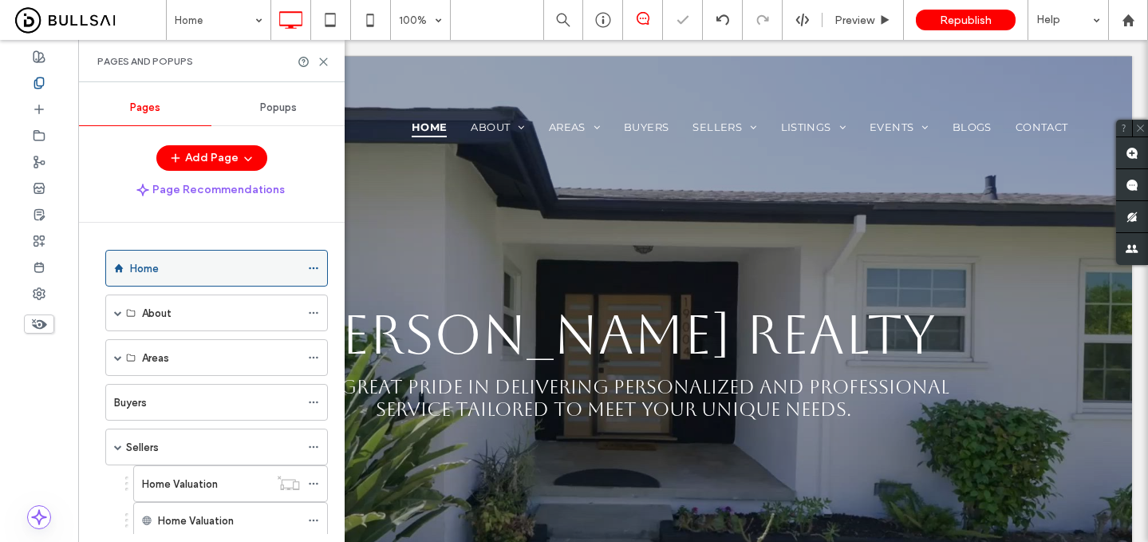
click at [191, 272] on div "Home" at bounding box center [215, 268] width 170 height 17
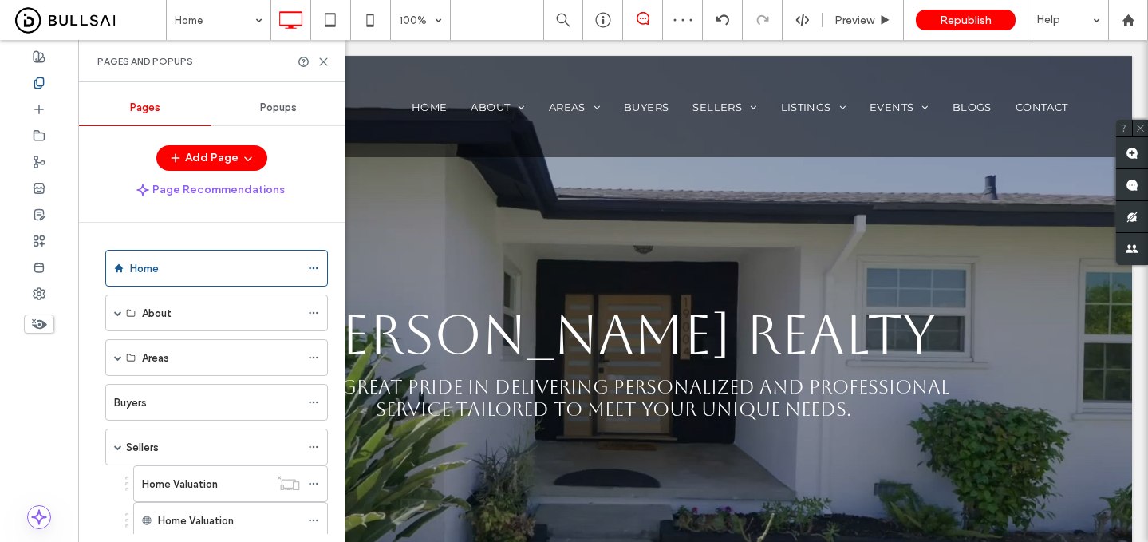
scroll to position [336, 0]
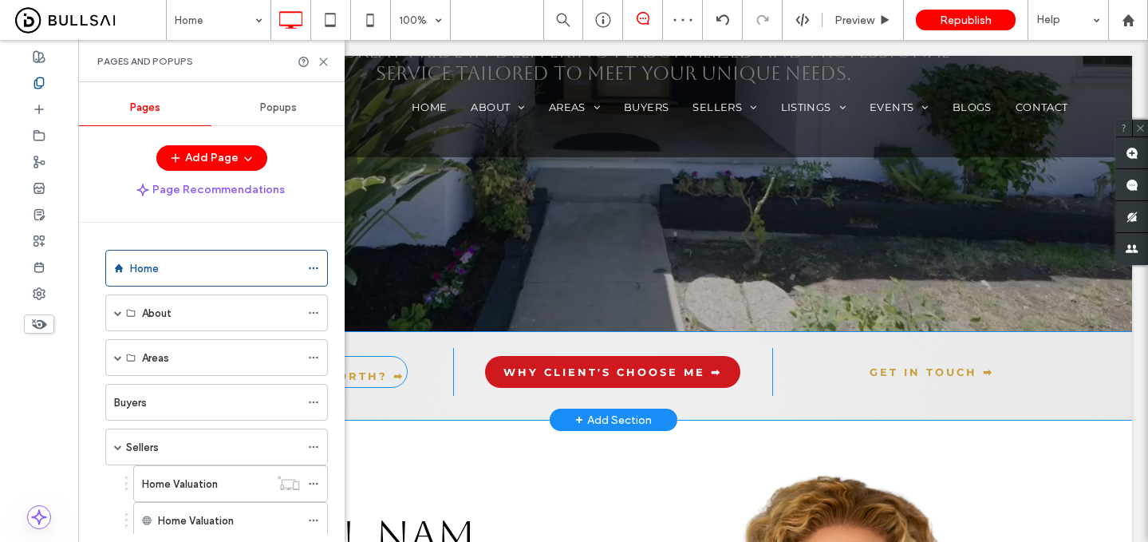
click at [362, 369] on span "WHAT'S MY HOME WORTH? ➡" at bounding box center [294, 375] width 222 height 13
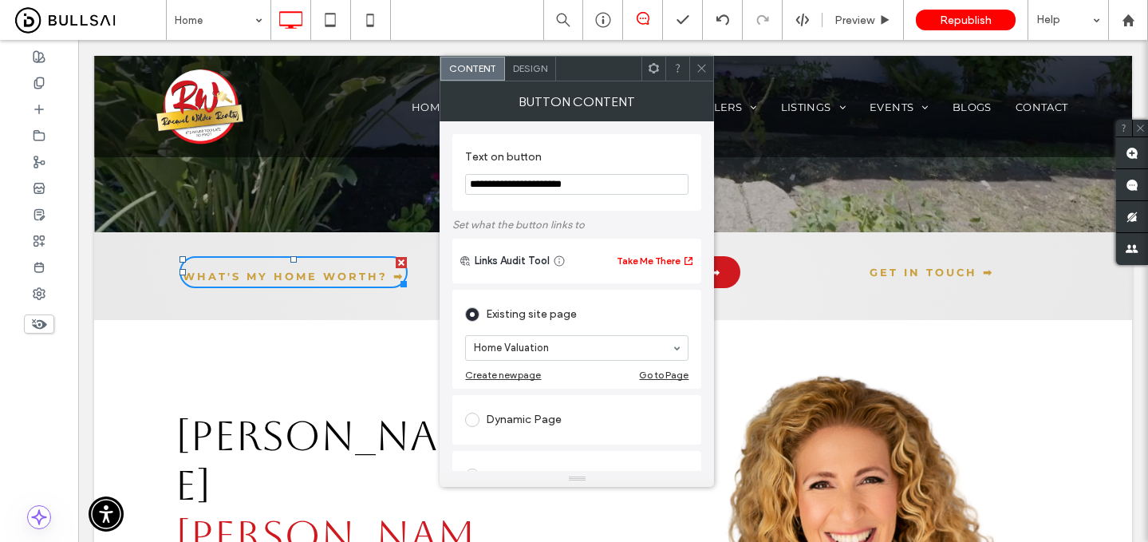
scroll to position [97, 0]
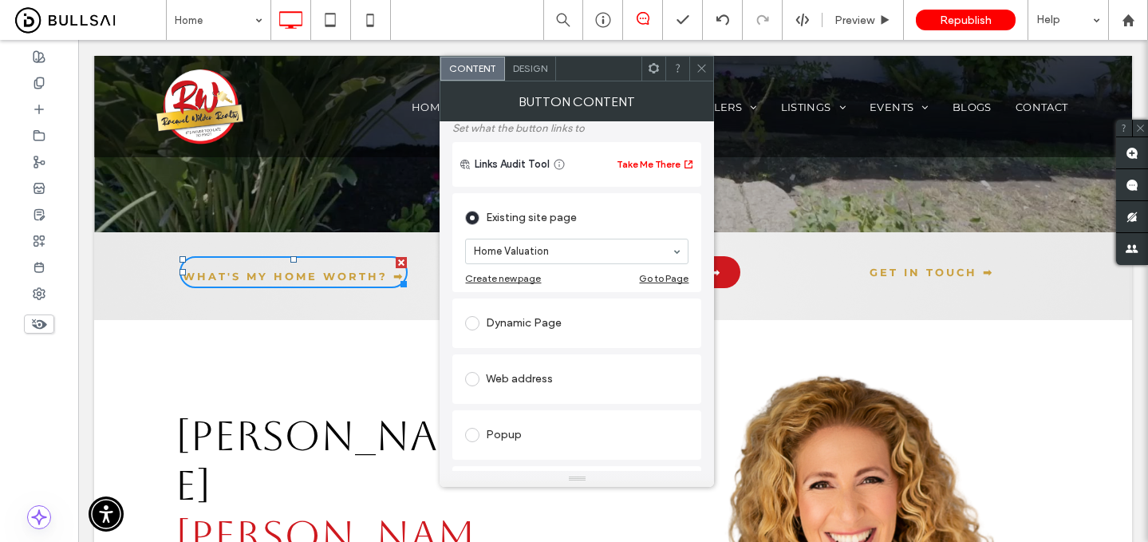
click at [572, 381] on div "Web address" at bounding box center [576, 379] width 223 height 26
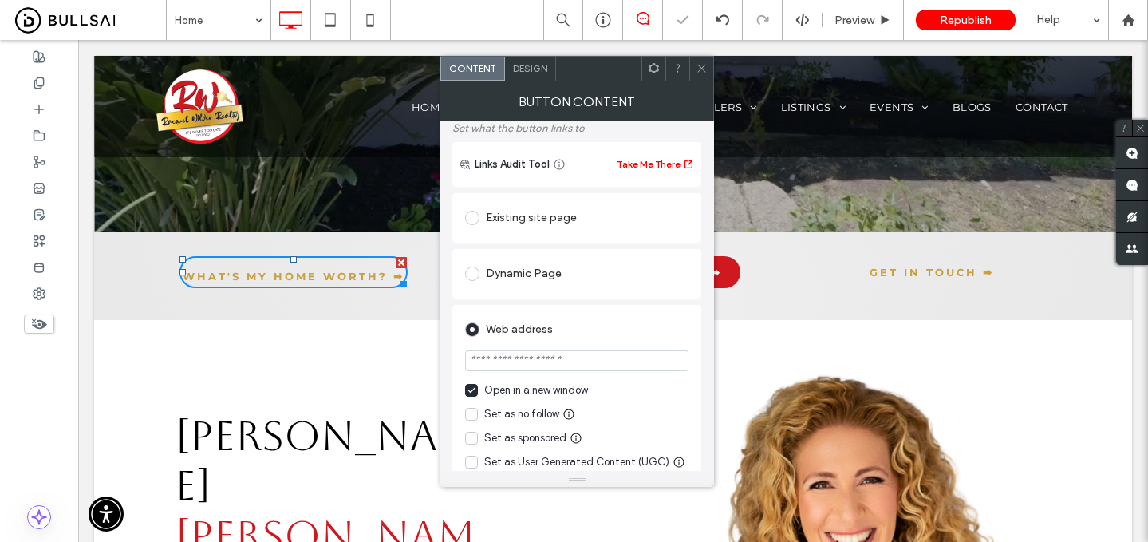
click at [585, 369] on input "url" at bounding box center [576, 360] width 223 height 21
paste input "**********"
type input "**********"
click at [562, 390] on div "Open in a new window" at bounding box center [536, 390] width 104 height 16
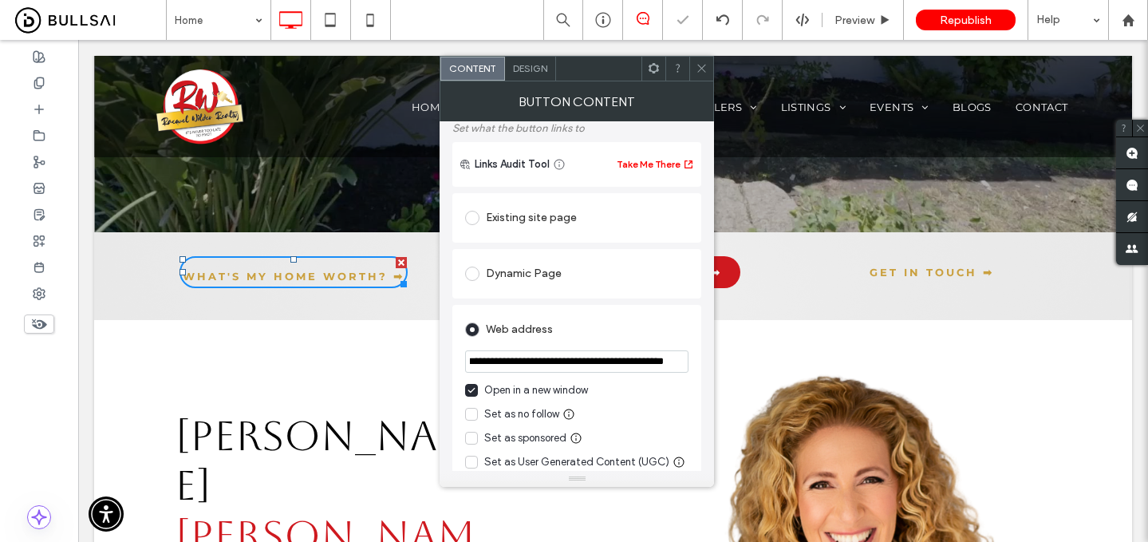
scroll to position [0, 0]
click at [653, 367] on input "**********" at bounding box center [576, 361] width 223 height 22
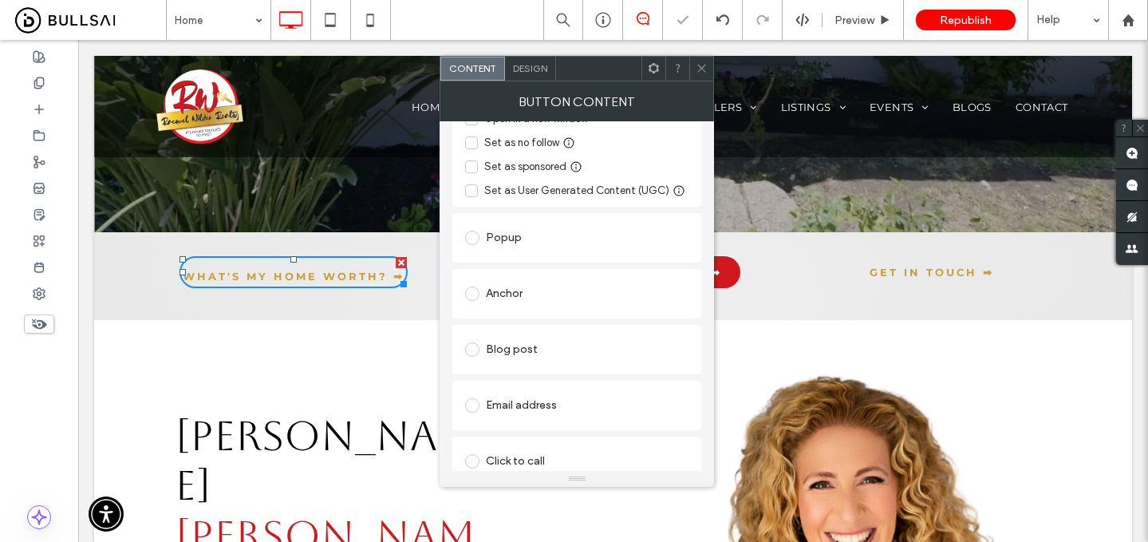
scroll to position [441, 0]
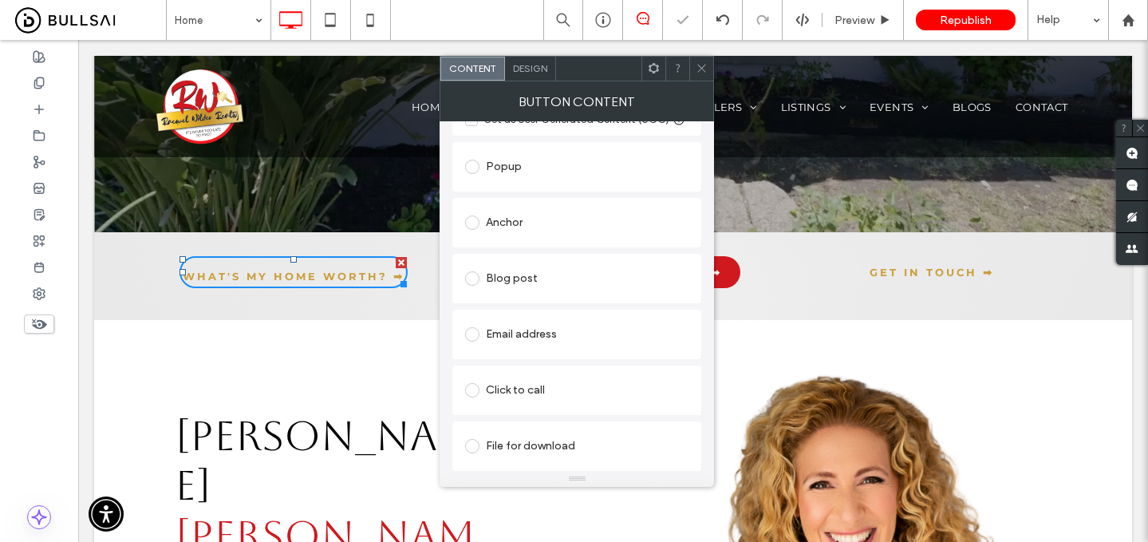
click at [698, 69] on icon at bounding box center [702, 68] width 12 height 12
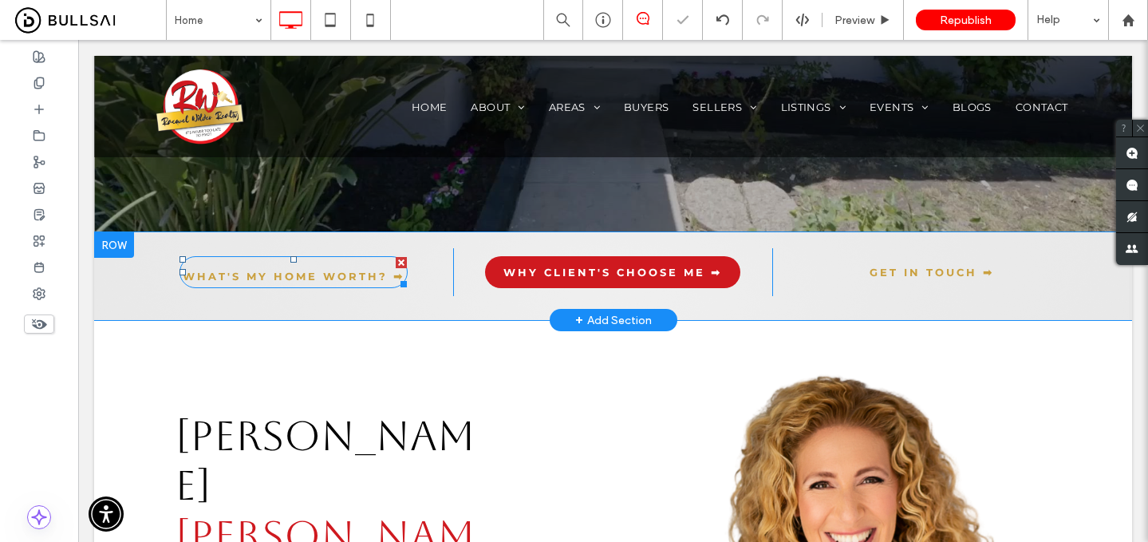
click at [311, 268] on link "WHAT'S MY HOME WORTH? ➡" at bounding box center [294, 272] width 228 height 32
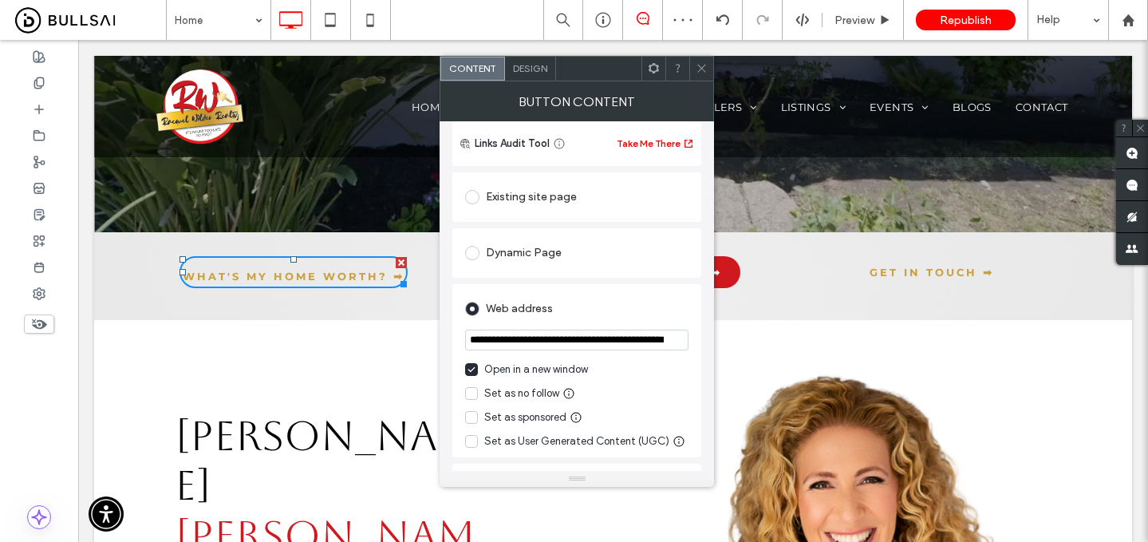
scroll to position [132, 0]
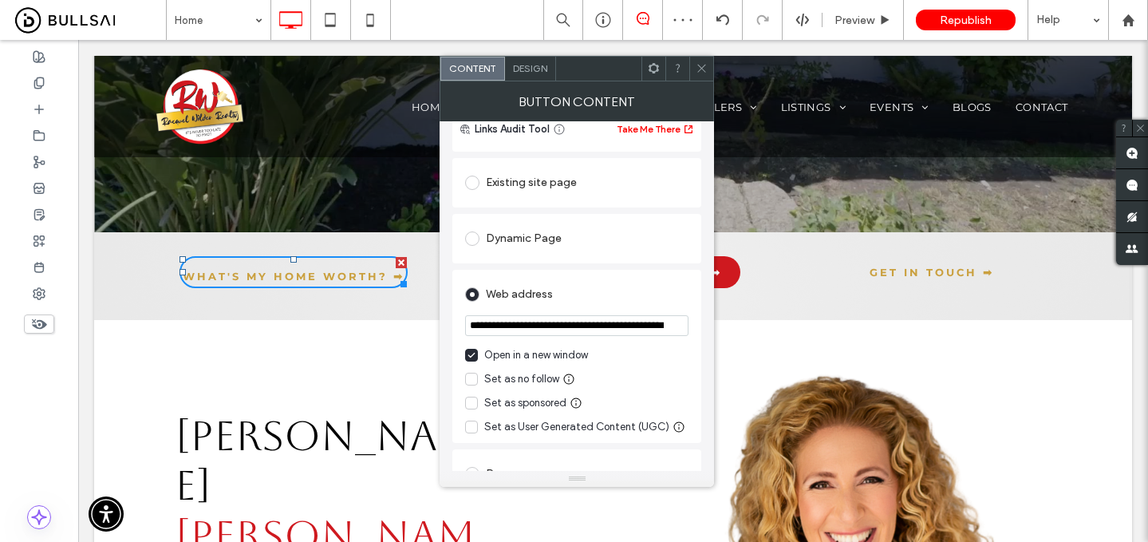
click at [505, 356] on div "Open in a new window" at bounding box center [536, 355] width 104 height 16
click at [523, 334] on input "**********" at bounding box center [576, 325] width 223 height 21
click at [700, 60] on span at bounding box center [702, 69] width 12 height 24
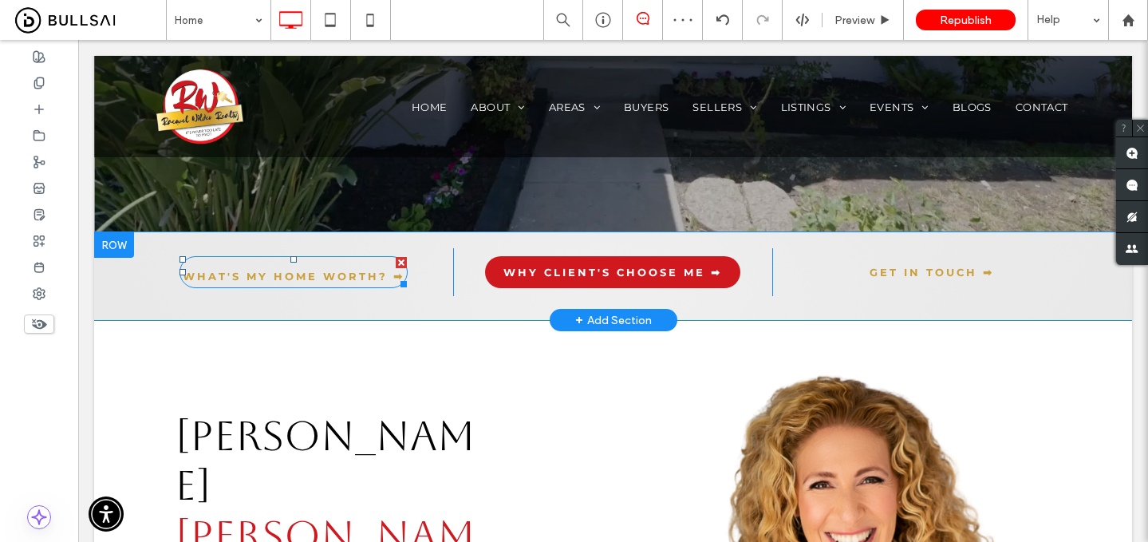
click at [351, 270] on span "WHAT'S MY HOME WORTH? ➡" at bounding box center [294, 276] width 222 height 13
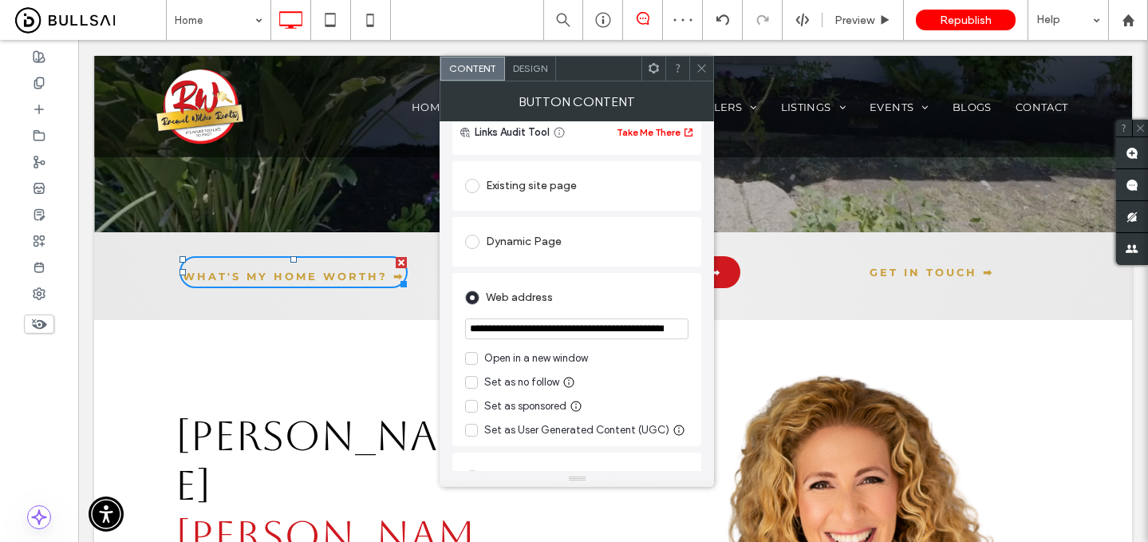
scroll to position [128, 0]
click at [699, 71] on use at bounding box center [702, 69] width 8 height 8
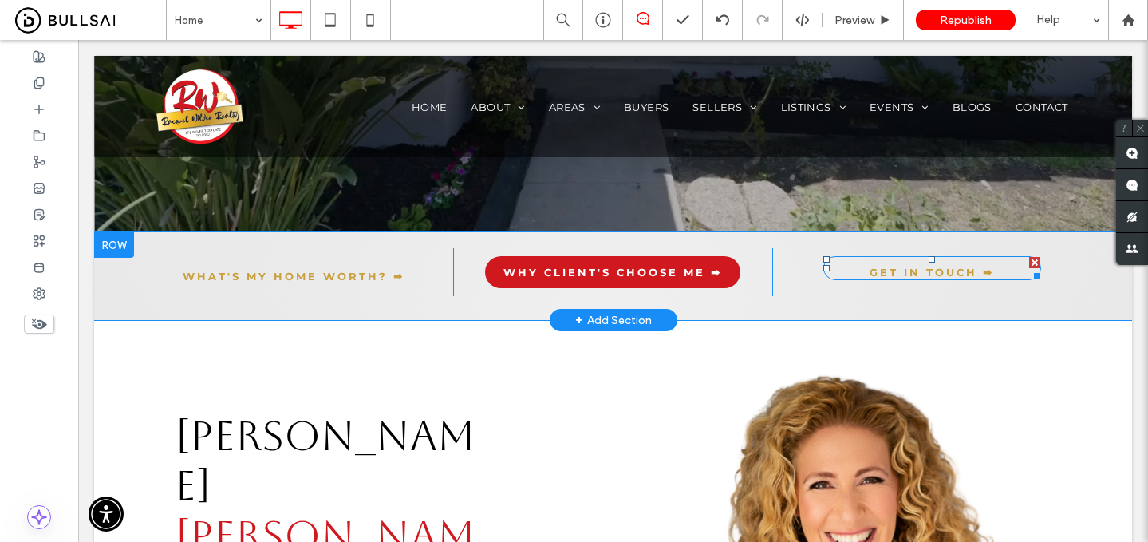
click at [894, 275] on span "GET IN TOUCH ➡" at bounding box center [932, 272] width 124 height 13
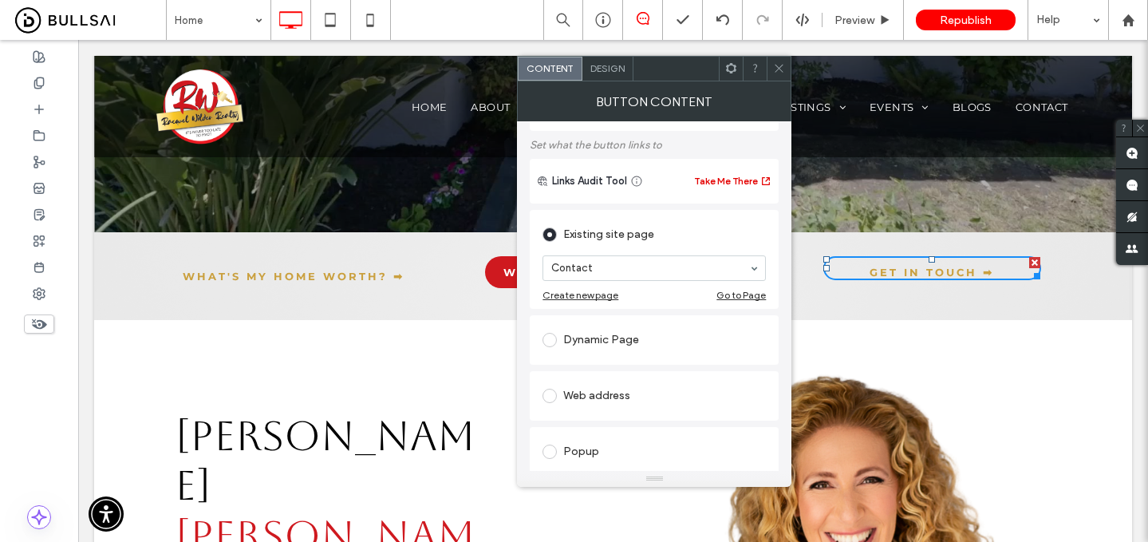
scroll to position [83, 0]
click at [779, 69] on icon at bounding box center [779, 68] width 12 height 12
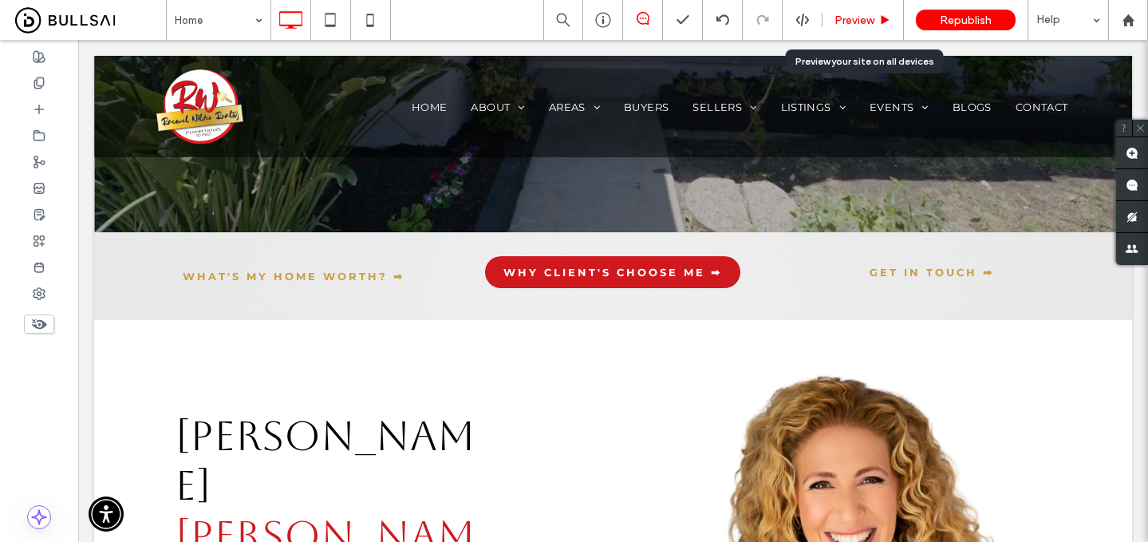
drag, startPoint x: 860, startPoint y: 18, endPoint x: 911, endPoint y: 34, distance: 53.3
click at [860, 18] on span "Preview" at bounding box center [855, 21] width 40 height 14
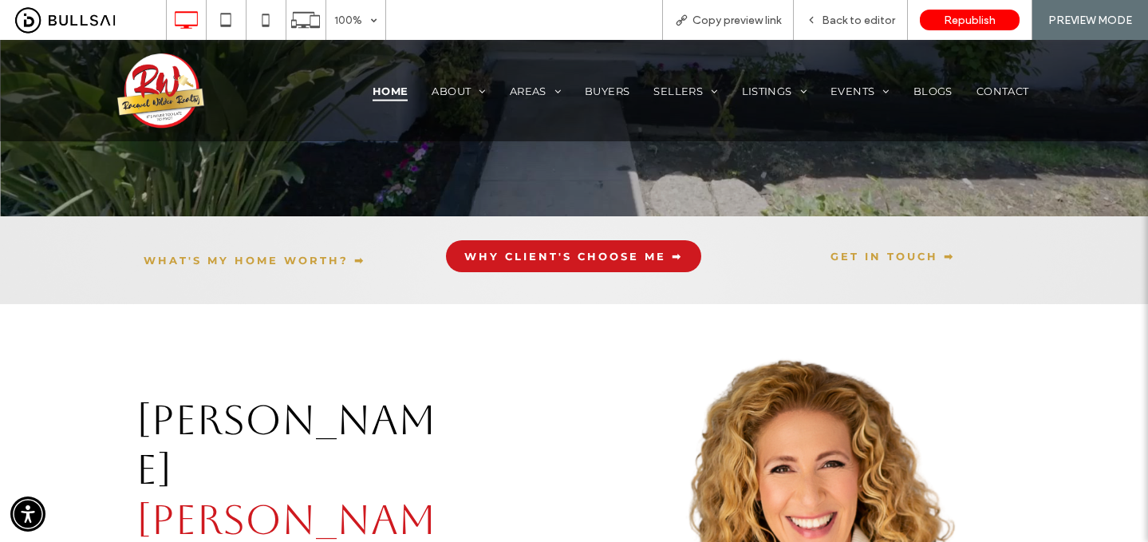
click at [875, 247] on link "GET IN TOUCH ➡" at bounding box center [892, 252] width 217 height 24
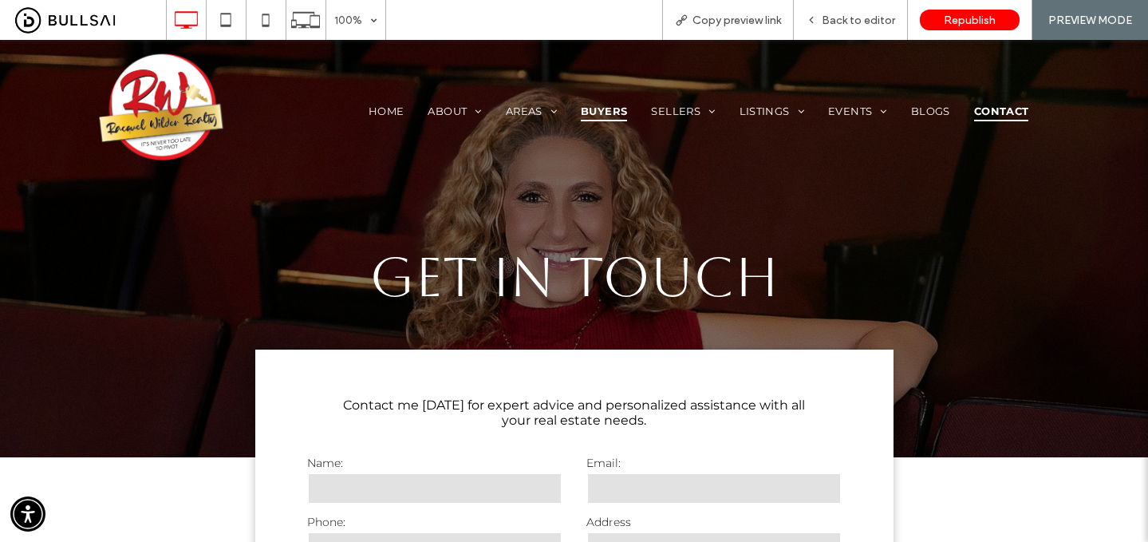
click at [618, 108] on span "Buyers" at bounding box center [604, 111] width 46 height 20
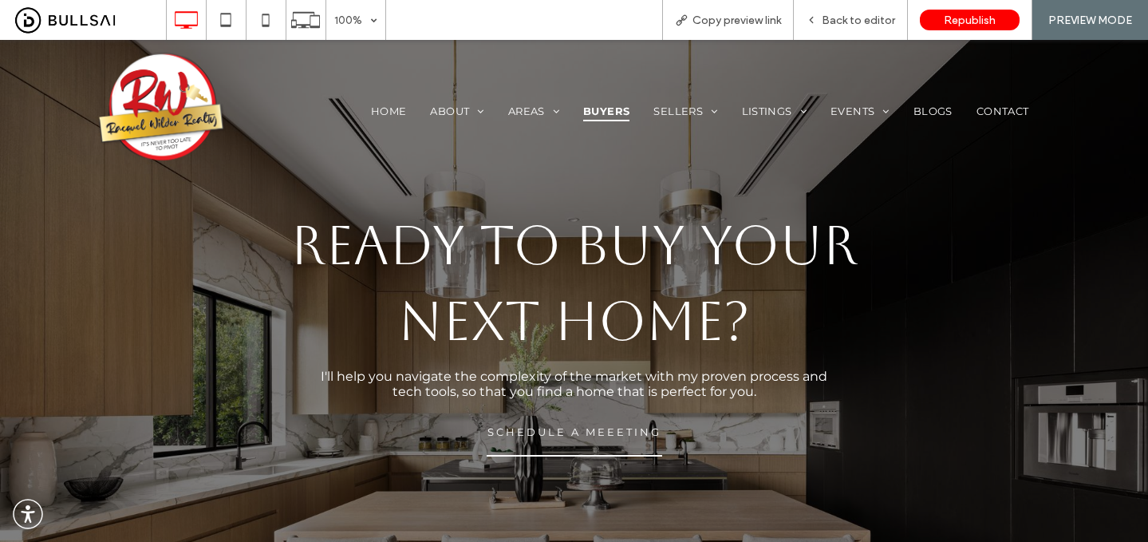
scroll to position [35, 0]
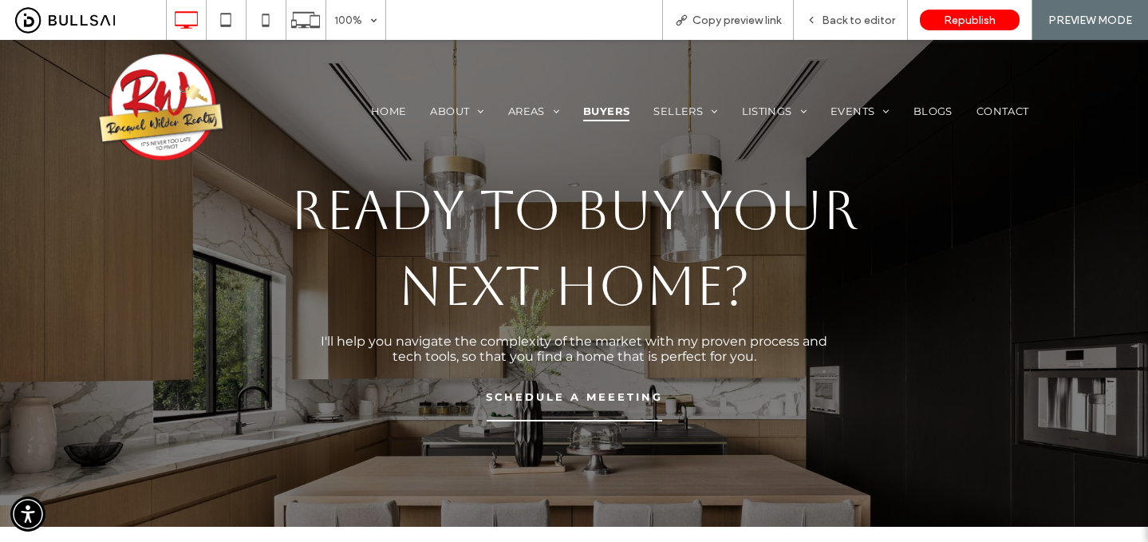
click at [604, 397] on span "SCHEDULE A MEEETING" at bounding box center [574, 396] width 177 height 13
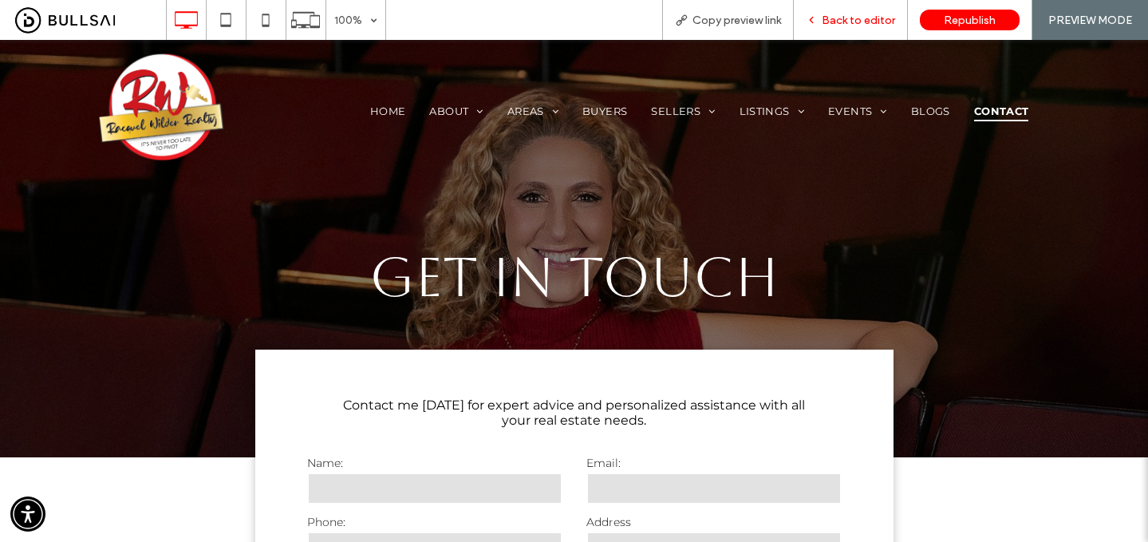
drag, startPoint x: 871, startPoint y: 20, endPoint x: 734, endPoint y: 72, distance: 146.7
click at [871, 20] on span "Back to editor" at bounding box center [858, 21] width 73 height 14
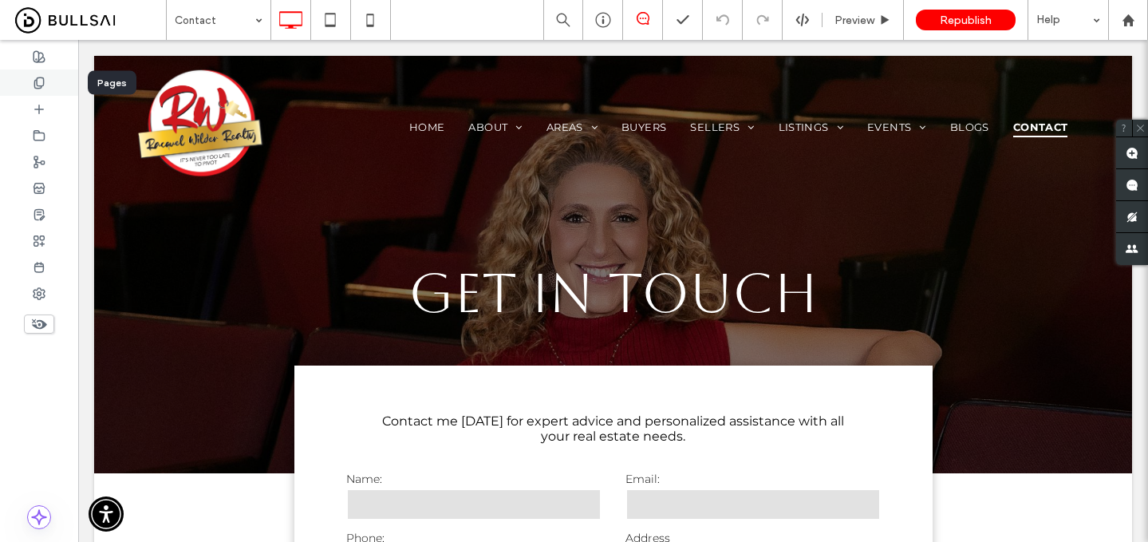
click at [38, 85] on use at bounding box center [38, 82] width 9 height 10
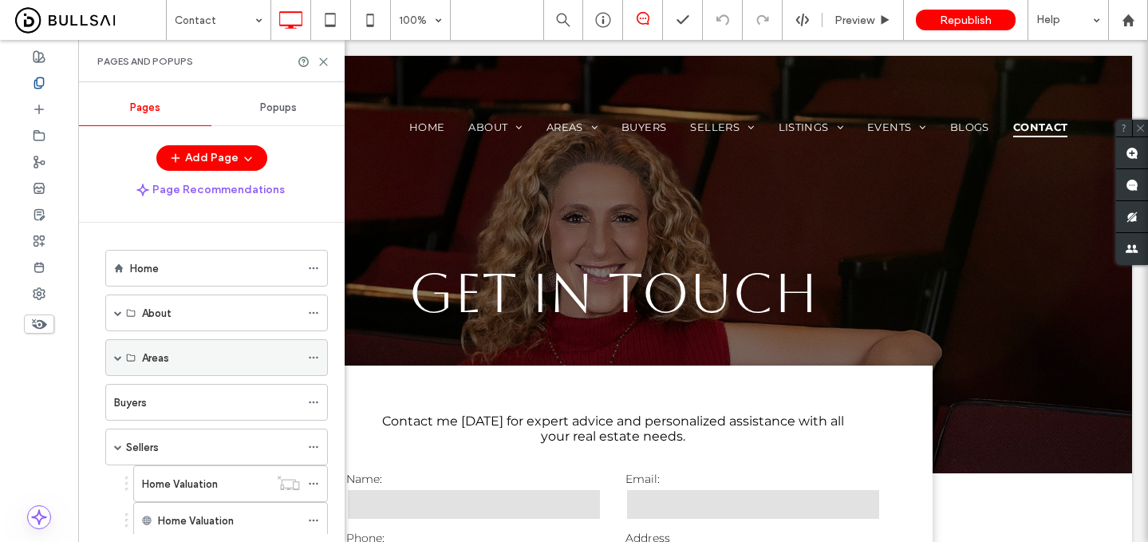
click at [184, 360] on div "Areas" at bounding box center [221, 357] width 158 height 17
click at [118, 361] on span at bounding box center [118, 357] width 8 height 8
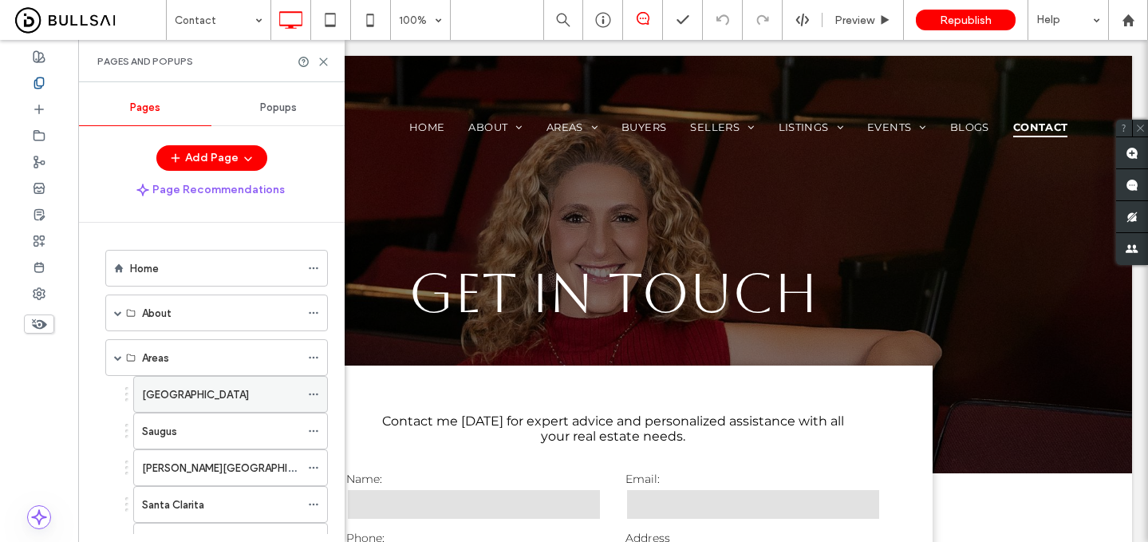
click at [156, 389] on label "Valencia" at bounding box center [195, 395] width 107 height 28
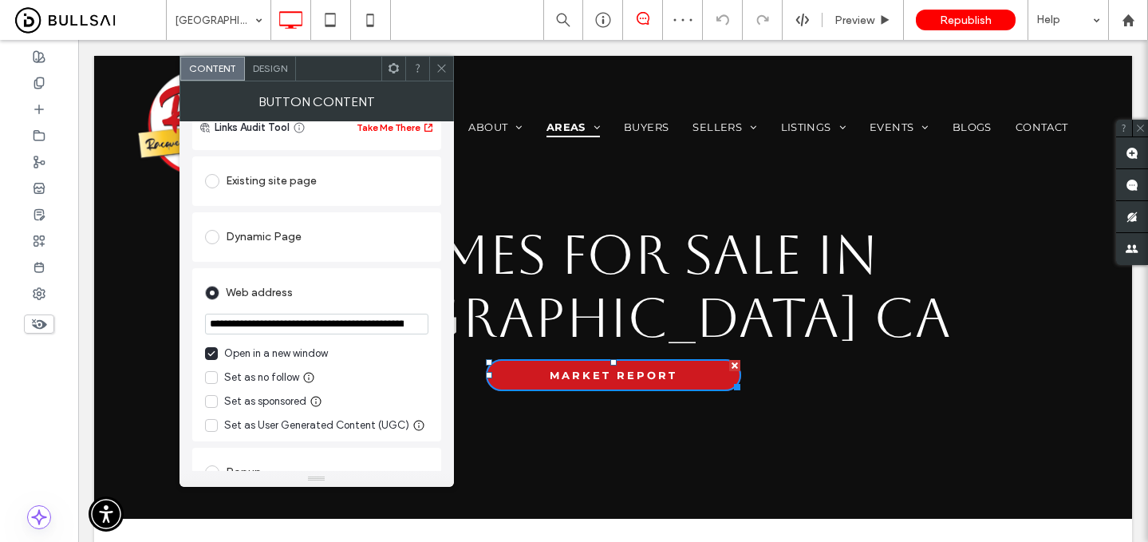
scroll to position [144, 0]
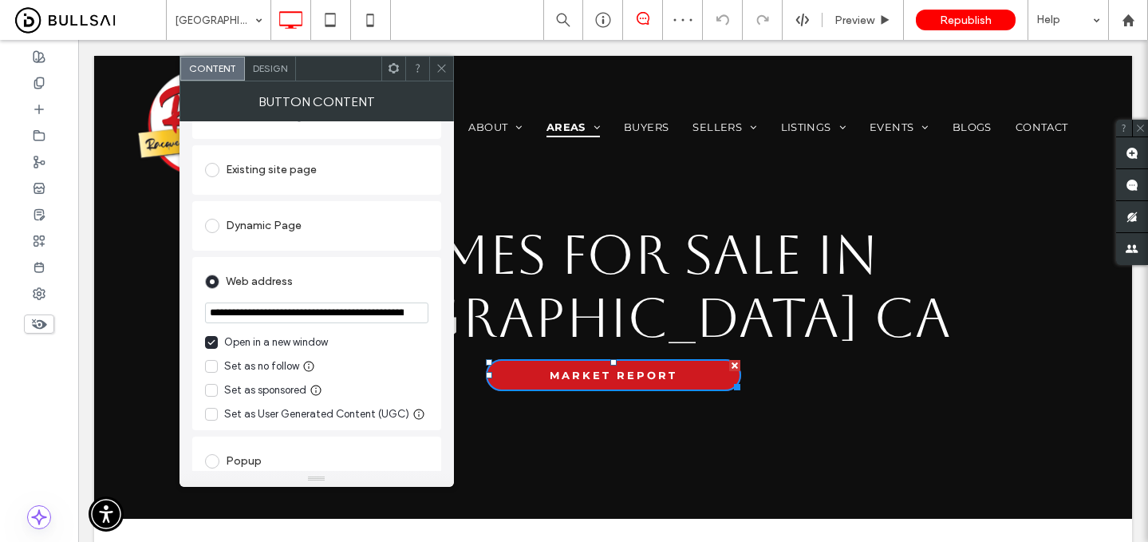
click at [242, 345] on div "Open in a new window" at bounding box center [276, 342] width 104 height 16
click at [298, 314] on input "**********" at bounding box center [316, 312] width 223 height 21
click at [440, 63] on icon at bounding box center [442, 68] width 12 height 12
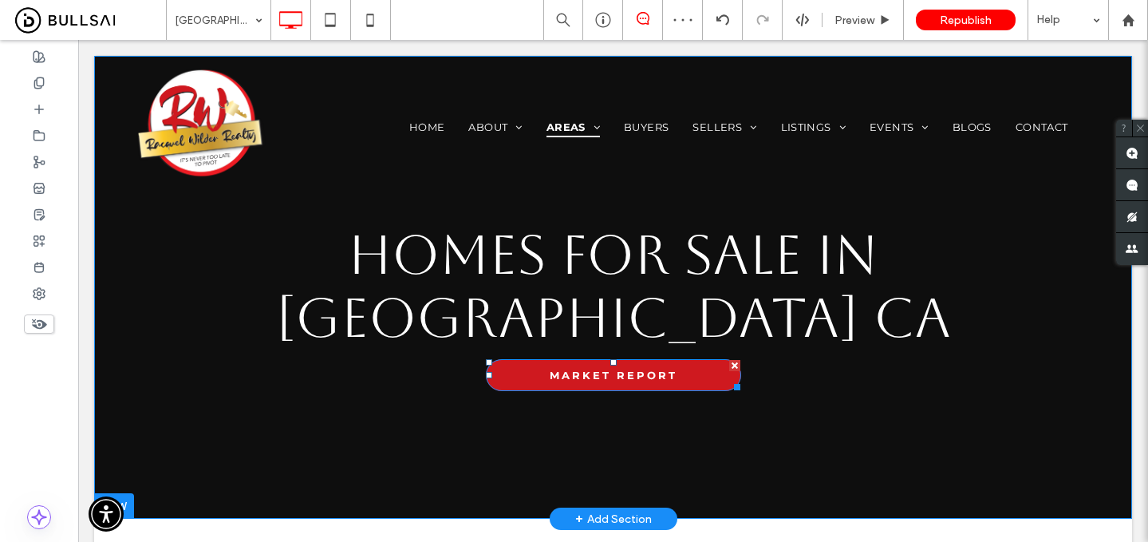
click at [532, 359] on link "MARKET REPORT" at bounding box center [613, 375] width 255 height 32
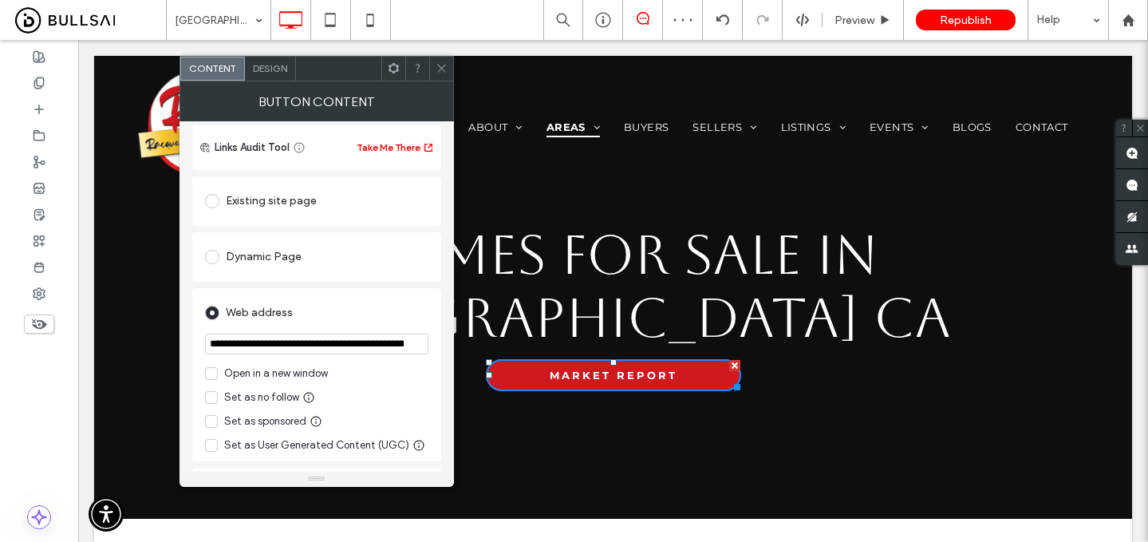
scroll to position [115, 0]
click at [438, 61] on span at bounding box center [442, 69] width 12 height 24
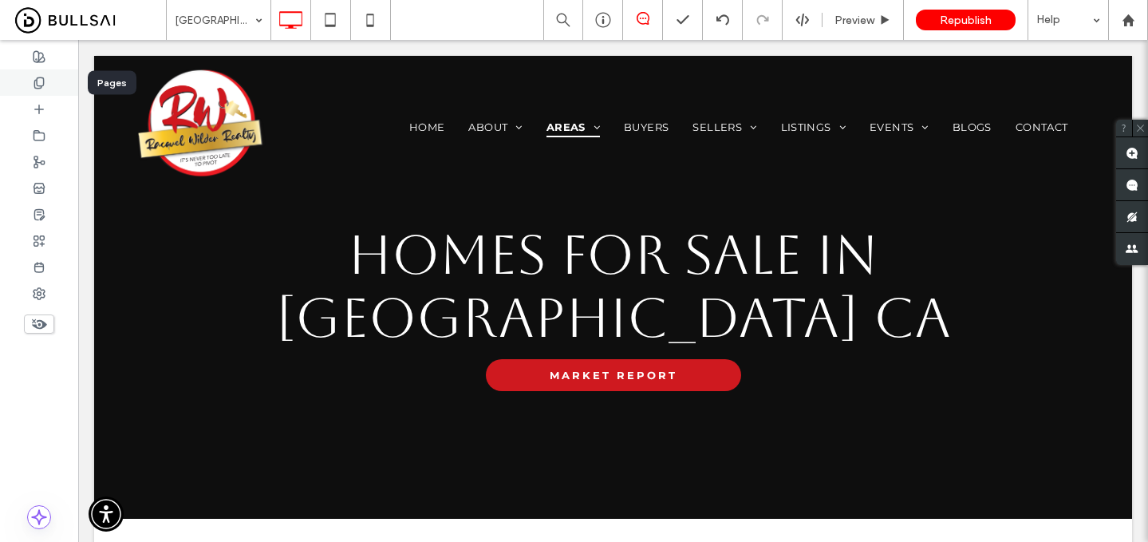
click at [32, 87] on div at bounding box center [39, 82] width 78 height 26
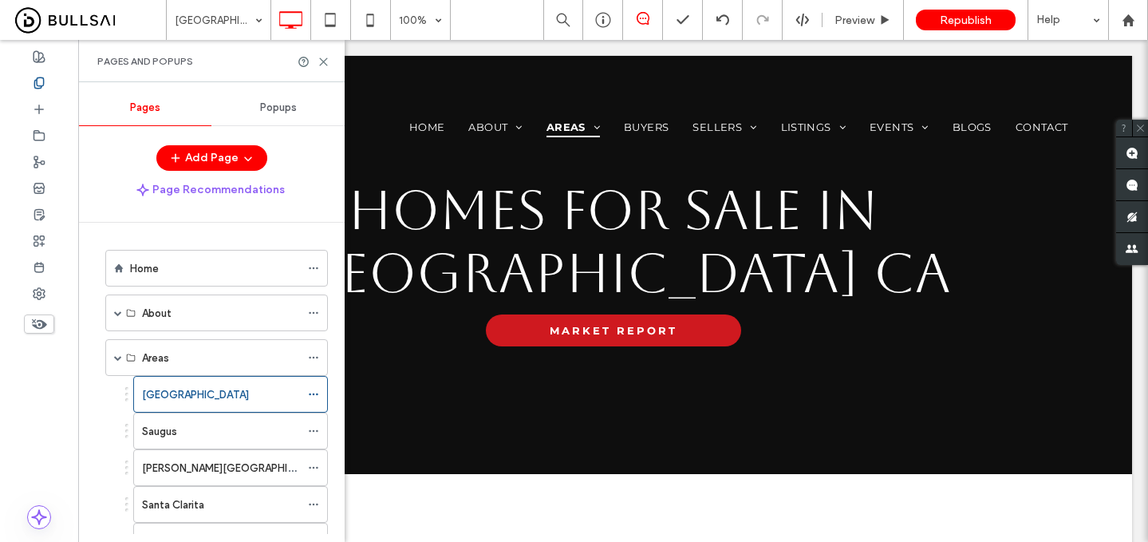
scroll to position [47, 0]
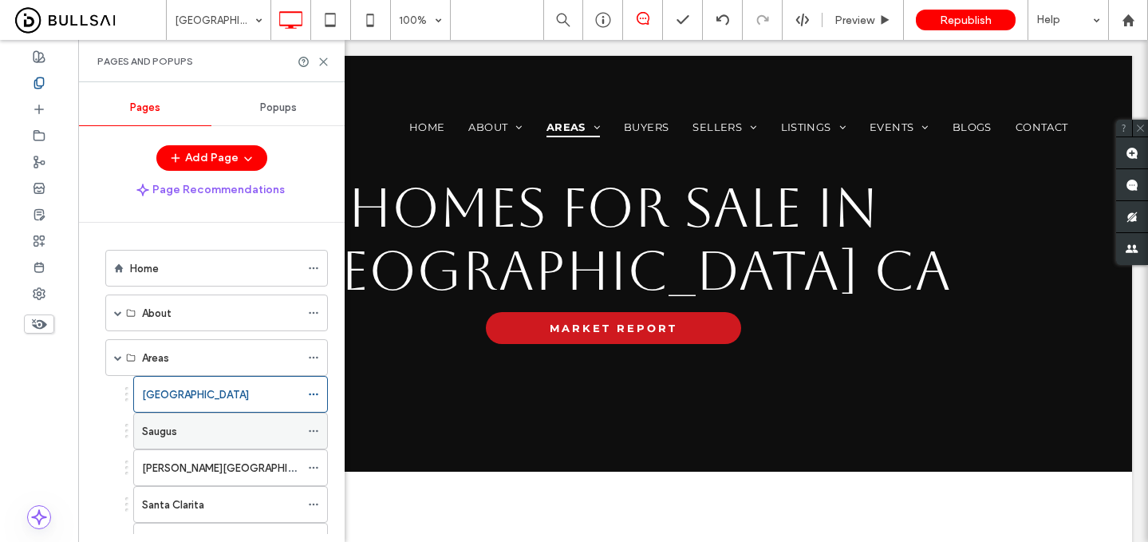
click at [174, 428] on label "Saugus" at bounding box center [159, 431] width 35 height 28
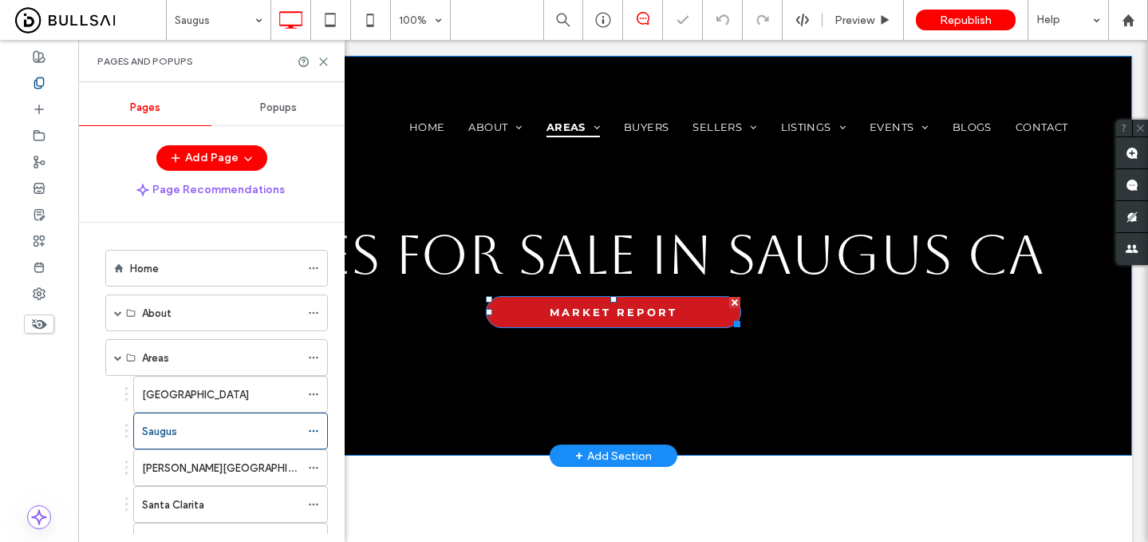
click at [548, 306] on link "MARKET REPORT" at bounding box center [613, 312] width 255 height 32
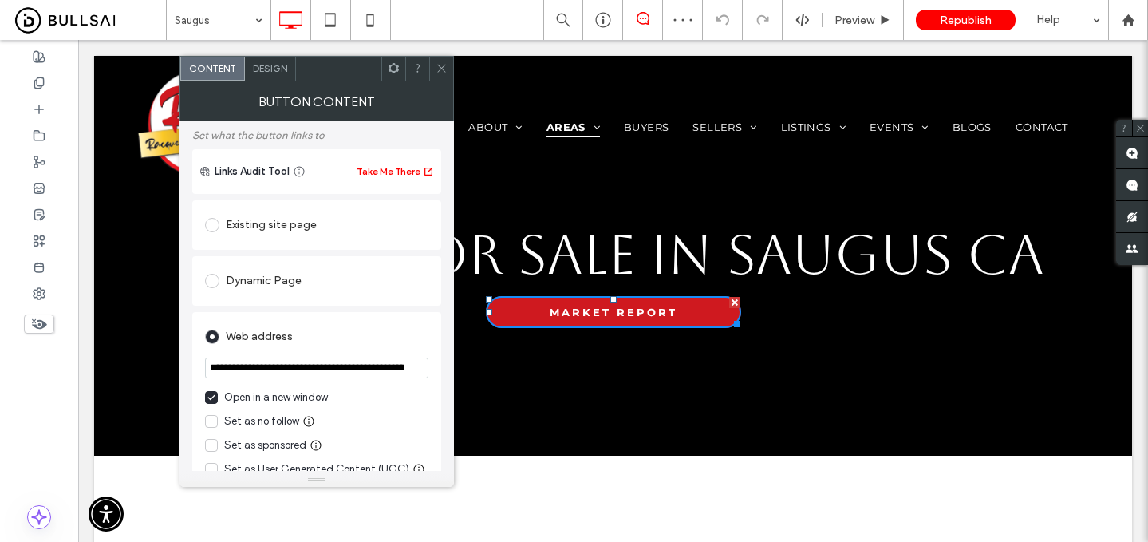
scroll to position [95, 0]
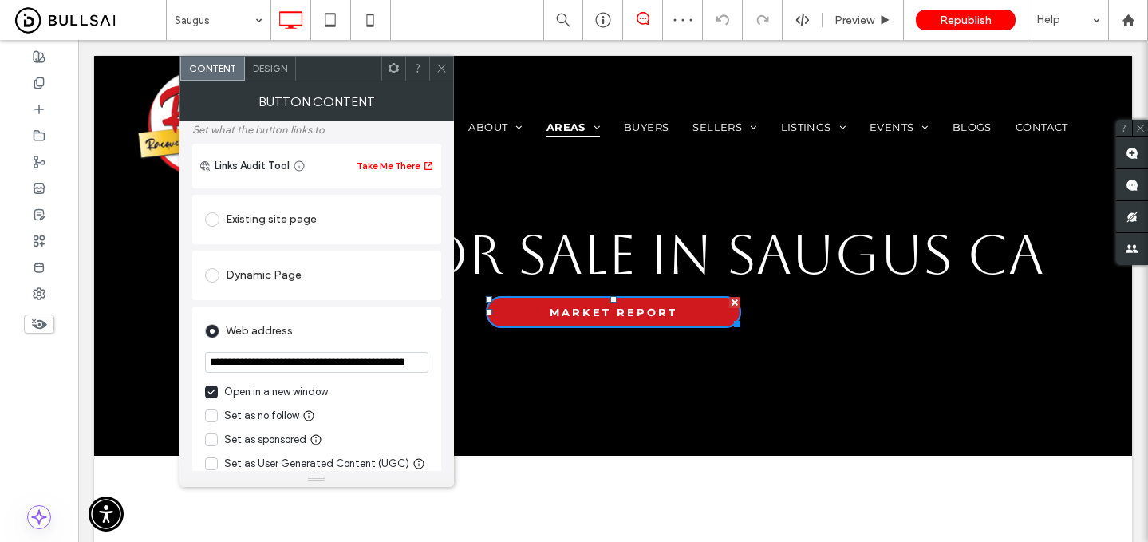
click at [224, 397] on div "Open in a new window" at bounding box center [276, 392] width 104 height 16
click at [257, 366] on input "**********" at bounding box center [316, 362] width 223 height 21
click at [440, 69] on use at bounding box center [441, 69] width 8 height 8
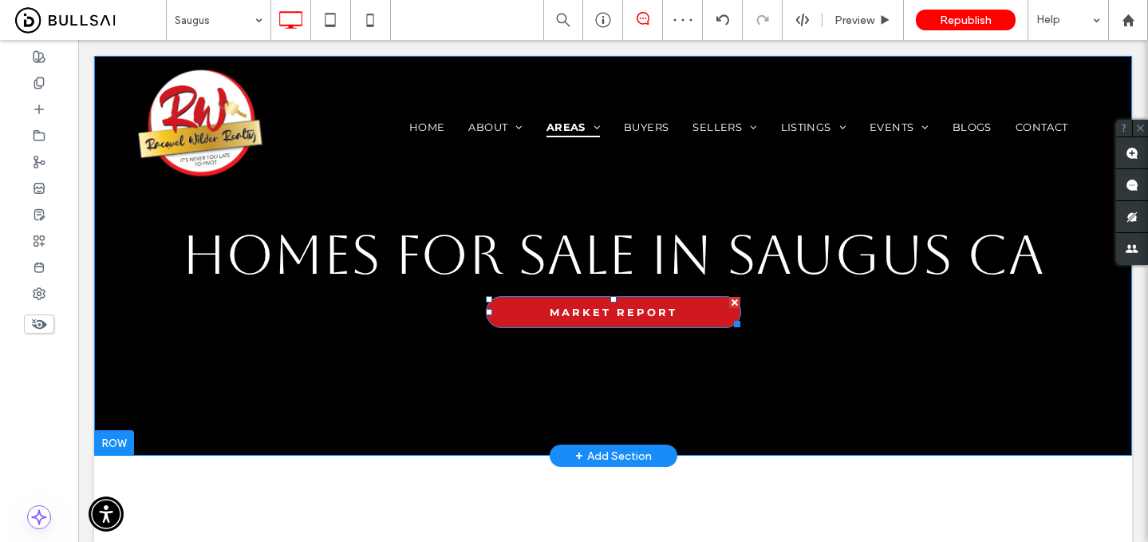
click at [516, 312] on link "MARKET REPORT" at bounding box center [613, 312] width 255 height 32
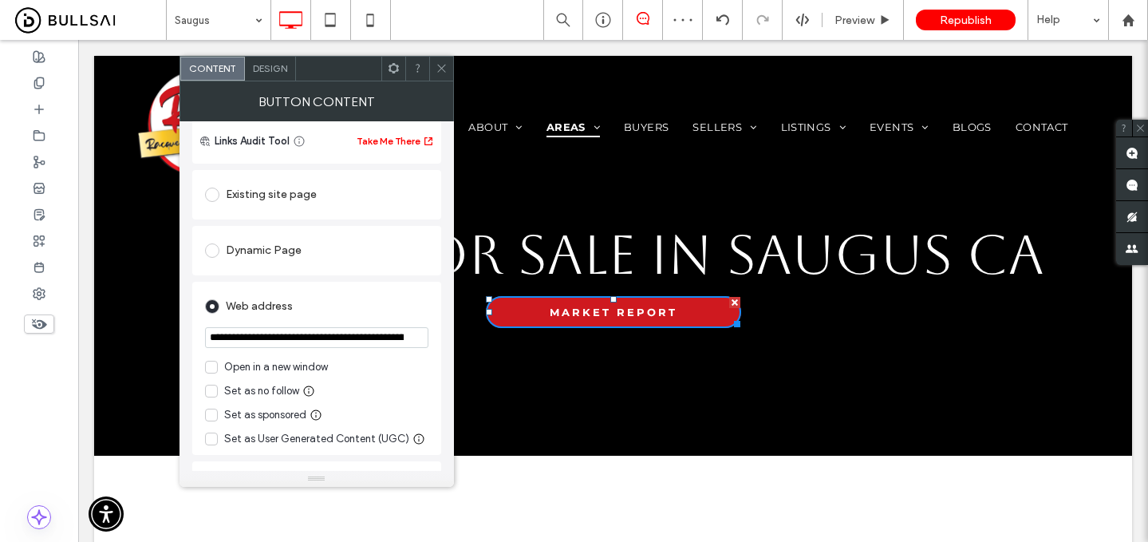
scroll to position [169, 0]
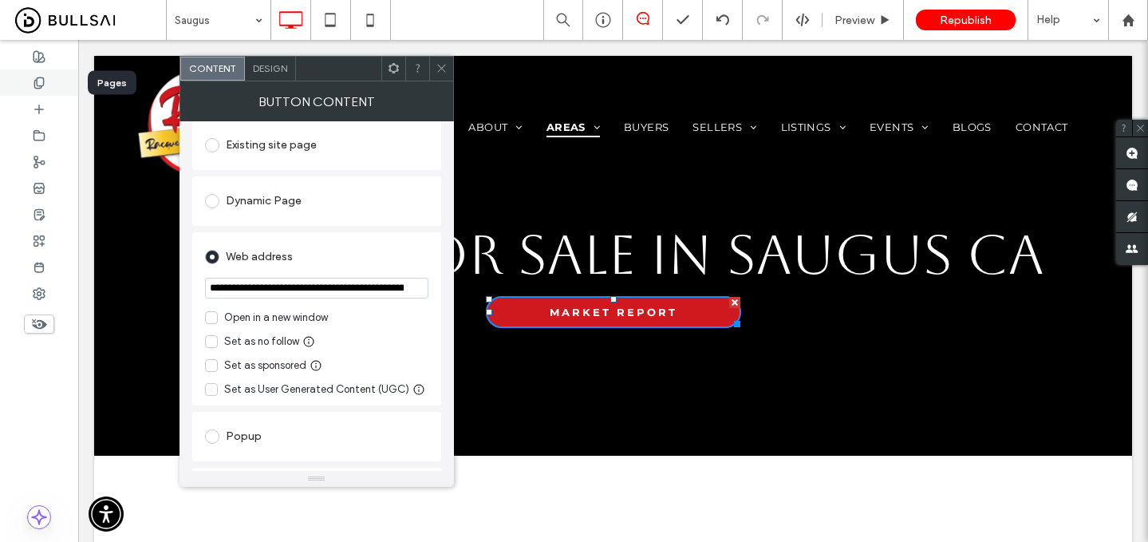
click at [39, 85] on use at bounding box center [38, 82] width 9 height 10
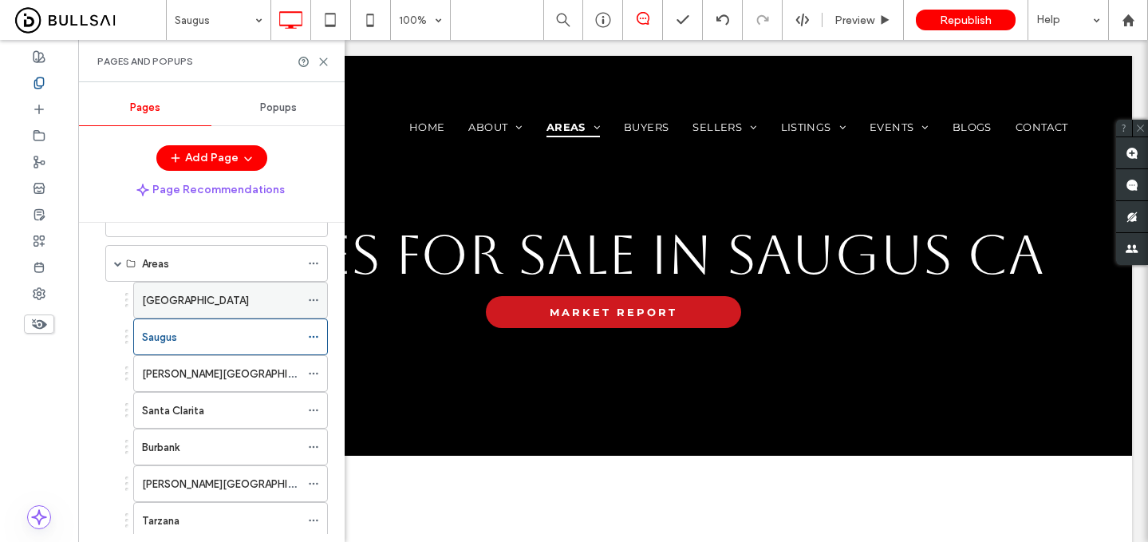
scroll to position [109, 0]
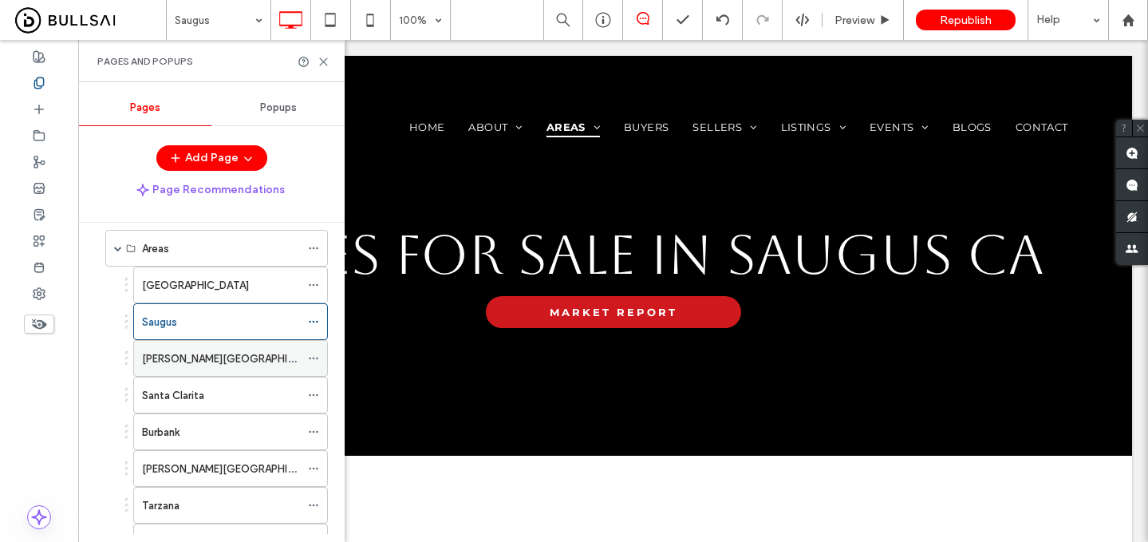
click at [201, 364] on label "Stevenson Ranch" at bounding box center [235, 359] width 187 height 28
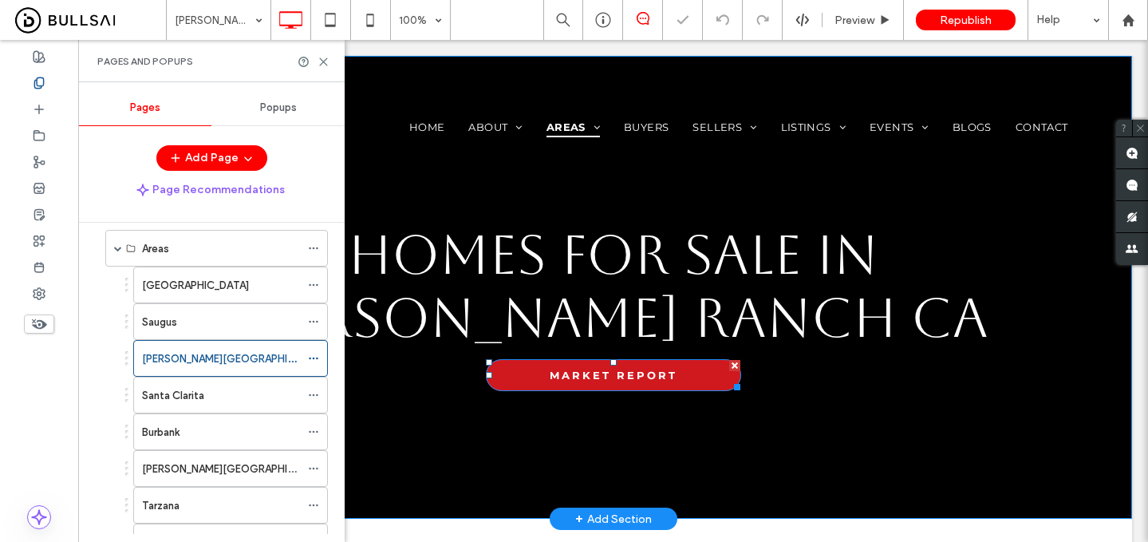
click at [571, 364] on link "MARKET REPORT" at bounding box center [613, 375] width 255 height 32
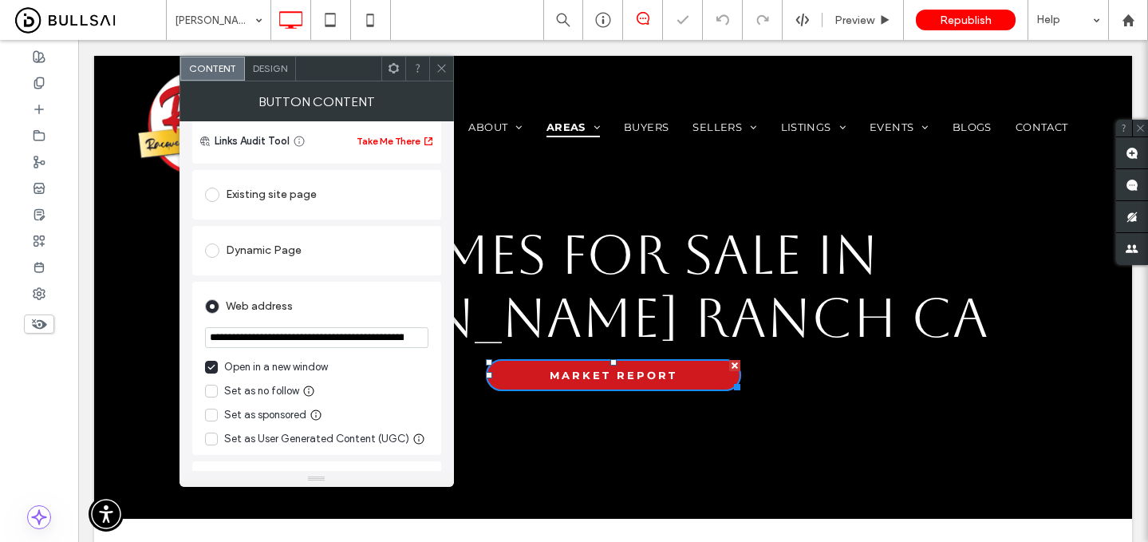
scroll to position [177, 0]
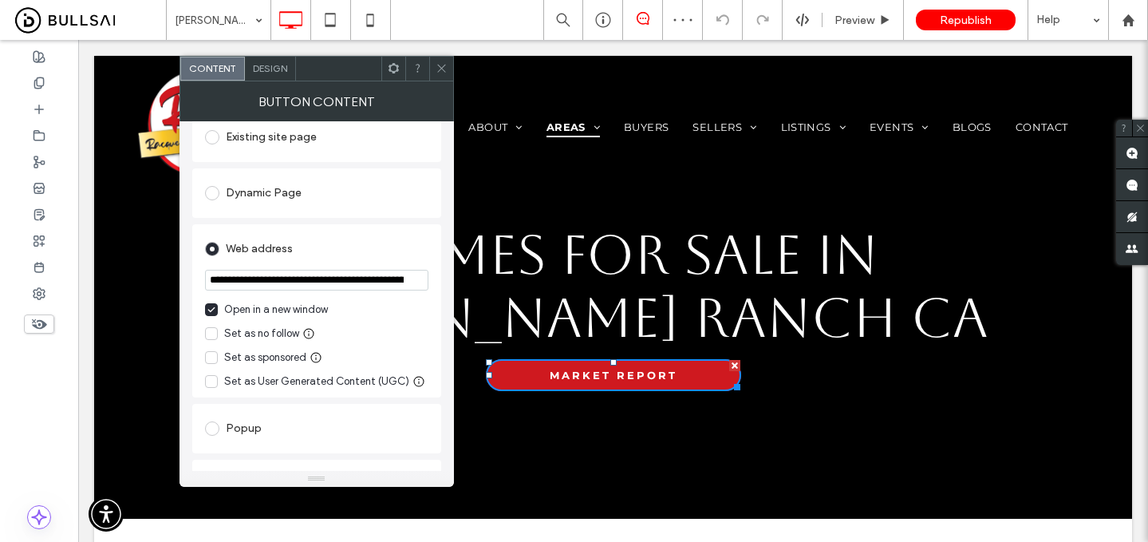
click at [257, 317] on div "Open in a new window" at bounding box center [276, 310] width 104 height 16
click at [284, 278] on input "**********" at bounding box center [316, 280] width 223 height 21
click at [436, 69] on icon at bounding box center [442, 68] width 12 height 12
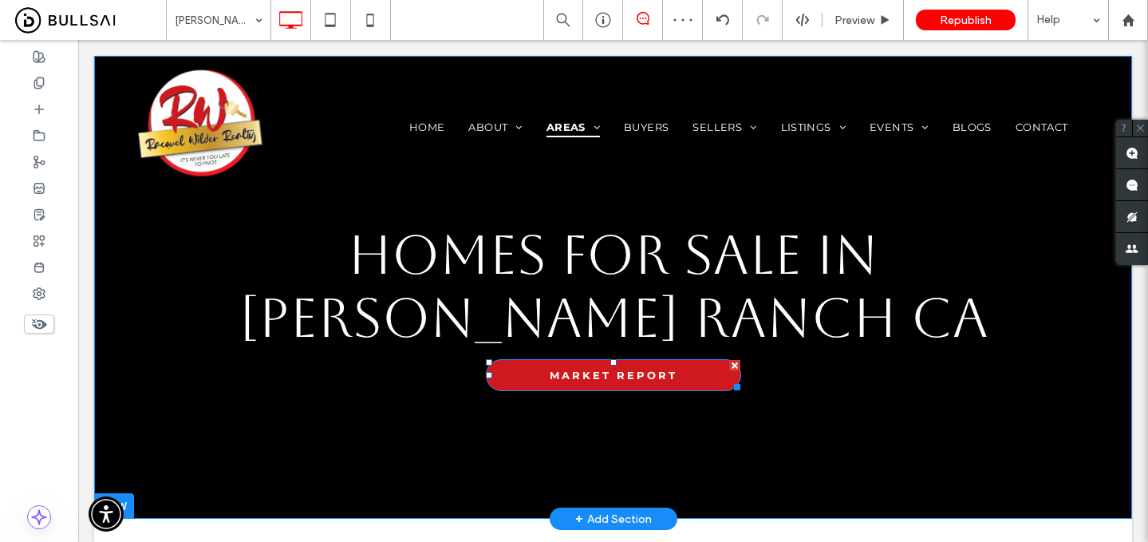
click at [539, 381] on link "MARKET REPORT" at bounding box center [613, 375] width 255 height 32
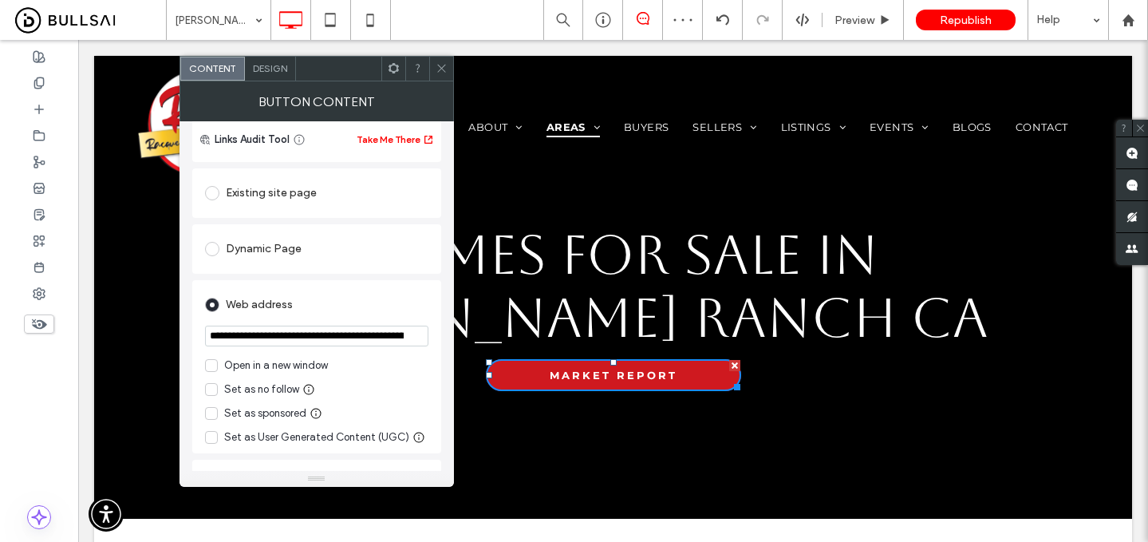
scroll to position [152, 0]
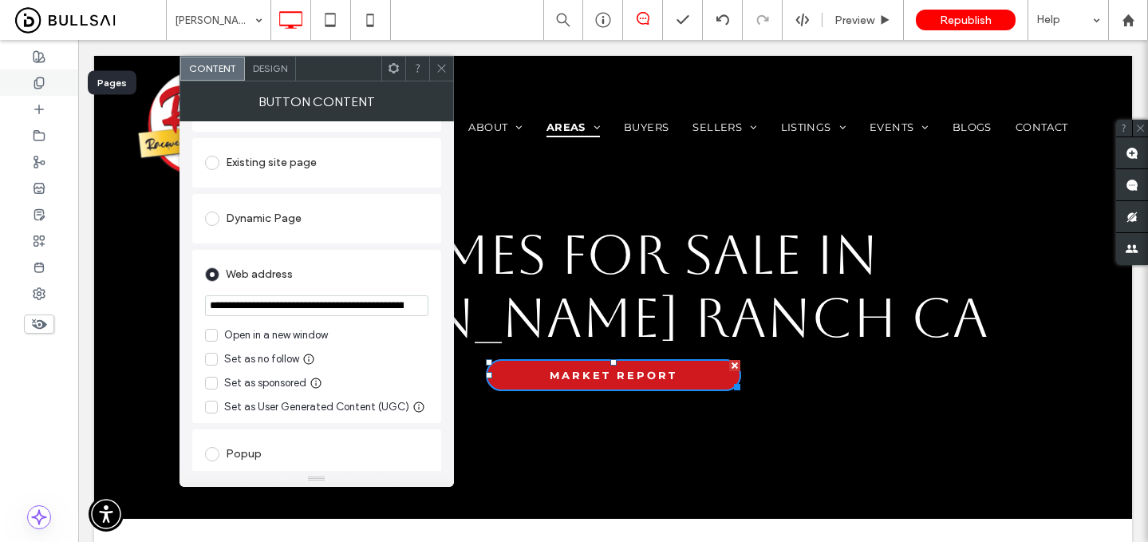
click at [38, 82] on icon at bounding box center [39, 83] width 13 height 13
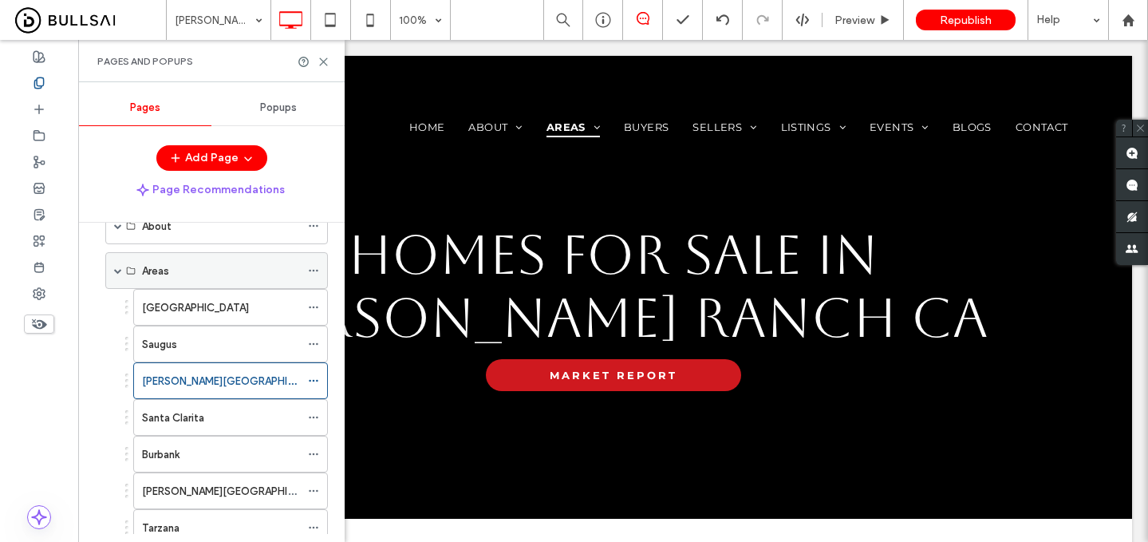
scroll to position [109, 0]
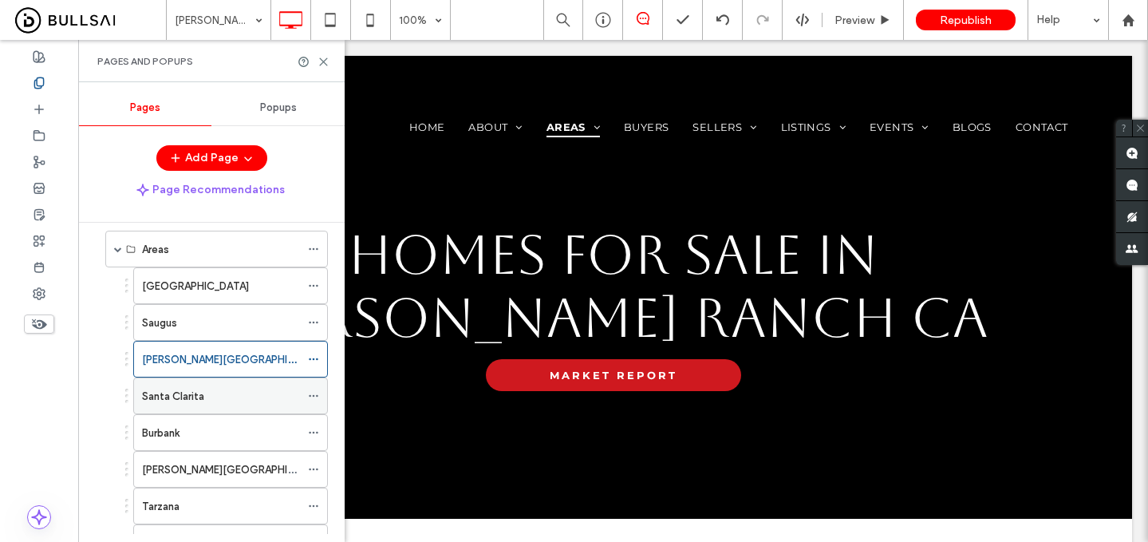
click at [172, 393] on label "Santa Clarita" at bounding box center [173, 396] width 62 height 28
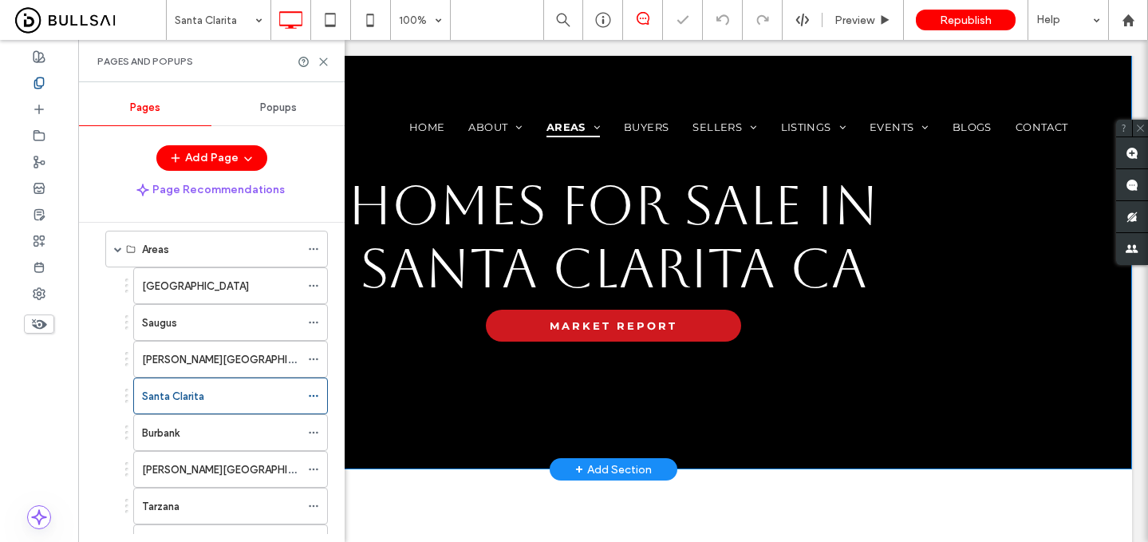
scroll to position [89, 0]
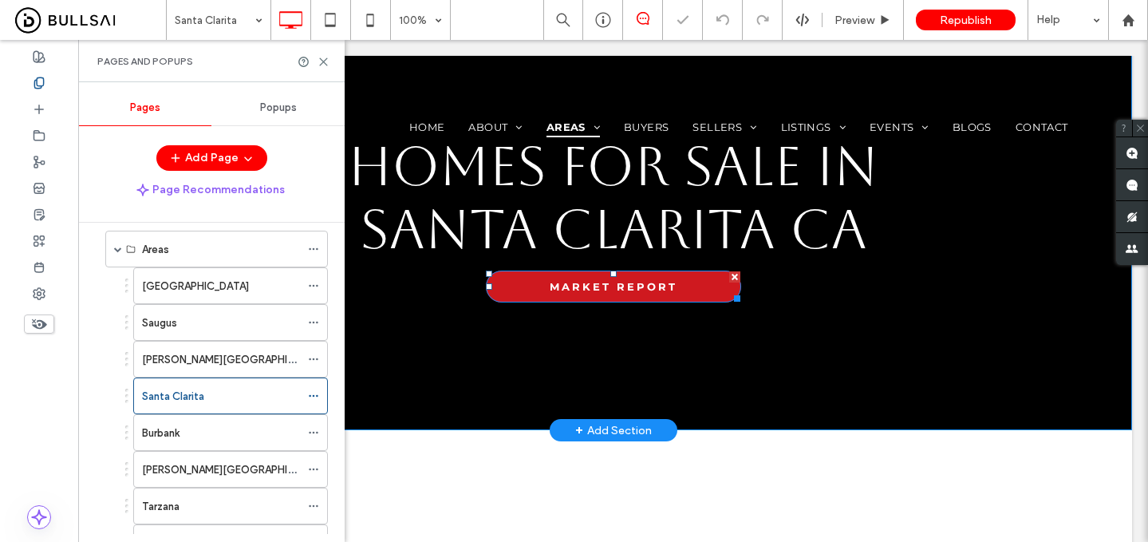
click at [559, 272] on link "MARKET REPORT" at bounding box center [613, 286] width 255 height 32
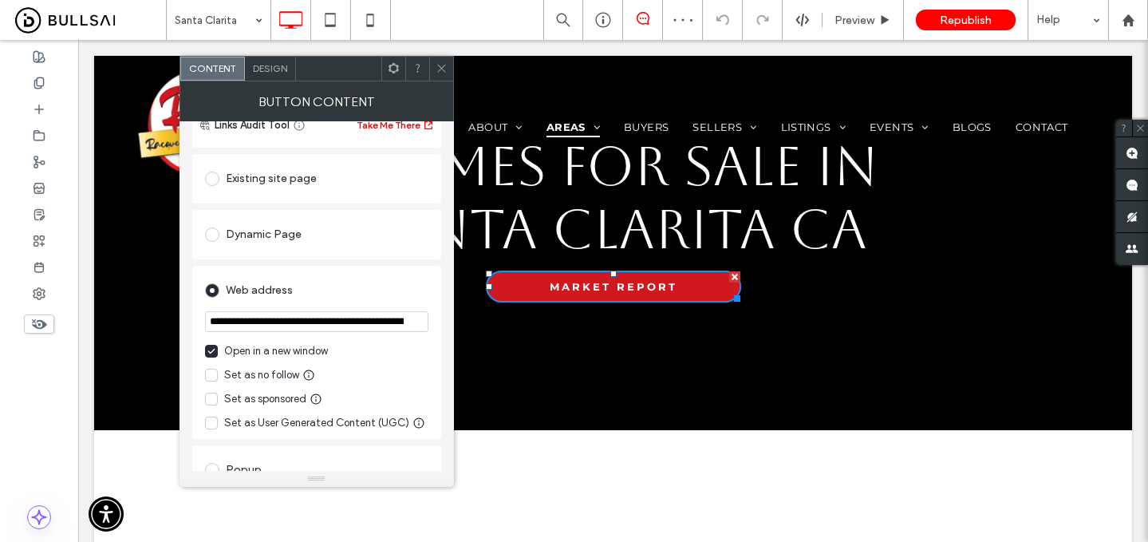
scroll to position [152, 0]
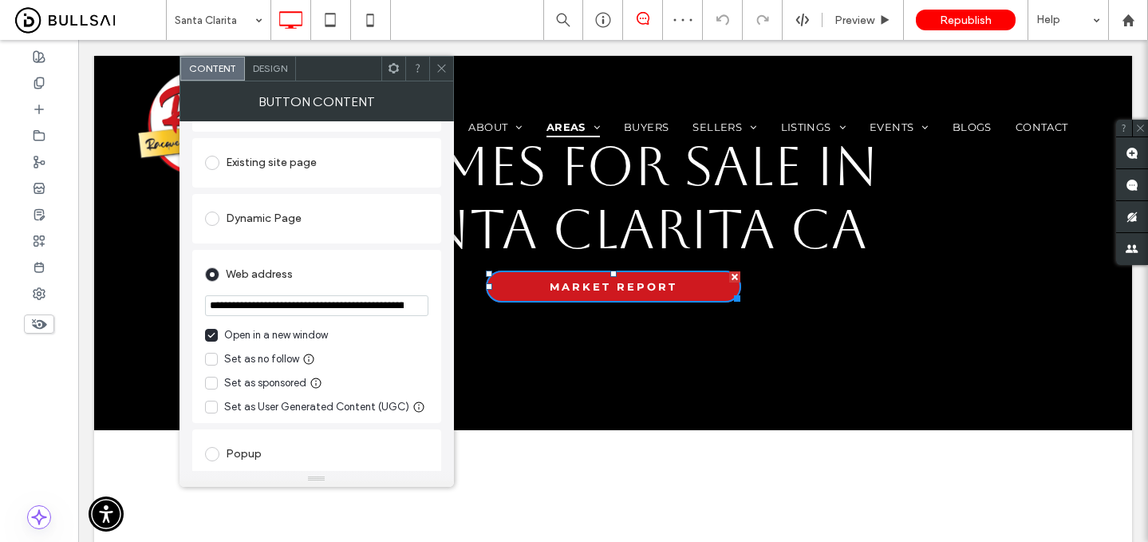
click at [286, 337] on div "Open in a new window" at bounding box center [276, 335] width 104 height 16
click at [319, 305] on input "**********" at bounding box center [316, 305] width 223 height 21
click at [438, 63] on icon at bounding box center [442, 68] width 12 height 12
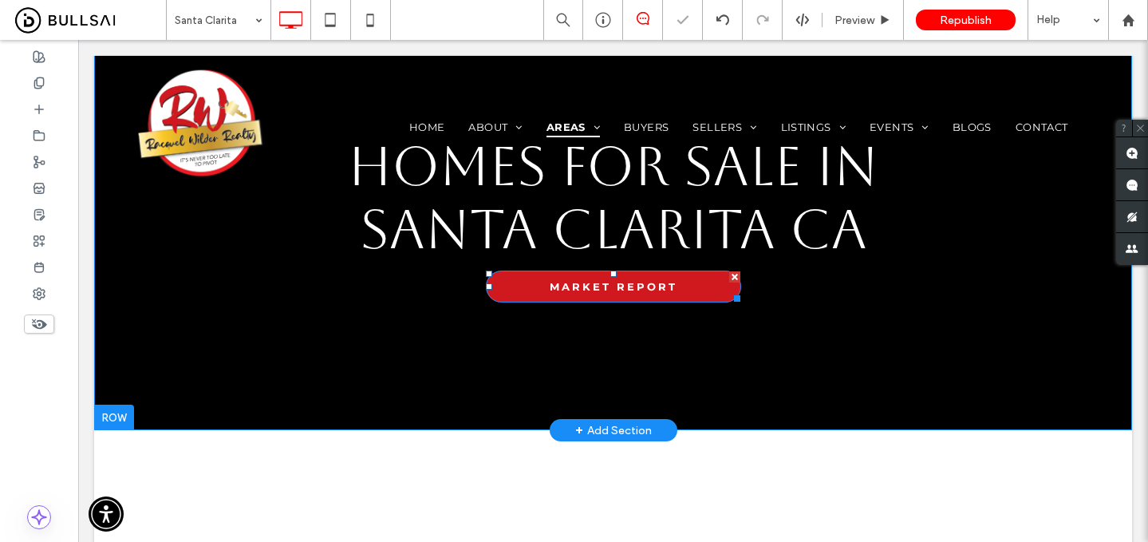
click at [534, 294] on link "MARKET REPORT" at bounding box center [613, 286] width 255 height 32
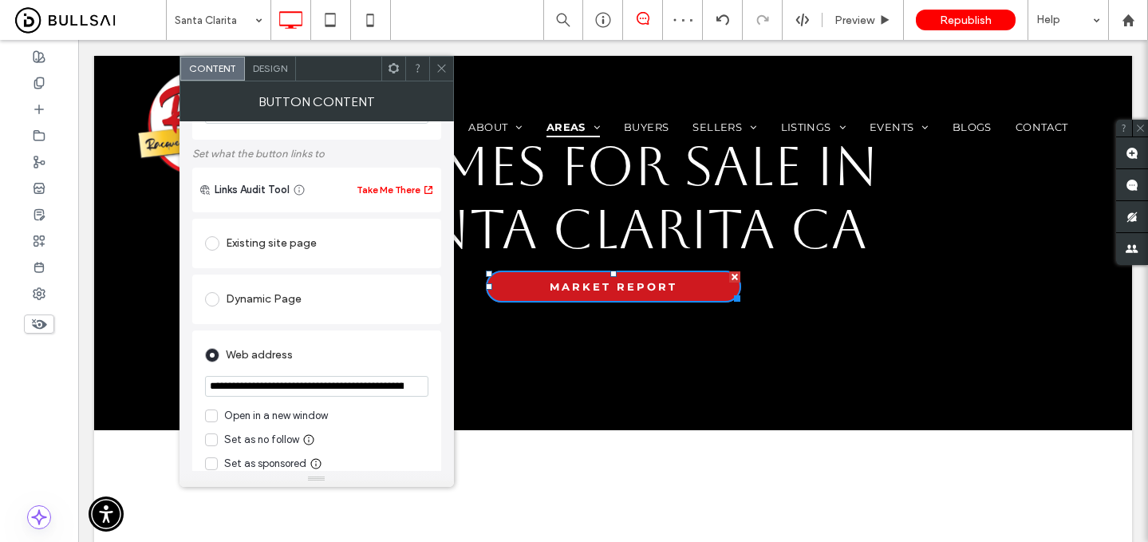
scroll to position [85, 0]
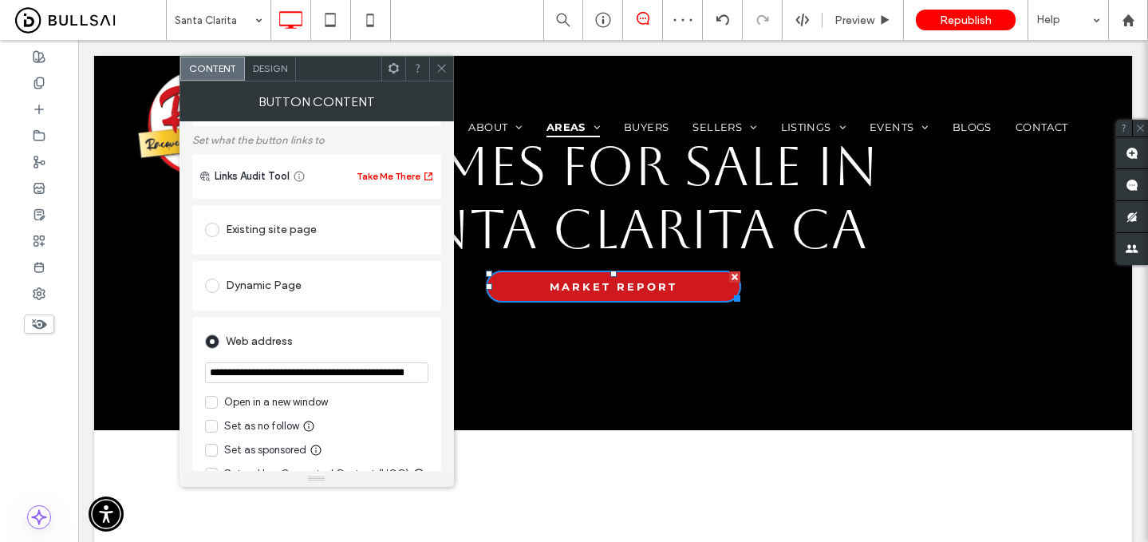
click at [440, 76] on span at bounding box center [442, 69] width 12 height 24
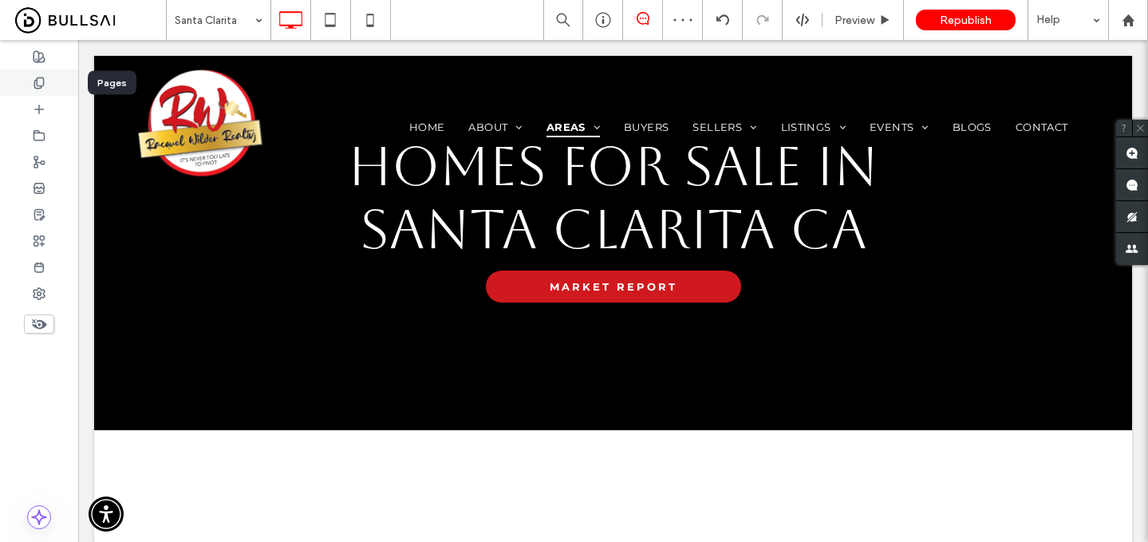
click at [41, 80] on icon at bounding box center [39, 83] width 13 height 13
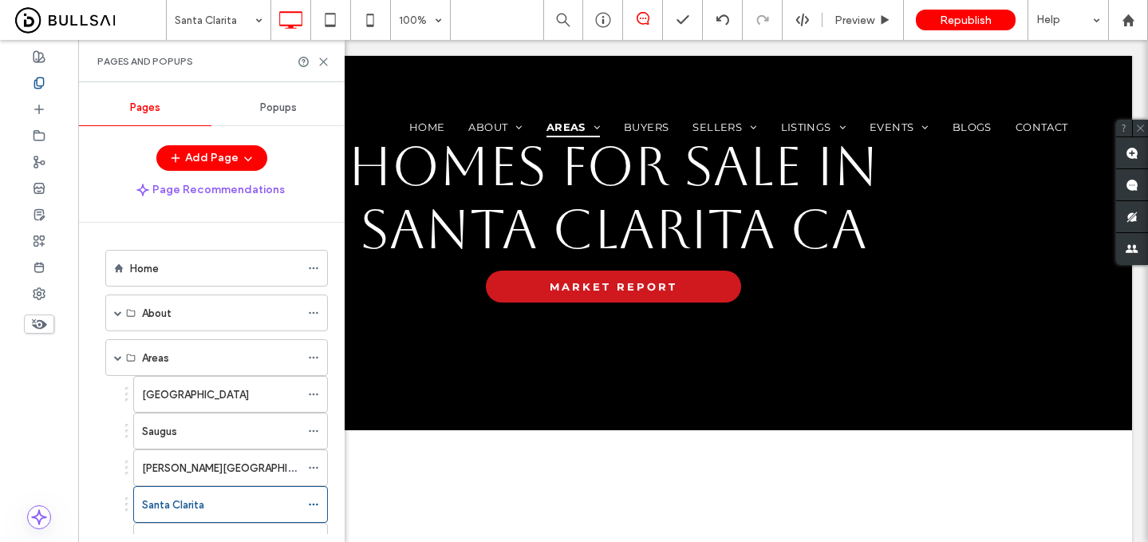
scroll to position [106, 0]
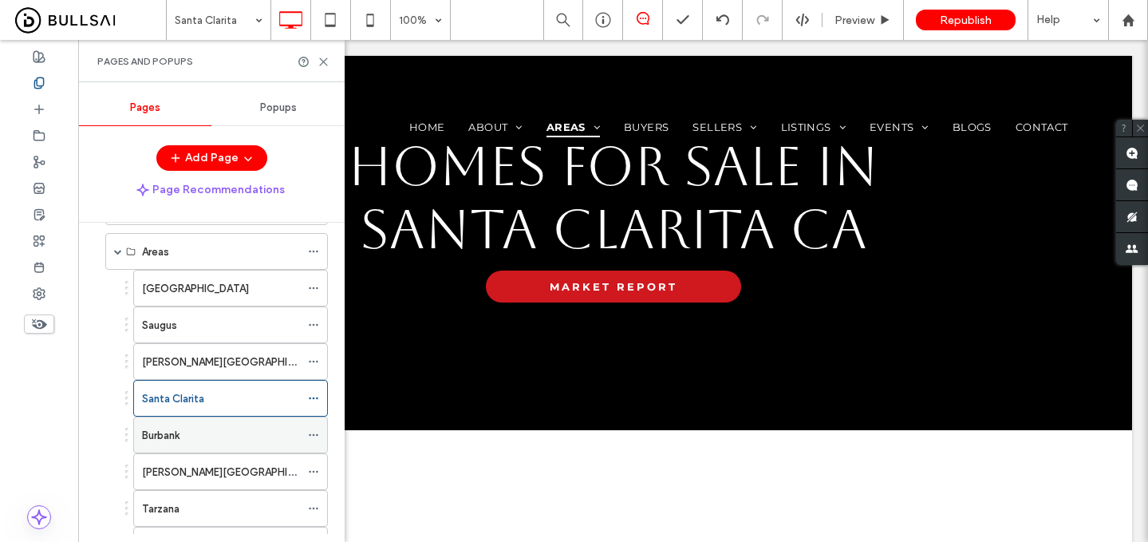
click at [208, 434] on div "Burbank" at bounding box center [221, 435] width 158 height 17
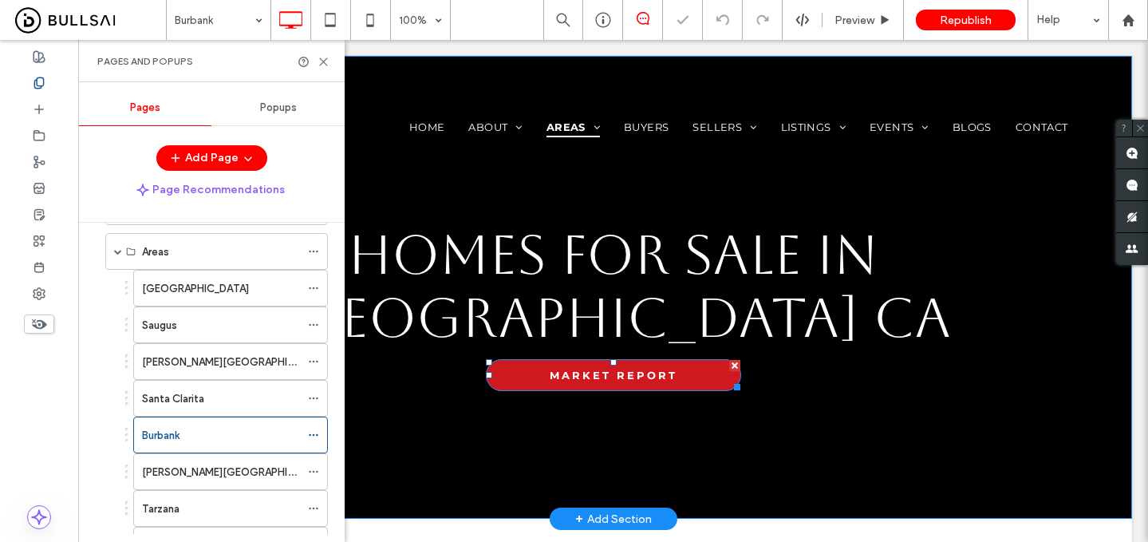
click at [538, 359] on link "MARKET REPORT" at bounding box center [613, 375] width 255 height 32
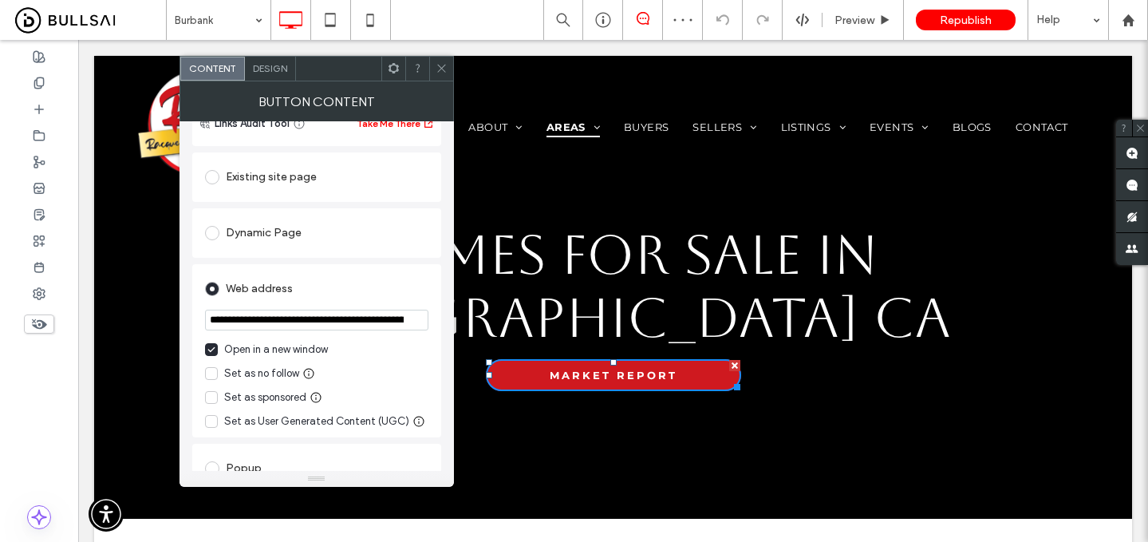
scroll to position [163, 0]
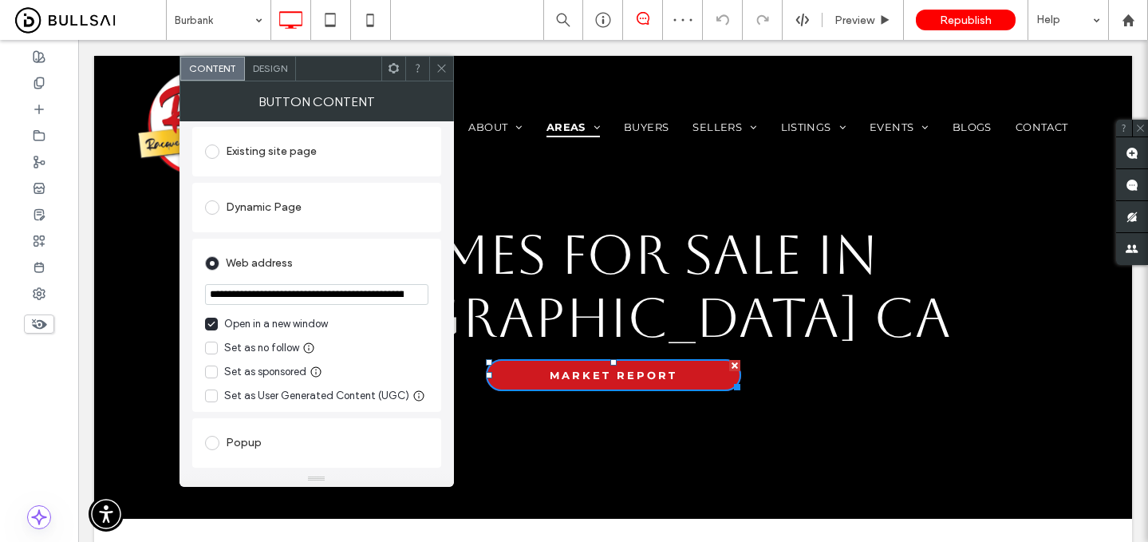
click at [264, 323] on div "Open in a new window" at bounding box center [276, 324] width 104 height 16
click at [310, 286] on input "**********" at bounding box center [316, 294] width 223 height 21
click at [444, 57] on span at bounding box center [442, 69] width 12 height 24
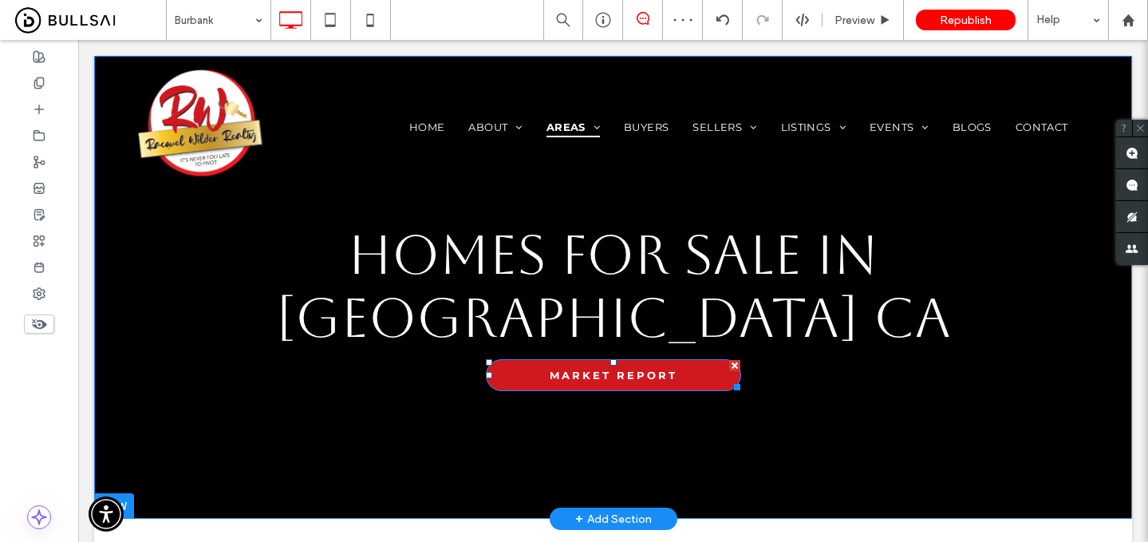
click at [534, 359] on link "MARKET REPORT" at bounding box center [613, 375] width 255 height 32
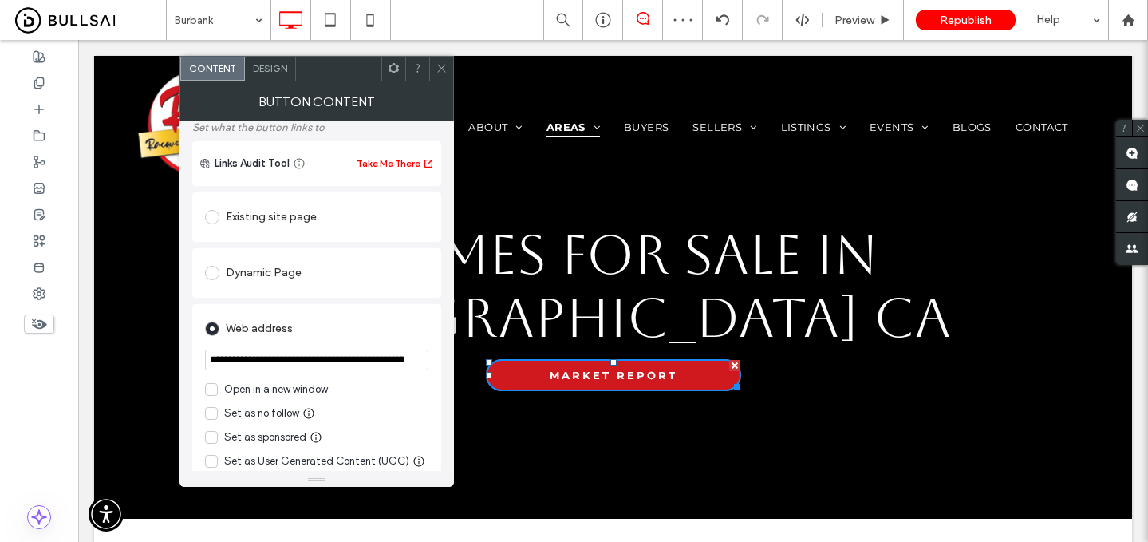
scroll to position [109, 0]
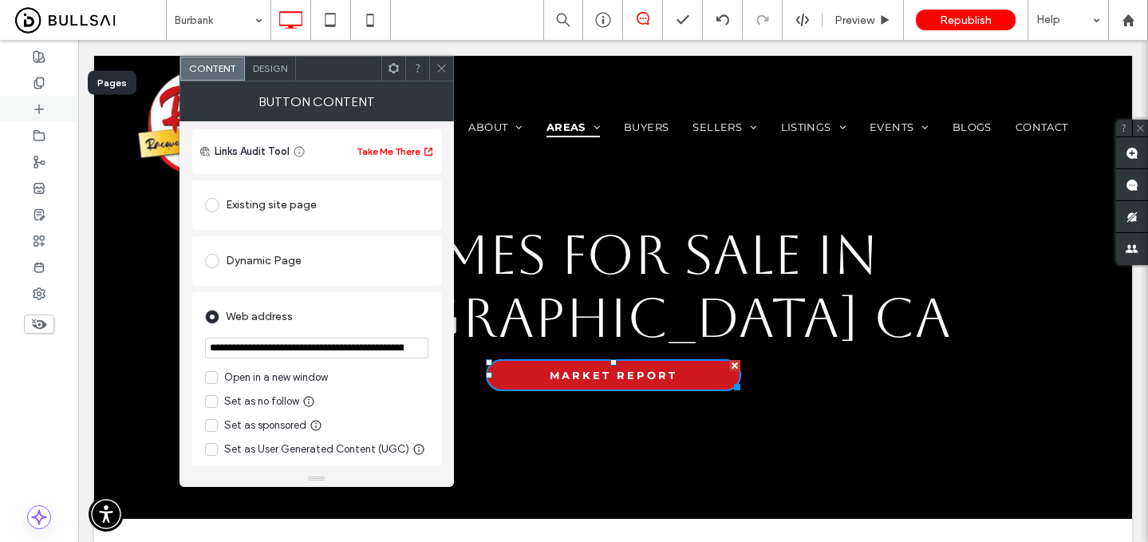
click at [53, 82] on div at bounding box center [39, 82] width 78 height 26
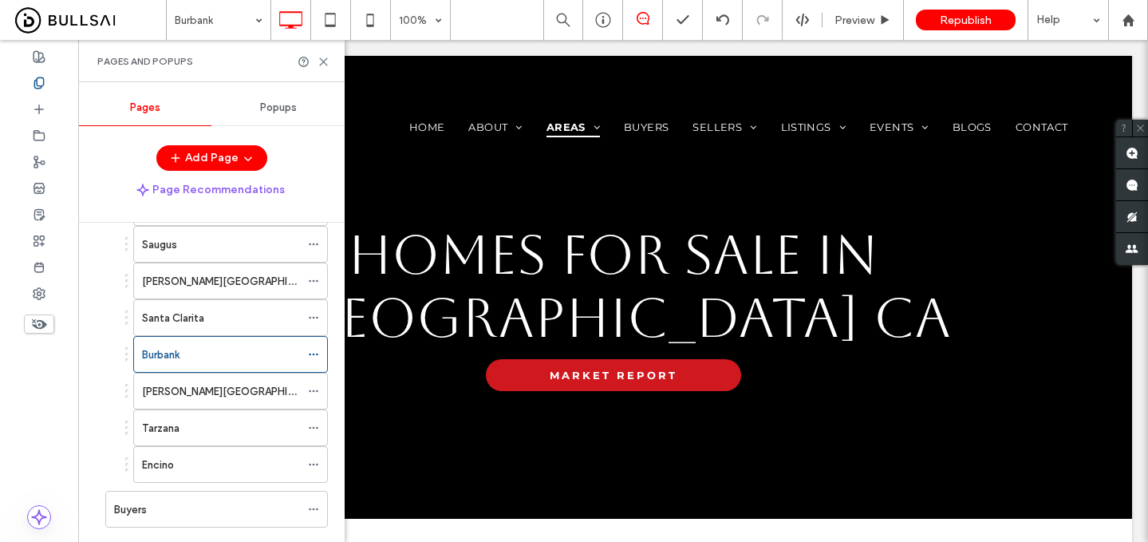
scroll to position [207, 0]
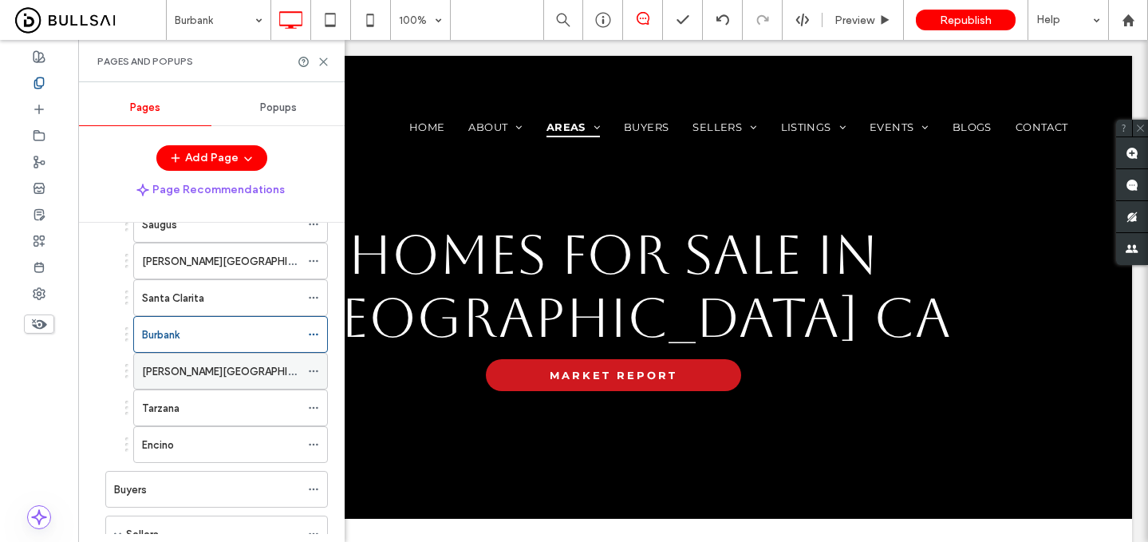
click at [185, 367] on label "Porter Ranch" at bounding box center [235, 371] width 187 height 28
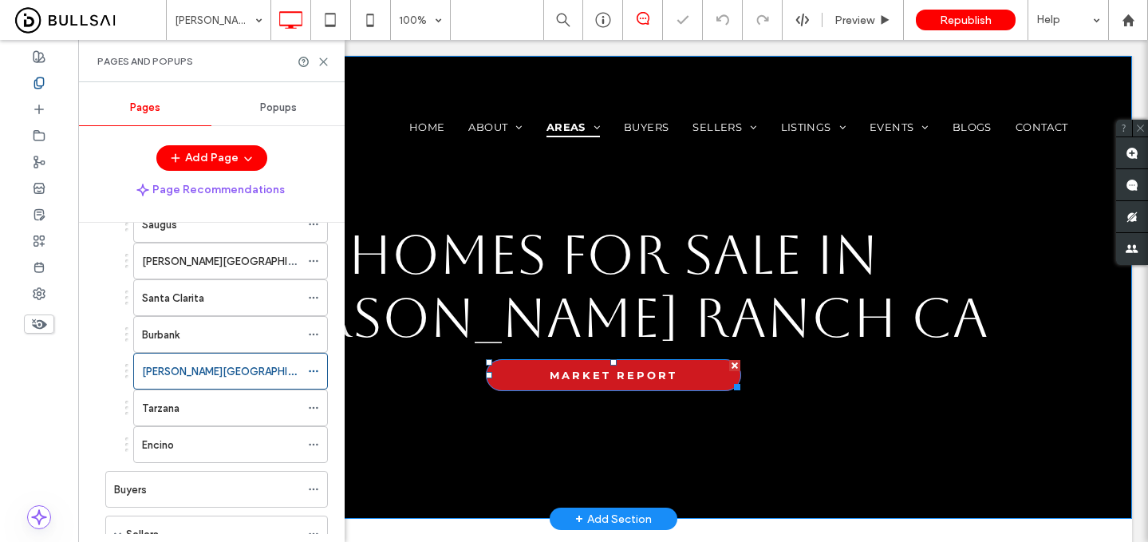
click at [558, 374] on span "MARKET REPORT" at bounding box center [614, 375] width 128 height 13
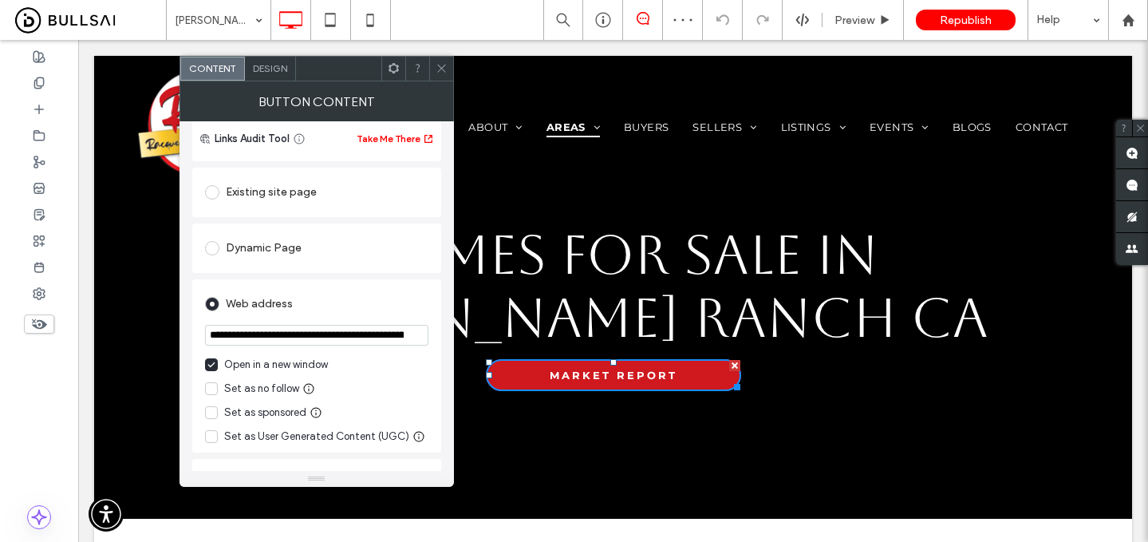
scroll to position [152, 0]
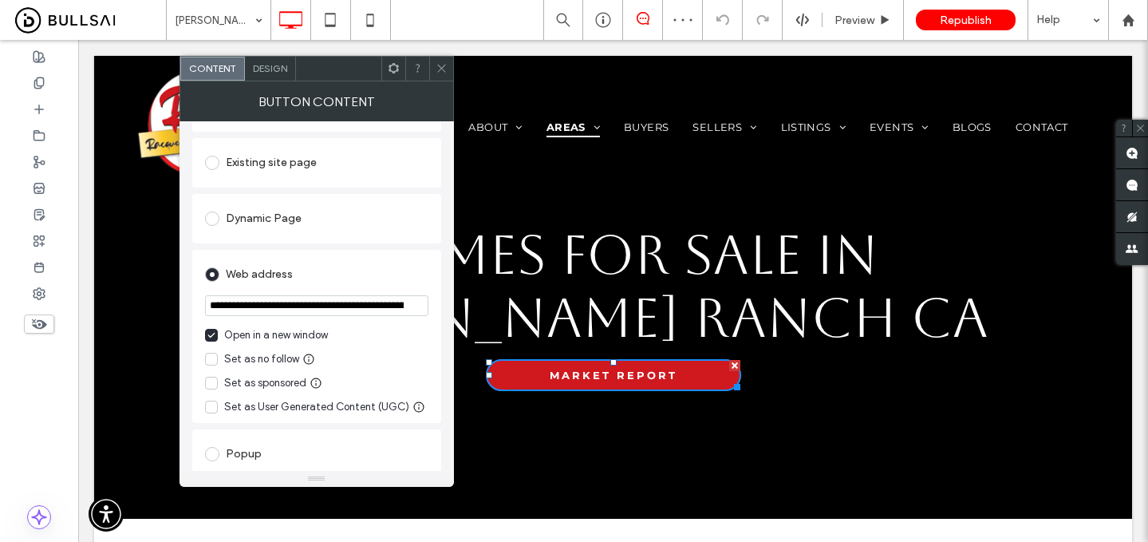
click at [231, 336] on div "Open in a new window" at bounding box center [276, 335] width 104 height 16
click at [258, 300] on input "**********" at bounding box center [316, 305] width 223 height 21
click at [440, 65] on icon at bounding box center [442, 68] width 12 height 12
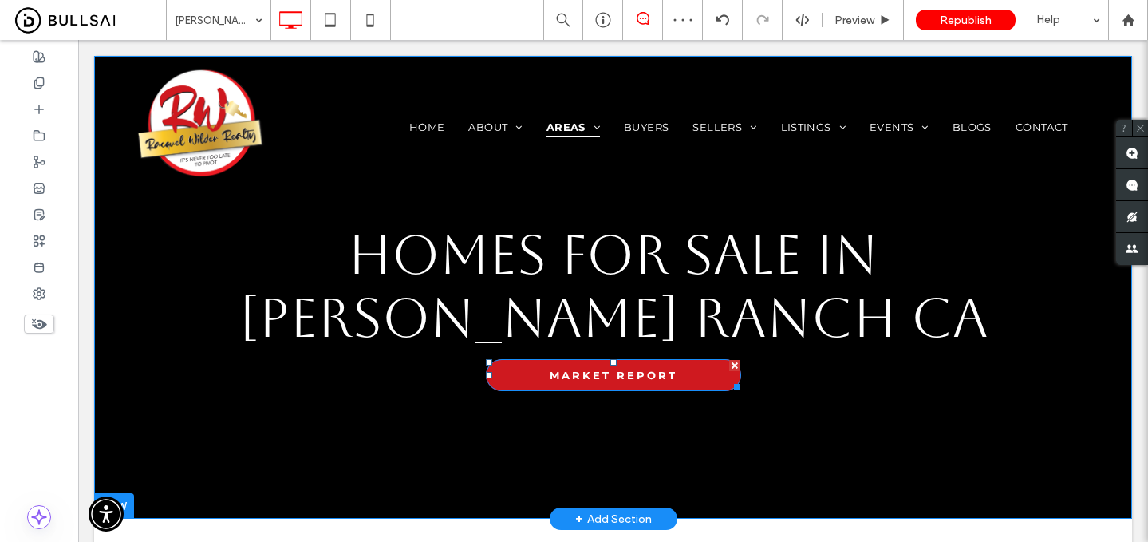
click at [543, 369] on link "MARKET REPORT" at bounding box center [613, 375] width 255 height 32
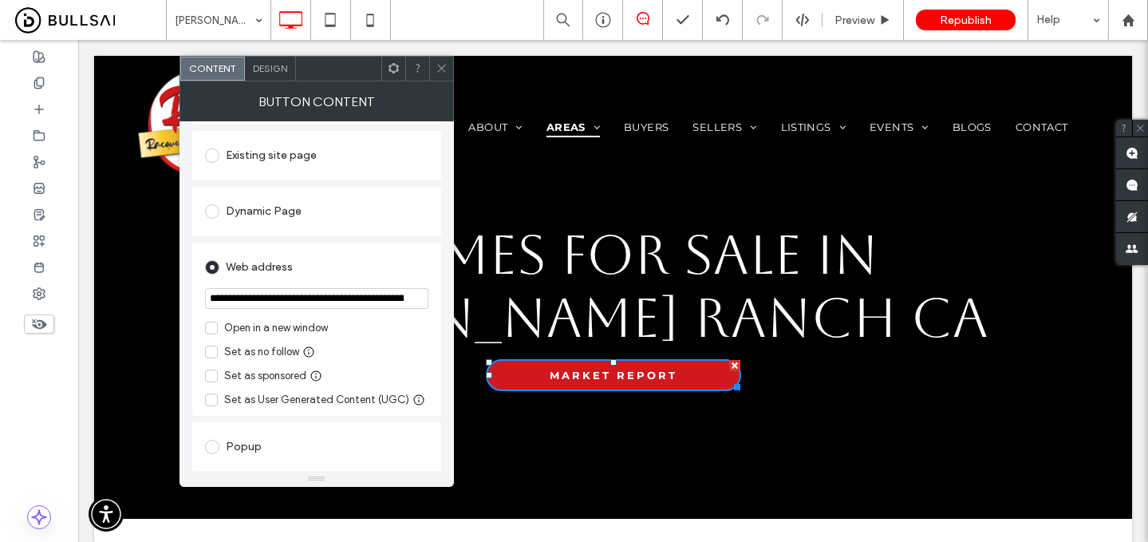
scroll to position [166, 0]
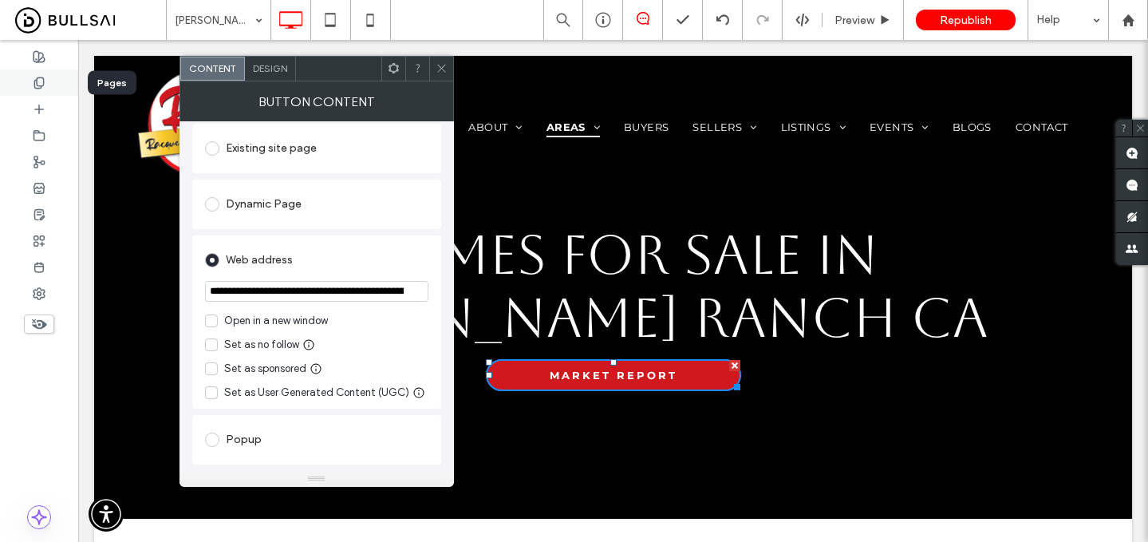
click at [45, 81] on icon at bounding box center [39, 83] width 13 height 13
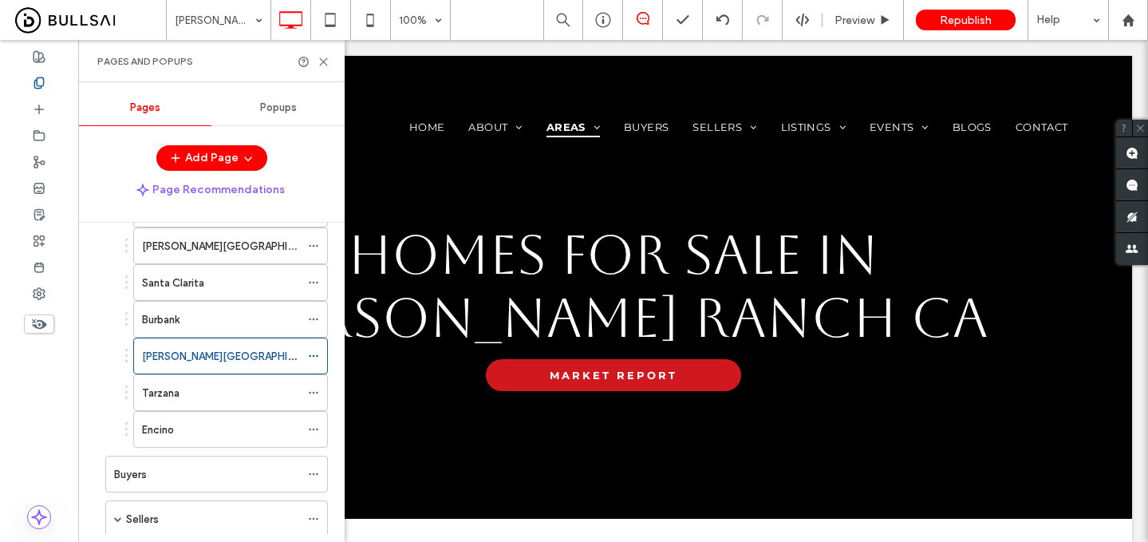
scroll to position [226, 0]
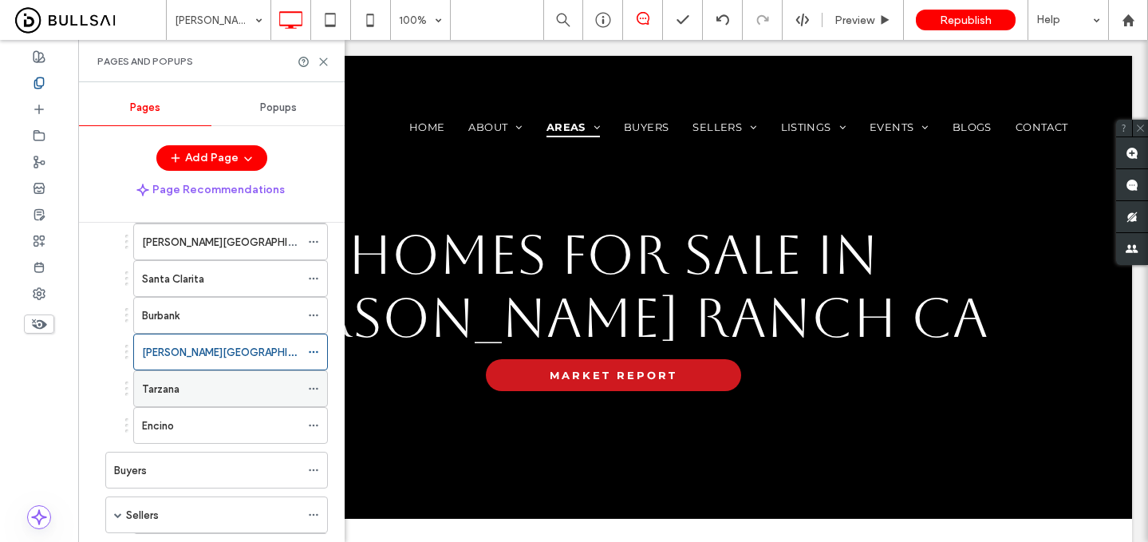
click at [169, 393] on label "Tarzana" at bounding box center [160, 389] width 37 height 28
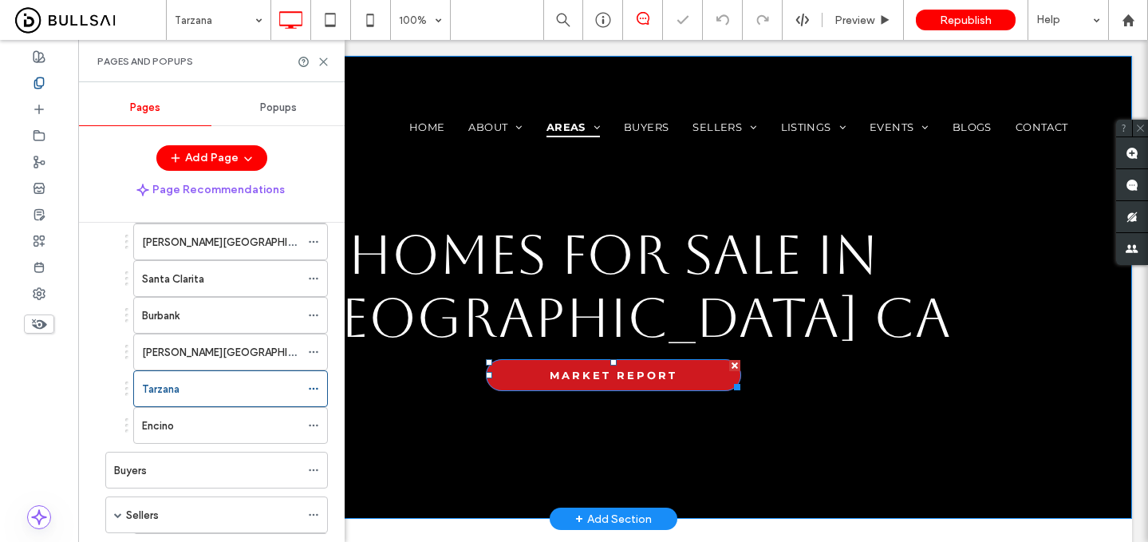
click at [568, 369] on span "MARKET REPORT" at bounding box center [614, 375] width 128 height 13
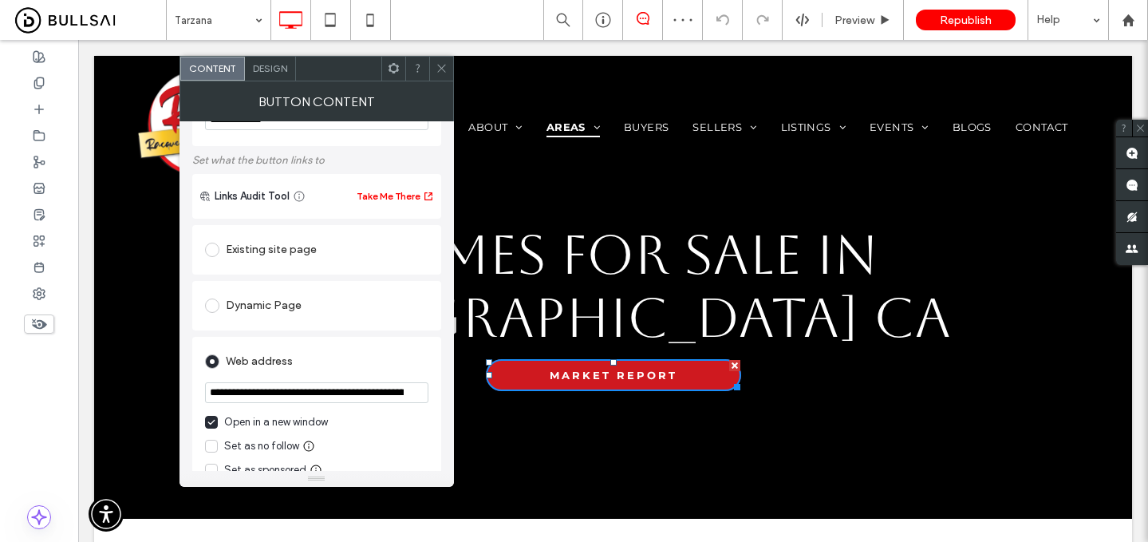
scroll to position [116, 0]
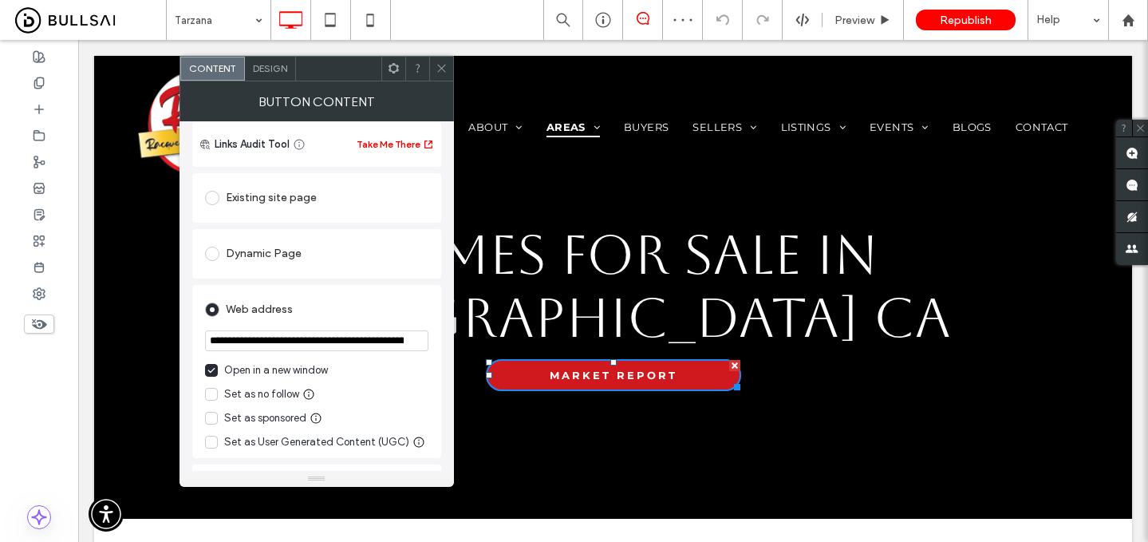
click at [253, 365] on div "Open in a new window" at bounding box center [276, 370] width 104 height 16
click at [278, 345] on input "**********" at bounding box center [316, 340] width 223 height 21
click at [432, 74] on div at bounding box center [441, 69] width 24 height 24
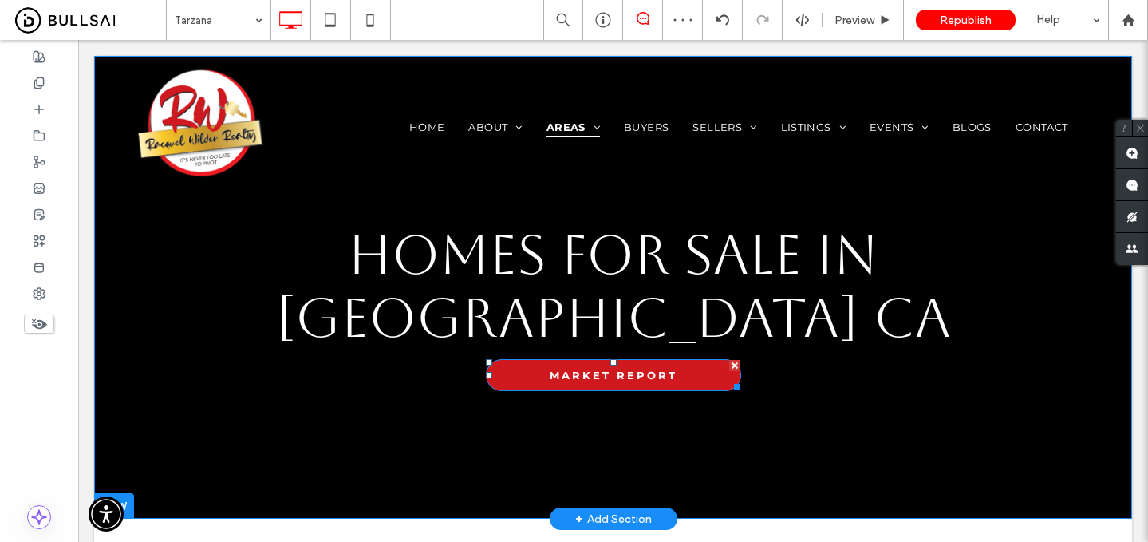
click at [511, 359] on link "MARKET REPORT" at bounding box center [613, 375] width 255 height 32
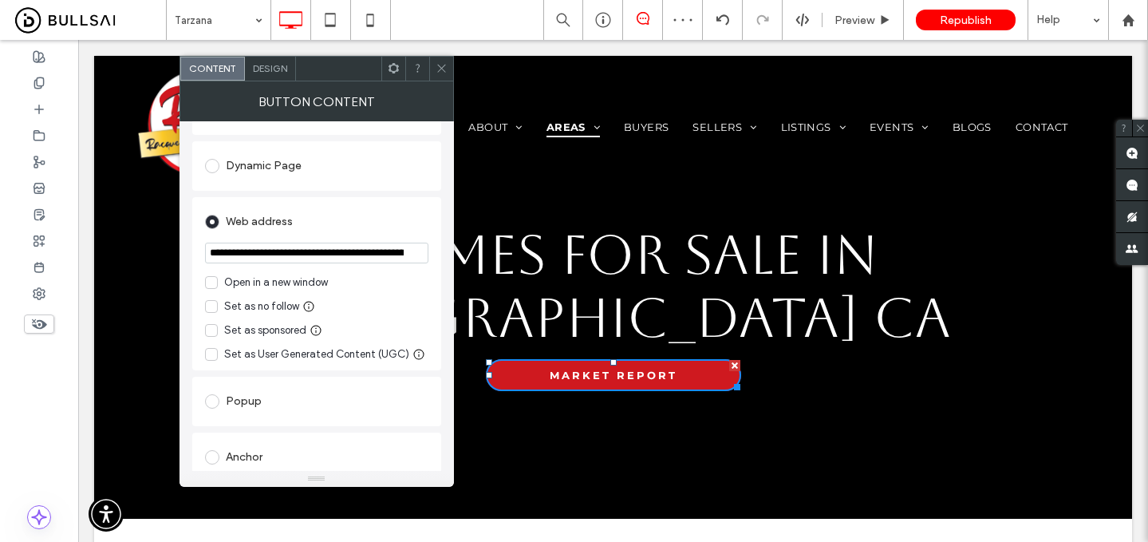
scroll to position [215, 0]
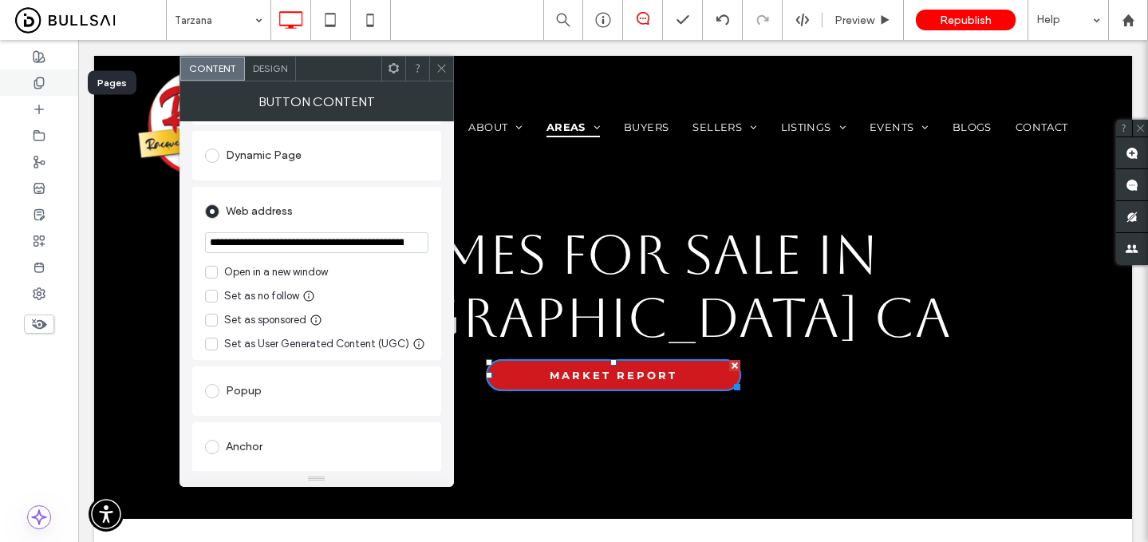
click at [41, 87] on use at bounding box center [38, 82] width 9 height 10
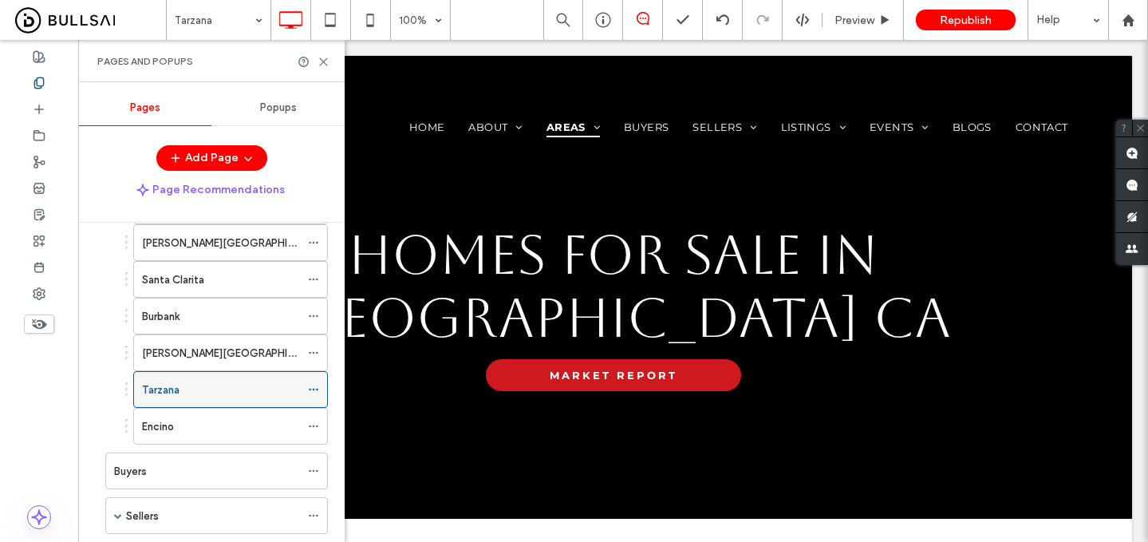
scroll to position [228, 0]
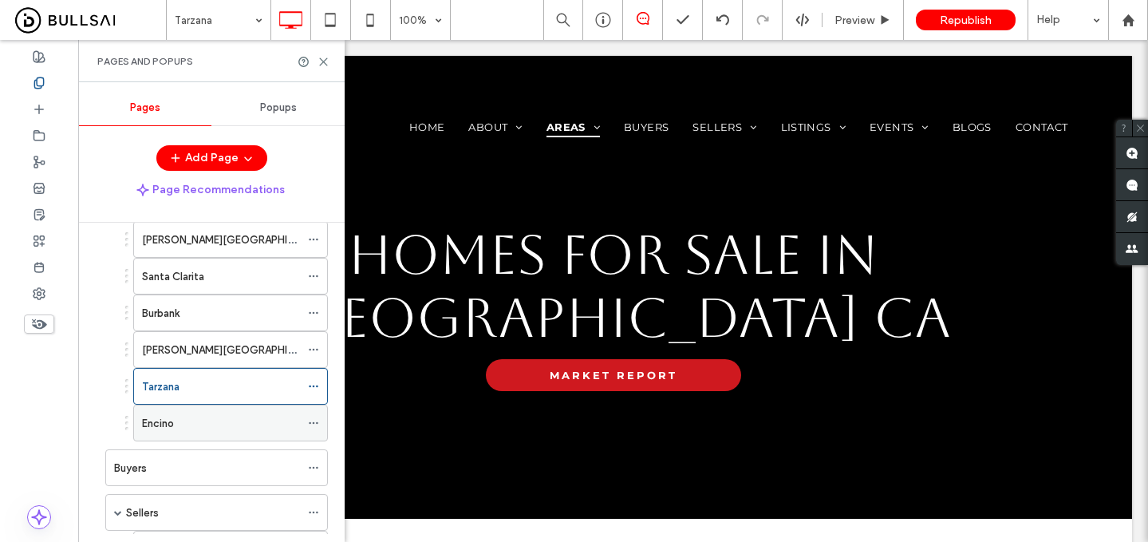
click at [188, 418] on div "Encino" at bounding box center [221, 423] width 158 height 17
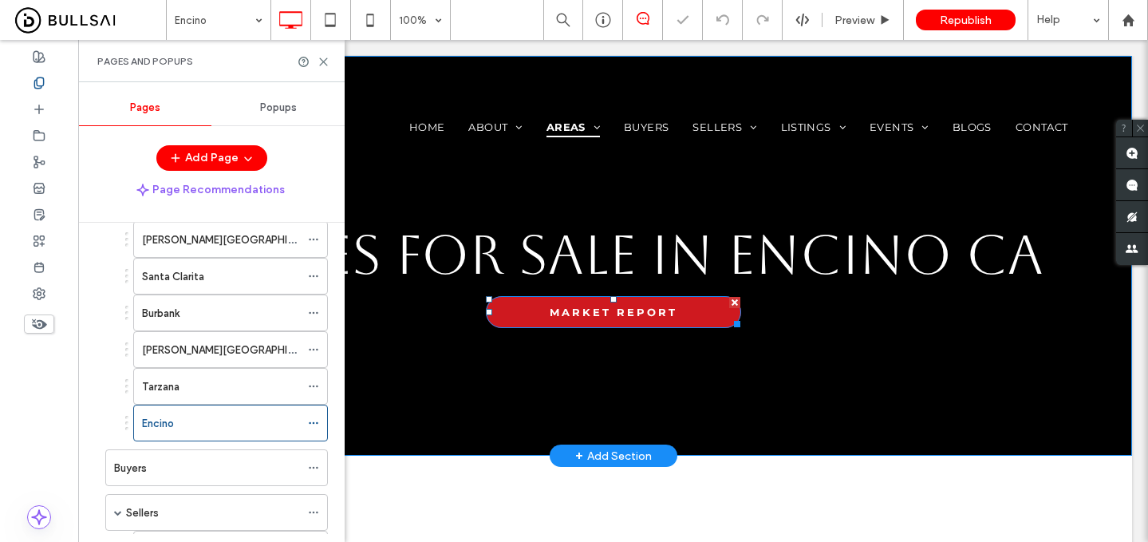
click at [558, 311] on span "MARKET REPORT" at bounding box center [614, 312] width 128 height 13
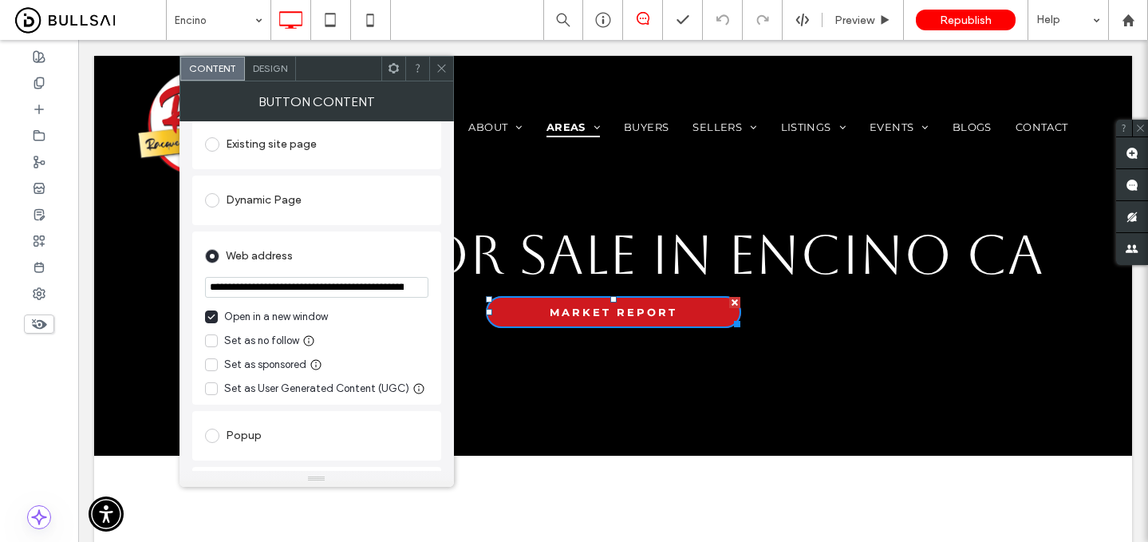
scroll to position [175, 0]
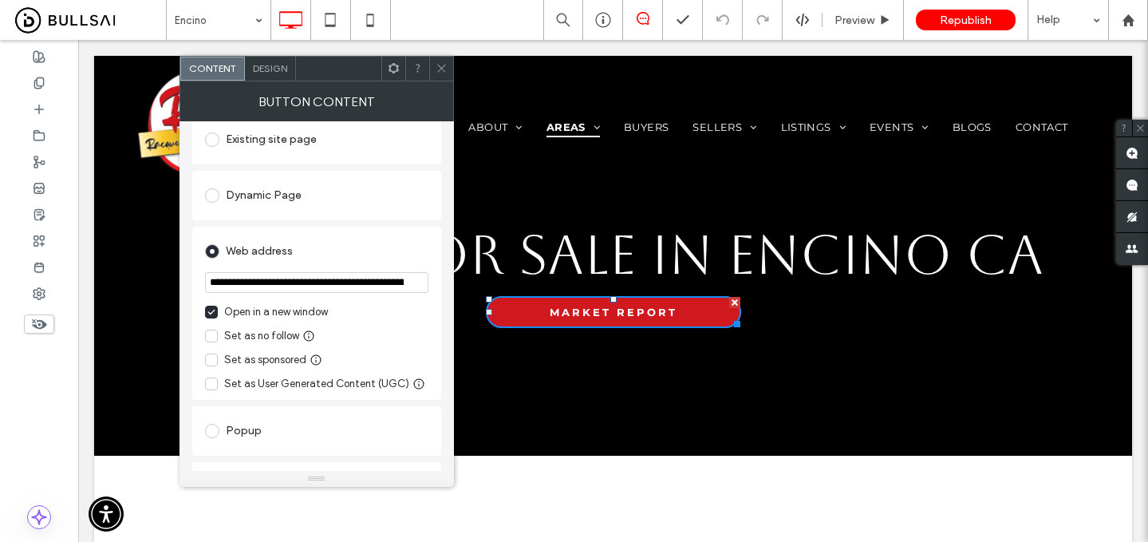
click at [273, 318] on div "Open in a new window" at bounding box center [276, 312] width 104 height 16
click at [294, 290] on input "**********" at bounding box center [316, 282] width 223 height 21
click at [440, 60] on span at bounding box center [442, 69] width 12 height 24
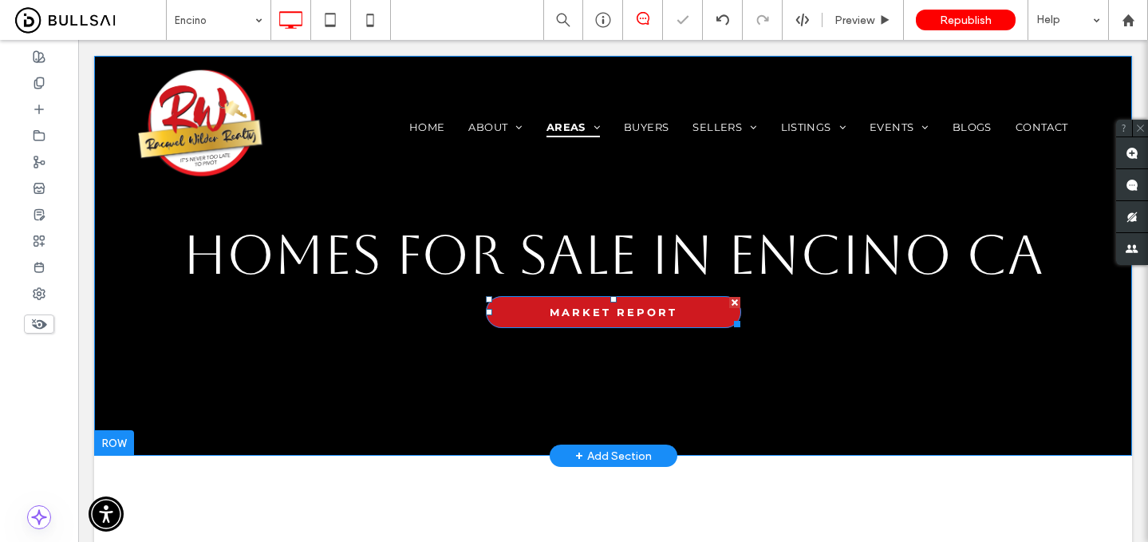
click at [535, 312] on link "MARKET REPORT" at bounding box center [613, 312] width 255 height 32
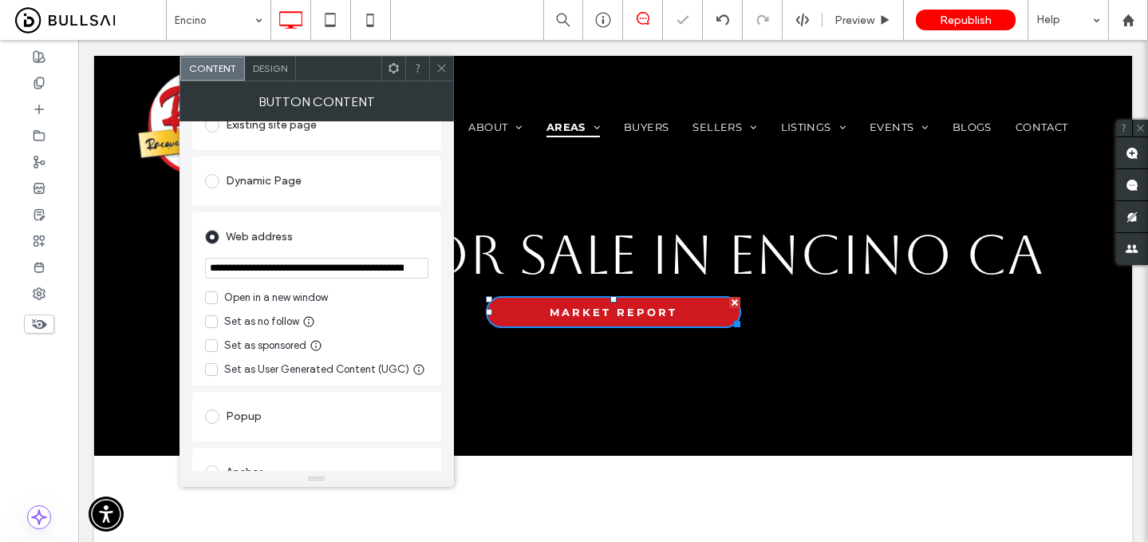
scroll to position [190, 0]
click at [54, 77] on div at bounding box center [39, 82] width 78 height 26
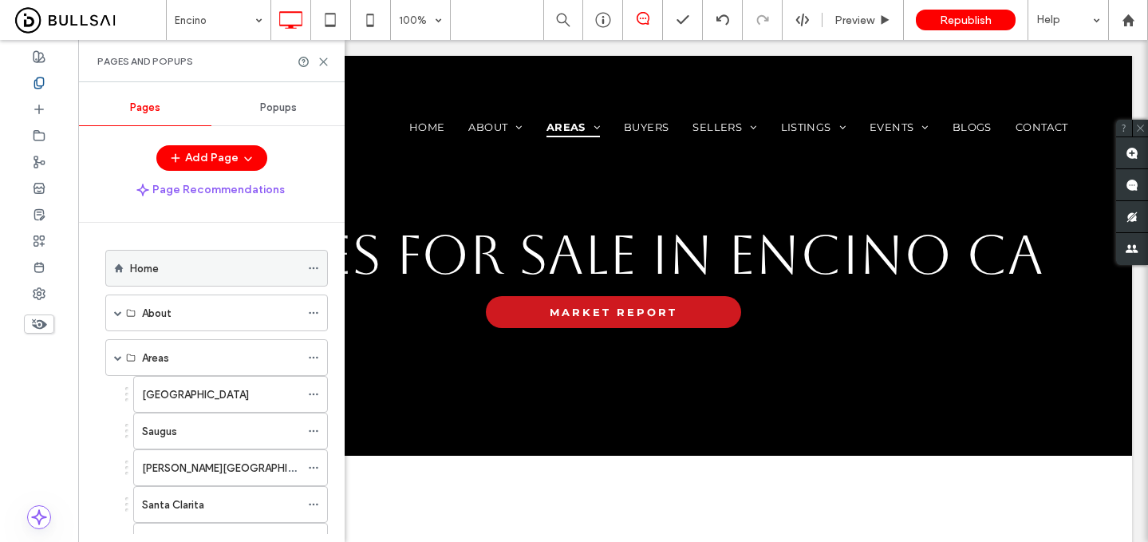
click at [159, 267] on div "Home" at bounding box center [215, 268] width 170 height 17
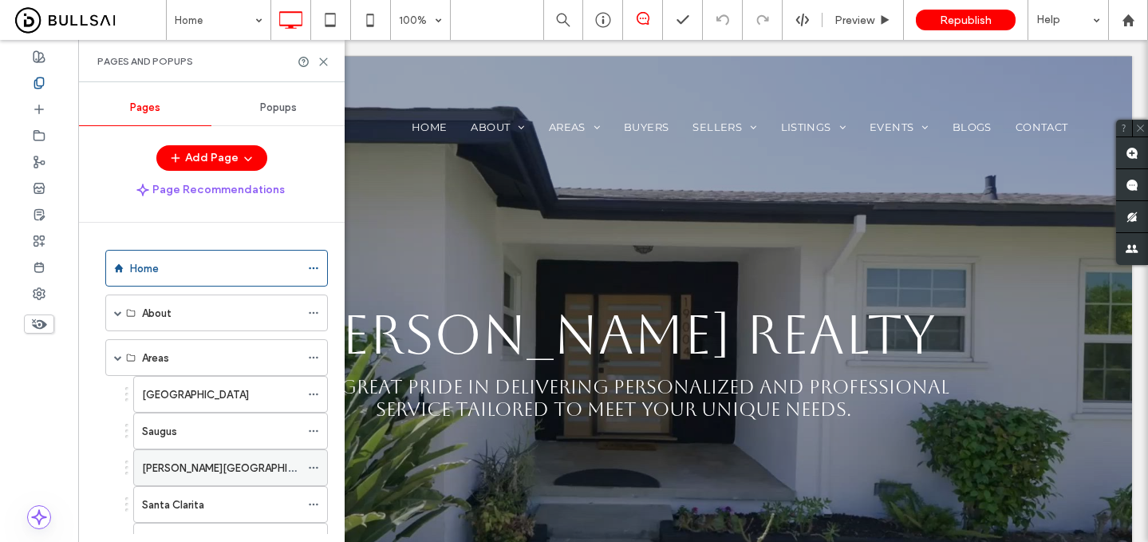
click at [199, 484] on div "Stevenson Ranch" at bounding box center [221, 467] width 158 height 35
click at [204, 468] on div at bounding box center [574, 271] width 1148 height 542
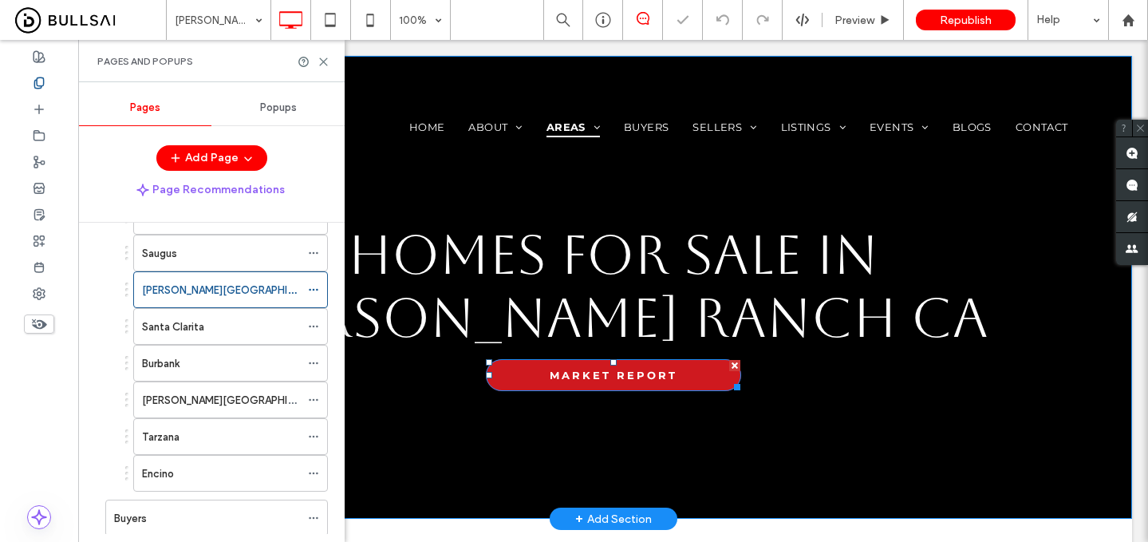
click at [547, 378] on link "MARKET REPORT" at bounding box center [613, 375] width 255 height 32
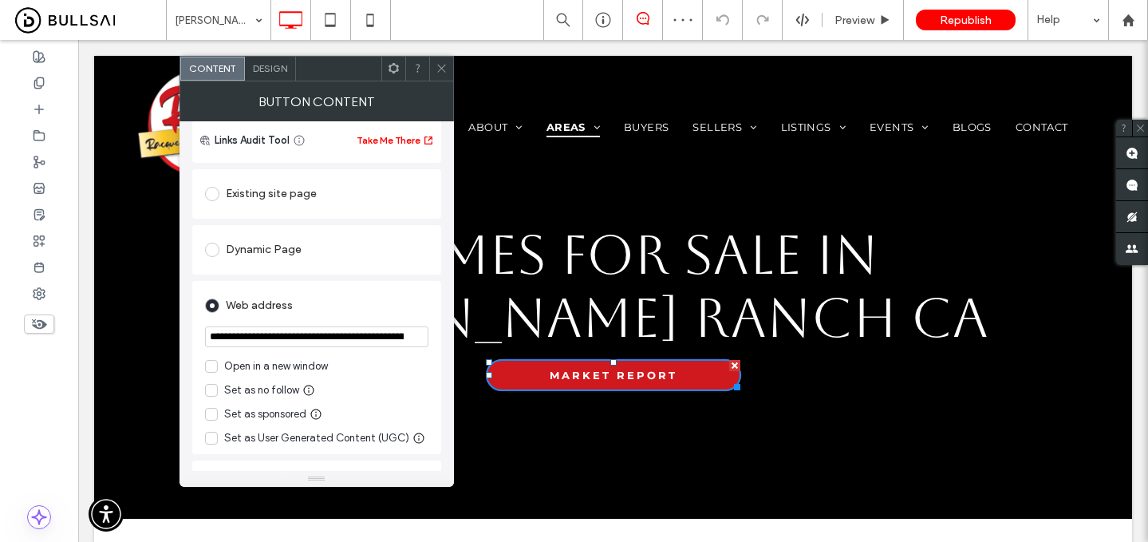
scroll to position [141, 0]
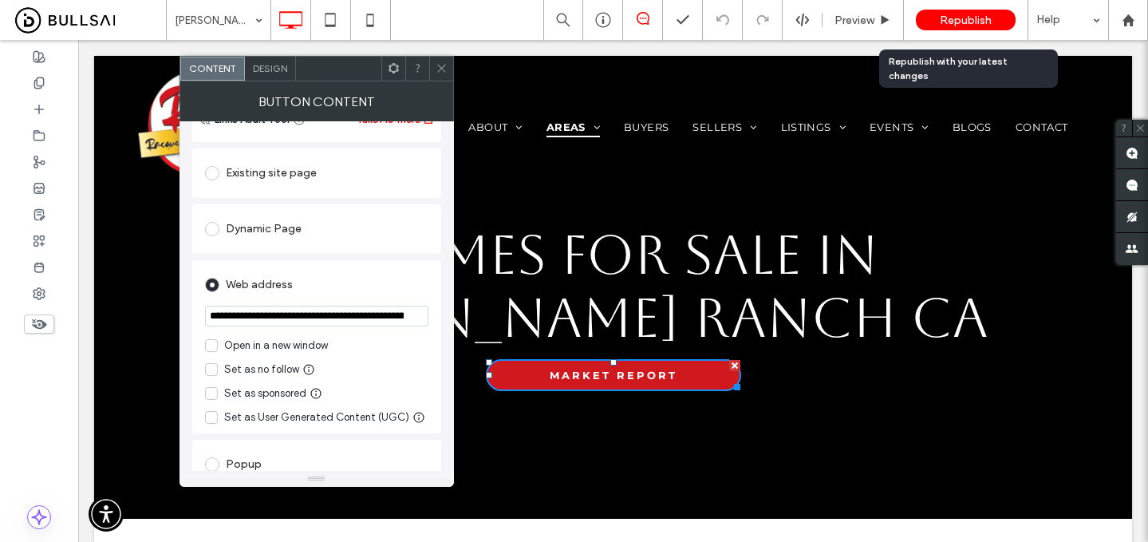
drag, startPoint x: 972, startPoint y: 22, endPoint x: 947, endPoint y: 4, distance: 30.8
click at [972, 22] on span "Republish" at bounding box center [966, 21] width 52 height 14
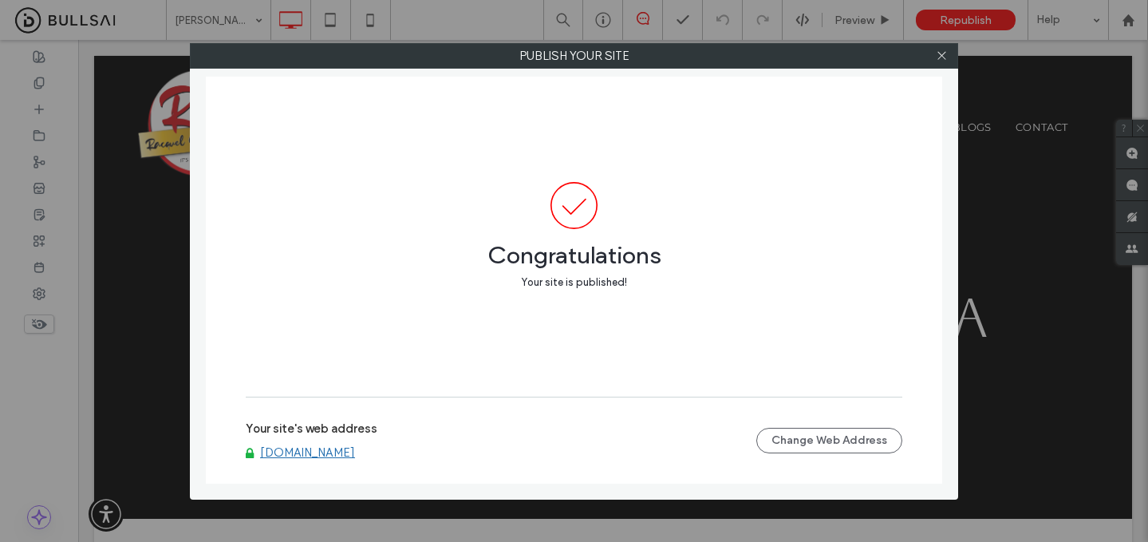
click at [948, 61] on div at bounding box center [941, 56] width 24 height 24
click at [941, 57] on icon at bounding box center [942, 55] width 12 height 12
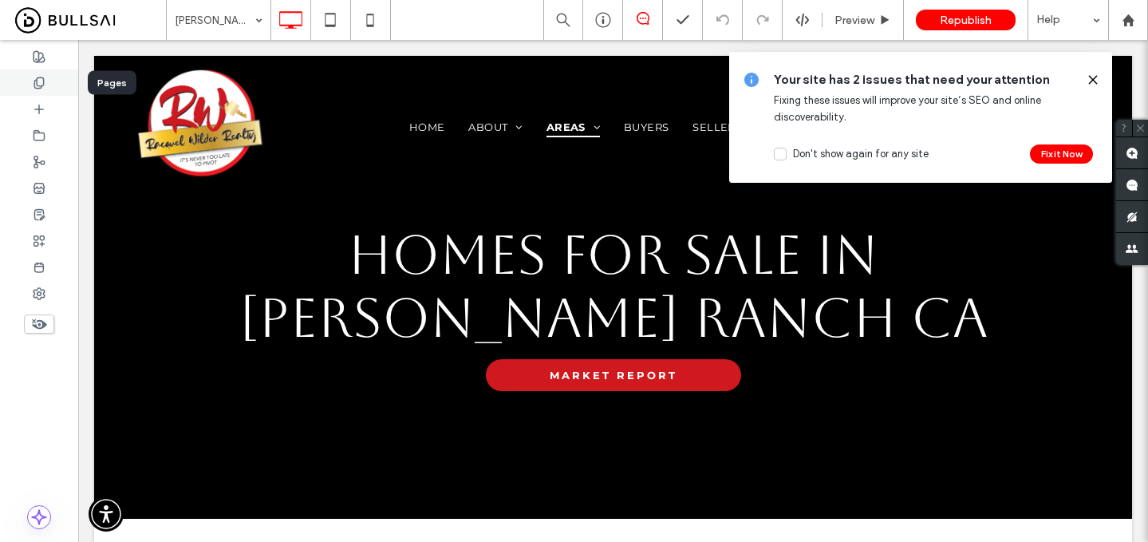
click at [34, 81] on use at bounding box center [38, 82] width 9 height 10
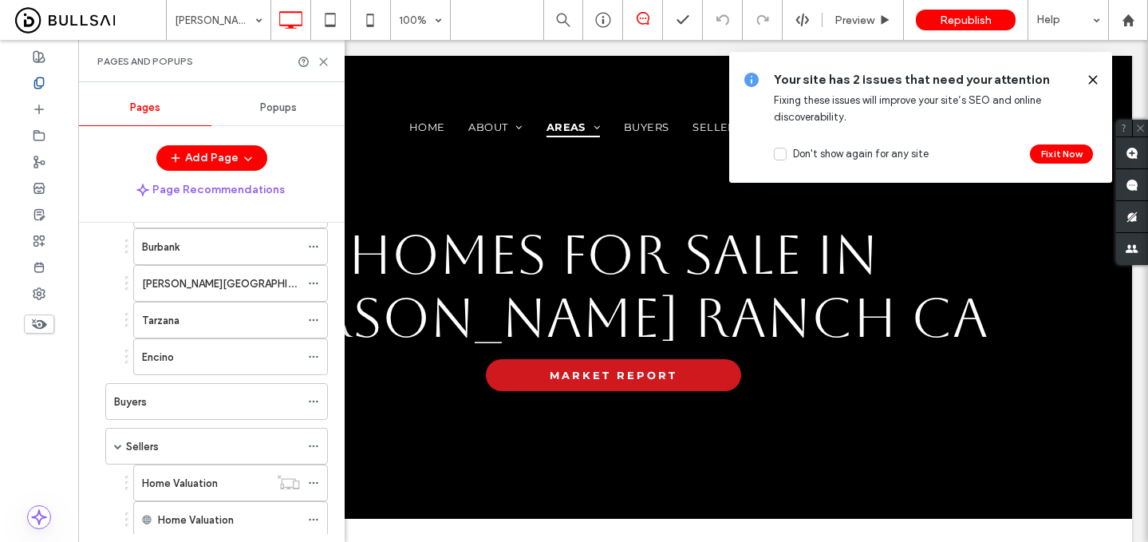
scroll to position [300, 0]
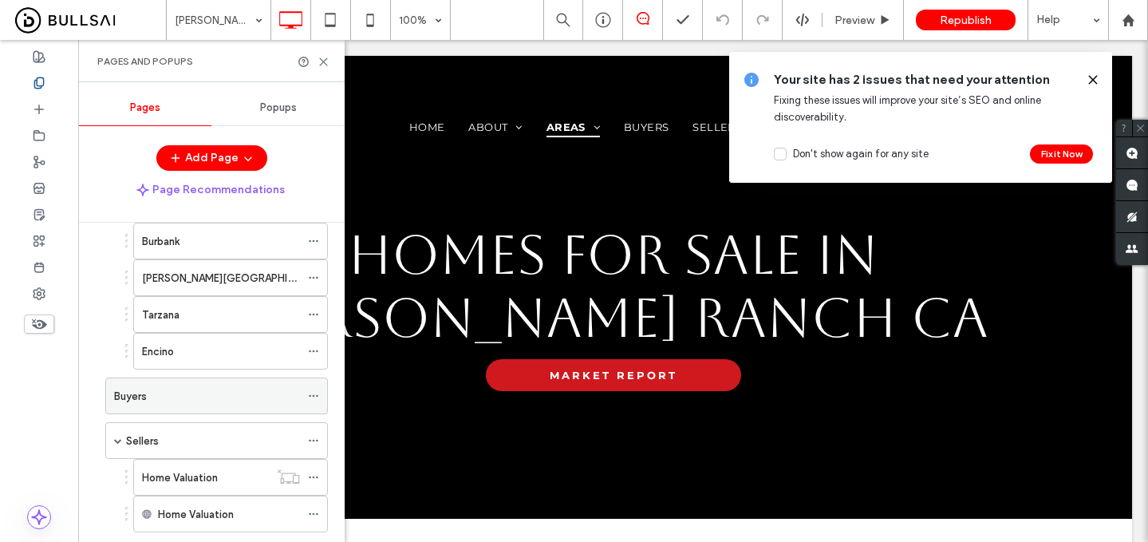
click at [180, 389] on div "Buyers" at bounding box center [207, 396] width 186 height 17
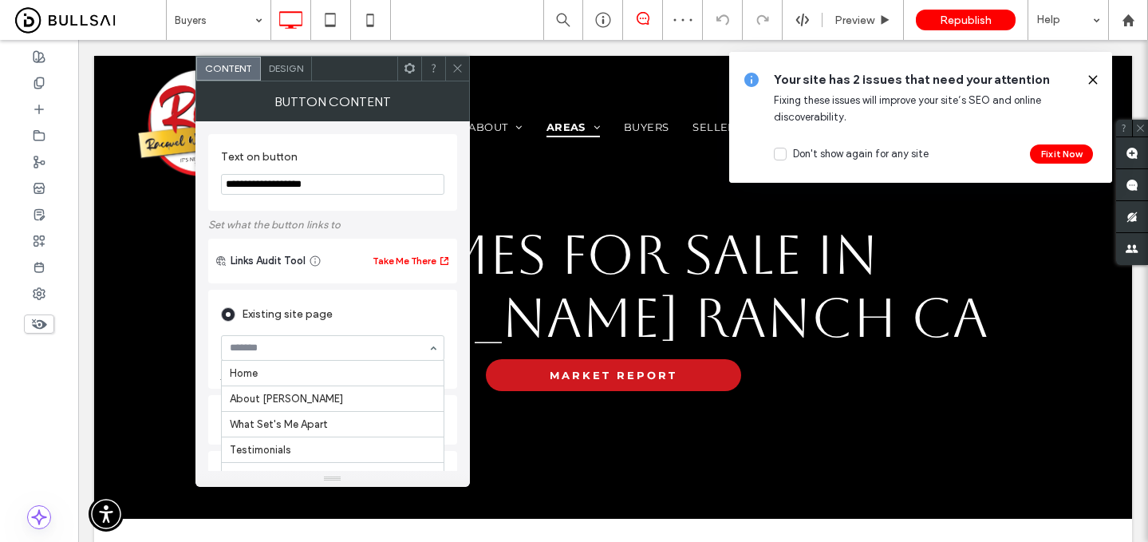
scroll to position [473, 0]
click at [349, 345] on input at bounding box center [329, 347] width 198 height 11
type input "****"
click at [456, 62] on icon at bounding box center [458, 68] width 12 height 12
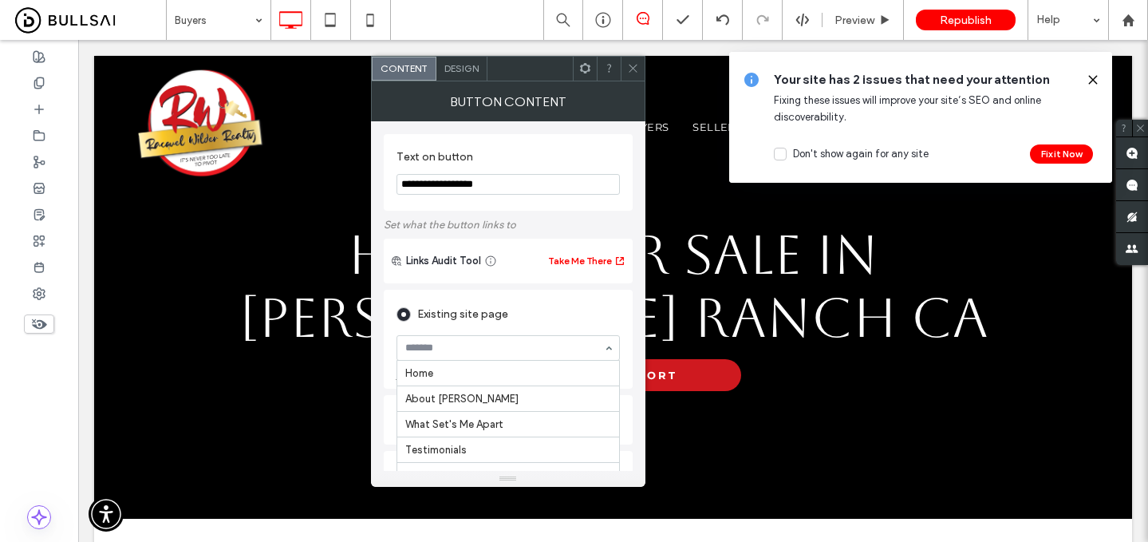
scroll to position [473, 0]
click at [456, 343] on input at bounding box center [504, 347] width 198 height 11
click at [455, 349] on input at bounding box center [504, 347] width 198 height 11
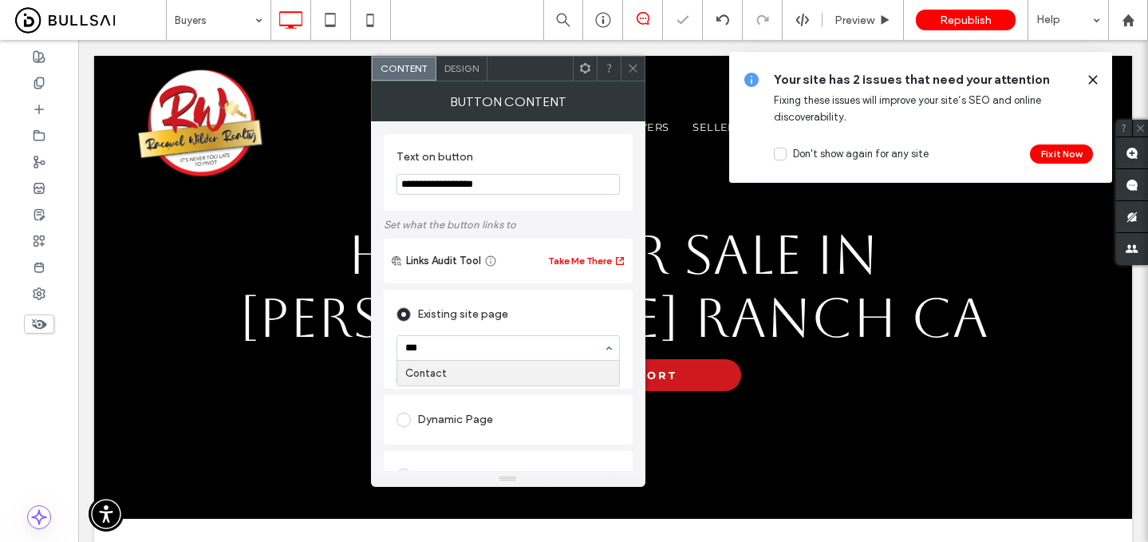
type input "****"
click at [631, 63] on icon at bounding box center [633, 68] width 12 height 12
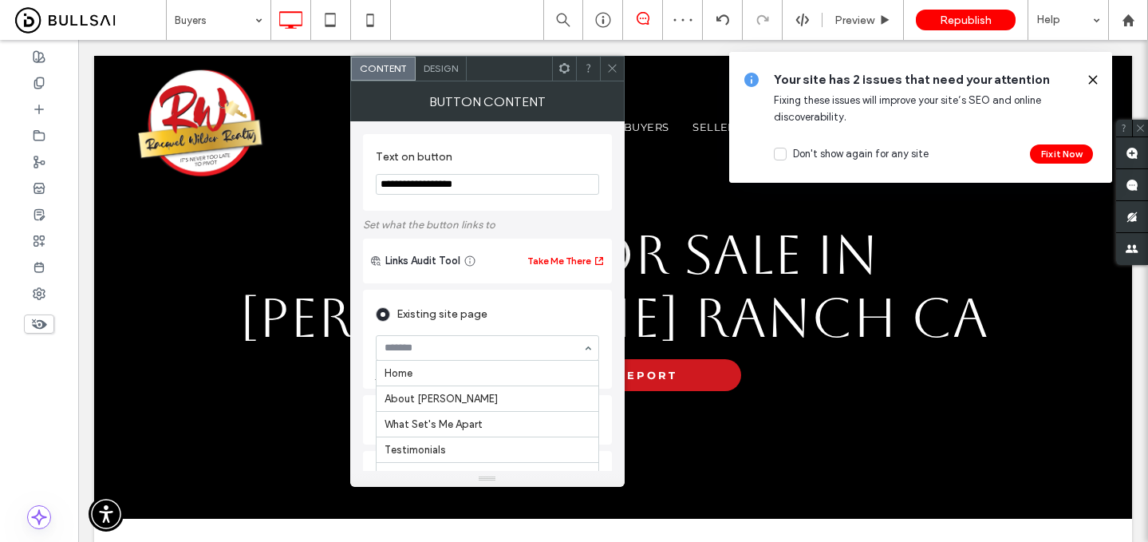
scroll to position [473, 0]
click at [456, 344] on input at bounding box center [484, 347] width 198 height 11
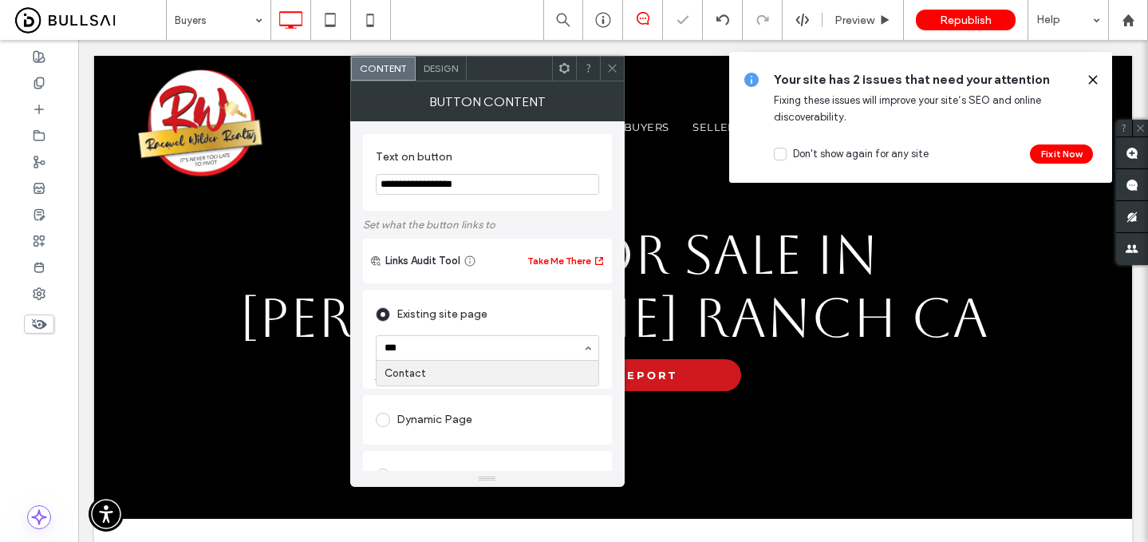
type input "****"
click at [610, 73] on icon at bounding box center [612, 68] width 12 height 12
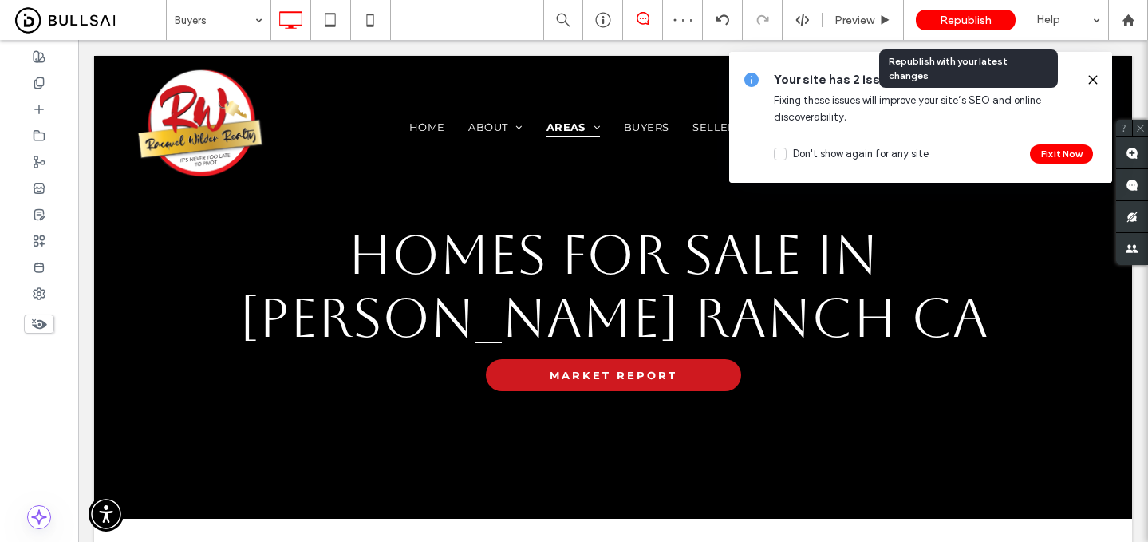
click at [979, 22] on span "Republish" at bounding box center [966, 21] width 52 height 14
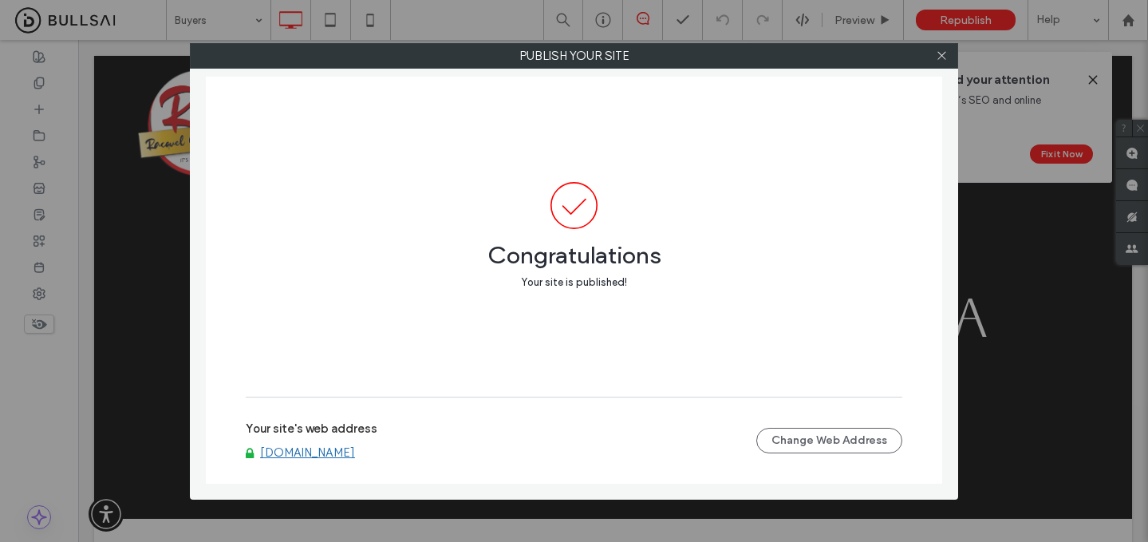
click at [355, 452] on link "www.racquelwilderrealty.com" at bounding box center [307, 452] width 95 height 14
click at [932, 52] on div at bounding box center [941, 56] width 24 height 24
click at [945, 57] on icon at bounding box center [942, 55] width 12 height 12
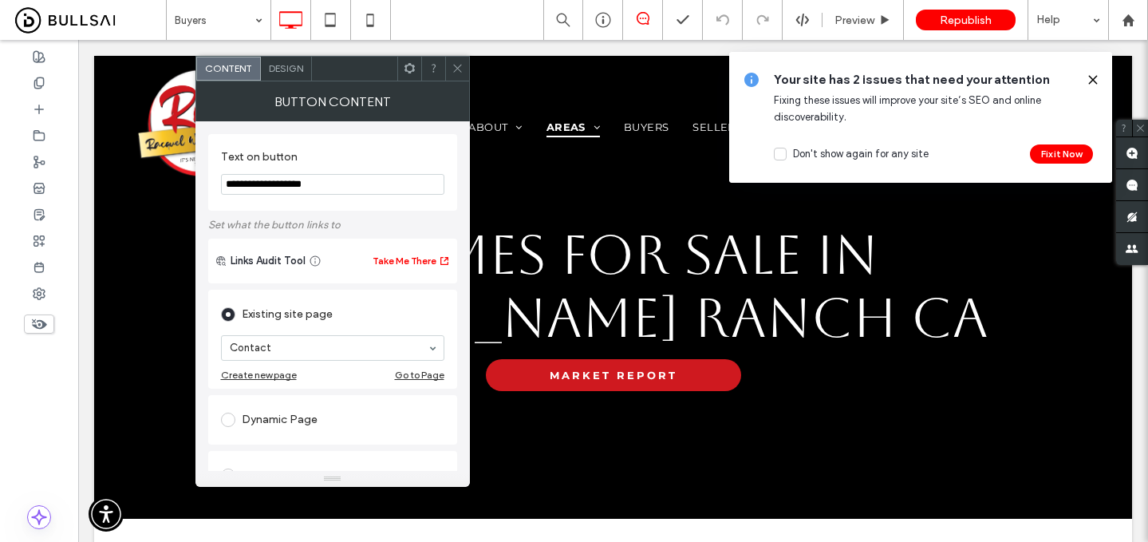
click at [415, 373] on div "Go to Page" at bounding box center [419, 375] width 49 height 12
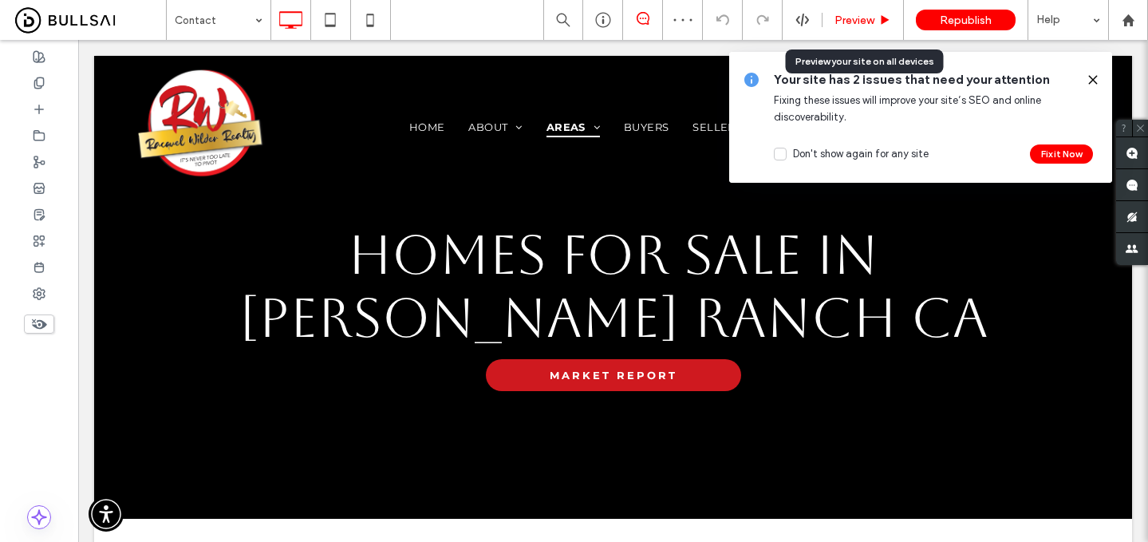
click at [862, 18] on span "Preview" at bounding box center [855, 21] width 40 height 14
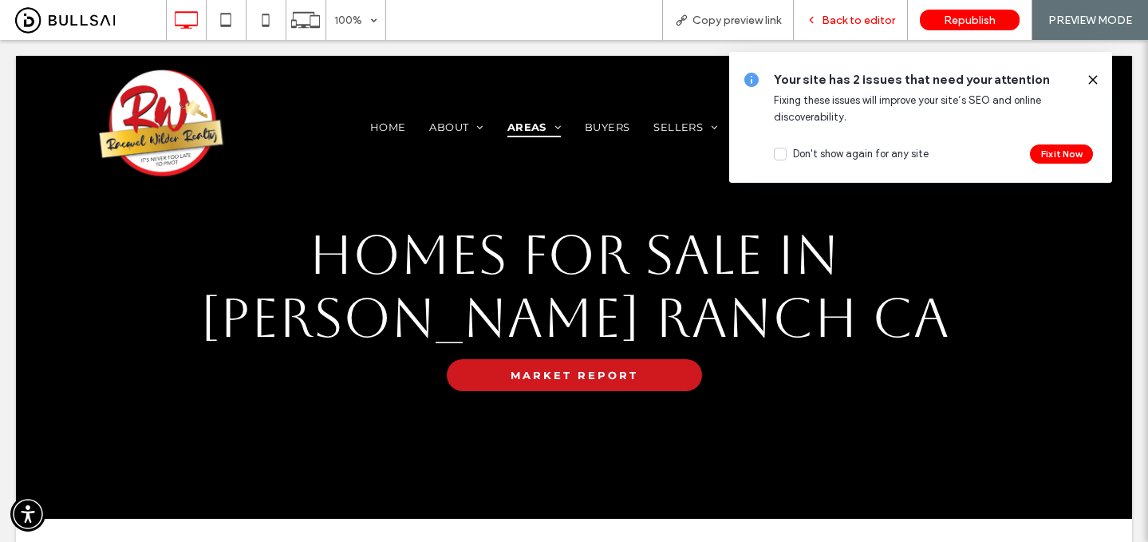
click at [855, 23] on span "Back to editor" at bounding box center [858, 21] width 73 height 14
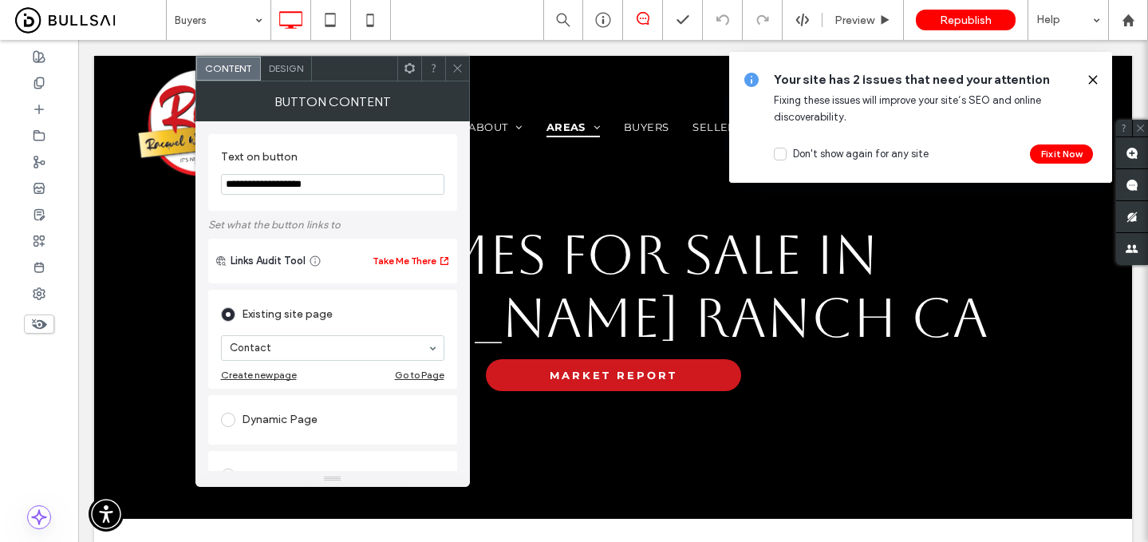
click at [454, 74] on span at bounding box center [458, 69] width 12 height 24
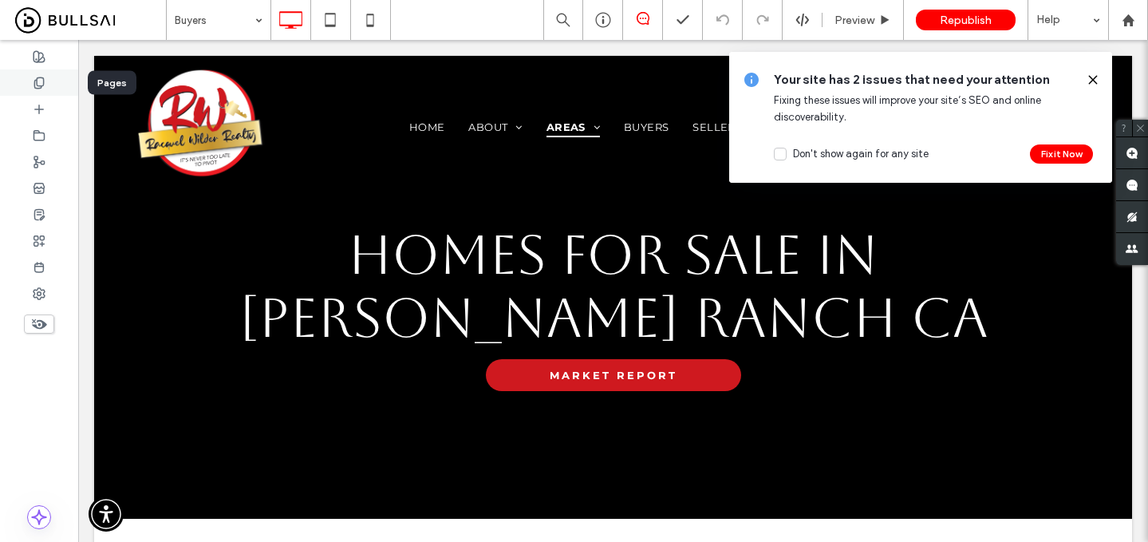
click at [37, 83] on use at bounding box center [38, 82] width 9 height 10
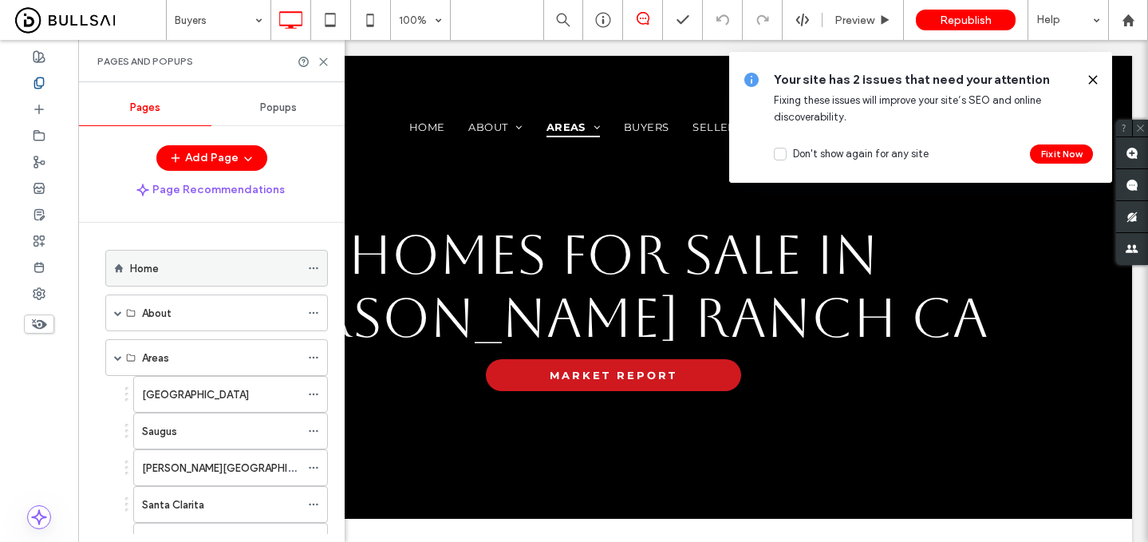
click at [160, 256] on div "Home" at bounding box center [215, 268] width 170 height 35
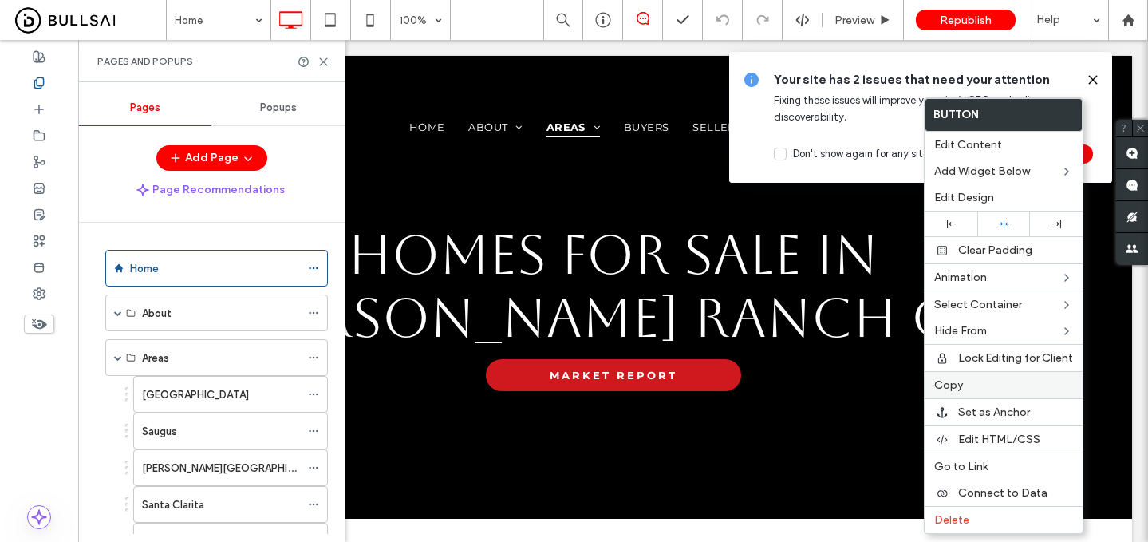
click at [955, 385] on span "Copy" at bounding box center [948, 385] width 29 height 14
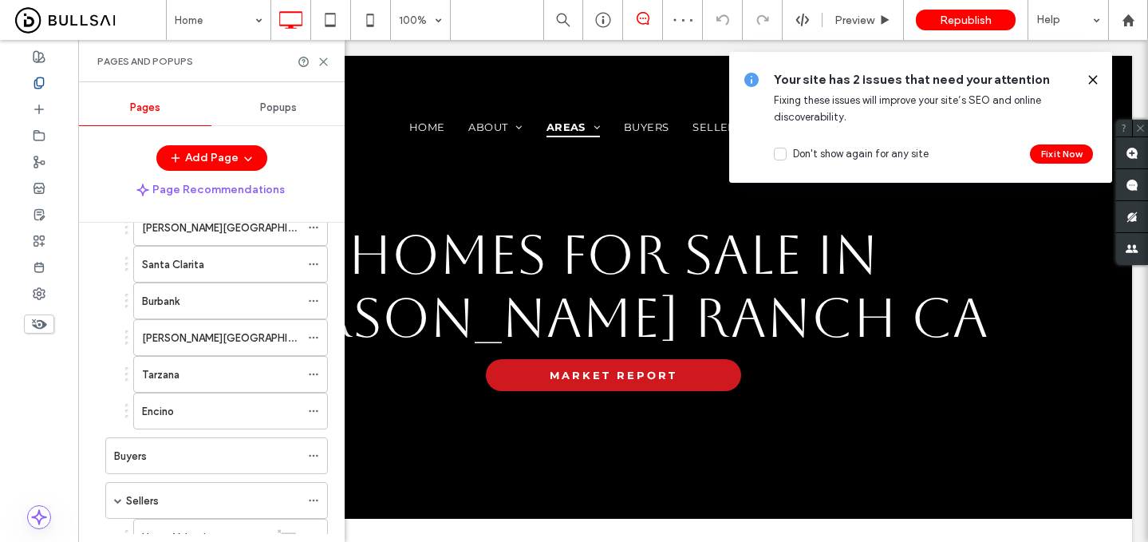
scroll to position [250, 0]
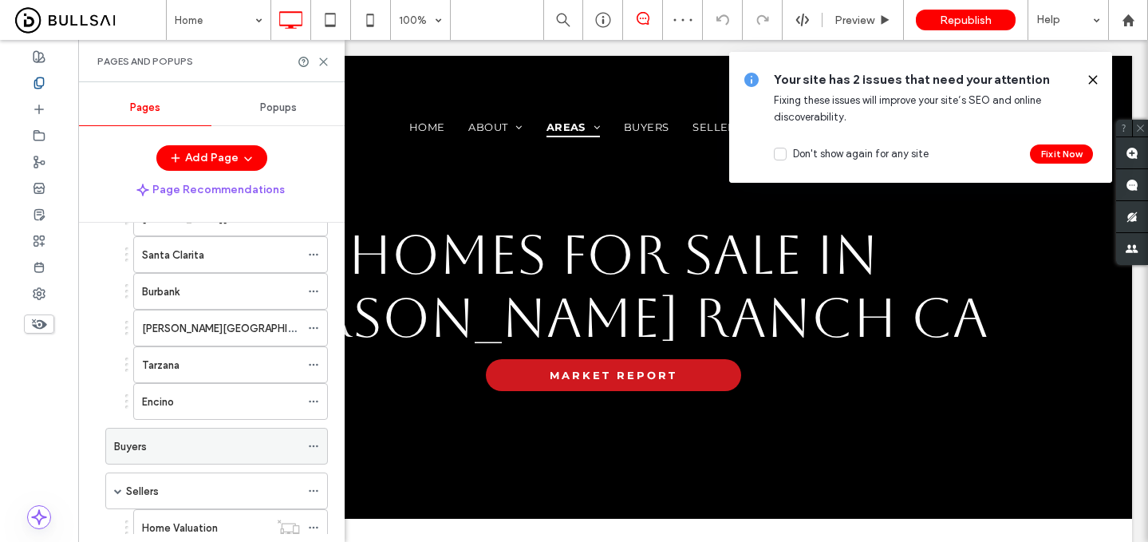
click at [144, 441] on label "Buyers" at bounding box center [130, 446] width 33 height 28
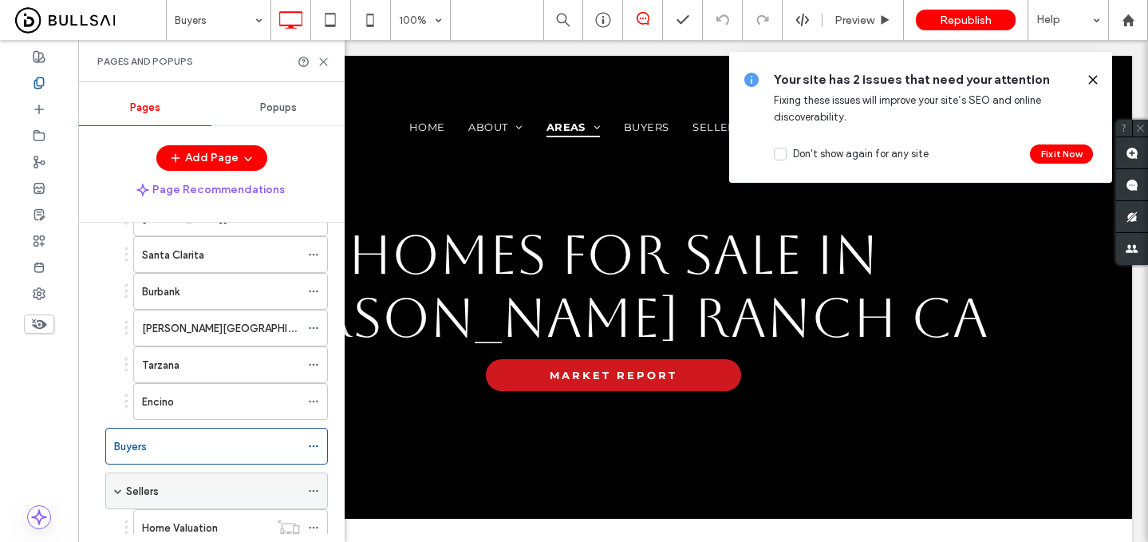
click at [221, 479] on div "Sellers" at bounding box center [213, 490] width 174 height 35
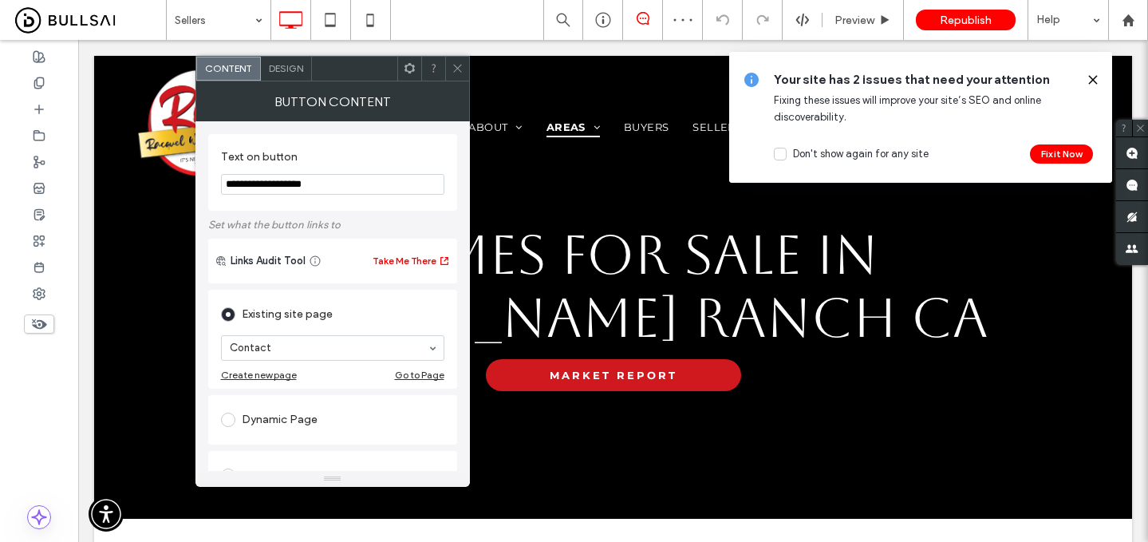
click at [459, 72] on icon at bounding box center [458, 68] width 12 height 12
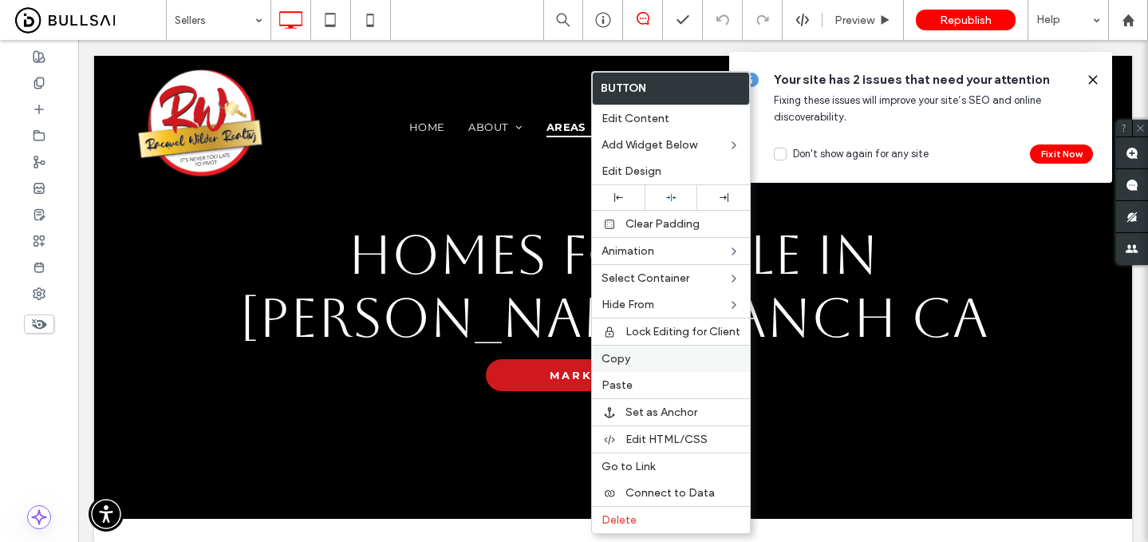
click at [640, 353] on label "Copy" at bounding box center [671, 359] width 139 height 14
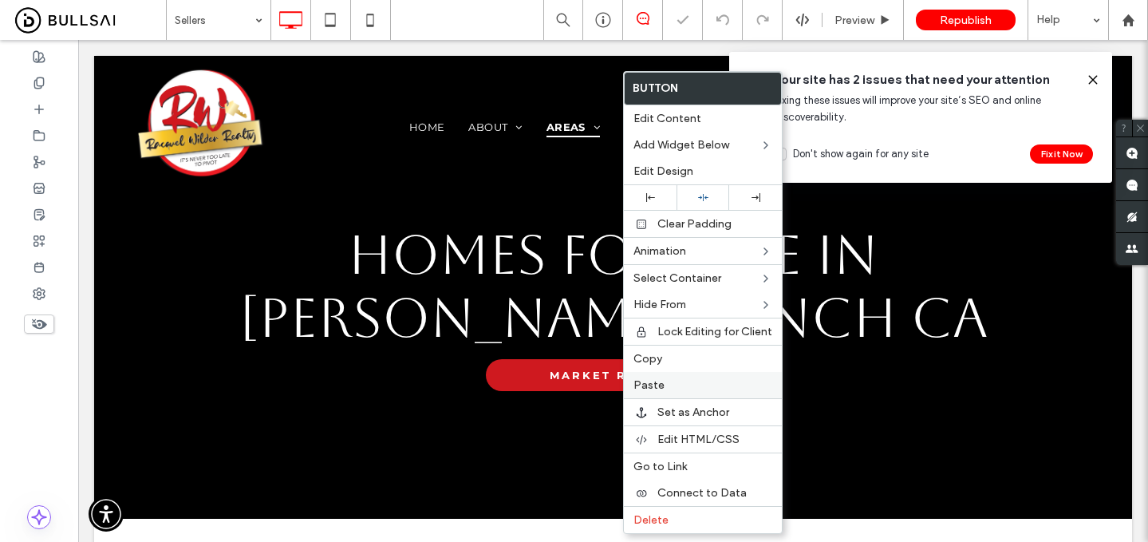
click at [663, 385] on label "Paste" at bounding box center [702, 385] width 139 height 14
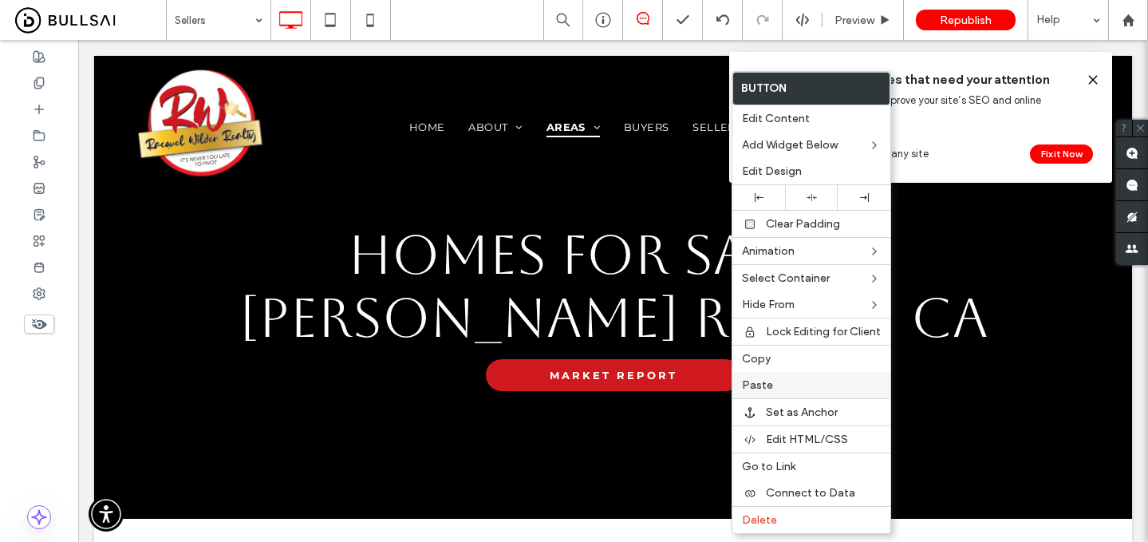
click at [787, 389] on label "Paste" at bounding box center [811, 385] width 139 height 14
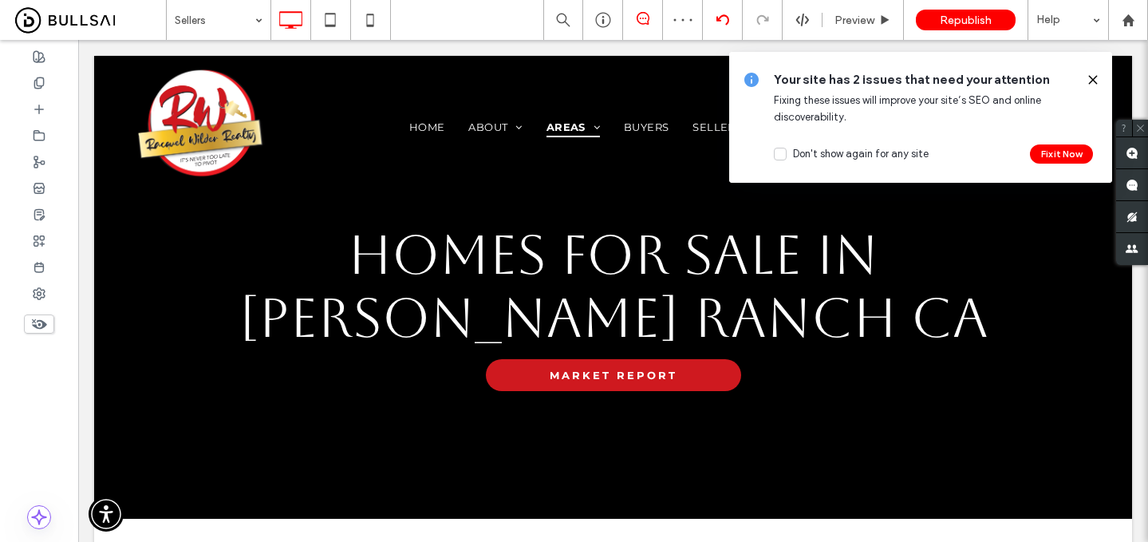
click at [722, 22] on icon at bounding box center [722, 20] width 13 height 13
click at [724, 20] on icon at bounding box center [722, 20] width 13 height 13
click at [724, 15] on use at bounding box center [722, 19] width 13 height 10
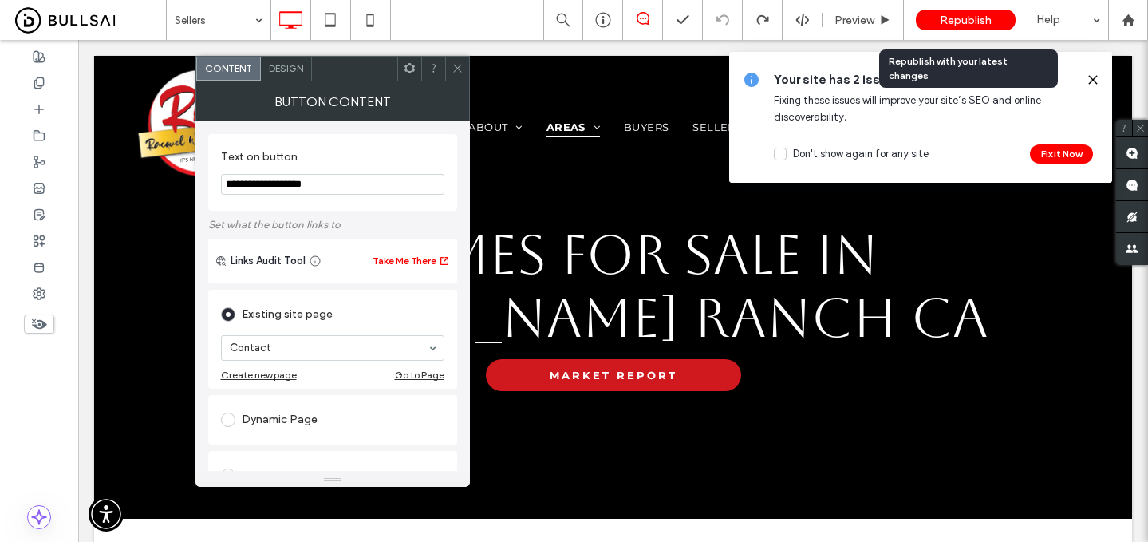
click at [962, 24] on span "Republish" at bounding box center [966, 21] width 52 height 14
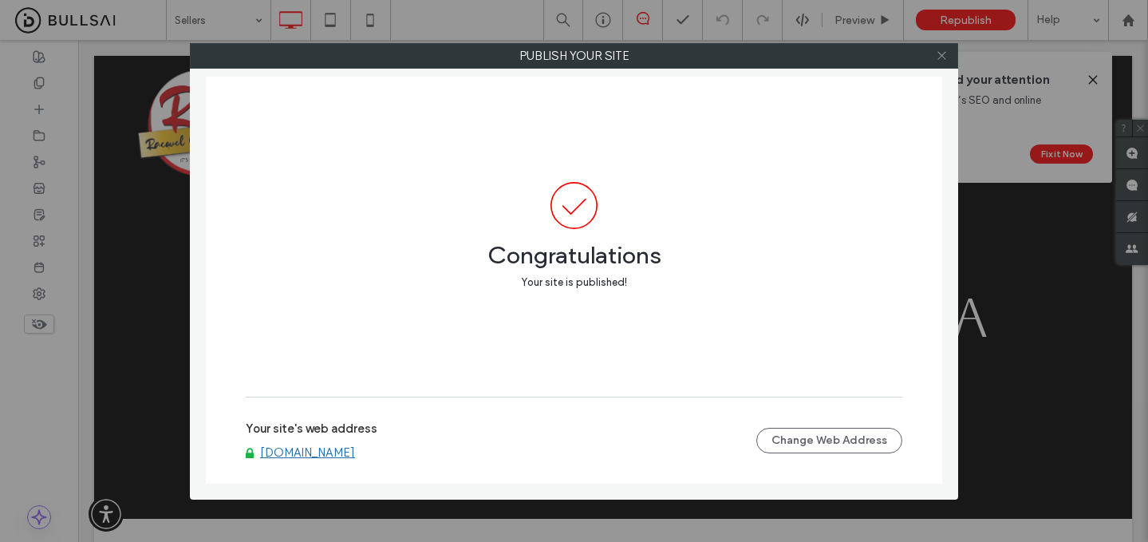
click at [943, 52] on icon at bounding box center [942, 55] width 12 height 12
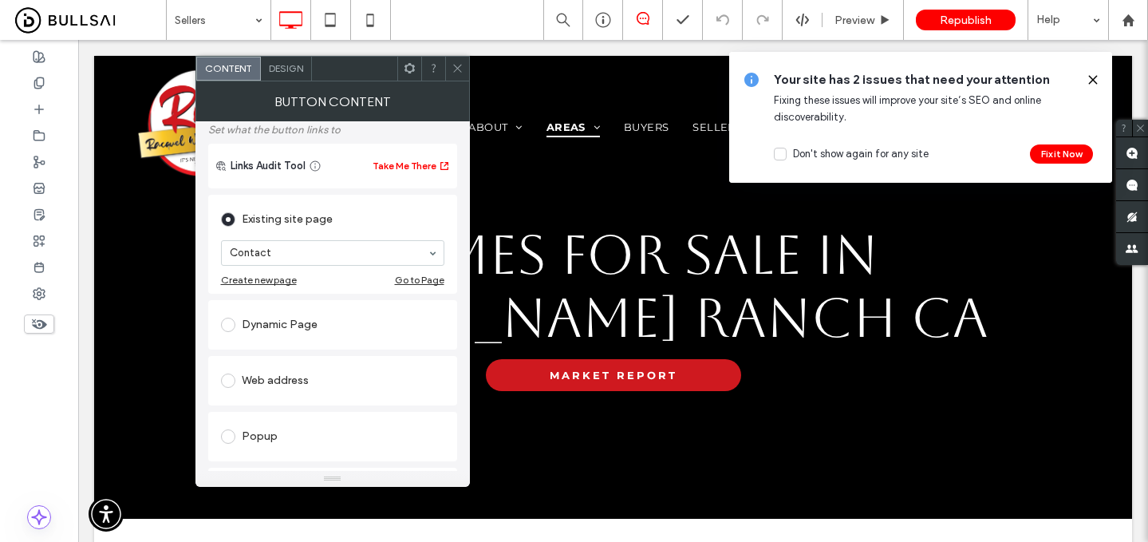
scroll to position [103, 0]
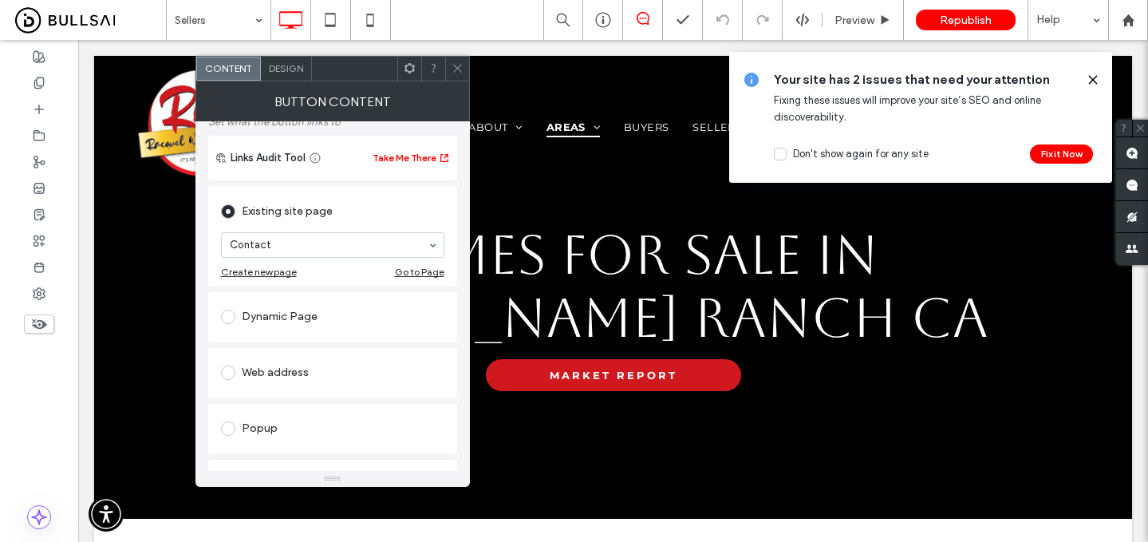
click at [460, 72] on use at bounding box center [457, 69] width 8 height 8
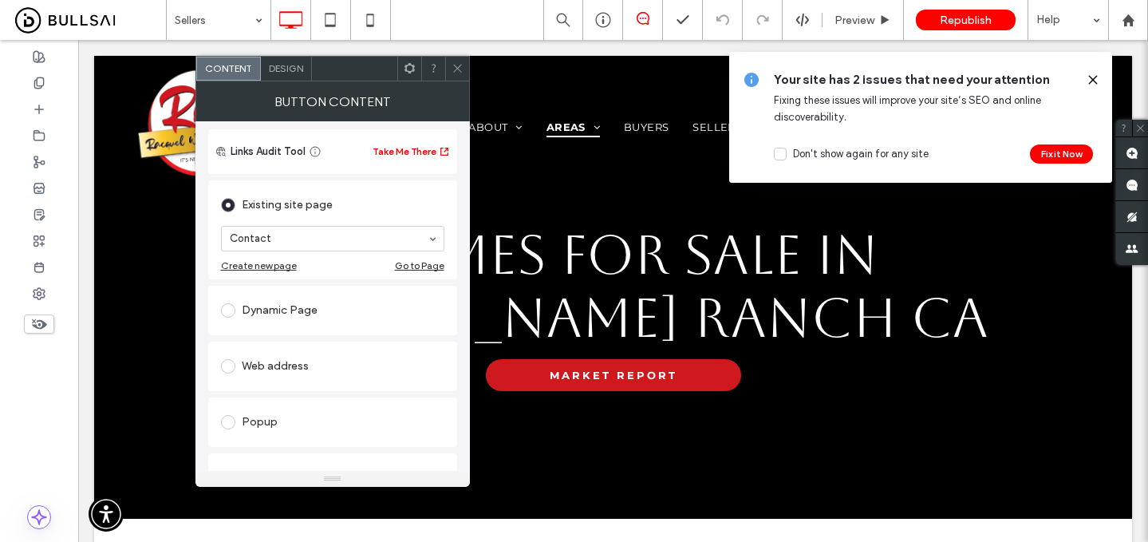
scroll to position [126, 0]
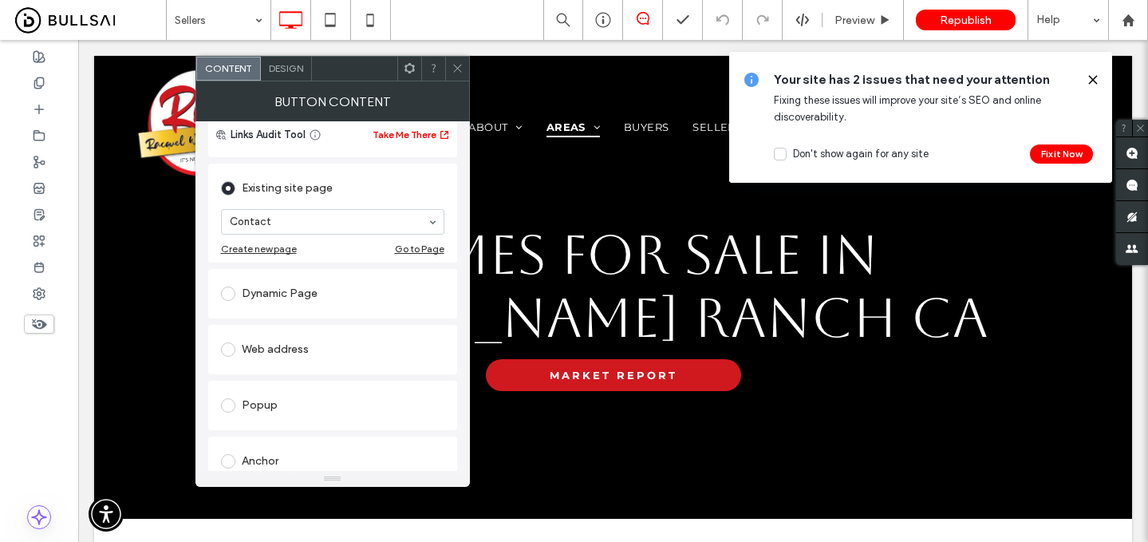
click at [329, 345] on div "Web address" at bounding box center [332, 350] width 223 height 26
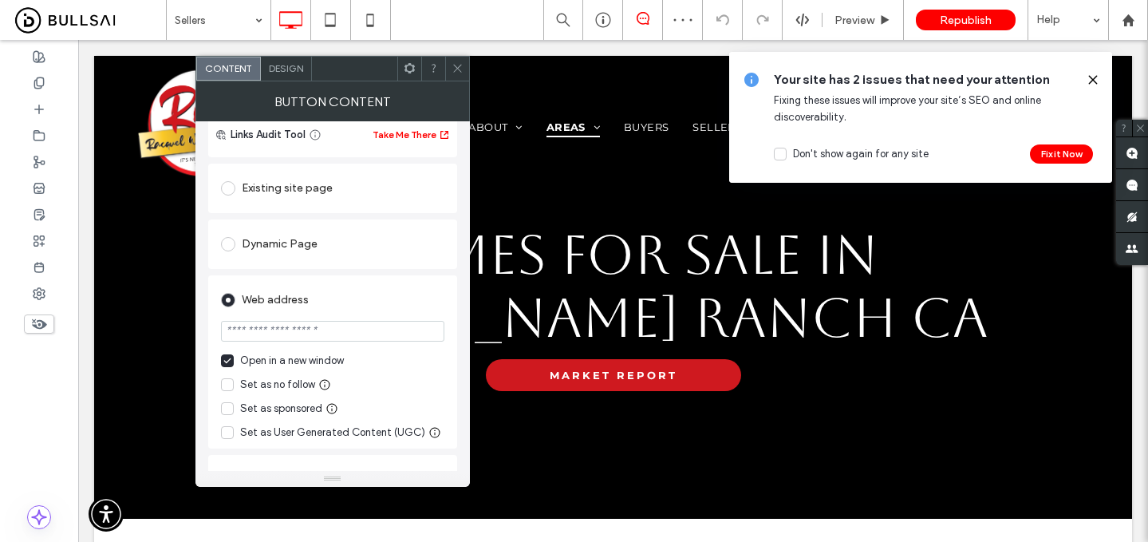
click at [253, 365] on div "Open in a new window" at bounding box center [292, 361] width 104 height 16
click at [361, 333] on input "url" at bounding box center [332, 331] width 223 height 21
type input "*******"
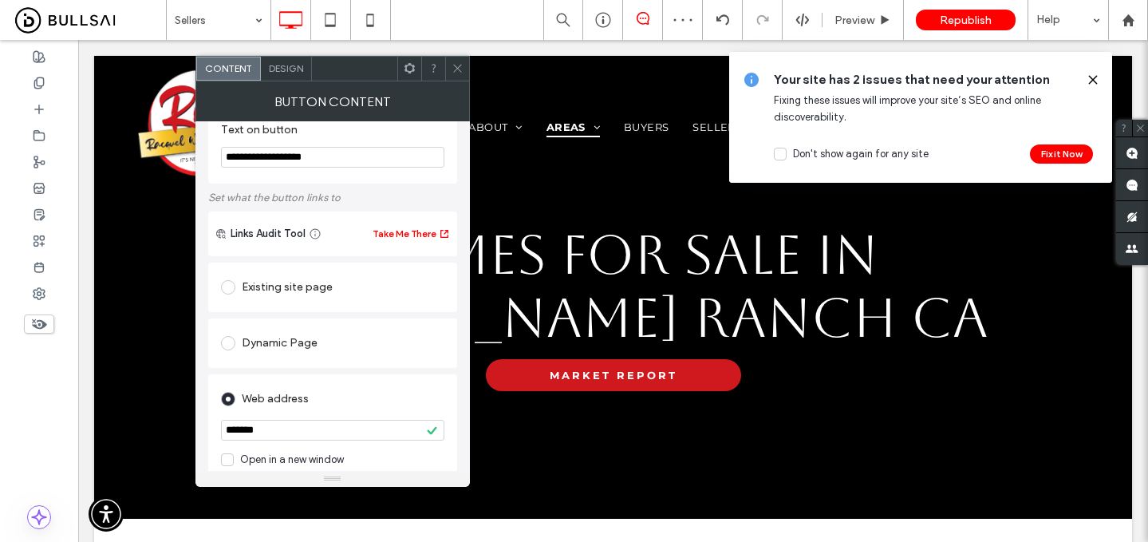
scroll to position [0, 0]
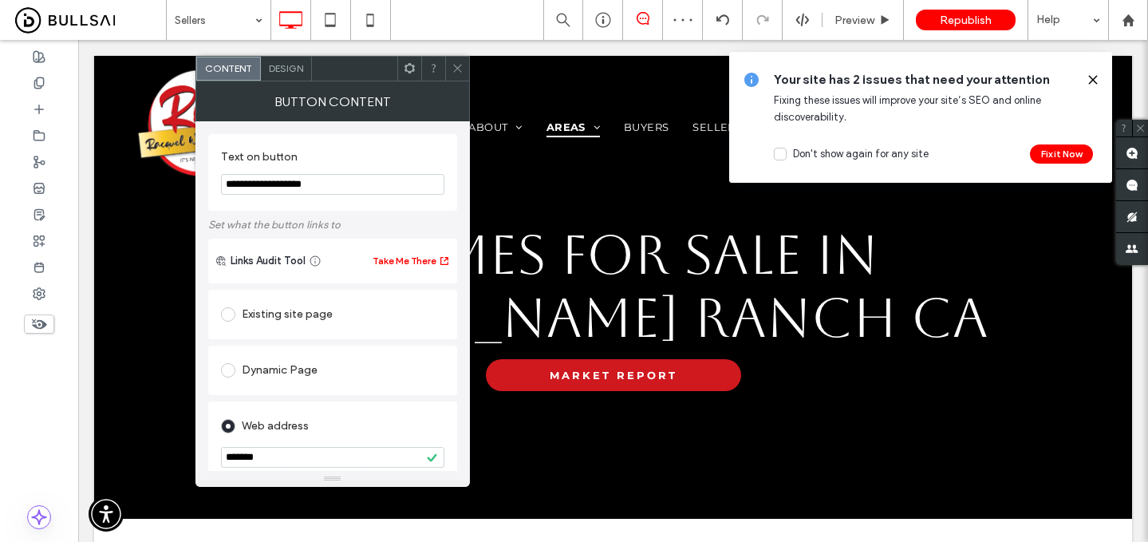
click at [325, 306] on div "Existing site page" at bounding box center [332, 315] width 223 height 26
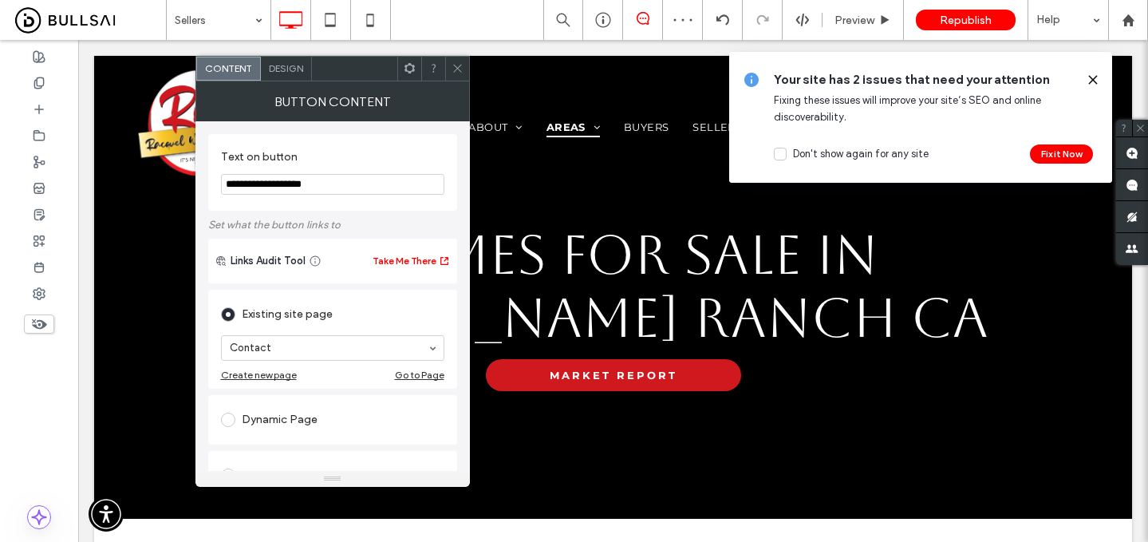
click at [461, 69] on icon at bounding box center [458, 68] width 12 height 12
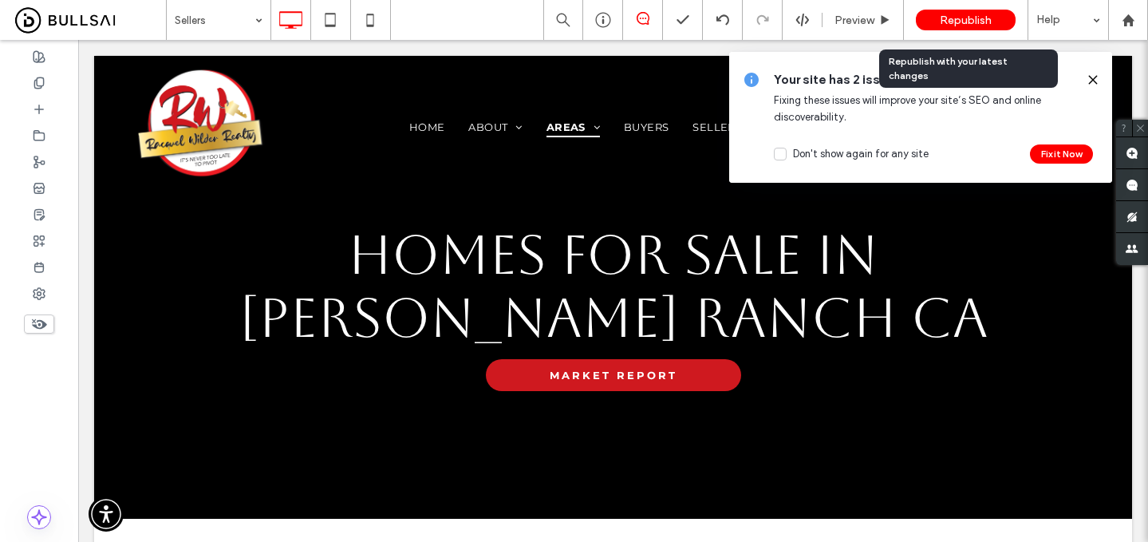
click at [953, 22] on span "Republish" at bounding box center [966, 21] width 52 height 14
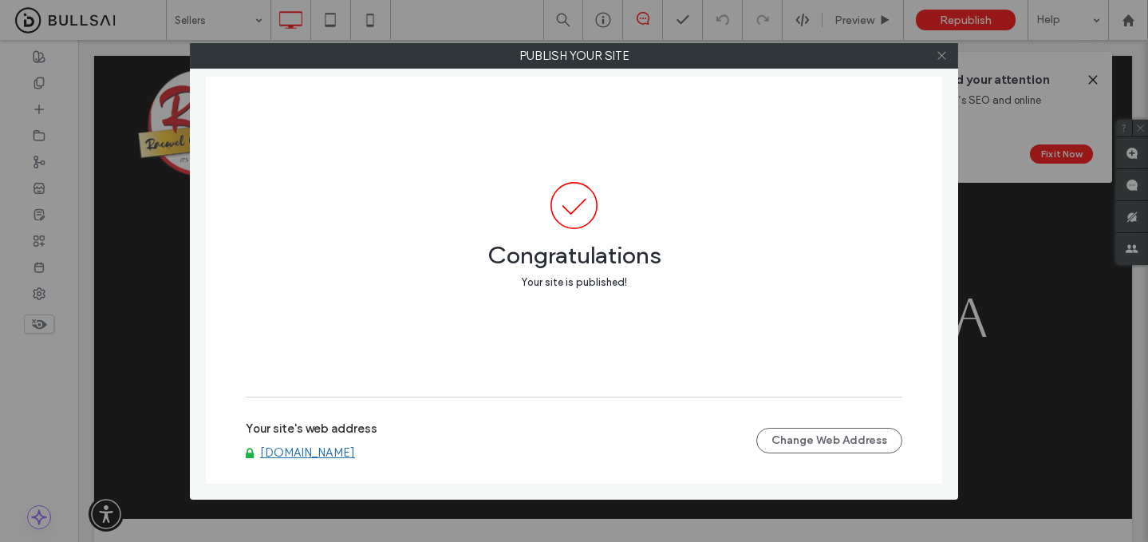
click at [942, 52] on icon at bounding box center [942, 55] width 12 height 12
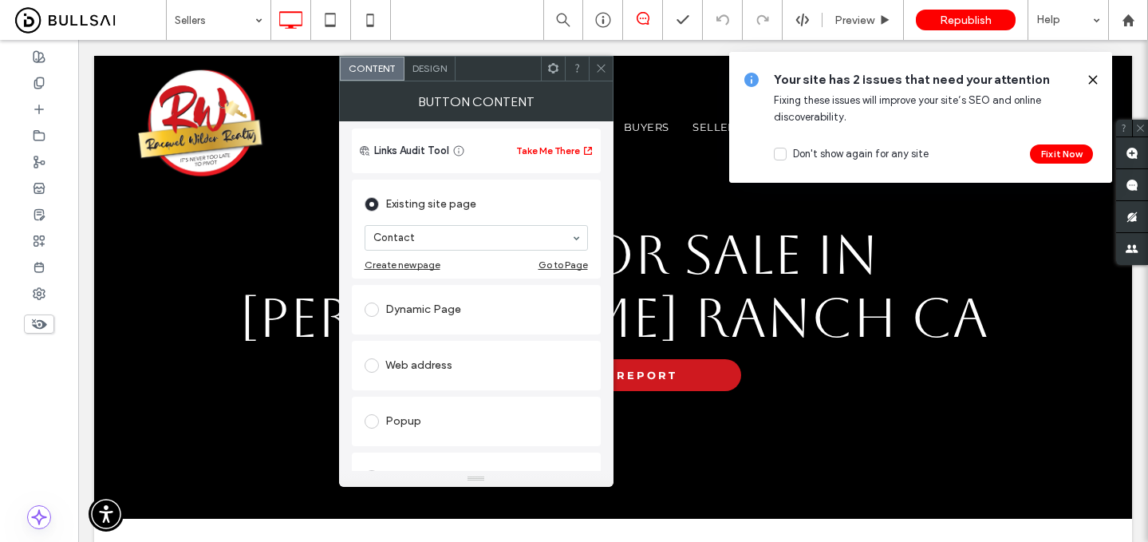
scroll to position [148, 0]
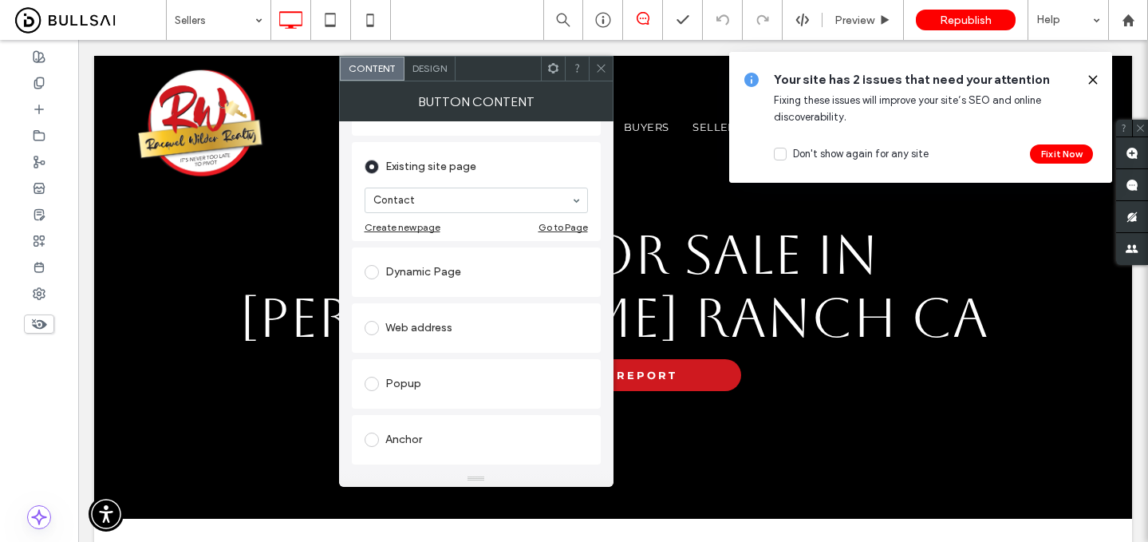
click at [441, 331] on div "Web address" at bounding box center [476, 328] width 223 height 26
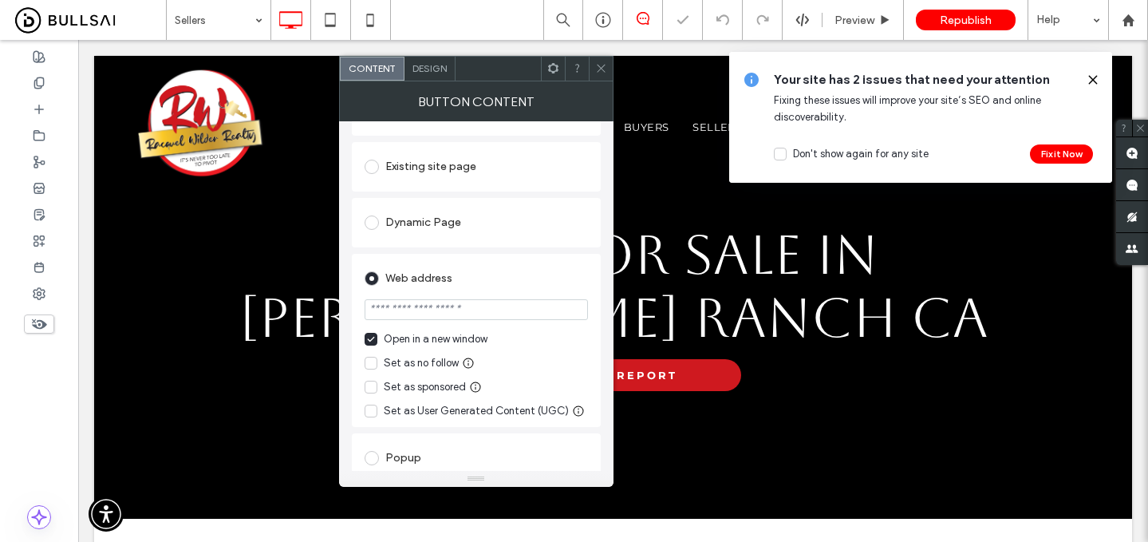
click at [403, 335] on div "Open in a new window" at bounding box center [436, 339] width 104 height 16
click at [431, 170] on div "Existing site page" at bounding box center [476, 167] width 223 height 26
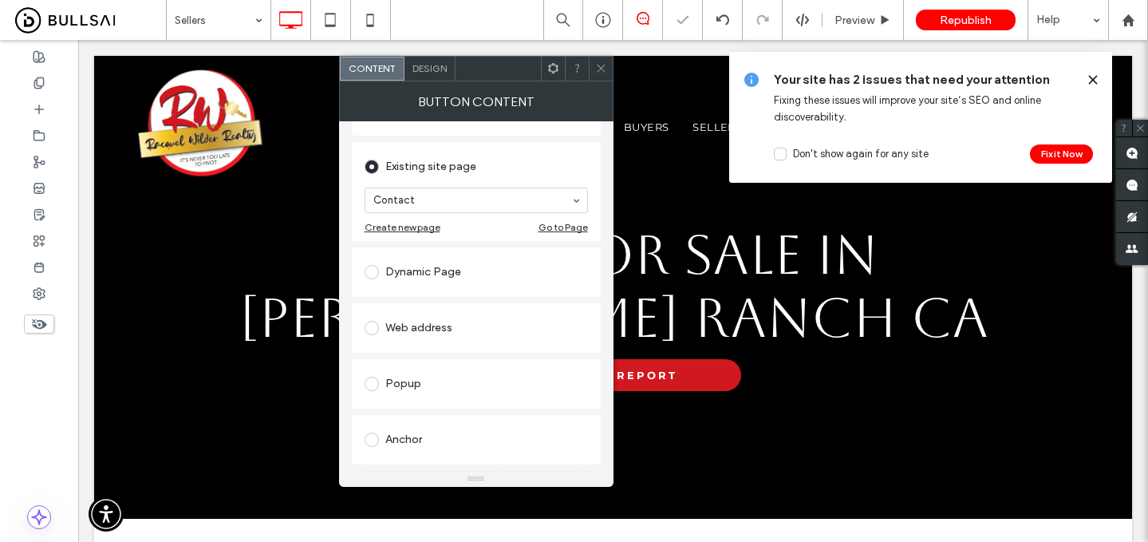
click at [603, 62] on icon at bounding box center [601, 68] width 12 height 12
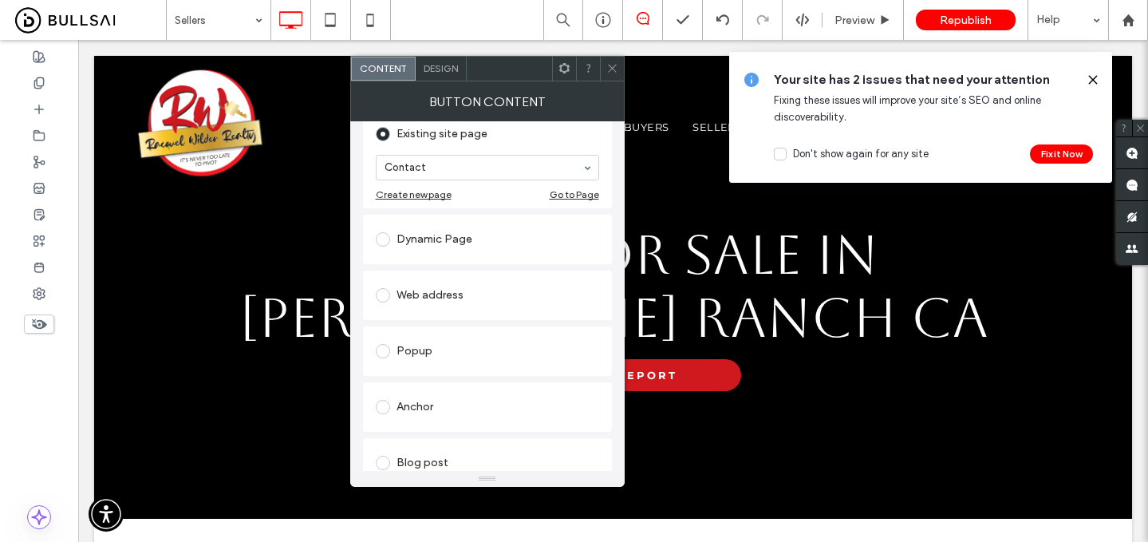
scroll to position [187, 0]
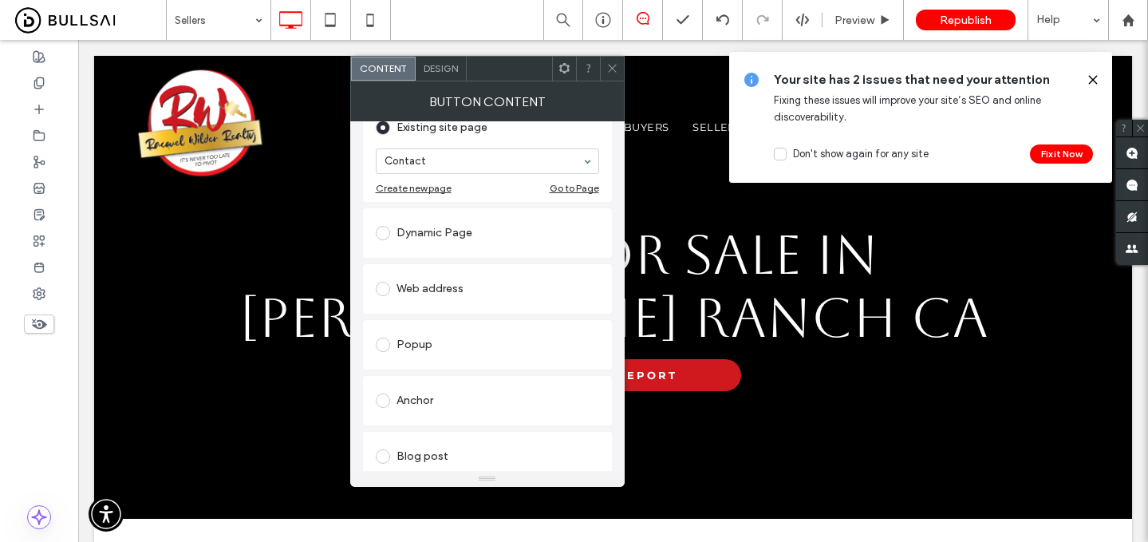
click at [452, 291] on div "Web address" at bounding box center [487, 289] width 223 height 26
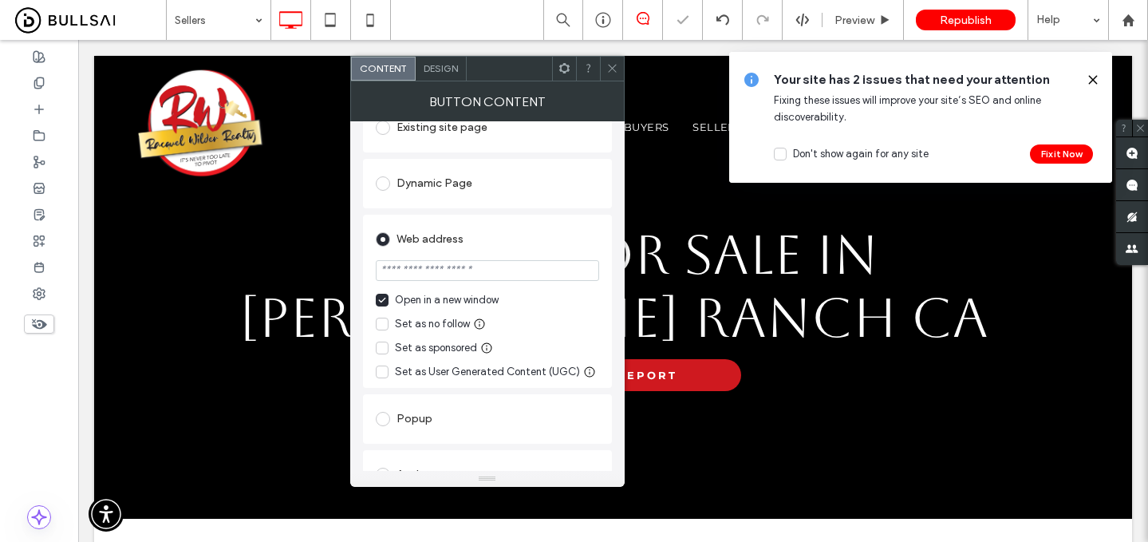
click at [412, 303] on div "Open in a new window" at bounding box center [447, 300] width 104 height 16
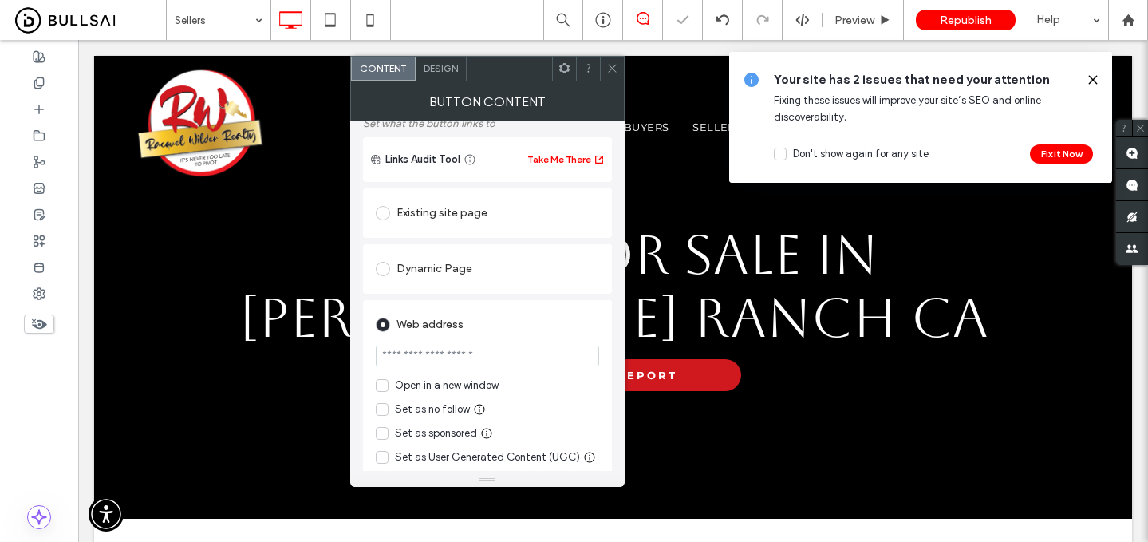
scroll to position [95, 0]
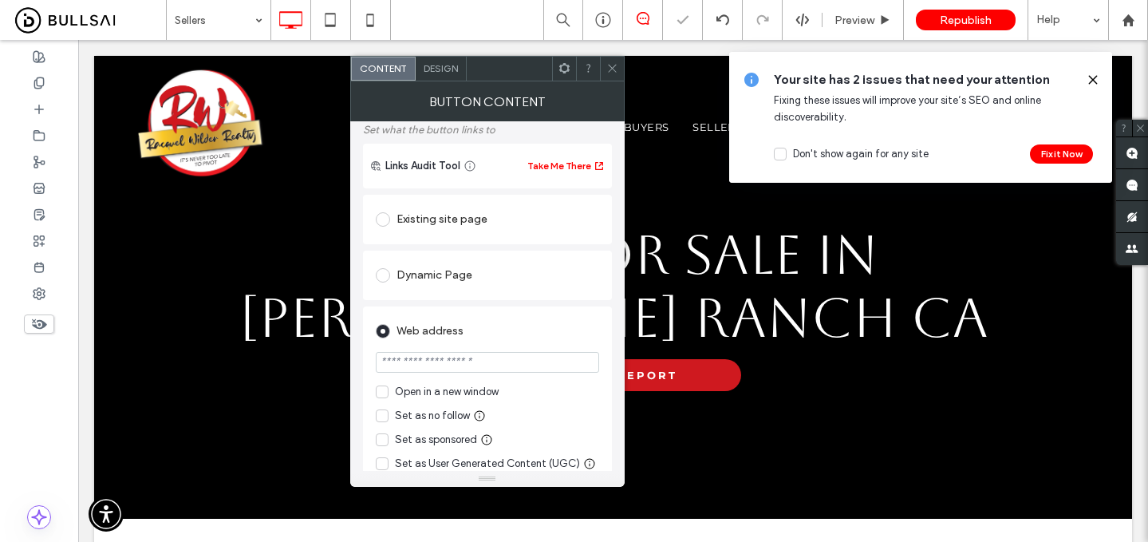
click at [427, 219] on div "Existing site page" at bounding box center [487, 220] width 223 height 26
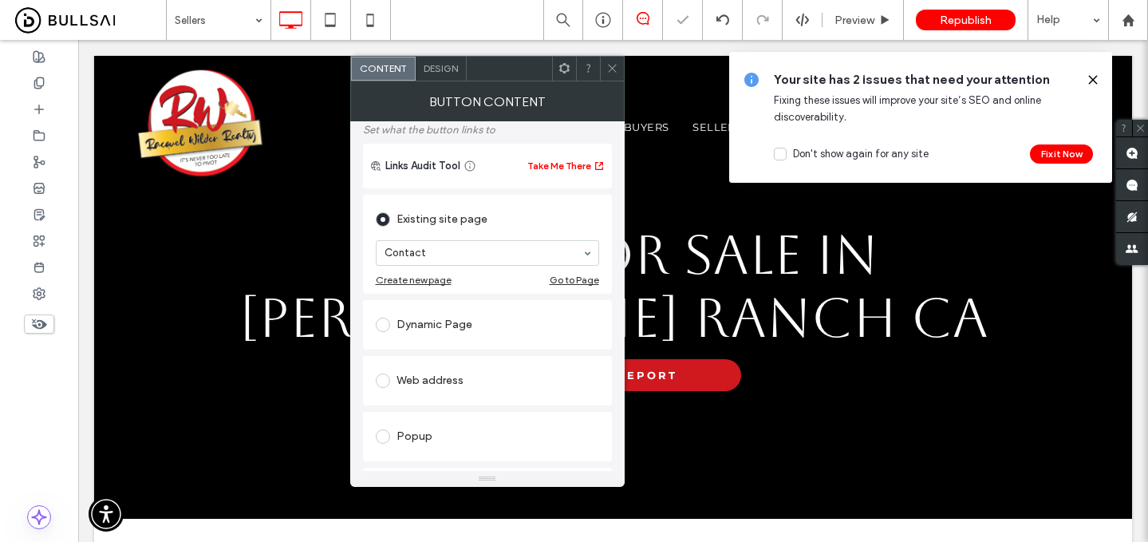
click at [613, 64] on icon at bounding box center [612, 68] width 12 height 12
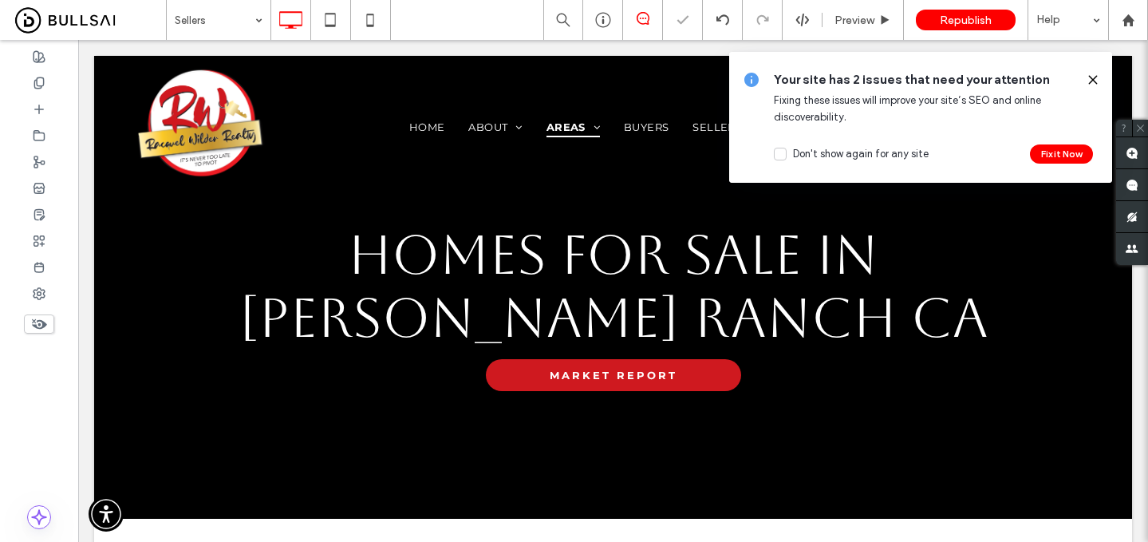
click at [866, 19] on span "Preview" at bounding box center [855, 21] width 40 height 14
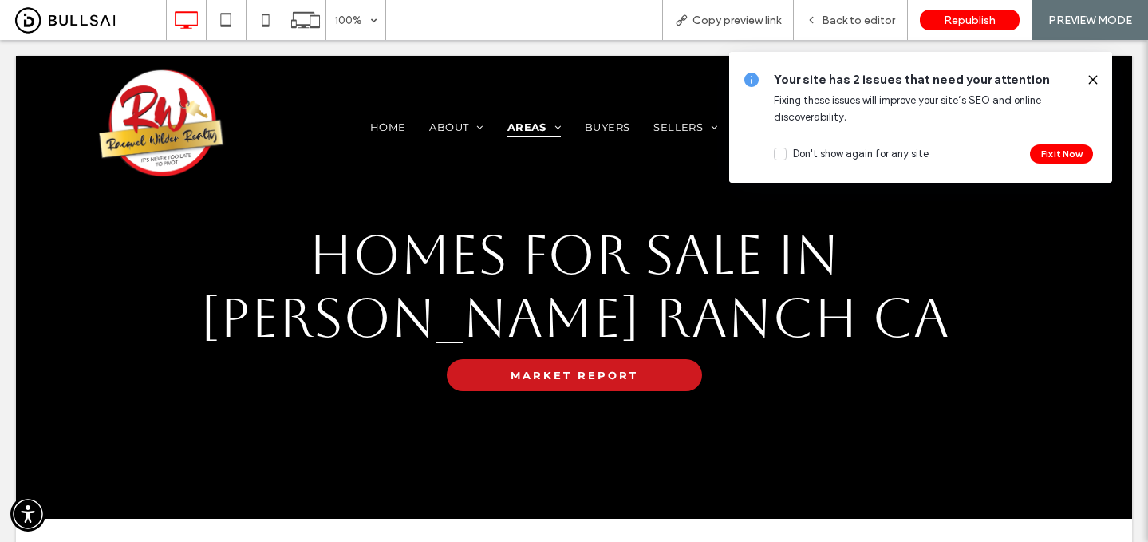
click at [1090, 74] on icon at bounding box center [1093, 79] width 13 height 13
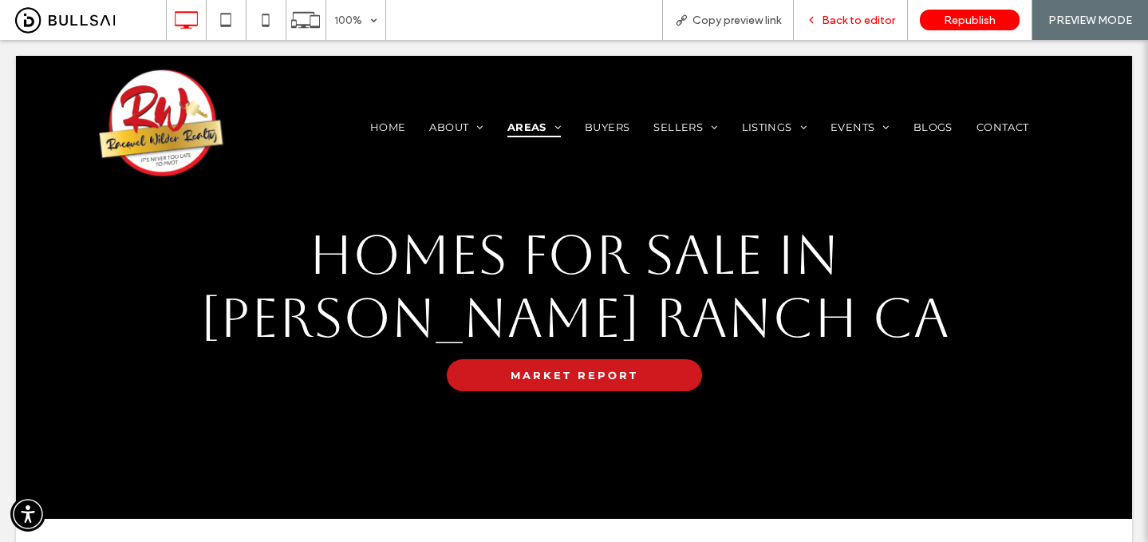
click at [870, 11] on div "Back to editor" at bounding box center [851, 20] width 114 height 40
click at [850, 22] on span "Back to editor" at bounding box center [858, 21] width 73 height 14
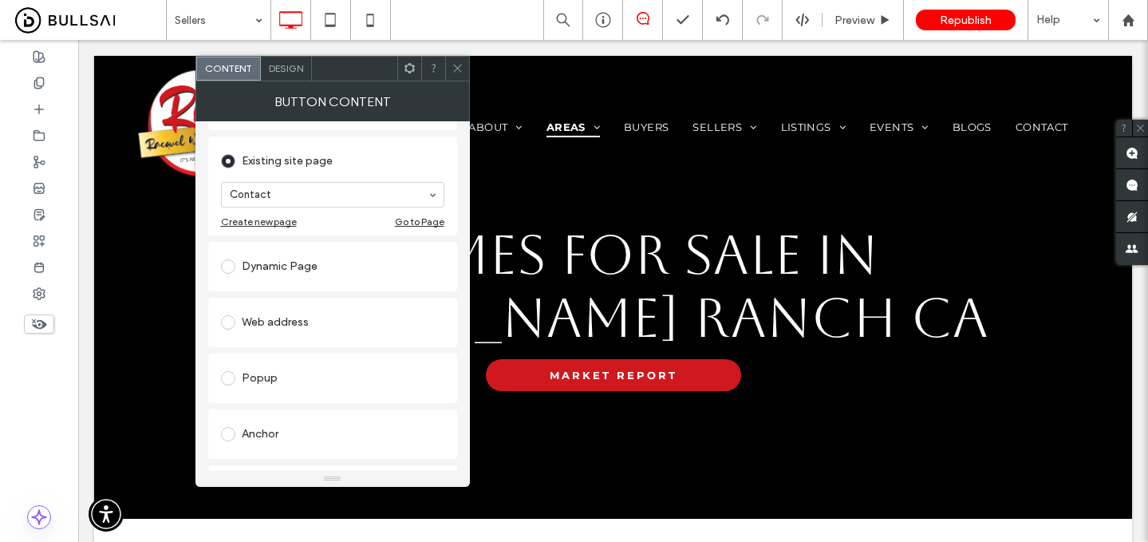
scroll to position [167, 0]
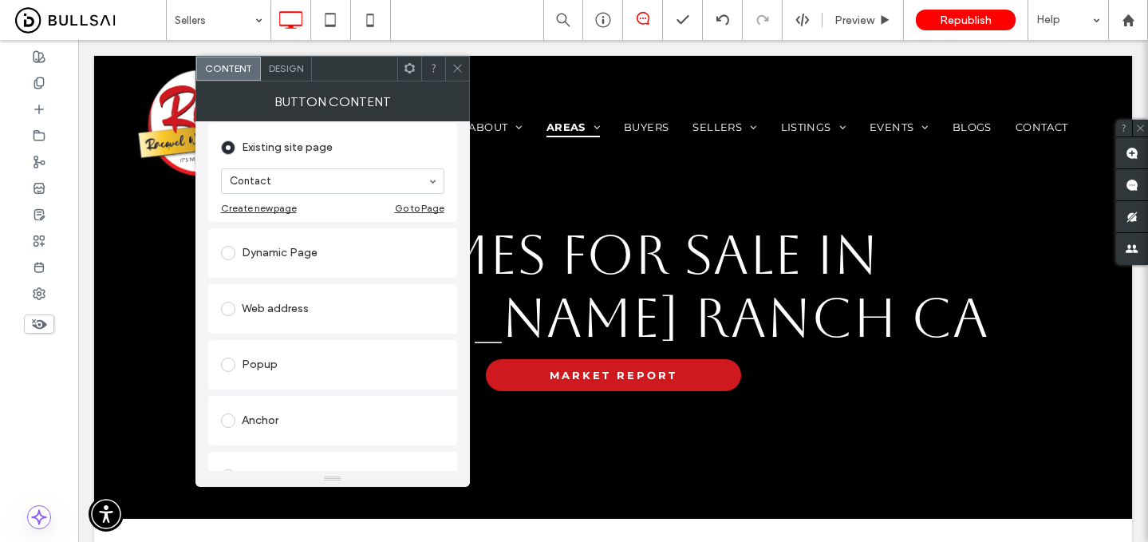
click at [282, 314] on div "Web address" at bounding box center [332, 309] width 223 height 26
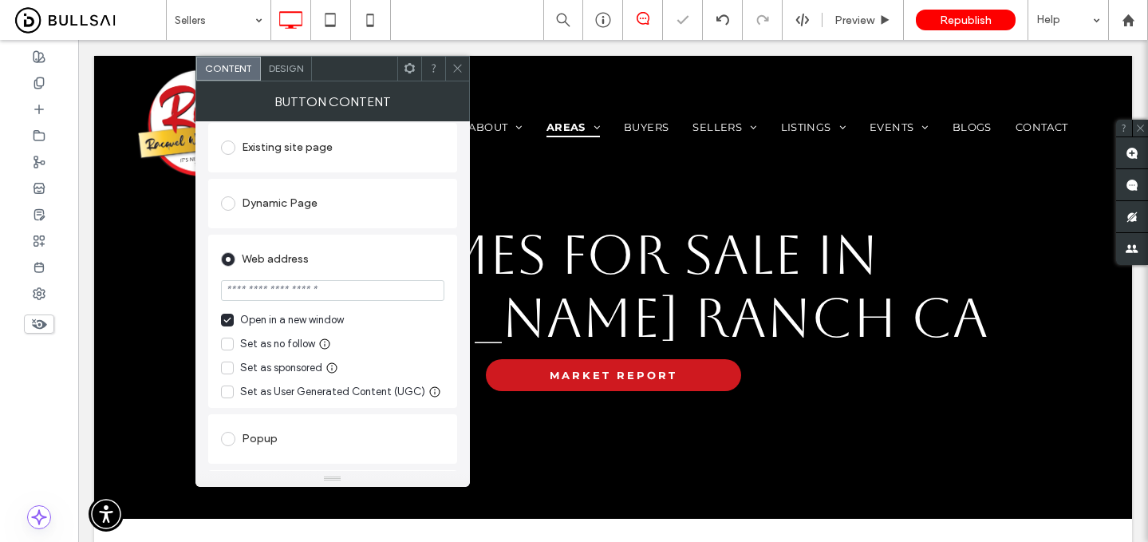
click at [275, 320] on div "Open in a new window" at bounding box center [292, 320] width 104 height 16
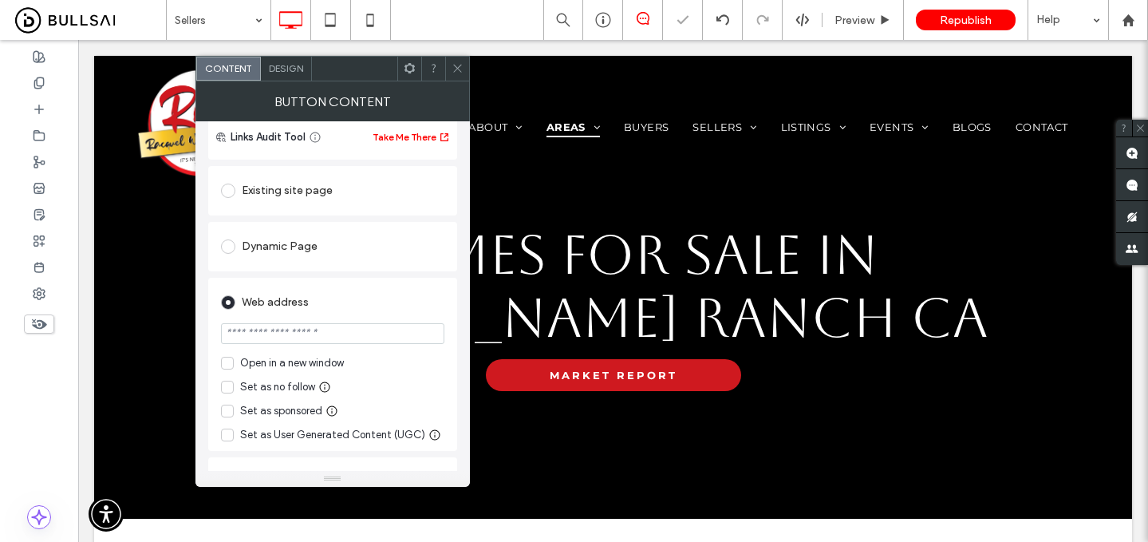
click at [289, 195] on div "Existing site page" at bounding box center [332, 191] width 223 height 26
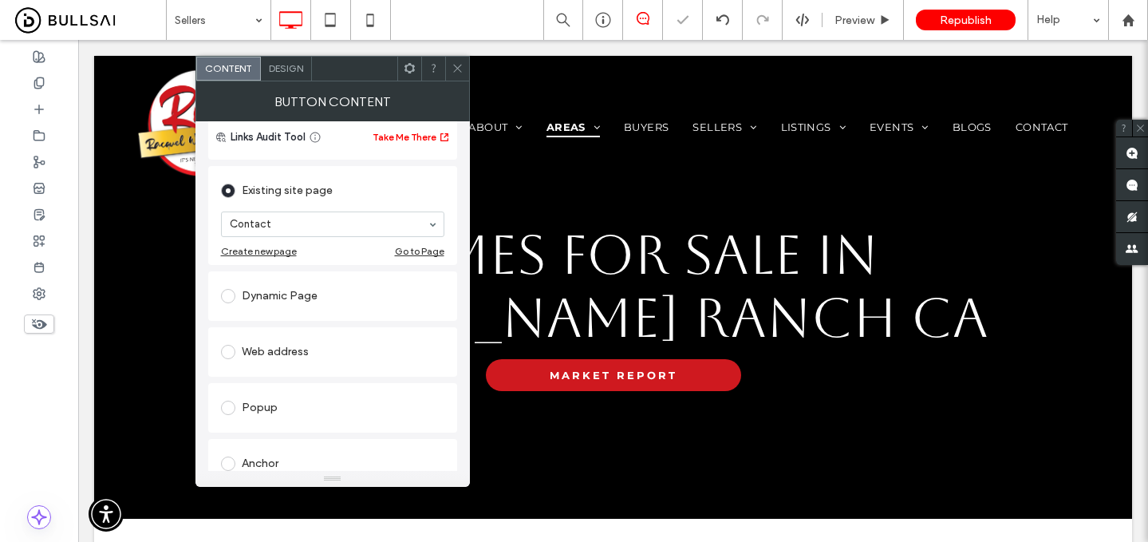
click at [459, 69] on use at bounding box center [457, 69] width 8 height 8
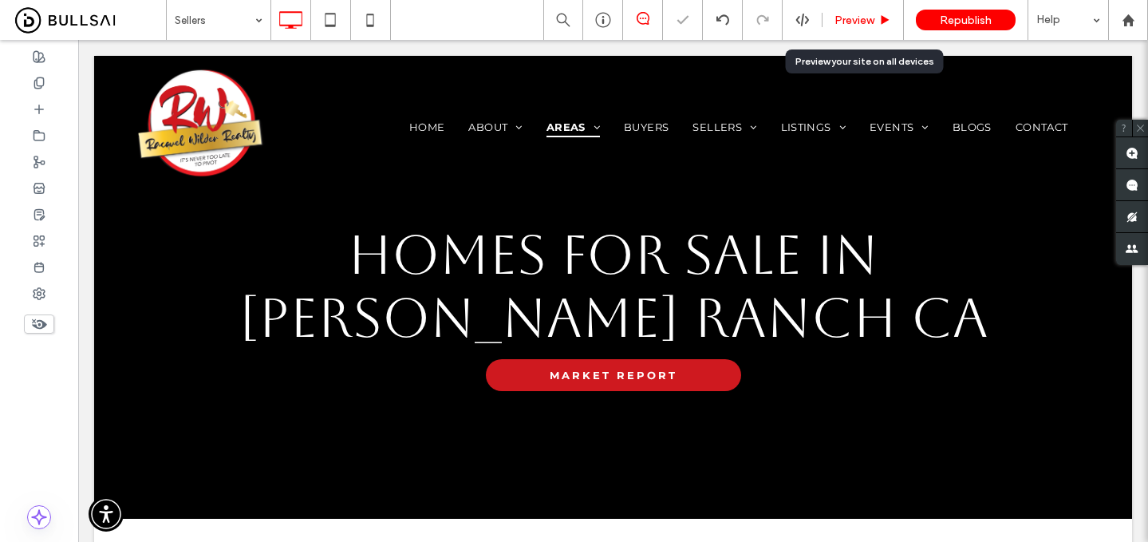
click at [854, 15] on span "Preview" at bounding box center [855, 21] width 40 height 14
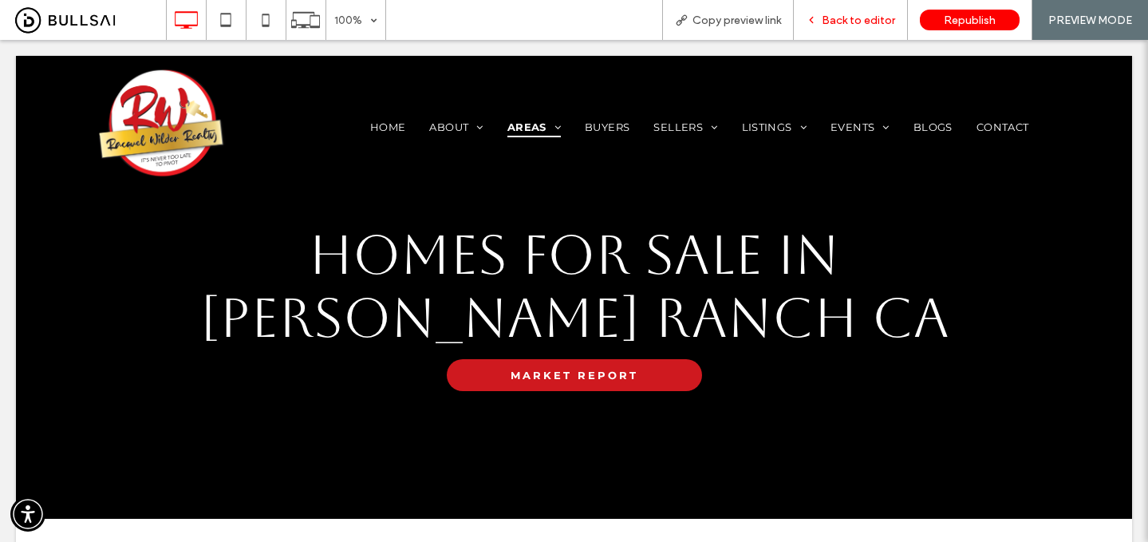
click at [857, 22] on span "Back to editor" at bounding box center [858, 21] width 73 height 14
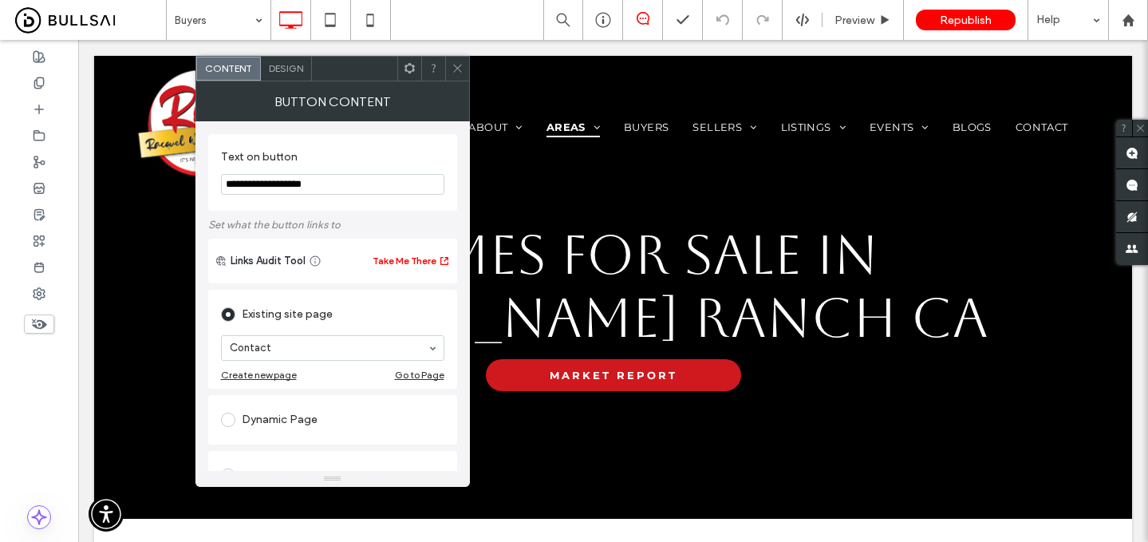
scroll to position [184, 0]
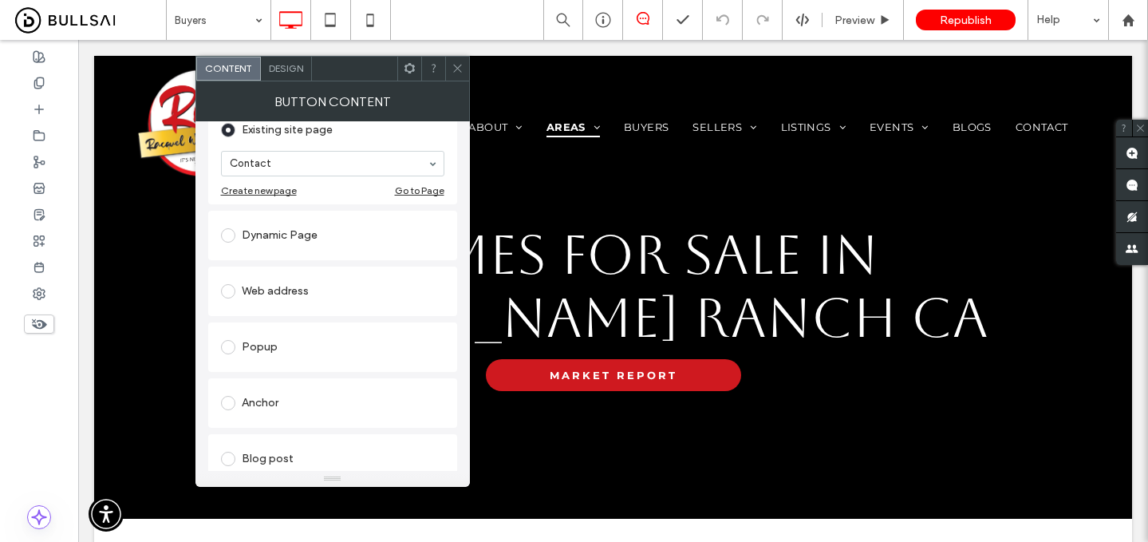
click at [293, 296] on div "Web address" at bounding box center [332, 291] width 223 height 26
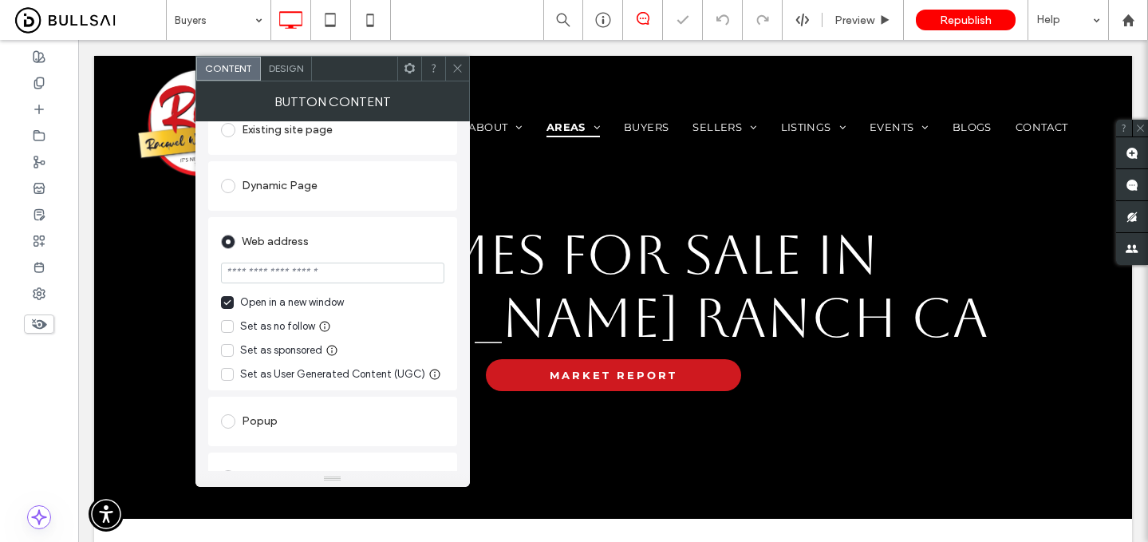
click at [274, 302] on div "Open in a new window" at bounding box center [292, 302] width 104 height 16
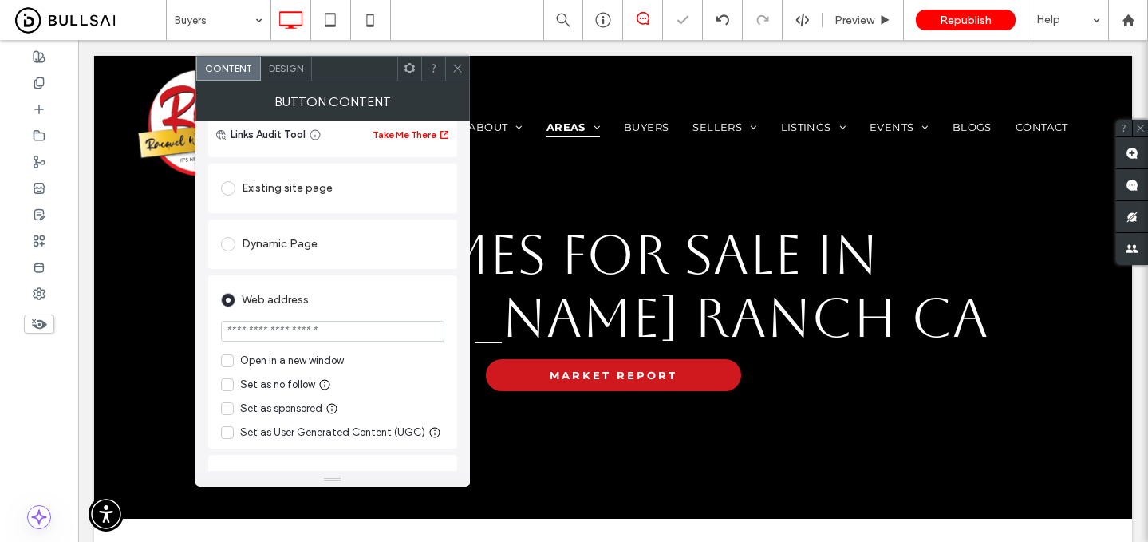
click at [285, 189] on div "Existing site page" at bounding box center [332, 189] width 223 height 26
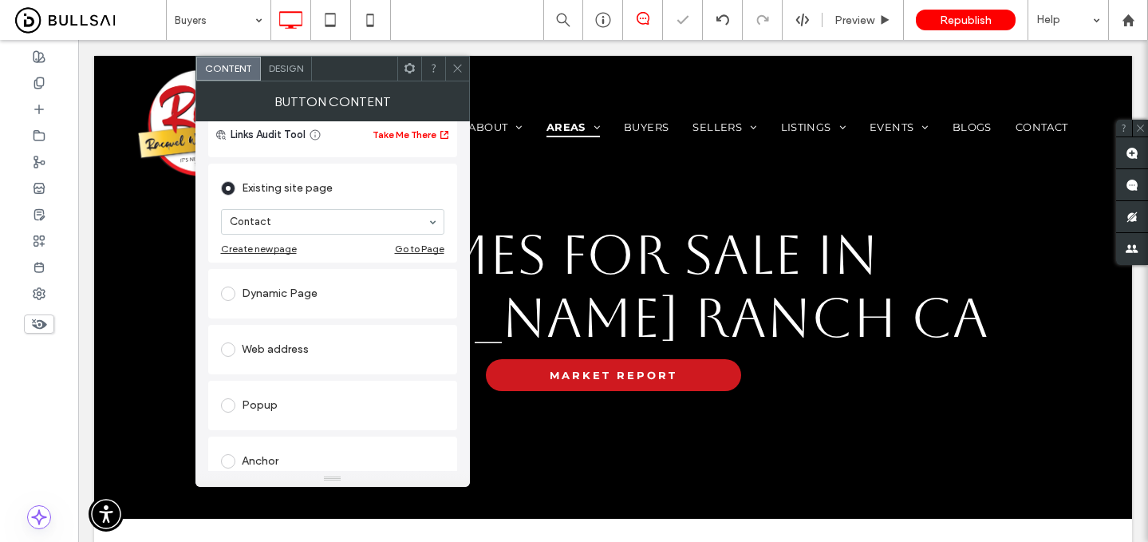
click at [452, 63] on icon at bounding box center [458, 68] width 12 height 12
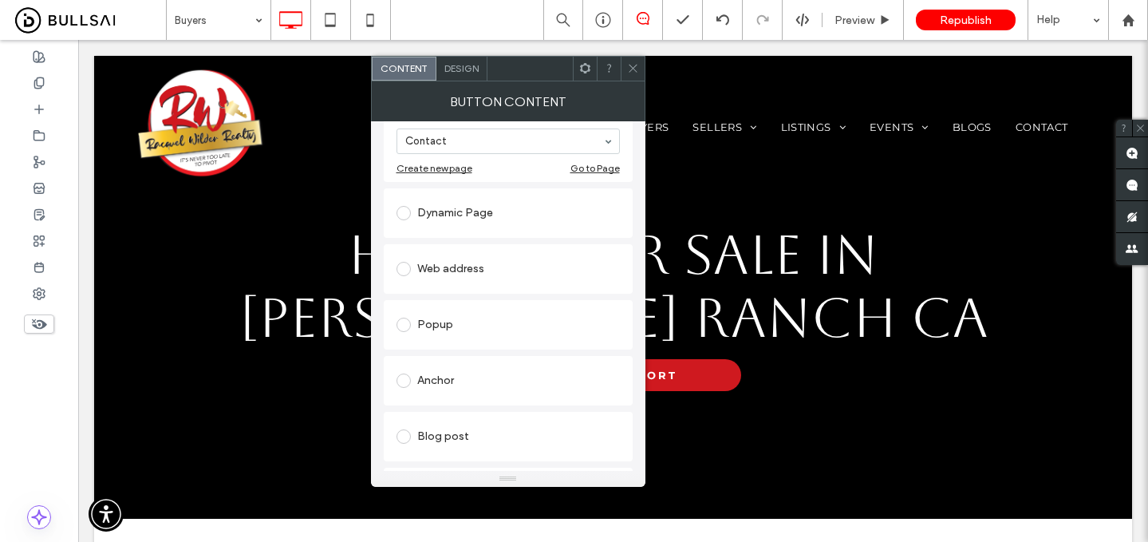
scroll to position [207, 0]
click at [452, 270] on div "Web address" at bounding box center [508, 268] width 223 height 26
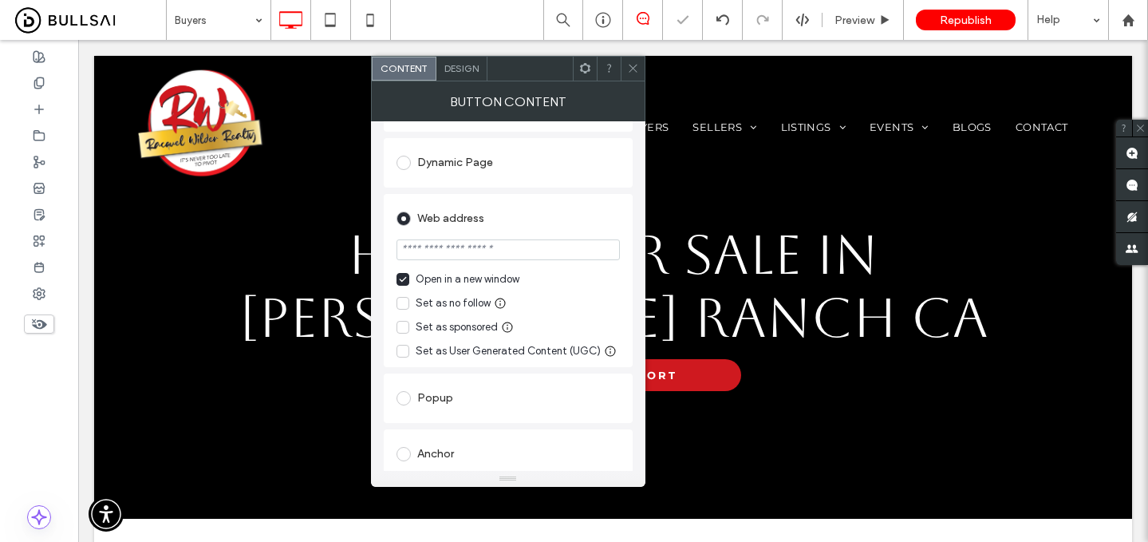
click at [455, 279] on div "Open in a new window" at bounding box center [468, 279] width 104 height 16
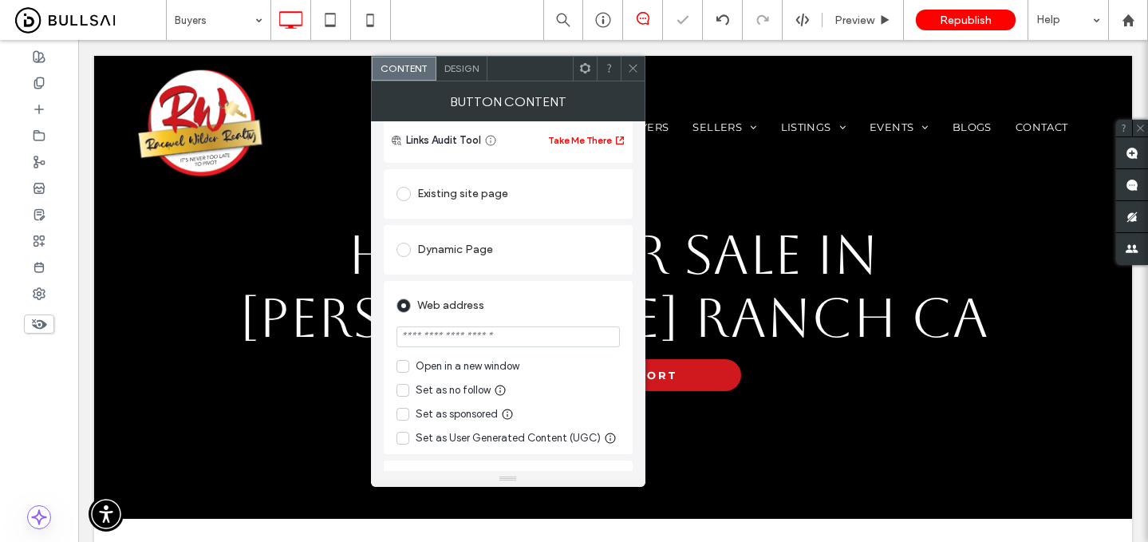
scroll to position [110, 0]
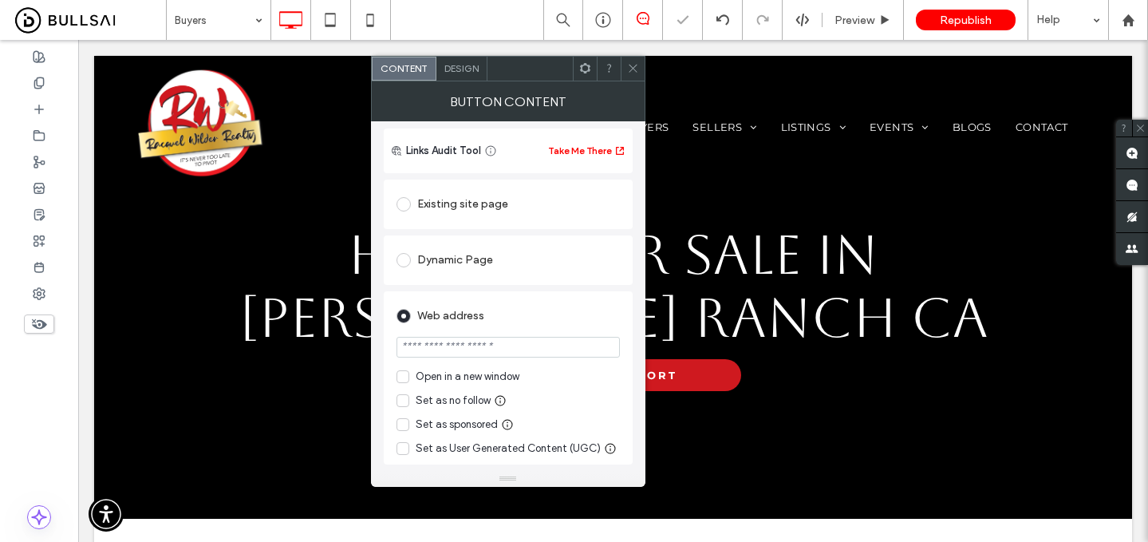
click at [464, 205] on div "Existing site page" at bounding box center [508, 204] width 223 height 26
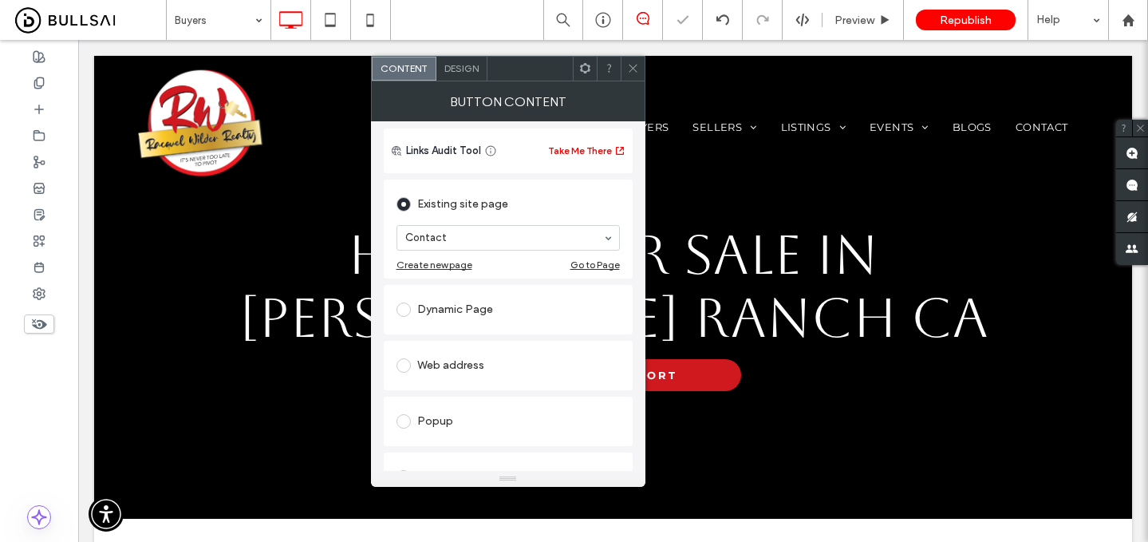
click at [630, 73] on icon at bounding box center [633, 68] width 12 height 12
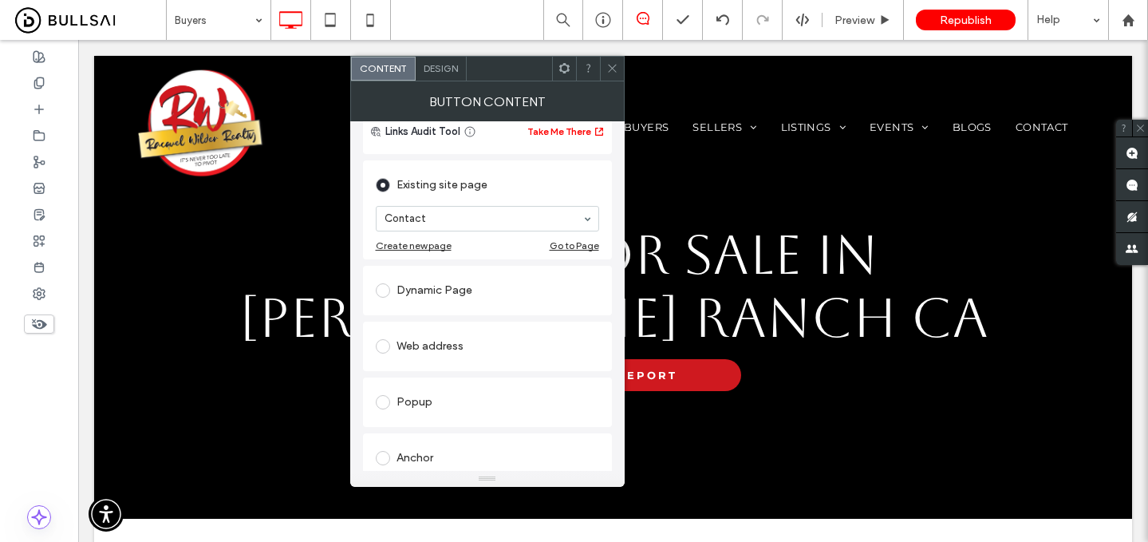
scroll to position [130, 0]
click at [456, 342] on div "Web address" at bounding box center [487, 346] width 223 height 26
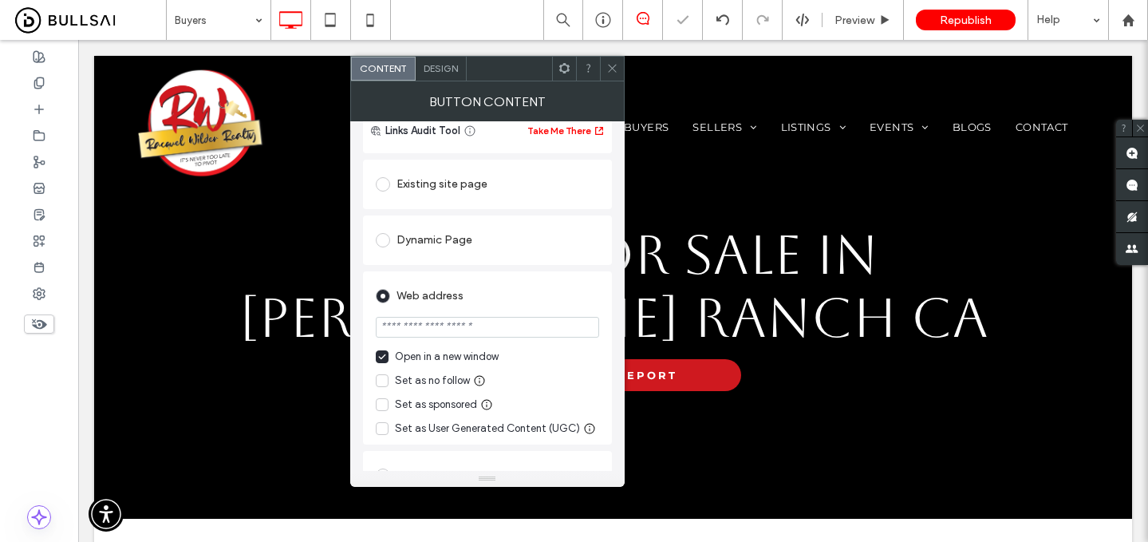
click at [422, 353] on div "Open in a new window" at bounding box center [447, 357] width 104 height 16
click at [479, 196] on div "Existing site page" at bounding box center [487, 185] width 223 height 26
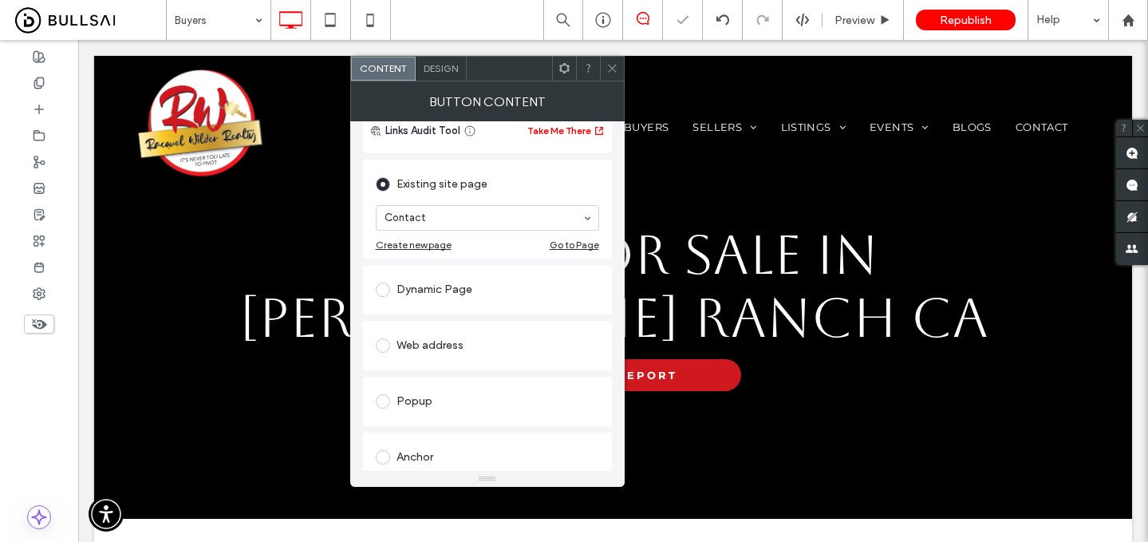
click at [618, 72] on div at bounding box center [612, 69] width 24 height 24
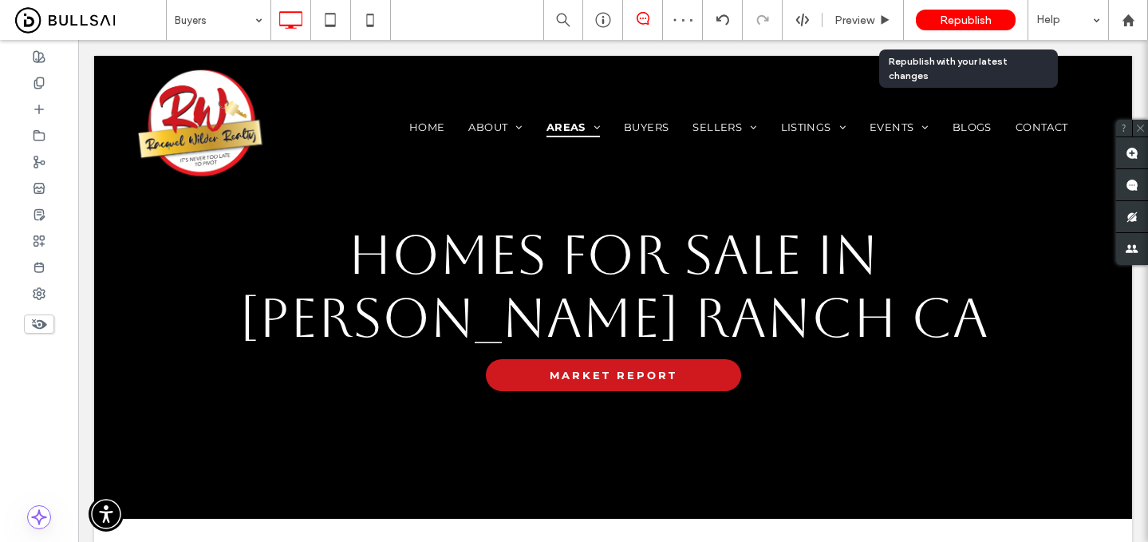
click at [970, 14] on span "Republish" at bounding box center [966, 21] width 52 height 14
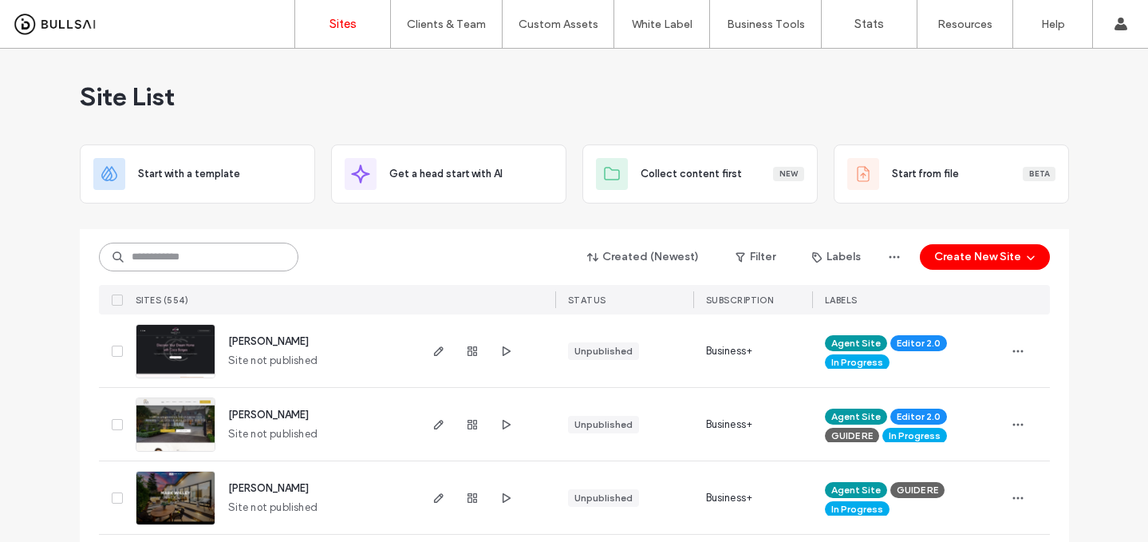
click at [220, 255] on input at bounding box center [198, 257] width 199 height 29
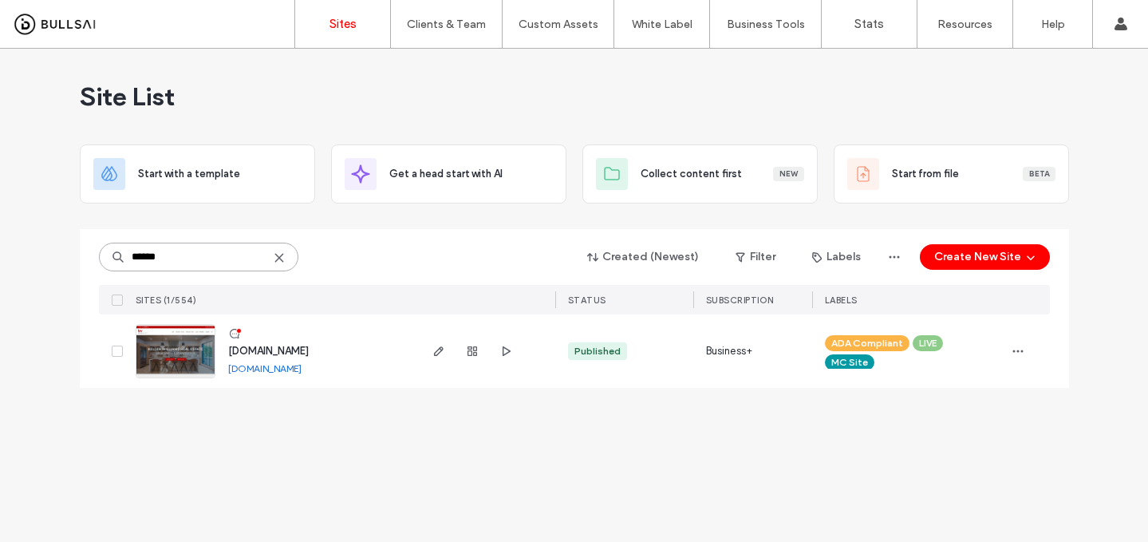
type input "******"
click at [247, 348] on span "[DOMAIN_NAME]" at bounding box center [268, 351] width 81 height 12
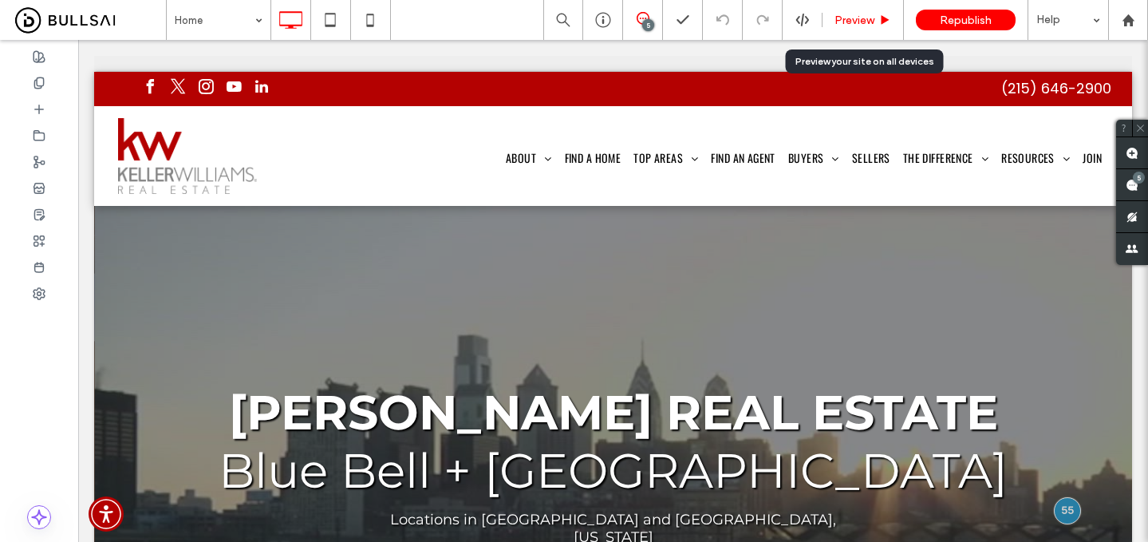
click at [851, 22] on span "Preview" at bounding box center [855, 21] width 40 height 14
